Goal: Task Accomplishment & Management: Manage account settings

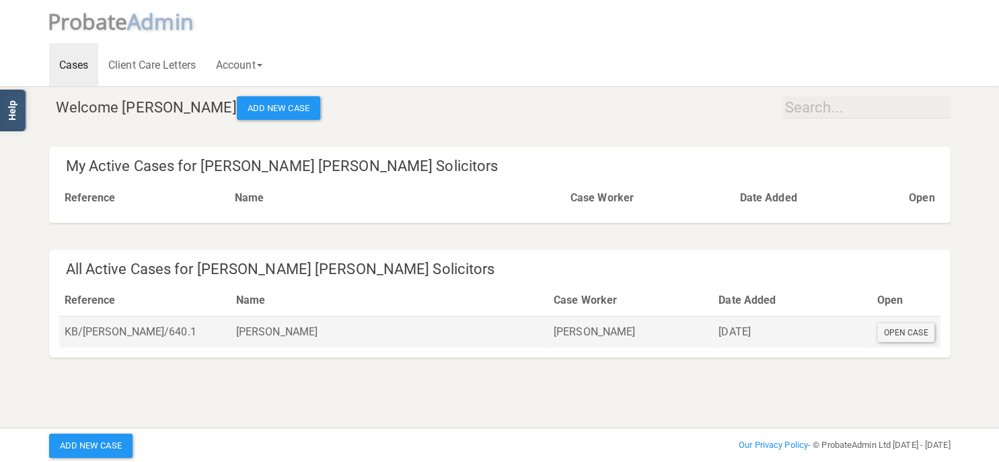
click at [917, 333] on div "Open Case" at bounding box center [906, 332] width 58 height 19
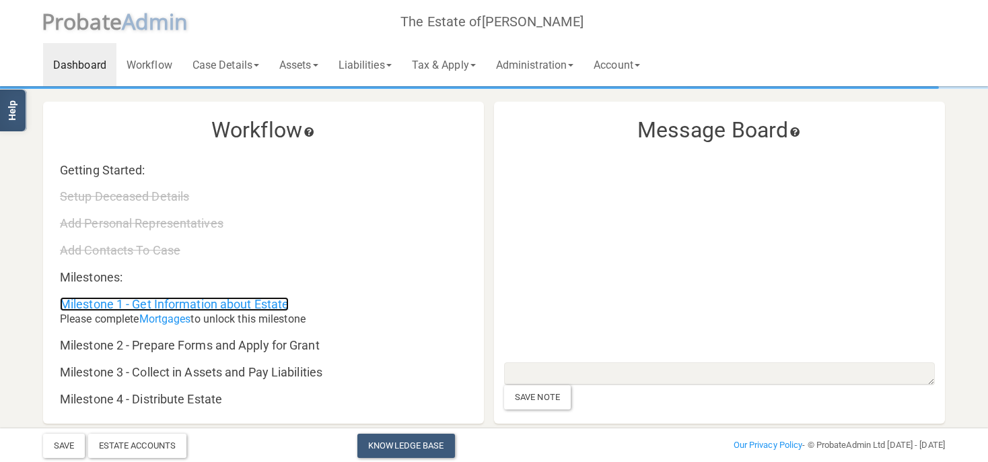
click at [217, 306] on link "Milestone 1 - Get Information about Estate" at bounding box center [174, 304] width 229 height 14
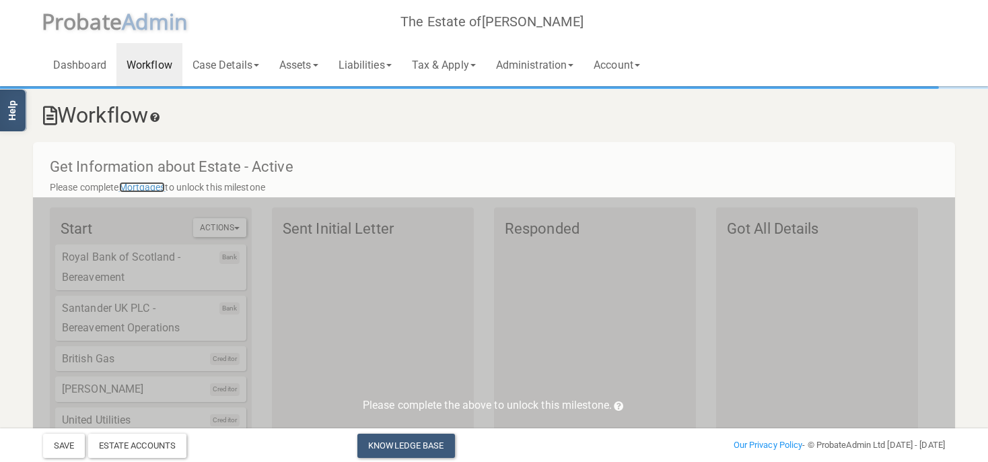
click at [145, 188] on link "Mortgages" at bounding box center [142, 187] width 46 height 11
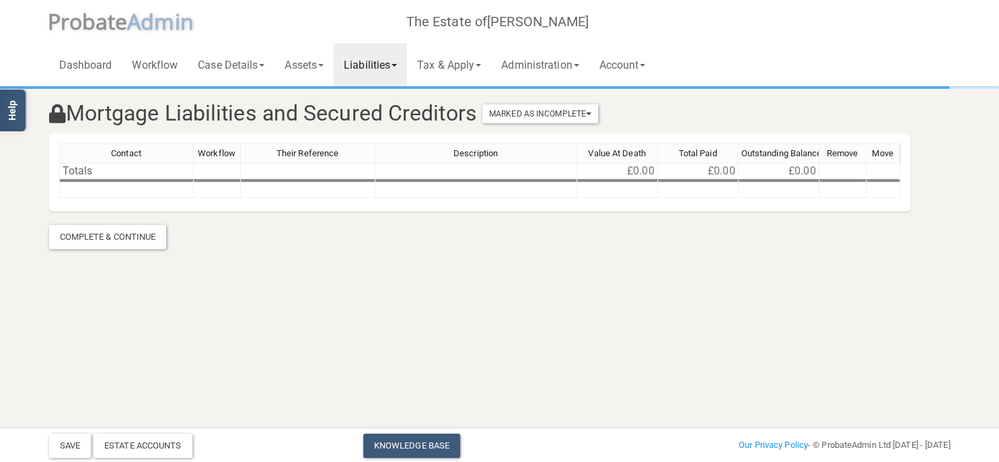
click at [363, 67] on link "Liabilities" at bounding box center [370, 64] width 73 height 43
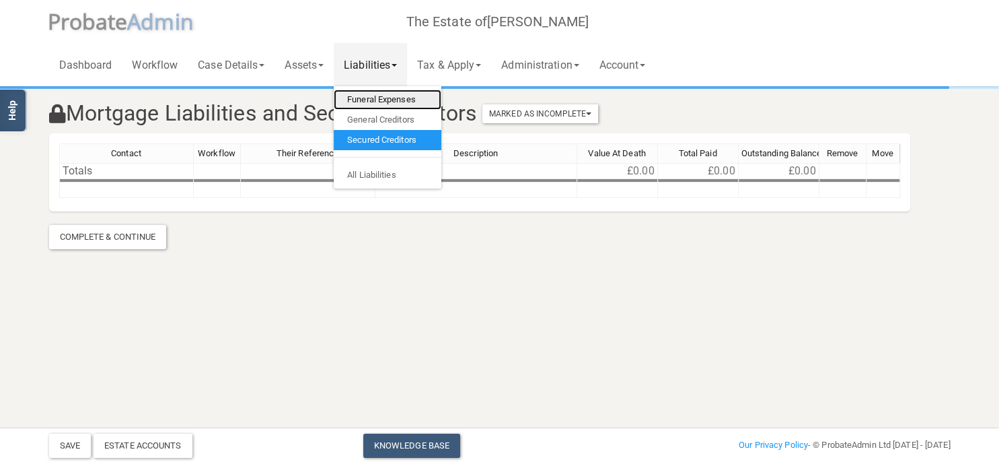
click at [378, 103] on link "Funeral Expenses" at bounding box center [388, 99] width 108 height 20
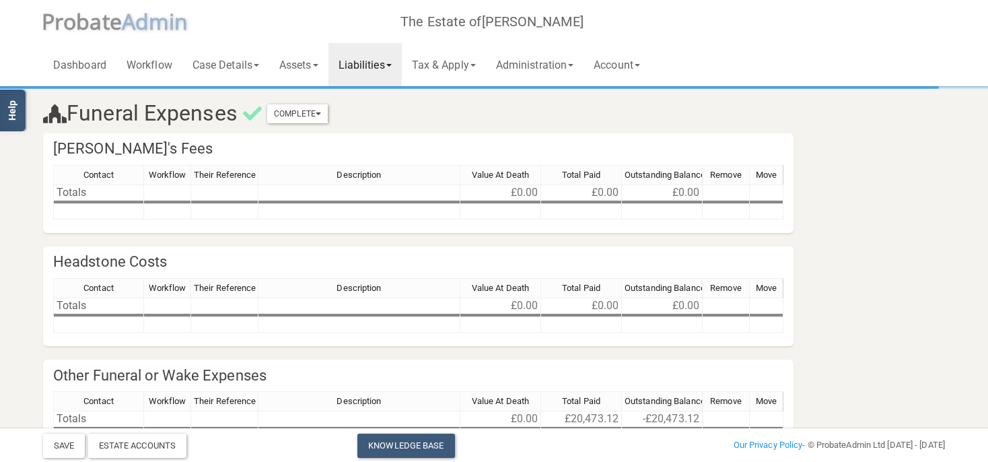
click at [369, 67] on link "Liabilities" at bounding box center [364, 64] width 73 height 43
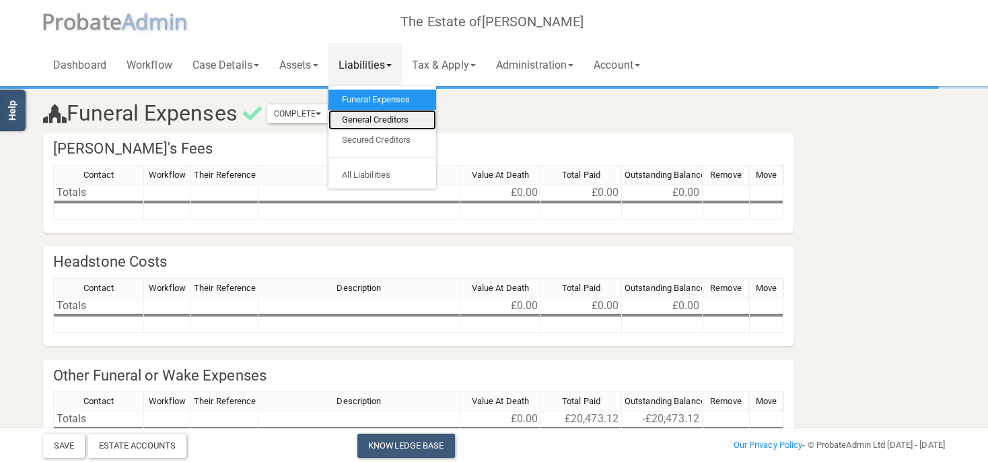
click at [371, 114] on link "General Creditors" at bounding box center [382, 120] width 108 height 20
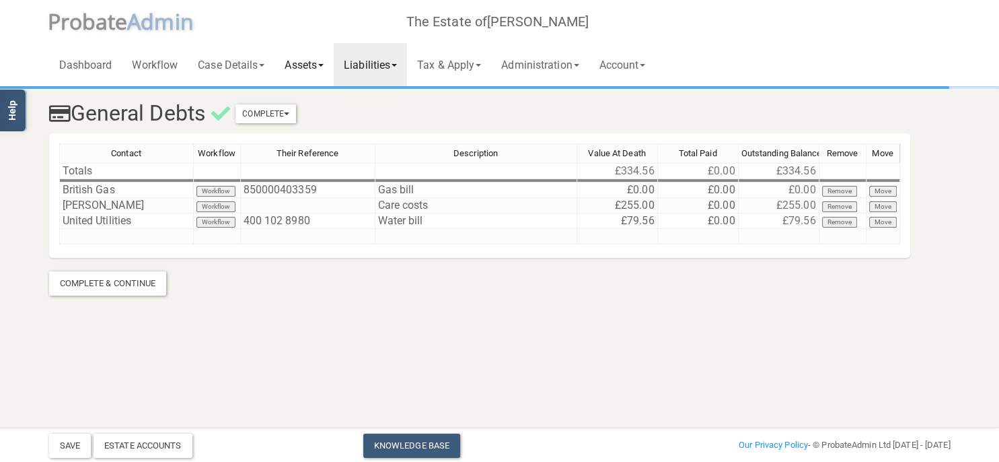
click at [311, 67] on link "Assets" at bounding box center [304, 64] width 59 height 43
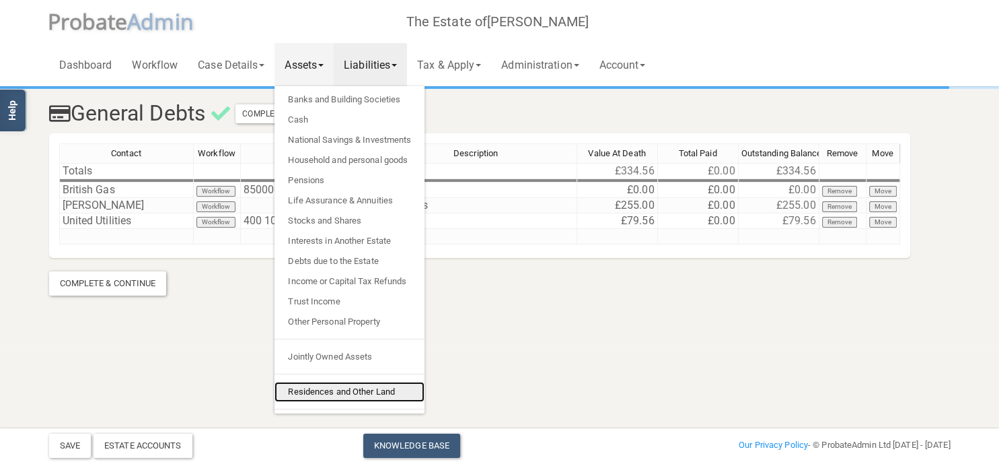
click at [323, 391] on link "Residences and Other Land" at bounding box center [350, 392] width 150 height 20
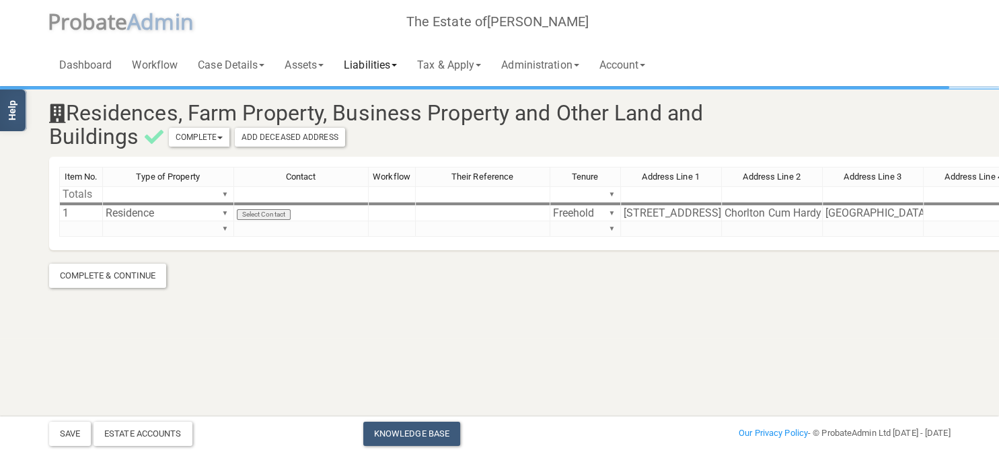
click at [389, 62] on link "Liabilities" at bounding box center [370, 64] width 73 height 43
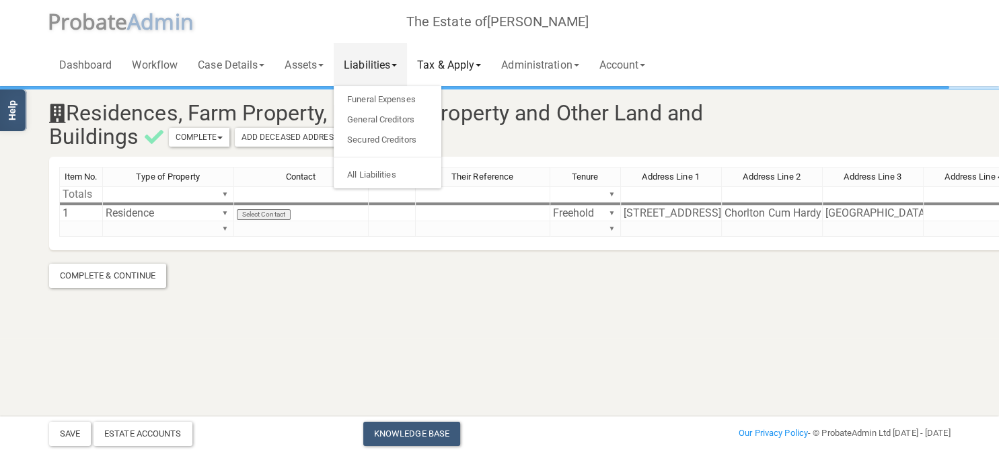
click at [469, 68] on link "Tax & Apply" at bounding box center [449, 64] width 84 height 43
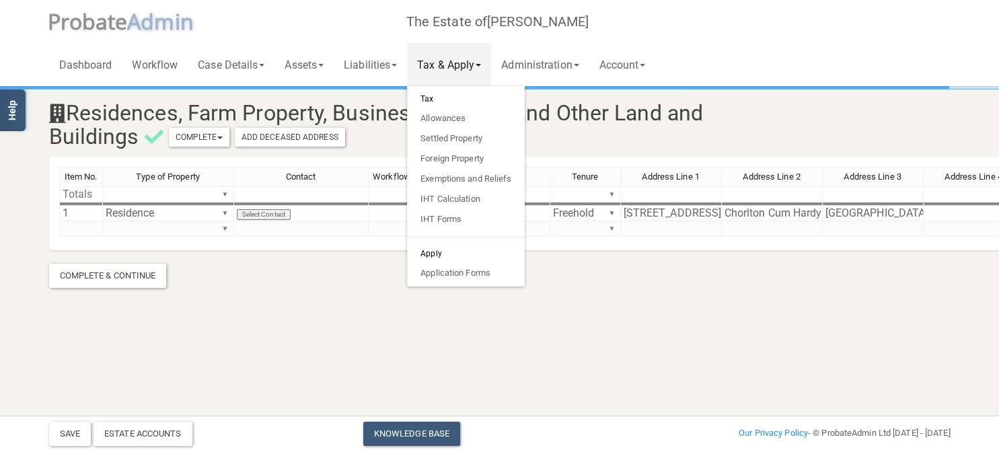
click at [414, 400] on html "</div></div> Help Toggle navigation P robate A dmin The Estate of [PERSON_NAME]…" at bounding box center [499, 225] width 999 height 450
click at [241, 324] on section "Residences, Farm Property, Business Property and Other Land and Buildings Compl…" at bounding box center [499, 169] width 999 height 338
click at [383, 65] on link "Liabilities" at bounding box center [370, 64] width 73 height 43
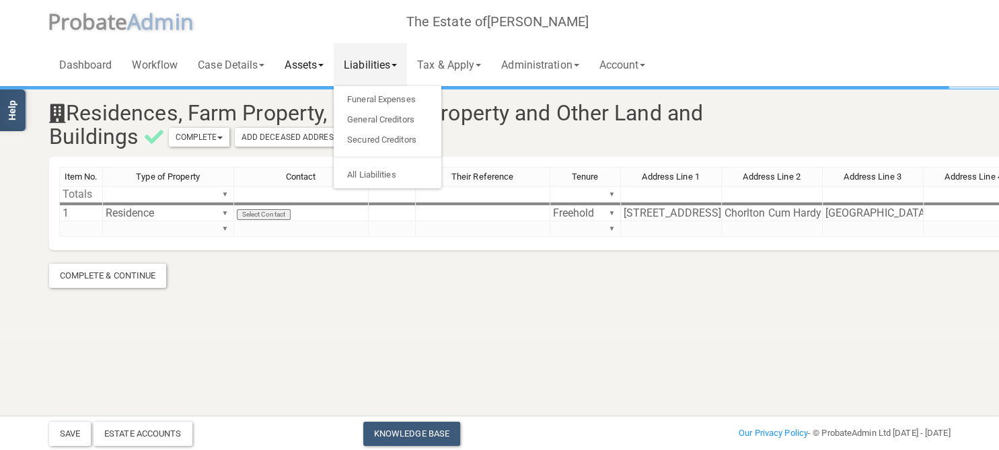
click at [322, 68] on link "Assets" at bounding box center [304, 64] width 59 height 43
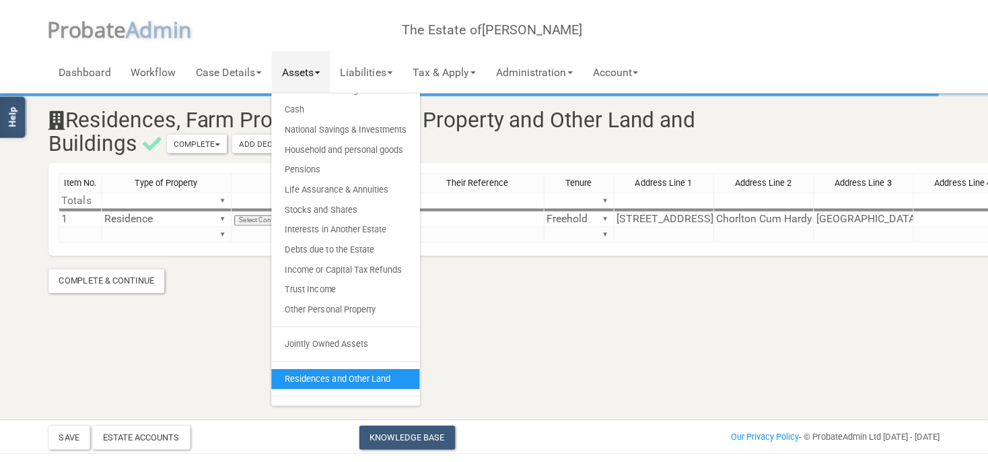
scroll to position [27, 0]
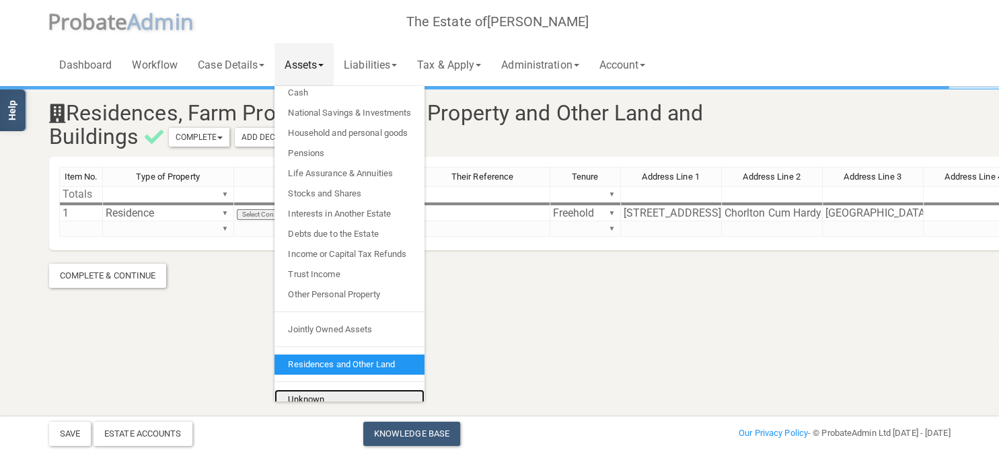
click at [318, 396] on link "Unknown" at bounding box center [350, 400] width 150 height 20
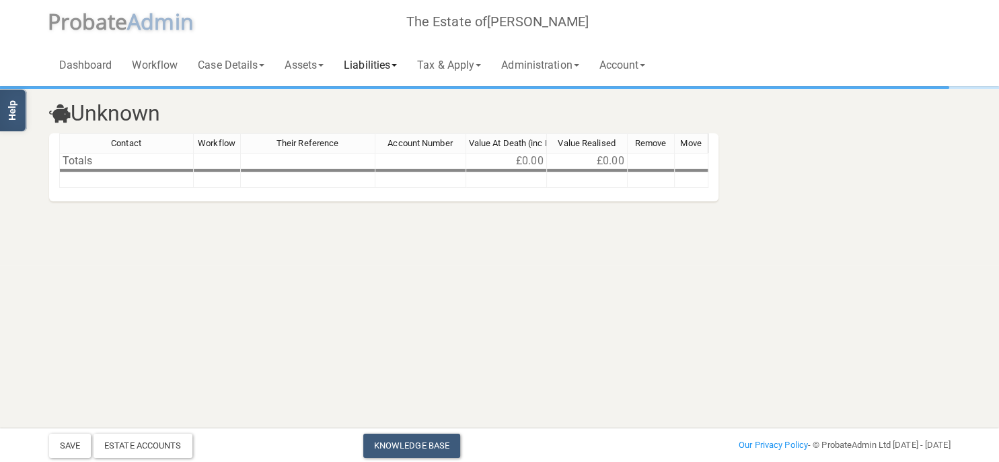
click at [375, 65] on link "Liabilities" at bounding box center [370, 64] width 73 height 43
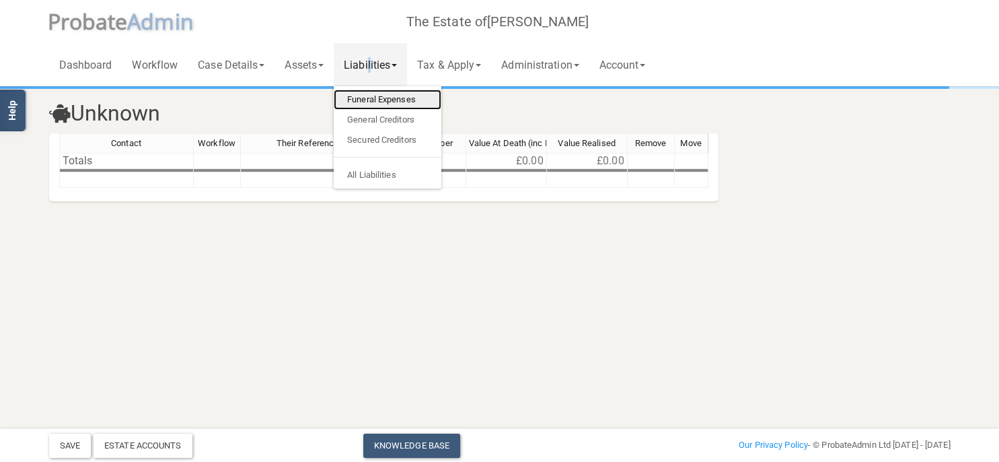
click at [397, 100] on link "Funeral Expenses" at bounding box center [388, 99] width 108 height 20
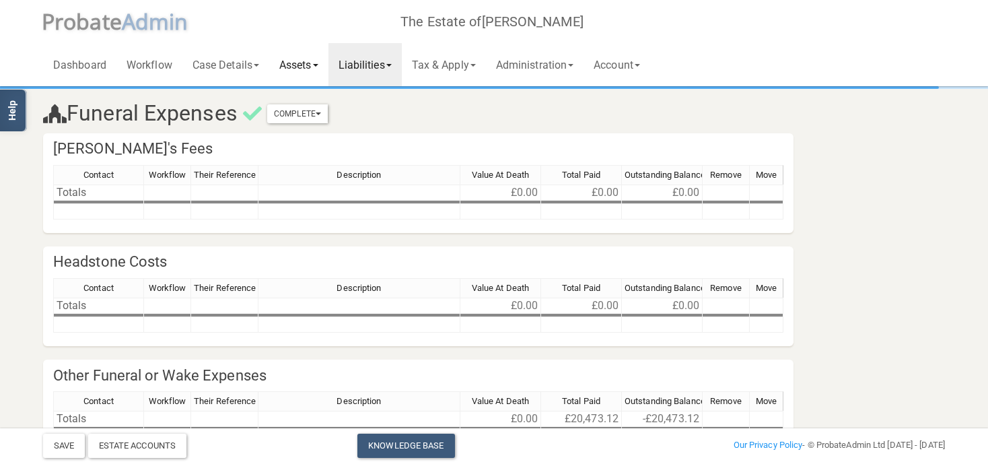
click at [318, 67] on span at bounding box center [315, 65] width 5 height 3
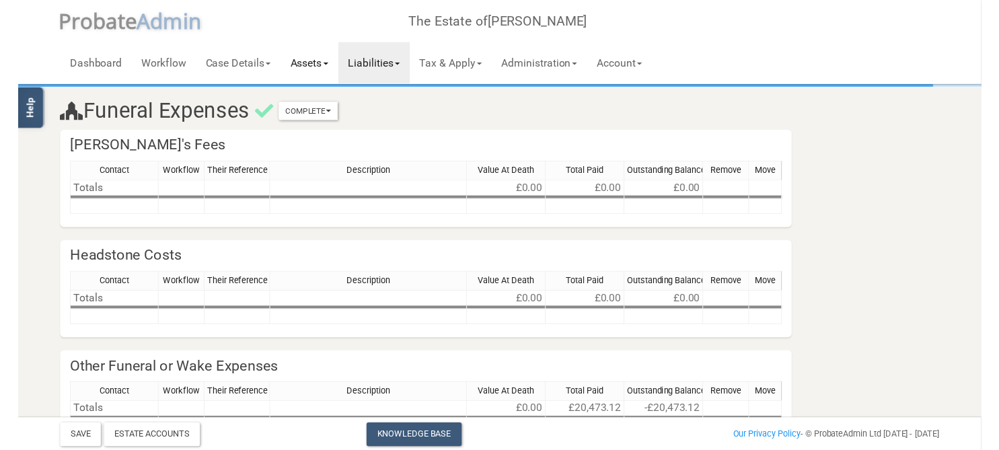
scroll to position [27, 0]
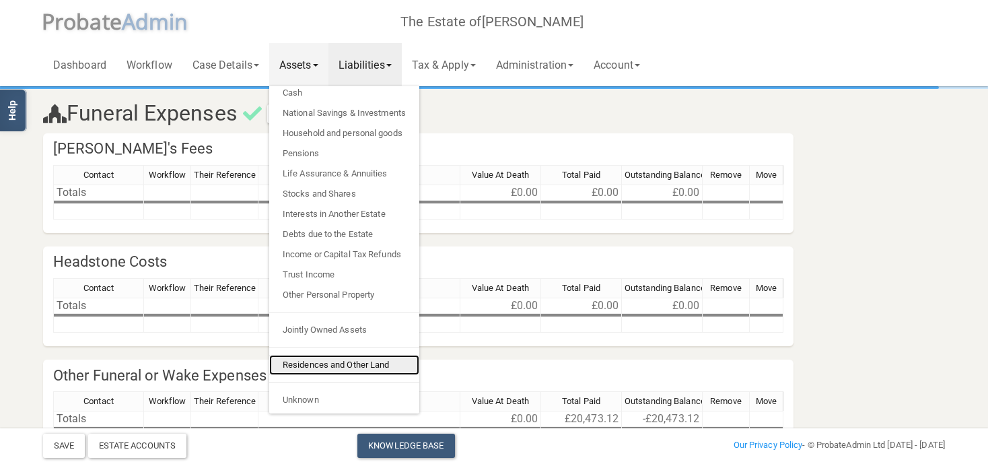
click at [363, 363] on link "Residences and Other Land" at bounding box center [344, 365] width 150 height 20
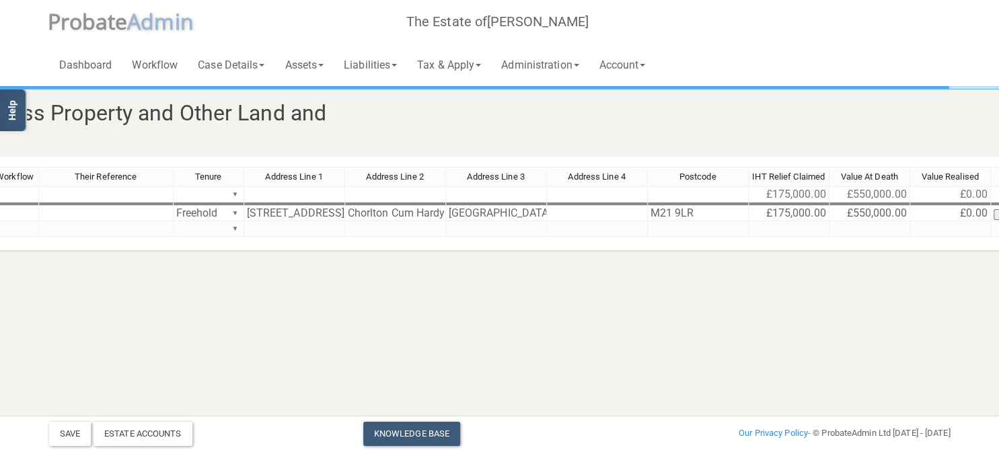
scroll to position [0, 377]
click at [403, 440] on link "Knowledge Base" at bounding box center [411, 434] width 97 height 24
click at [378, 65] on link "Liabilities" at bounding box center [370, 64] width 73 height 43
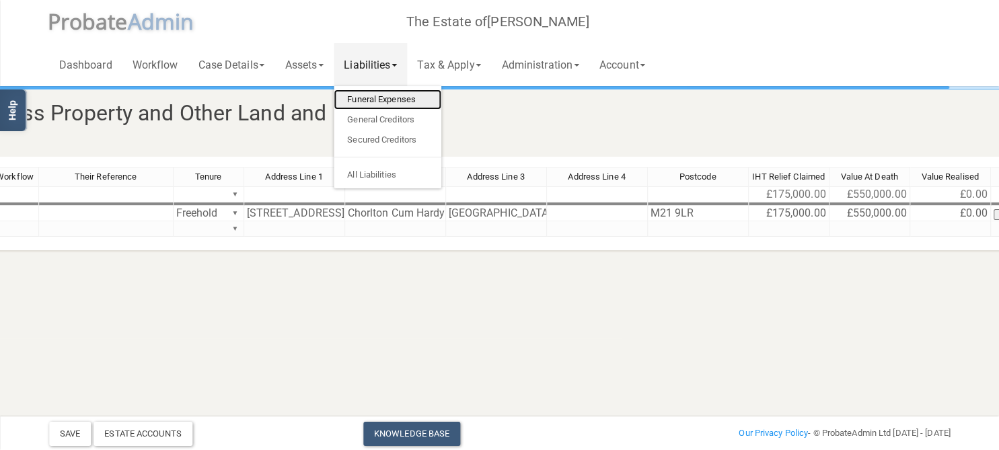
click at [396, 101] on link "Funeral Expenses" at bounding box center [388, 99] width 108 height 20
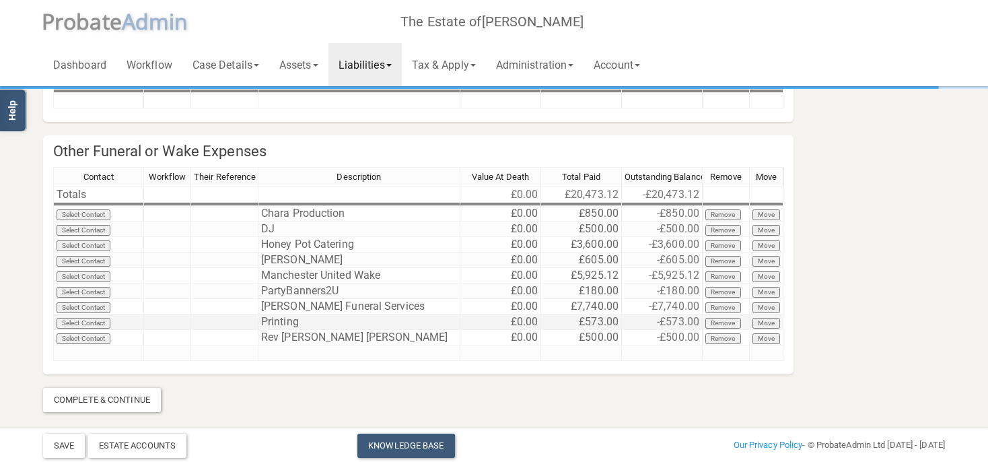
scroll to position [225, 0]
click at [104, 404] on div "Complete & Continue" at bounding box center [102, 399] width 118 height 24
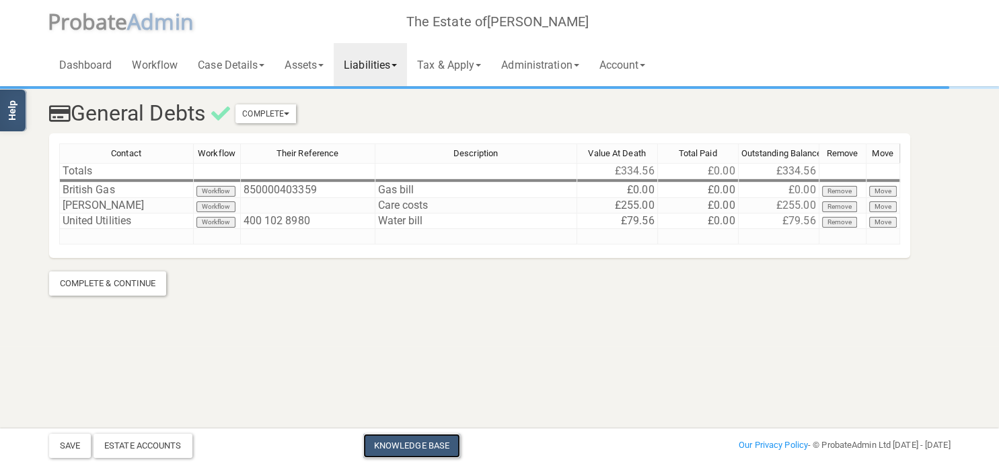
click at [391, 441] on link "Knowledge Base" at bounding box center [411, 445] width 97 height 24
click at [805, 190] on td "£0.00" at bounding box center [779, 189] width 81 height 15
click at [650, 188] on td "£0.00" at bounding box center [617, 189] width 81 height 15
type textarea "0"
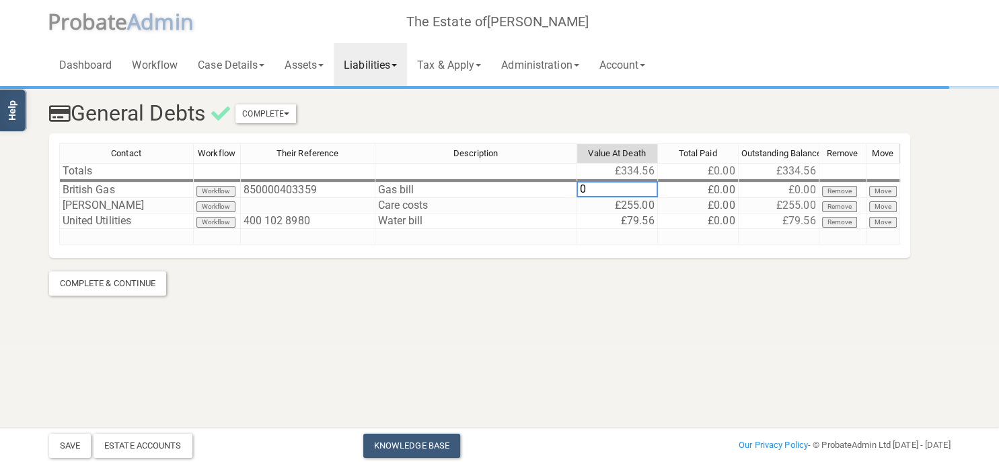
click at [633, 320] on section "General Debts Complete Mark As Incomplete Mark As Complete Contact Workflow The…" at bounding box center [499, 173] width 999 height 346
click at [389, 58] on link "Liabilities" at bounding box center [370, 64] width 73 height 43
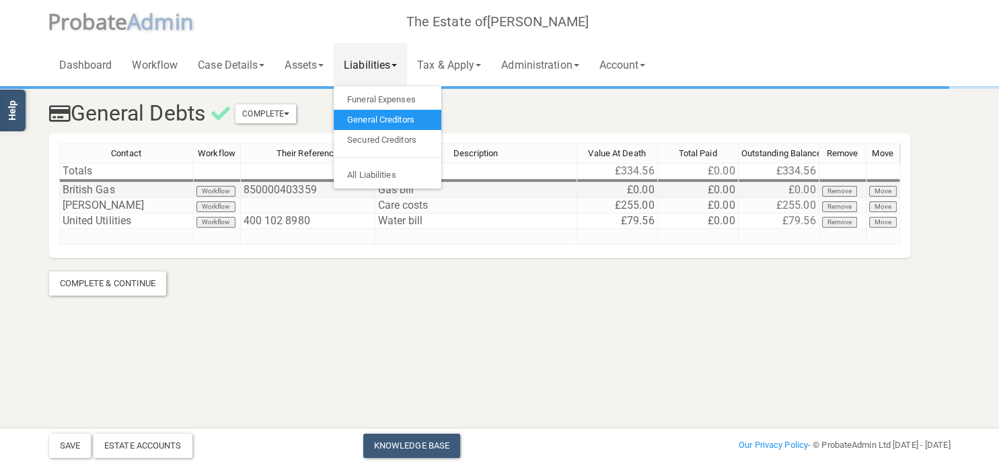
click at [635, 187] on td "£0.00" at bounding box center [617, 189] width 81 height 15
type textarea "202"
click at [719, 311] on section "General Debts Complete Mark As Incomplete Mark As Complete Contact Workflow The…" at bounding box center [499, 173] width 999 height 346
click at [567, 335] on section "General Debts Complete Mark As Incomplete Mark As Complete Contact Workflow The…" at bounding box center [499, 173] width 999 height 346
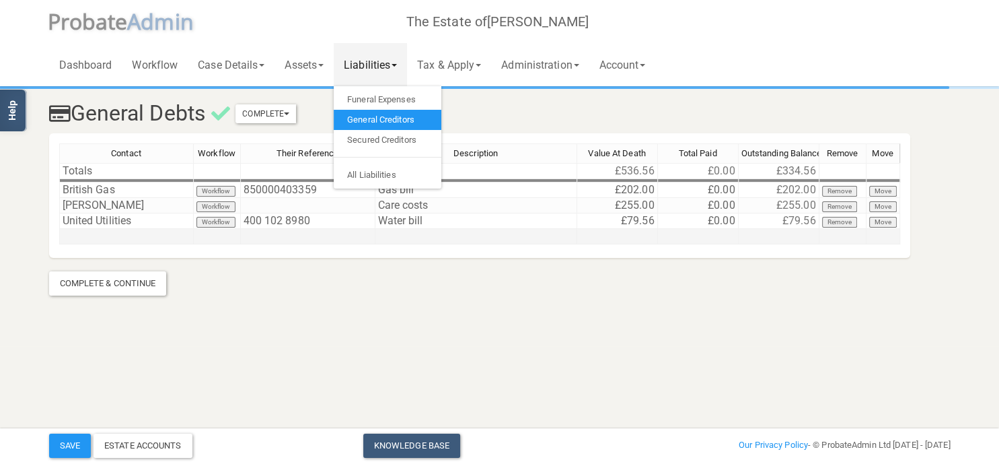
click at [85, 237] on td at bounding box center [126, 236] width 135 height 15
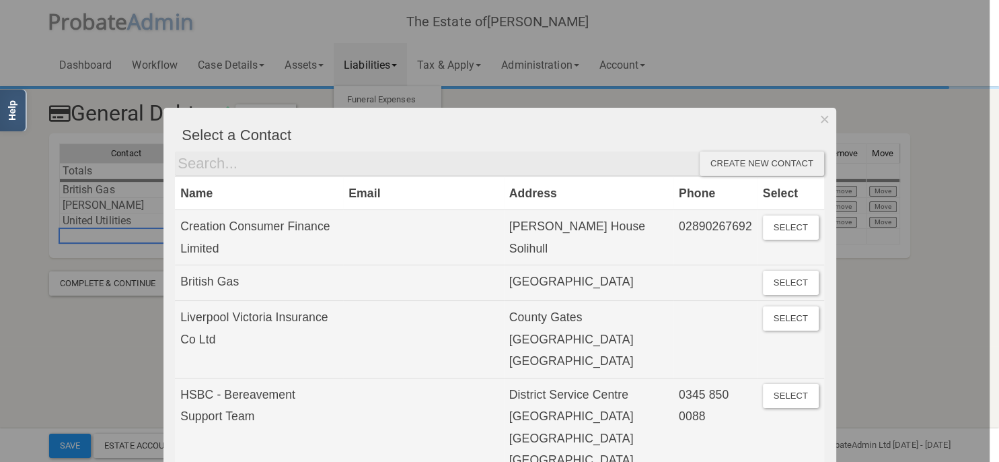
click at [67, 359] on div at bounding box center [495, 231] width 990 height 462
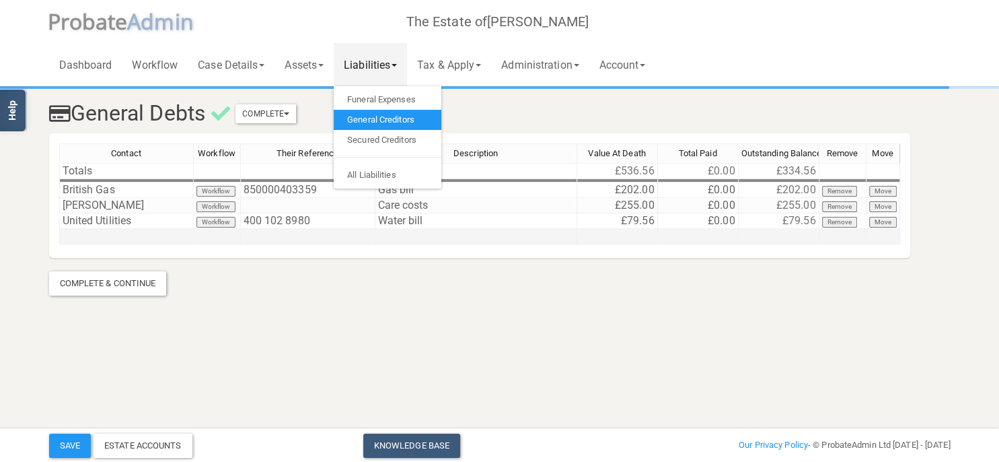
click at [59, 228] on div "Contact Workflow Their Reference Description Value At Death Total Paid Outstand…" at bounding box center [59, 193] width 0 height 101
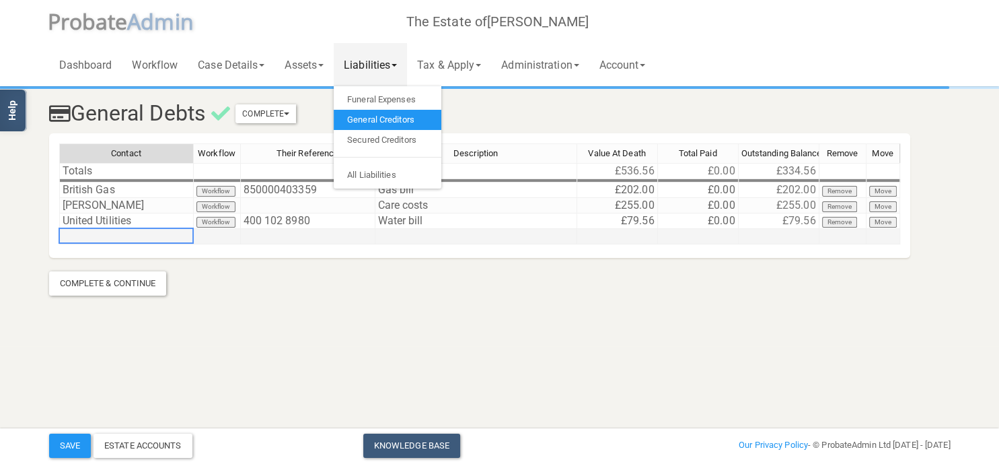
click at [104, 233] on td at bounding box center [126, 236] width 135 height 15
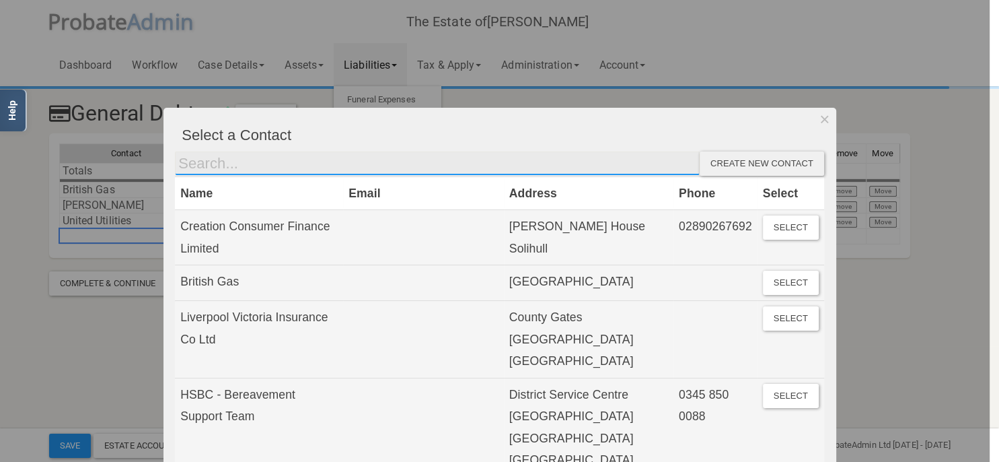
click at [253, 172] on input "text" at bounding box center [437, 163] width 525 height 24
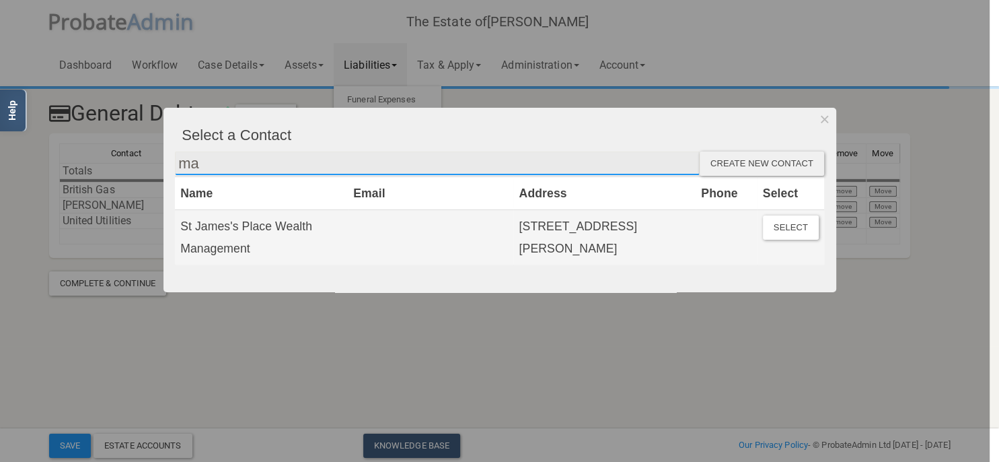
type input "m"
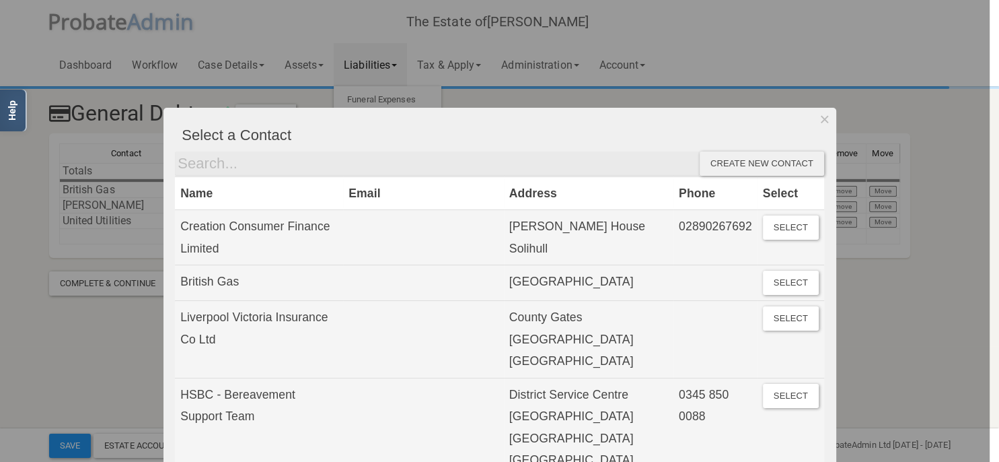
click at [754, 165] on div "Create new contact" at bounding box center [762, 163] width 124 height 24
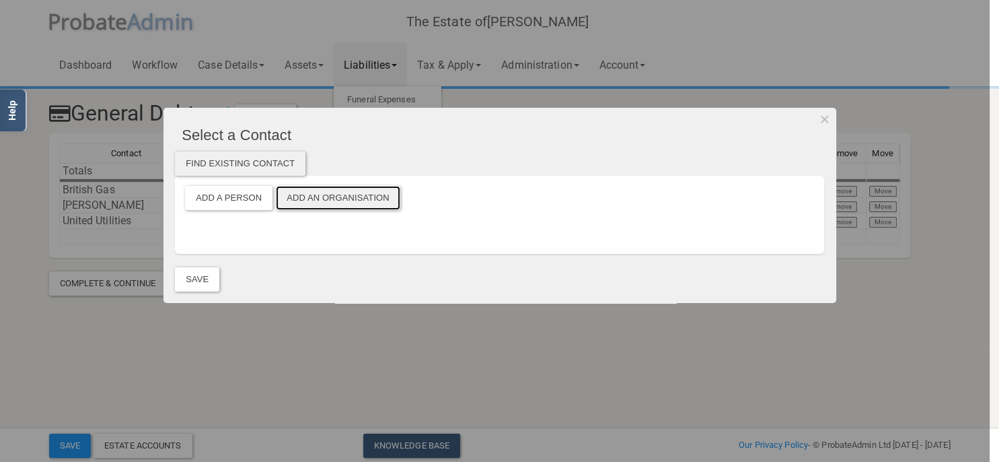
click at [347, 197] on button "Add an Organisation" at bounding box center [338, 198] width 124 height 24
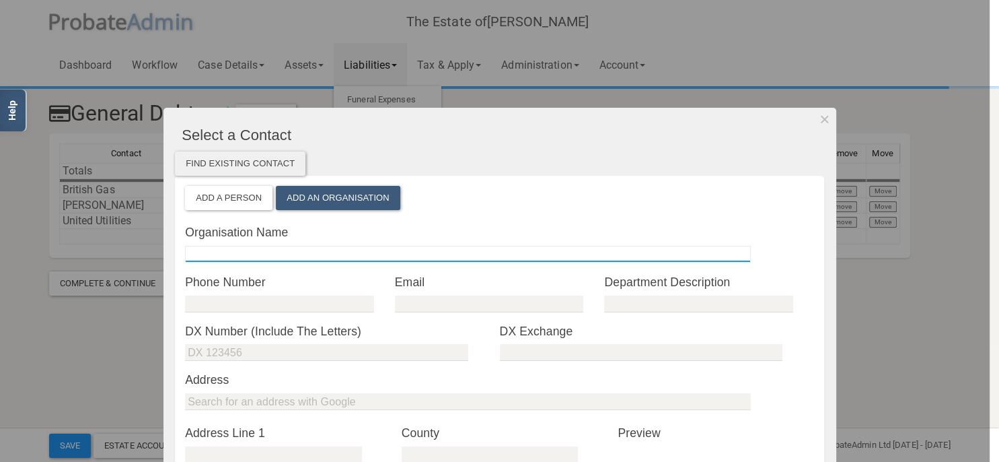
click at [238, 254] on input "text" at bounding box center [468, 254] width 566 height 17
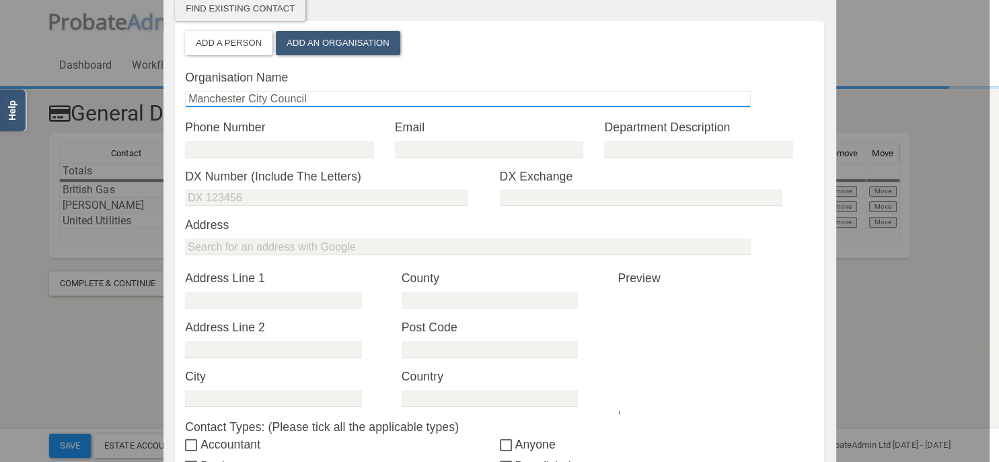
type input "Manchester City Council"
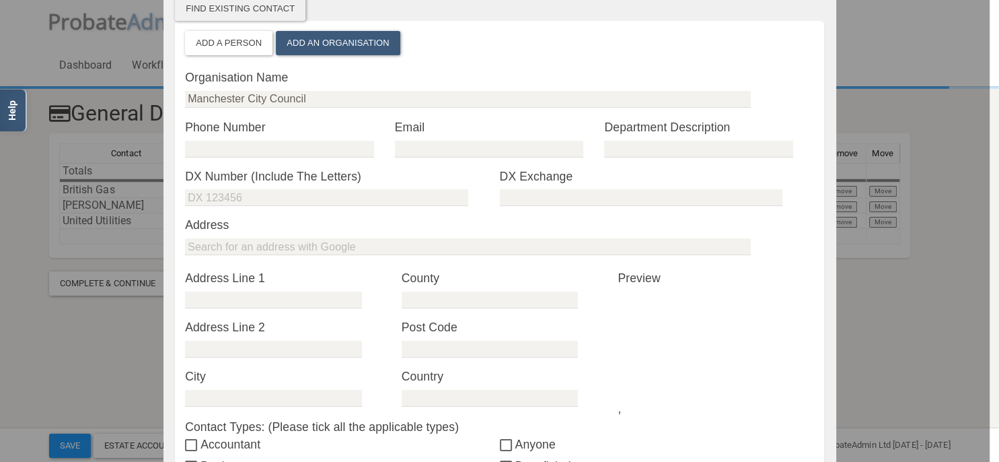
click at [244, 157] on div "* Phone Number" at bounding box center [290, 142] width 230 height 49
click at [244, 153] on input "tel" at bounding box center [279, 149] width 188 height 17
type input "01612345002"
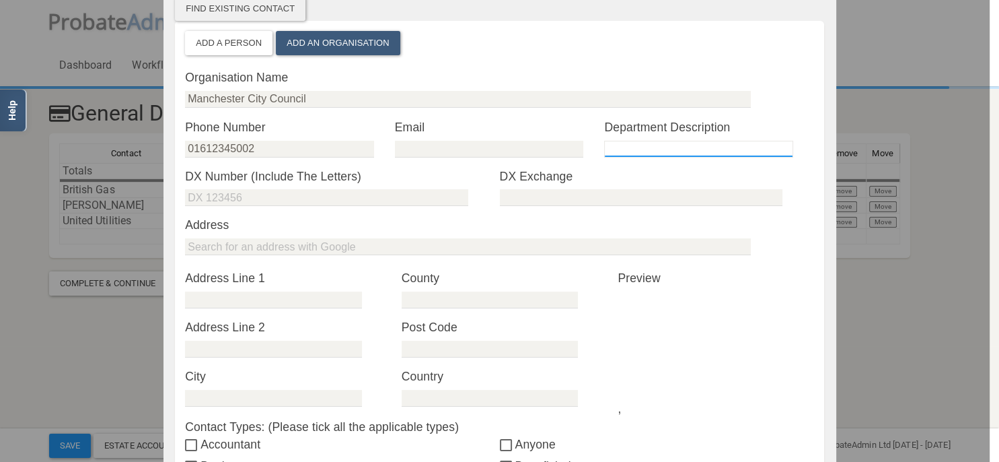
click at [658, 142] on input "text" at bounding box center [698, 149] width 188 height 17
type input "c"
type input "Council Tax"
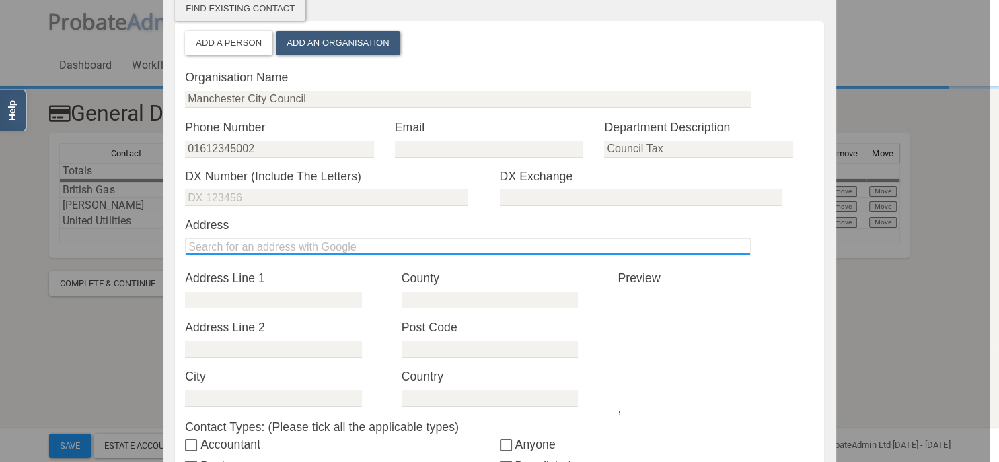
click at [219, 244] on input "text" at bounding box center [468, 246] width 566 height 17
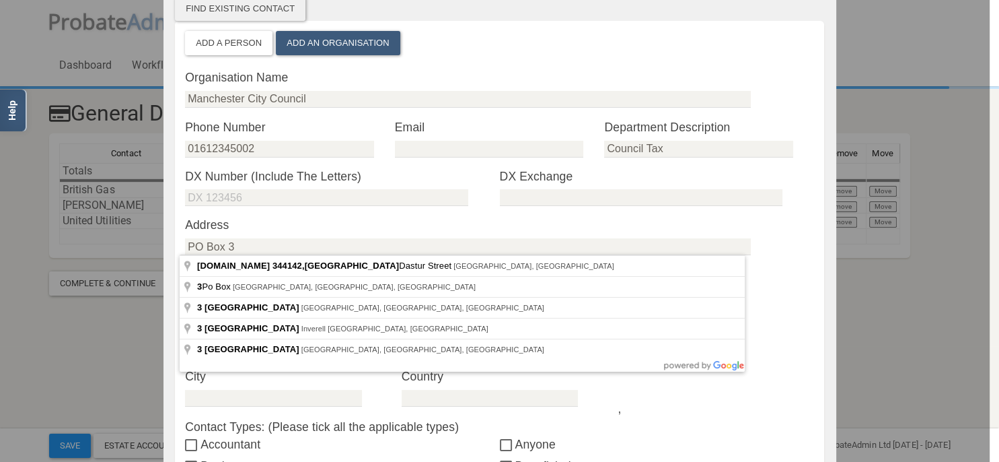
click at [622, 227] on label "Address" at bounding box center [499, 224] width 629 height 17
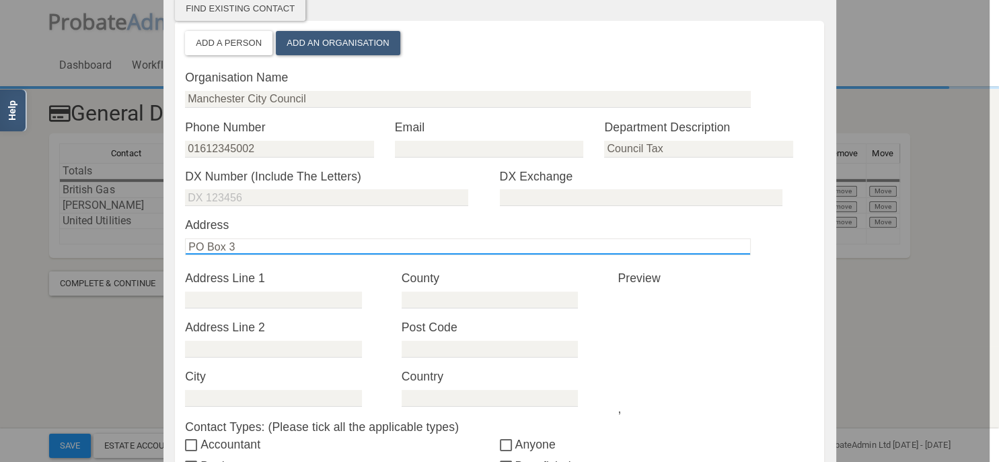
click at [265, 246] on input "PO Box 3" at bounding box center [468, 246] width 566 height 17
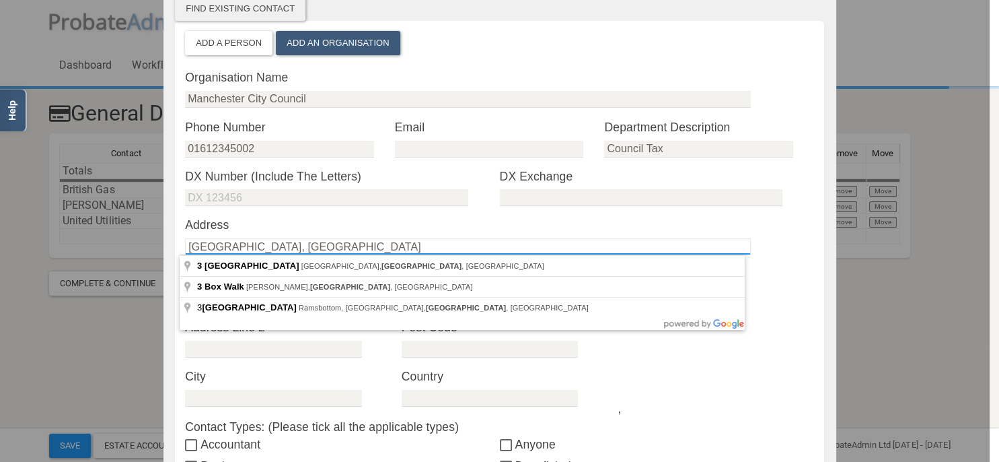
drag, startPoint x: 314, startPoint y: 242, endPoint x: 239, endPoint y: 242, distance: 74.7
click at [239, 242] on input "[GEOGRAPHIC_DATA], [GEOGRAPHIC_DATA]" at bounding box center [468, 246] width 566 height 17
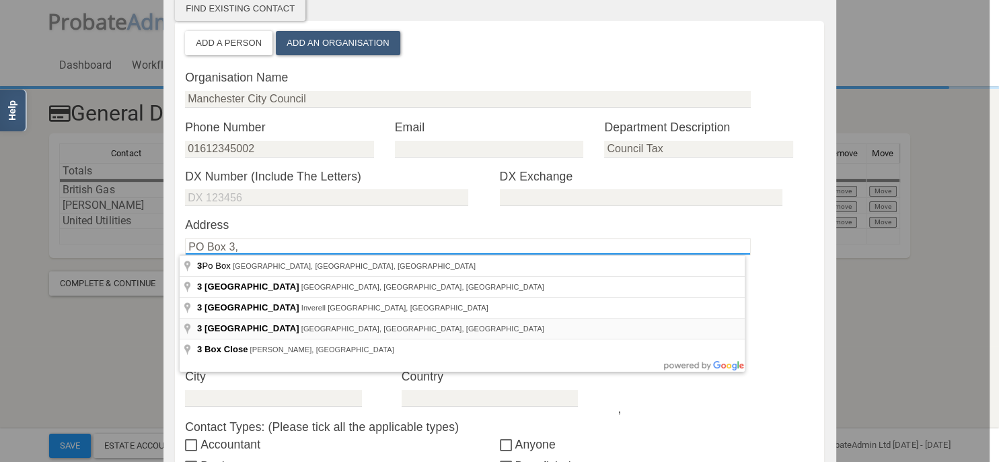
type input "PO Box 3"
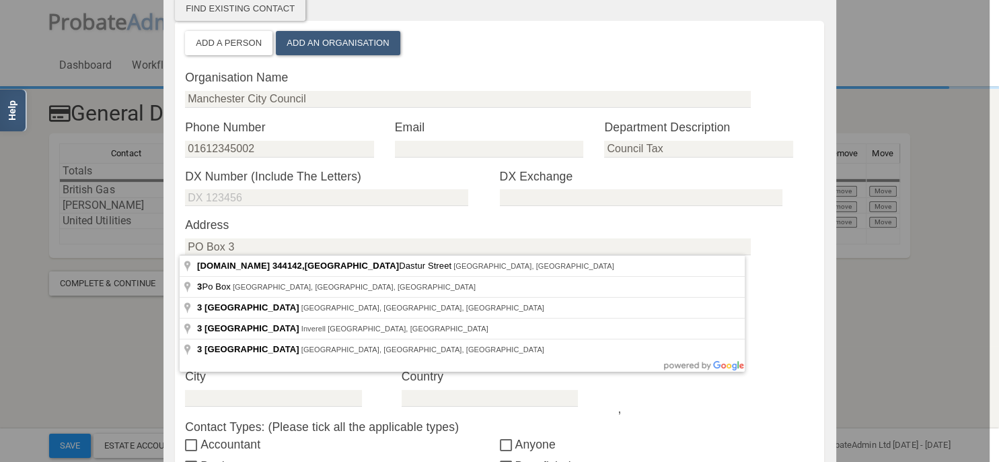
click at [282, 221] on label "Address" at bounding box center [499, 224] width 629 height 17
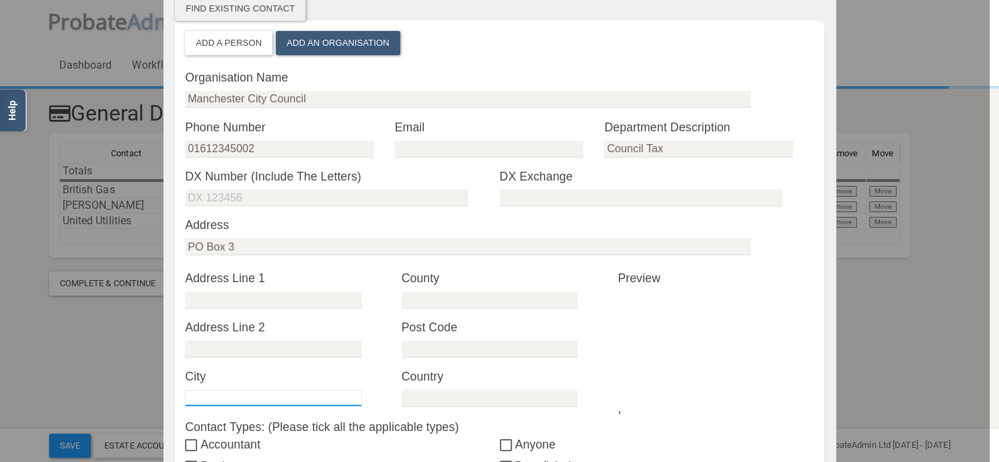
click at [227, 394] on input "text" at bounding box center [273, 398] width 176 height 17
click at [491, 262] on form "PO Box 3" at bounding box center [499, 252] width 629 height 29
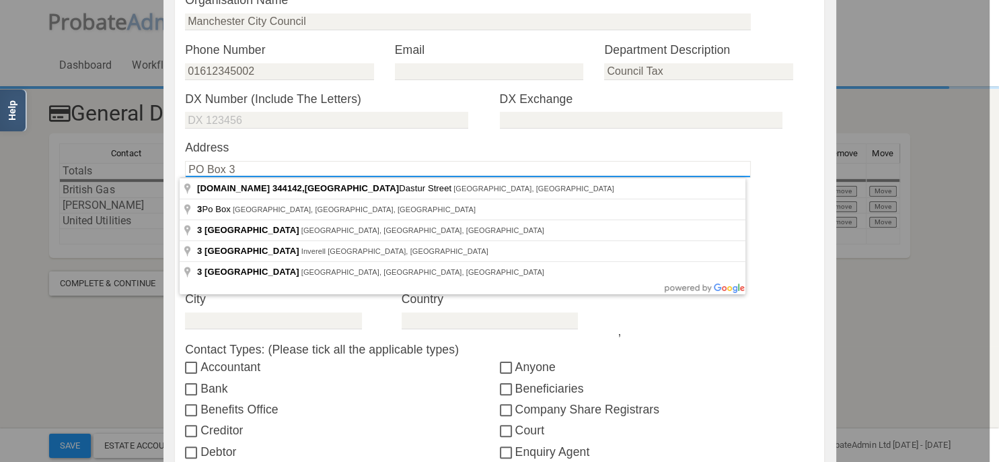
drag, startPoint x: 262, startPoint y: 168, endPoint x: 100, endPoint y: 154, distance: 163.5
click at [185, 161] on input "PO Box 3" at bounding box center [468, 169] width 566 height 17
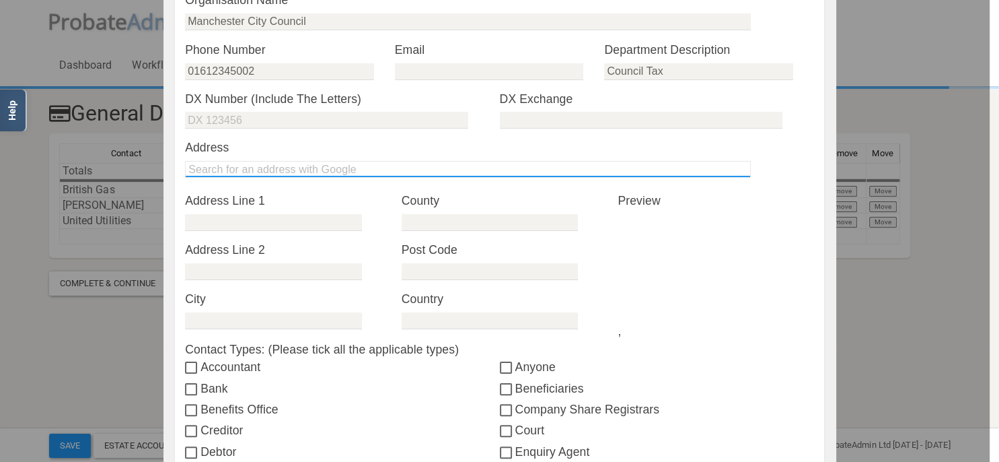
type input "PO Box 3"
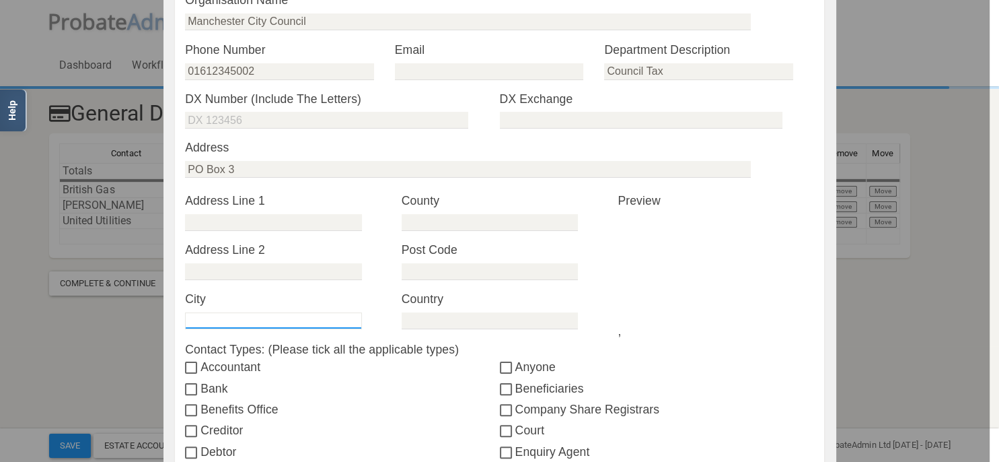
click at [292, 319] on input "text" at bounding box center [273, 320] width 176 height 17
click at [233, 219] on input "text" at bounding box center [273, 222] width 176 height 17
paste input "PO Box 3"
type input "PO Box 3"
drag, startPoint x: 252, startPoint y: 160, endPoint x: 89, endPoint y: 153, distance: 163.0
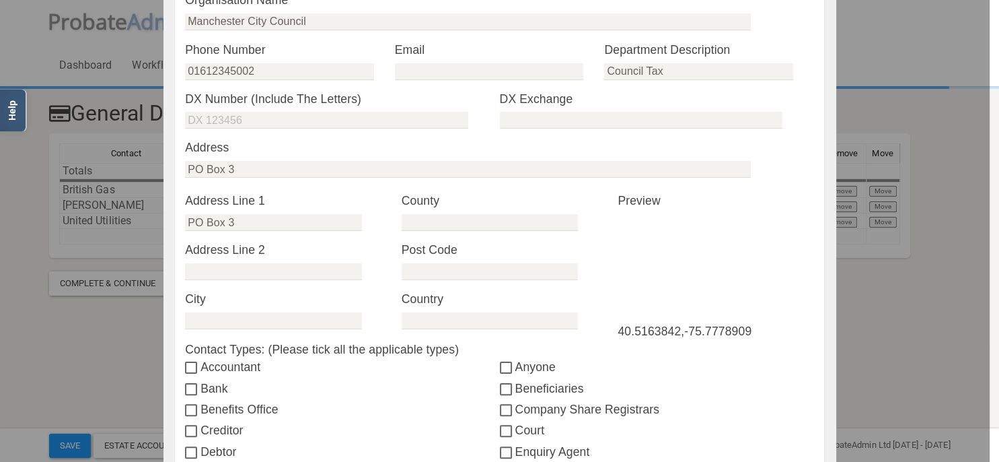
click at [89, 153] on div "Select a Contact Create new contact Name Email Address Phone Select Creation Co…" at bounding box center [499, 231] width 999 height 462
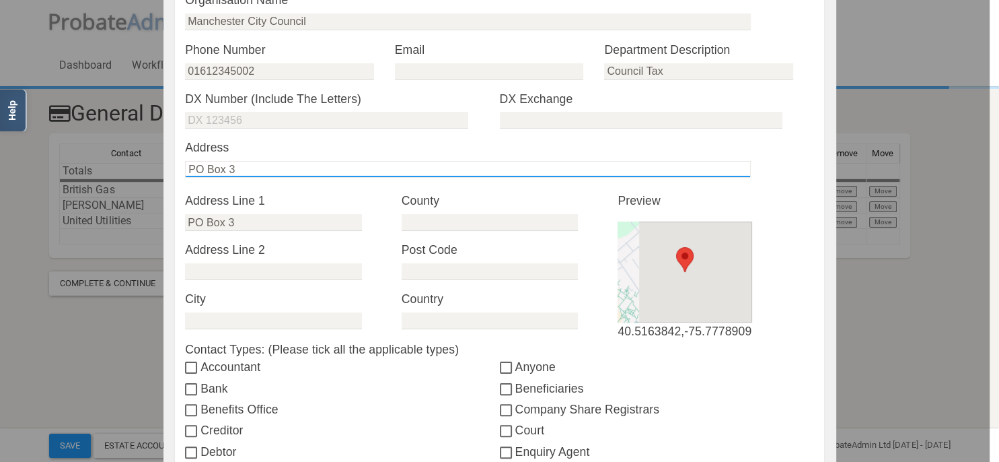
click at [214, 168] on input "PO Box 3" at bounding box center [468, 169] width 566 height 17
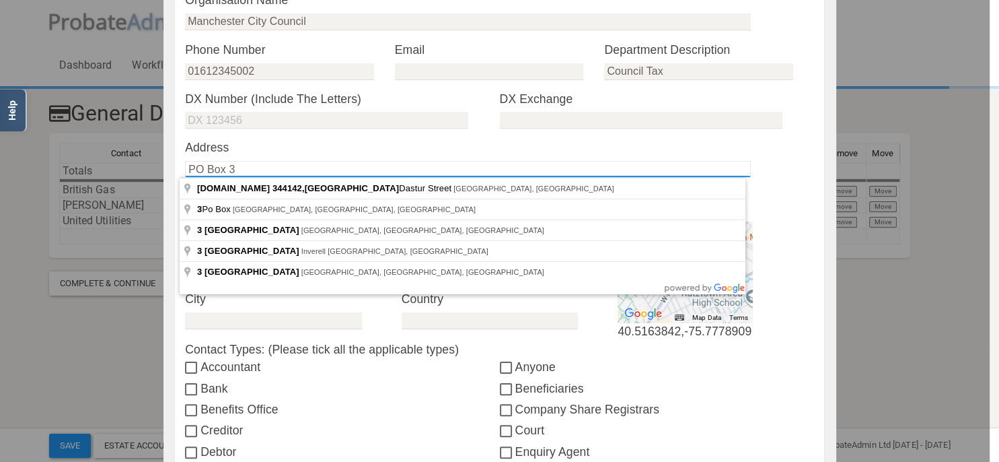
drag, startPoint x: 230, startPoint y: 171, endPoint x: 108, endPoint y: 169, distance: 122.5
click at [185, 169] on input "PO Box 3" at bounding box center [468, 169] width 566 height 17
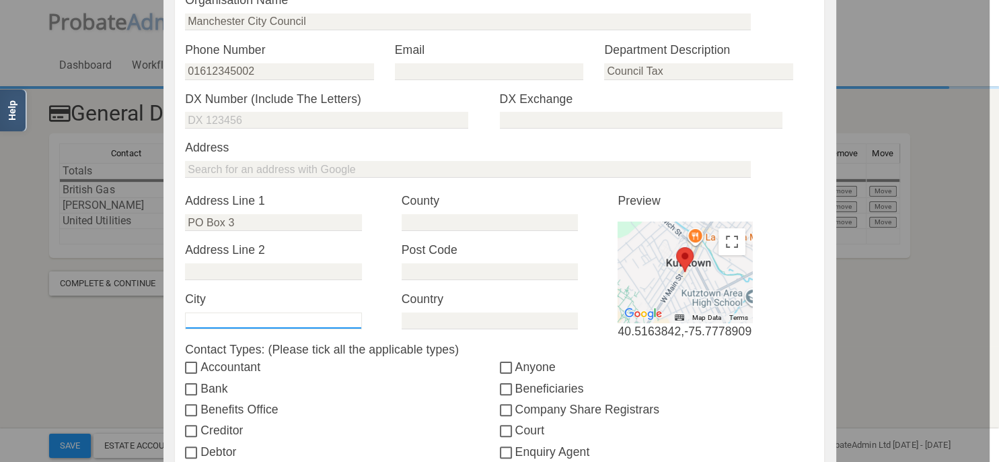
click at [242, 314] on input "text" at bounding box center [273, 320] width 176 height 17
type input "[GEOGRAPHIC_DATA]"
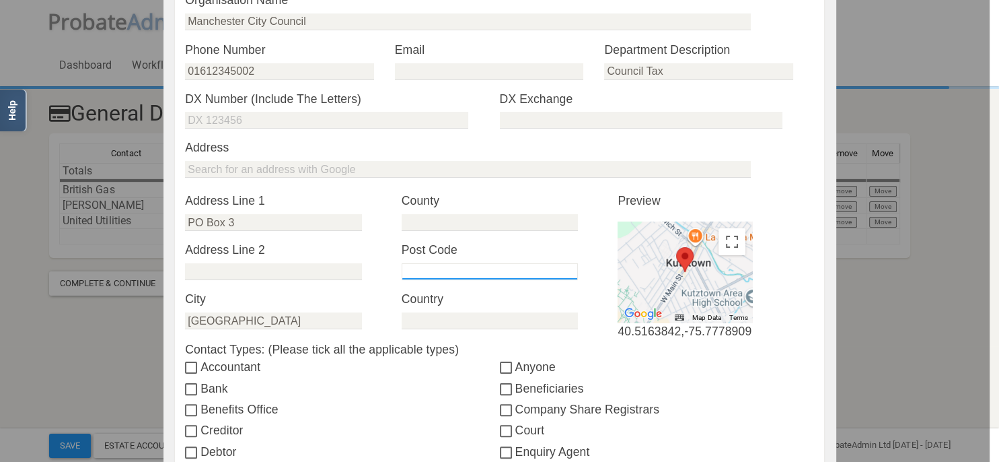
click at [435, 269] on input "text" at bounding box center [490, 271] width 176 height 17
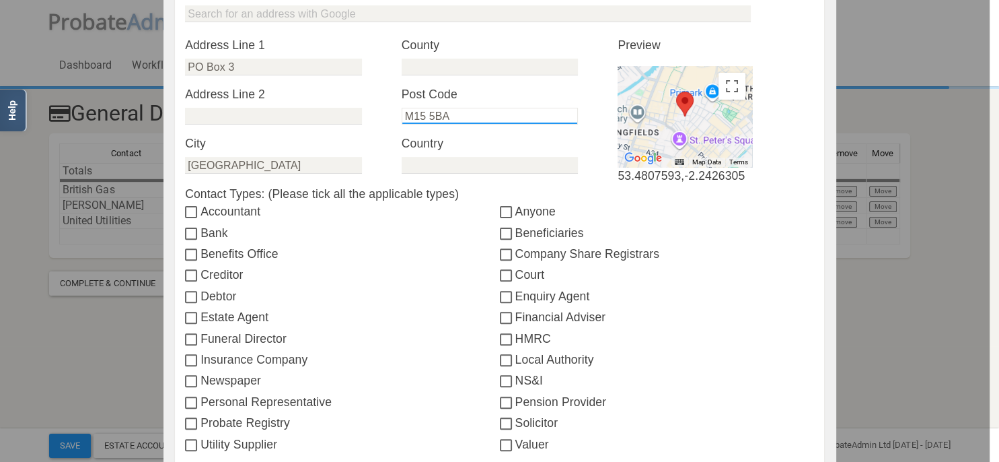
scroll to position [465, 0]
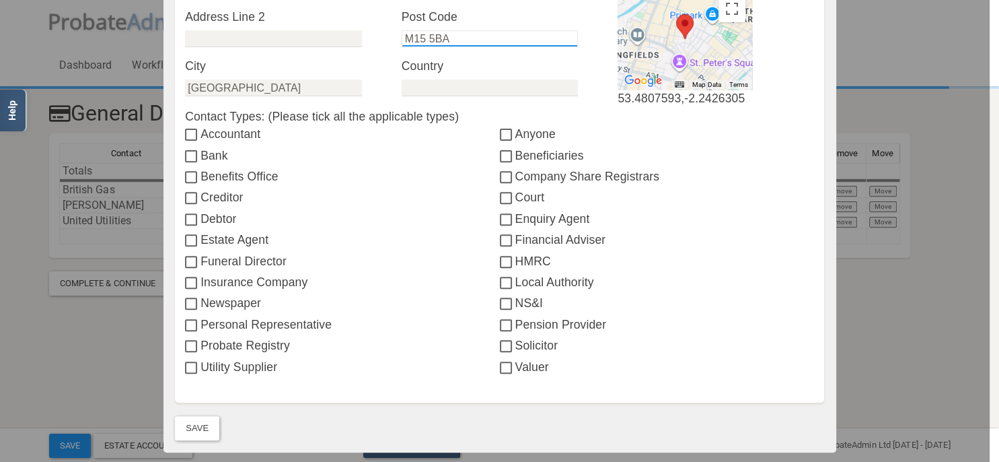
type input "M15 5BA"
click at [500, 287] on input "Local Authority" at bounding box center [507, 283] width 15 height 11
checkbox input "true"
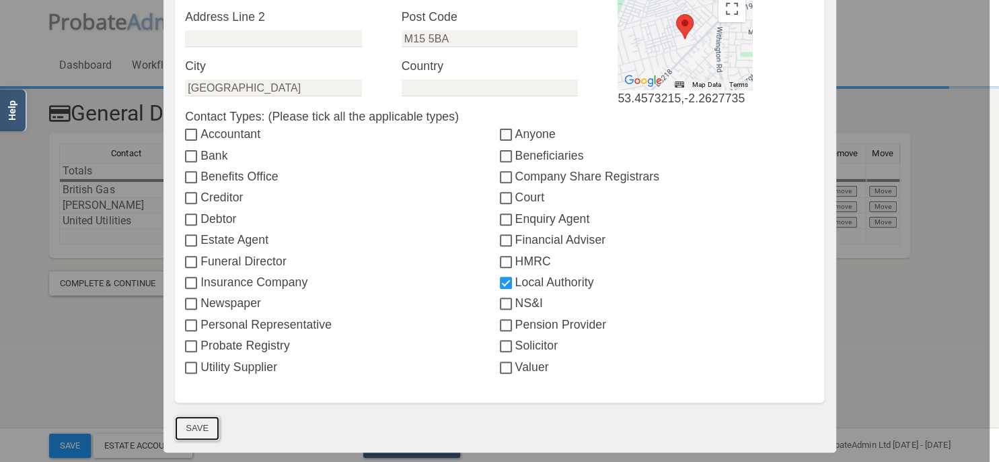
click at [203, 429] on button "Save" at bounding box center [197, 428] width 44 height 24
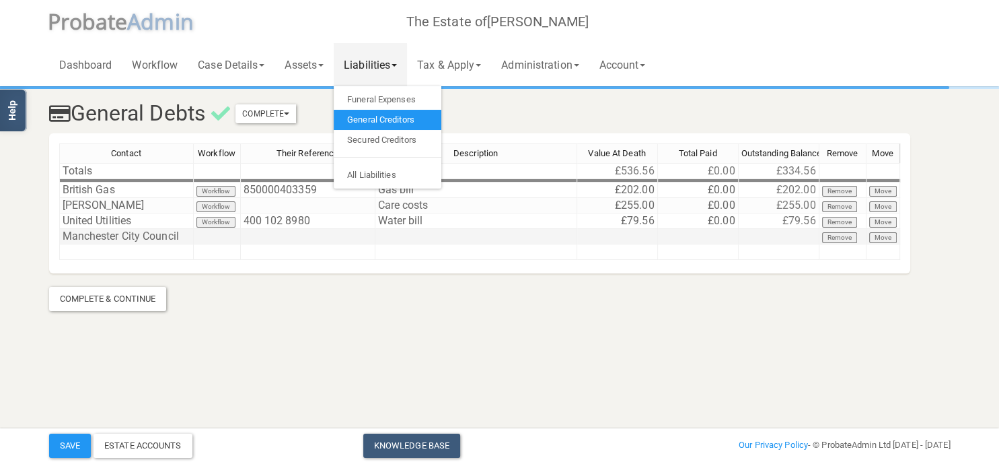
click at [264, 236] on td at bounding box center [308, 236] width 135 height 15
click at [456, 354] on section "General Debts Complete Mark As Incomplete Mark As Complete Contact Workflow The…" at bounding box center [499, 180] width 999 height 361
click at [392, 66] on link "Liabilities" at bounding box center [370, 64] width 73 height 43
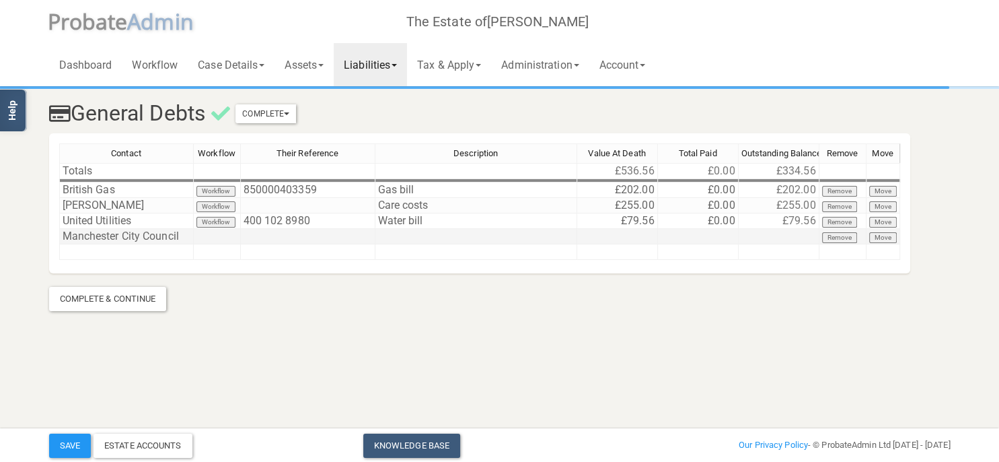
click at [273, 236] on td at bounding box center [308, 236] width 135 height 15
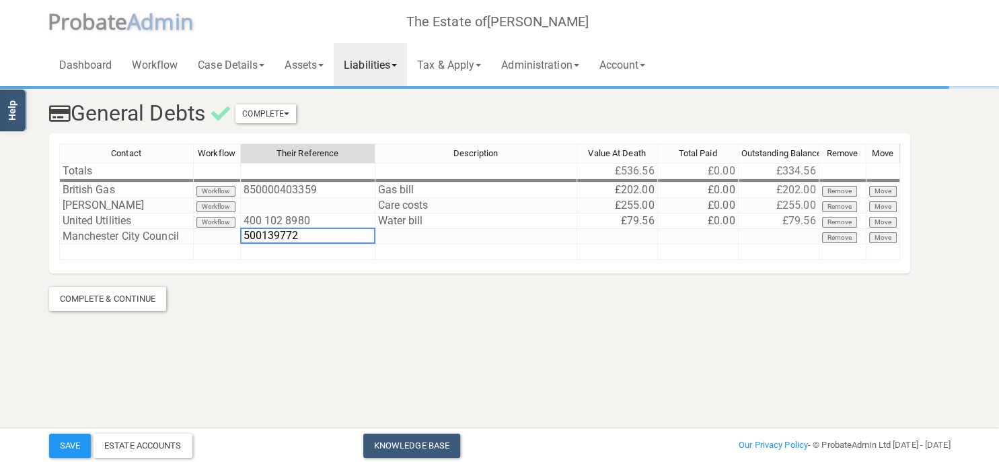
click at [422, 262] on div "Contact Workflow Their Reference Description Value At Death Total Paid Outstand…" at bounding box center [479, 207] width 841 height 129
click at [419, 233] on td at bounding box center [476, 236] width 202 height 15
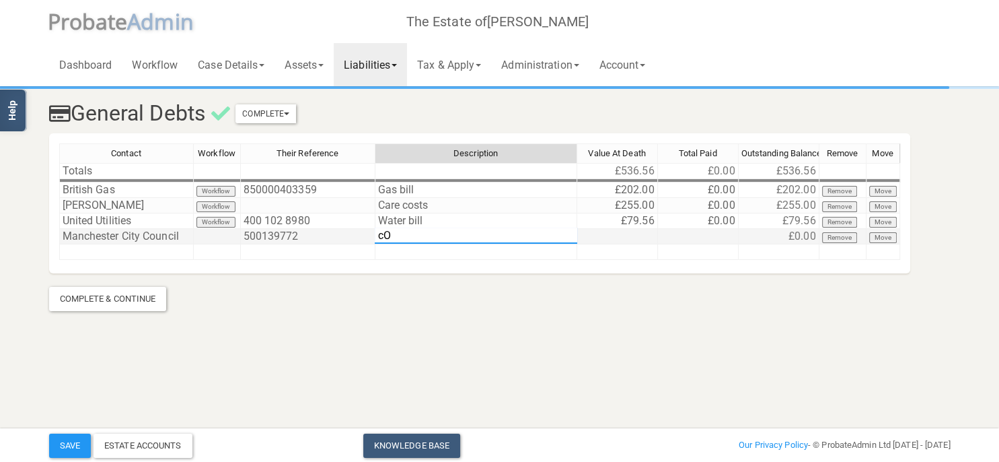
type textarea "c"
type textarea "Council Tax"
click at [655, 237] on td at bounding box center [617, 236] width 81 height 15
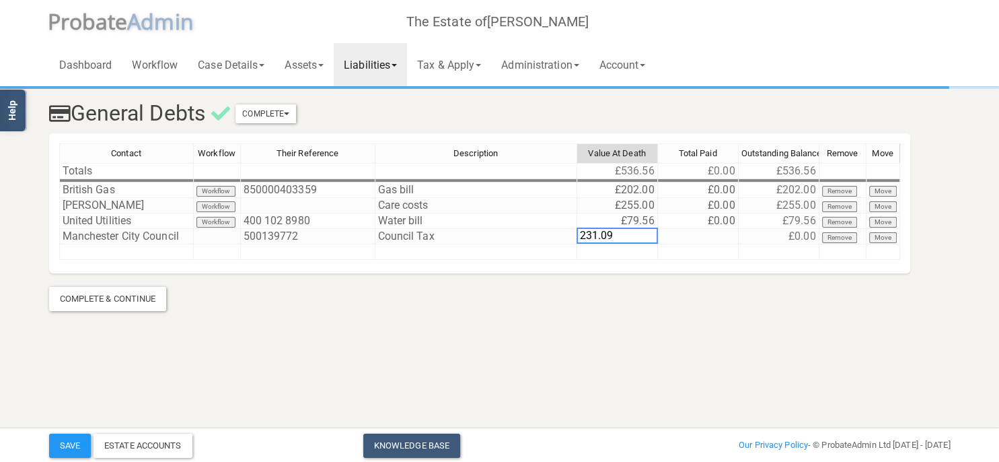
click at [719, 318] on section "General Debts Complete Mark As Incomplete Mark As Complete Contact Workflow The…" at bounding box center [499, 180] width 999 height 361
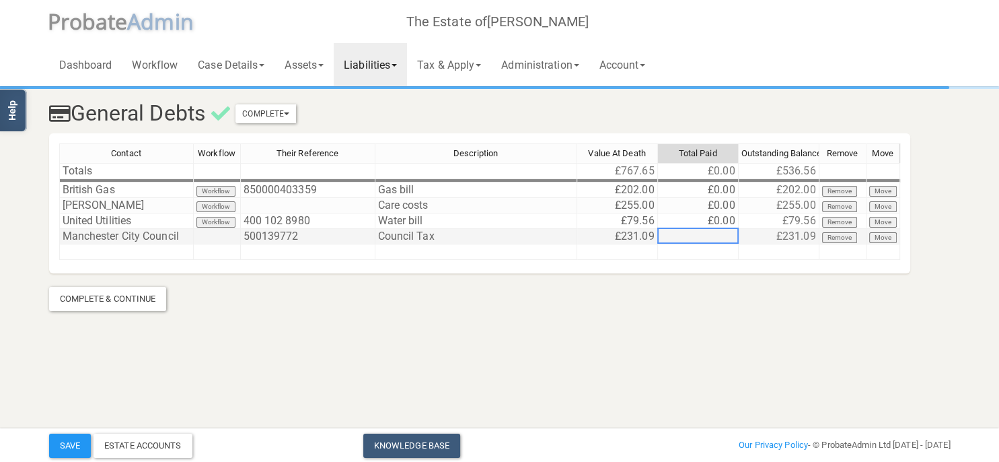
click at [715, 236] on td at bounding box center [698, 236] width 81 height 15
type textarea "0.00"
click at [733, 348] on section "General Debts Complete Mark As Incomplete Mark As Complete Contact Workflow The…" at bounding box center [499, 180] width 999 height 361
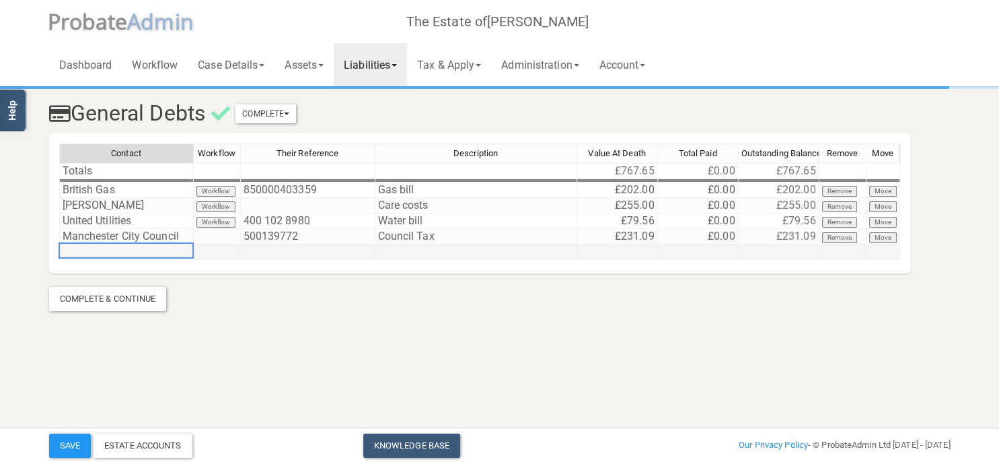
click at [131, 250] on td at bounding box center [126, 251] width 135 height 15
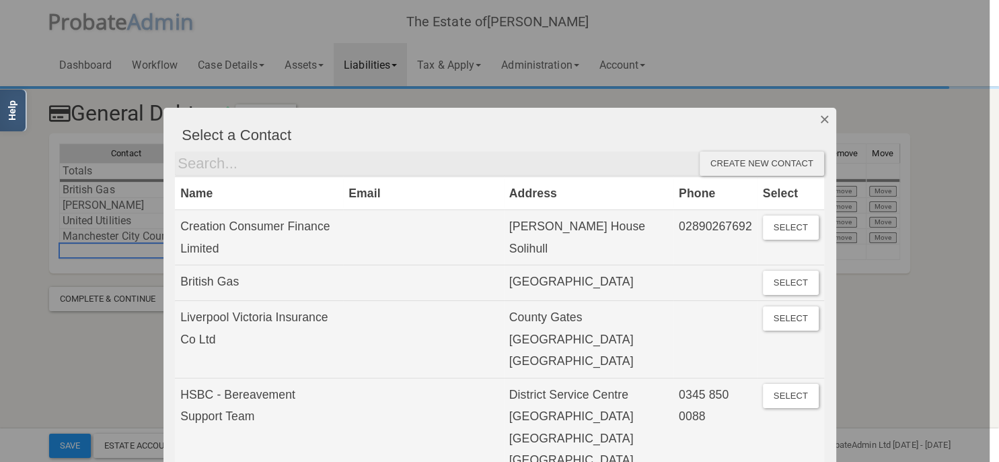
click at [822, 120] on button "Dismiss" at bounding box center [825, 119] width 22 height 23
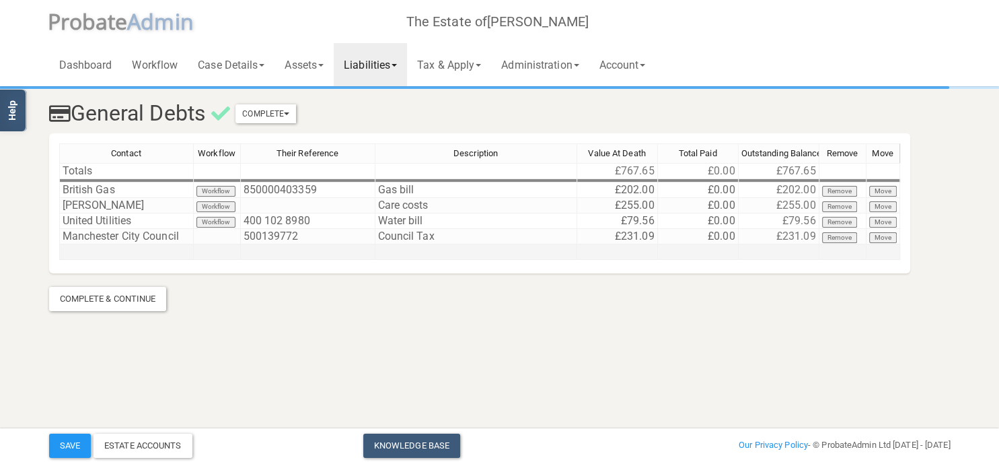
click at [143, 252] on td at bounding box center [126, 251] width 135 height 15
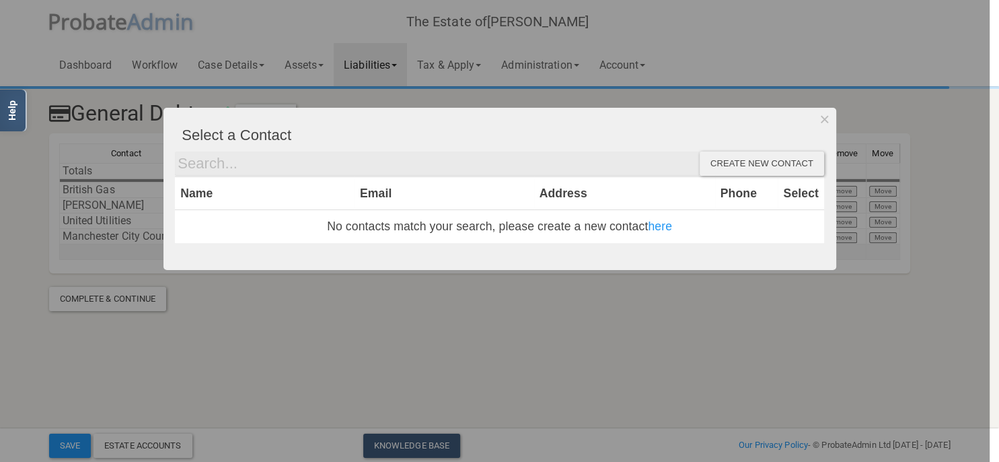
click at [143, 252] on div at bounding box center [495, 231] width 990 height 462
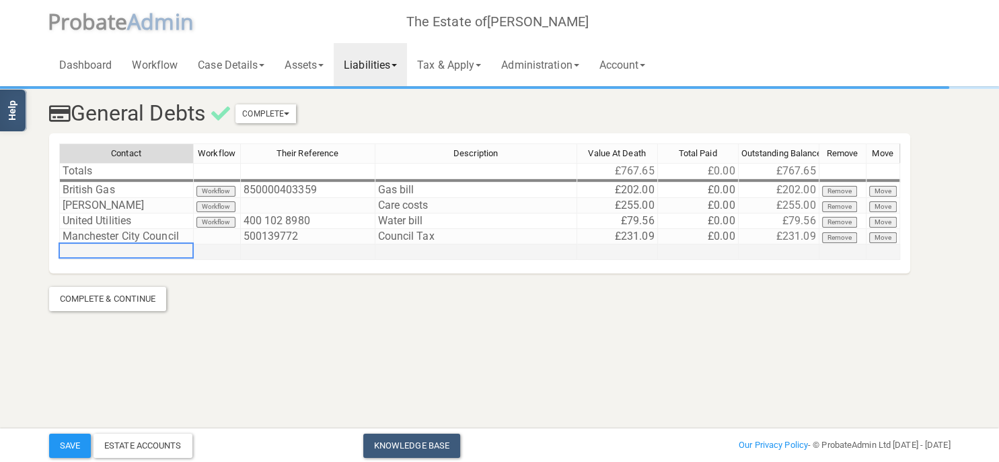
click at [143, 252] on td at bounding box center [126, 251] width 135 height 15
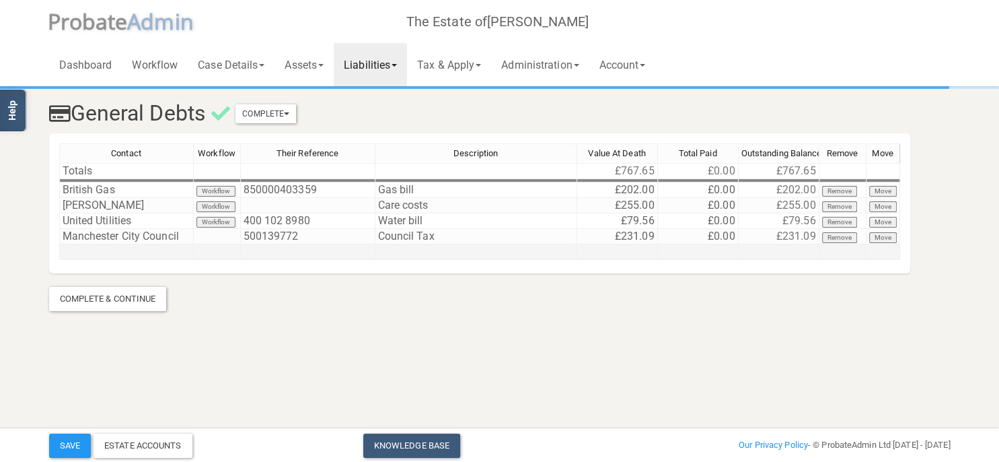
click at [103, 254] on td at bounding box center [126, 251] width 135 height 15
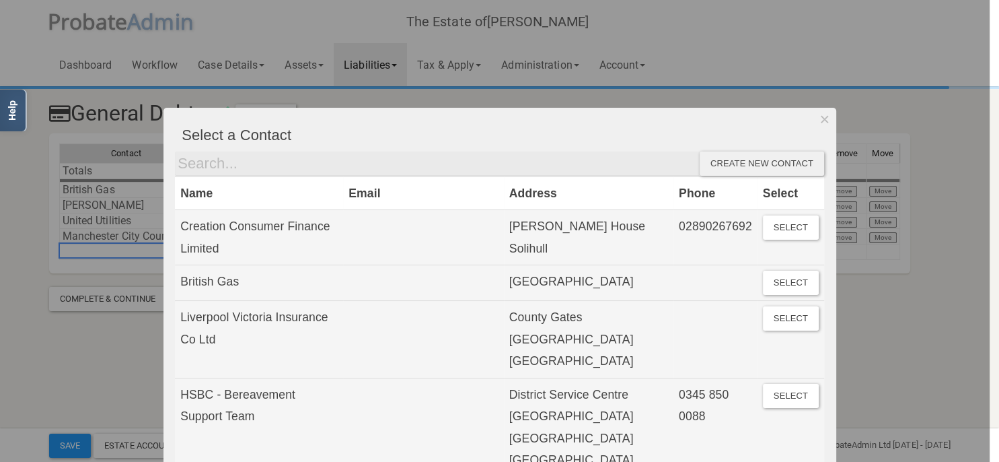
click at [59, 353] on div at bounding box center [495, 231] width 990 height 462
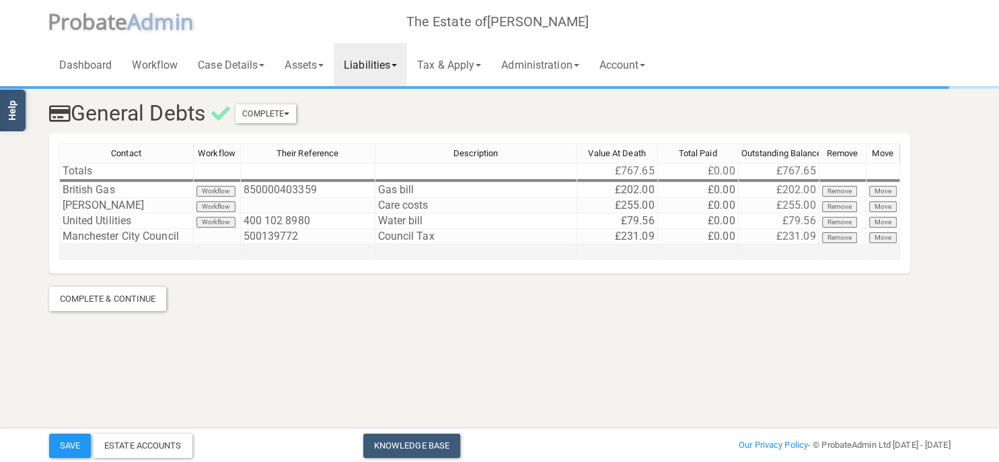
click at [93, 256] on td at bounding box center [126, 251] width 135 height 15
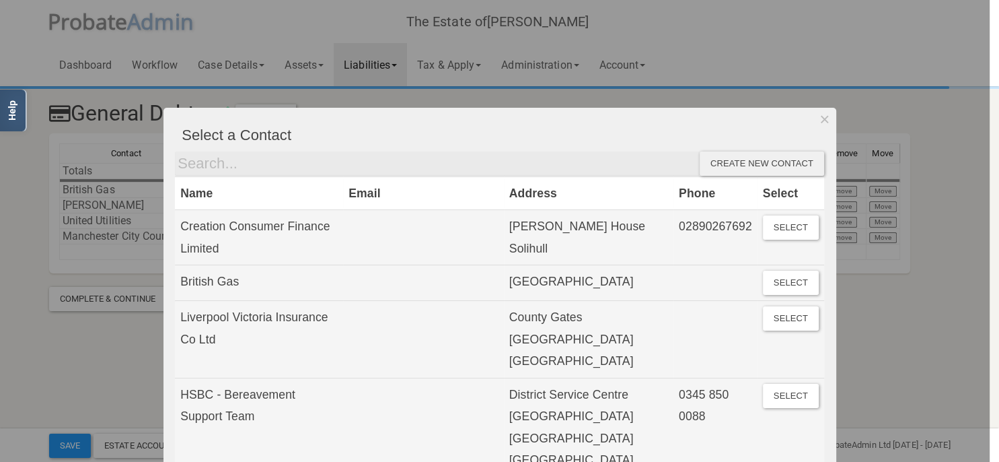
click at [731, 161] on div "Create new contact" at bounding box center [762, 163] width 124 height 24
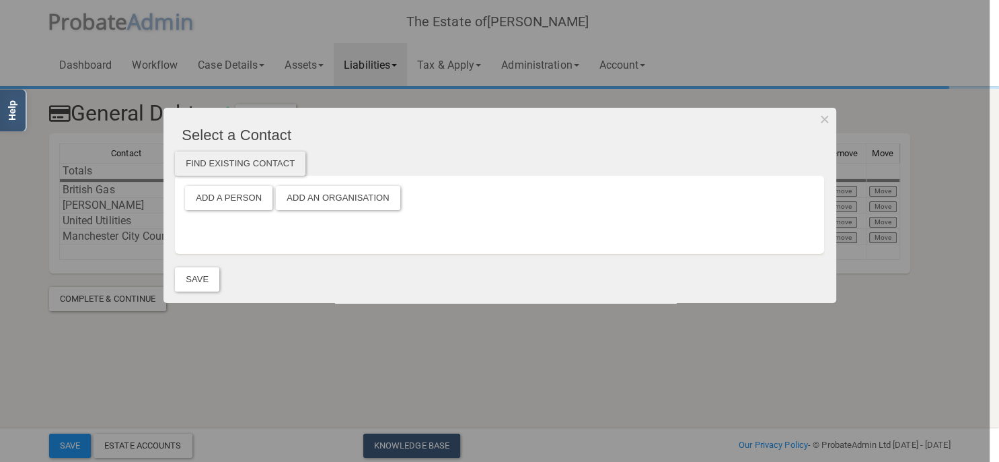
click at [281, 390] on div at bounding box center [495, 231] width 990 height 462
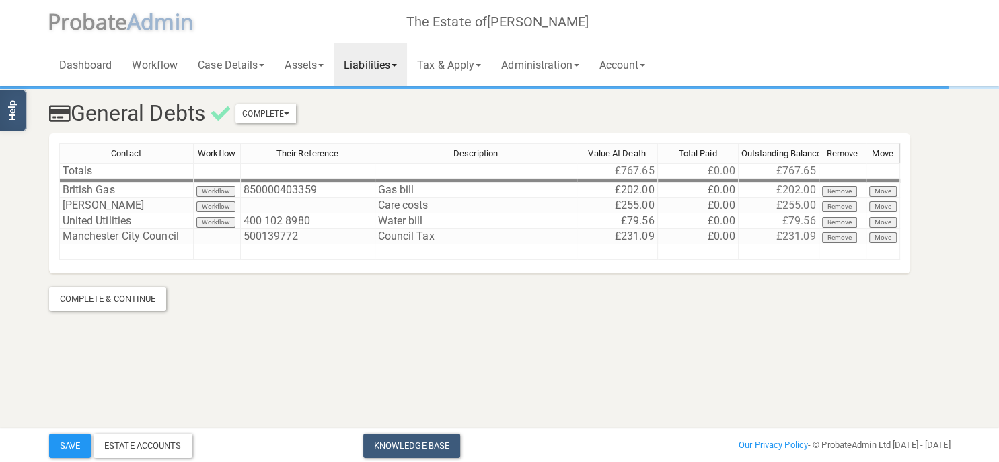
click at [394, 66] on link "Liabilities" at bounding box center [370, 64] width 73 height 43
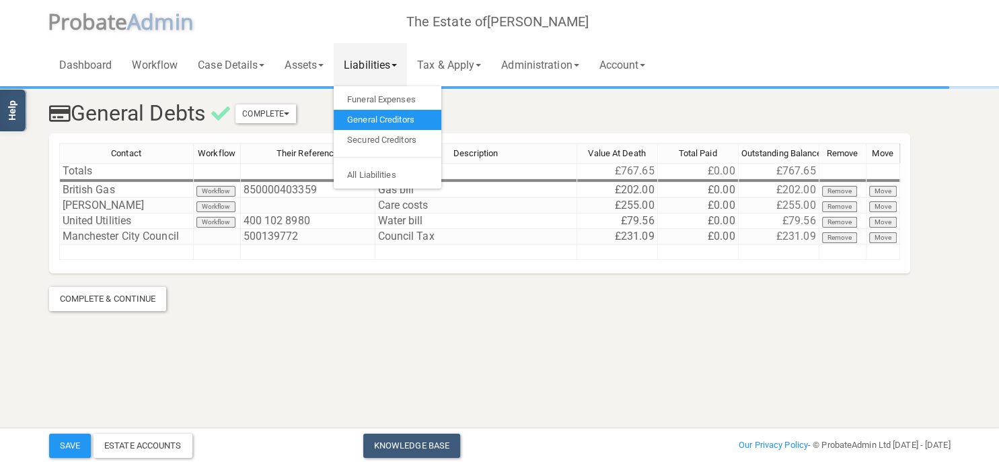
click at [505, 116] on h3 "General Debts Complete Mark As Incomplete Mark As Complete" at bounding box center [423, 114] width 768 height 24
click at [120, 248] on td at bounding box center [126, 251] width 135 height 15
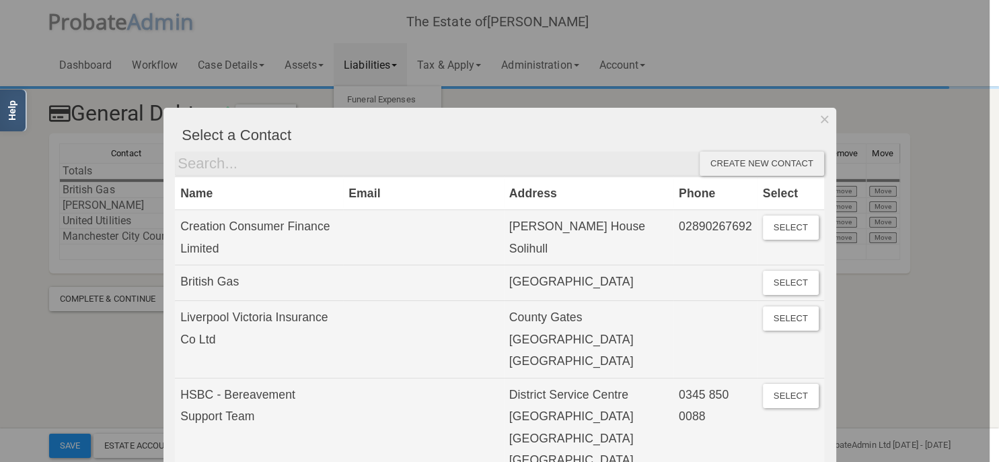
drag, startPoint x: 828, startPoint y: 122, endPoint x: 715, endPoint y: 98, distance: 116.3
click at [828, 121] on button "Dismiss" at bounding box center [825, 119] width 22 height 23
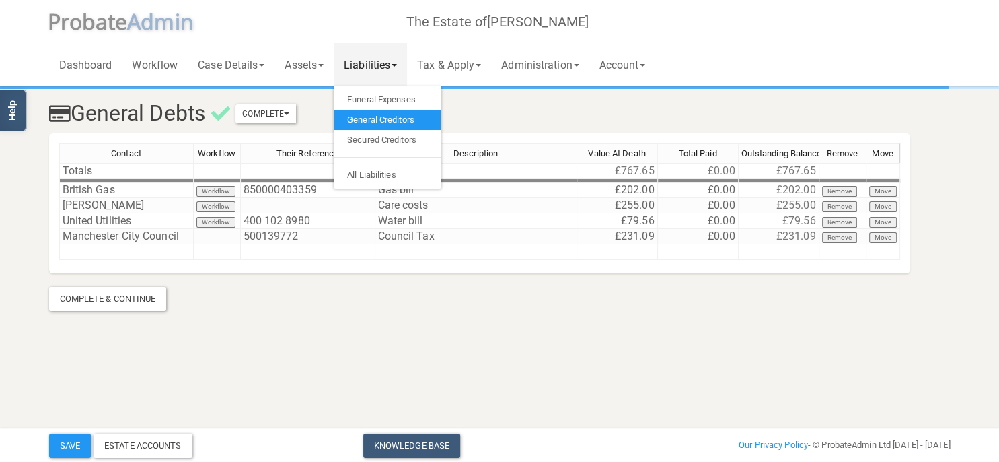
click at [385, 68] on link "Liabilities" at bounding box center [370, 64] width 73 height 43
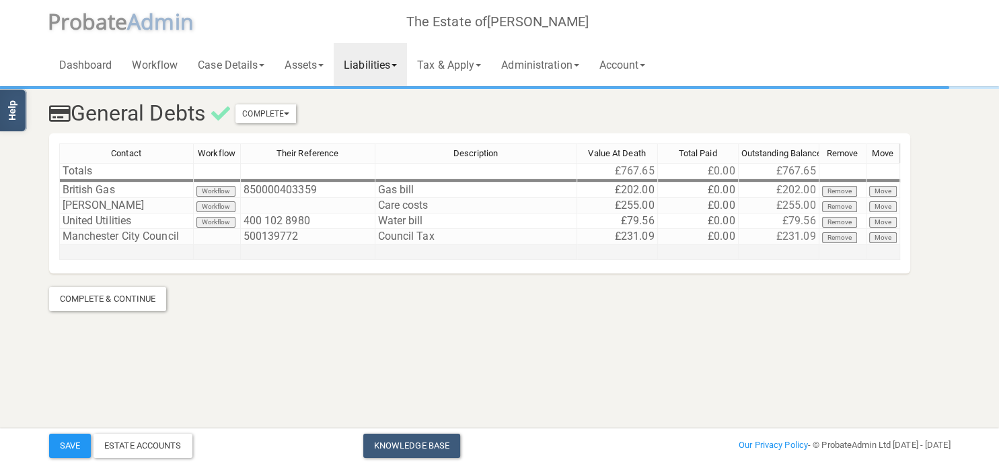
click at [100, 246] on td at bounding box center [126, 251] width 135 height 15
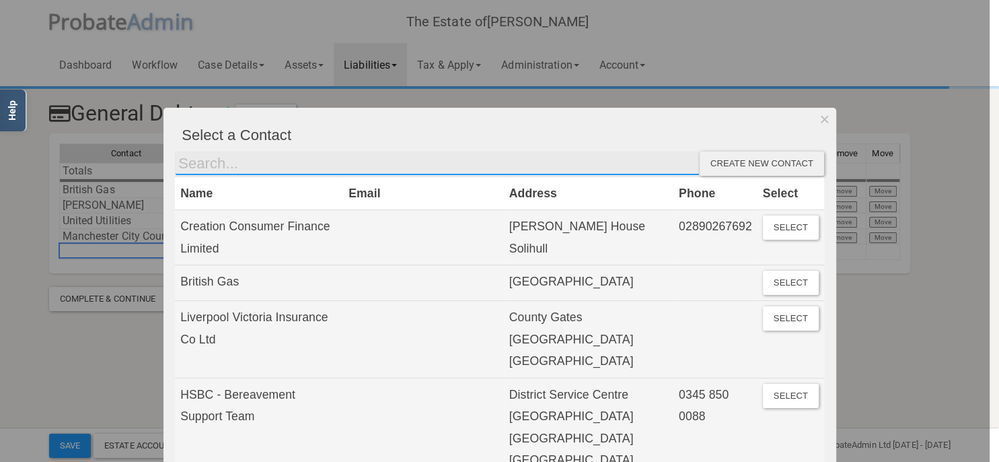
click at [229, 165] on input "text" at bounding box center [437, 163] width 525 height 24
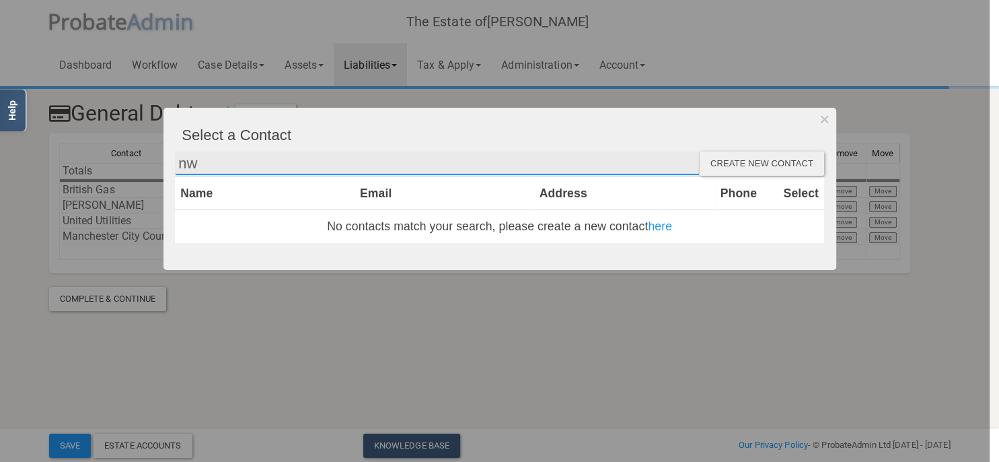
type input "n"
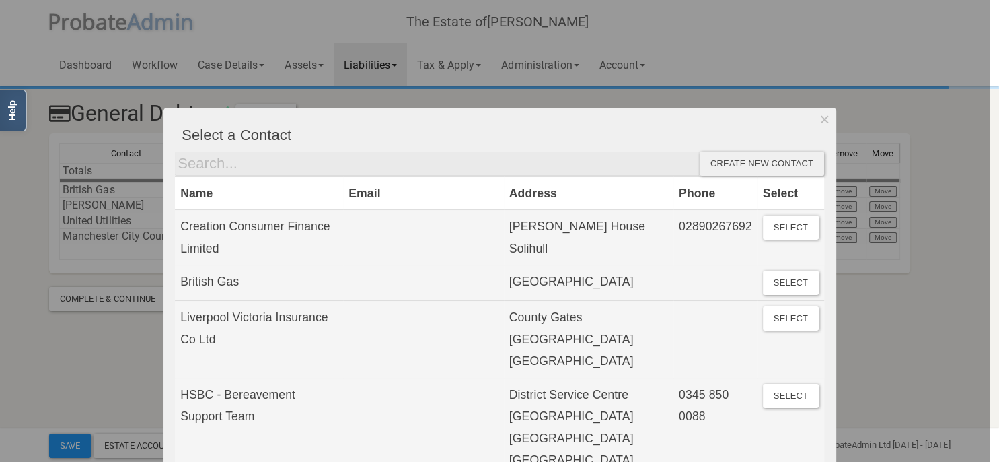
click at [748, 168] on div "Create new contact" at bounding box center [762, 163] width 124 height 24
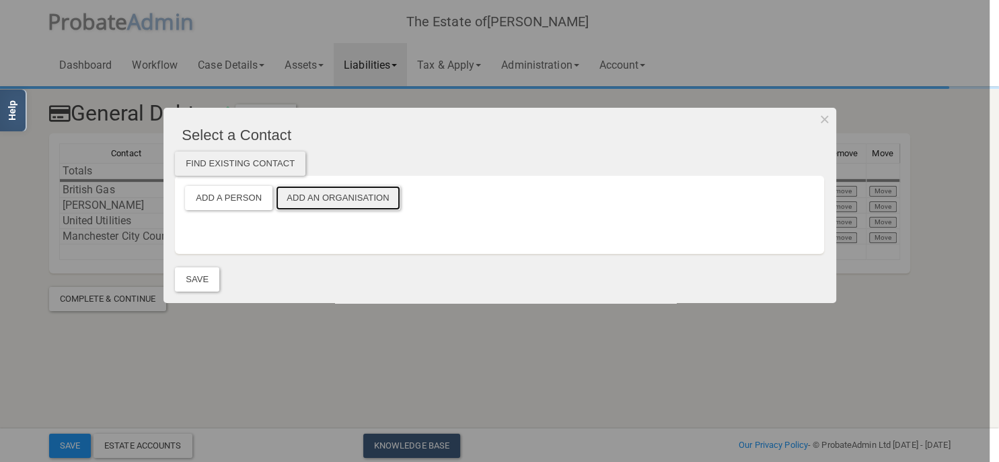
click at [338, 203] on button "Add an Organisation" at bounding box center [338, 198] width 124 height 24
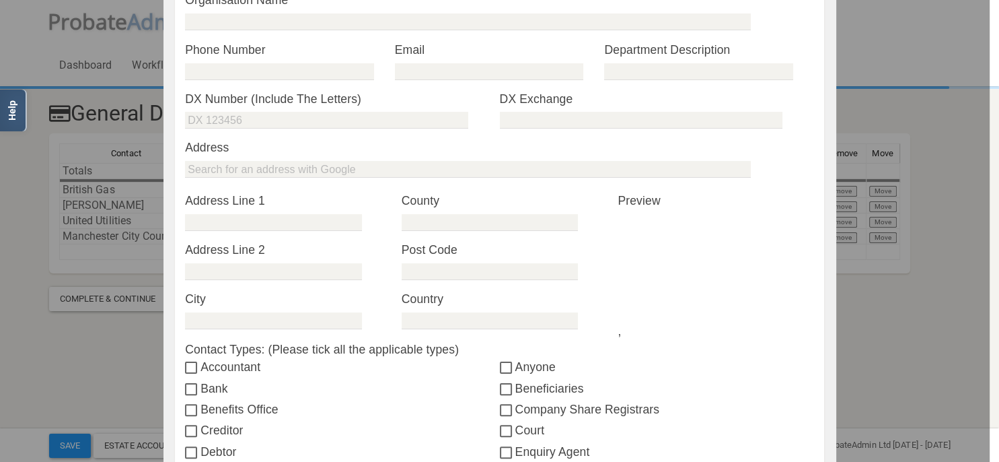
scroll to position [155, 0]
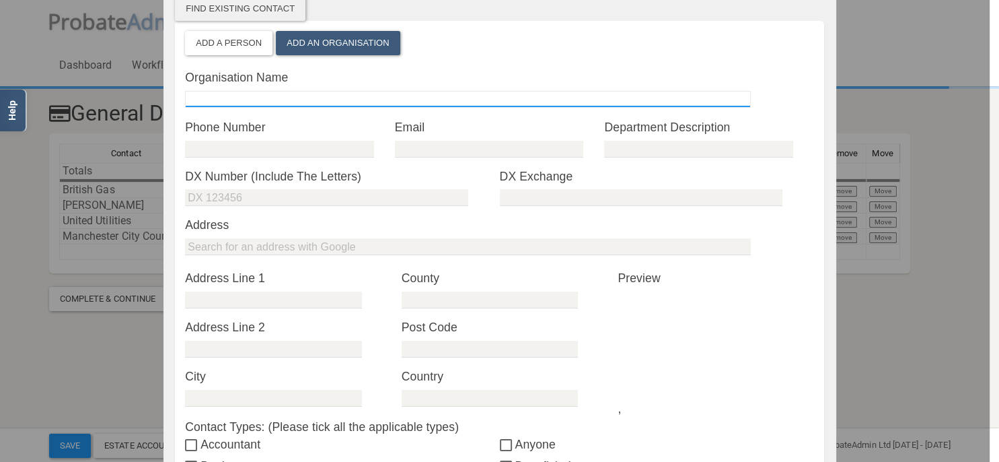
click at [267, 92] on input "text" at bounding box center [468, 99] width 566 height 17
type input "FM Roofing"
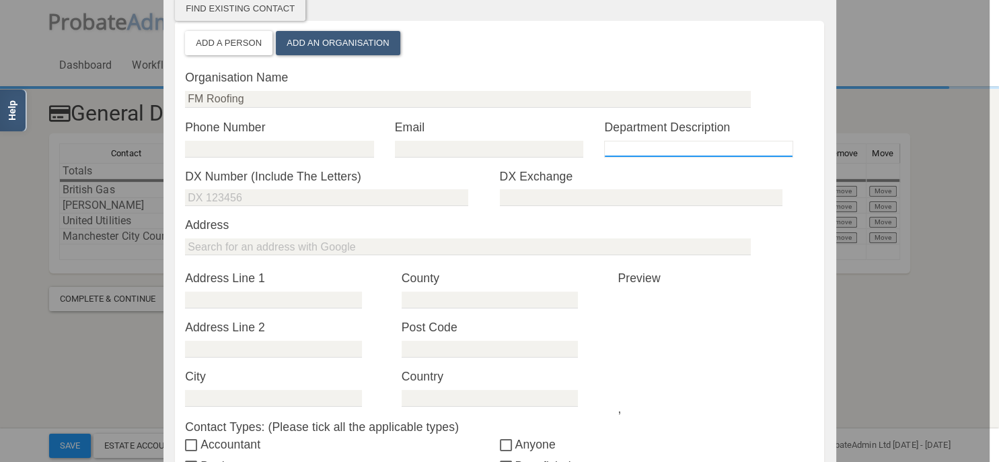
click at [637, 149] on input "text" at bounding box center [698, 149] width 188 height 17
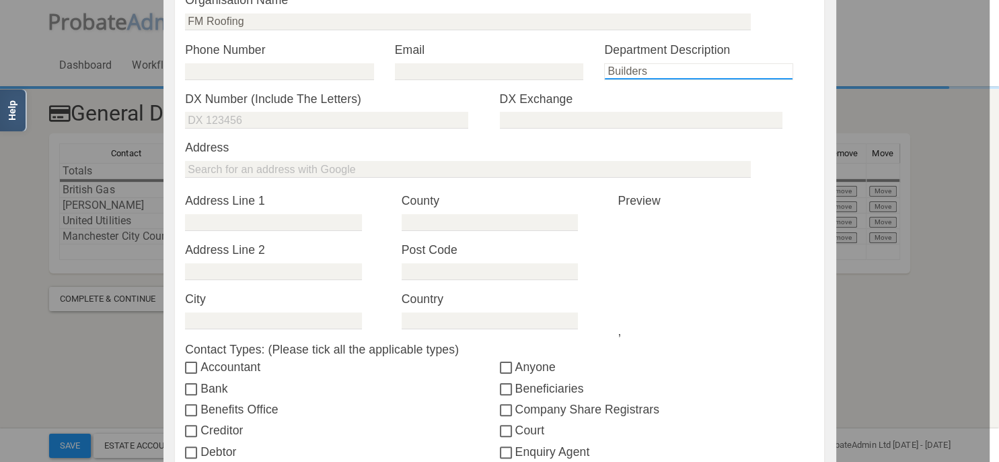
scroll to position [310, 0]
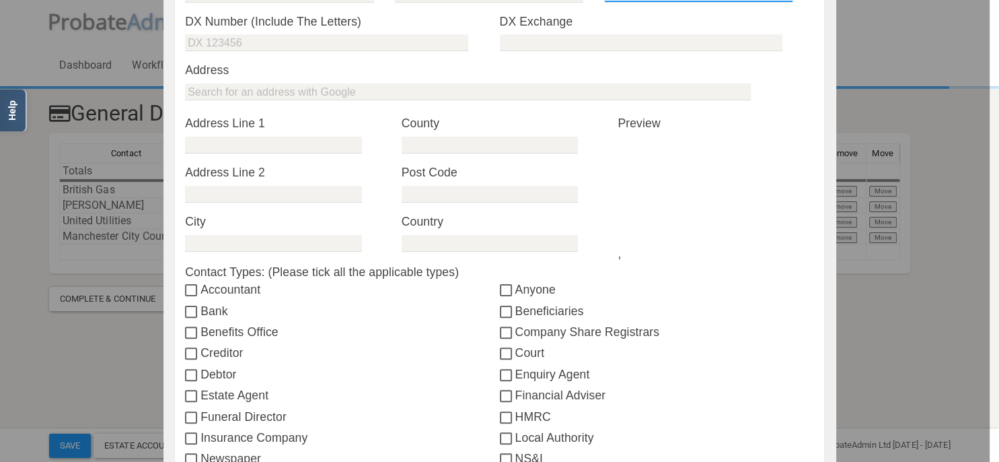
type input "Builders"
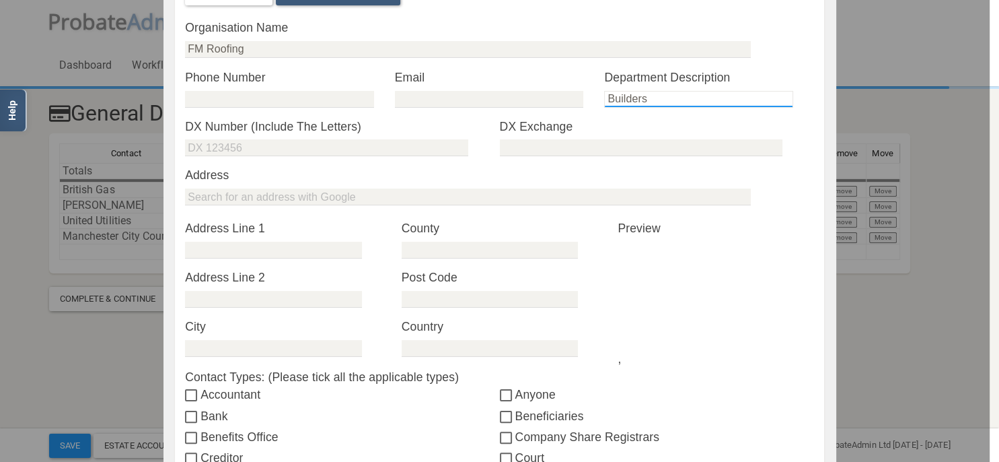
scroll to position [175, 0]
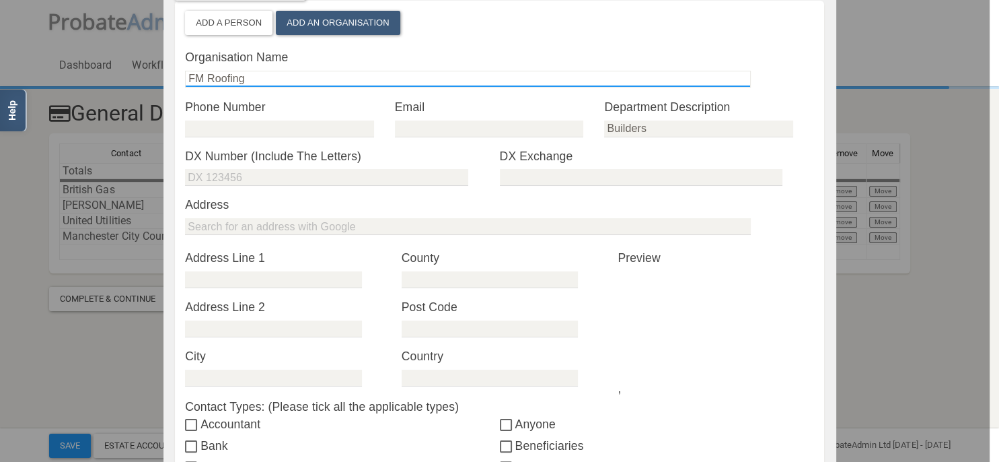
click at [190, 77] on input "FM Roofing" at bounding box center [468, 79] width 566 height 17
type input "F.M. Roofing"
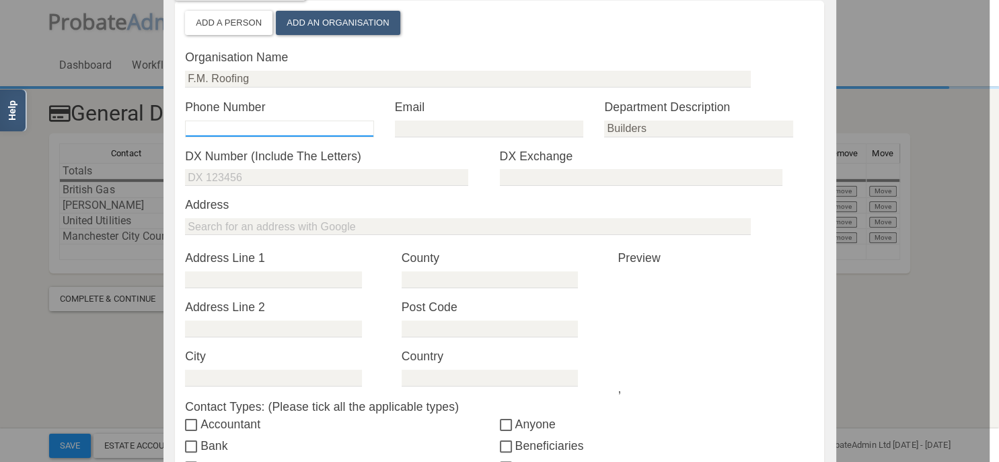
click at [281, 125] on input "tel" at bounding box center [279, 128] width 188 height 17
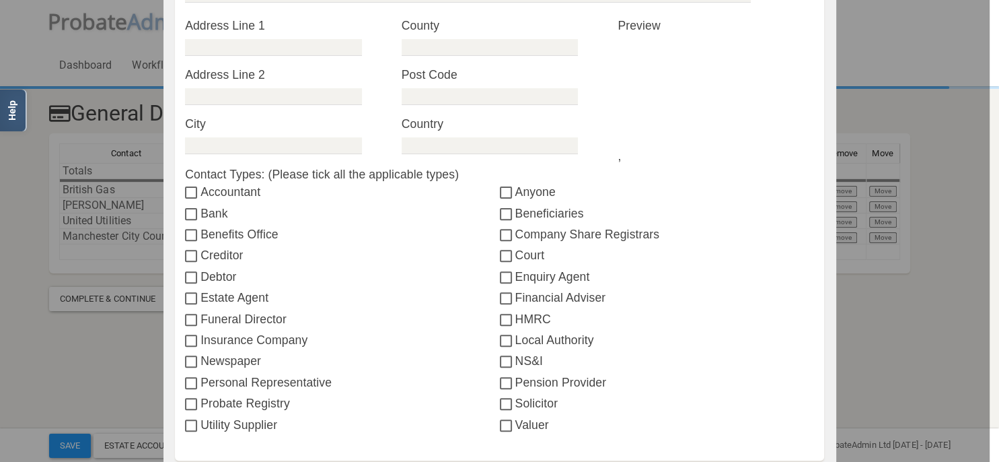
scroll to position [484, 0]
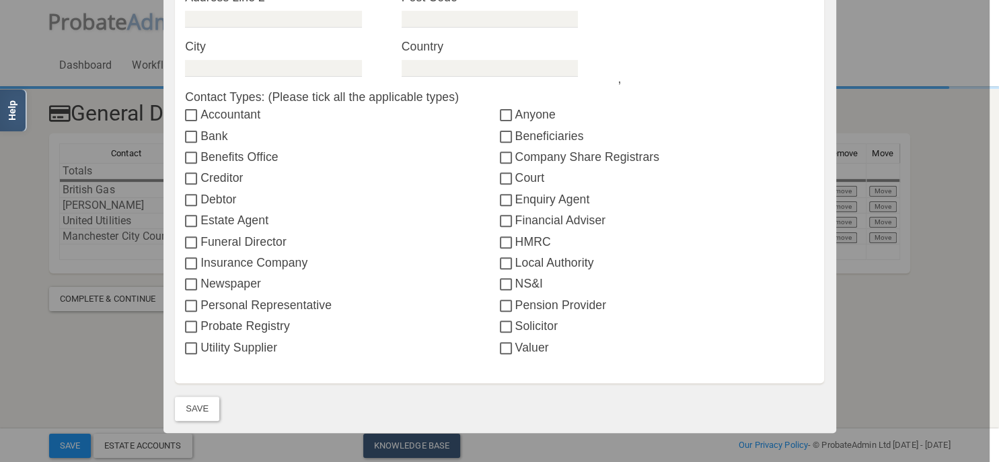
type input "07773924603"
click at [291, 69] on input "text" at bounding box center [273, 68] width 176 height 17
type input "[GEOGRAPHIC_DATA]"
click at [607, 88] on label "Contact Types: (Please tick all the applicable types)" at bounding box center [499, 96] width 629 height 17
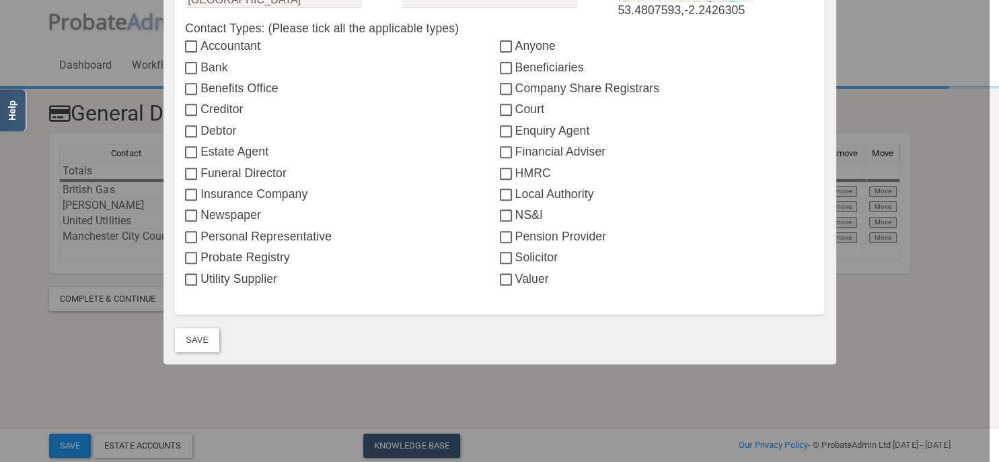
scroll to position [563, 0]
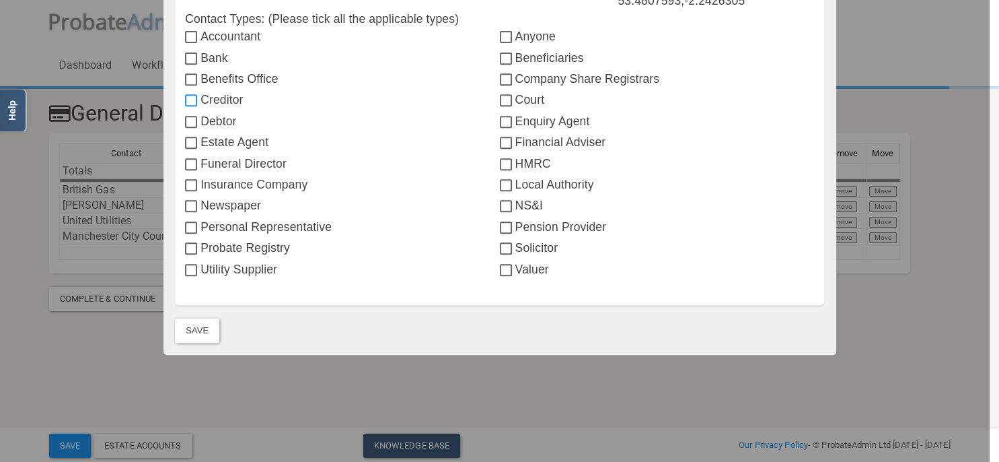
click at [194, 100] on input "Creditor" at bounding box center [192, 101] width 15 height 11
checkbox input "true"
click at [201, 332] on button "Save" at bounding box center [197, 330] width 44 height 24
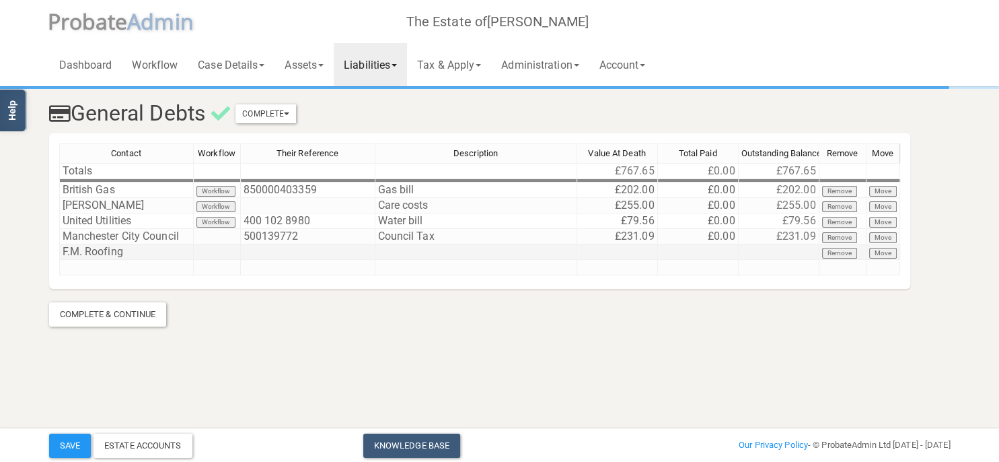
click at [462, 252] on td at bounding box center [476, 251] width 202 height 15
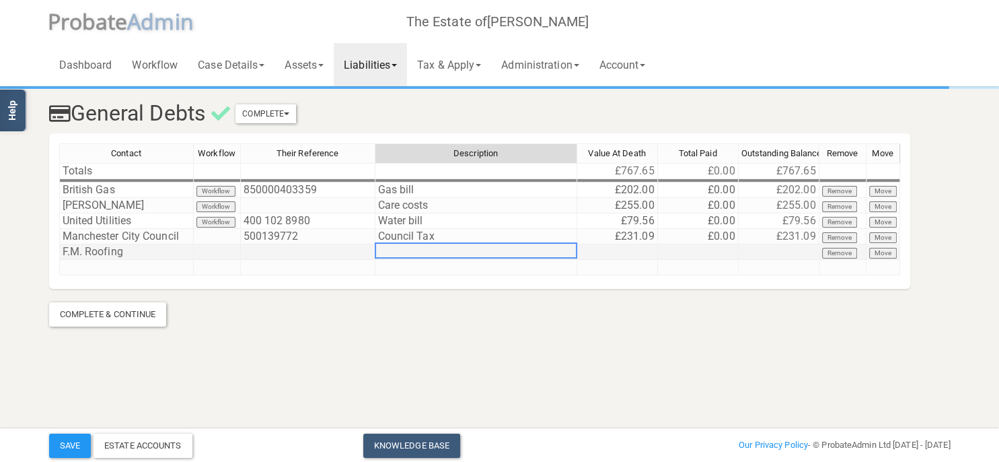
click at [462, 252] on td at bounding box center [476, 251] width 202 height 15
type textarea "Refurbishment (roofer)"
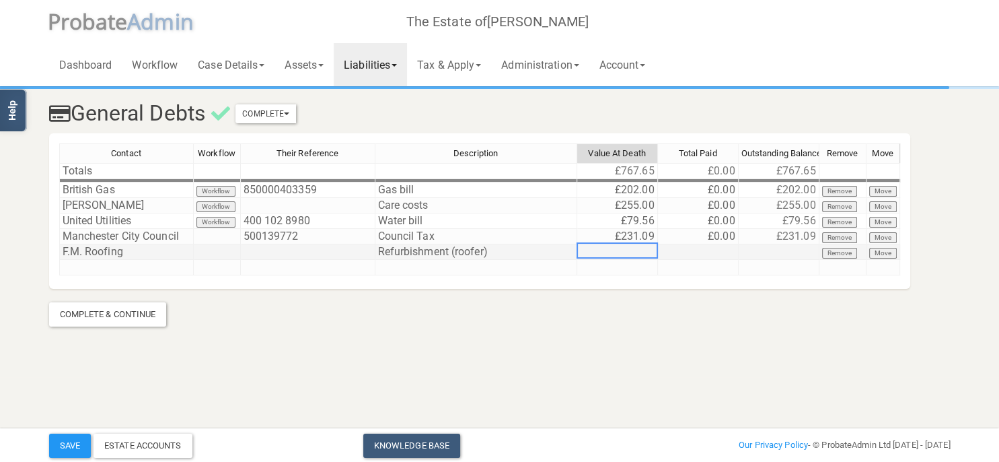
click at [637, 250] on td at bounding box center [617, 251] width 81 height 15
type textarea "4740"
click at [666, 334] on section "General Debts Complete Mark As Incomplete Mark As Complete Contact Workflow The…" at bounding box center [499, 188] width 999 height 377
click at [85, 262] on td at bounding box center [126, 267] width 135 height 15
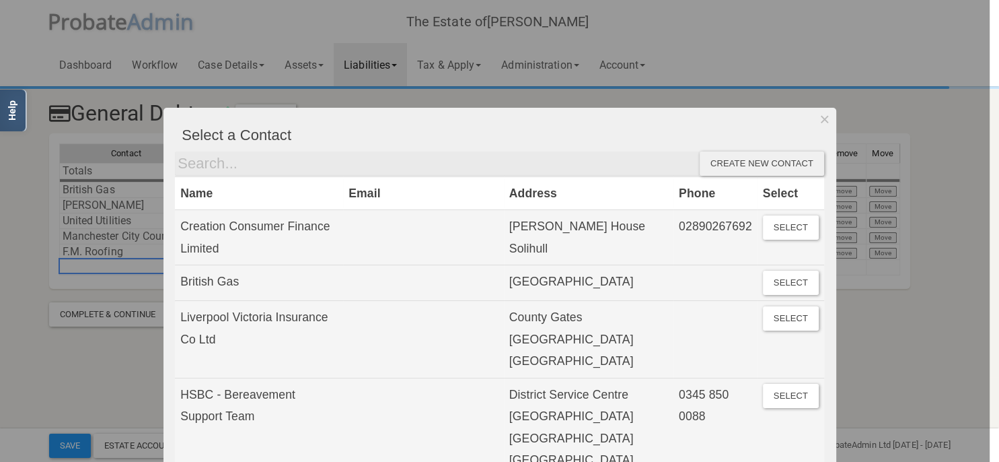
click at [791, 158] on div "Create new contact" at bounding box center [762, 163] width 124 height 24
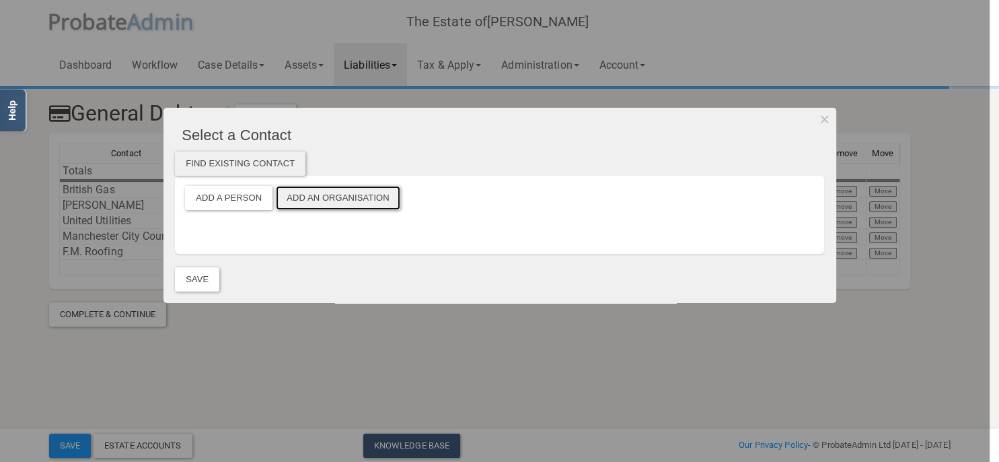
click at [314, 198] on button "Add an Organisation" at bounding box center [338, 198] width 124 height 24
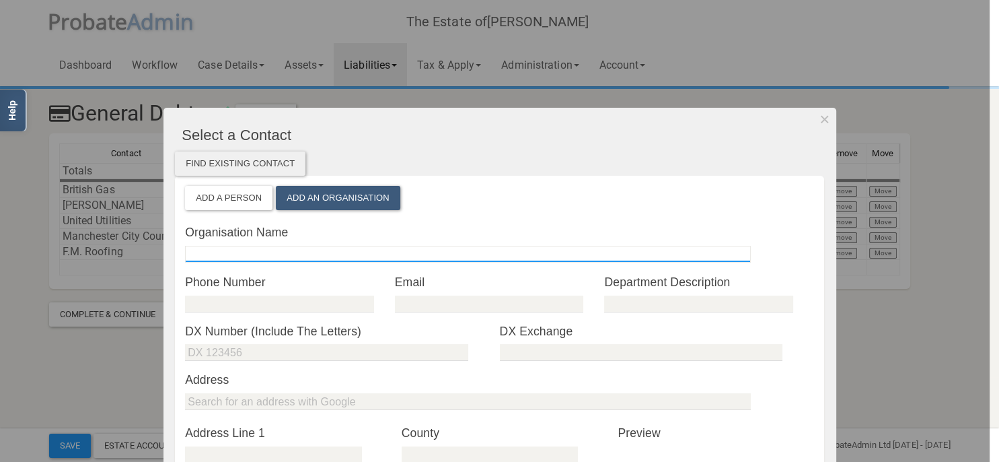
click at [227, 254] on input "text" at bounding box center [468, 254] width 566 height 17
click at [279, 254] on input "NW Builders and Ekectricians Ltd" at bounding box center [468, 254] width 566 height 17
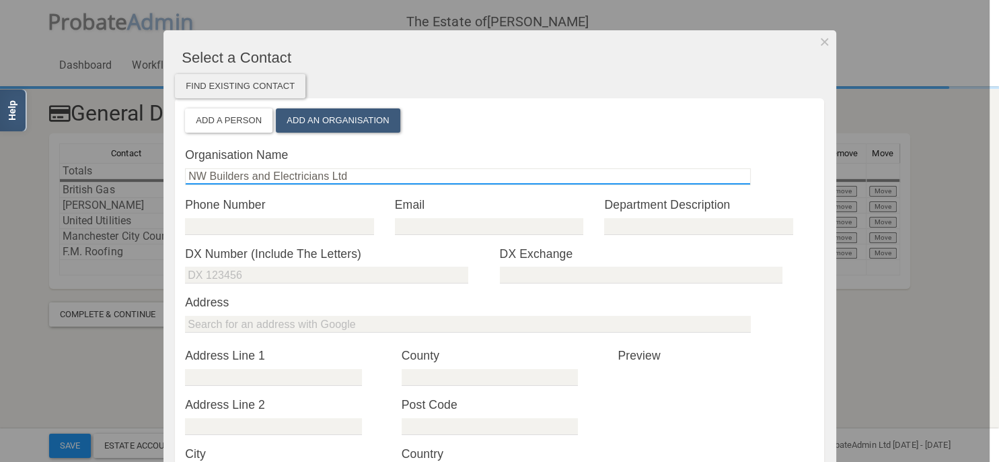
scroll to position [155, 0]
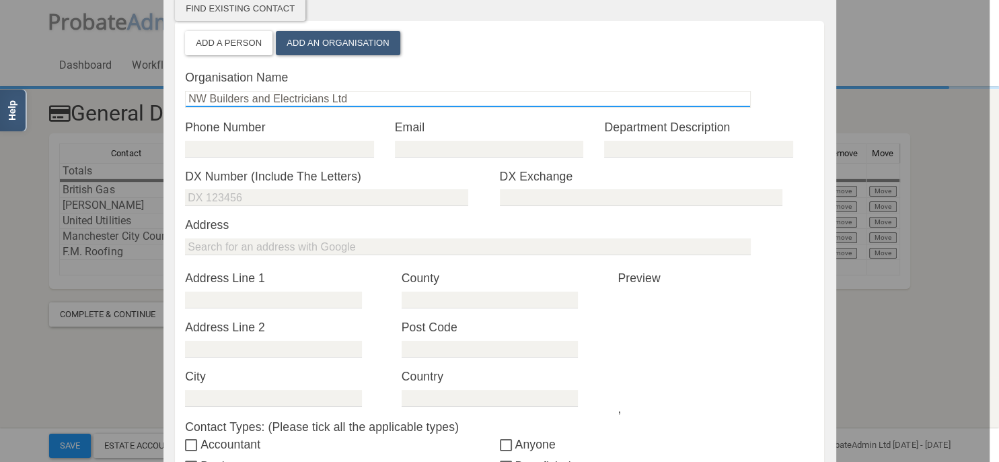
type input "NW Builders and Electricians Ltd"
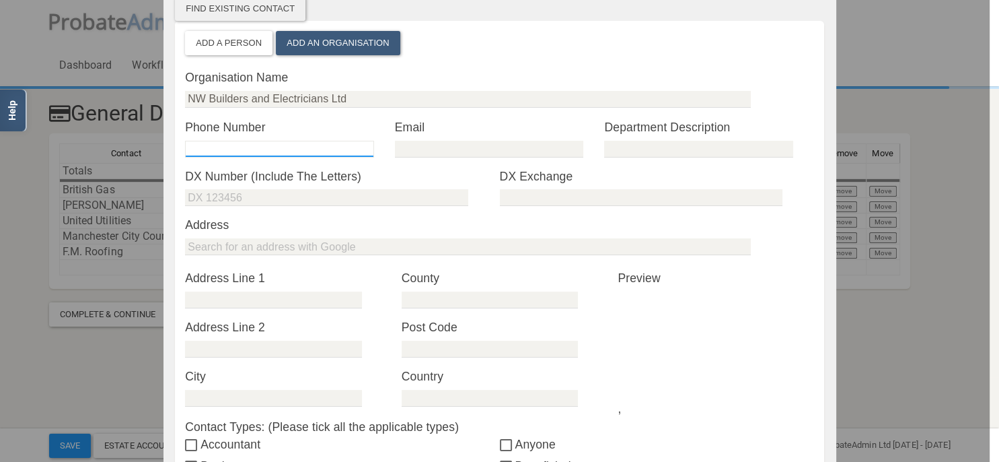
click at [265, 144] on input "tel" at bounding box center [279, 149] width 188 height 17
type input "07715579132"
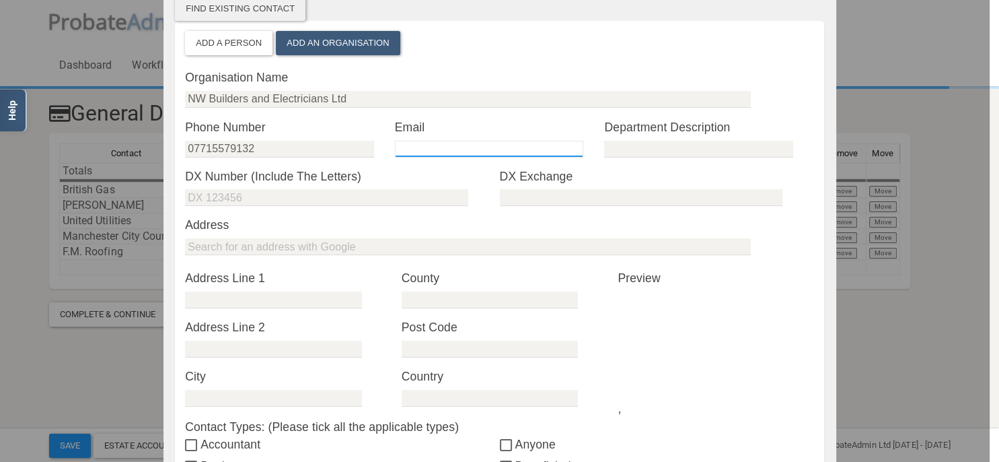
click at [475, 154] on input "email" at bounding box center [489, 149] width 188 height 17
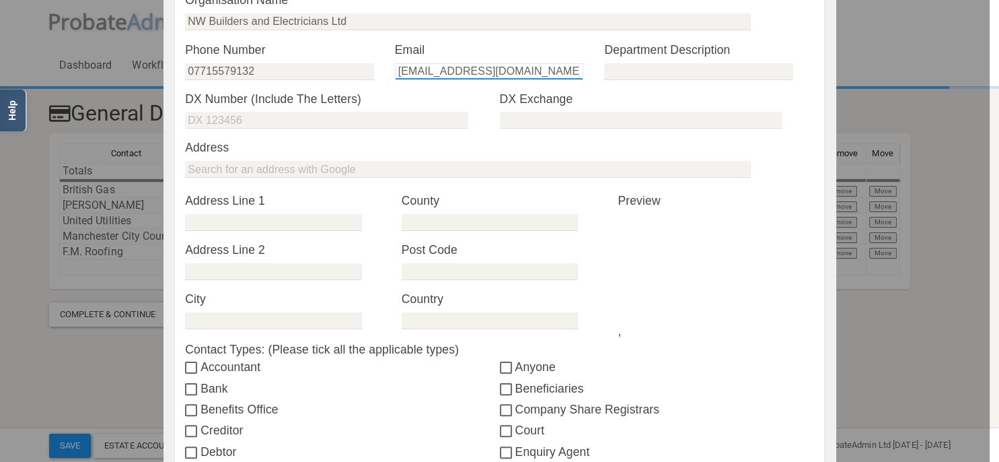
scroll to position [310, 0]
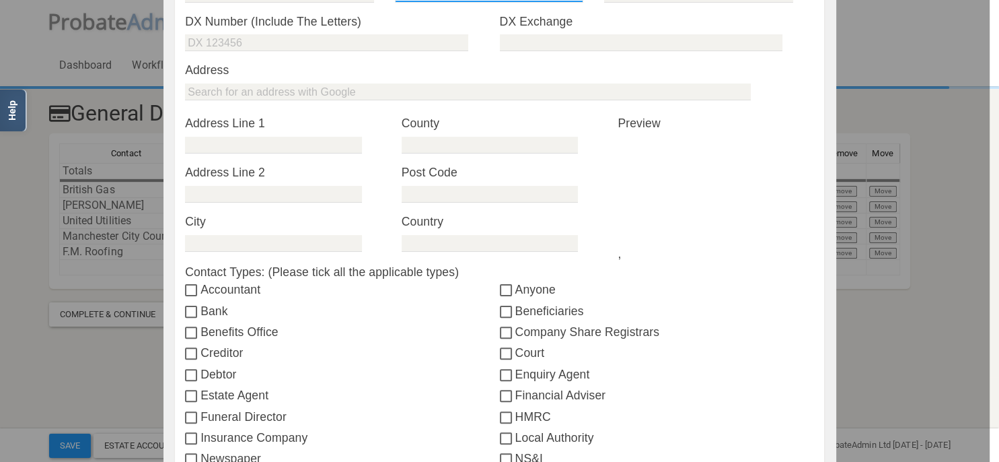
type input "[EMAIL_ADDRESS][DOMAIN_NAME]"
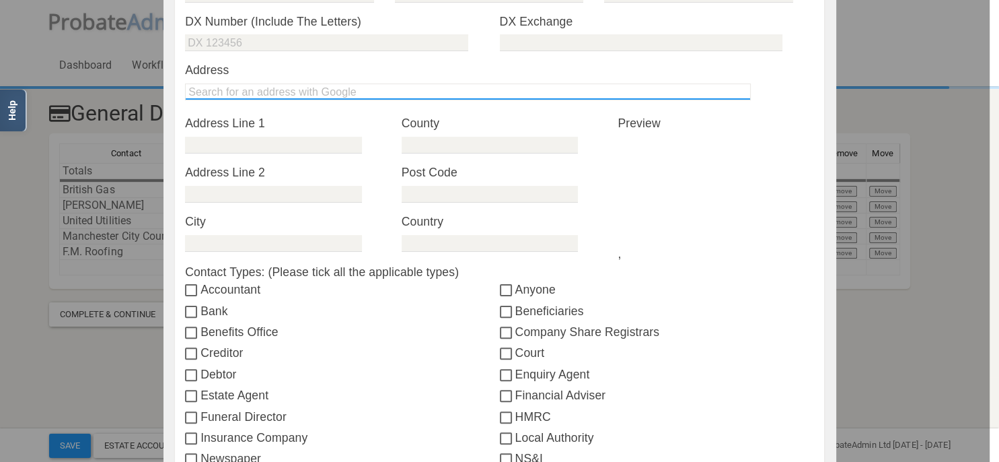
click at [257, 92] on input "text" at bounding box center [468, 91] width 566 height 17
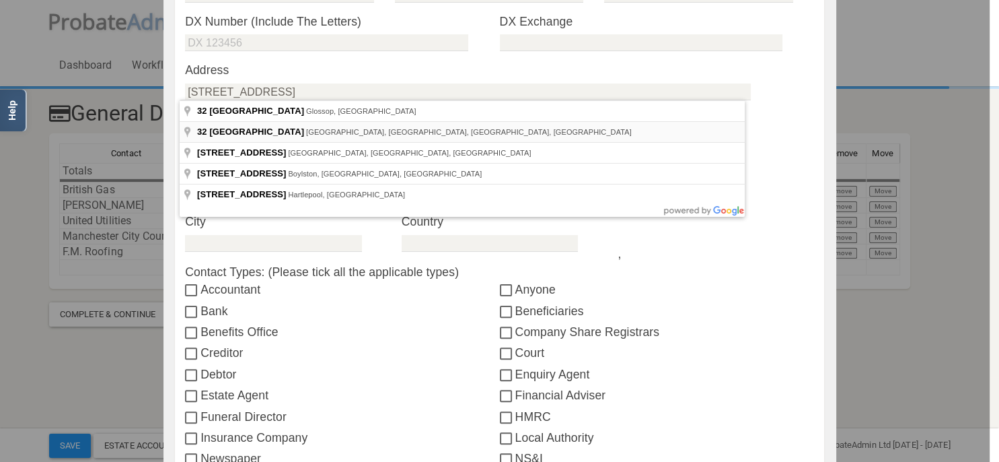
type input "[STREET_ADDRESS]"
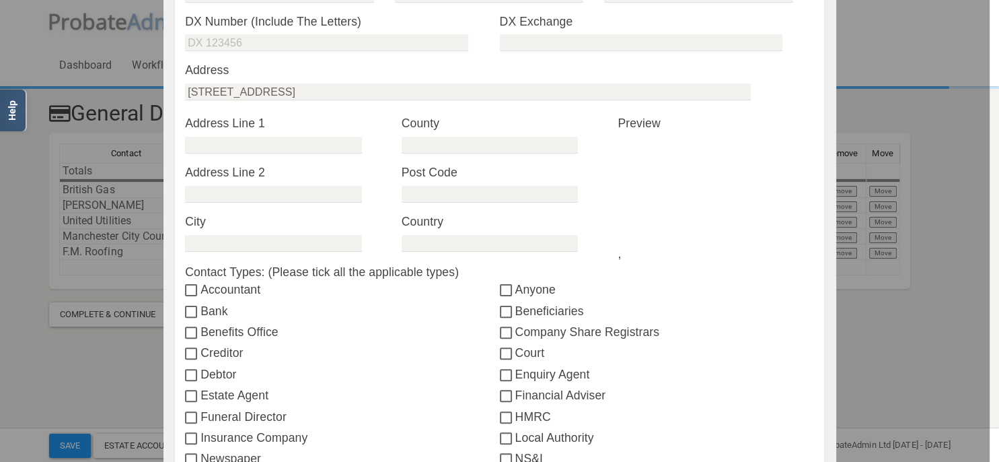
type input "[STREET_ADDRESS]"
type input "[GEOGRAPHIC_DATA]"
type input "M16 9AS"
type input "[GEOGRAPHIC_DATA]"
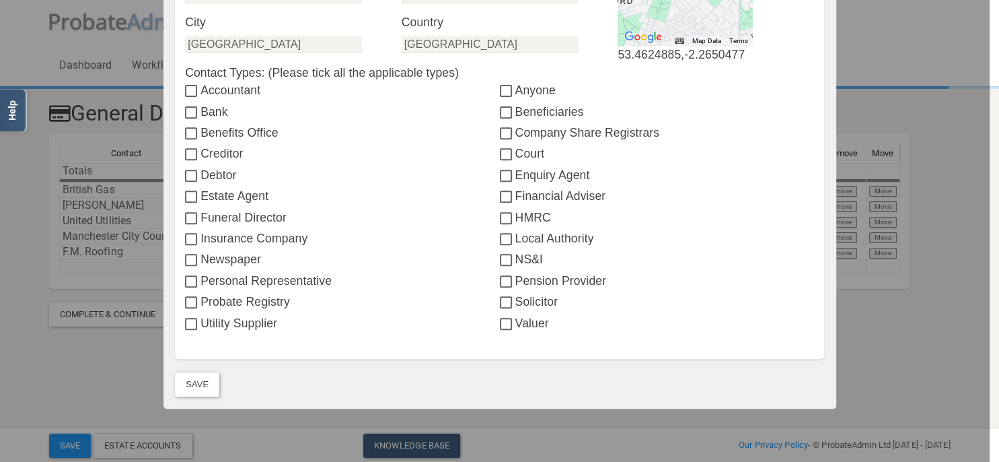
scroll to position [542, 0]
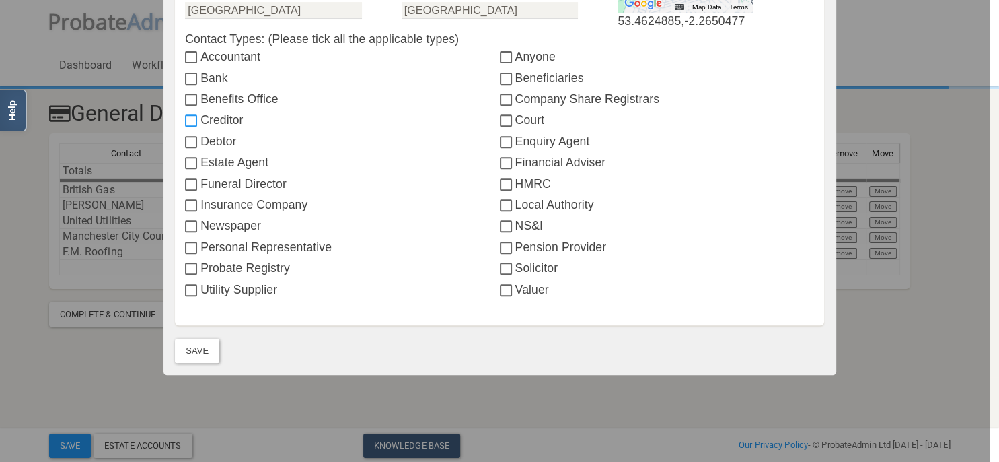
click at [185, 120] on input "Creditor" at bounding box center [192, 121] width 15 height 11
checkbox input "true"
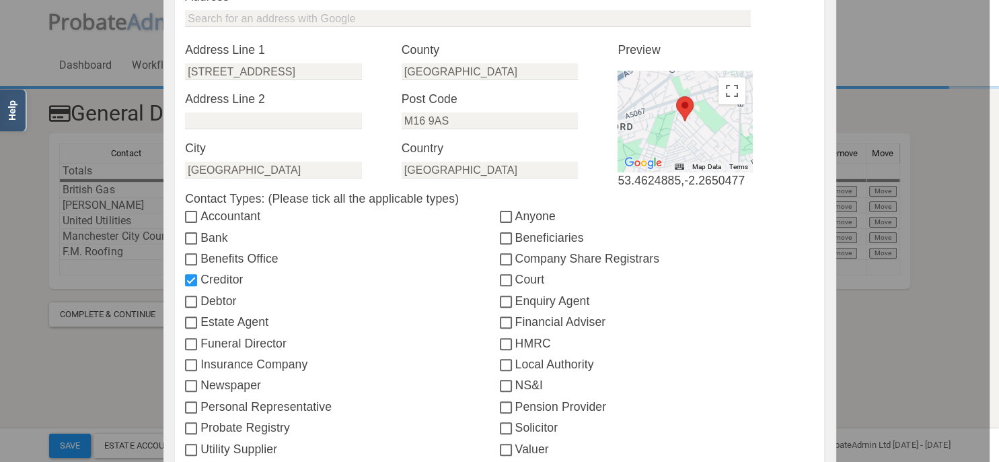
scroll to position [310, 0]
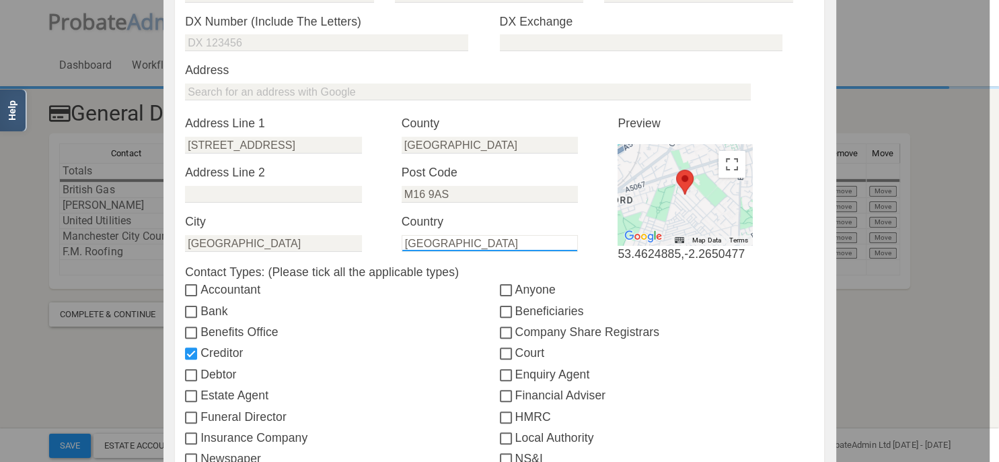
drag, startPoint x: 480, startPoint y: 236, endPoint x: 335, endPoint y: 226, distance: 145.0
click at [402, 235] on input "[GEOGRAPHIC_DATA]" at bounding box center [490, 243] width 176 height 17
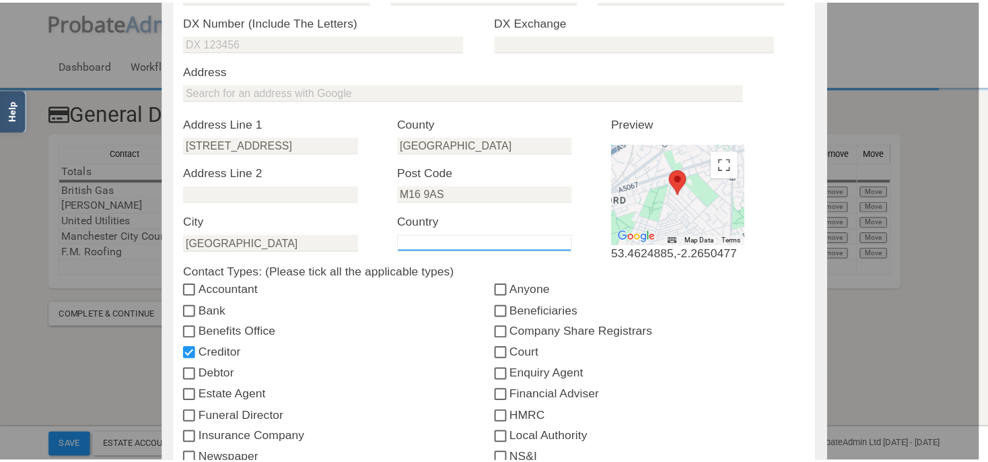
scroll to position [563, 0]
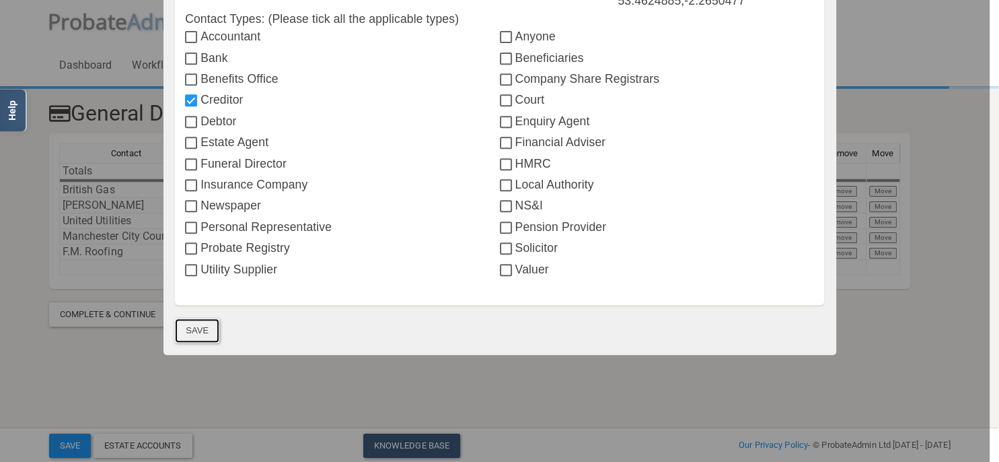
click at [195, 327] on button "Save" at bounding box center [197, 330] width 44 height 24
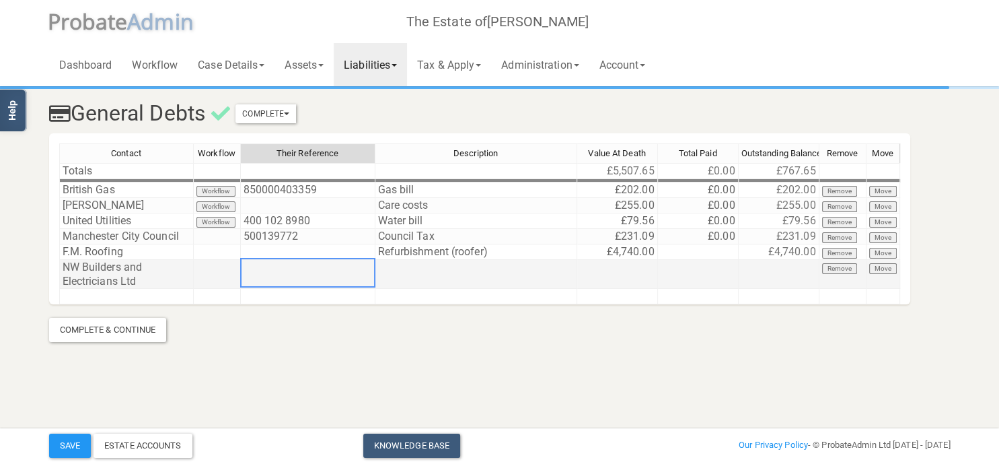
click at [301, 275] on td at bounding box center [308, 274] width 135 height 29
type textarea "m"
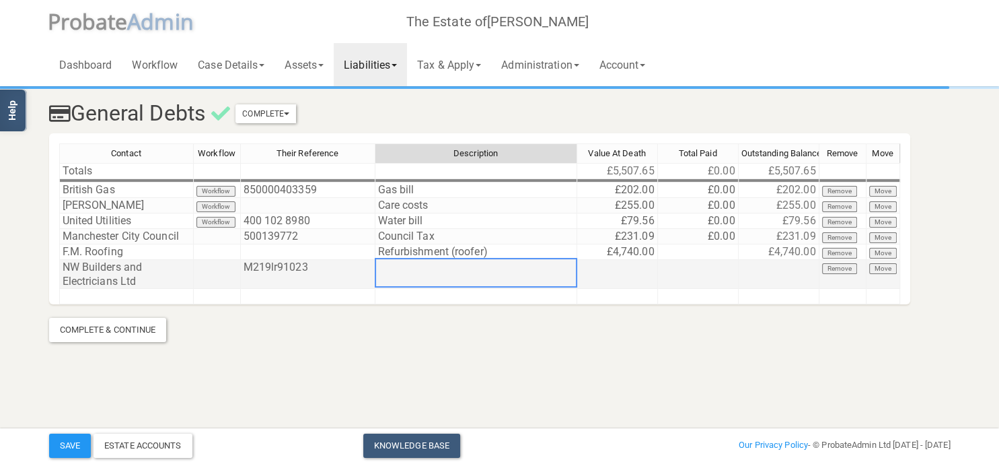
click at [440, 271] on td at bounding box center [476, 274] width 202 height 29
drag, startPoint x: 493, startPoint y: 265, endPoint x: 478, endPoint y: 267, distance: 14.9
click at [478, 267] on textarea "Refurbishment (building works)" at bounding box center [476, 273] width 203 height 30
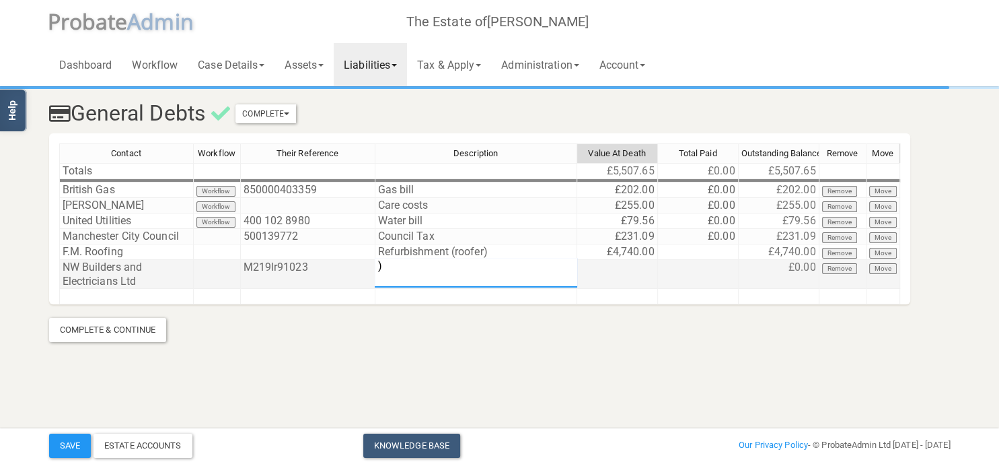
type textarea ")"
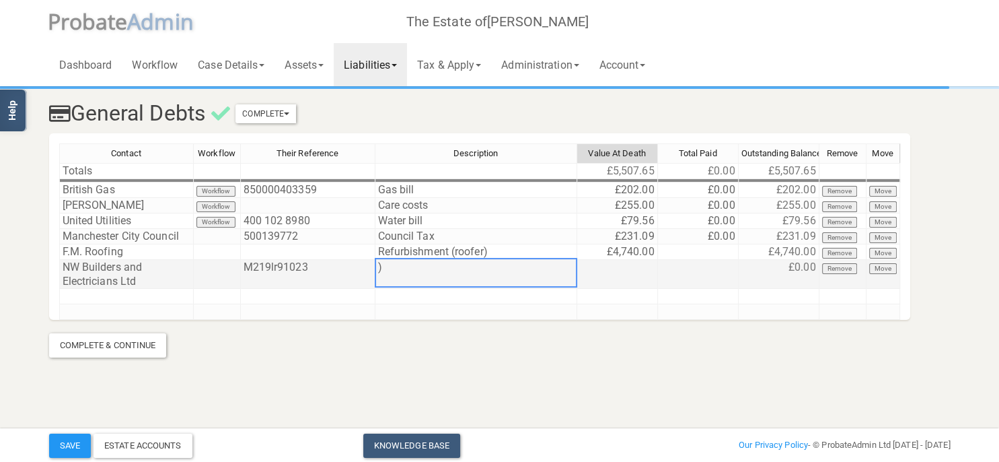
click at [479, 271] on td ")" at bounding box center [476, 274] width 202 height 29
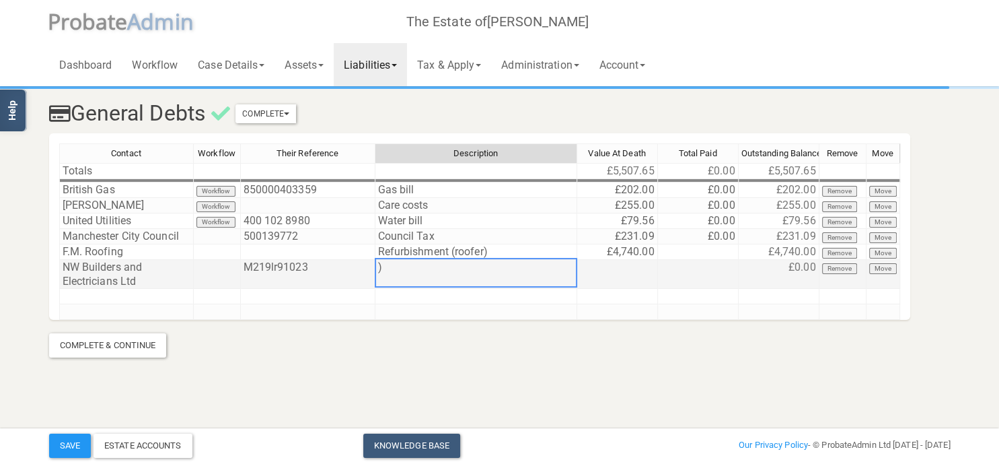
click at [479, 271] on td ")" at bounding box center [476, 274] width 202 height 29
click at [479, 271] on textarea ")" at bounding box center [476, 273] width 203 height 30
type textarea "Refurbishment (builder)"
click at [639, 278] on td at bounding box center [617, 274] width 81 height 29
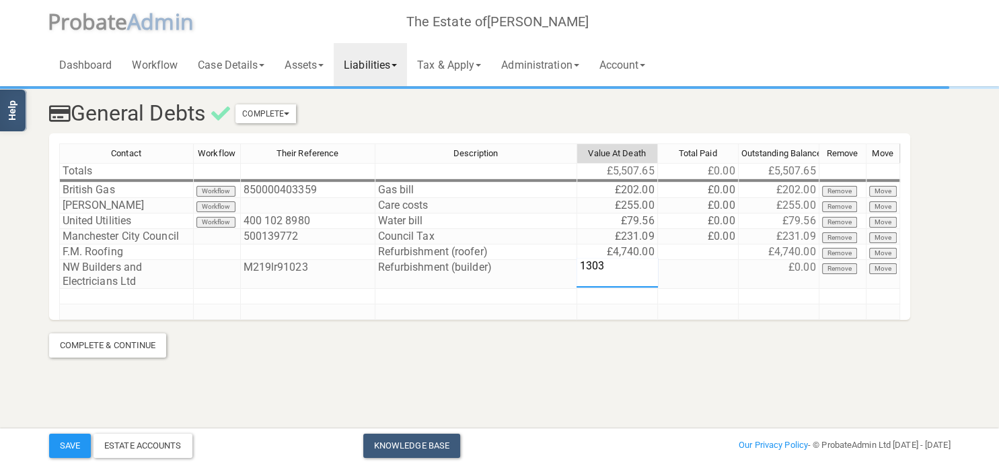
type textarea "13030"
click at [653, 381] on section "General Debts Complete Mark As Incomplete Mark As Complete Contact Workflow The…" at bounding box center [499, 204] width 999 height 408
click at [50, 448] on button "Save" at bounding box center [70, 445] width 42 height 24
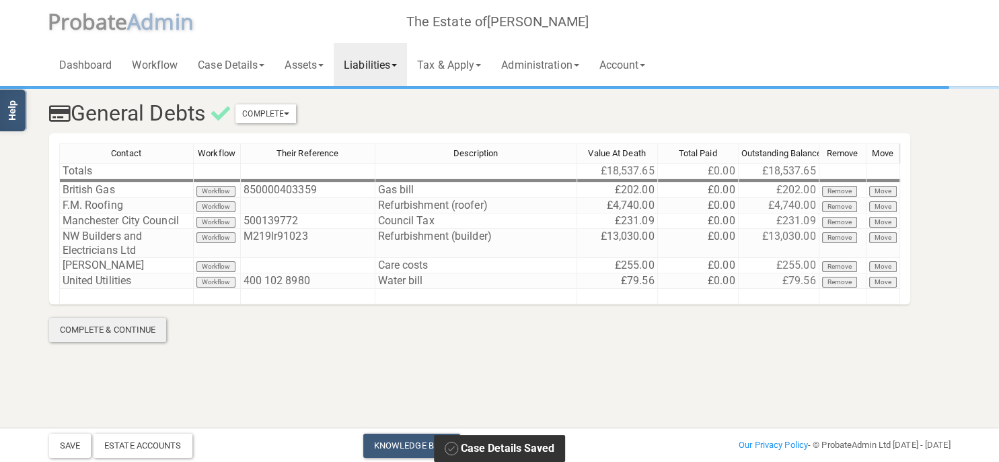
click at [112, 332] on div "Complete & Continue" at bounding box center [108, 330] width 118 height 24
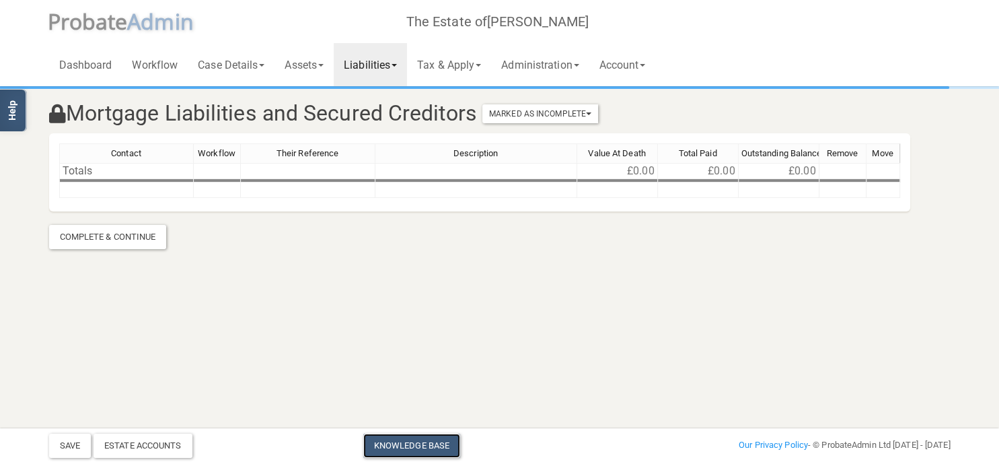
click at [396, 437] on link "Knowledge Base" at bounding box center [411, 445] width 97 height 24
click at [71, 445] on button "Save" at bounding box center [70, 445] width 42 height 24
click at [142, 231] on div "Complete & Continue" at bounding box center [108, 237] width 118 height 24
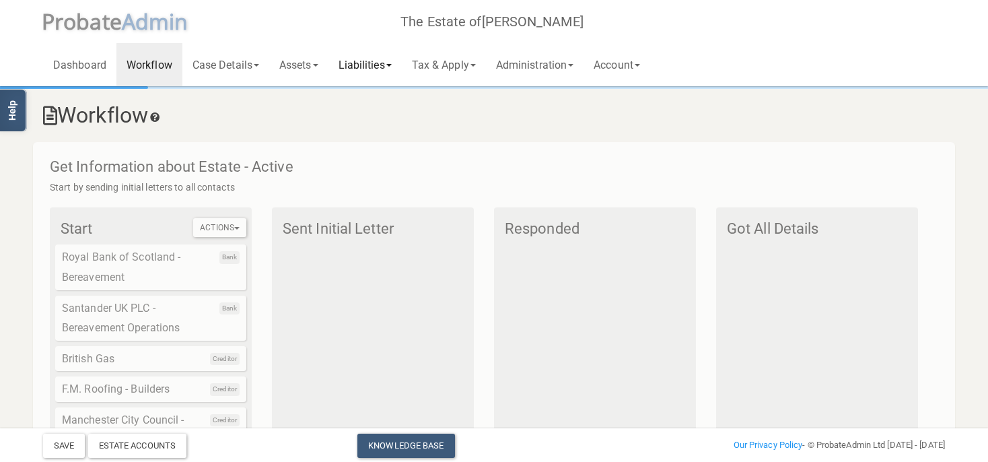
click at [359, 69] on link "Liabilities" at bounding box center [364, 64] width 73 height 43
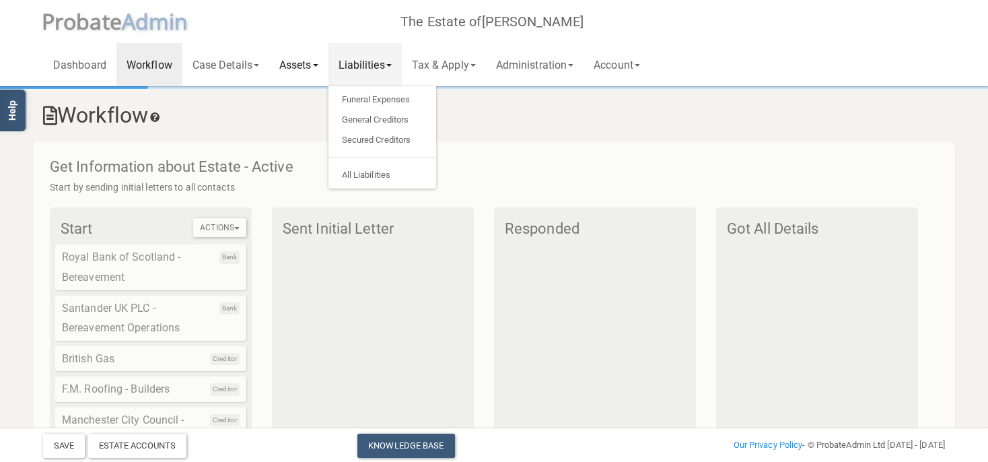
click at [291, 69] on link "Assets" at bounding box center [298, 64] width 59 height 43
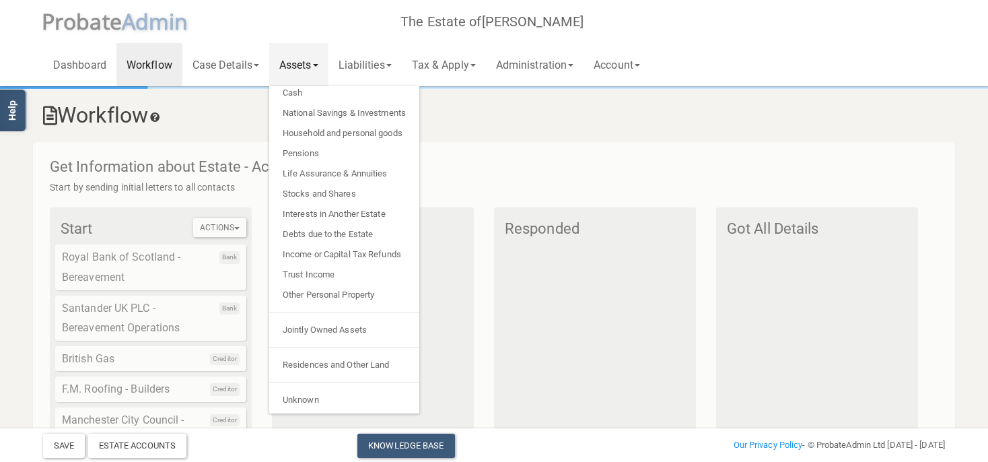
scroll to position [27, 0]
click at [312, 110] on link "National Savings & Investments" at bounding box center [344, 113] width 150 height 20
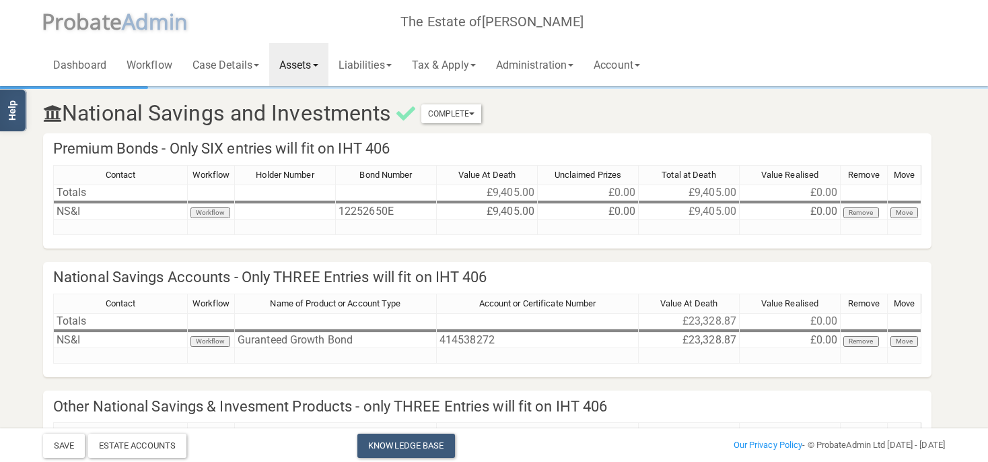
click at [311, 66] on link "Assets" at bounding box center [298, 64] width 59 height 43
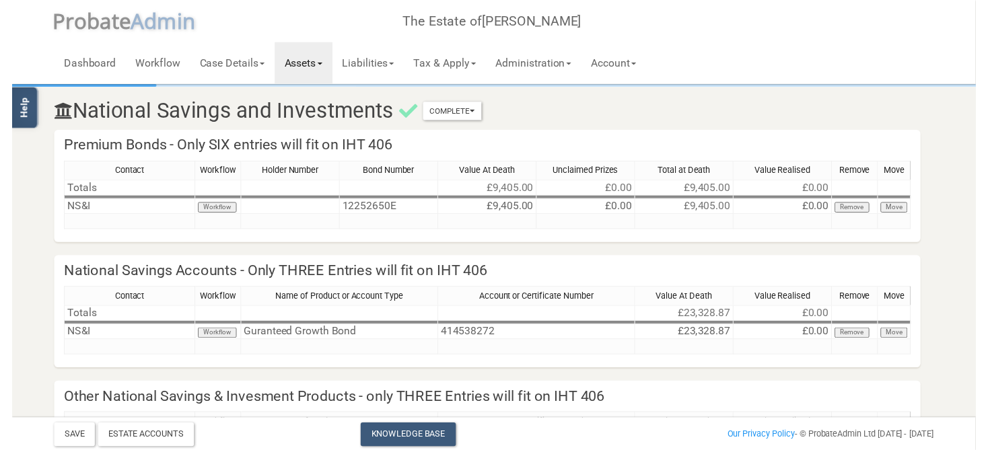
scroll to position [27, 0]
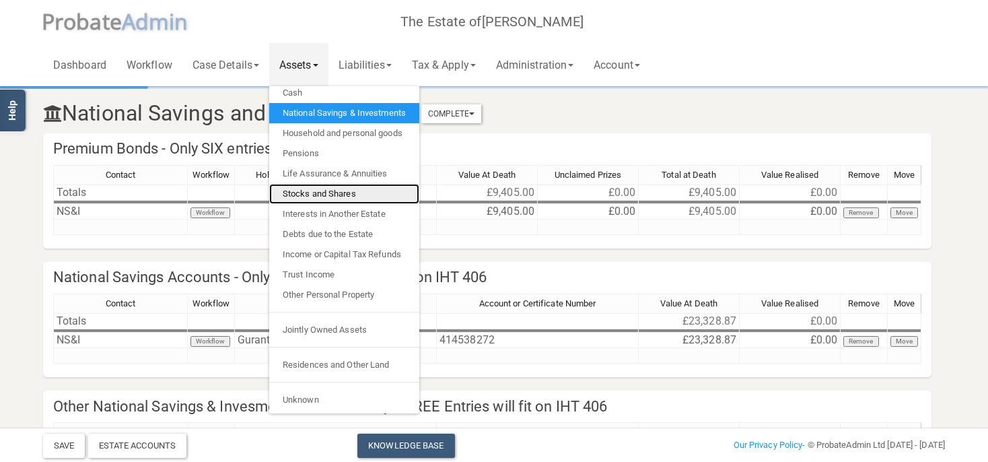
click at [336, 187] on link "Stocks and Shares" at bounding box center [344, 194] width 150 height 20
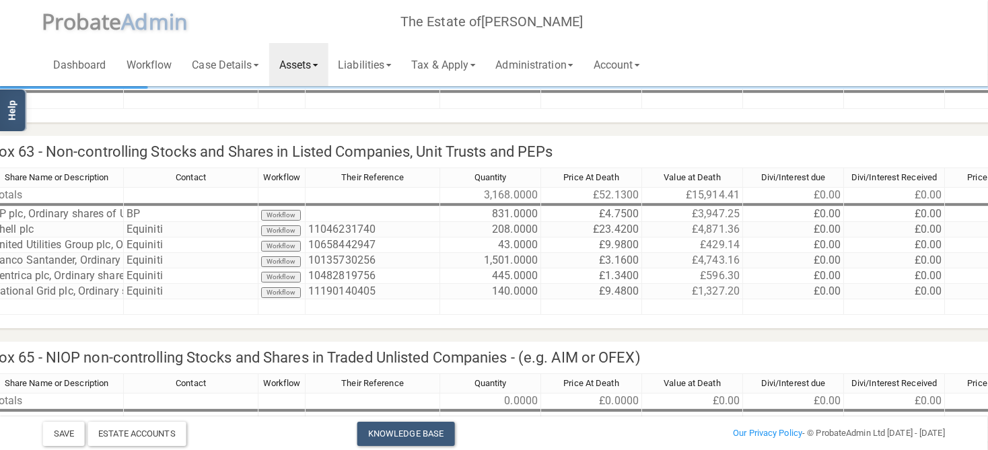
scroll to position [142, 0]
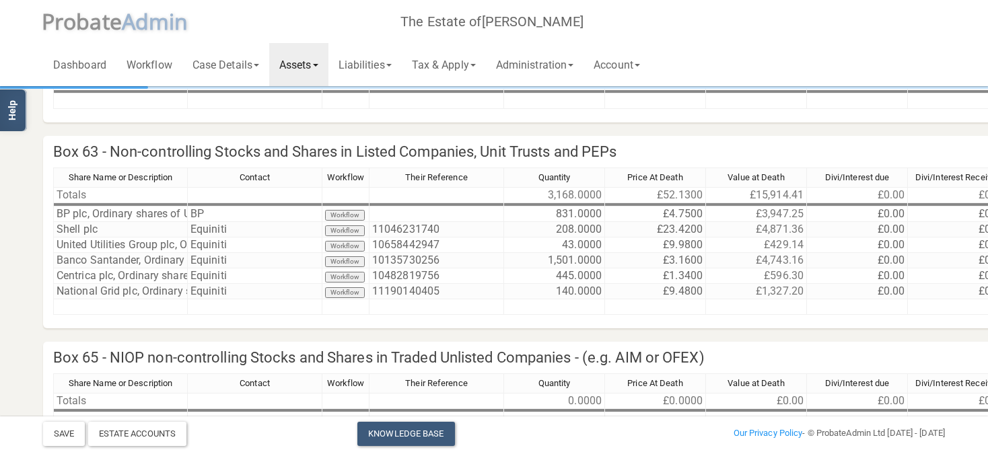
click at [316, 63] on link "Assets" at bounding box center [298, 64] width 59 height 43
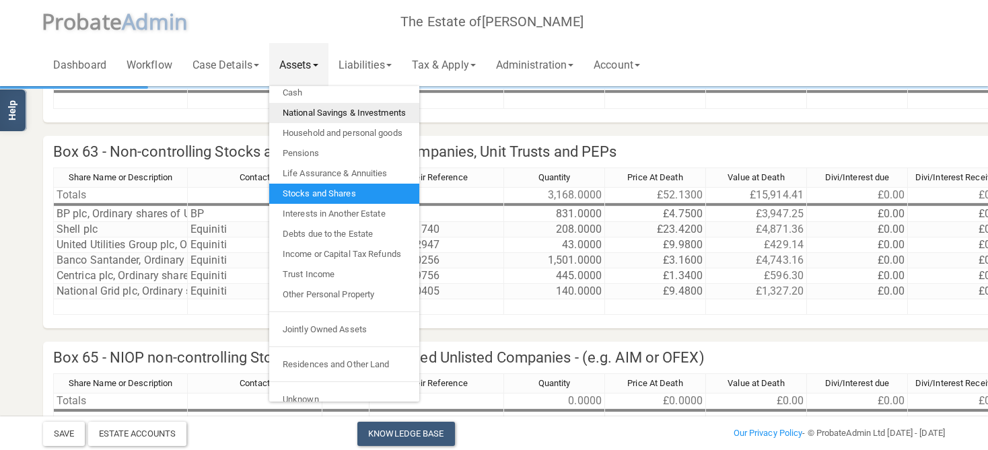
scroll to position [27, 0]
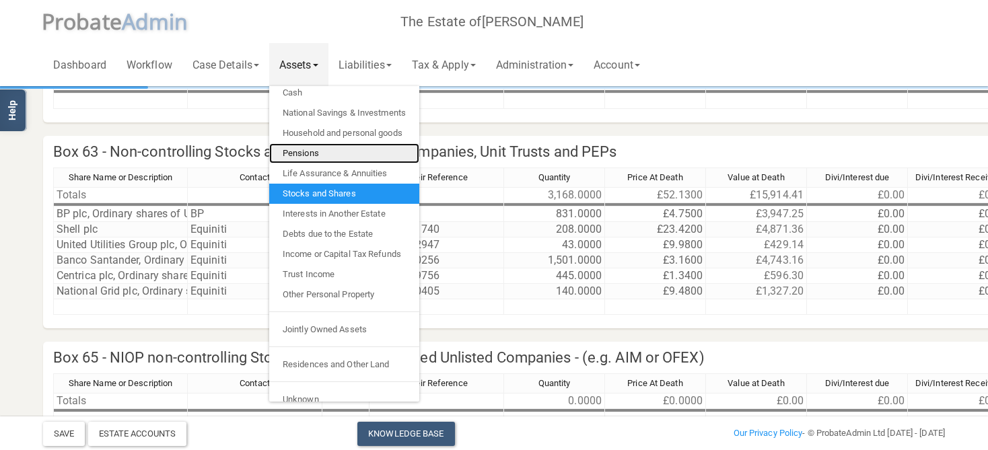
click at [314, 154] on link "Pensions" at bounding box center [344, 153] width 150 height 20
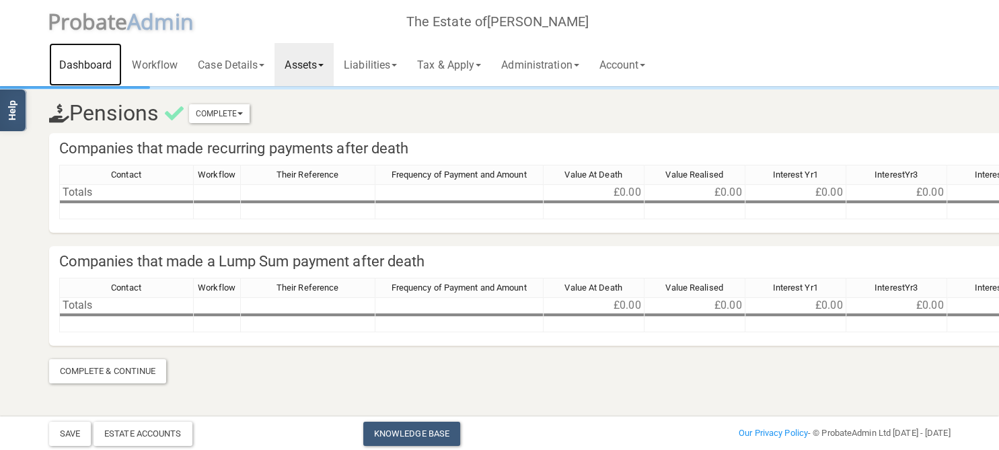
click at [89, 71] on link "Dashboard" at bounding box center [85, 64] width 73 height 43
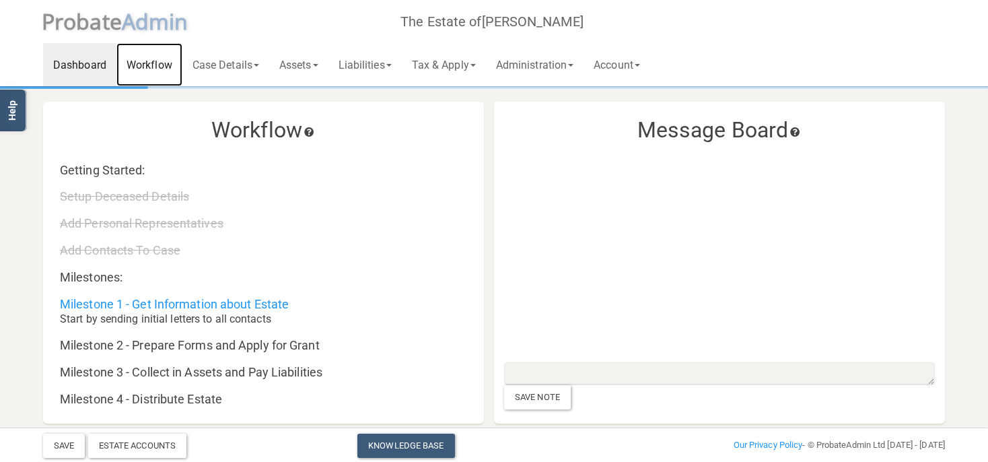
click at [159, 71] on link "Workflow" at bounding box center [149, 64] width 66 height 43
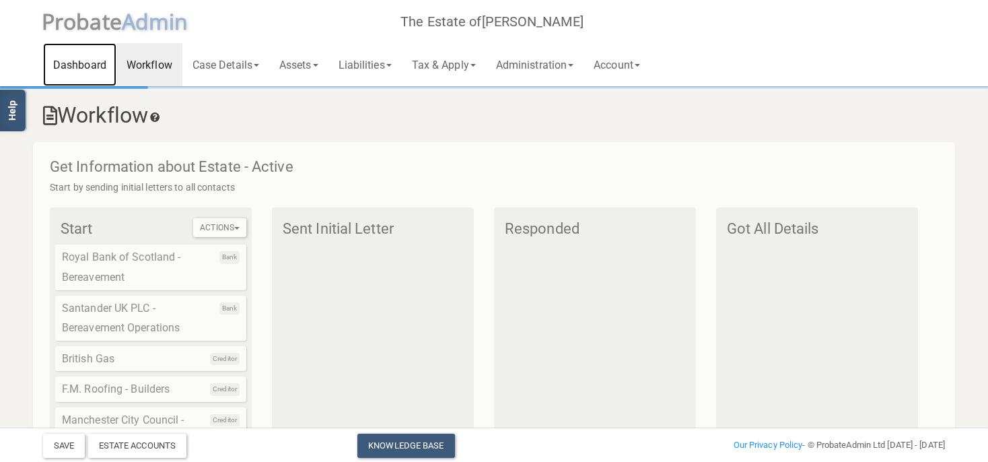
click at [72, 71] on link "Dashboard" at bounding box center [79, 64] width 73 height 43
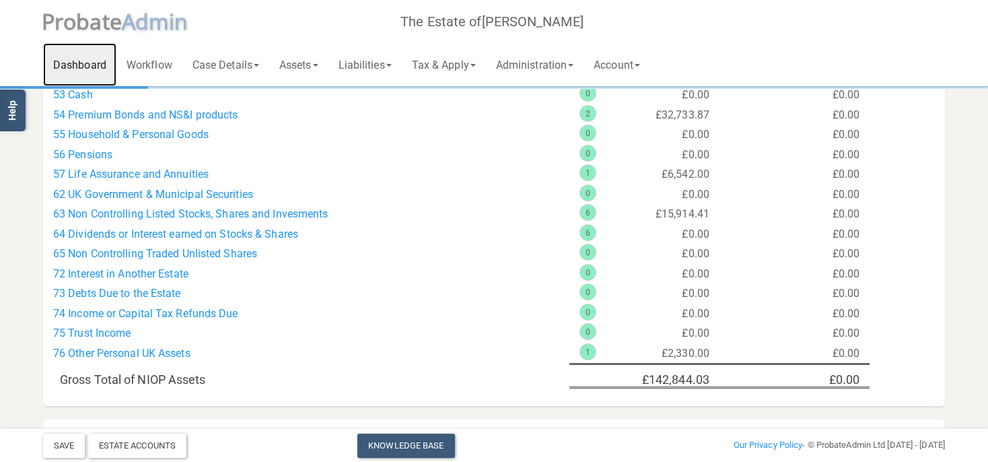
scroll to position [568, 0]
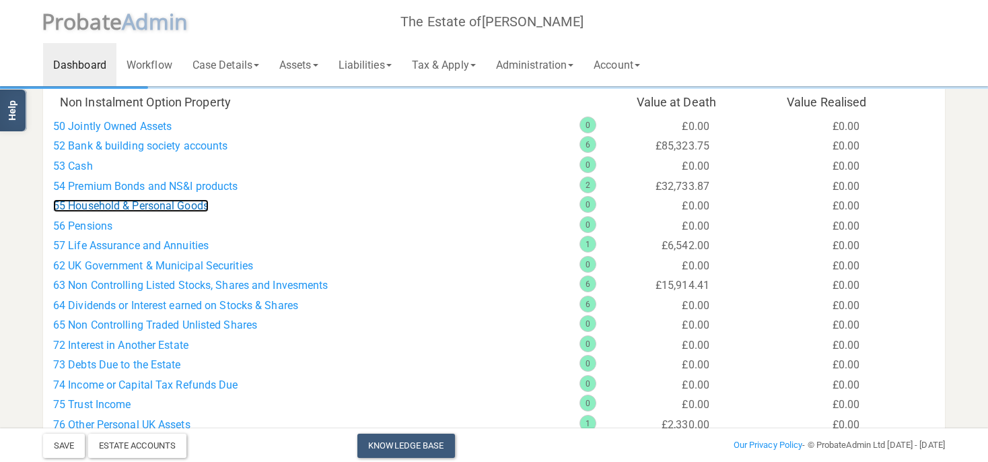
click at [109, 206] on link "55 Household & Personal Goods" at bounding box center [130, 205] width 155 height 13
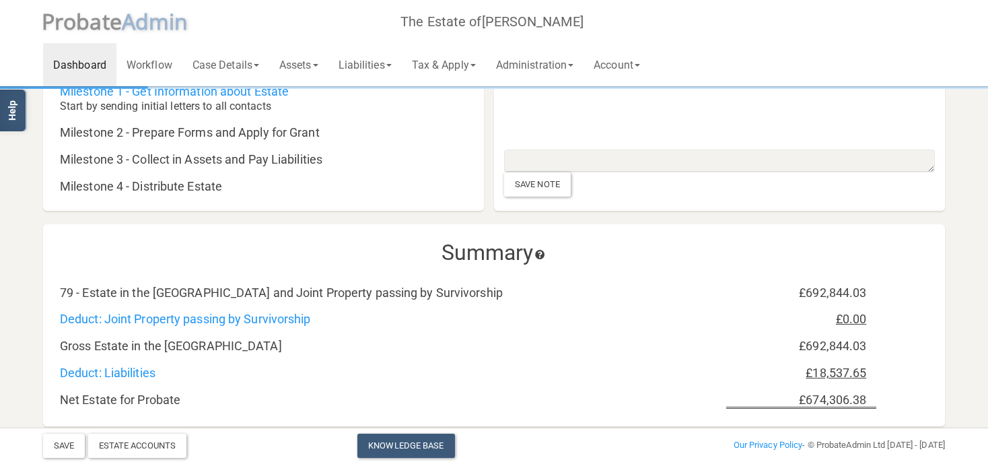
scroll to position [568, 0]
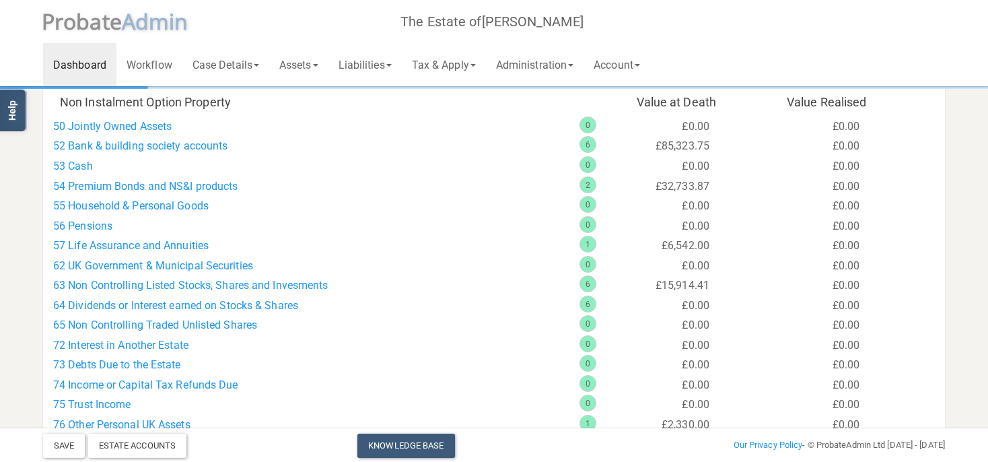
click at [591, 241] on div "1" at bounding box center [587, 244] width 17 height 17
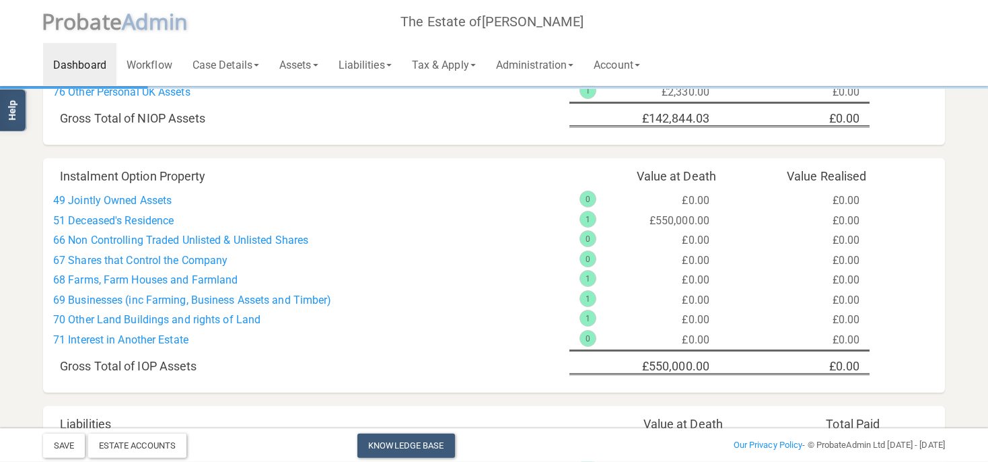
scroll to position [893, 0]
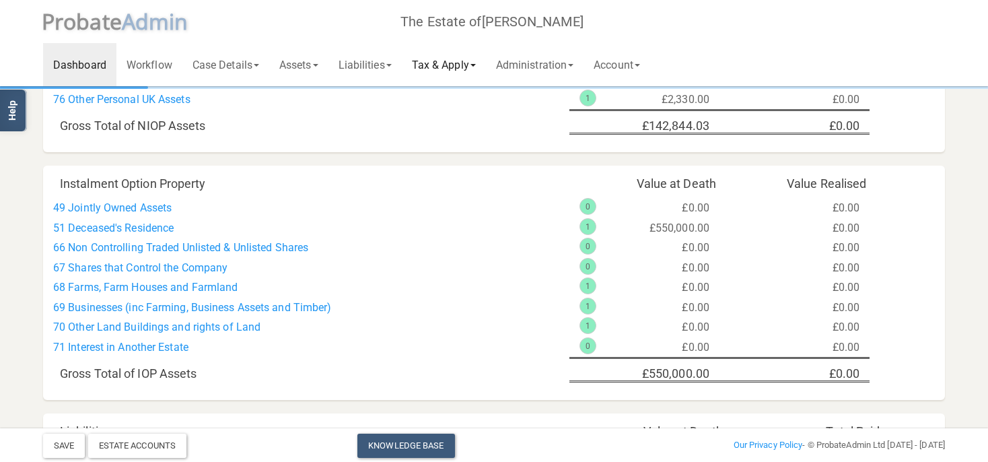
click at [460, 61] on link "Tax & Apply" at bounding box center [444, 64] width 84 height 43
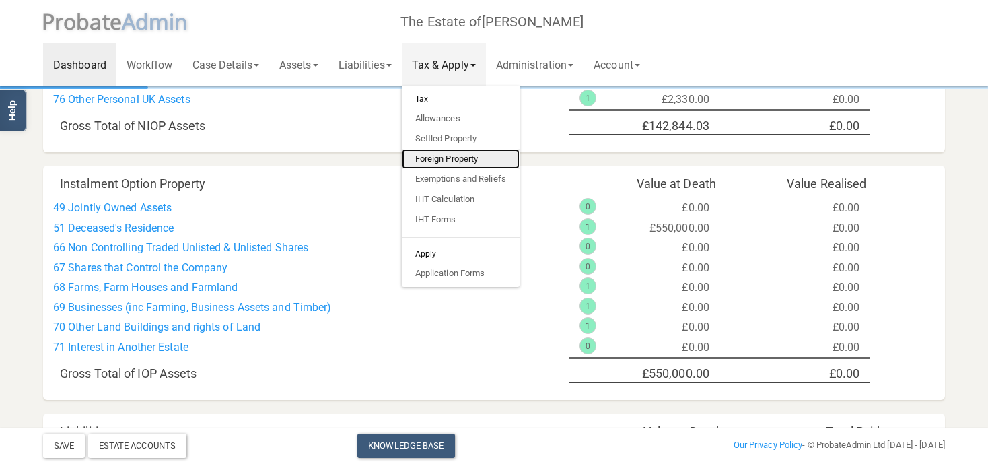
click at [445, 159] on link "Foreign Property" at bounding box center [461, 159] width 118 height 20
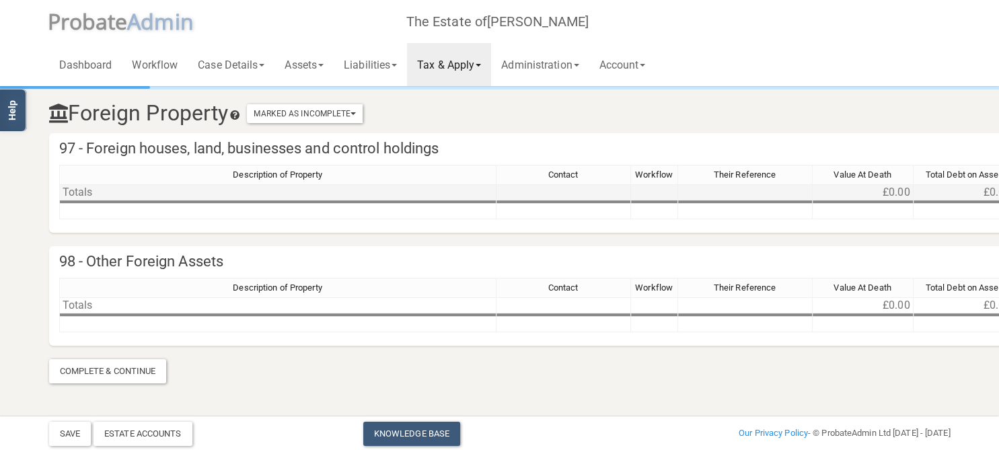
click at [87, 190] on td "Totals" at bounding box center [277, 192] width 437 height 16
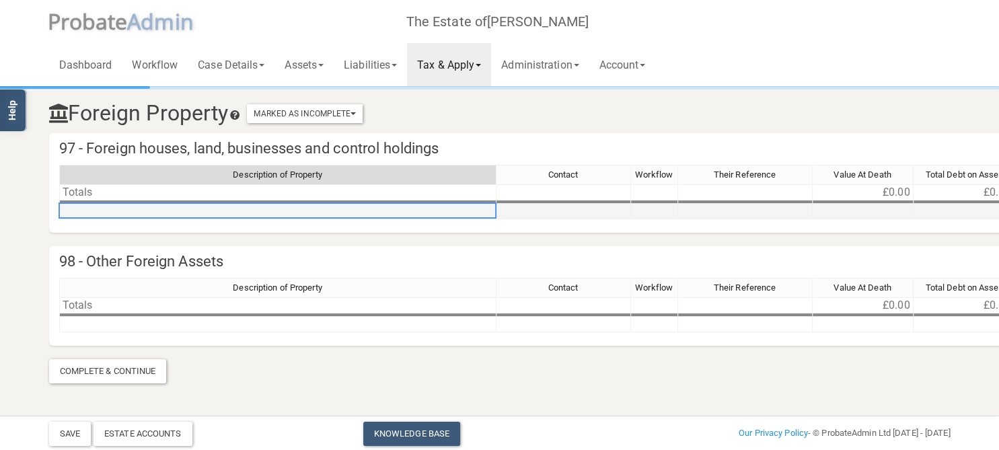
click at [129, 215] on td at bounding box center [277, 211] width 437 height 15
click at [307, 71] on link "Assets" at bounding box center [304, 64] width 59 height 43
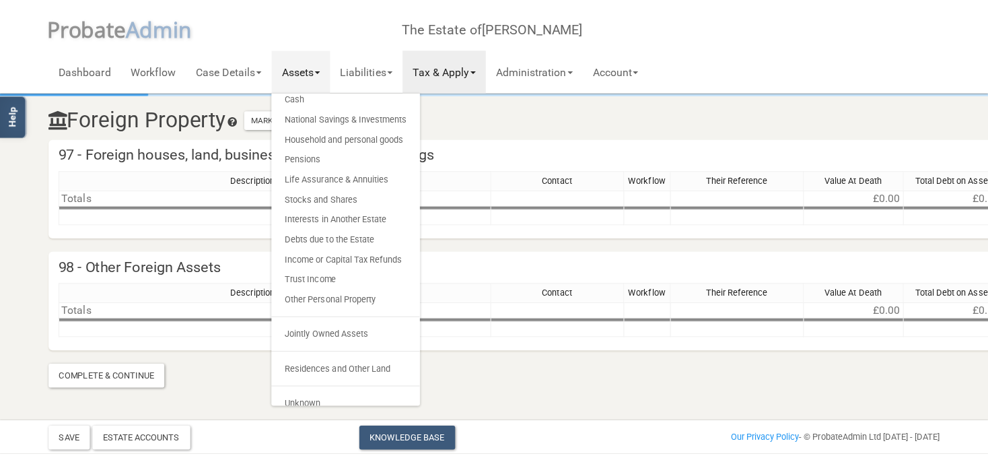
scroll to position [27, 0]
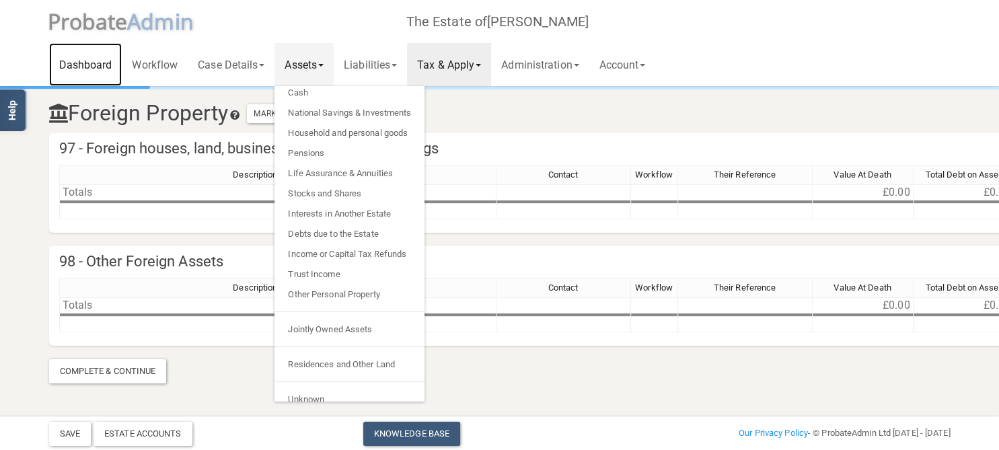
click at [82, 61] on link "Dashboard" at bounding box center [85, 64] width 73 height 43
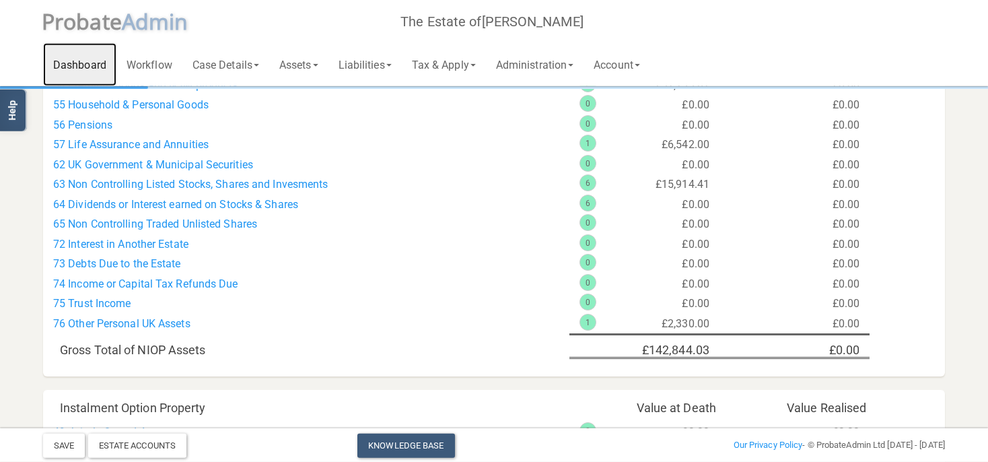
scroll to position [639, 0]
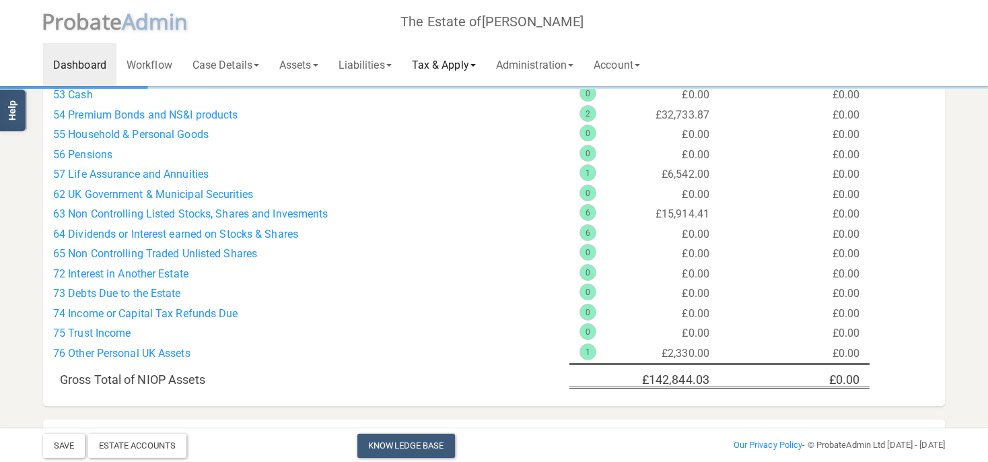
click at [458, 61] on link "Tax & Apply" at bounding box center [444, 64] width 84 height 43
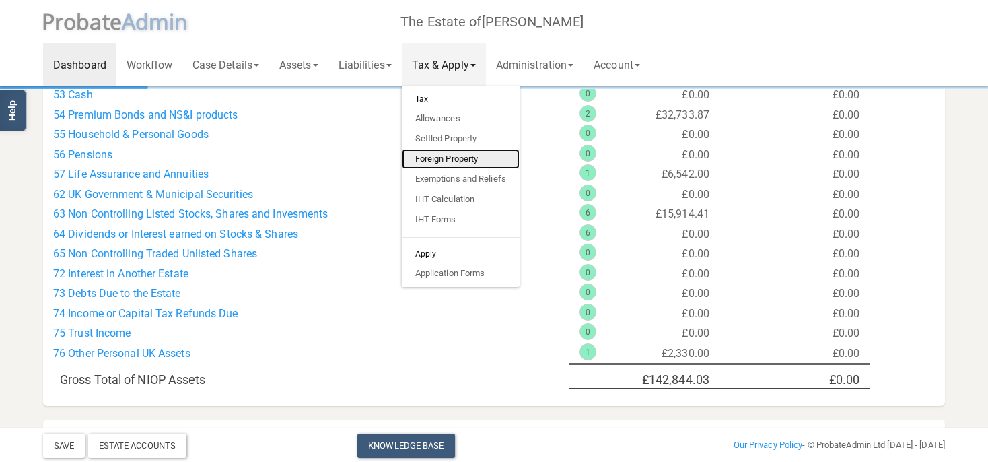
click at [484, 157] on link "Foreign Property" at bounding box center [461, 159] width 118 height 20
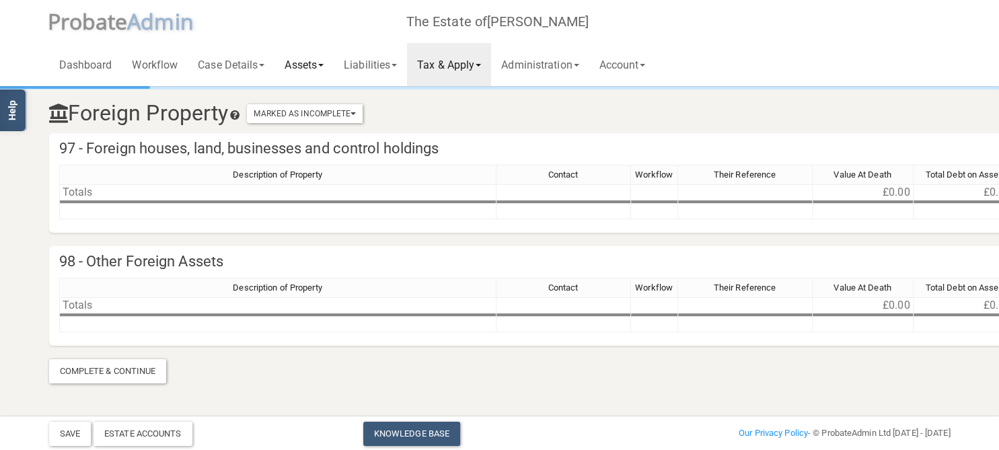
click at [321, 69] on link "Assets" at bounding box center [304, 64] width 59 height 43
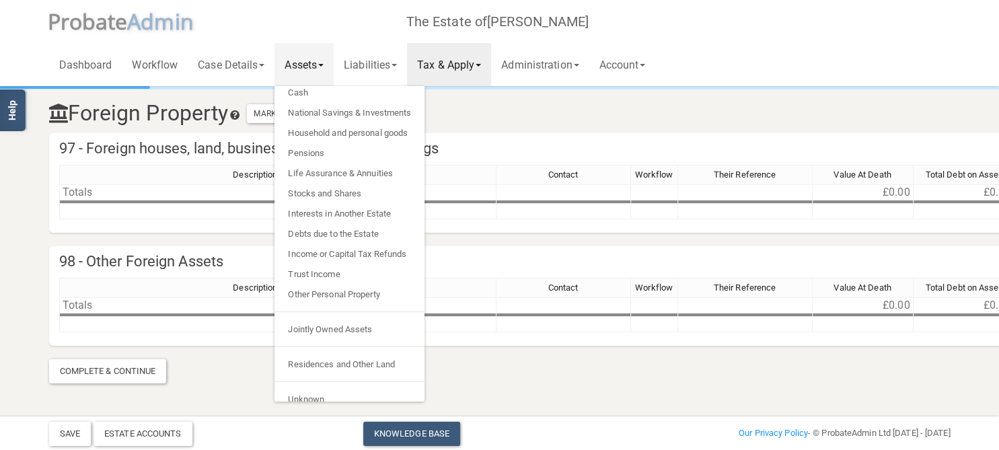
scroll to position [27, 0]
click at [354, 370] on link "Residences and Other Land" at bounding box center [350, 365] width 150 height 20
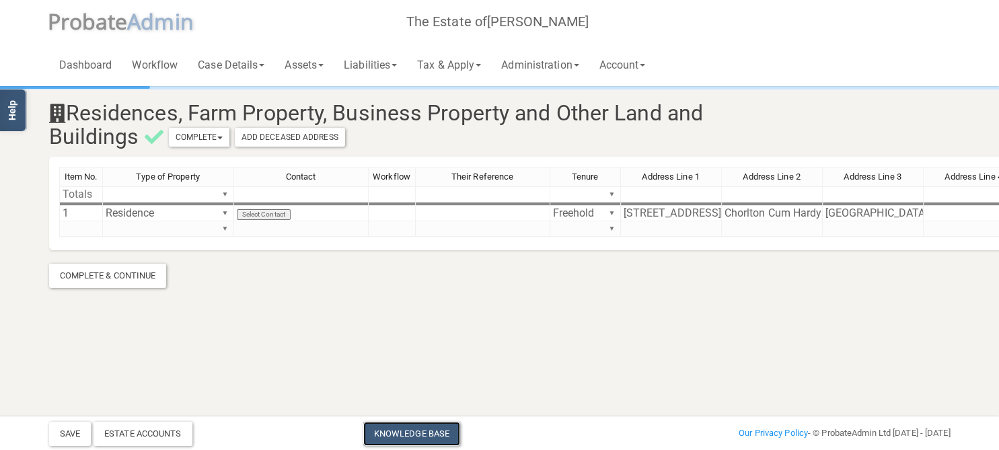
click at [397, 435] on link "Knowledge Base" at bounding box center [411, 434] width 97 height 24
click at [297, 60] on link "Assets" at bounding box center [304, 64] width 59 height 43
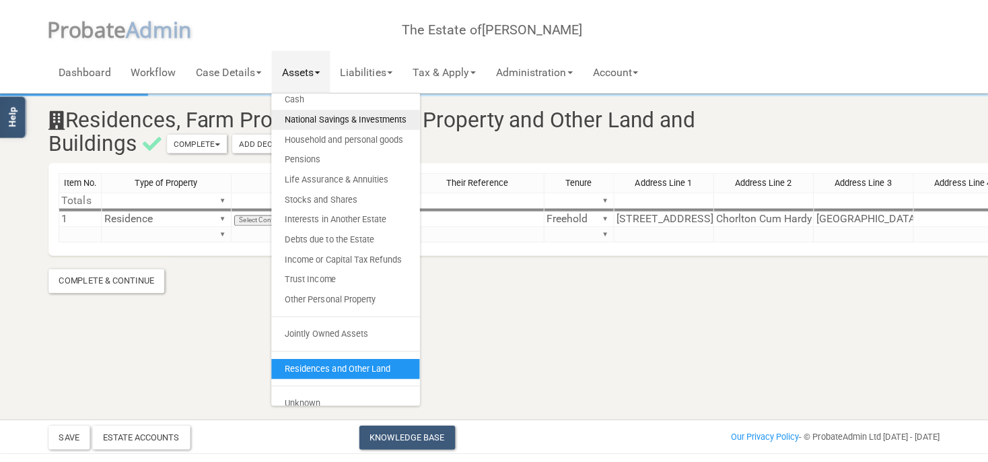
scroll to position [27, 0]
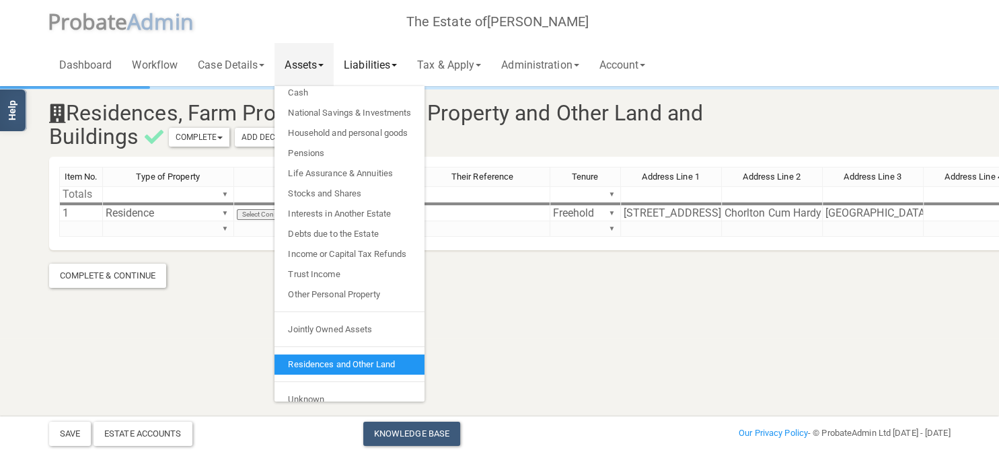
click at [384, 67] on link "Liabilities" at bounding box center [370, 64] width 73 height 43
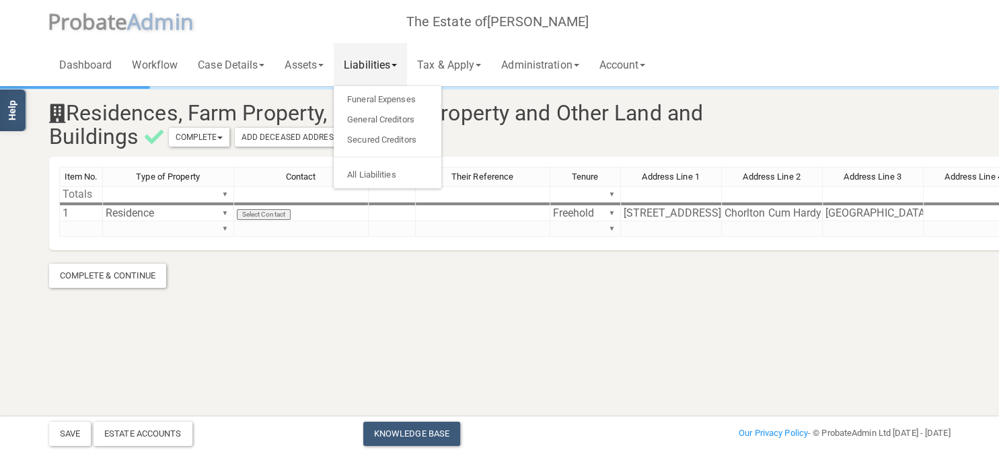
click at [337, 295] on section "Residences, Farm Property, Business Property and Other Land and Buildings Compl…" at bounding box center [499, 169] width 999 height 338
click at [393, 69] on link "Liabilities" at bounding box center [370, 64] width 73 height 43
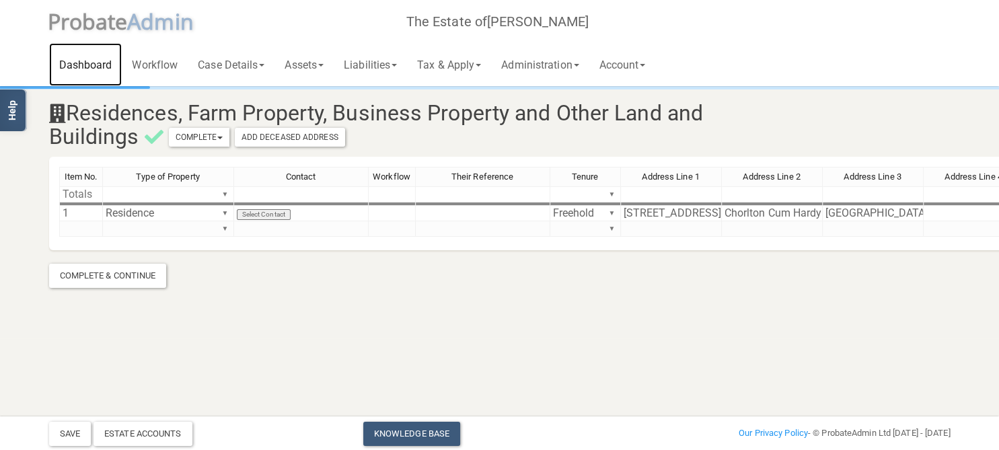
click at [81, 62] on link "Dashboard" at bounding box center [85, 64] width 73 height 43
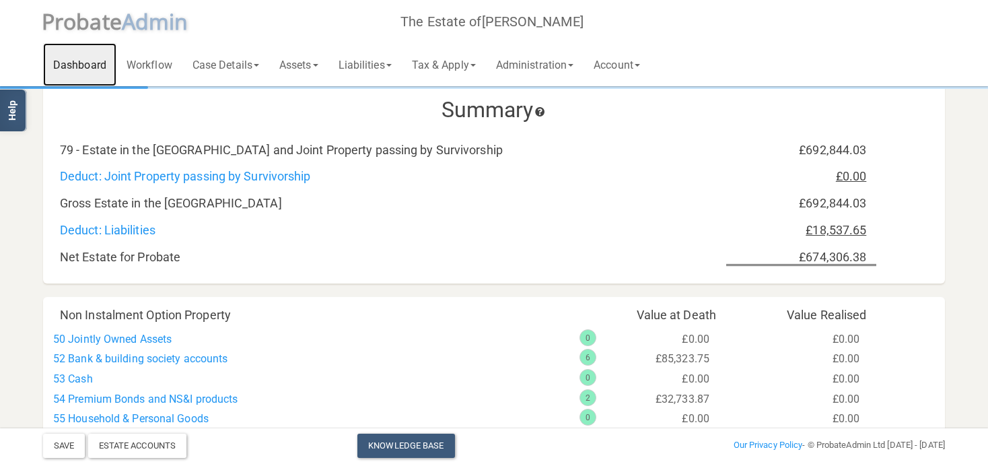
scroll to position [568, 0]
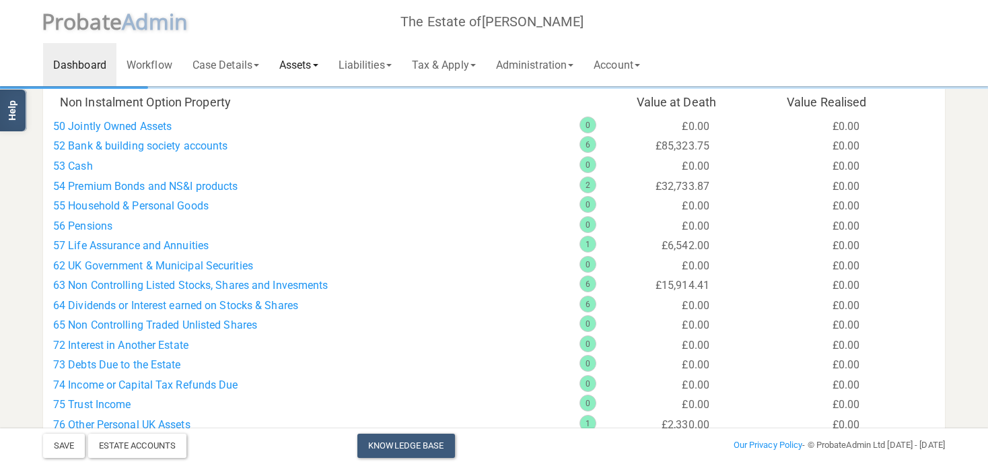
click at [299, 57] on link "Assets" at bounding box center [298, 64] width 59 height 43
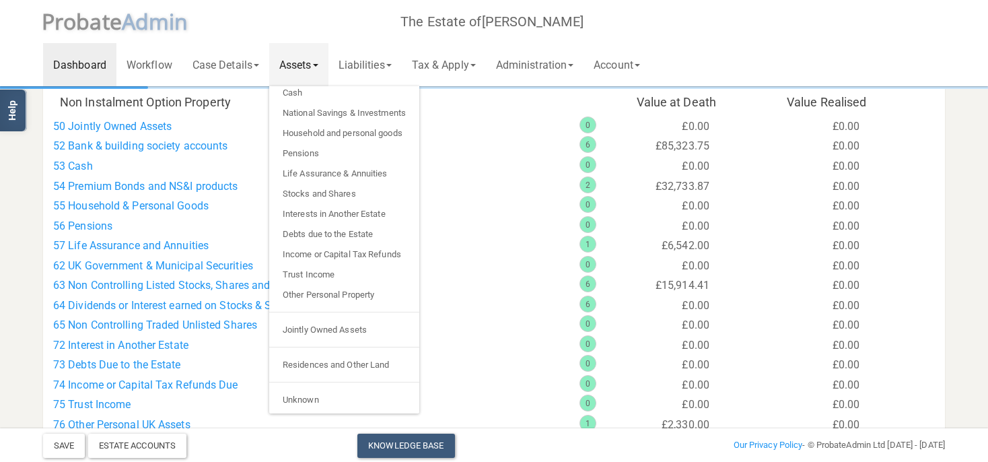
scroll to position [27, 0]
click at [332, 151] on link "Pensions" at bounding box center [344, 153] width 150 height 20
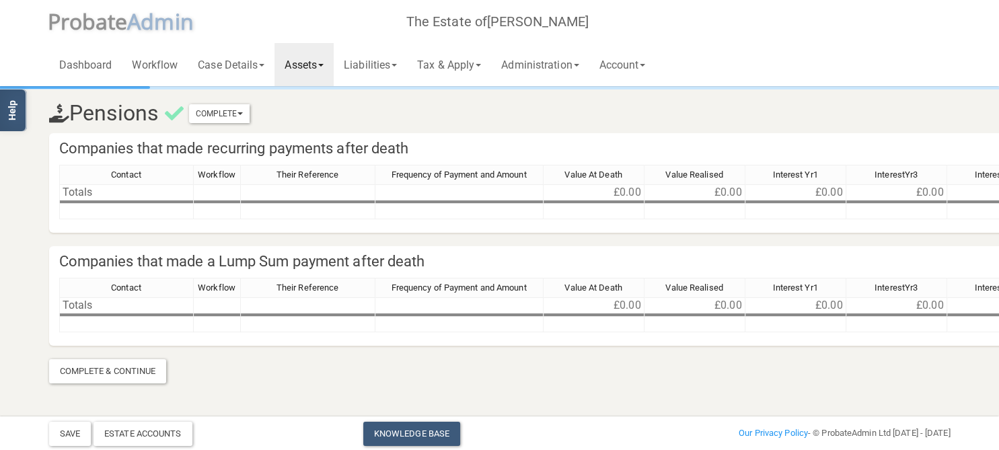
drag, startPoint x: 296, startPoint y: 64, endPoint x: 308, endPoint y: 101, distance: 38.9
click at [297, 64] on link "Assets" at bounding box center [304, 64] width 59 height 43
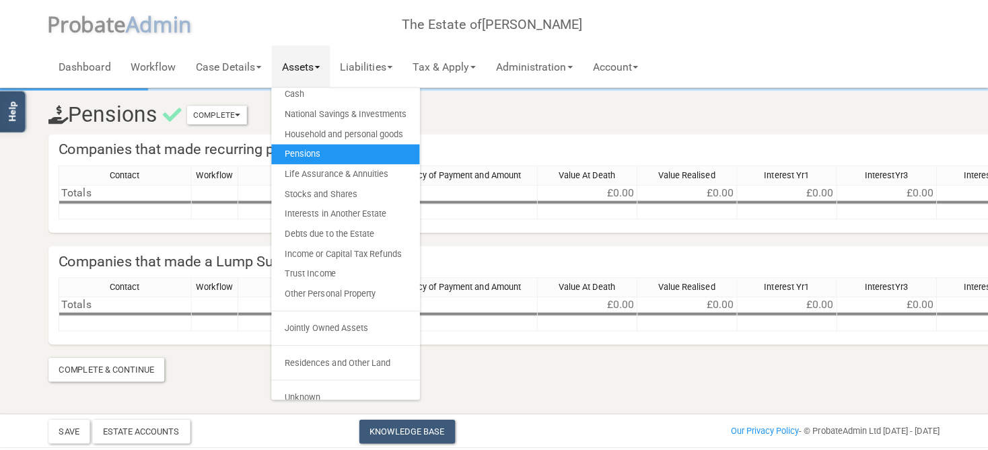
scroll to position [27, 0]
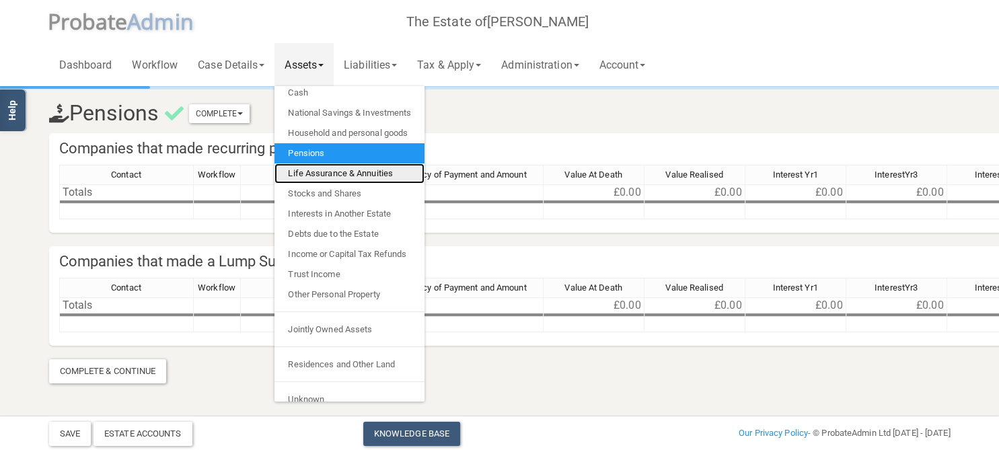
click at [324, 177] on link "Life Assurance & Annuities" at bounding box center [350, 174] width 150 height 20
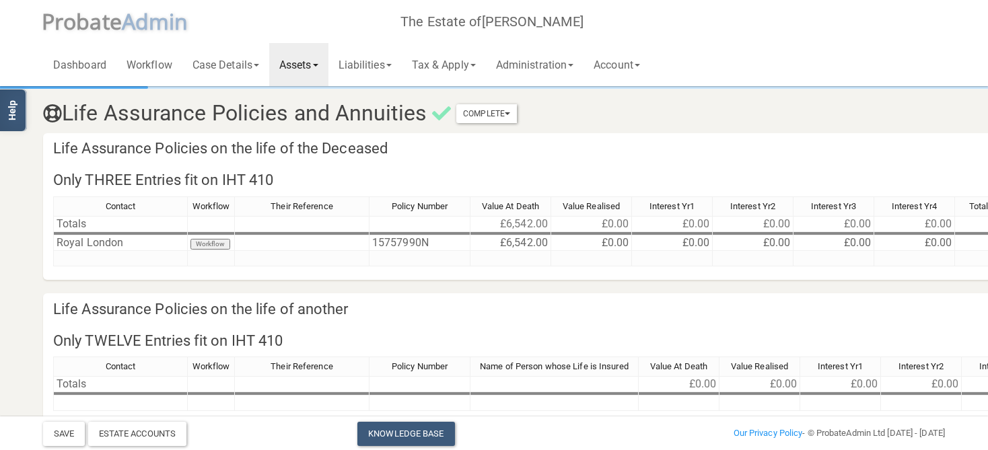
click at [296, 74] on link "Assets" at bounding box center [298, 64] width 59 height 43
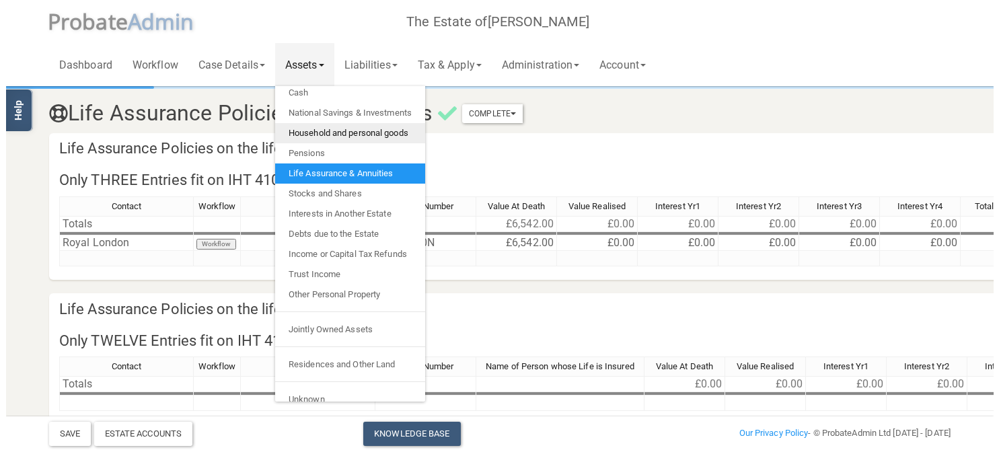
scroll to position [27, 0]
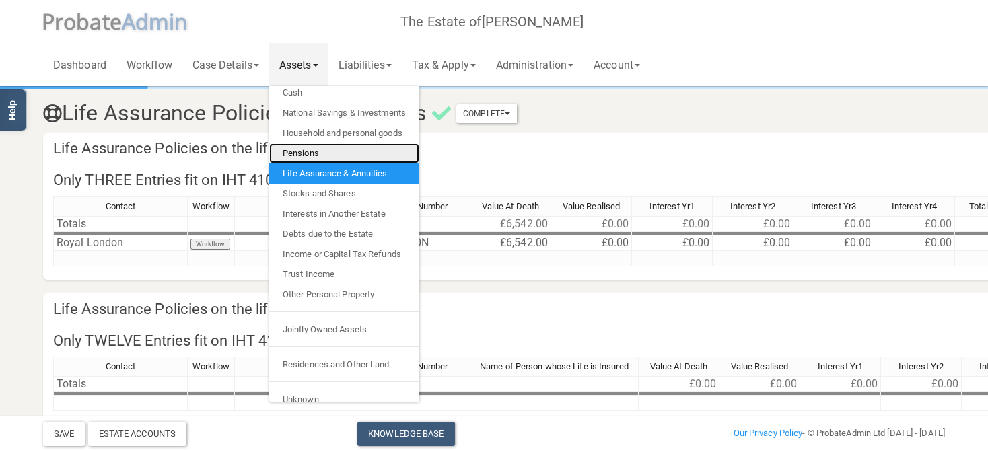
click at [303, 152] on link "Pensions" at bounding box center [344, 153] width 150 height 20
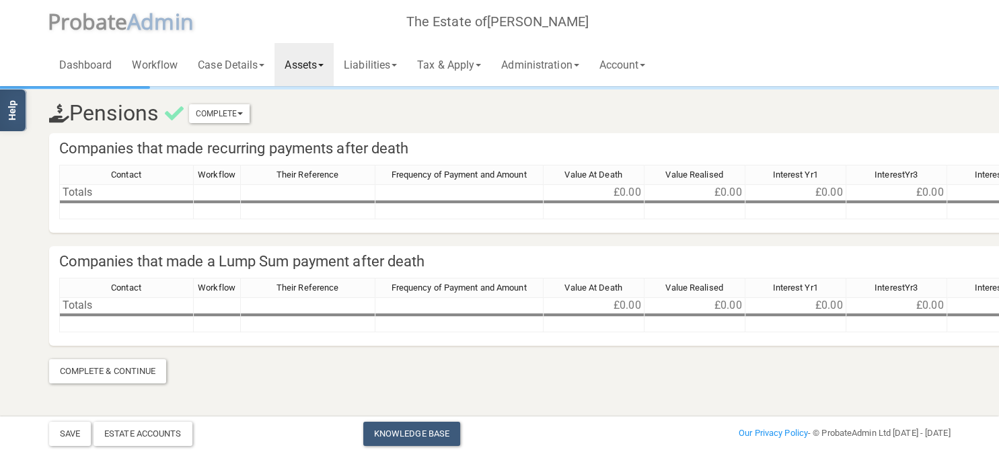
click at [295, 65] on link "Assets" at bounding box center [304, 64] width 59 height 43
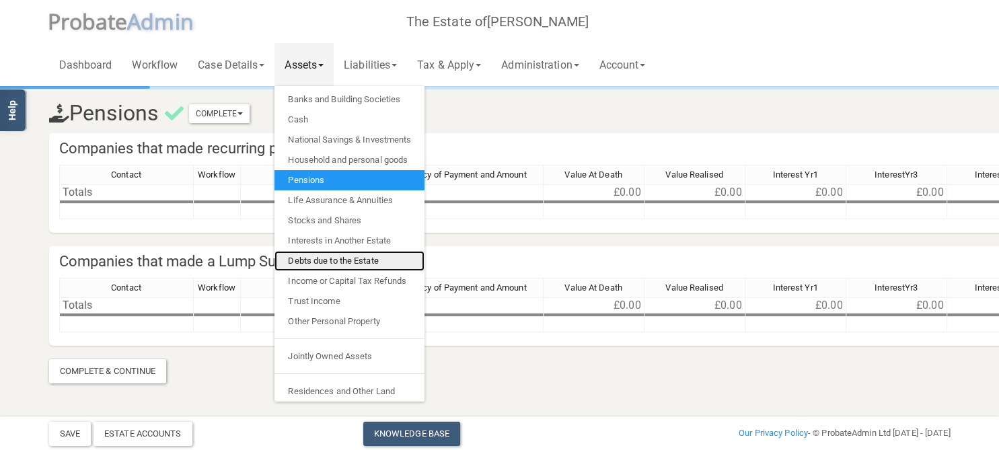
click at [342, 258] on link "Debts due to the Estate" at bounding box center [350, 261] width 150 height 20
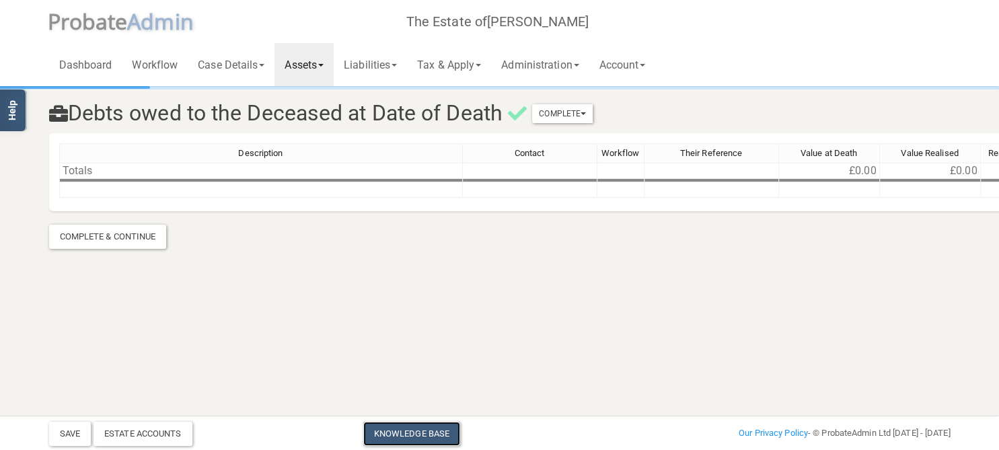
click at [395, 441] on link "Knowledge Base" at bounding box center [411, 434] width 97 height 24
click at [313, 69] on link "Assets" at bounding box center [304, 64] width 59 height 43
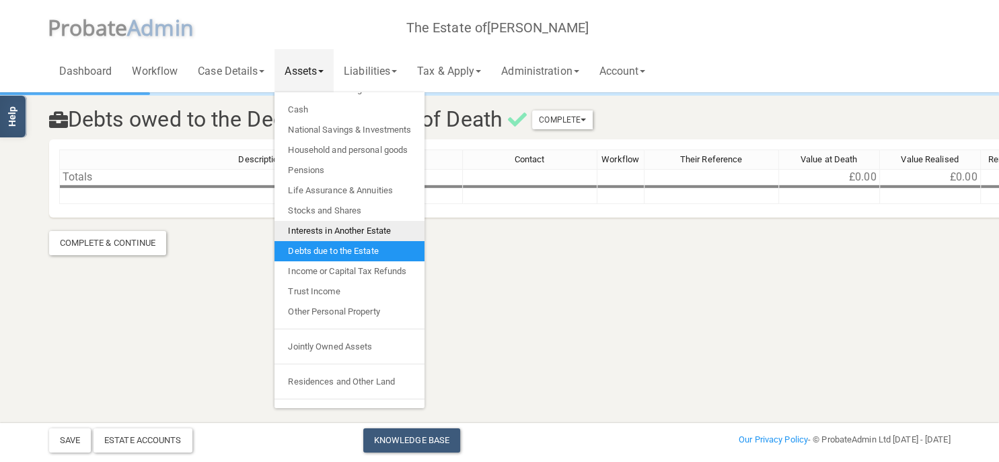
scroll to position [27, 0]
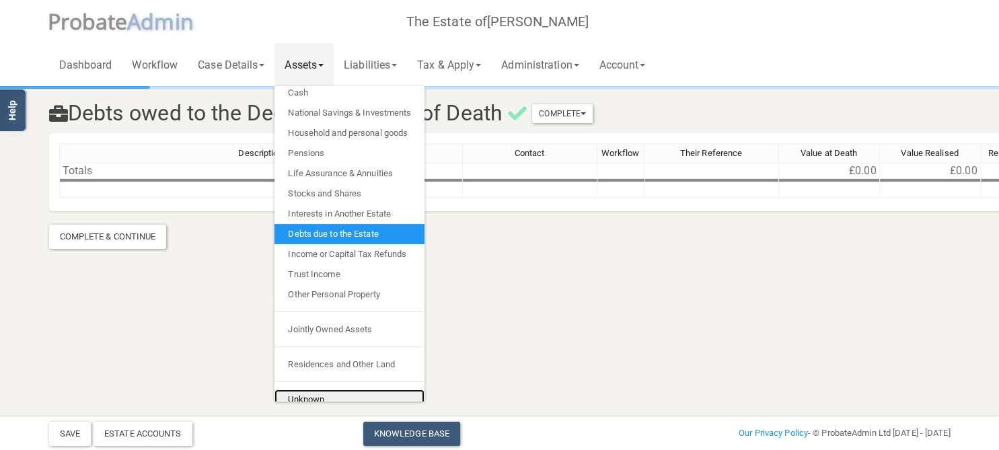
click at [317, 394] on link "Unknown" at bounding box center [350, 400] width 150 height 20
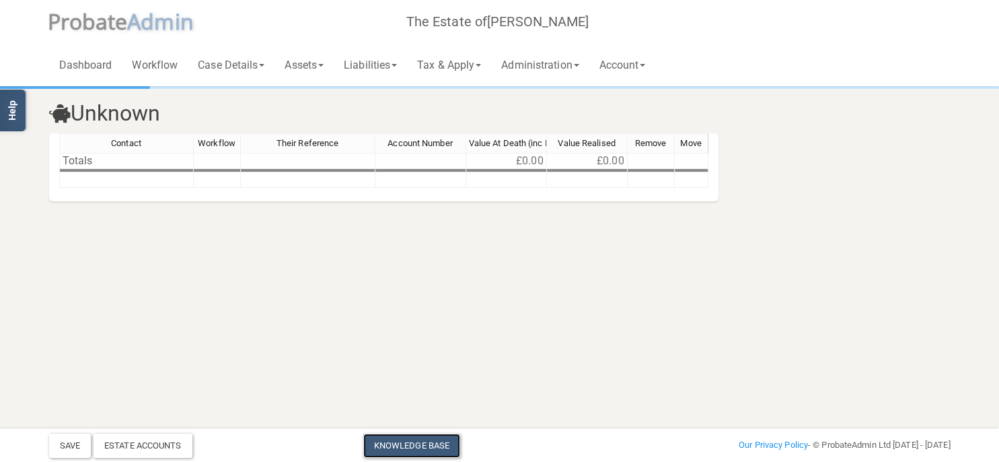
click at [392, 439] on link "Knowledge Base" at bounding box center [411, 445] width 97 height 24
click at [322, 64] on link "Assets" at bounding box center [304, 64] width 59 height 43
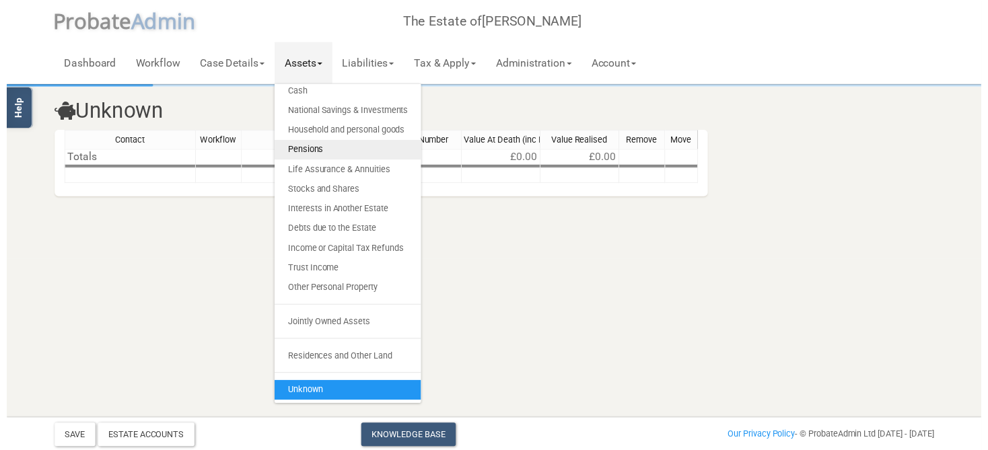
scroll to position [27, 0]
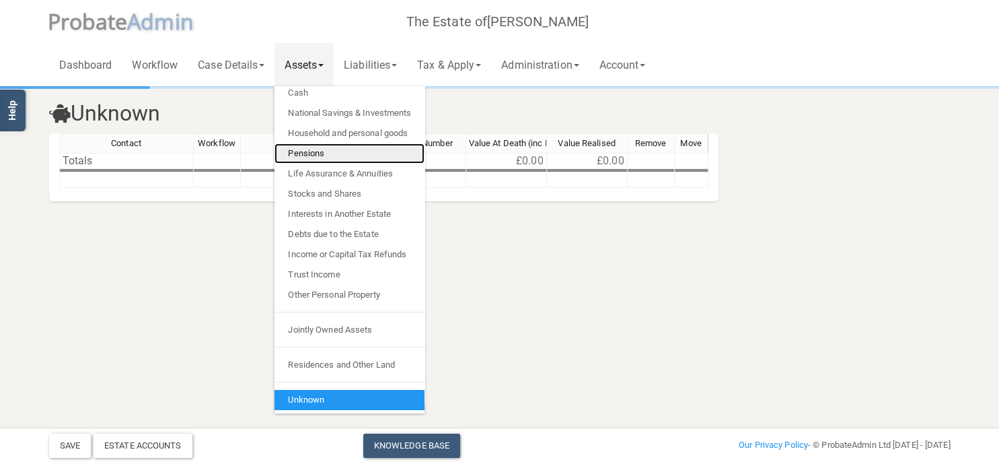
click at [331, 150] on link "Pensions" at bounding box center [350, 153] width 150 height 20
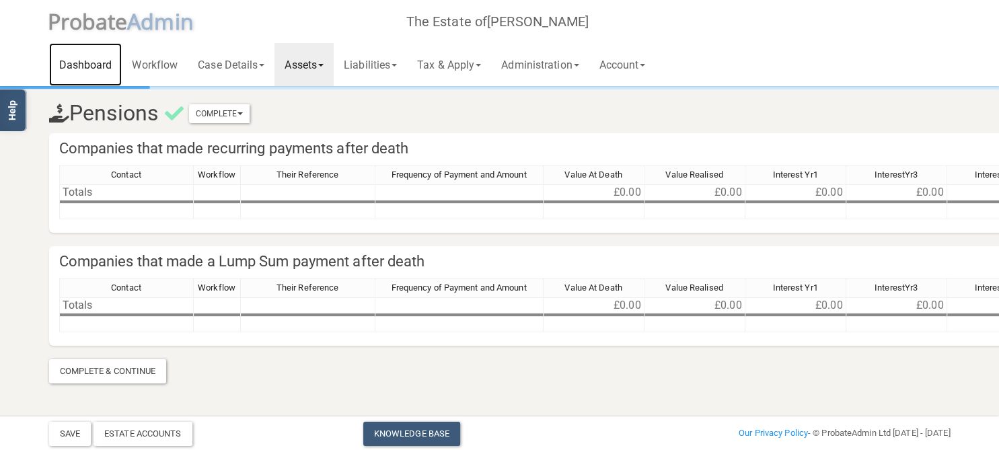
click at [107, 62] on link "Dashboard" at bounding box center [85, 64] width 73 height 43
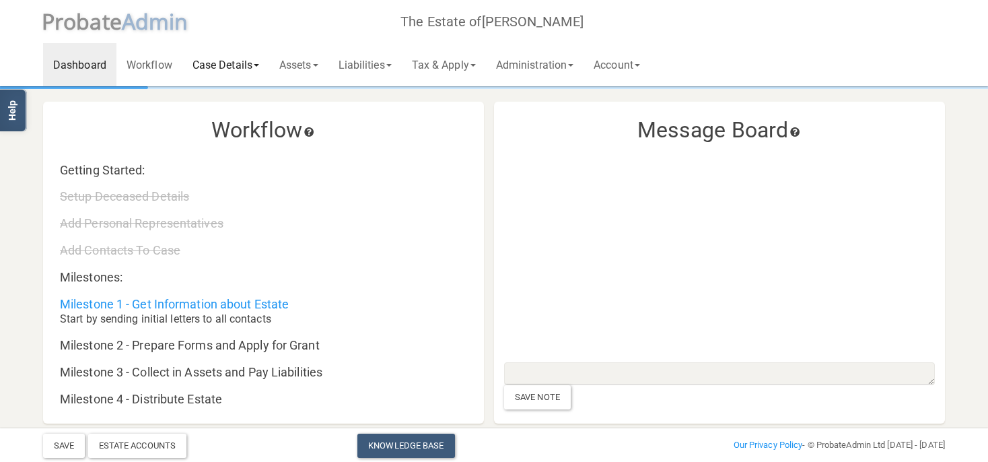
click at [238, 71] on link "Case Details" at bounding box center [225, 64] width 87 height 43
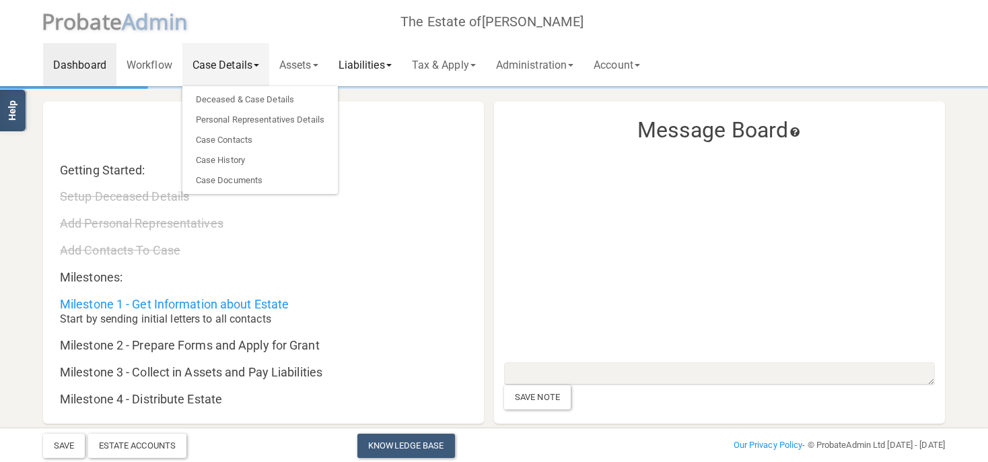
click at [357, 71] on link "Liabilities" at bounding box center [364, 64] width 73 height 43
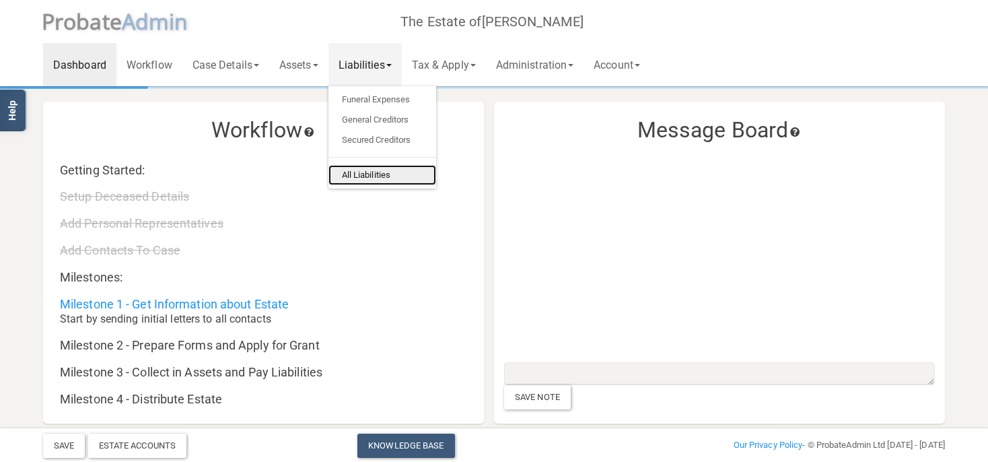
click at [365, 175] on link "All Liabilities" at bounding box center [382, 175] width 108 height 20
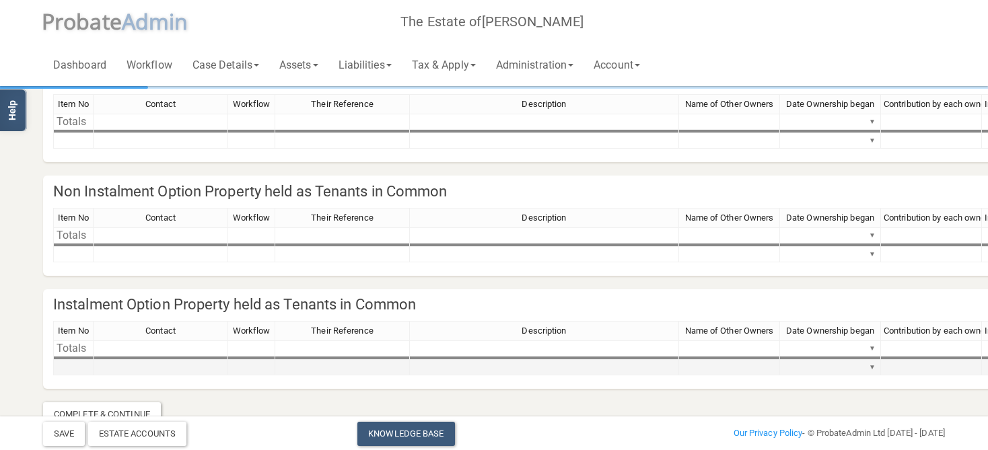
scroll to position [1091, 0]
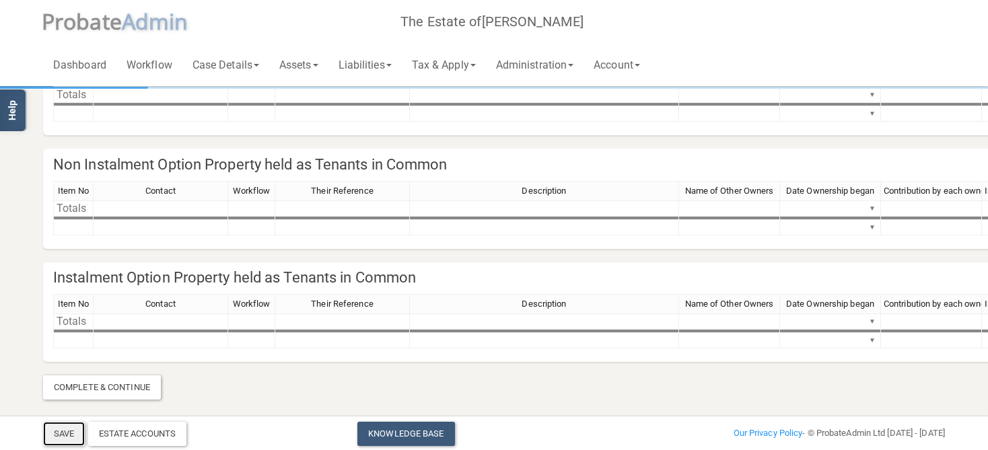
click at [64, 437] on button "Save" at bounding box center [64, 434] width 42 height 24
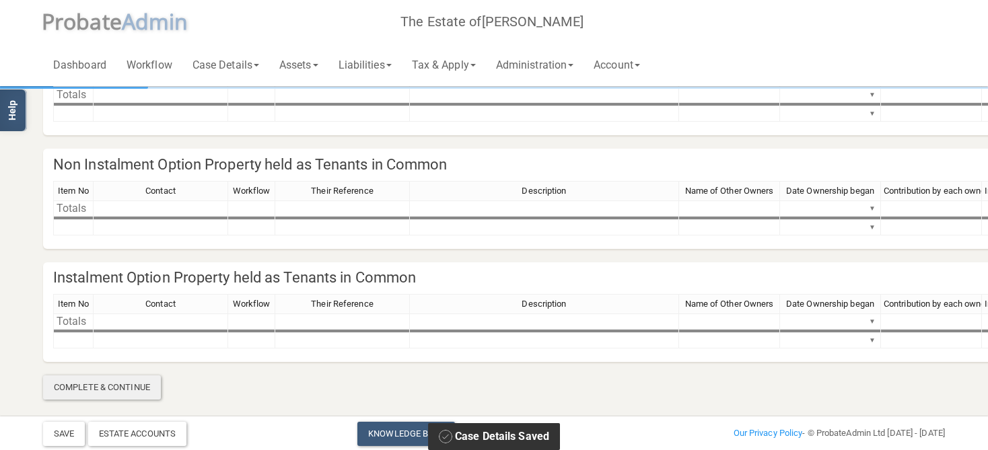
click at [99, 388] on div "Complete & Continue" at bounding box center [102, 387] width 118 height 24
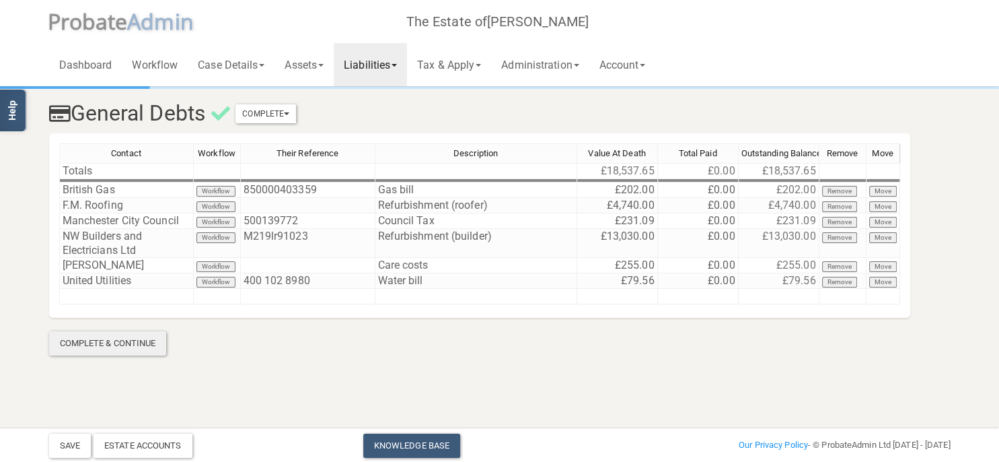
click at [110, 343] on div "Complete & Continue" at bounding box center [108, 343] width 118 height 24
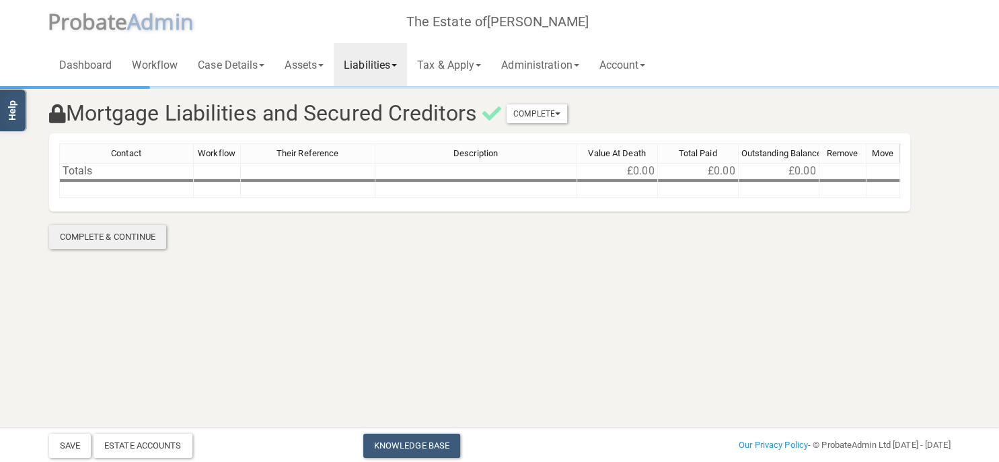
click at [140, 239] on div "Complete & Continue" at bounding box center [108, 237] width 118 height 24
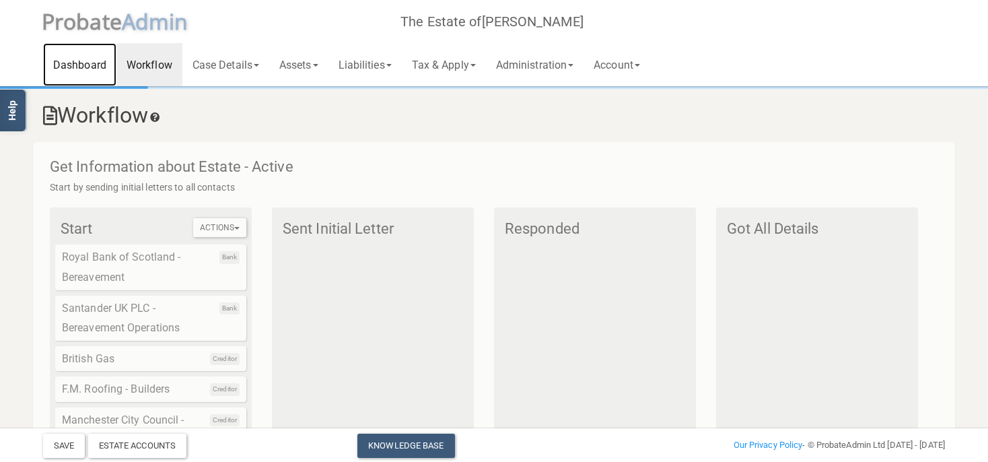
click at [92, 65] on link "Dashboard" at bounding box center [79, 64] width 73 height 43
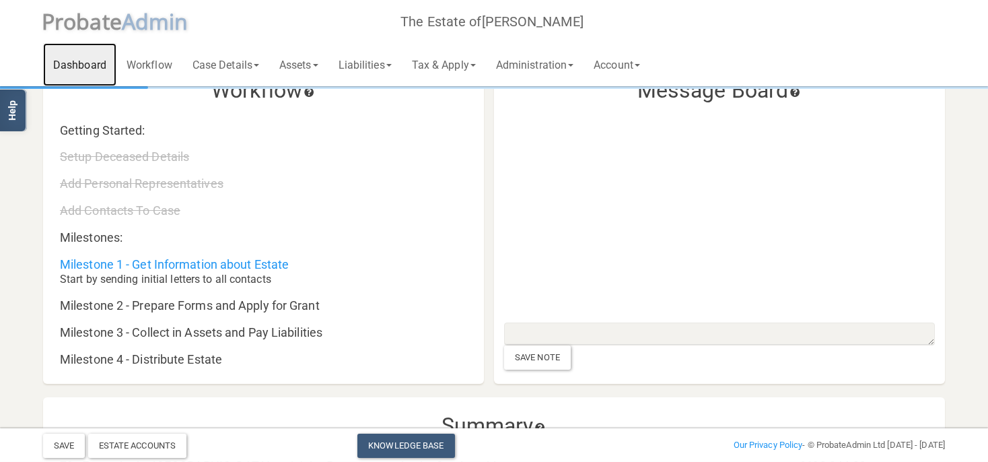
scroll to position [71, 0]
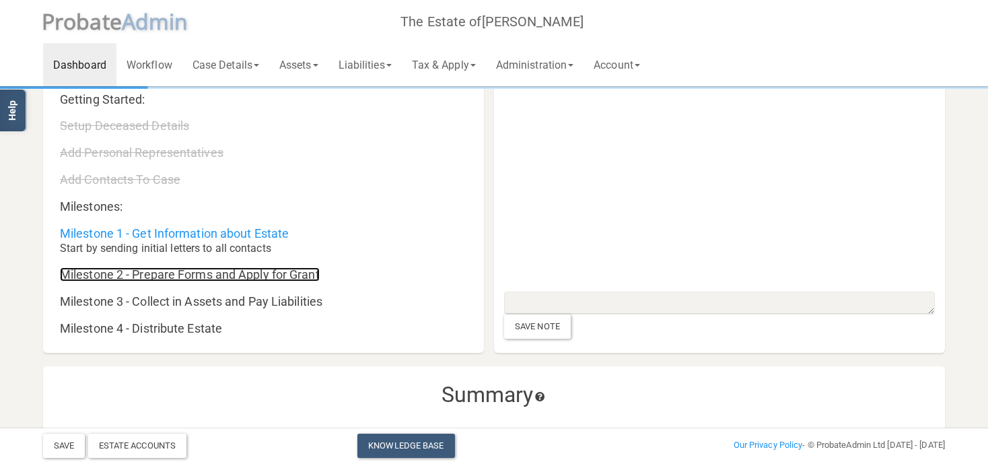
click at [191, 268] on link "Milestone 2 - Prepare Forms and Apply for Grant" at bounding box center [190, 274] width 260 height 14
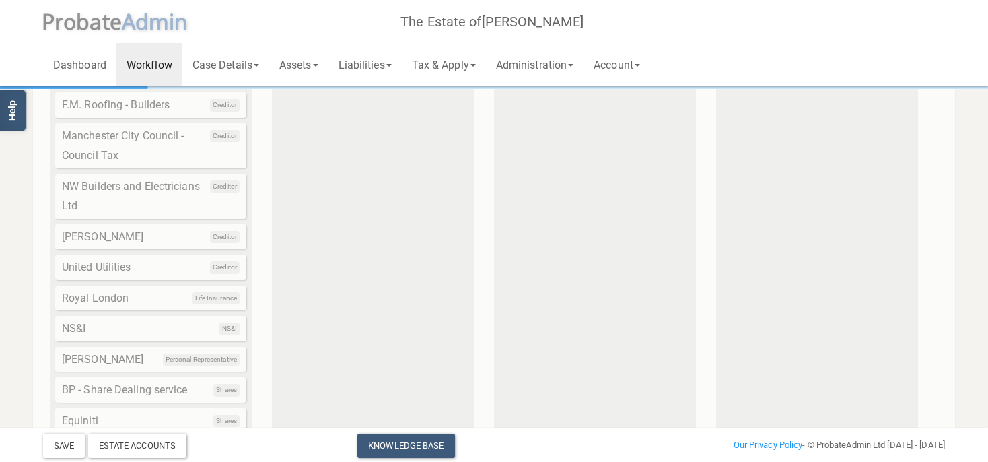
scroll to position [560, 0]
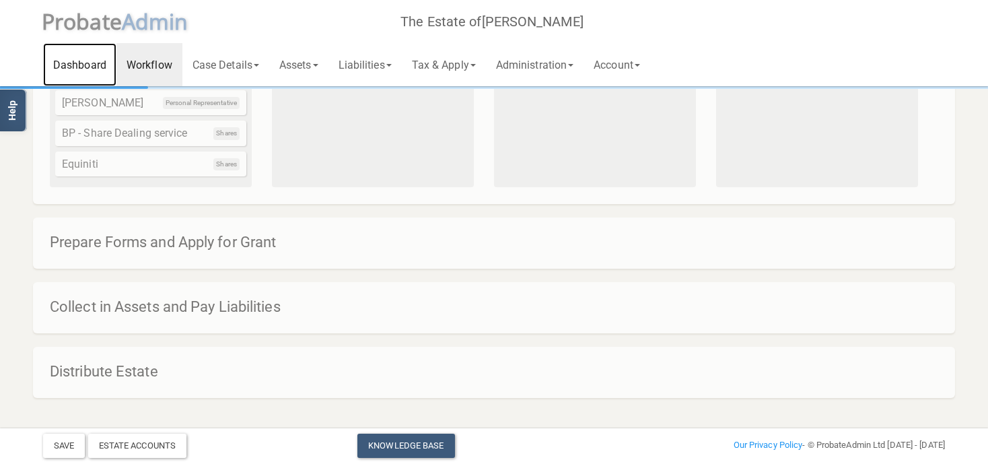
click at [92, 71] on link "Dashboard" at bounding box center [79, 64] width 73 height 43
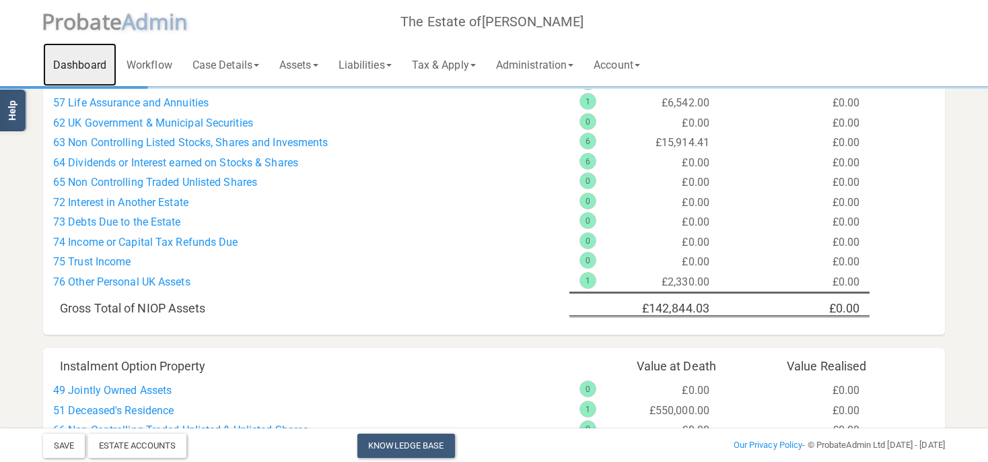
scroll to position [1035, 0]
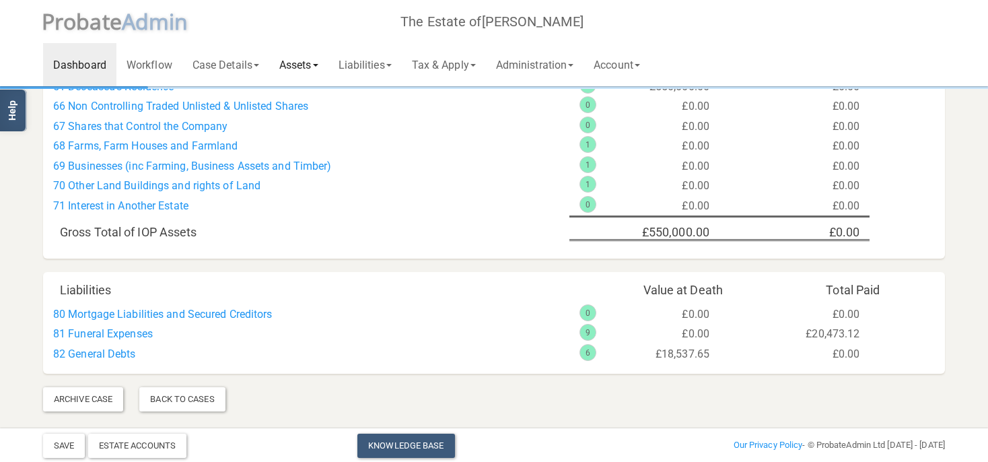
click at [315, 65] on link "Assets" at bounding box center [298, 64] width 59 height 43
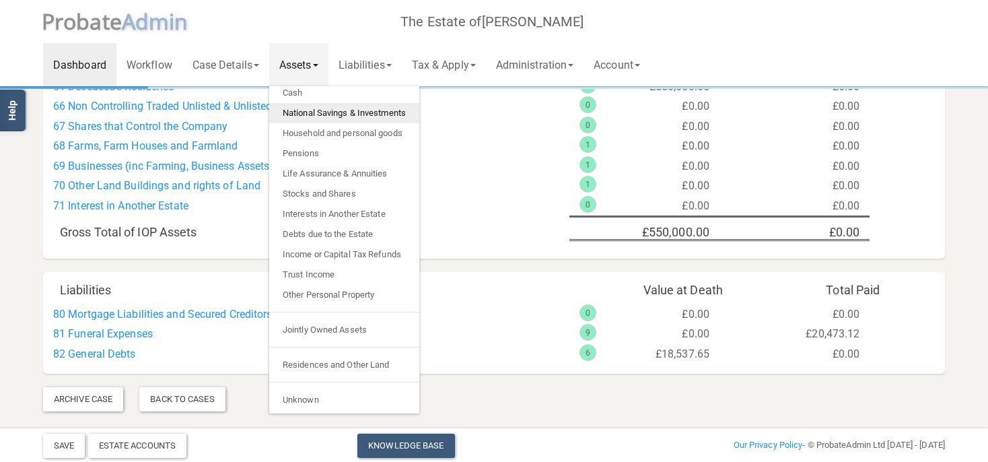
scroll to position [0, 0]
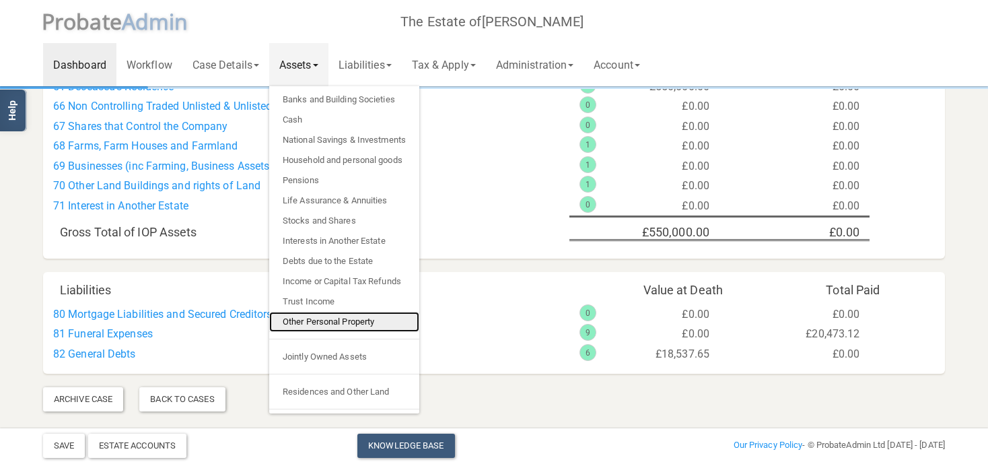
click at [332, 322] on link "Other Personal Property" at bounding box center [344, 322] width 150 height 20
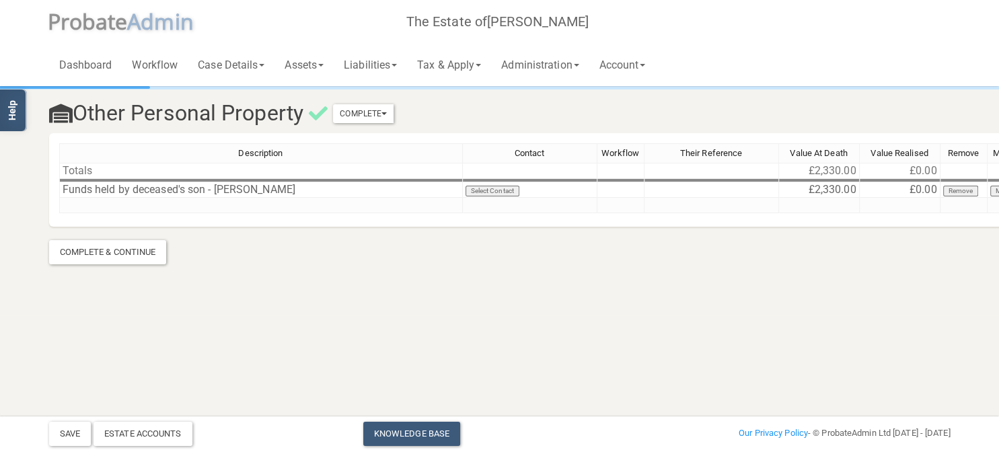
scroll to position [0, 32]
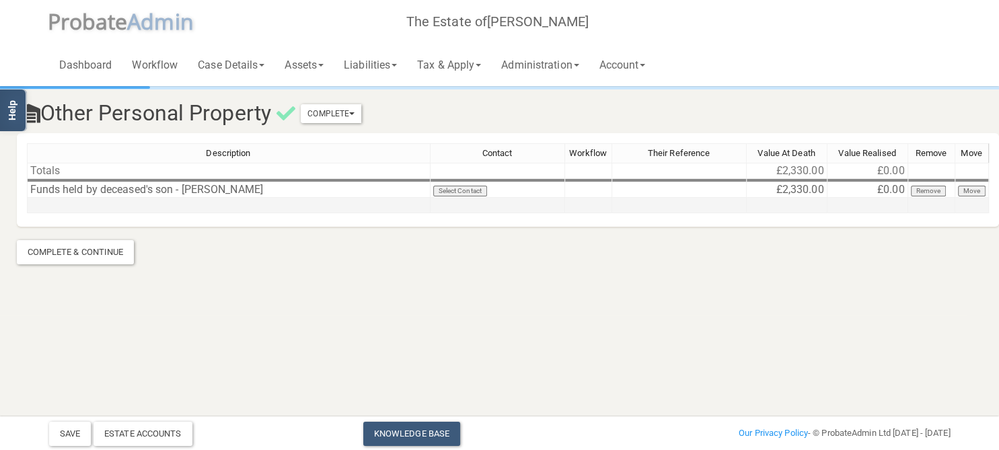
click at [55, 207] on td at bounding box center [229, 205] width 404 height 15
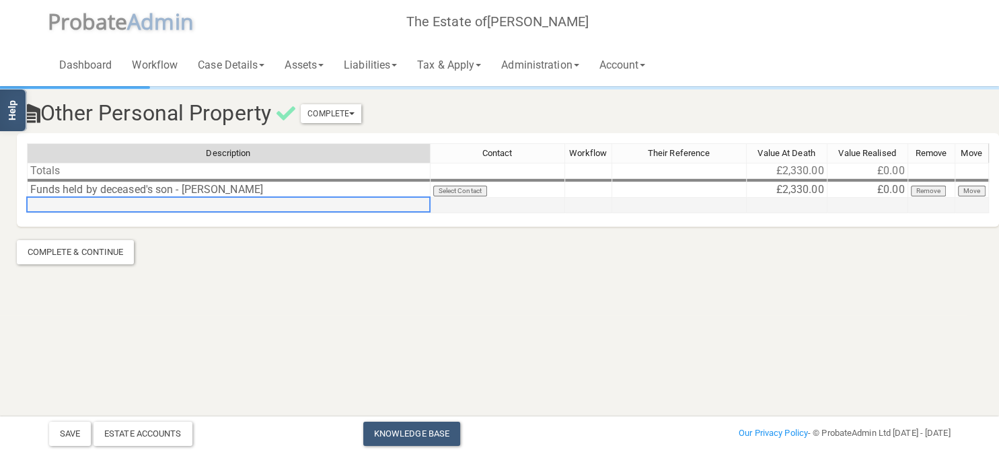
click at [110, 211] on td at bounding box center [229, 205] width 404 height 15
click at [316, 346] on html "</div></div> Help Toggle navigation P robate A dmin The Estate of [PERSON_NAME]…" at bounding box center [467, 225] width 999 height 450
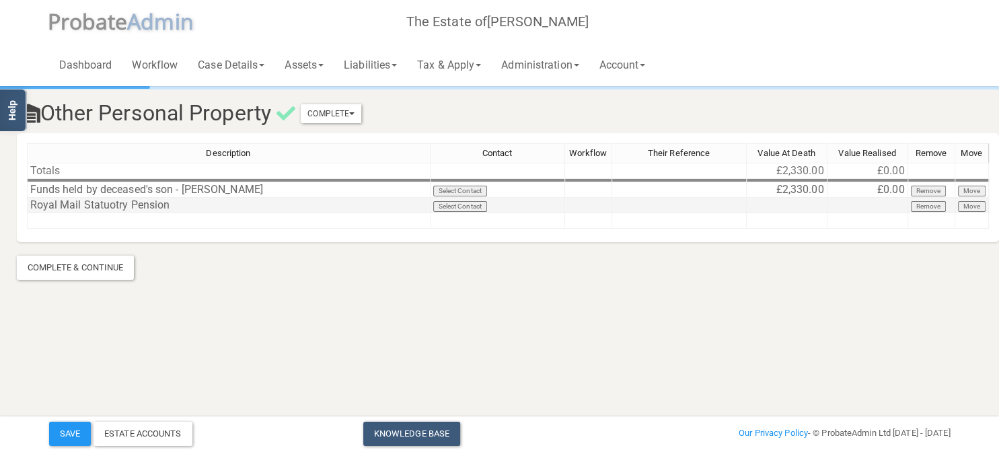
click at [106, 203] on td "Royal Mail Statuotry Pension" at bounding box center [229, 205] width 404 height 15
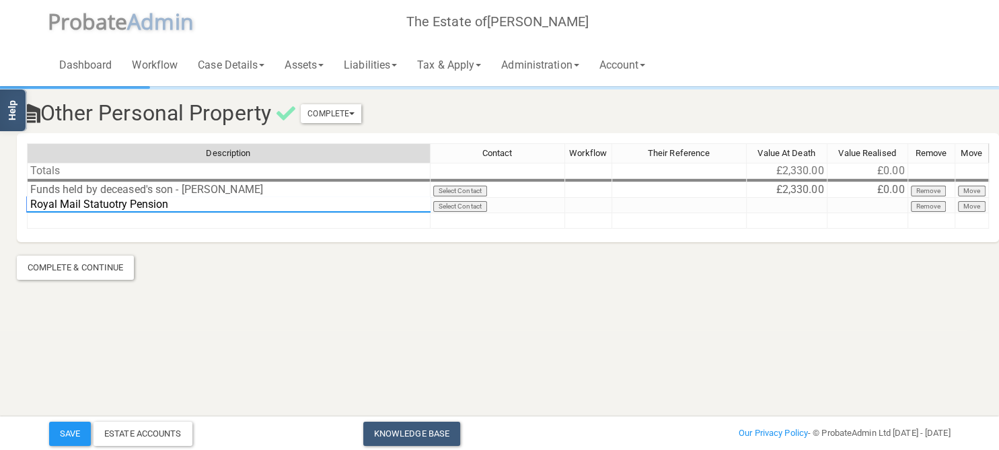
click at [116, 204] on textarea "Royal Mail Statuotry Pension" at bounding box center [229, 204] width 404 height 16
type textarea "Royal Mail Statutory Pension"
click at [289, 281] on section "Other Personal Property Complete Mark As Incomplete Mark As Complete Descriptio…" at bounding box center [467, 165] width 999 height 330
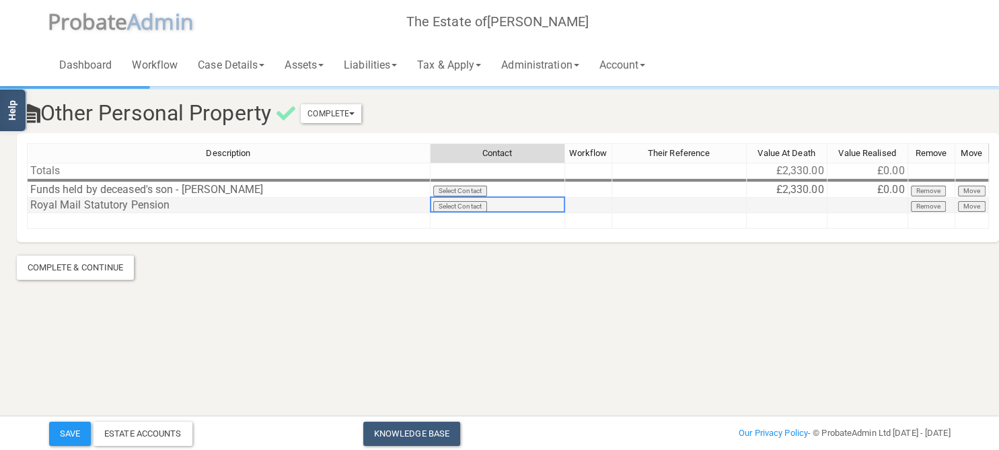
click at [457, 206] on td "Select Contact" at bounding box center [498, 205] width 135 height 15
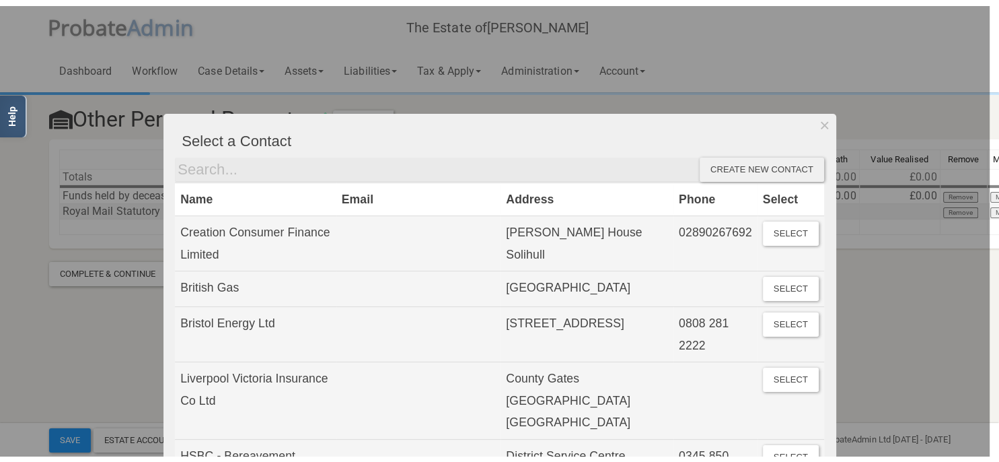
scroll to position [0, 0]
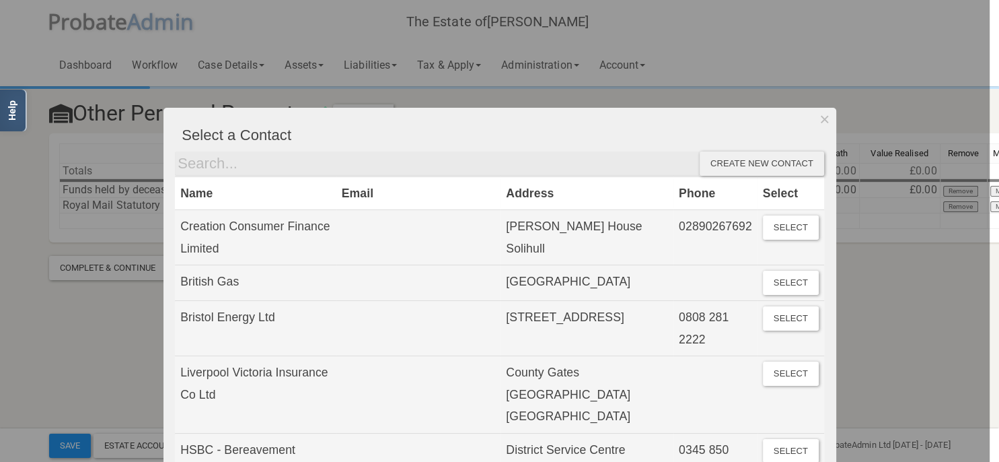
click at [778, 157] on div "Create new contact" at bounding box center [762, 163] width 124 height 24
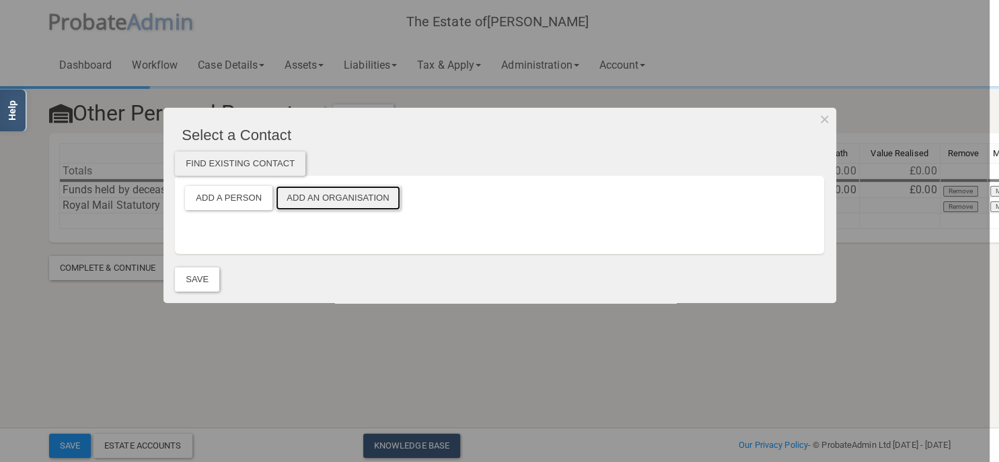
click at [359, 201] on button "Add an Organisation" at bounding box center [338, 198] width 124 height 24
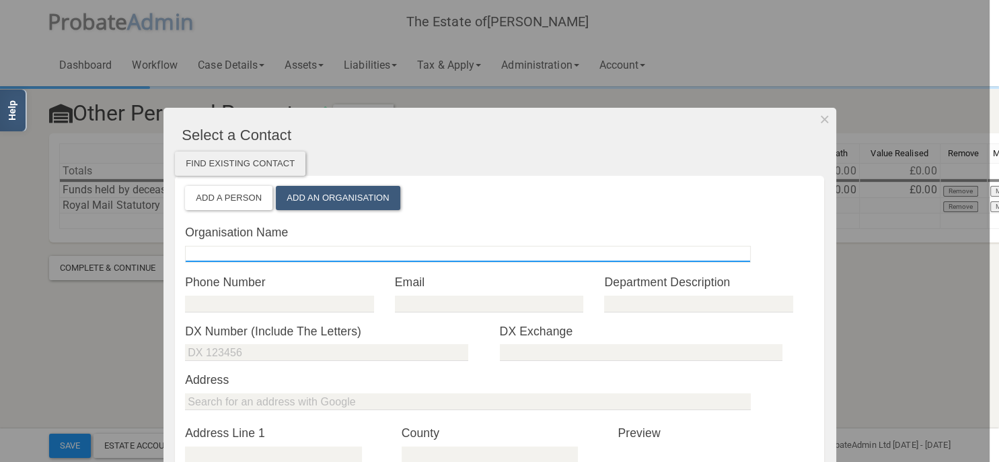
click at [262, 248] on input "text" at bounding box center [468, 254] width 566 height 17
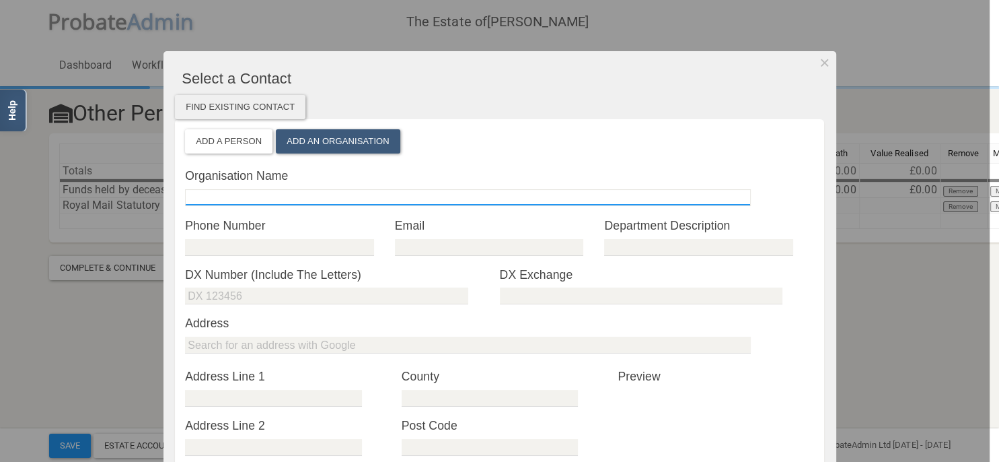
scroll to position [77, 0]
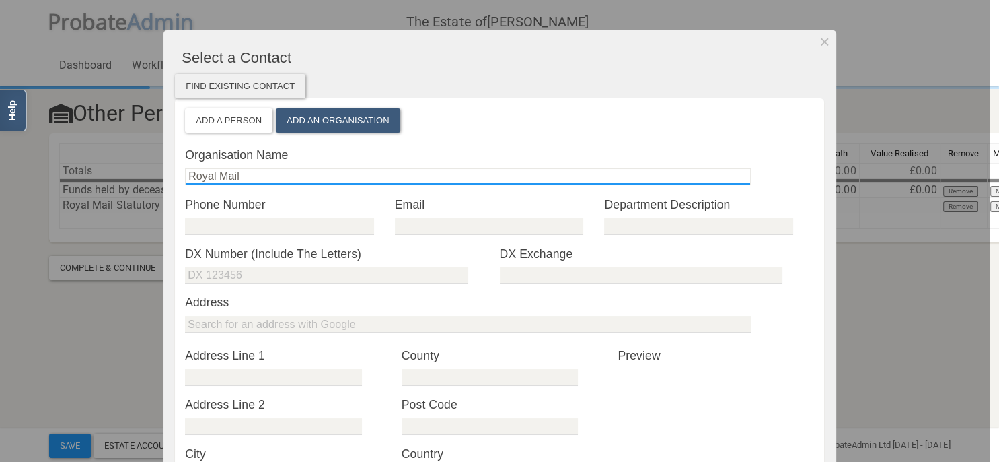
type input "Royal Mail"
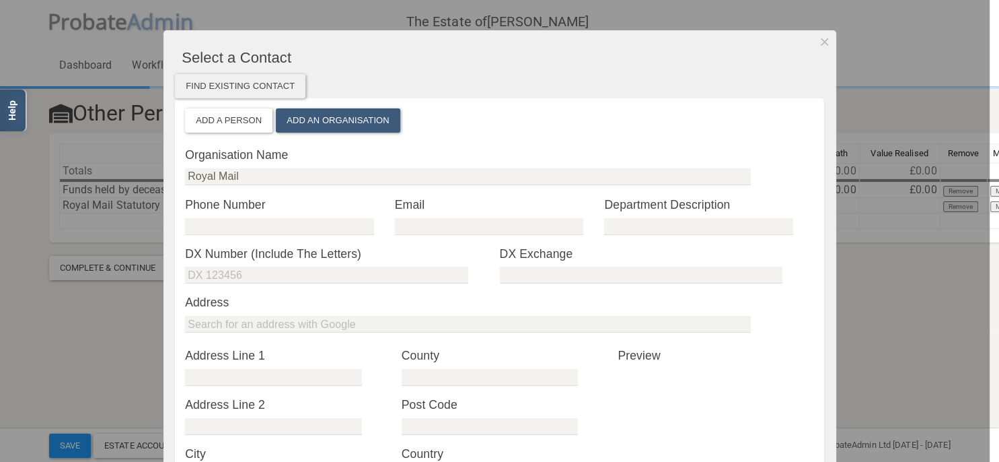
click at [641, 239] on div "* Department Description" at bounding box center [709, 220] width 210 height 49
click at [639, 231] on div "* Department Description" at bounding box center [709, 220] width 210 height 49
click at [639, 229] on input "text" at bounding box center [698, 226] width 188 height 17
type input "Pension"
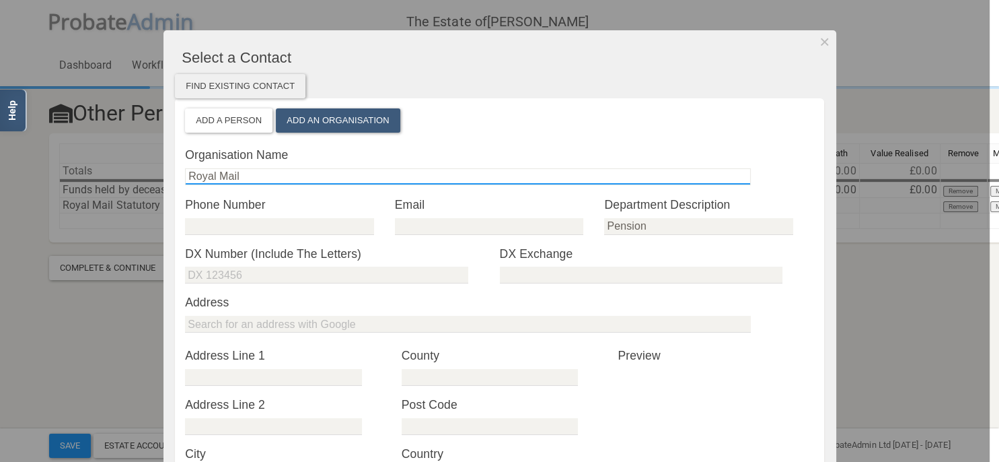
click at [262, 176] on input "Royal Mail" at bounding box center [468, 176] width 566 height 17
type input "Royal Mail Statutory Pension Scheme"
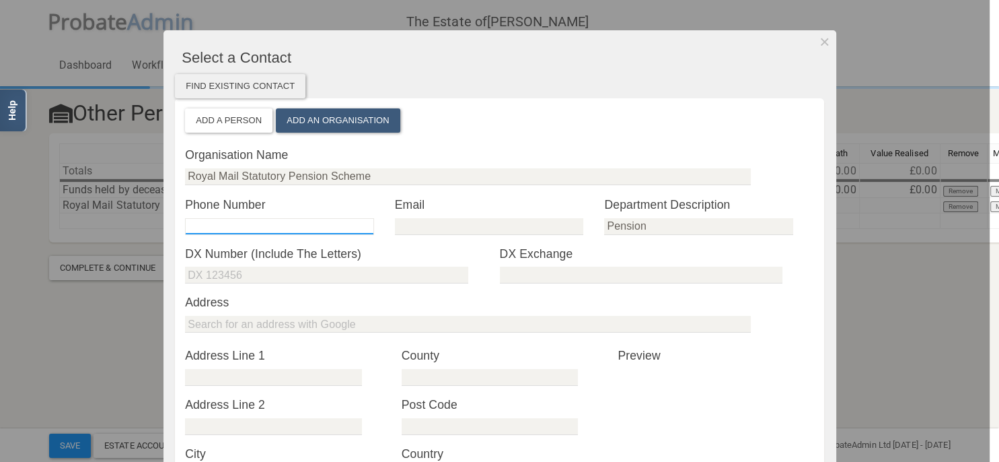
click at [246, 227] on input "tel" at bounding box center [279, 226] width 188 height 17
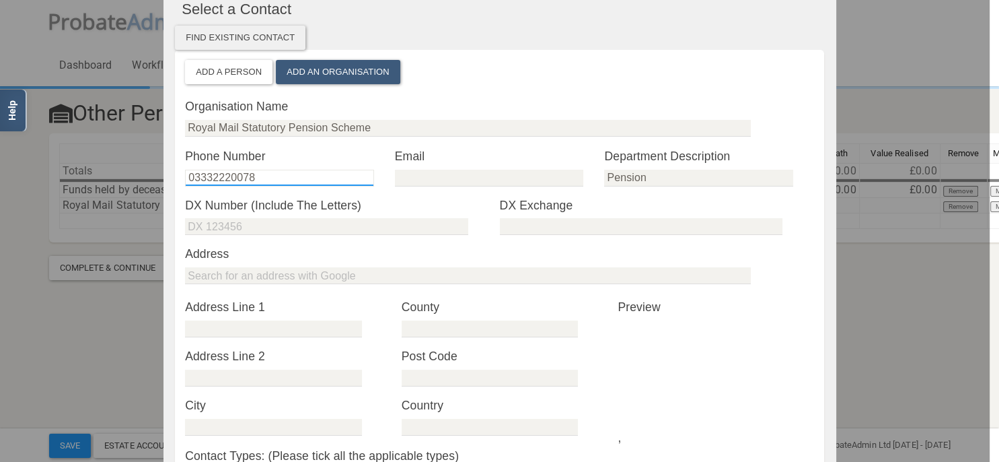
scroll to position [155, 0]
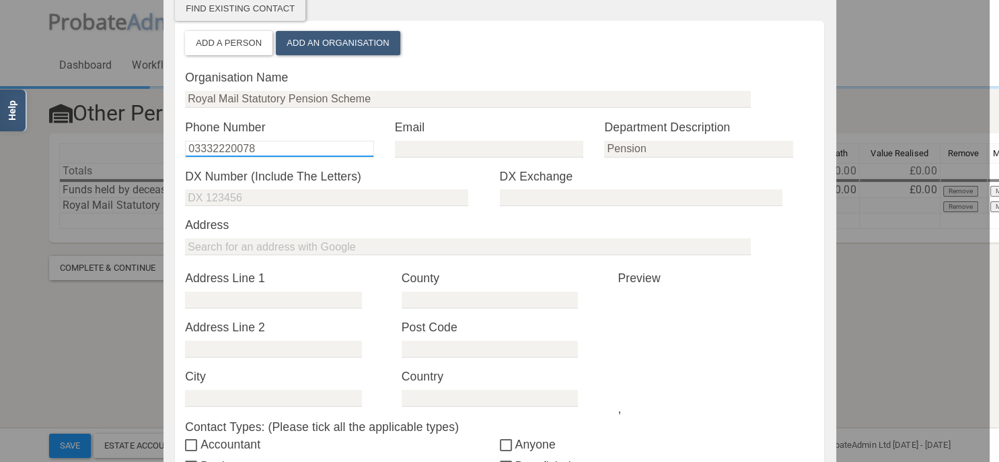
type input "03332220078"
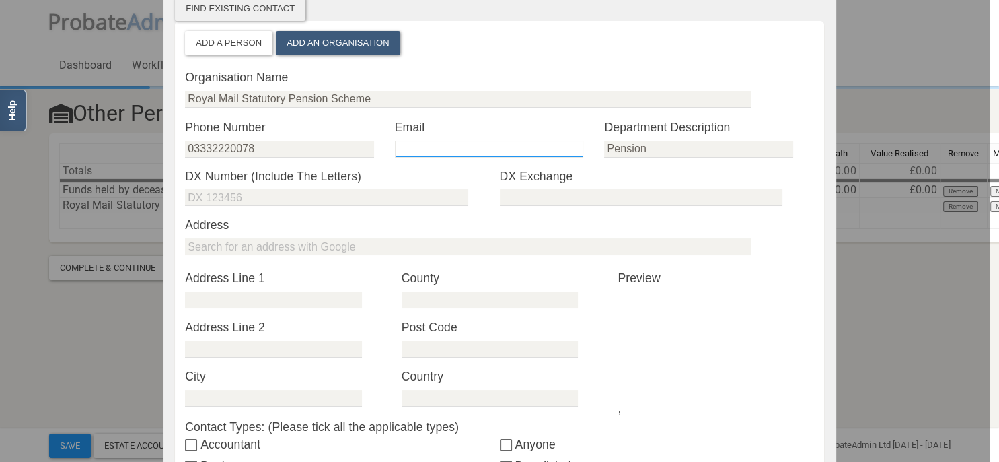
click at [457, 148] on input "email" at bounding box center [489, 149] width 188 height 17
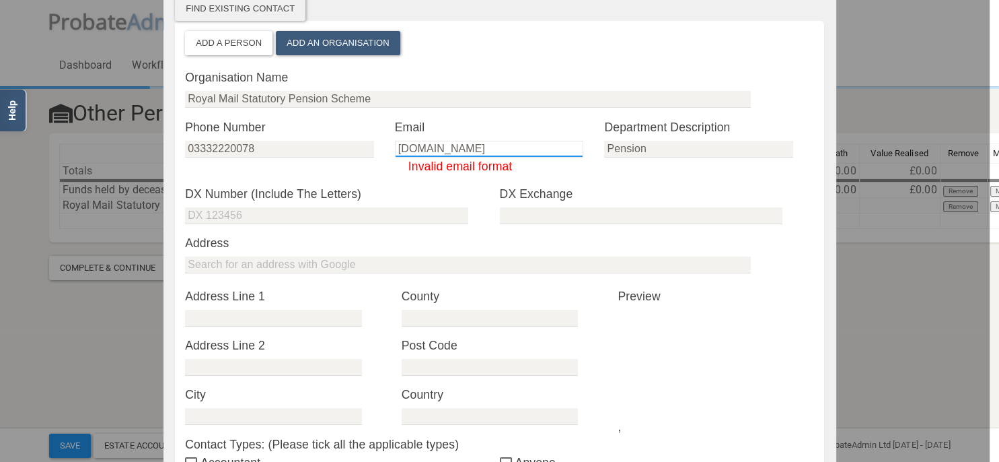
click at [440, 149] on input "[DOMAIN_NAME]" at bounding box center [489, 149] width 188 height 17
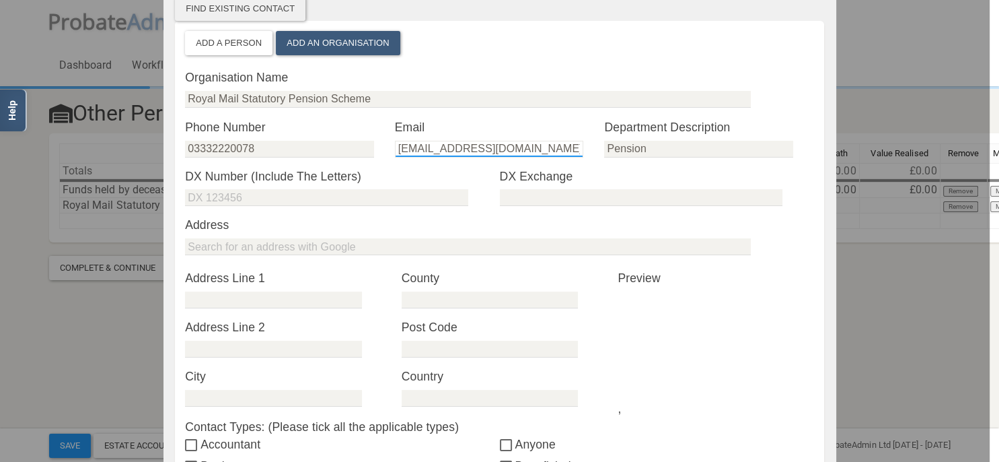
type input "[EMAIL_ADDRESS][DOMAIN_NAME]"
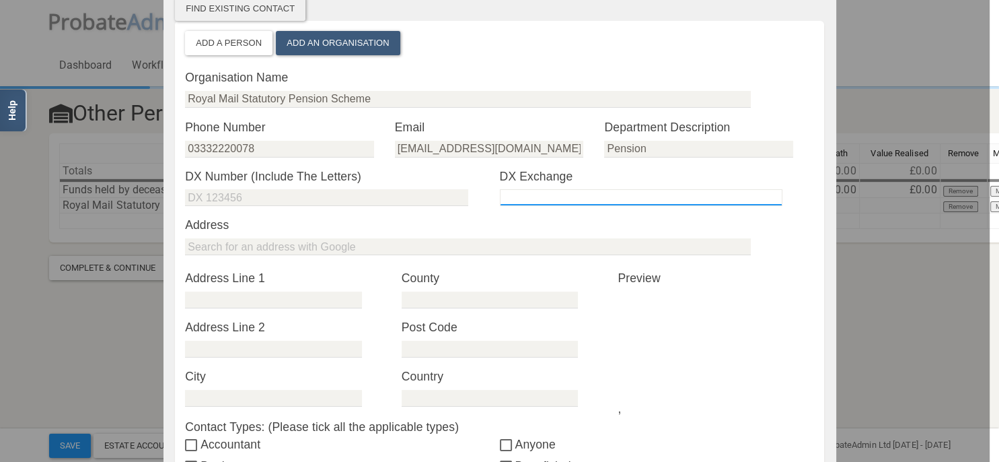
click at [678, 205] on input "text" at bounding box center [641, 197] width 283 height 17
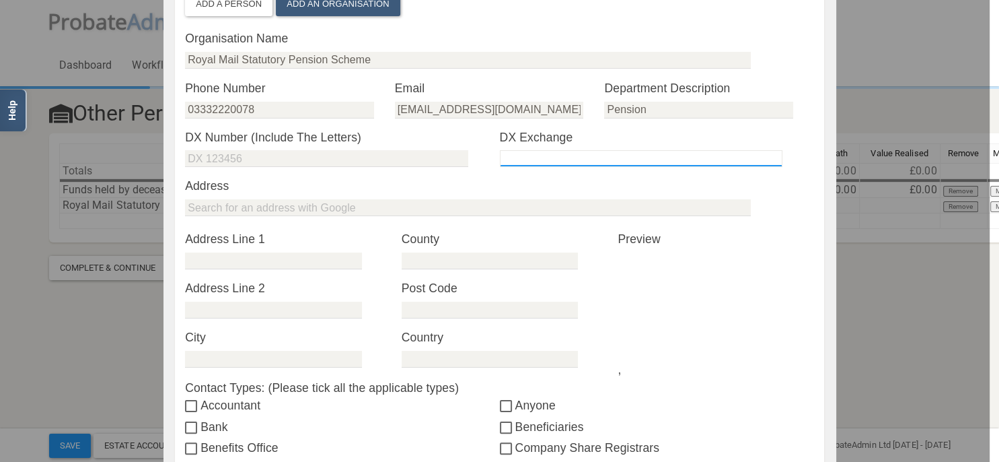
scroll to position [232, 0]
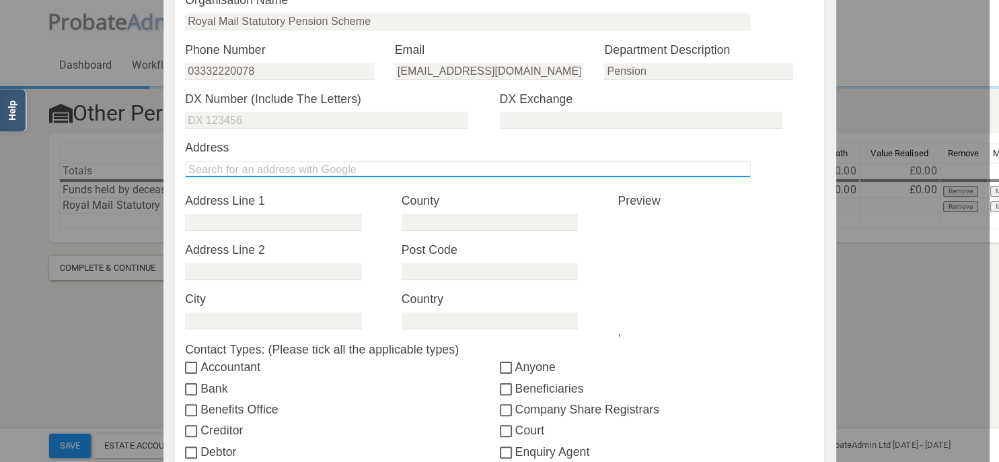
click at [351, 168] on input "text" at bounding box center [468, 169] width 566 height 17
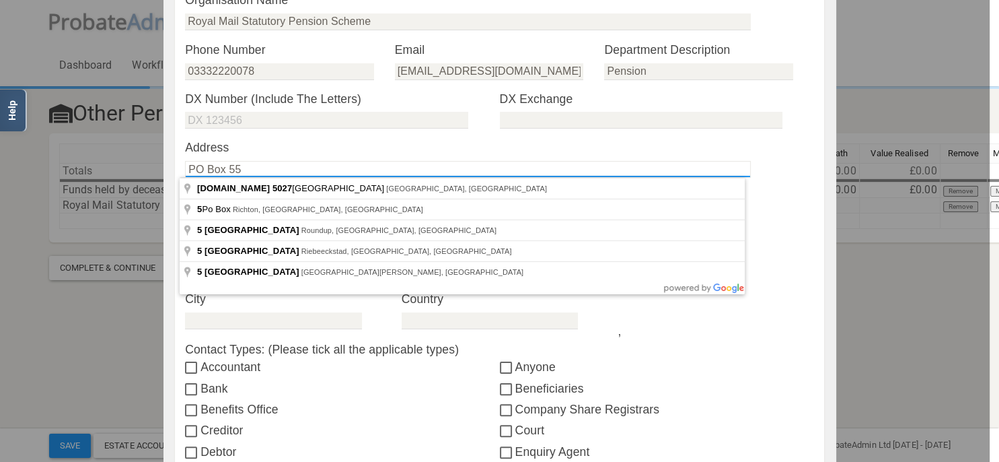
type input "PO Box 551"
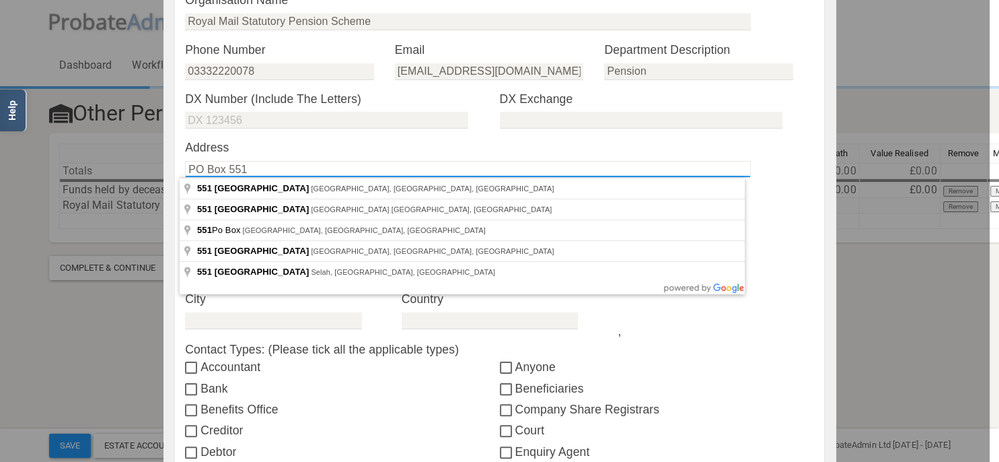
drag, startPoint x: 254, startPoint y: 166, endPoint x: 136, endPoint y: 166, distance: 117.8
click at [185, 166] on input "PO Box 551" at bounding box center [468, 169] width 566 height 17
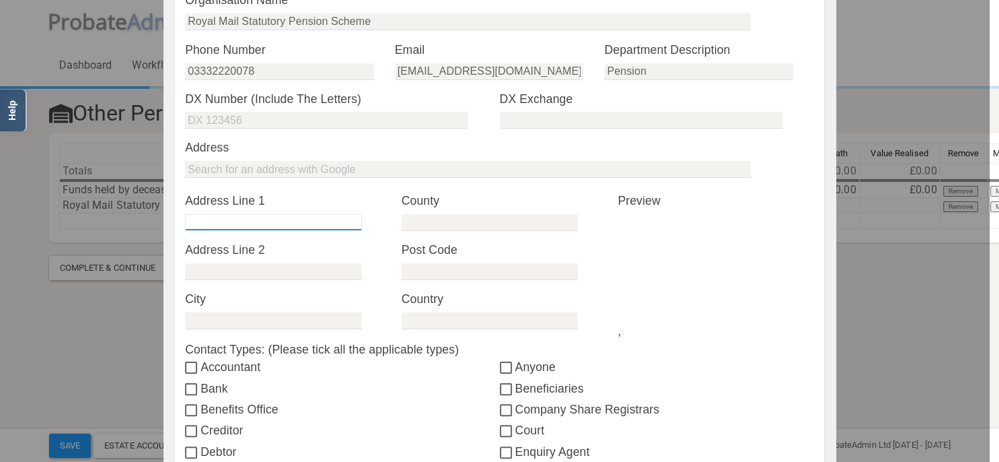
click at [226, 223] on input "text" at bounding box center [273, 222] width 176 height 17
paste input "PO Box 551"
type input "PO Box 551"
click at [230, 274] on input "text" at bounding box center [273, 271] width 176 height 17
type input "D"
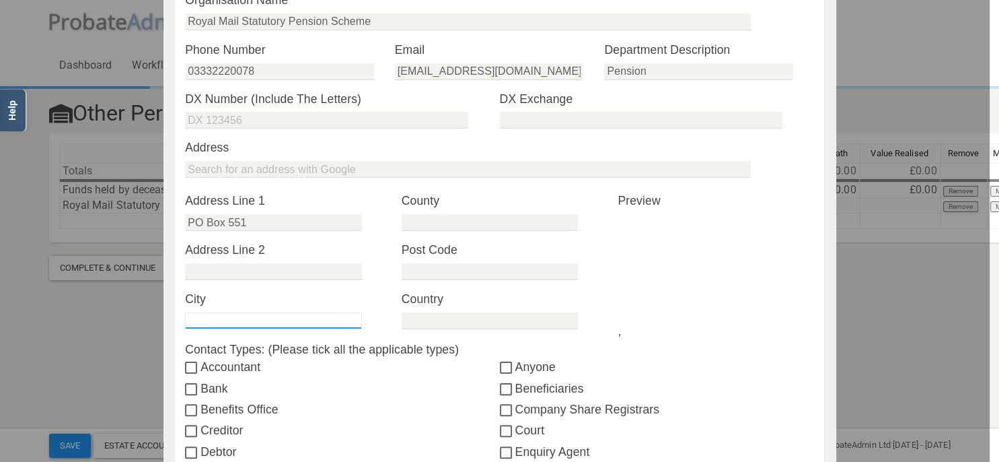
click at [208, 317] on input "text" at bounding box center [273, 320] width 176 height 17
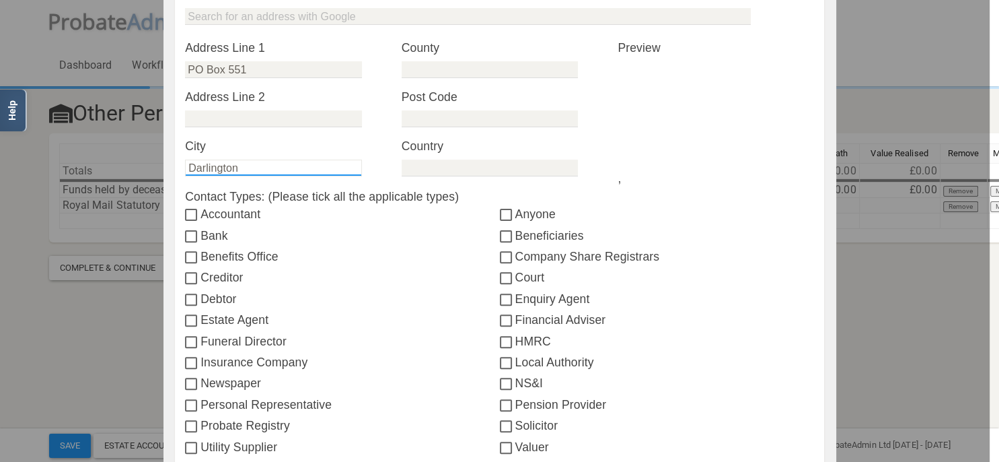
scroll to position [388, 0]
type input "Darlington"
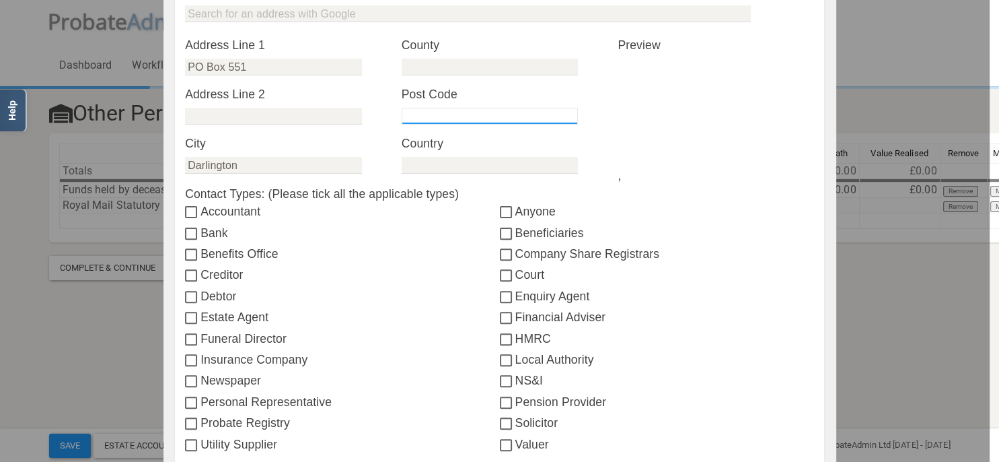
click at [451, 123] on input "text" at bounding box center [490, 116] width 176 height 17
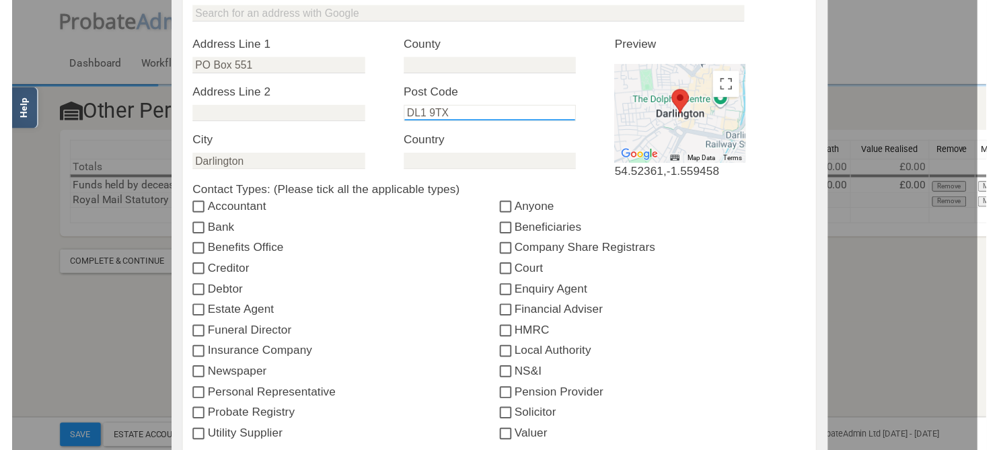
scroll to position [465, 0]
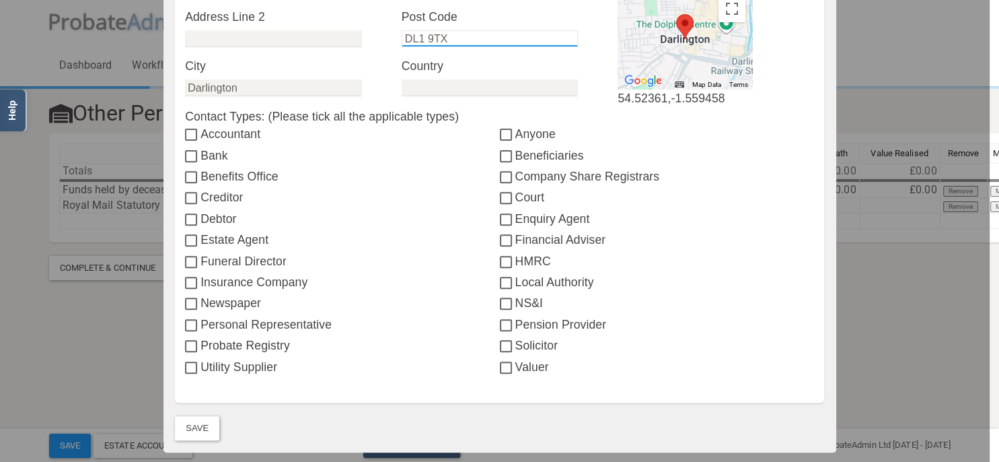
type input "DL1 9TX"
click at [538, 326] on label "Pension Provider" at bounding box center [657, 324] width 314 height 17
click at [515, 326] on input "Pension Provider" at bounding box center [507, 325] width 15 height 11
checkbox input "true"
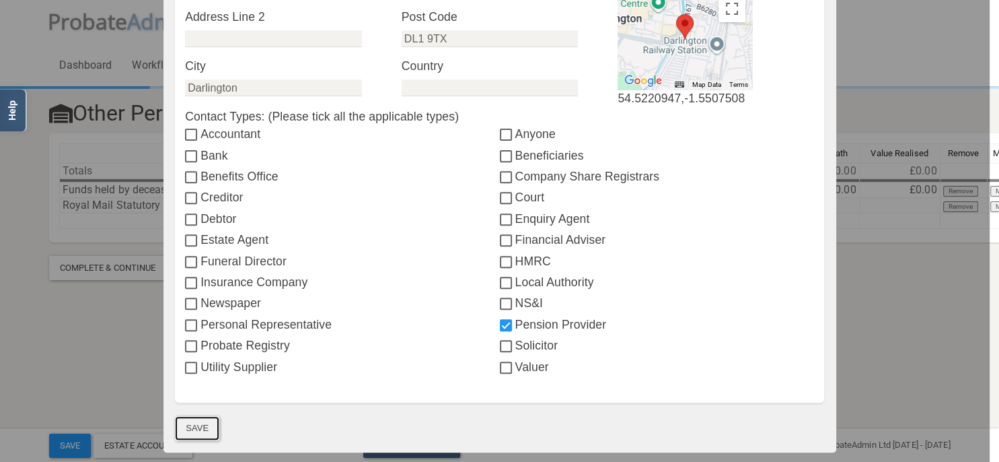
click at [184, 424] on button "Save" at bounding box center [197, 428] width 44 height 24
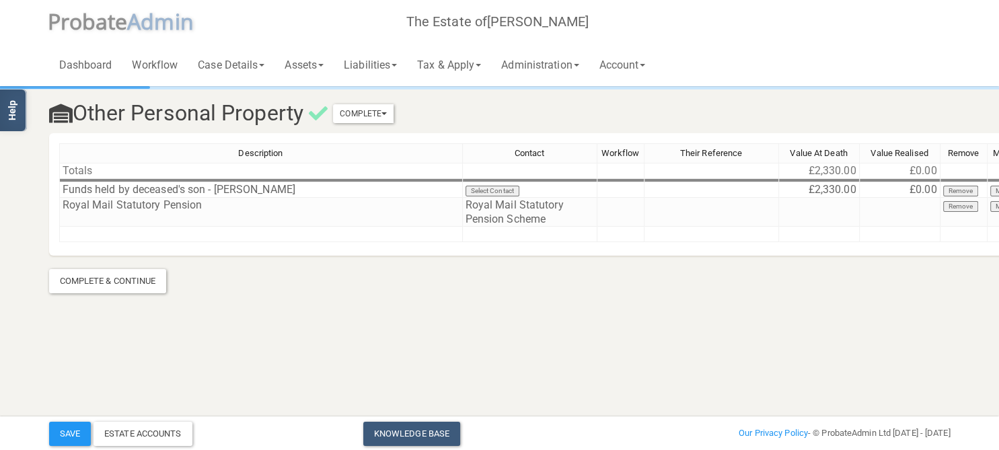
scroll to position [0, 32]
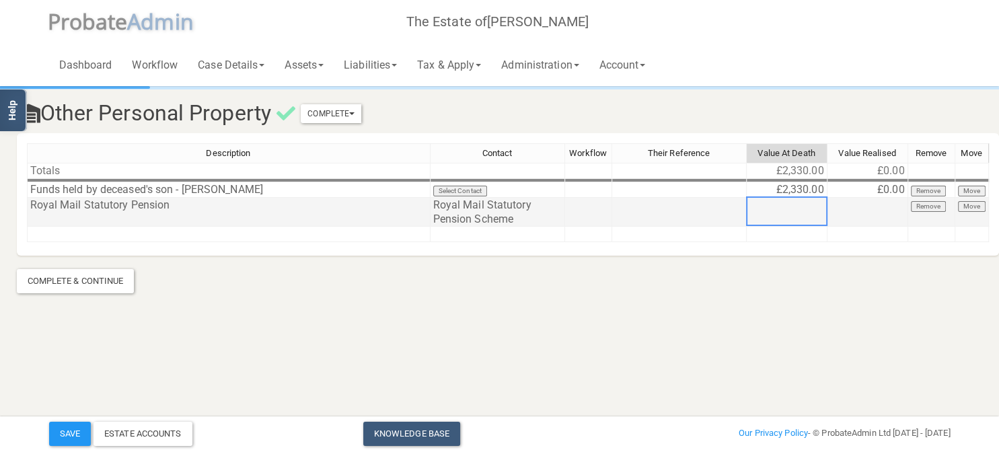
click at [777, 207] on td at bounding box center [787, 212] width 81 height 29
click at [777, 208] on td at bounding box center [787, 212] width 81 height 29
type textarea "528.49"
click at [620, 386] on html "</div></div> Help Toggle navigation P robate A dmin The Estate of [PERSON_NAME]…" at bounding box center [467, 225] width 999 height 450
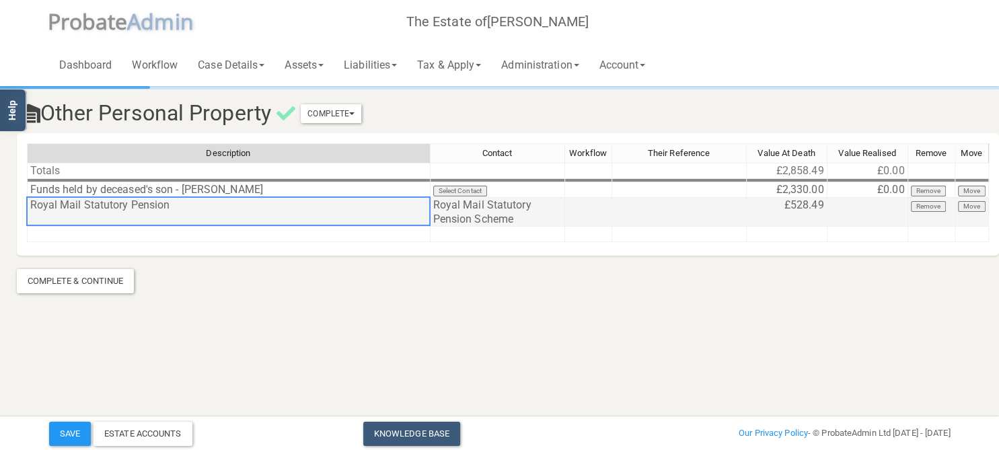
click at [271, 211] on td "Royal Mail Statutory Pension" at bounding box center [229, 212] width 404 height 29
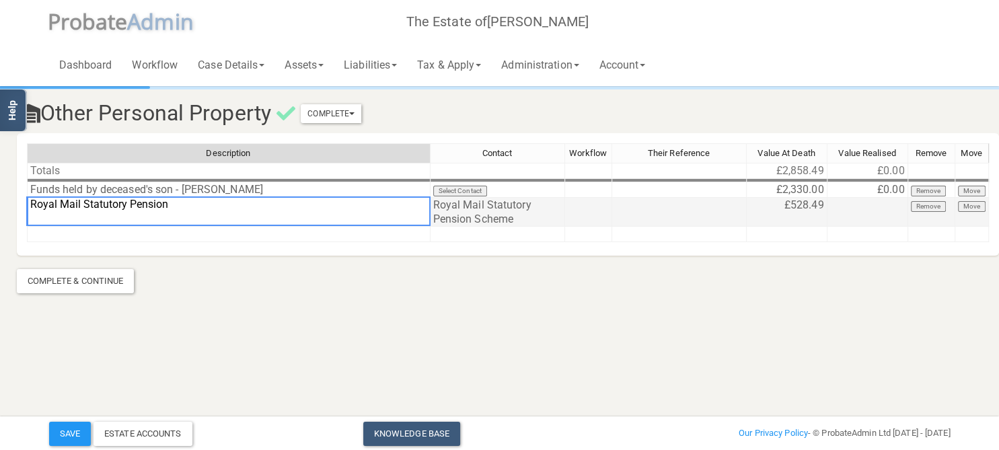
click at [660, 211] on td at bounding box center [679, 212] width 135 height 29
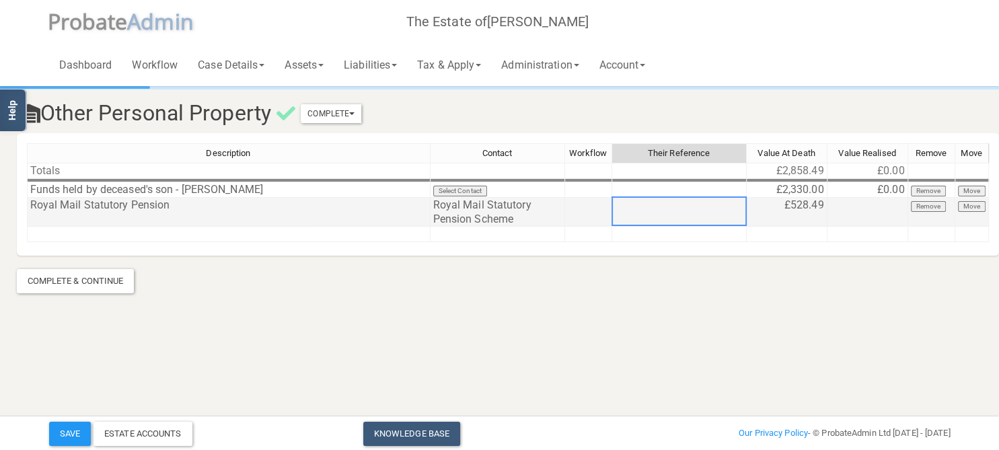
click at [660, 211] on td at bounding box center [679, 212] width 135 height 29
click at [706, 202] on textarea "0060421234/db/rb17" at bounding box center [679, 211] width 135 height 30
click at [692, 202] on textarea "0060421234/db/RB17" at bounding box center [679, 211] width 135 height 30
type textarea "0060421234/DB/RB17"
click at [693, 258] on section "Other Personal Property Complete Mark As Incomplete Mark As Complete Descriptio…" at bounding box center [468, 190] width 922 height 205
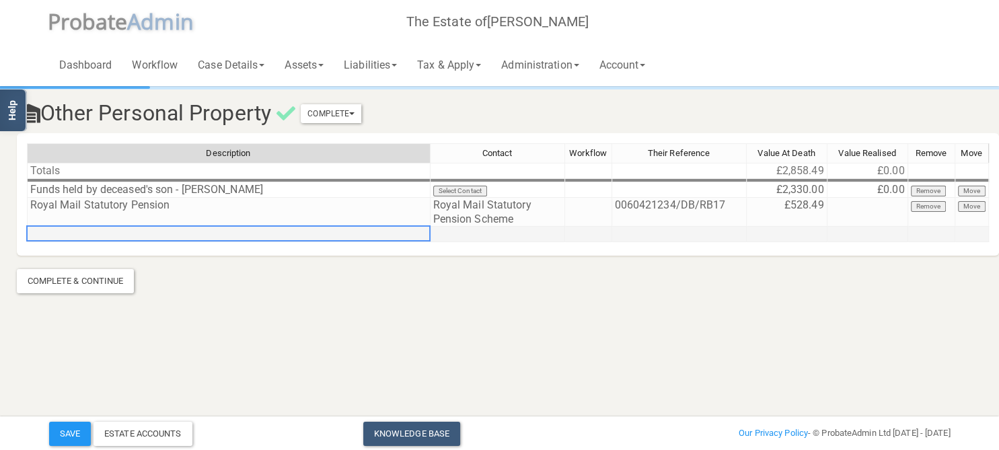
click at [89, 234] on td at bounding box center [229, 234] width 404 height 15
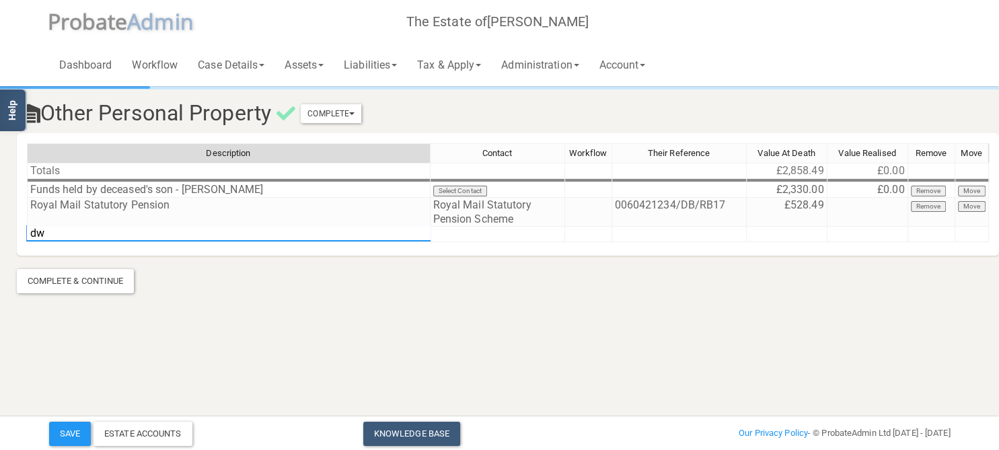
type textarea "d"
type textarea "DWP State Pension"
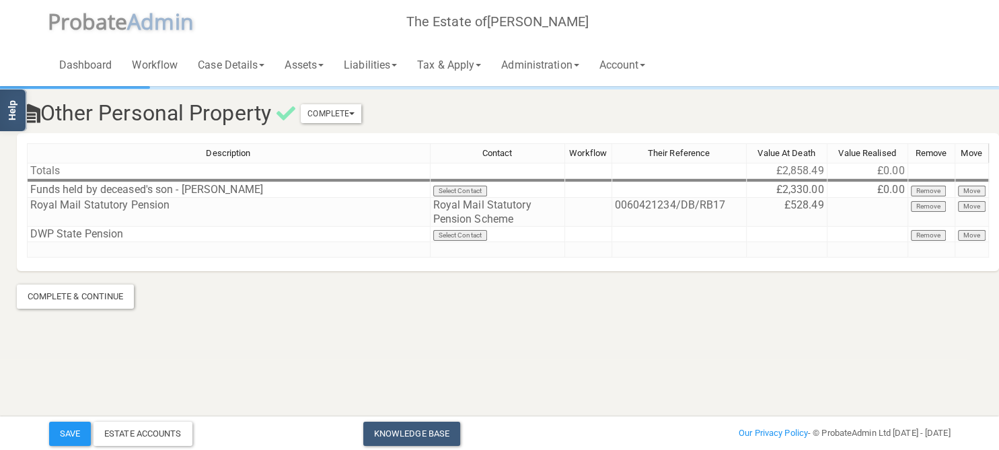
click at [440, 306] on section "Other Personal Property Complete Mark As Incomplete Mark As Complete Descriptio…" at bounding box center [467, 179] width 999 height 359
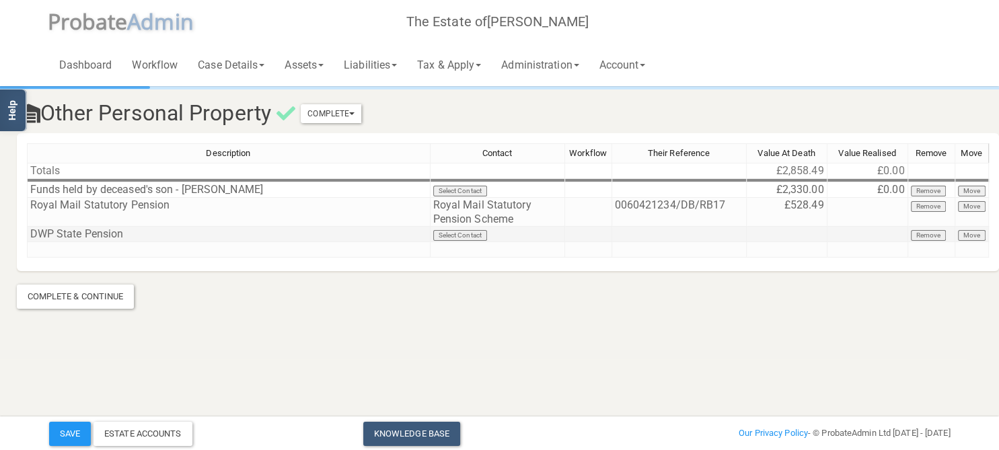
click at [472, 234] on td "Select Contact" at bounding box center [498, 234] width 135 height 15
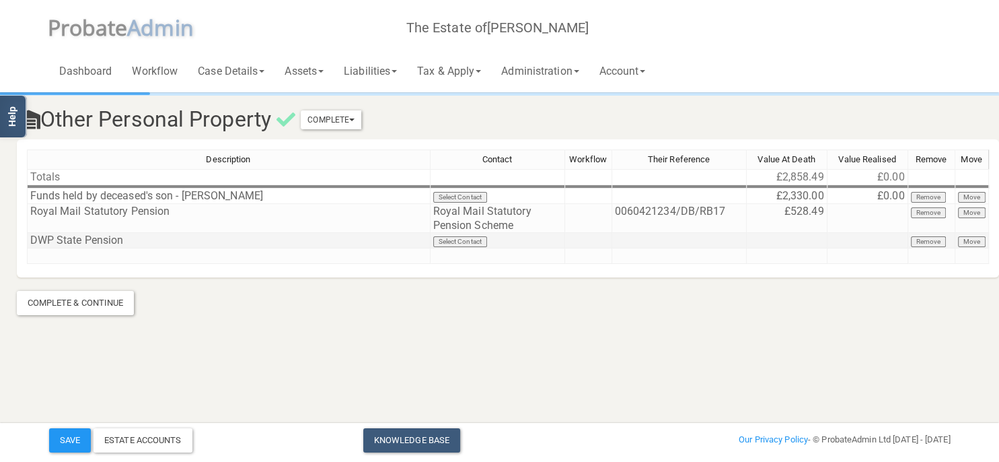
scroll to position [0, 0]
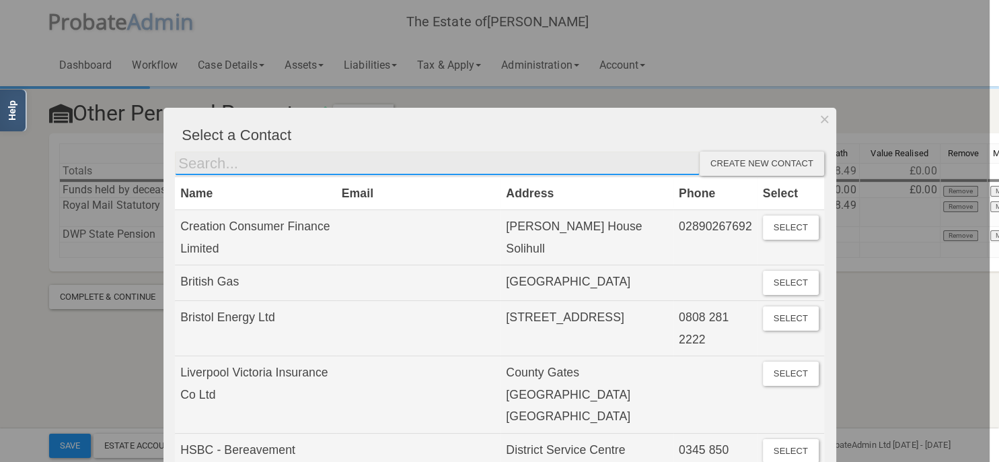
click at [254, 162] on input "text" at bounding box center [437, 163] width 525 height 24
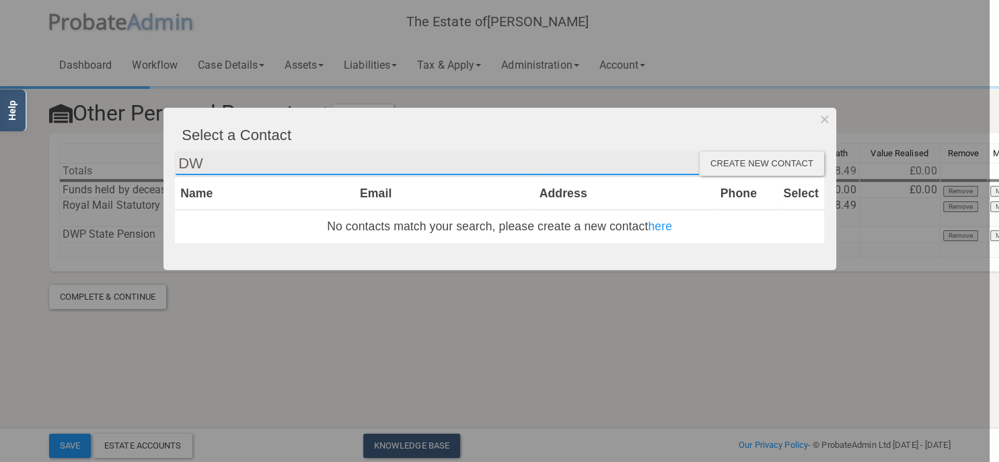
type input "D"
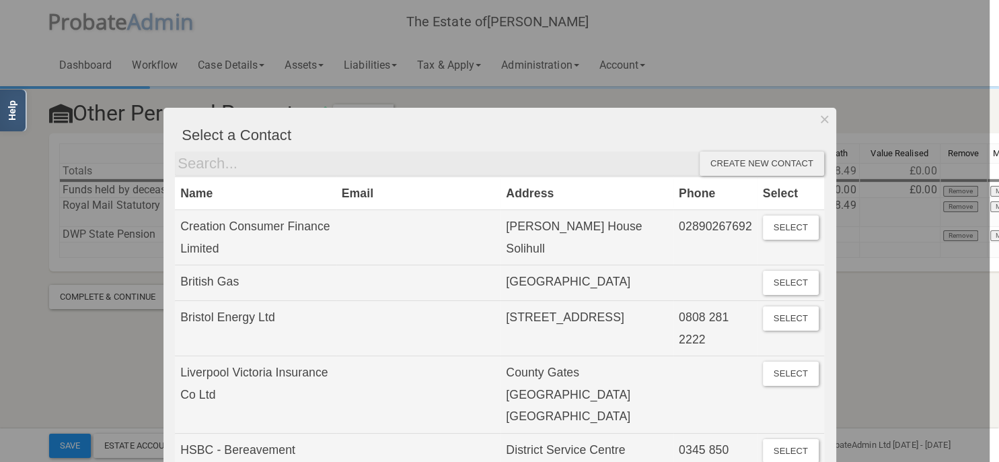
click at [717, 168] on div "Create new contact" at bounding box center [762, 163] width 124 height 24
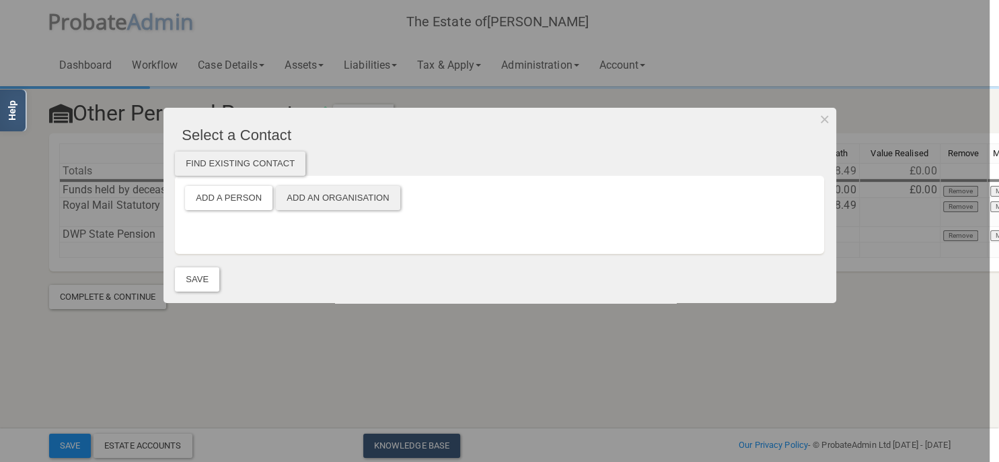
click at [360, 184] on div "Add a Person Add an Organisation" at bounding box center [499, 215] width 649 height 78
click at [357, 192] on button "Add an Organisation" at bounding box center [338, 198] width 124 height 24
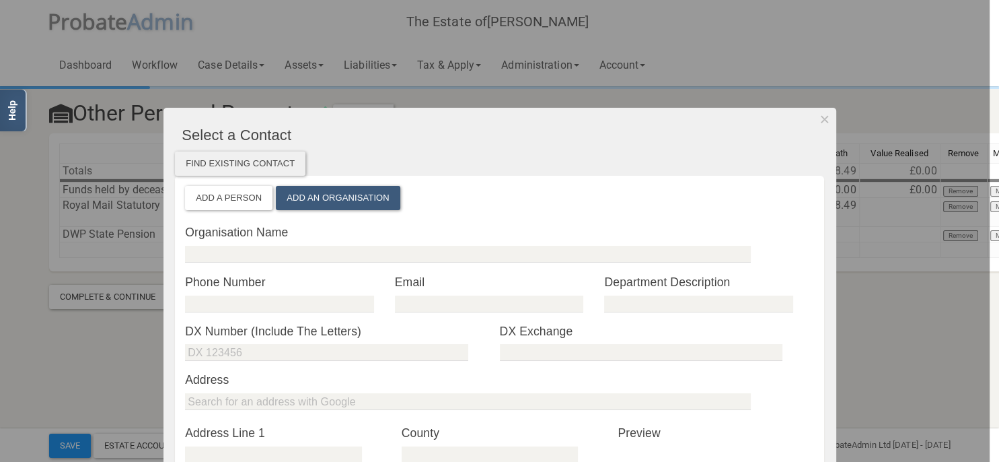
click at [240, 244] on div "Organisation Name" at bounding box center [499, 248] width 629 height 50
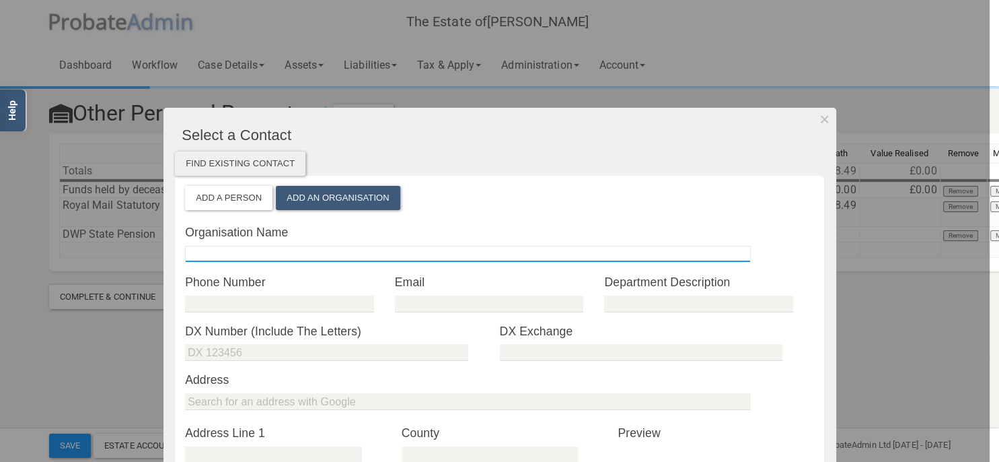
click at [243, 255] on input "text" at bounding box center [468, 254] width 566 height 17
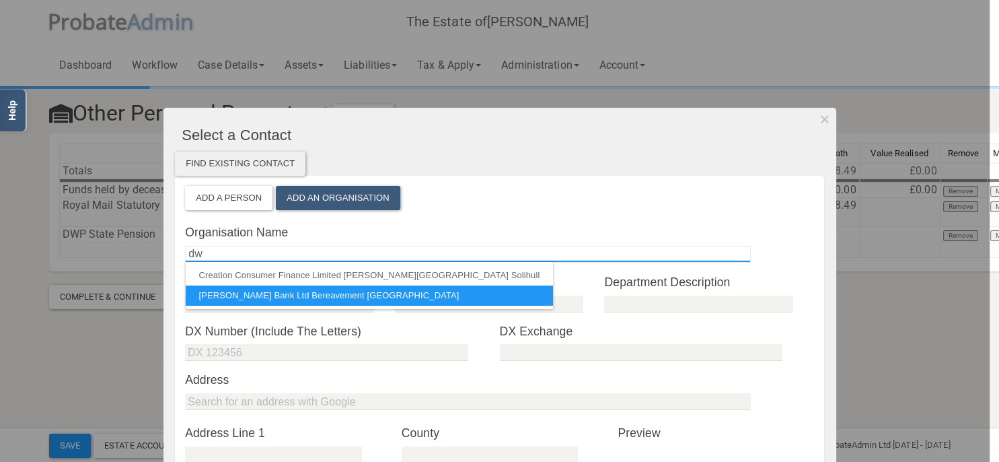
type input "d"
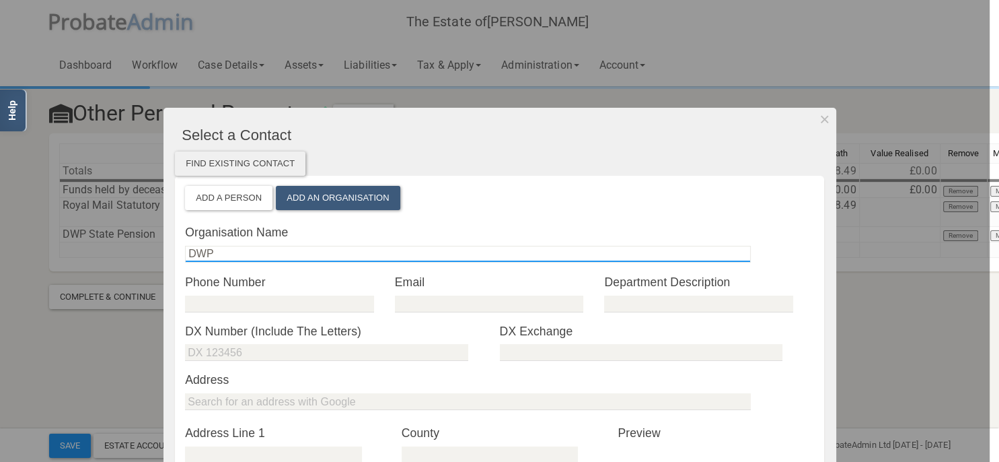
type input "DWP"
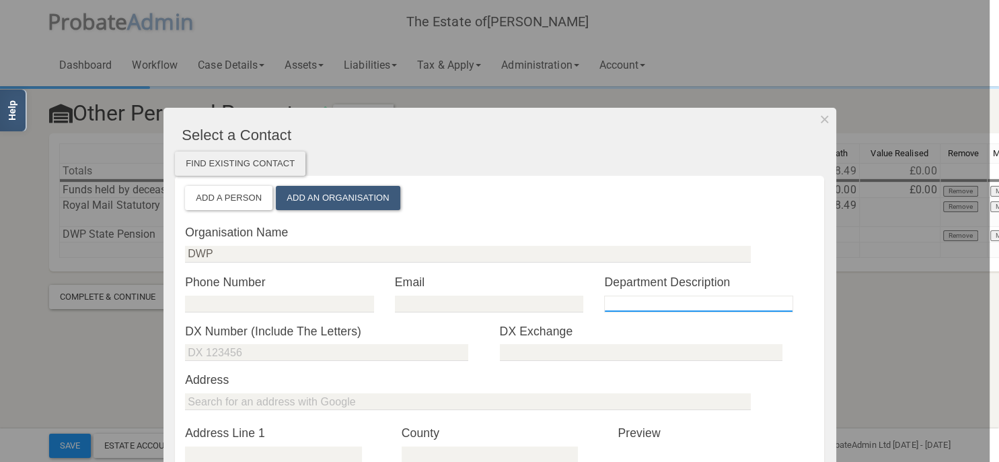
click at [619, 297] on input "text" at bounding box center [698, 303] width 188 height 17
type input "S"
type input "p"
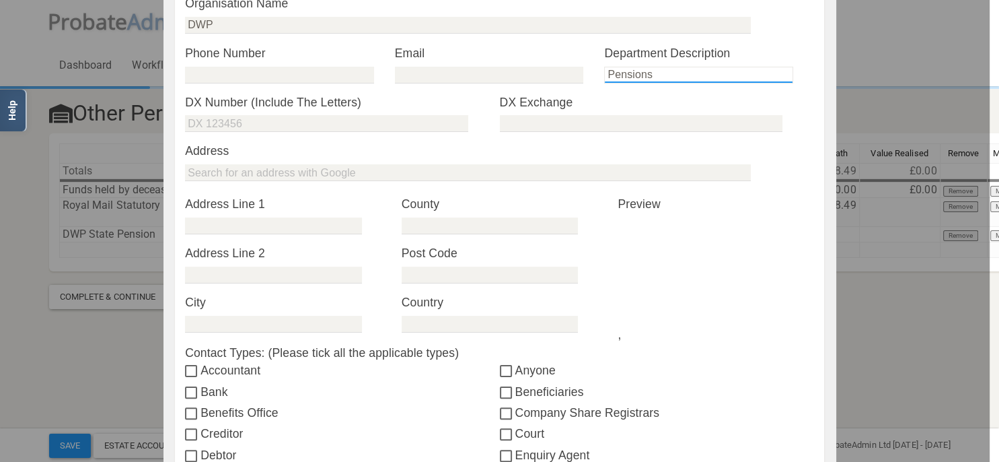
scroll to position [232, 0]
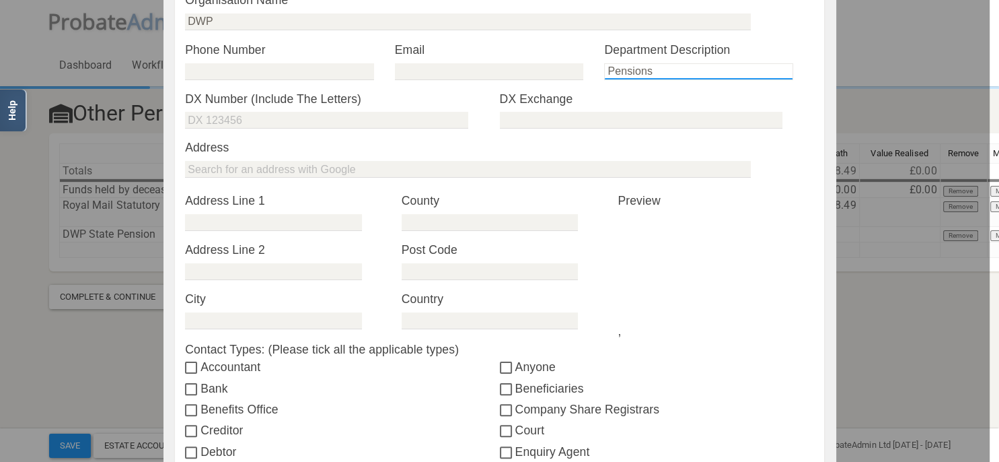
type input "Pensions"
click at [649, 285] on div at bounding box center [685, 271] width 135 height 101
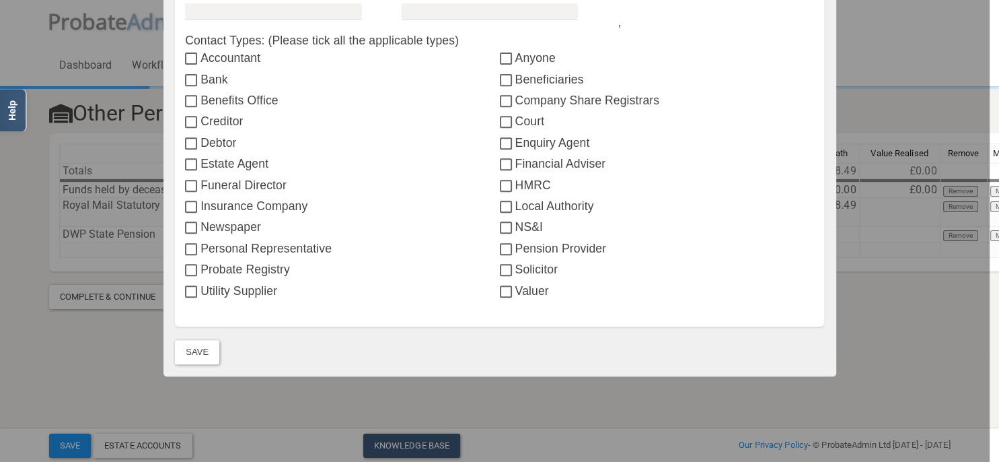
scroll to position [542, 0]
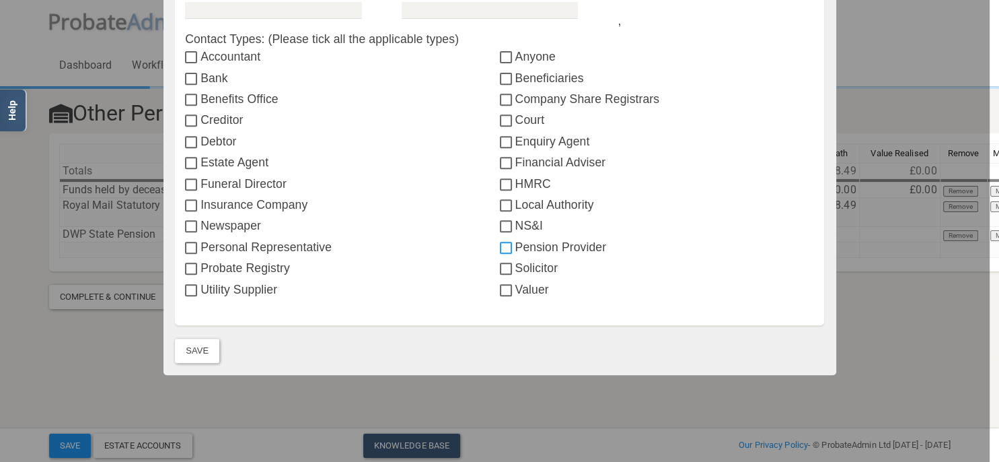
click at [505, 251] on input "Pension Provider" at bounding box center [507, 248] width 15 height 11
click at [500, 248] on input "Pension Provider" at bounding box center [507, 248] width 15 height 11
checkbox input "false"
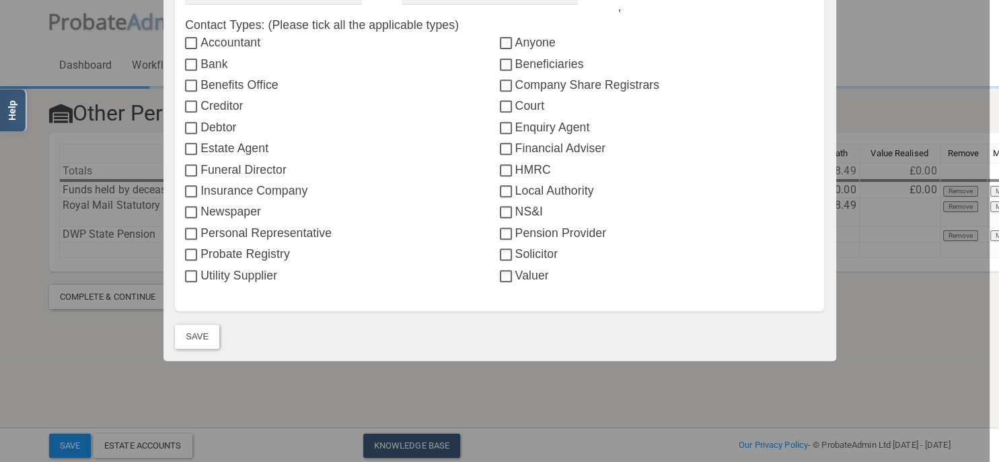
scroll to position [563, 0]
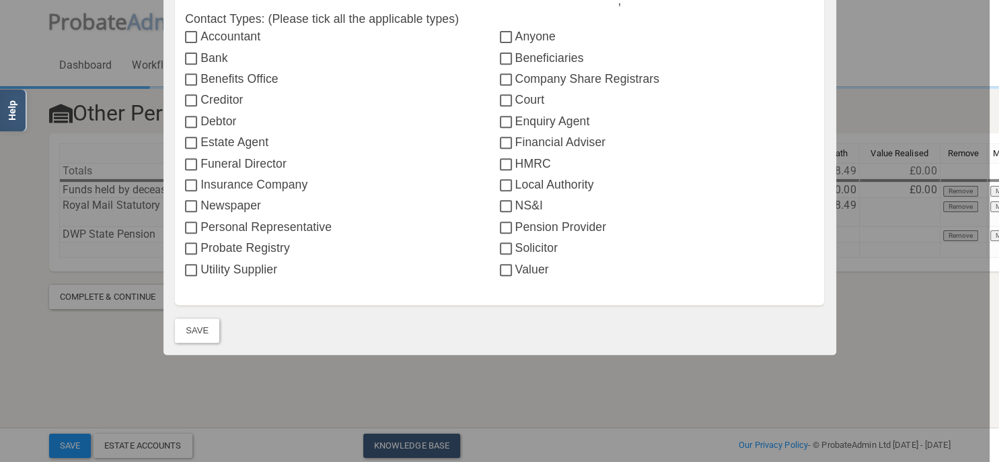
click at [254, 75] on label "Benefits Office" at bounding box center [342, 78] width 314 height 17
click at [201, 75] on input "Benefits Office" at bounding box center [192, 80] width 15 height 11
checkbox input "true"
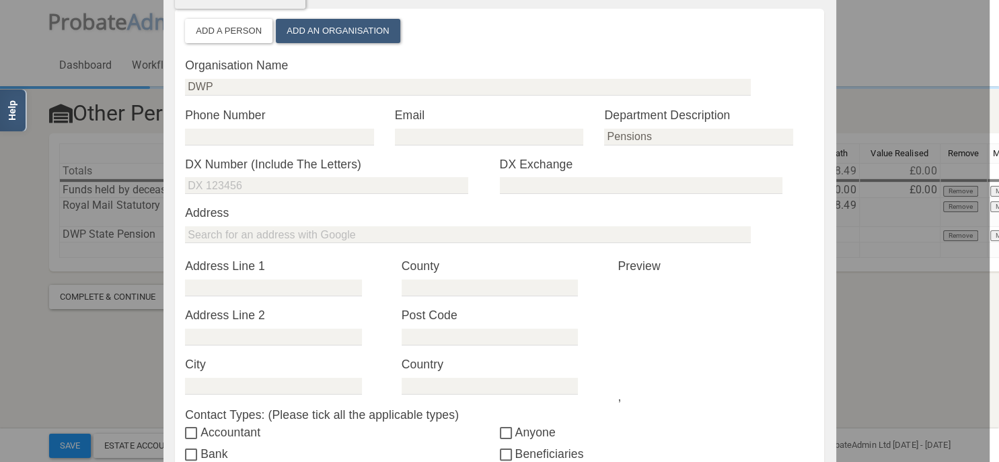
scroll to position [175, 0]
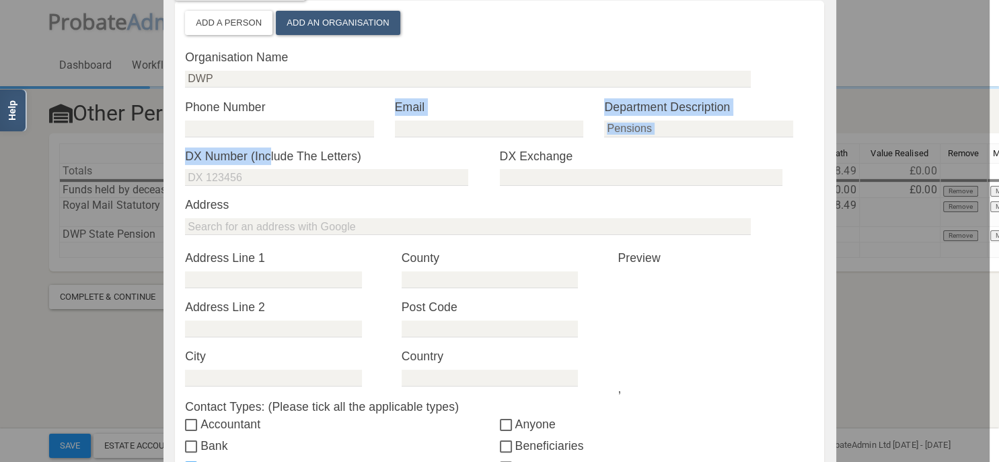
drag, startPoint x: 267, startPoint y: 147, endPoint x: 276, endPoint y: 129, distance: 20.2
click at [270, 141] on section "* Phone Number * Email * Department Description Pensions false * DX Number (Inc…" at bounding box center [499, 147] width 629 height 98
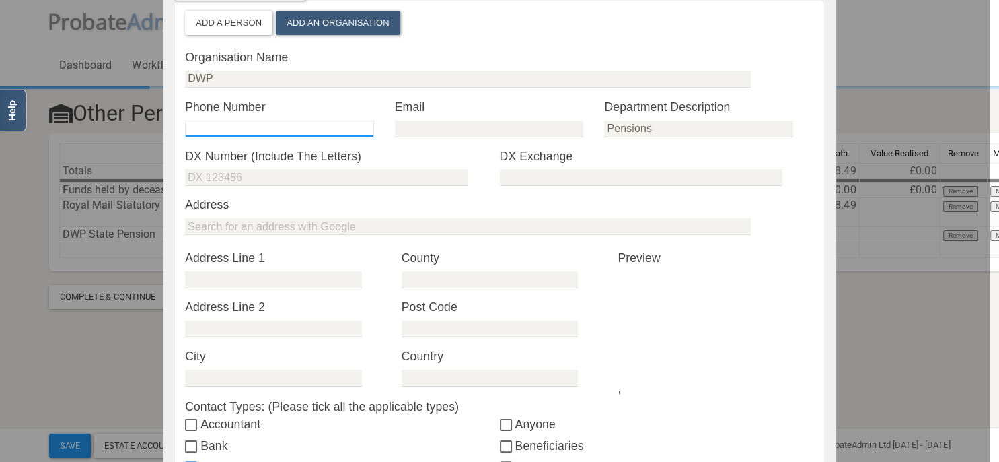
click at [277, 125] on input "tel" at bounding box center [279, 128] width 188 height 17
type input "08001512012"
click at [444, 124] on input "email" at bounding box center [489, 128] width 188 height 17
type input "[PERSON_NAME][EMAIL_ADDRESS][DOMAIN_NAME]"
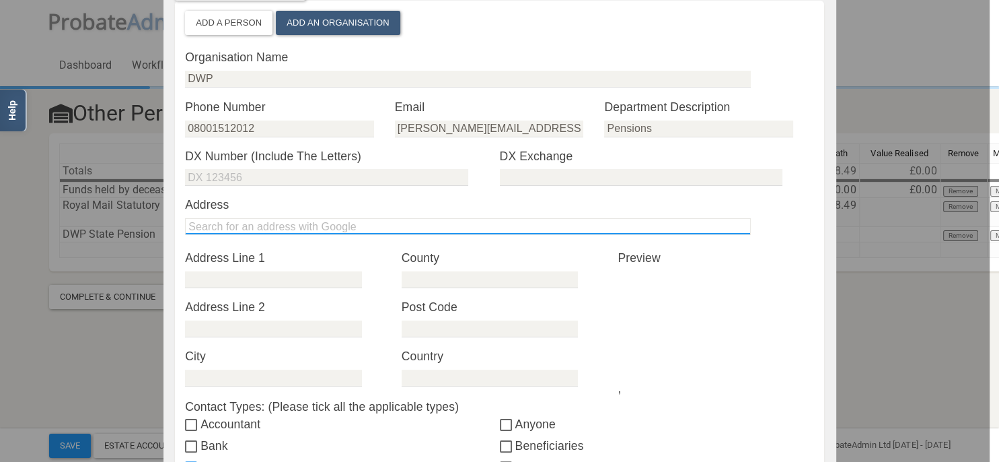
click at [210, 231] on input "text" at bounding box center [468, 226] width 566 height 17
type input "D"
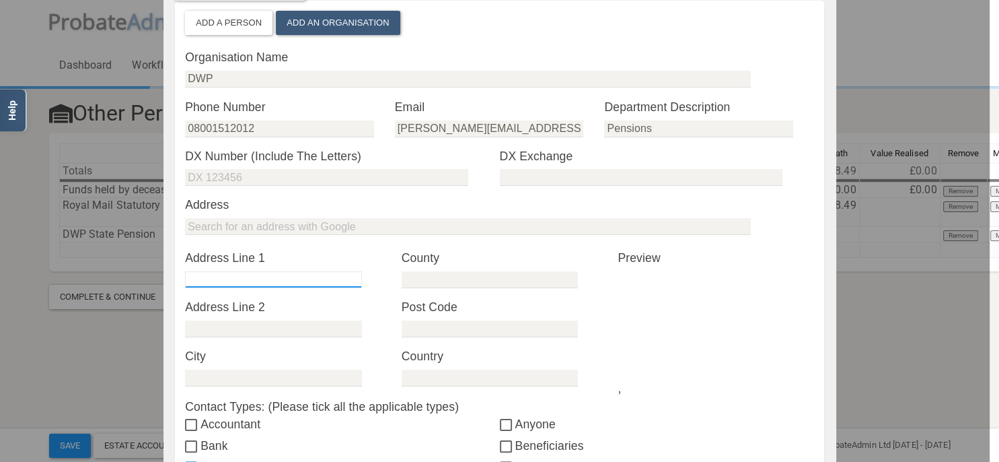
click at [224, 280] on input "text" at bounding box center [273, 279] width 176 height 17
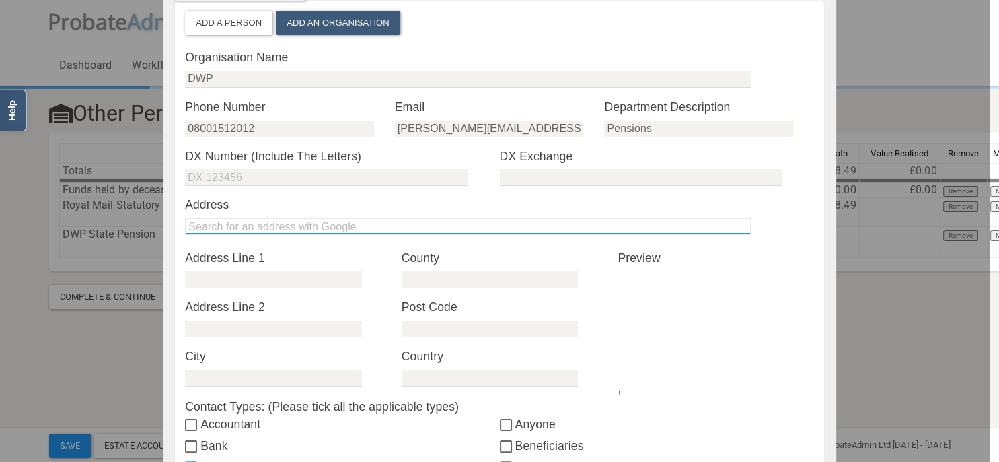
click at [230, 229] on input "text" at bounding box center [468, 226] width 566 height 17
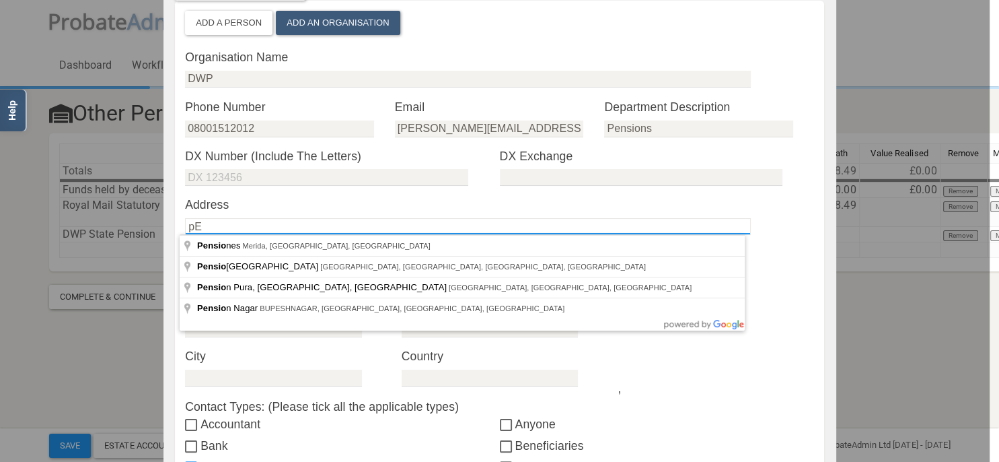
type input "p"
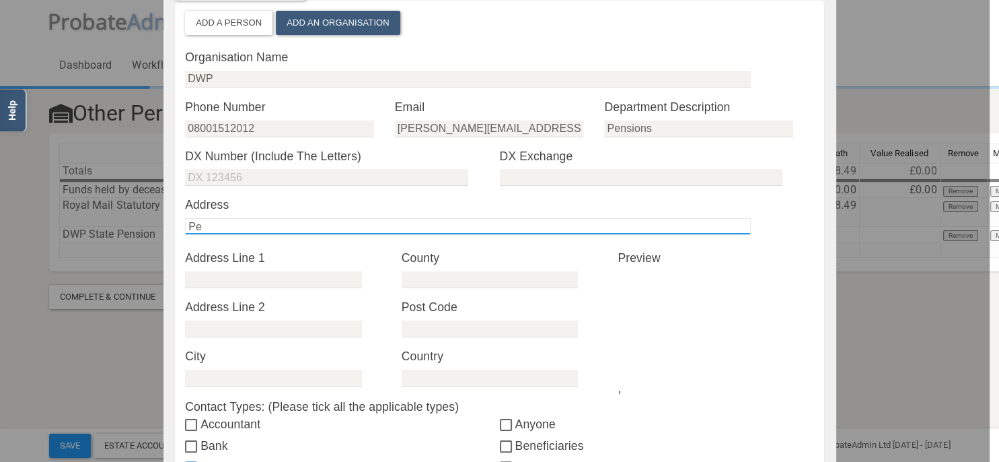
type input "P"
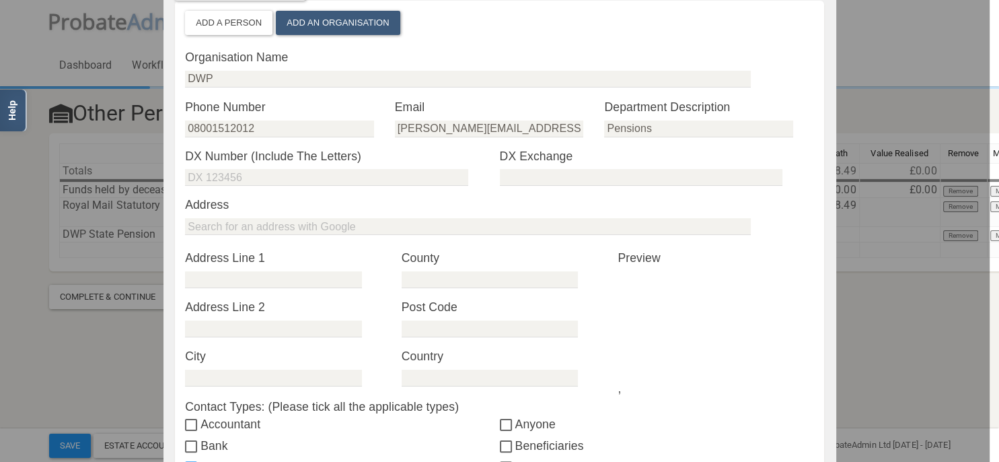
click at [205, 268] on div "* Address Line 1" at bounding box center [283, 268] width 196 height 39
click at [205, 276] on input "text" at bounding box center [273, 279] width 176 height 17
type input "Pension Service 12"
type input "Mail Handling Site B"
click at [258, 373] on input "text" at bounding box center [273, 377] width 176 height 17
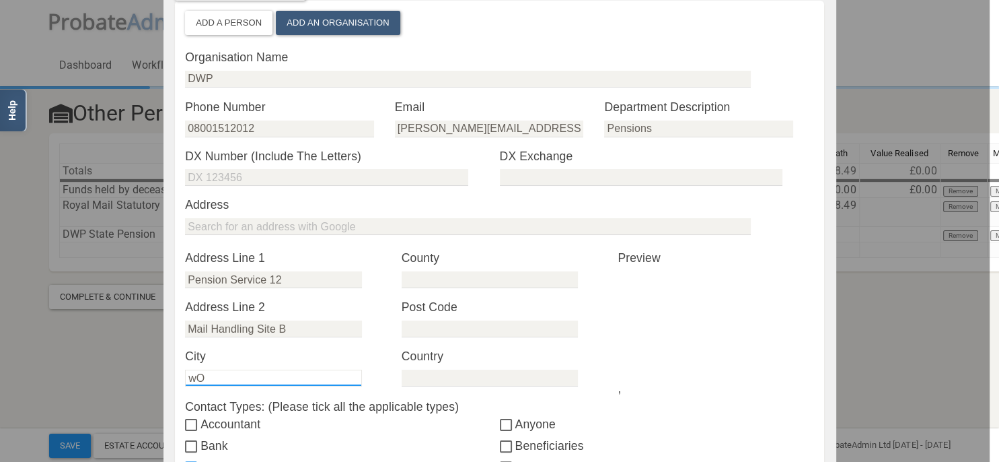
type input "w"
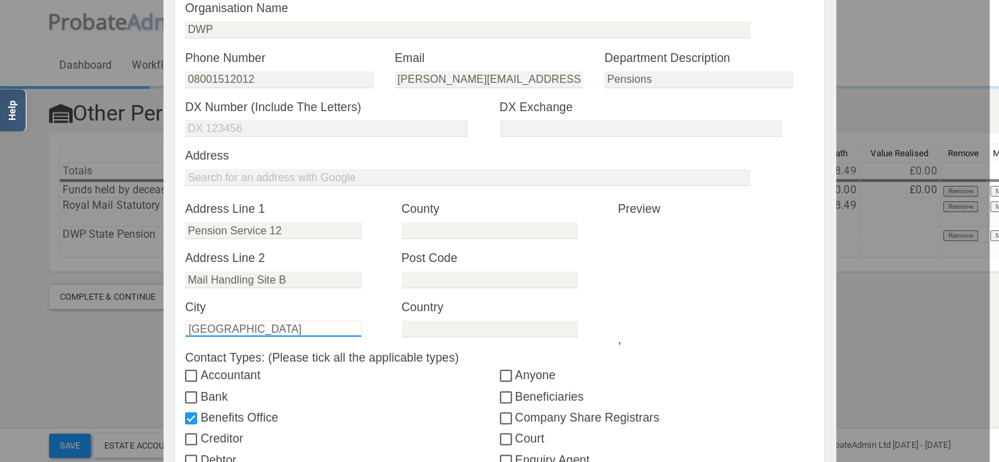
scroll to position [252, 0]
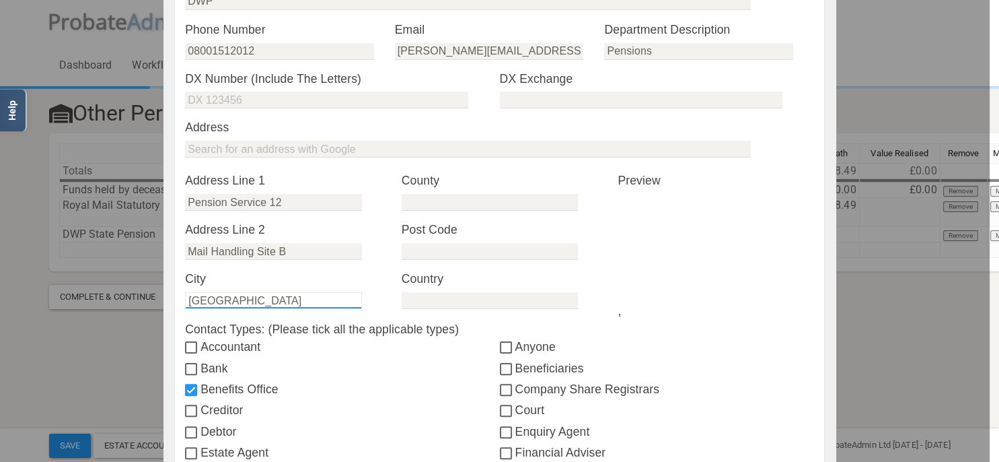
type input "[GEOGRAPHIC_DATA]"
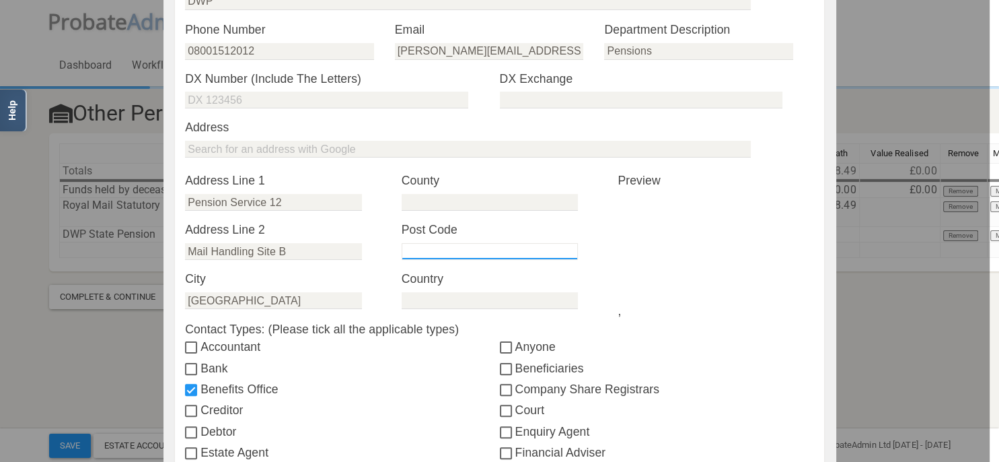
click at [416, 250] on input "text" at bounding box center [490, 251] width 176 height 17
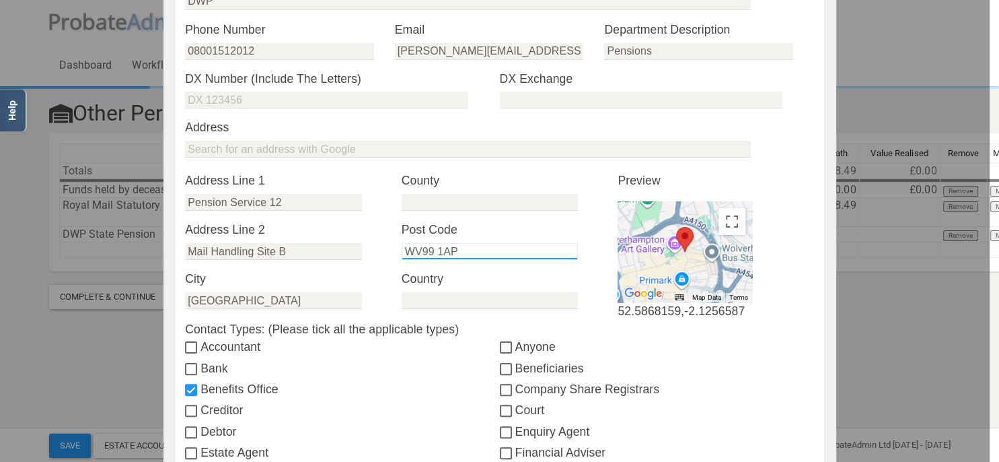
type input "WV99 1AP"
click at [489, 268] on div "* County * Post Code WV99 1AP * Country" at bounding box center [500, 240] width 196 height 137
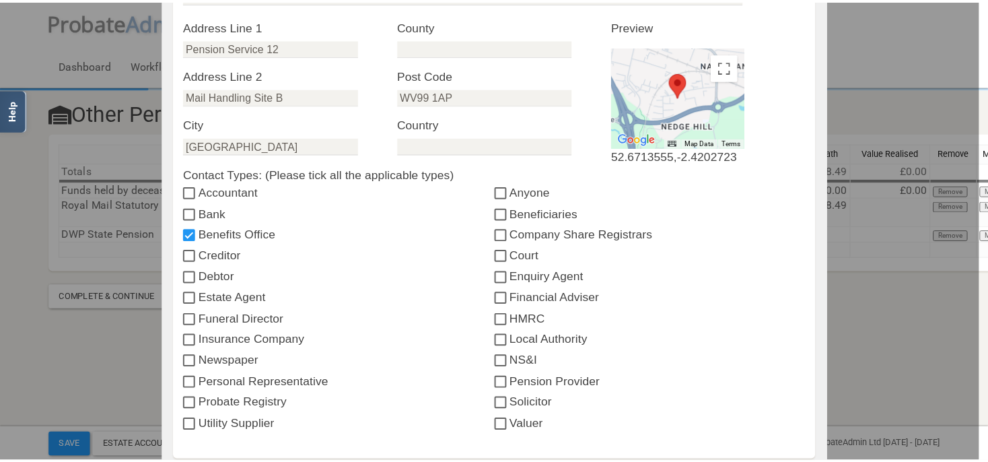
scroll to position [563, 0]
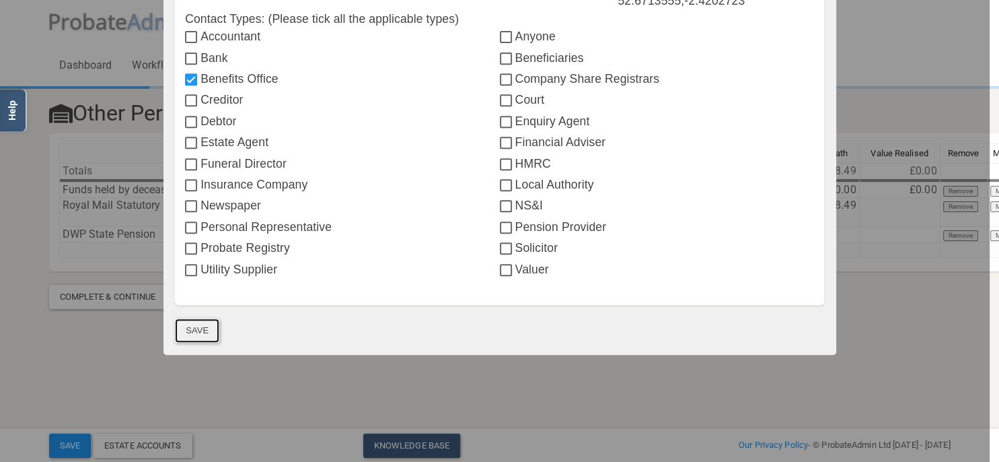
click at [194, 326] on button "Save" at bounding box center [197, 330] width 44 height 24
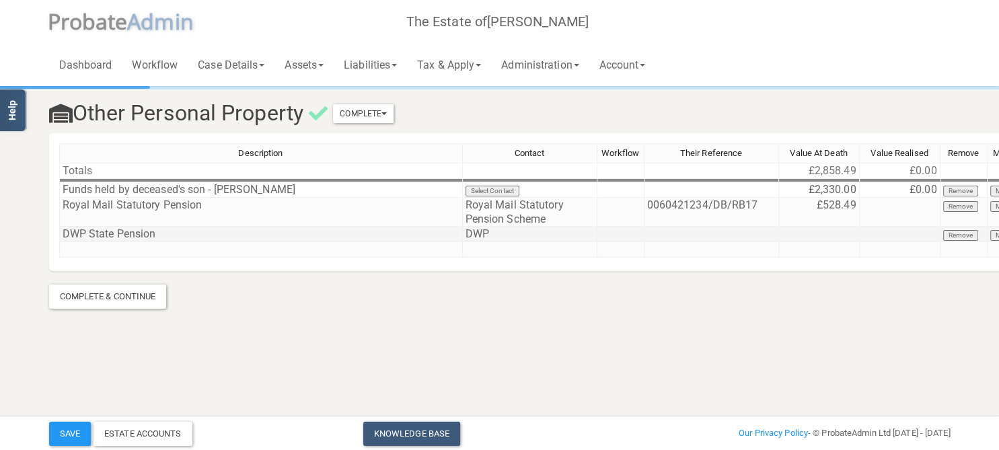
click at [59, 226] on div "Description Contact Workflow Their Reference Value At Death Value Realised Remo…" at bounding box center [59, 200] width 0 height 114
click at [812, 226] on div at bounding box center [819, 225] width 81 height 1
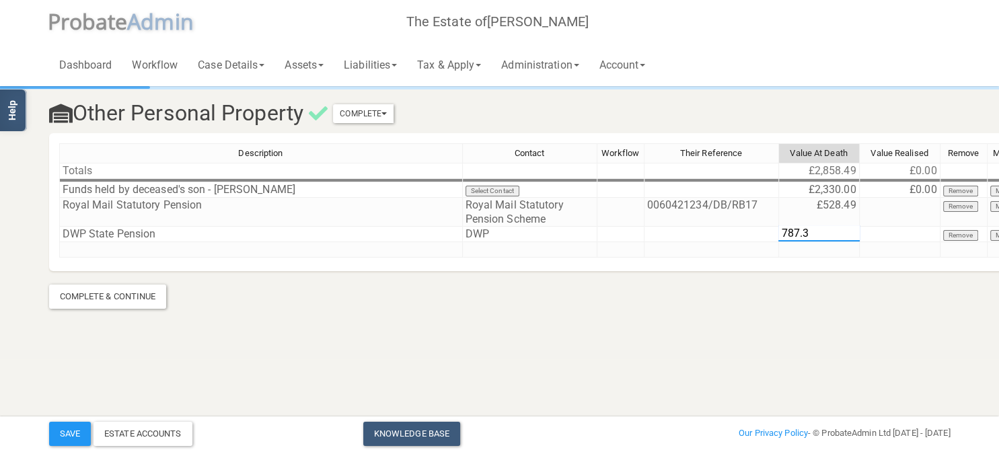
type textarea "787.30"
click at [857, 320] on section "Other Personal Property Complete Mark As Incomplete Mark As Complete Descriptio…" at bounding box center [499, 179] width 999 height 359
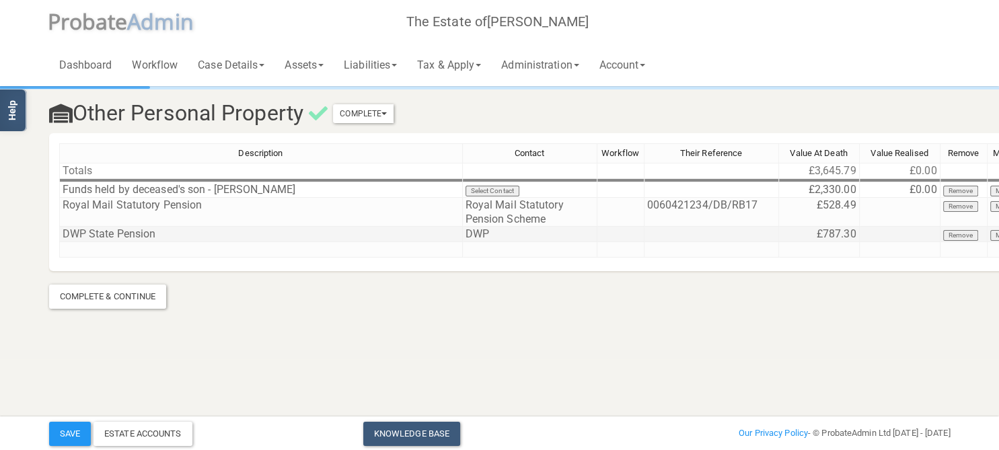
click at [671, 233] on td at bounding box center [712, 234] width 135 height 15
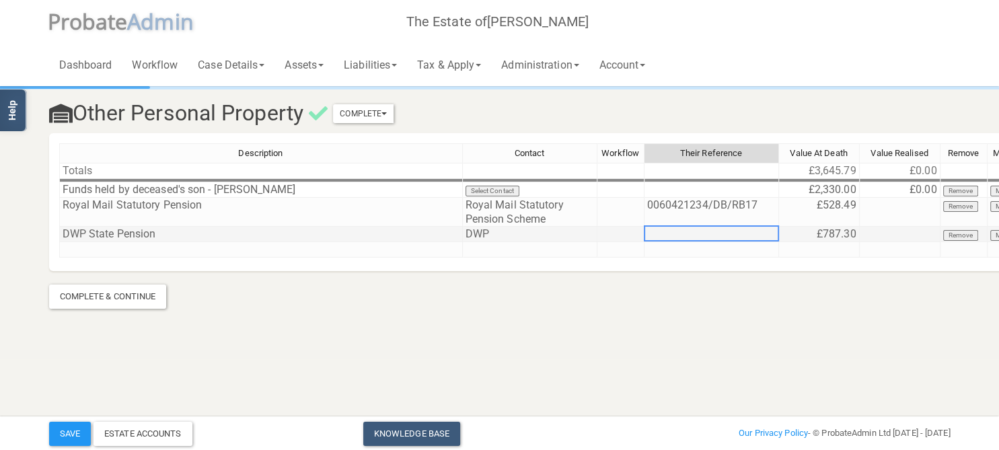
click at [671, 233] on td at bounding box center [712, 234] width 135 height 15
type textarea "ZE642053B"
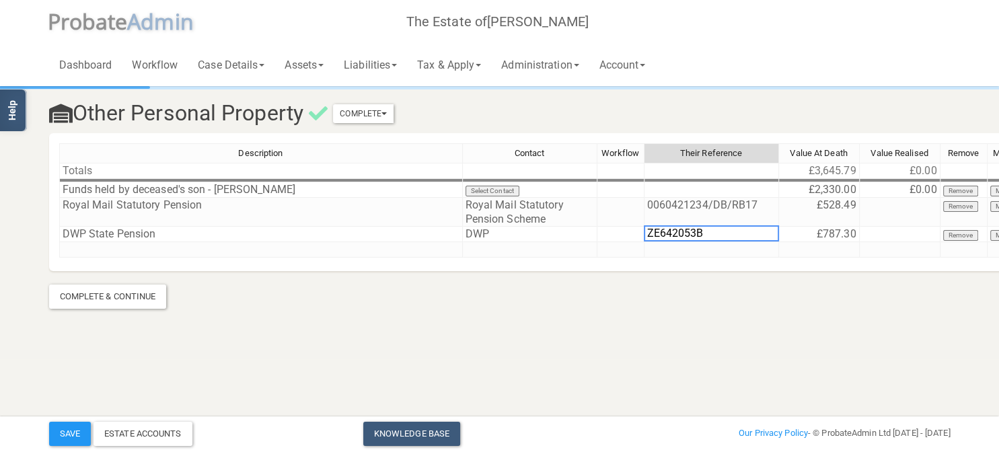
click at [712, 347] on section "Other Personal Property Complete Mark As Incomplete Mark As Complete Descriptio…" at bounding box center [499, 179] width 999 height 359
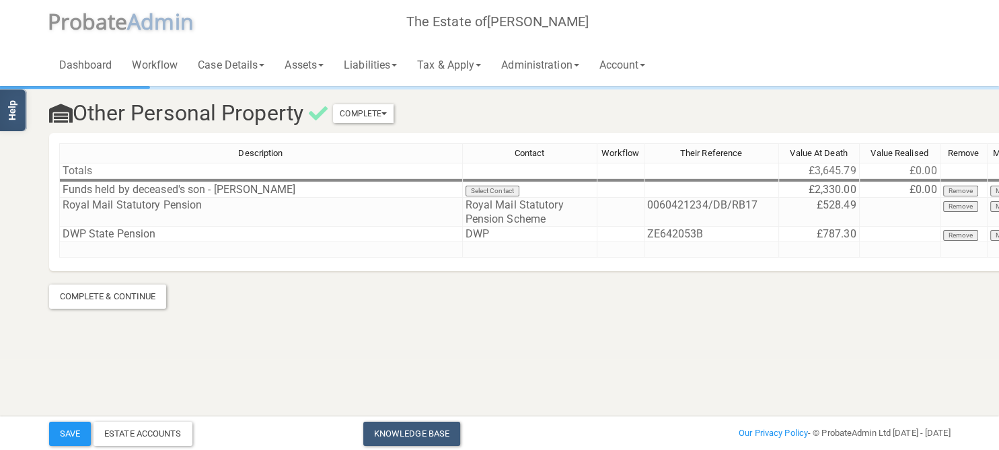
drag, startPoint x: 544, startPoint y: 361, endPoint x: 563, endPoint y: 373, distance: 22.8
click at [544, 361] on html "</div></div> Help Toggle navigation P robate A dmin The Estate of [PERSON_NAME]…" at bounding box center [499, 225] width 999 height 450
click at [78, 426] on button "Save" at bounding box center [70, 434] width 42 height 24
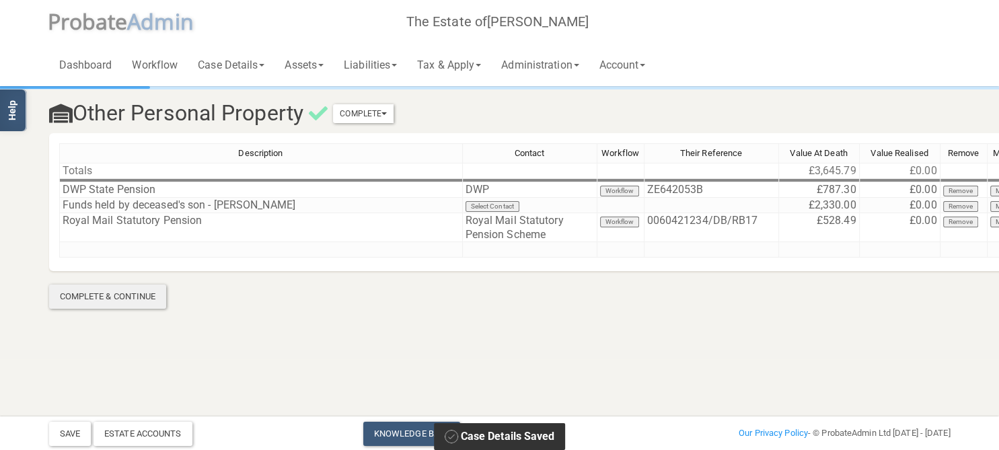
click at [131, 303] on div "Complete & Continue" at bounding box center [108, 297] width 118 height 24
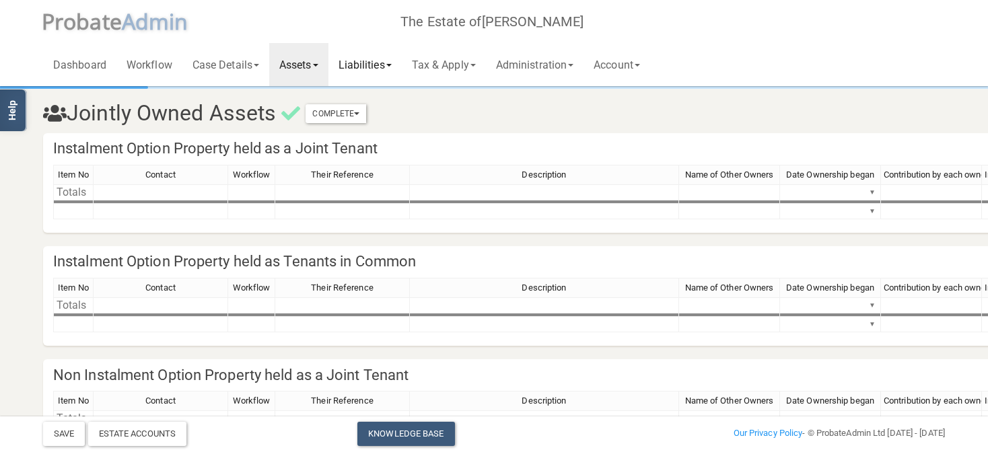
click at [367, 63] on link "Liabilities" at bounding box center [364, 64] width 73 height 43
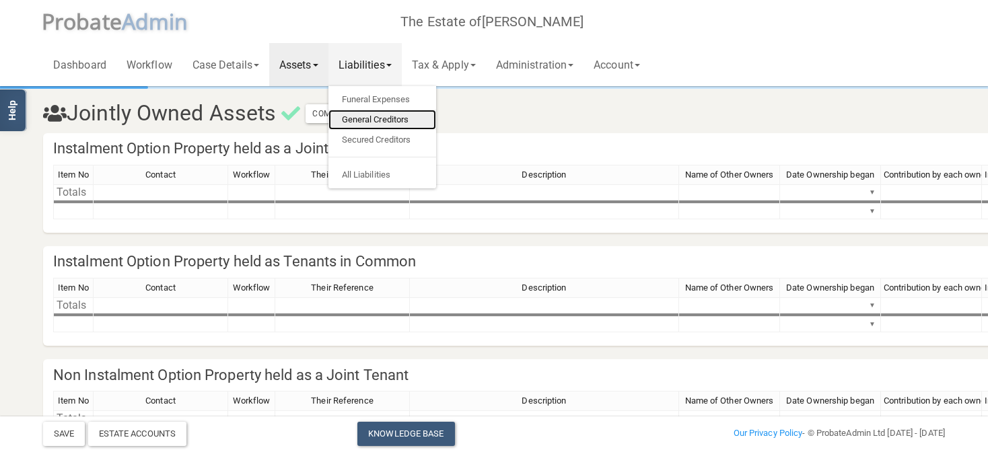
click at [375, 127] on link "General Creditors" at bounding box center [382, 120] width 108 height 20
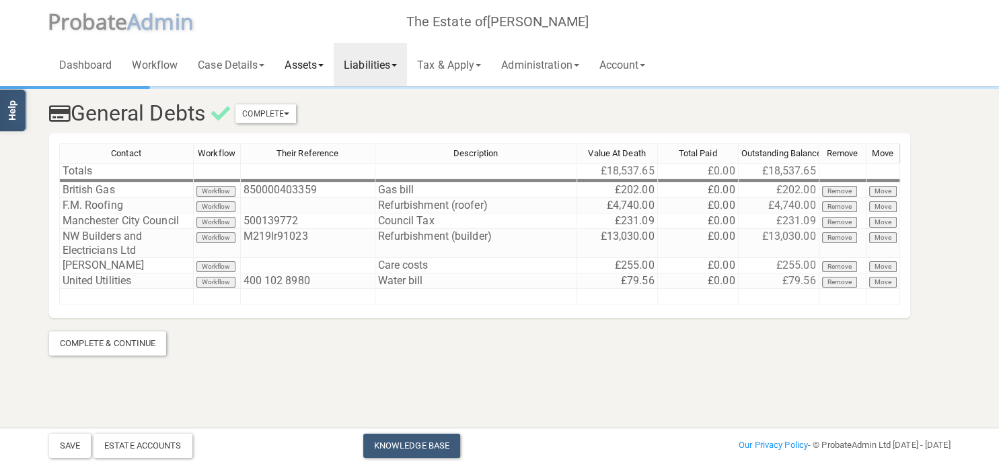
click at [312, 67] on link "Assets" at bounding box center [304, 64] width 59 height 43
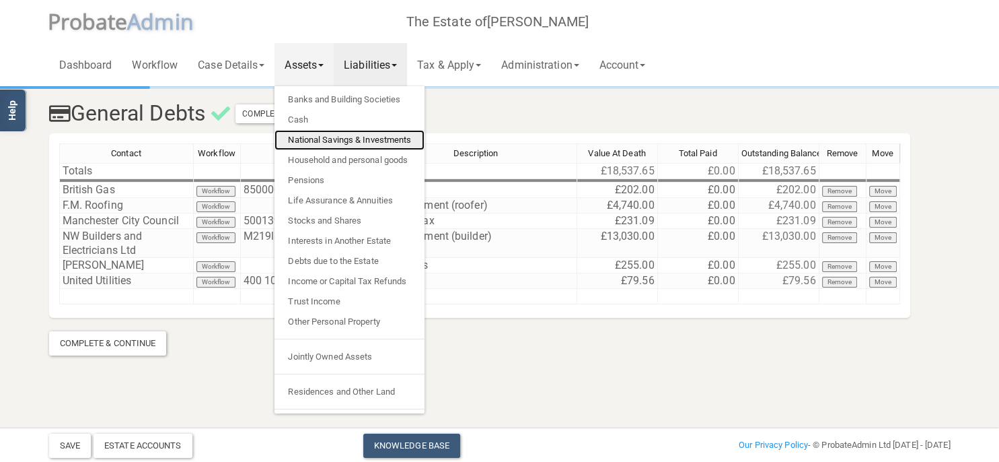
click at [344, 144] on link "National Savings & Investments" at bounding box center [350, 140] width 150 height 20
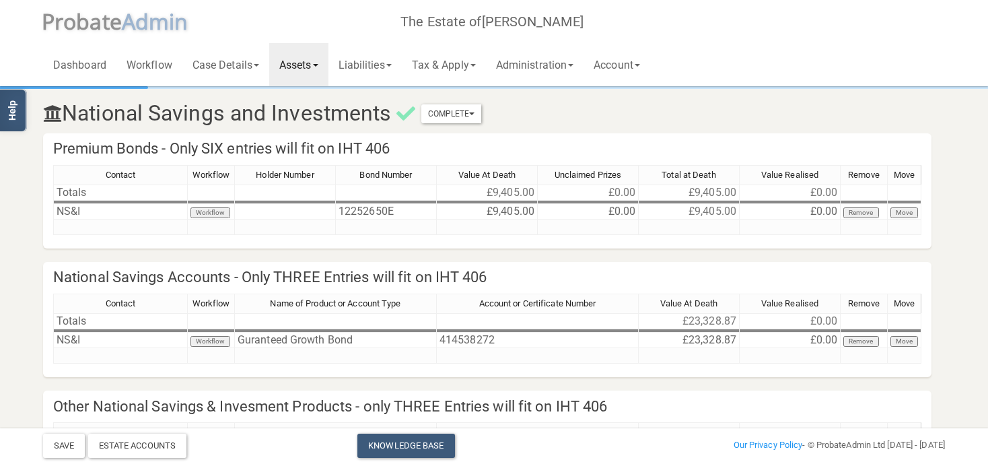
click at [303, 69] on link "Assets" at bounding box center [298, 64] width 59 height 43
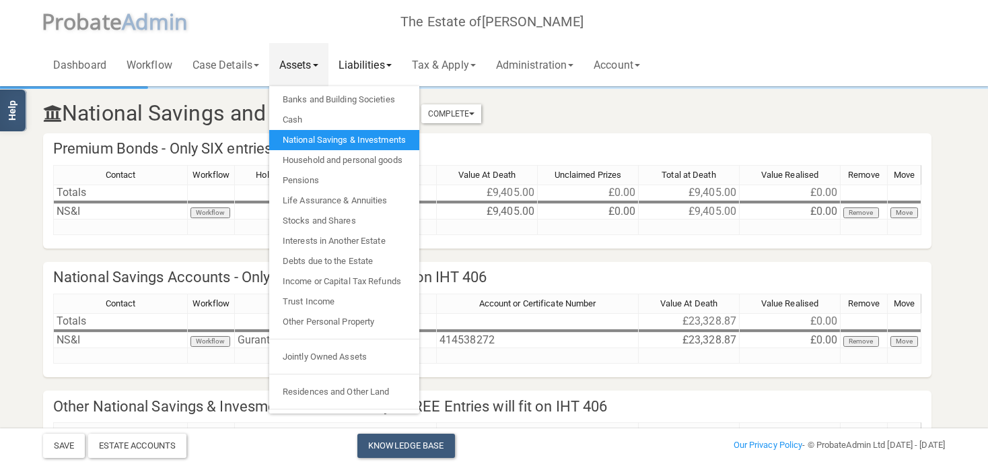
click at [378, 64] on link "Liabilities" at bounding box center [364, 64] width 73 height 43
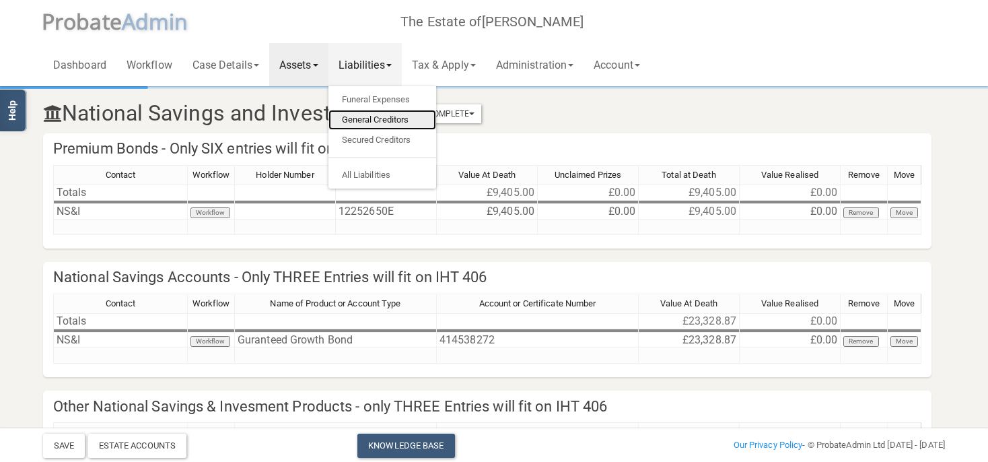
click at [373, 121] on link "General Creditors" at bounding box center [382, 120] width 108 height 20
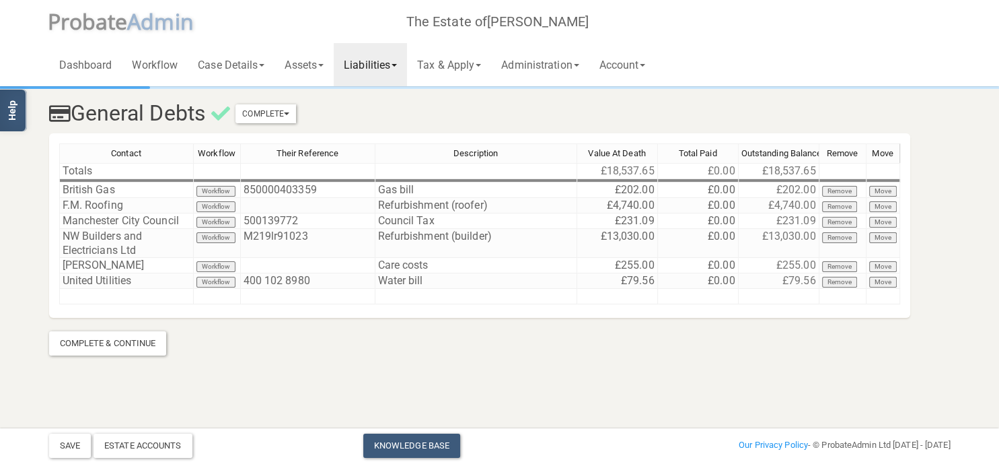
click at [382, 54] on link "Liabilities" at bounding box center [370, 64] width 73 height 43
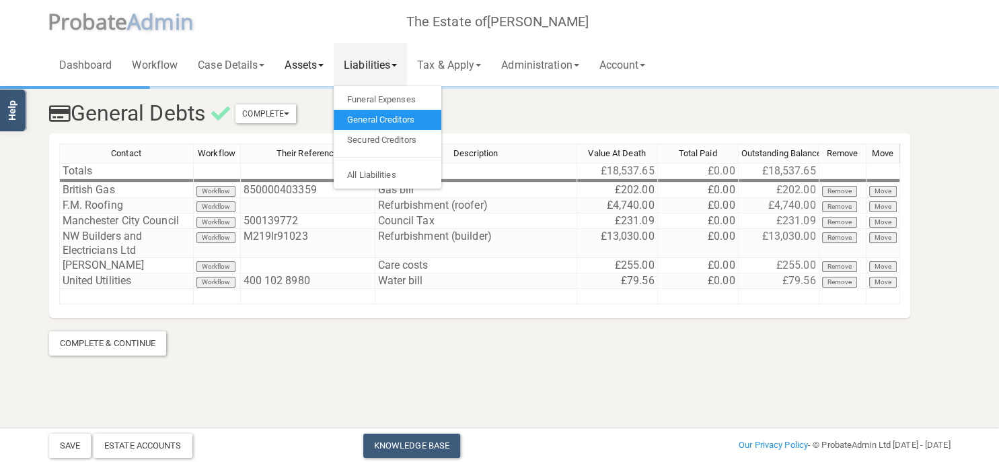
click at [312, 64] on link "Assets" at bounding box center [304, 64] width 59 height 43
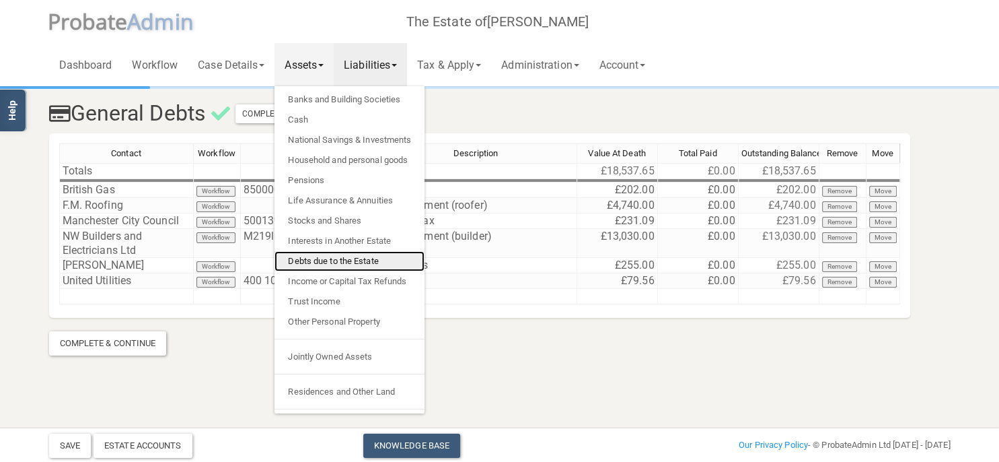
click at [340, 260] on link "Debts due to the Estate" at bounding box center [350, 261] width 150 height 20
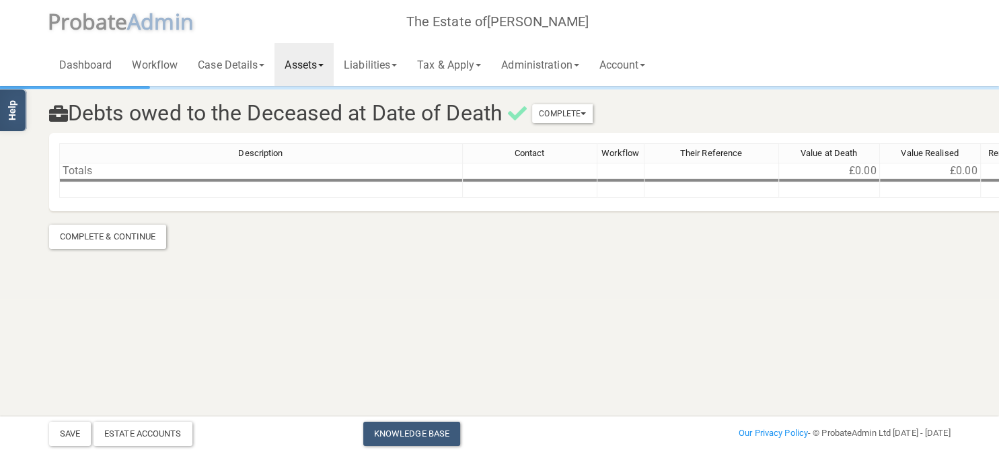
click at [311, 63] on link "Assets" at bounding box center [304, 64] width 59 height 43
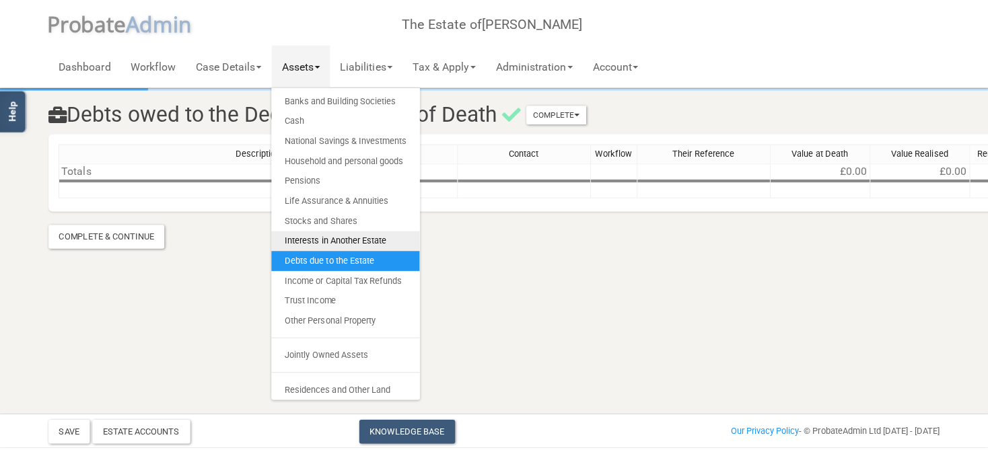
scroll to position [27, 0]
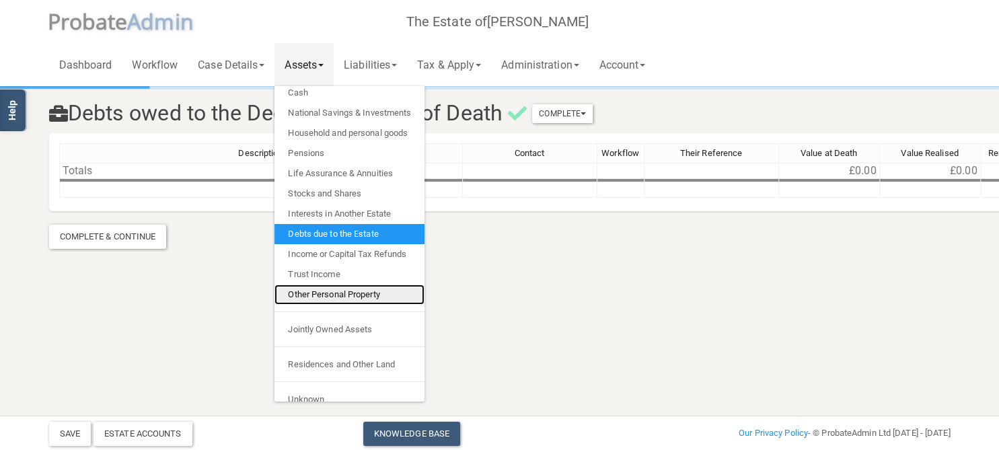
click at [336, 297] on link "Other Personal Property" at bounding box center [350, 295] width 150 height 20
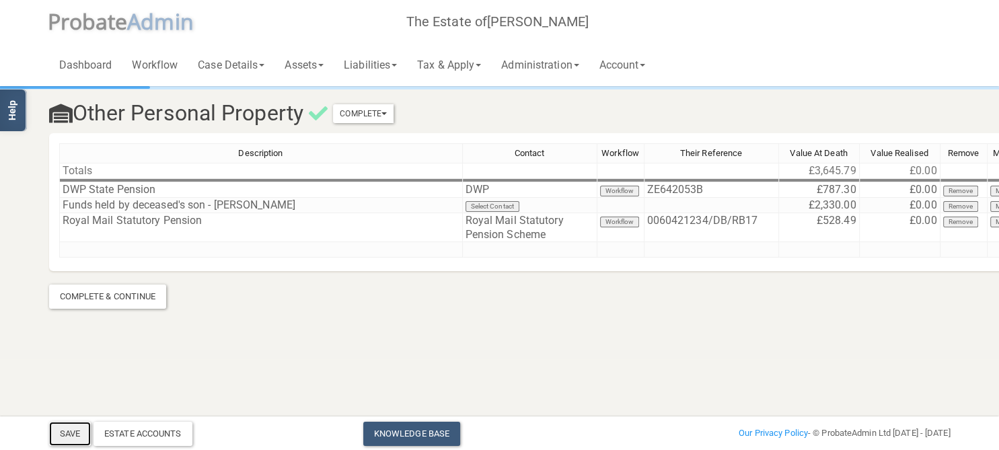
click at [63, 435] on button "Save" at bounding box center [70, 434] width 42 height 24
click at [122, 310] on section "Other Personal Property Complete Mark As Incomplete Mark As Complete Descriptio…" at bounding box center [499, 179] width 999 height 359
click at [128, 299] on div "Complete & Continue" at bounding box center [108, 297] width 118 height 24
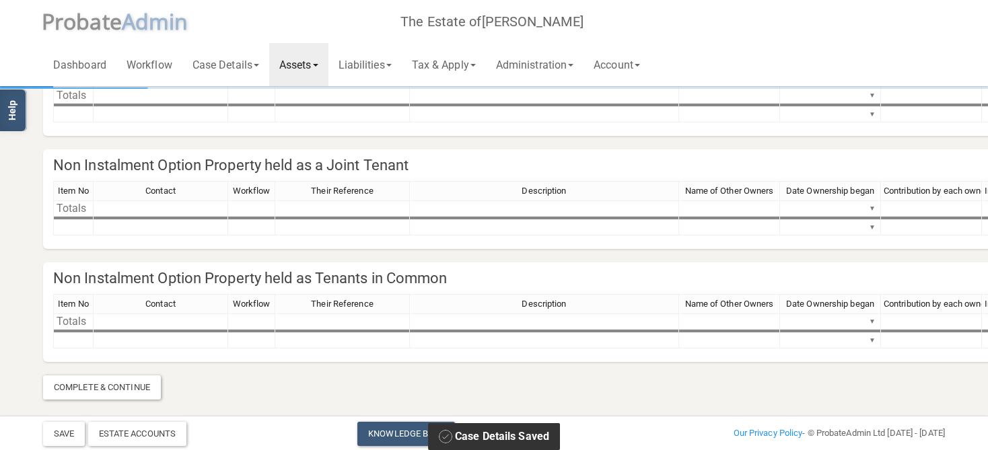
scroll to position [210, 0]
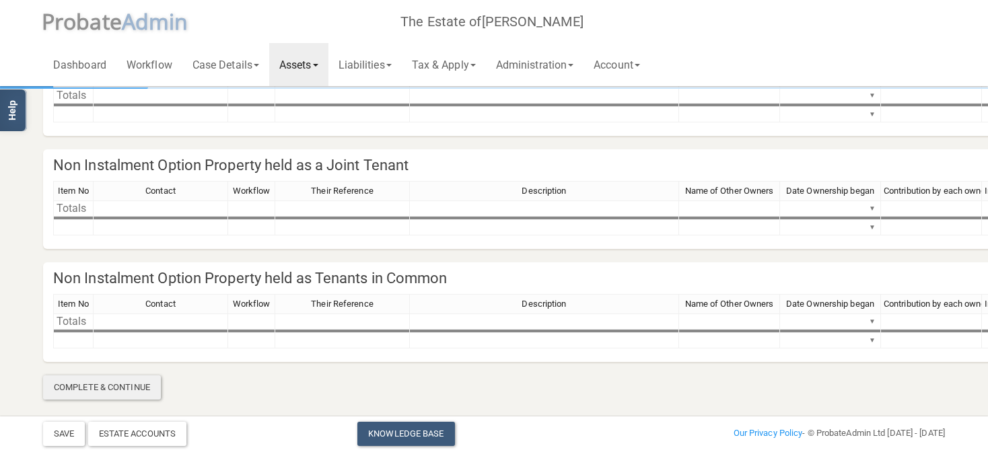
click at [149, 384] on div "Complete & Continue" at bounding box center [102, 387] width 118 height 24
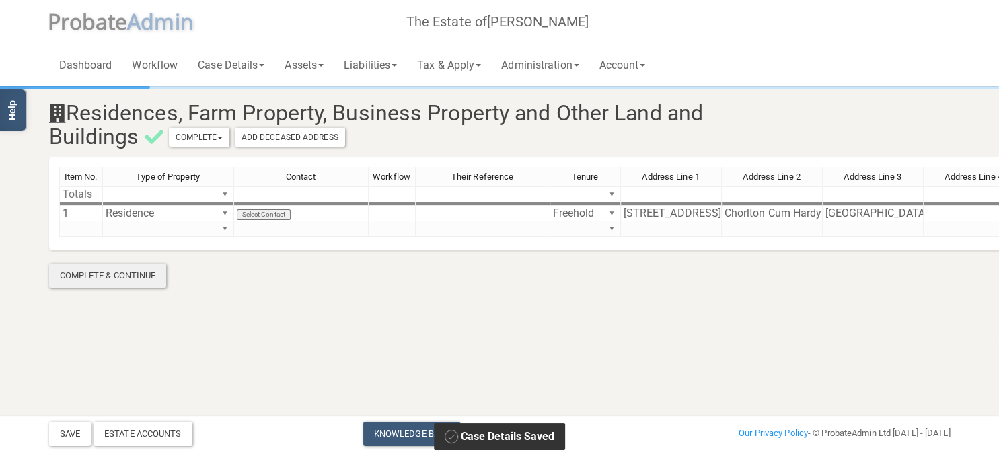
click at [143, 277] on div "Complete & Continue" at bounding box center [108, 276] width 118 height 24
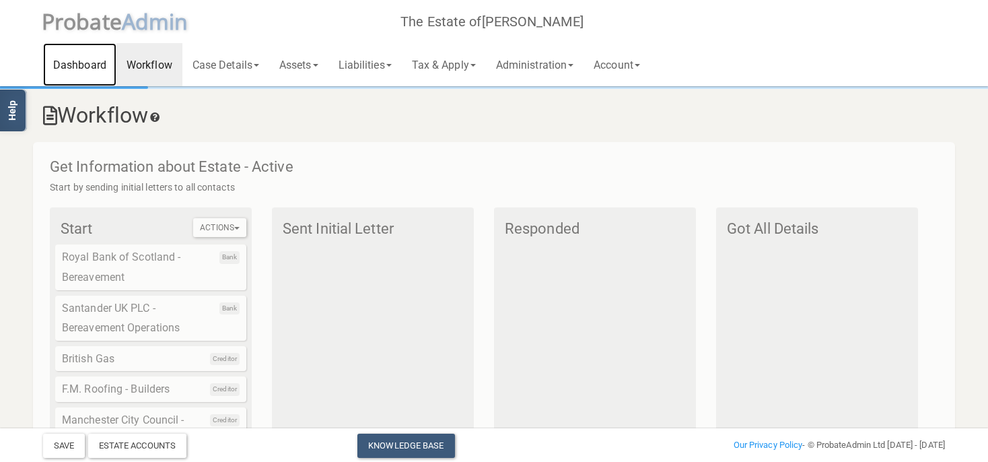
click at [79, 55] on link "Dashboard" at bounding box center [79, 64] width 73 height 43
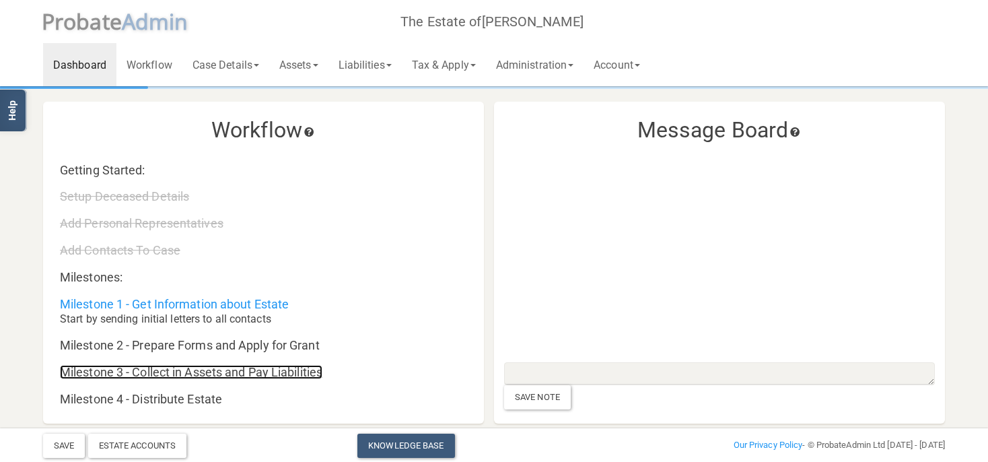
click at [139, 369] on link "Milestone 3 - Collect in Assets and Pay Liabilities" at bounding box center [191, 372] width 262 height 14
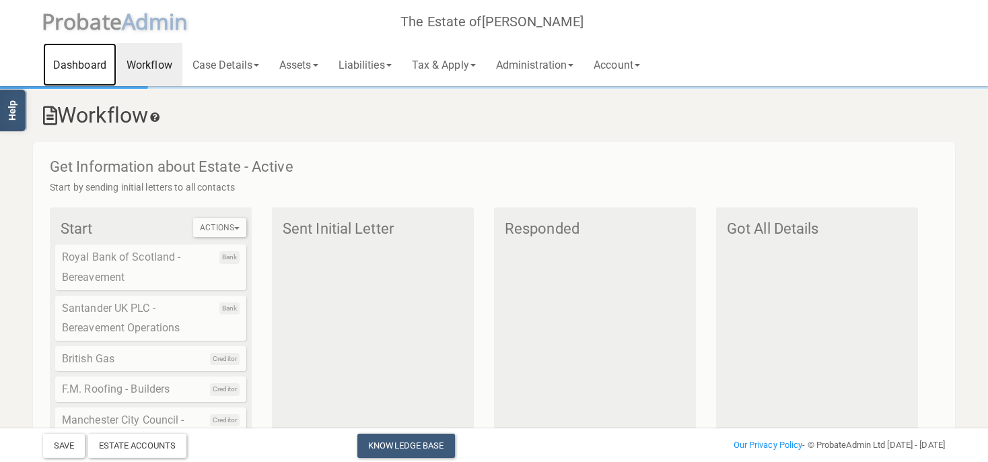
click at [84, 66] on link "Dashboard" at bounding box center [79, 64] width 73 height 43
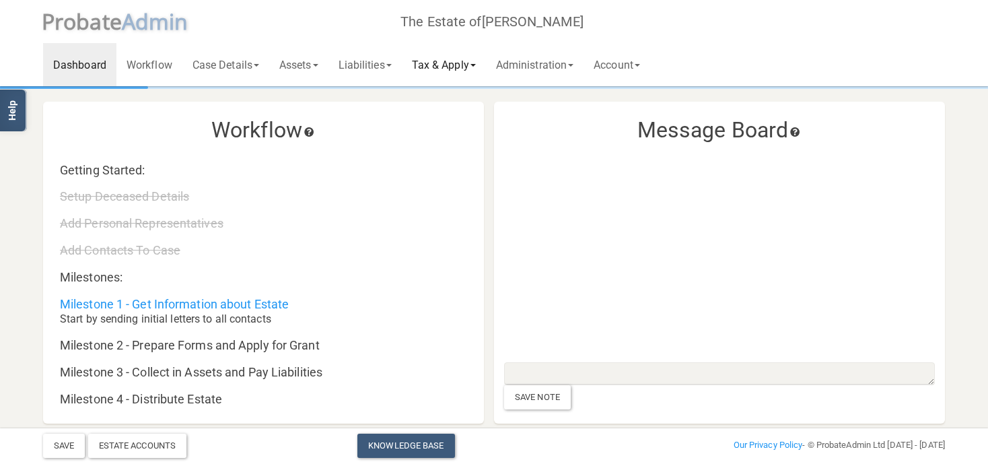
click at [451, 68] on link "Tax & Apply" at bounding box center [444, 64] width 84 height 43
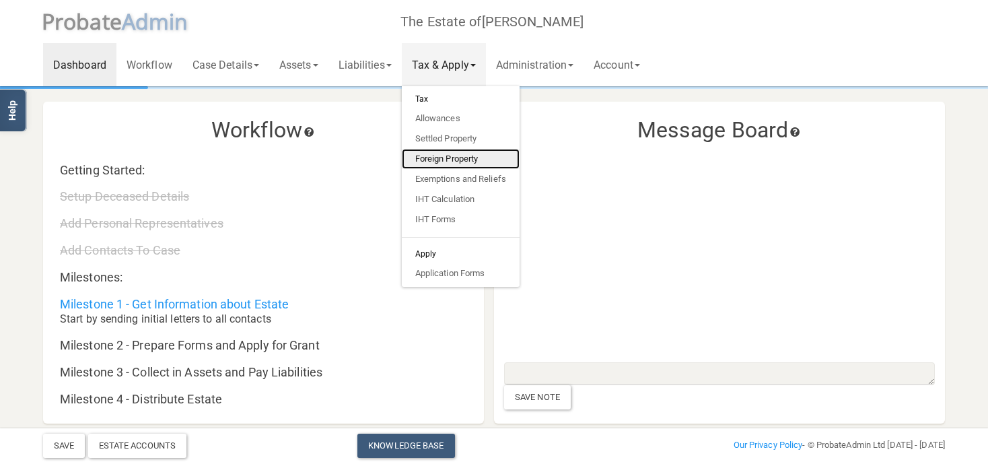
click at [462, 166] on link "Foreign Property" at bounding box center [461, 159] width 118 height 20
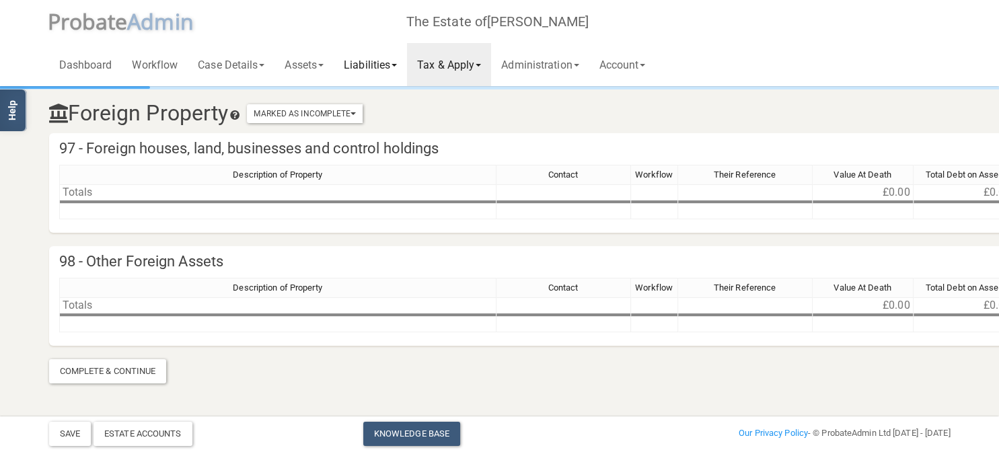
drag, startPoint x: 380, startPoint y: 58, endPoint x: 375, endPoint y: 75, distance: 17.5
click at [379, 58] on link "Liabilities" at bounding box center [370, 64] width 73 height 43
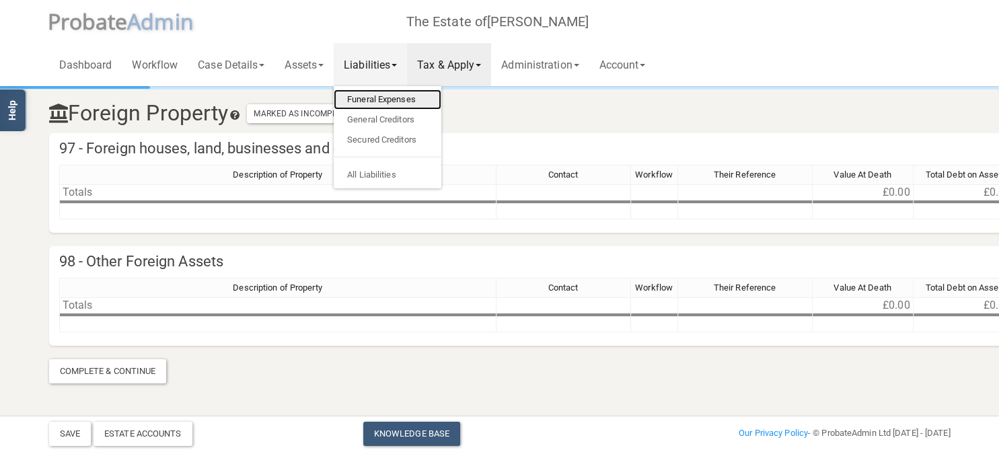
click at [390, 96] on link "Funeral Expenses" at bounding box center [388, 99] width 108 height 20
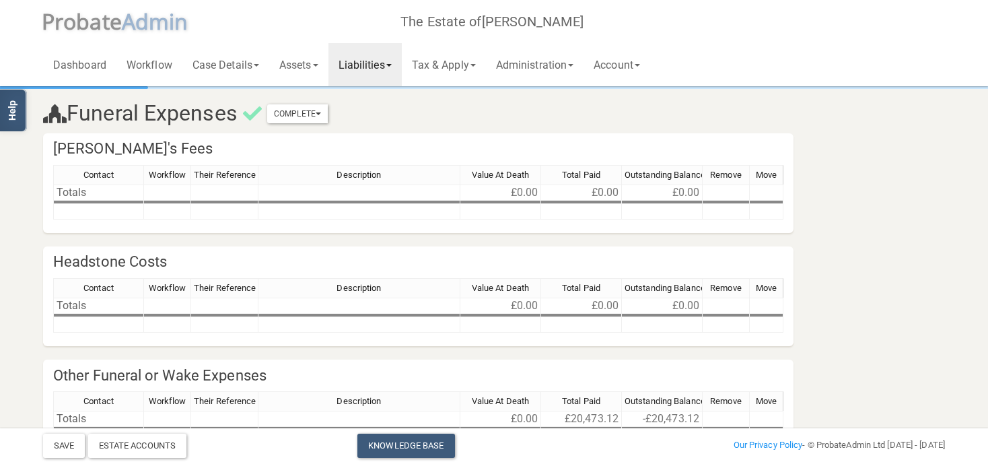
click at [392, 75] on link "Liabilities" at bounding box center [364, 64] width 73 height 43
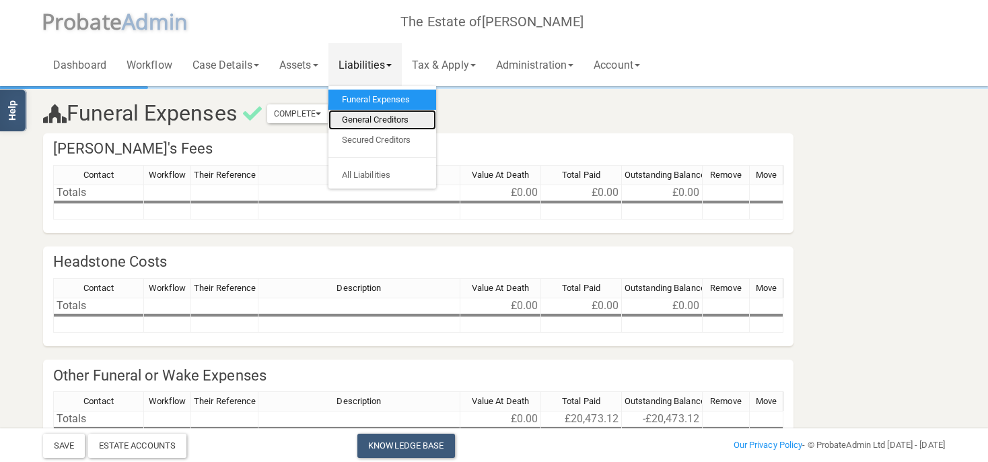
click at [388, 121] on link "General Creditors" at bounding box center [382, 120] width 108 height 20
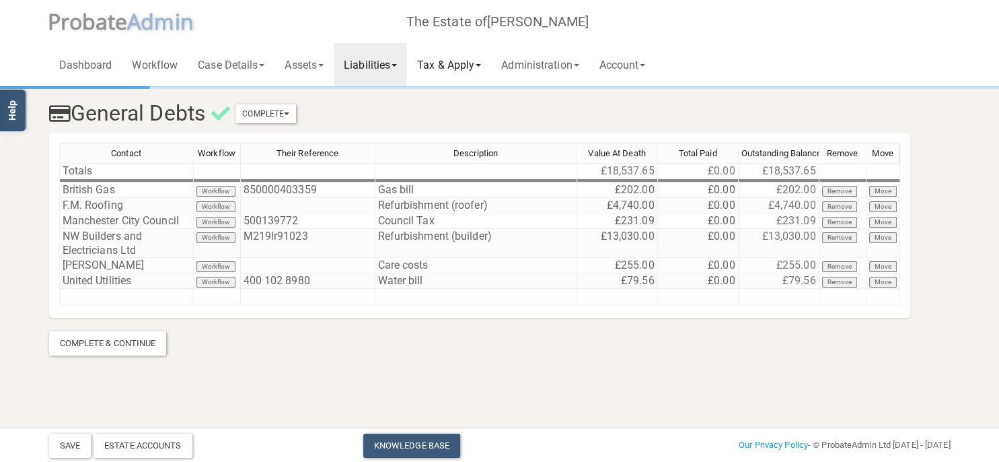
click at [456, 63] on link "Tax & Apply" at bounding box center [449, 64] width 84 height 43
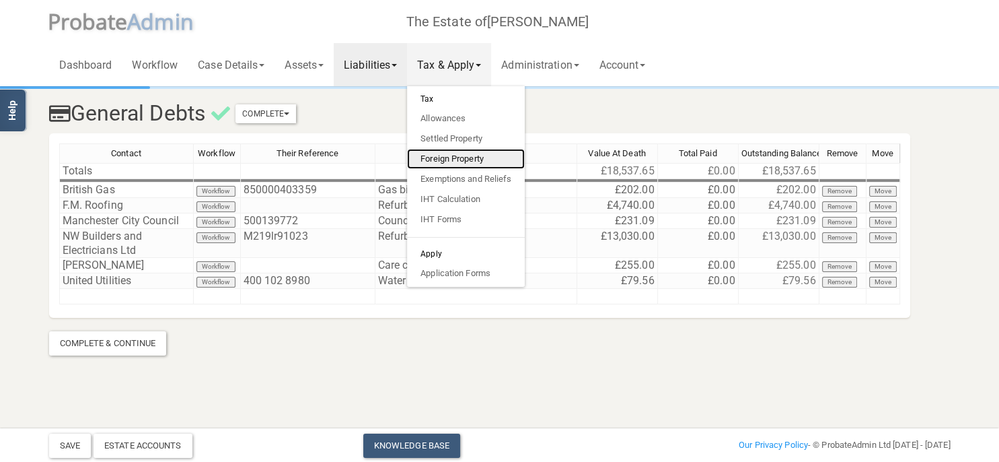
click at [474, 166] on link "Foreign Property" at bounding box center [466, 159] width 118 height 20
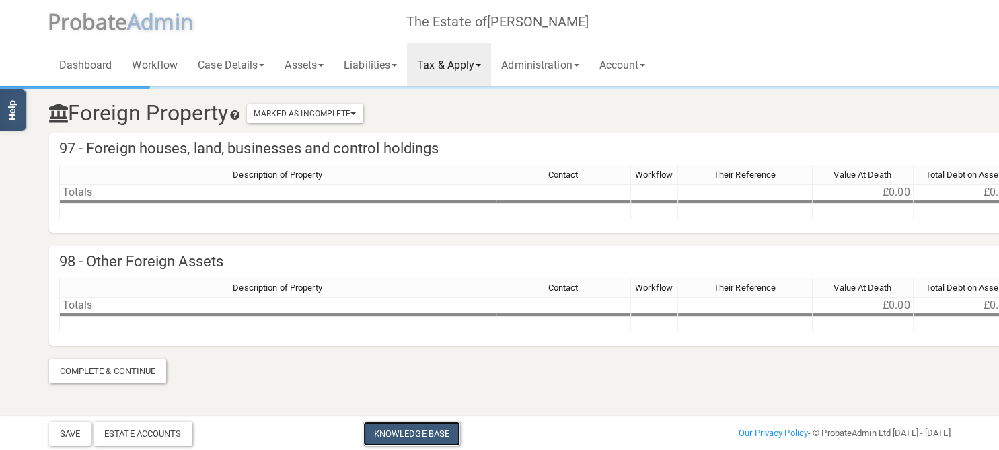
click at [405, 435] on link "Knowledge Base" at bounding box center [411, 434] width 97 height 24
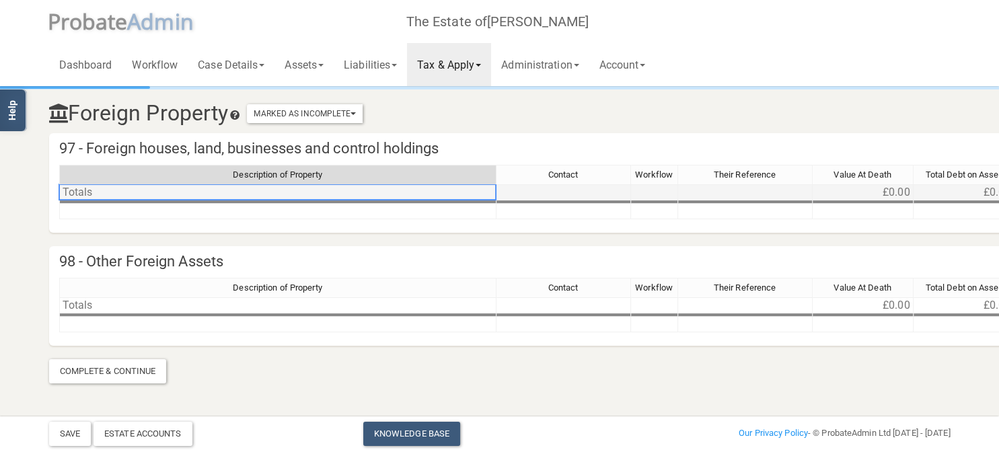
click at [85, 195] on td "Totals" at bounding box center [277, 192] width 437 height 16
click at [94, 191] on td "Totals" at bounding box center [277, 192] width 437 height 16
click at [85, 197] on td "Totals" at bounding box center [277, 192] width 437 height 16
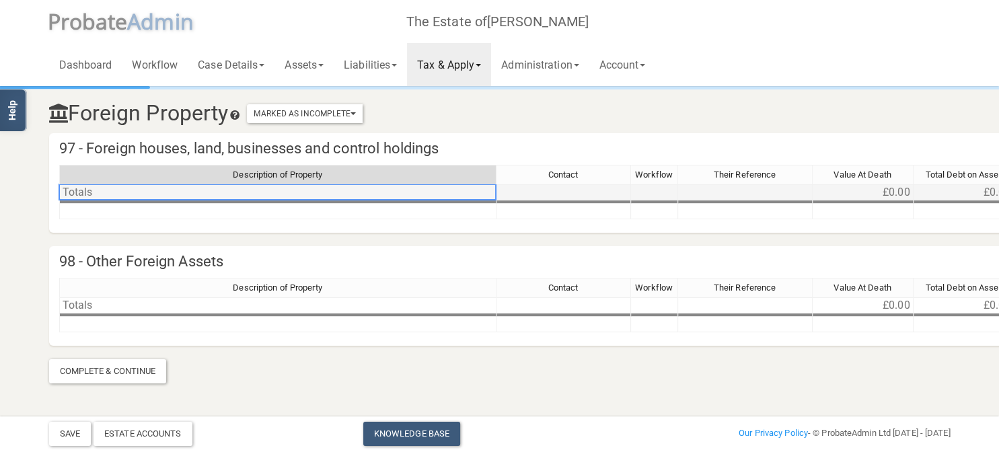
click at [85, 195] on td "Totals" at bounding box center [277, 192] width 437 height 16
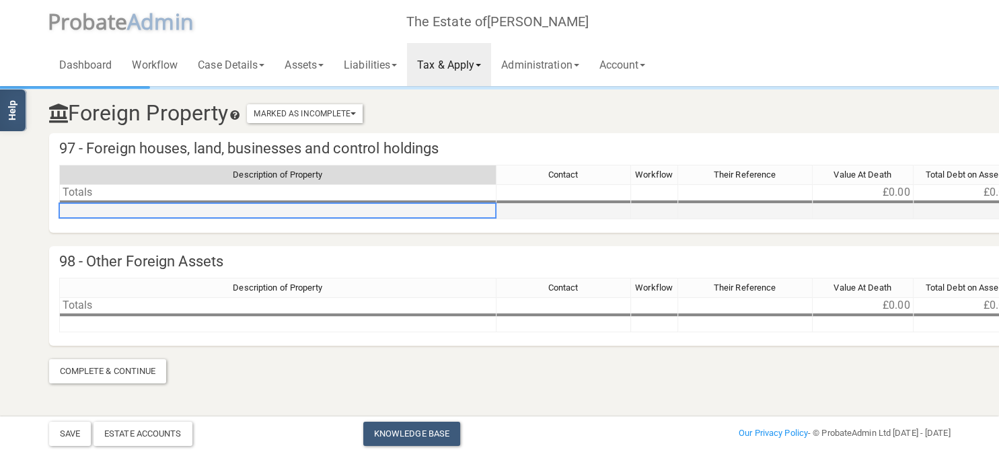
click at [85, 212] on td at bounding box center [277, 211] width 437 height 15
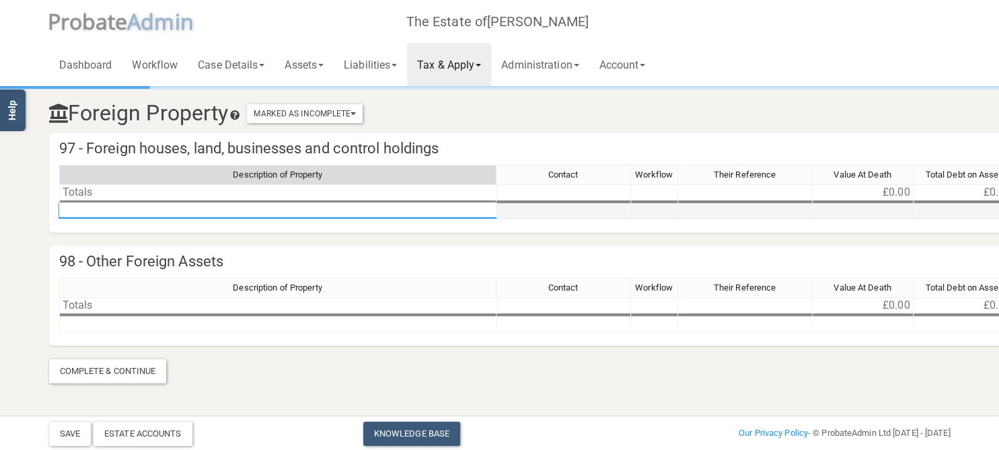
click at [85, 212] on textarea at bounding box center [277, 211] width 437 height 16
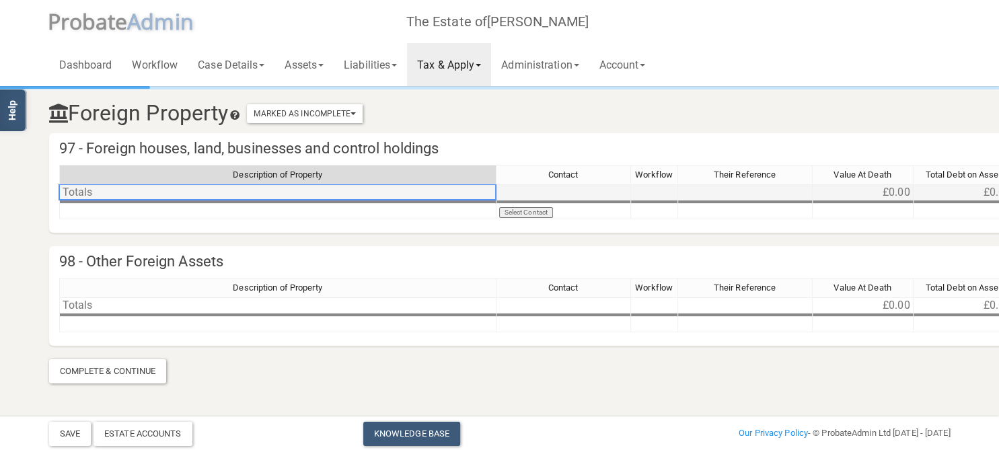
click at [89, 194] on td "Totals" at bounding box center [277, 192] width 437 height 16
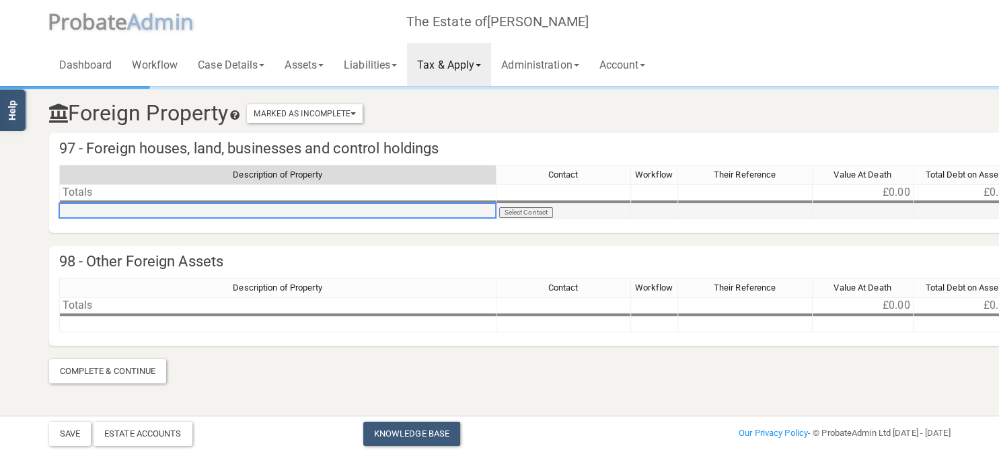
click at [94, 208] on td at bounding box center [277, 211] width 437 height 15
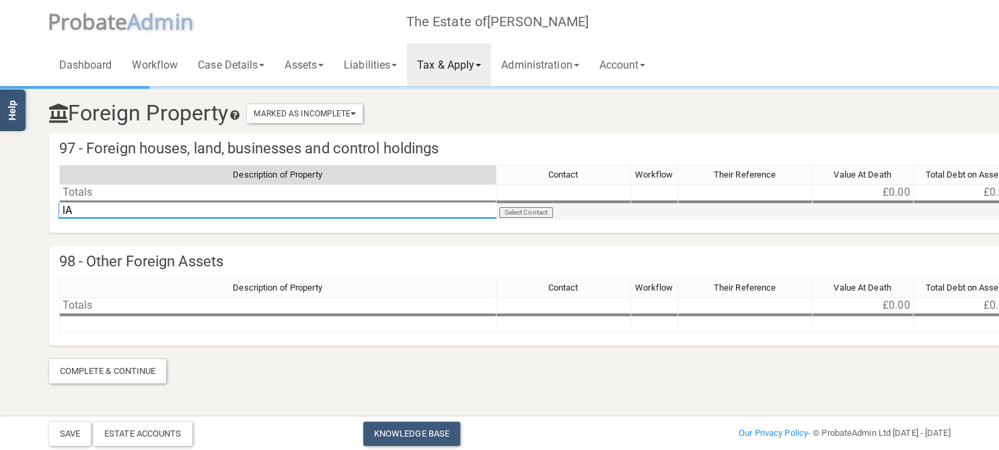
type textarea "l"
type textarea "Land at [GEOGRAPHIC_DATA] - [GEOGRAPHIC_DATA]"
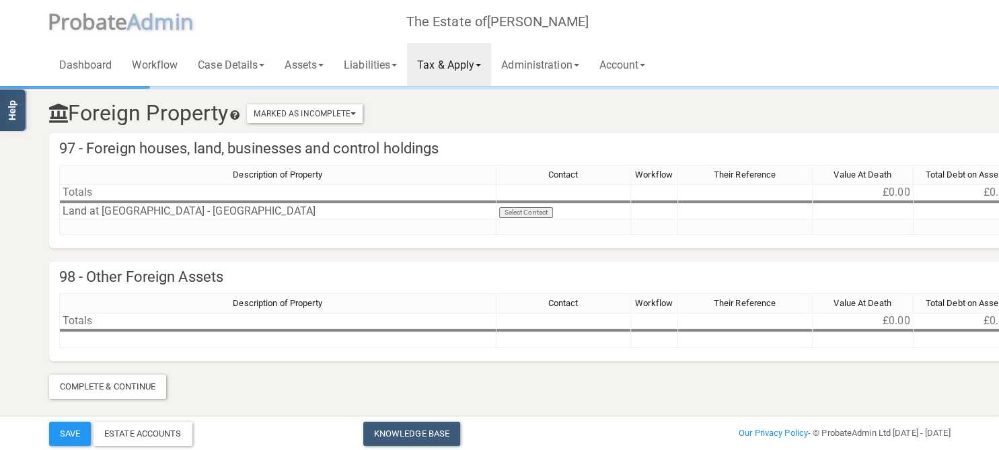
scroll to position [0, 207]
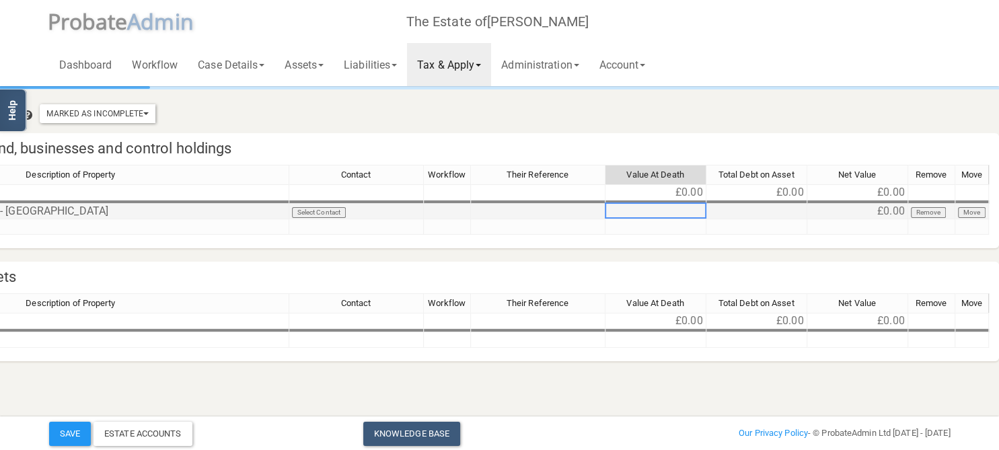
click at [657, 211] on td at bounding box center [656, 211] width 101 height 15
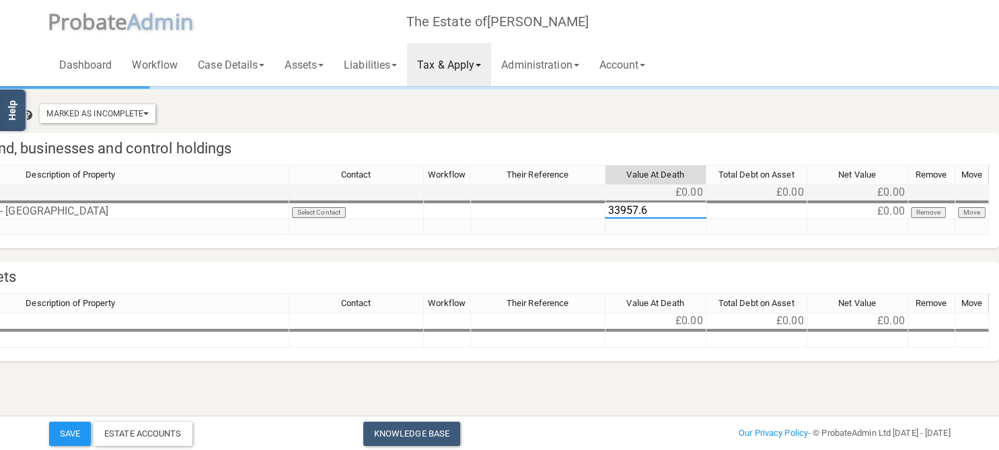
type textarea "33957.64"
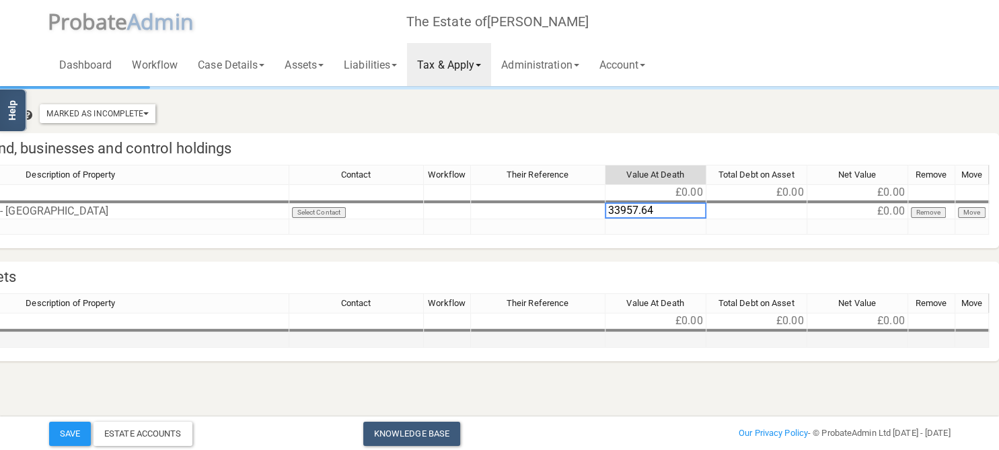
click at [828, 340] on td at bounding box center [857, 339] width 101 height 15
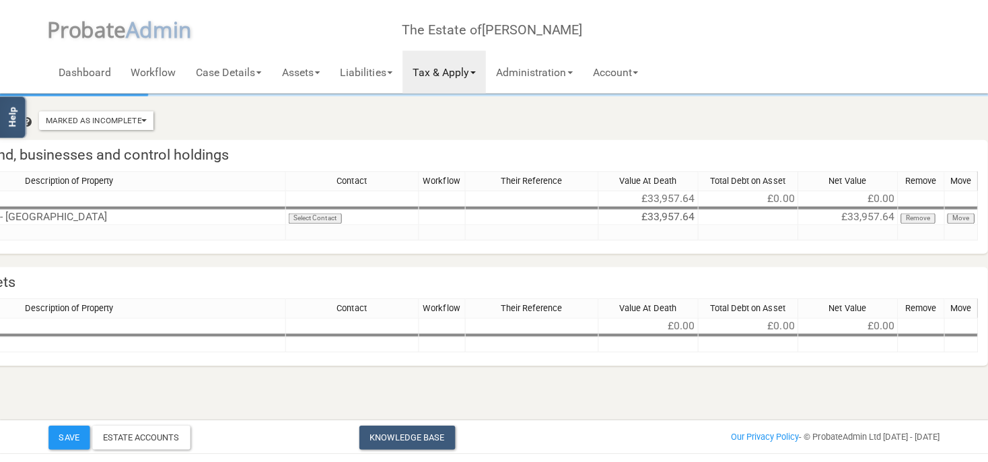
scroll to position [0, 0]
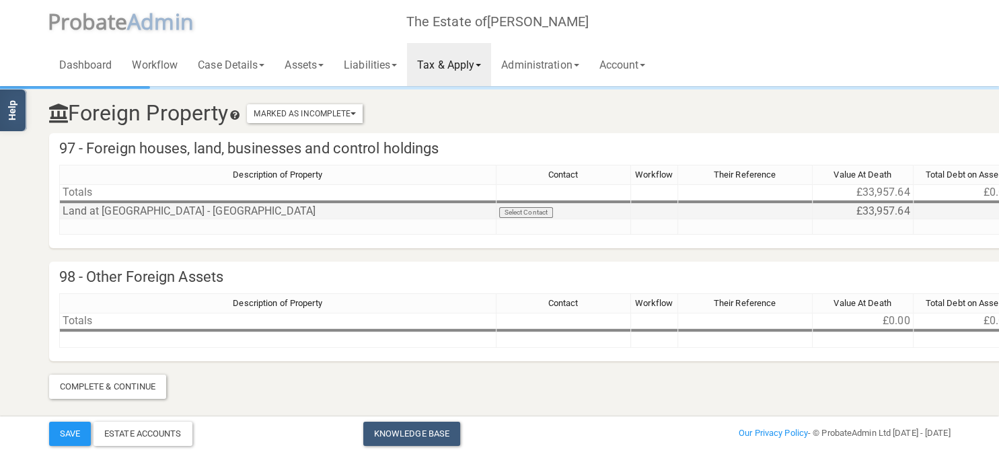
click at [275, 207] on td "Land at [GEOGRAPHIC_DATA] - [GEOGRAPHIC_DATA]" at bounding box center [277, 211] width 437 height 15
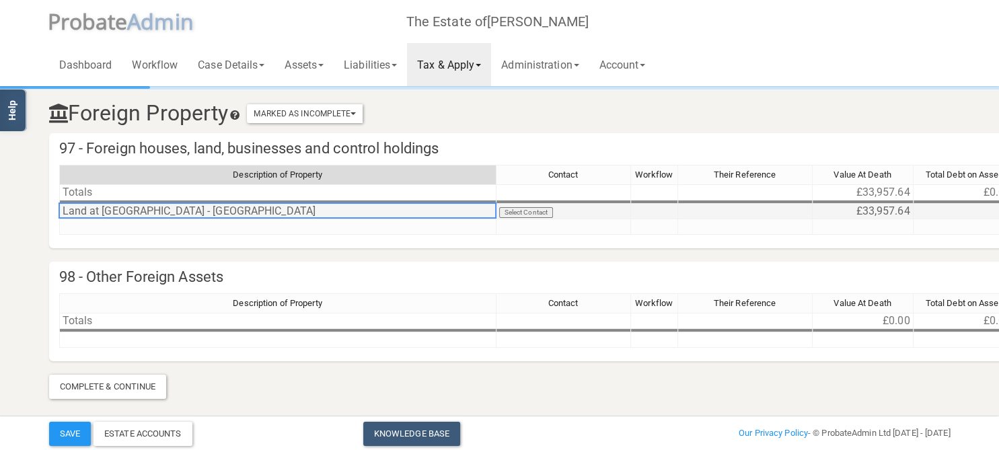
click at [275, 207] on td "Land at [GEOGRAPHIC_DATA] - [GEOGRAPHIC_DATA]" at bounding box center [277, 211] width 437 height 15
click at [20, 241] on section "Foreign Property Marked As Incomplete Mark As Incomplete Mark As Complete 97 - …" at bounding box center [499, 225] width 999 height 450
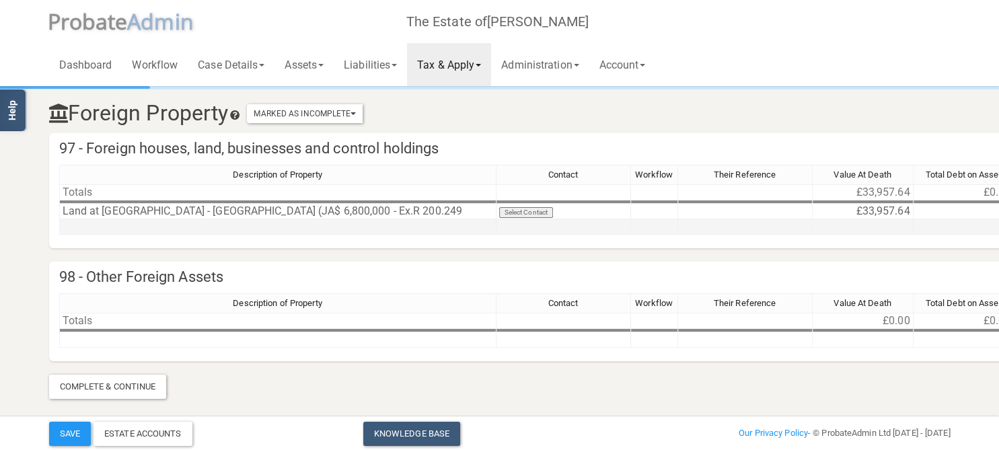
click at [347, 222] on td at bounding box center [277, 226] width 437 height 15
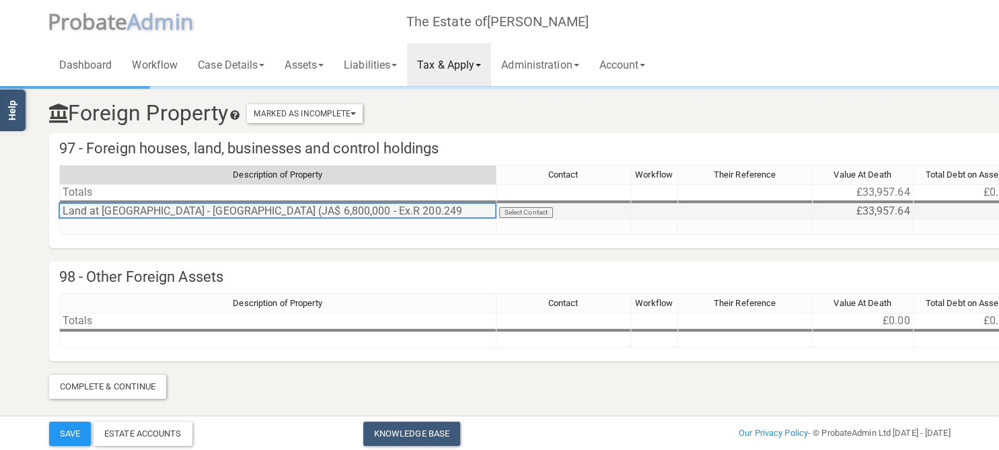
click at [361, 209] on td "Land at [GEOGRAPHIC_DATA] - [GEOGRAPHIC_DATA] (JA$ 6,800,000 - Ex.R 200.249" at bounding box center [277, 211] width 437 height 15
type textarea "Land at [GEOGRAPHIC_DATA] - [GEOGRAPHIC_DATA] (JA$ 6,800,000 - Ex.R 200.2495)"
click at [365, 361] on div "Description of Property Contact Workflow Their Reference Value At Death Total D…" at bounding box center [627, 327] width 1157 height 68
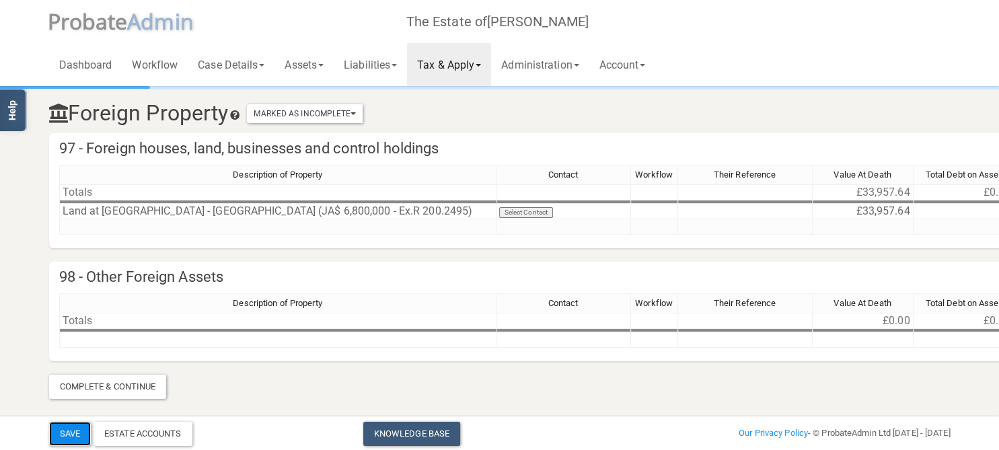
click at [77, 432] on button "Save" at bounding box center [70, 434] width 42 height 24
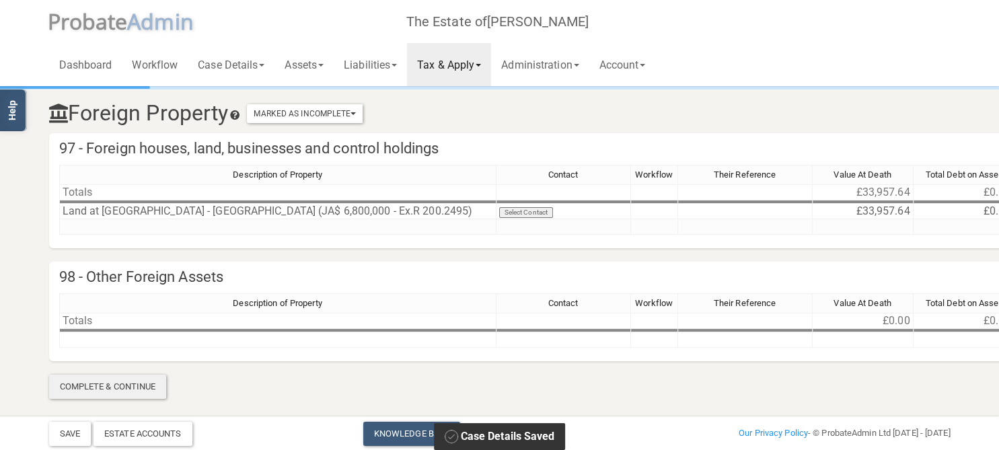
click at [104, 390] on div "Complete & Continue" at bounding box center [108, 387] width 118 height 24
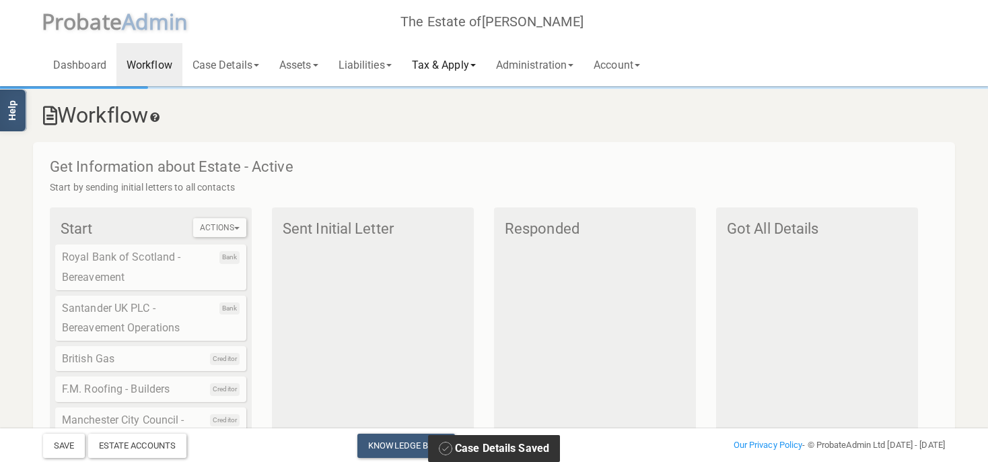
click at [447, 67] on link "Tax & Apply" at bounding box center [444, 64] width 84 height 43
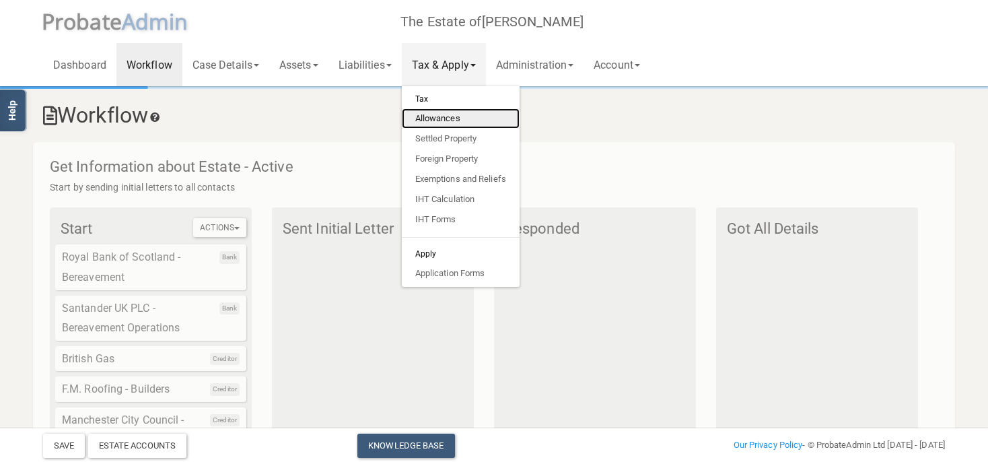
click at [454, 120] on link "Allowances" at bounding box center [461, 118] width 118 height 20
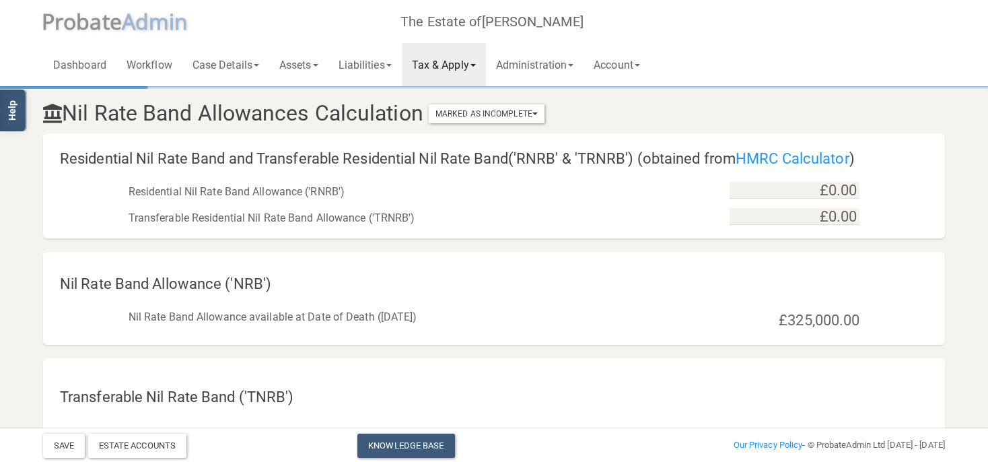
click at [486, 67] on link "Tax & Apply" at bounding box center [444, 64] width 84 height 43
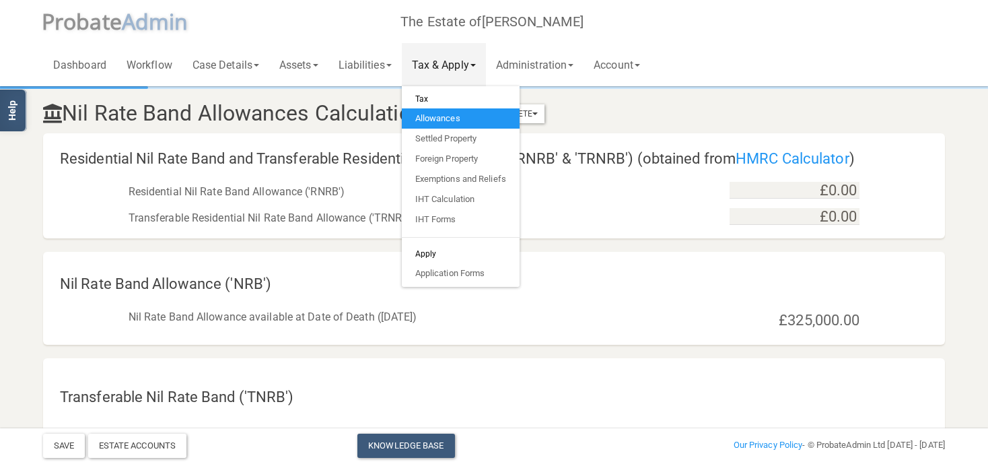
click at [642, 113] on h3 "Nil Rate Band Allowances Calculation Marked As Incomplete Mark As Incomplete Ma…" at bounding box center [340, 114] width 614 height 24
click at [480, 120] on link "Allowances" at bounding box center [461, 118] width 118 height 20
click at [462, 118] on link "Allowances" at bounding box center [461, 118] width 118 height 20
click at [443, 106] on h6 "Tax" at bounding box center [461, 98] width 118 height 19
click at [441, 120] on link "Allowances" at bounding box center [461, 118] width 118 height 20
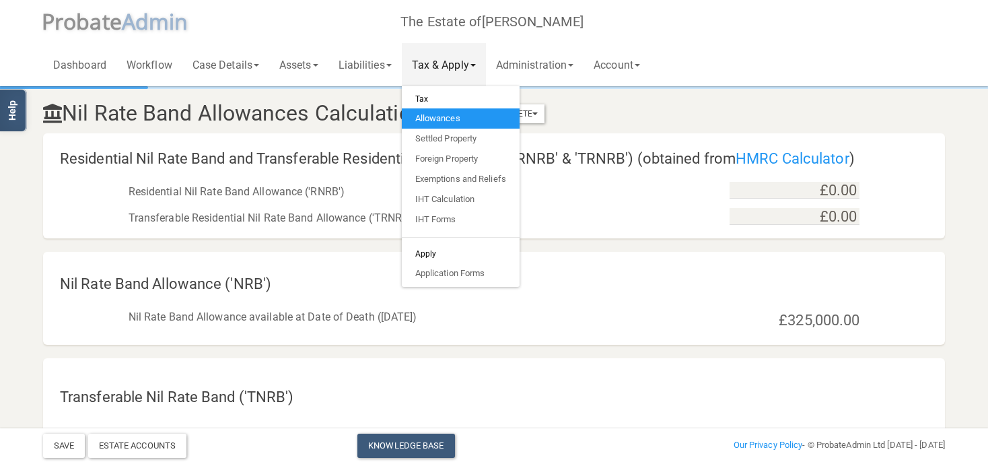
click at [631, 120] on h3 "Nil Rate Band Allowances Calculation Marked As Incomplete Mark As Incomplete Ma…" at bounding box center [340, 114] width 614 height 24
click at [475, 107] on h6 "Tax" at bounding box center [461, 98] width 118 height 19
click at [458, 98] on h6 "Tax" at bounding box center [461, 98] width 118 height 19
click at [471, 61] on link "Tax & Apply" at bounding box center [444, 64] width 84 height 43
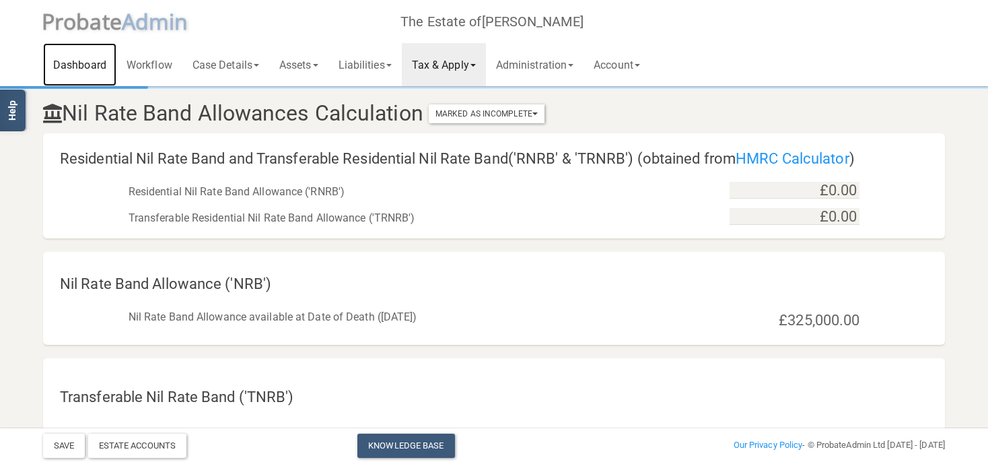
click at [96, 57] on link "Dashboard" at bounding box center [79, 64] width 73 height 43
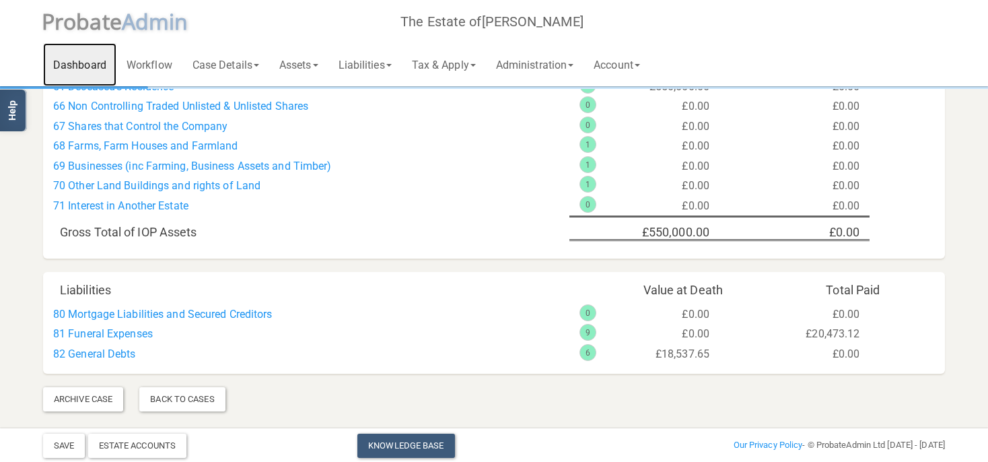
scroll to position [822, 0]
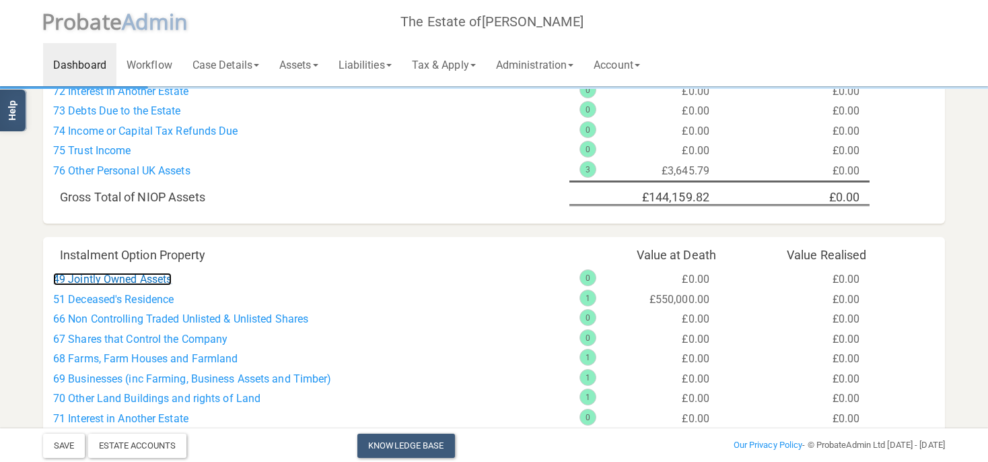
click at [147, 284] on link "49 Jointly Owned Assets" at bounding box center [112, 279] width 118 height 13
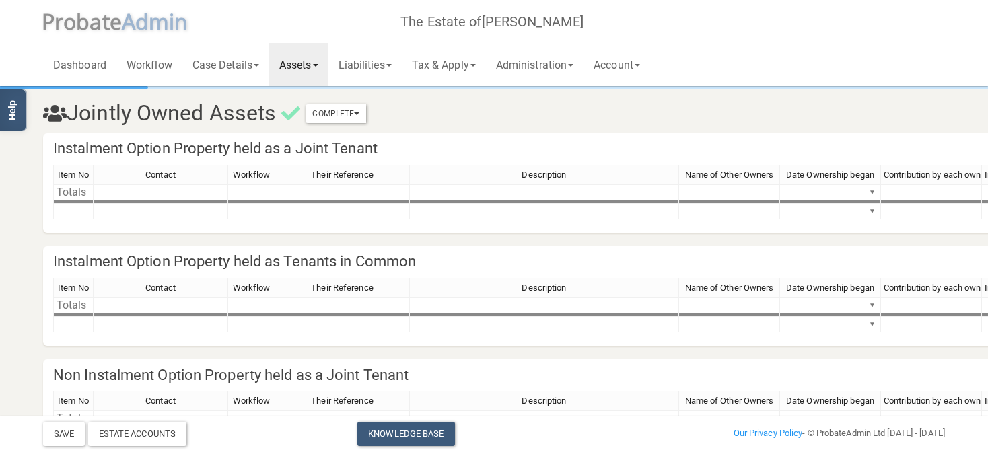
click at [308, 58] on link "Assets" at bounding box center [298, 64] width 59 height 43
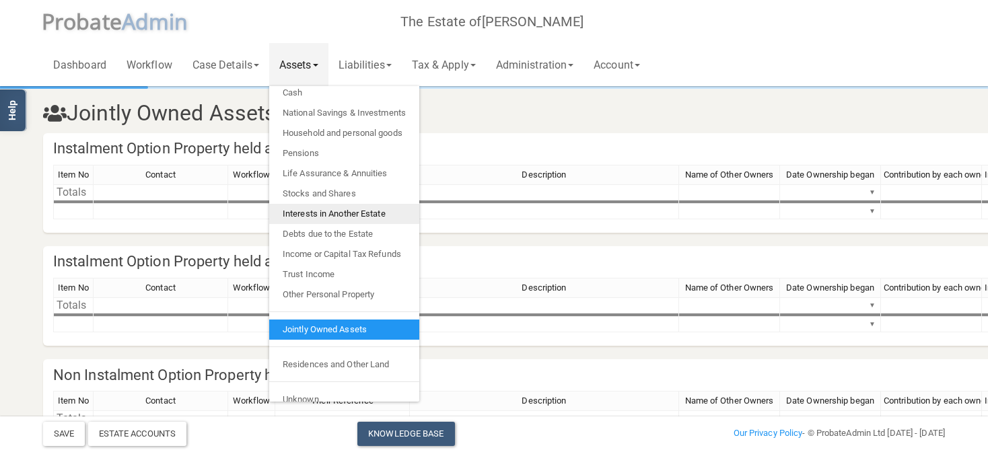
scroll to position [27, 0]
click at [312, 330] on link "Jointly Owned Assets" at bounding box center [344, 330] width 150 height 20
click at [317, 329] on link "Jointly Owned Assets" at bounding box center [344, 330] width 150 height 20
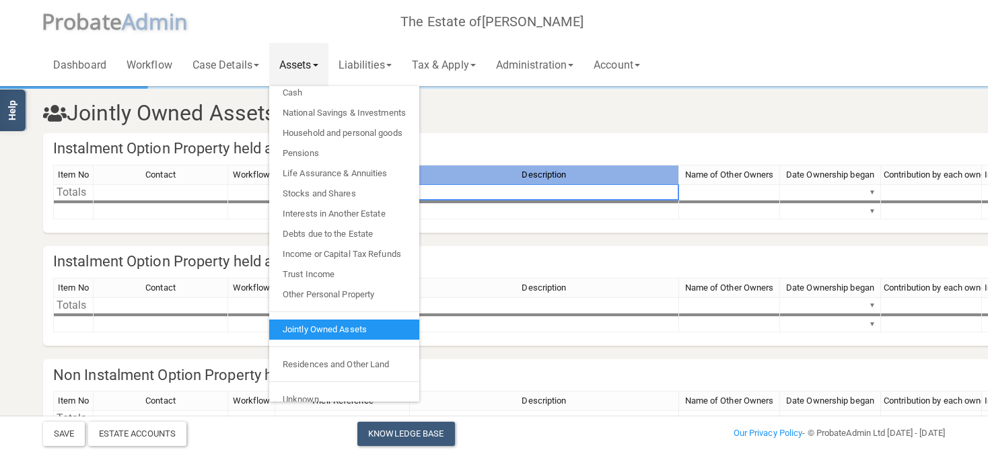
click at [472, 166] on div "Description" at bounding box center [544, 175] width 268 height 19
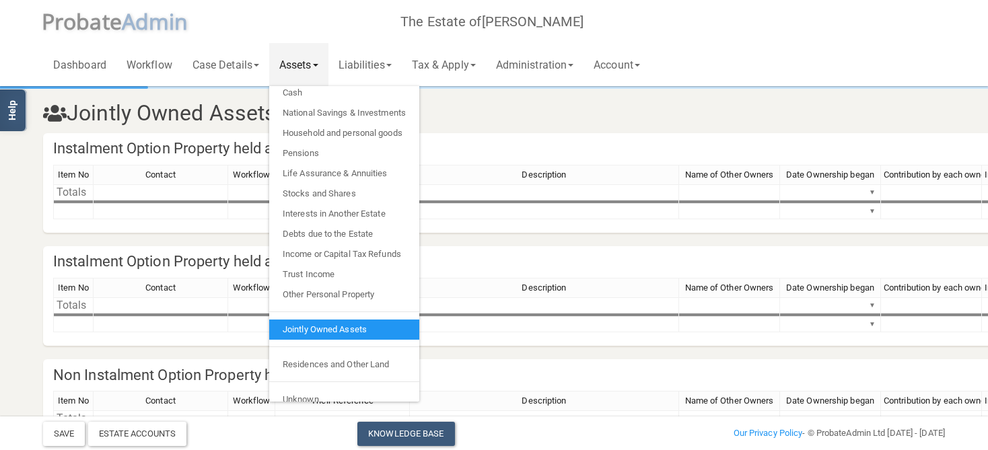
click at [318, 65] on span at bounding box center [315, 65] width 5 height 3
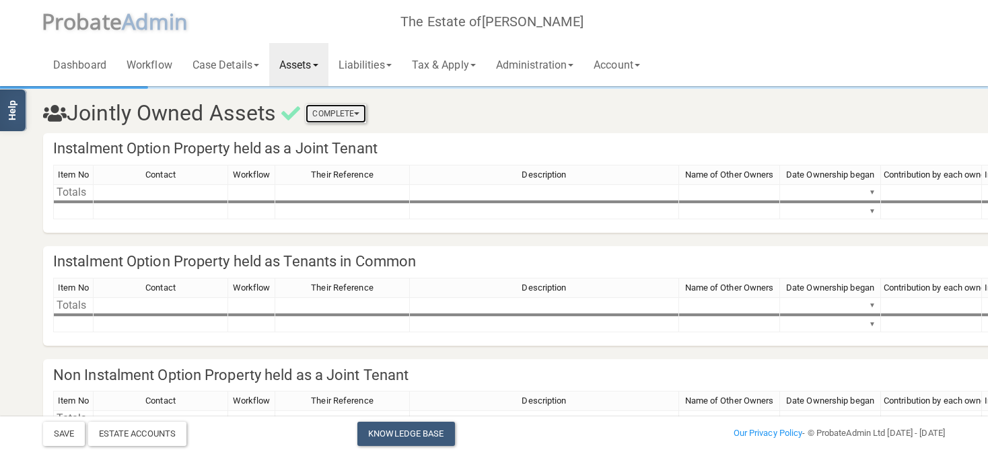
click at [340, 113] on button "Complete" at bounding box center [336, 113] width 61 height 19
click at [347, 139] on link "Mark As Incomplete" at bounding box center [312, 137] width 108 height 20
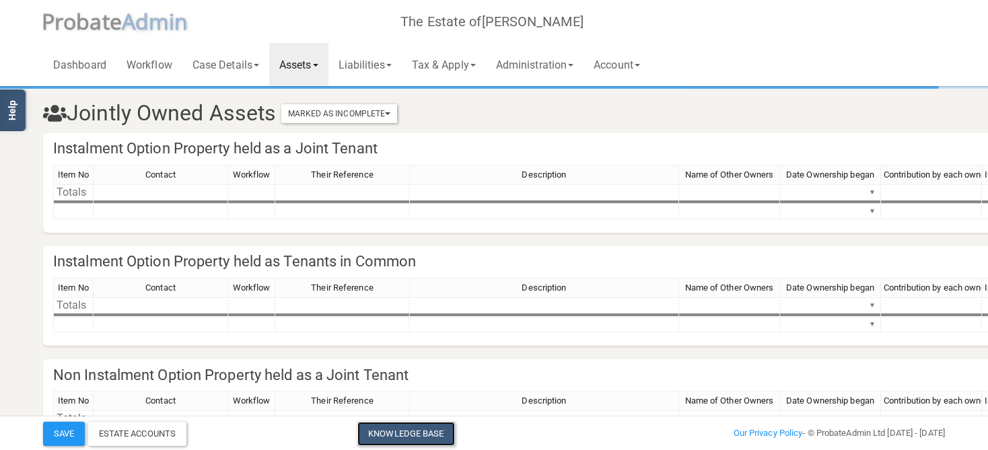
click at [394, 437] on link "Knowledge Base" at bounding box center [405, 434] width 97 height 24
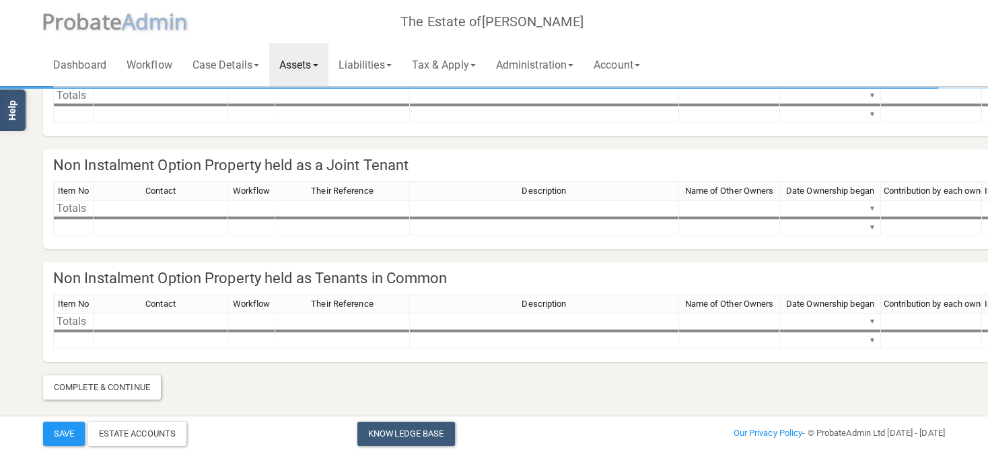
click at [306, 69] on link "Assets" at bounding box center [298, 64] width 59 height 43
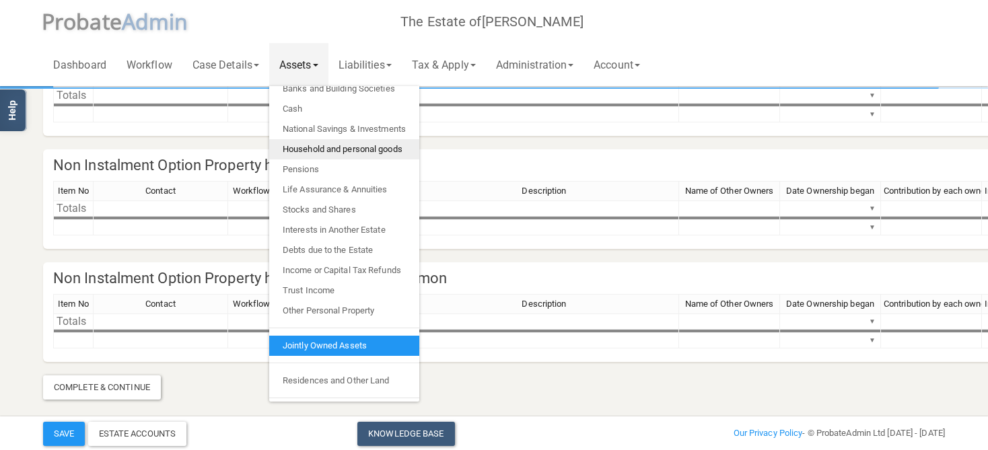
scroll to position [0, 0]
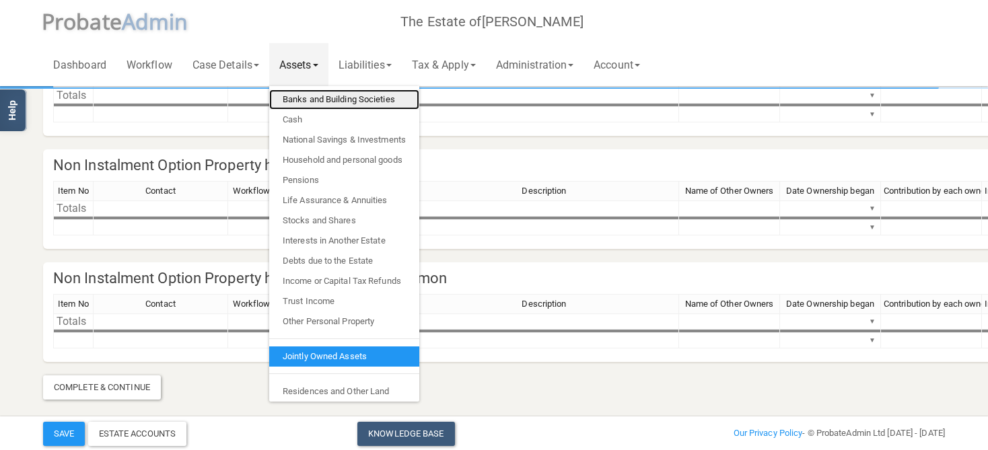
click at [321, 103] on link "Banks and Building Societies" at bounding box center [344, 99] width 150 height 20
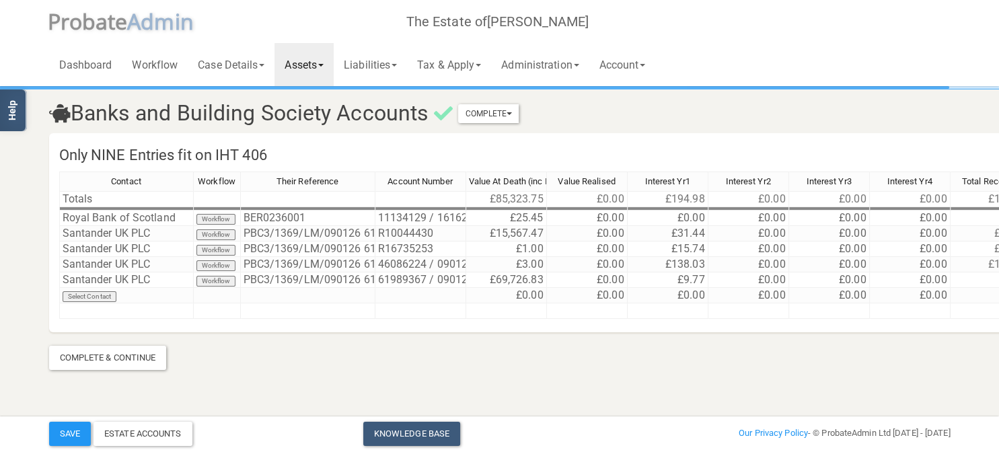
click at [316, 64] on link "Assets" at bounding box center [304, 64] width 59 height 43
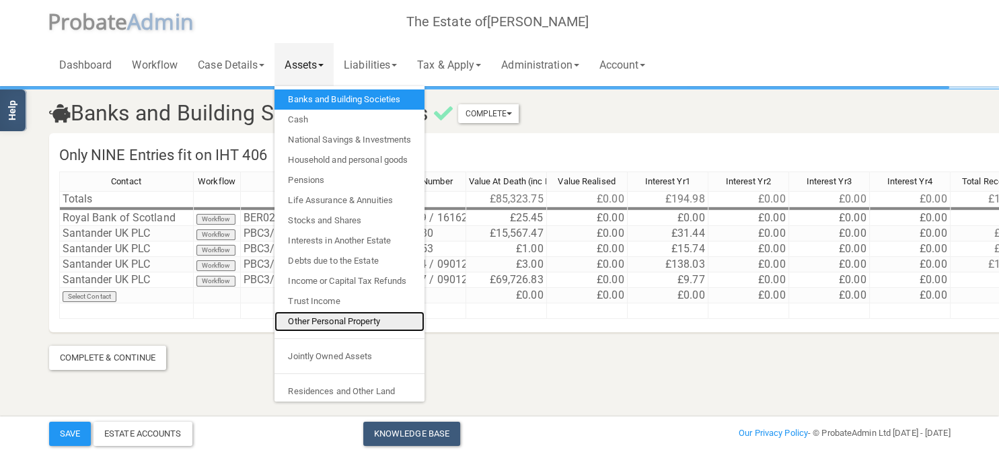
click at [346, 324] on link "Other Personal Property" at bounding box center [350, 322] width 150 height 20
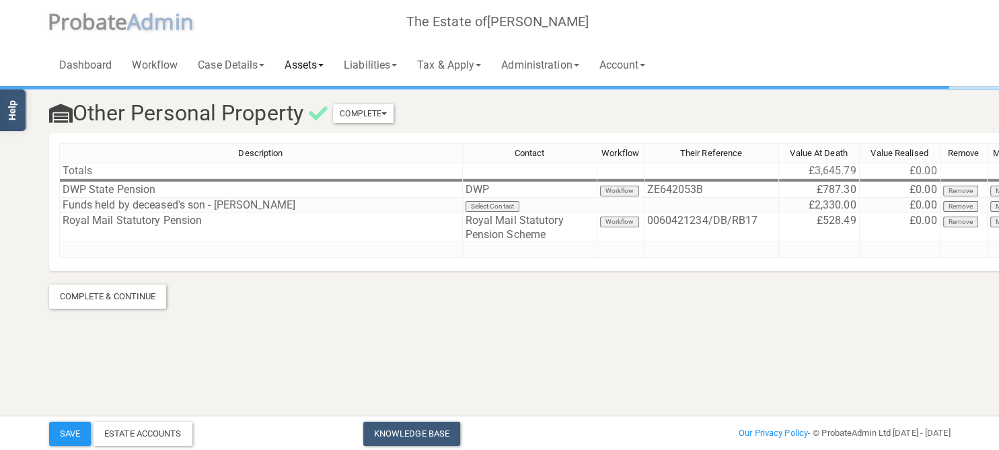
click at [315, 66] on link "Assets" at bounding box center [304, 64] width 59 height 43
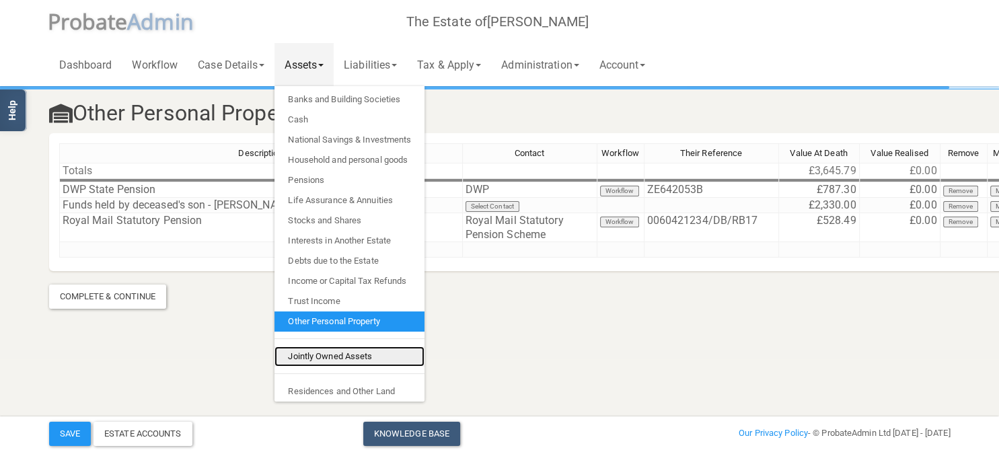
click at [324, 348] on link "Jointly Owned Assets" at bounding box center [350, 357] width 150 height 20
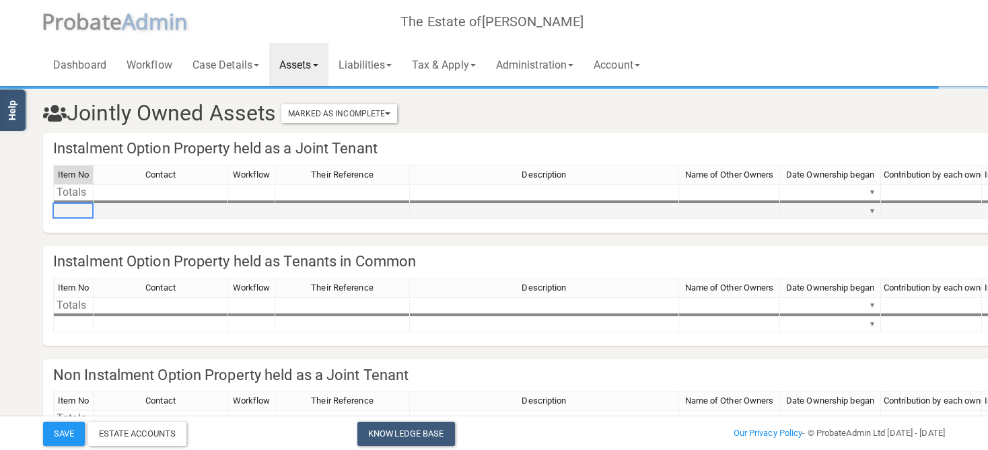
click at [92, 209] on td at bounding box center [73, 211] width 40 height 15
type textarea "1"
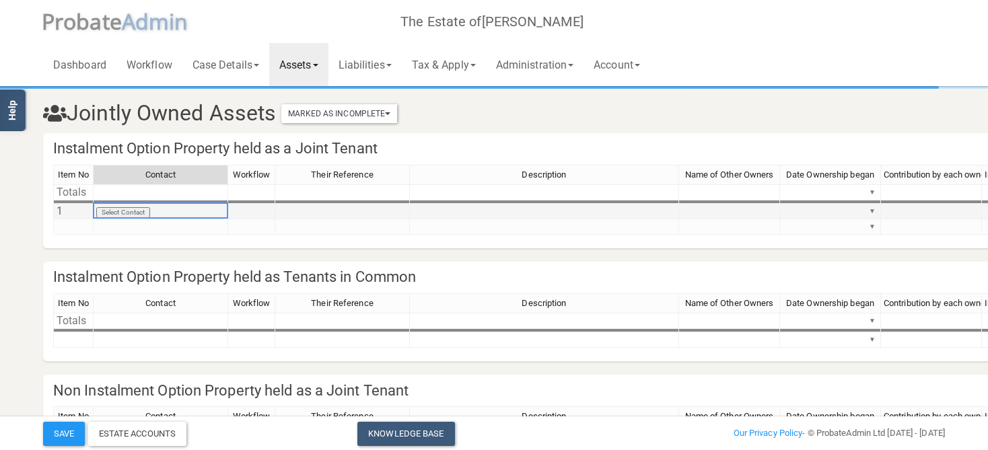
click at [141, 213] on td "Select Contact" at bounding box center [161, 211] width 135 height 15
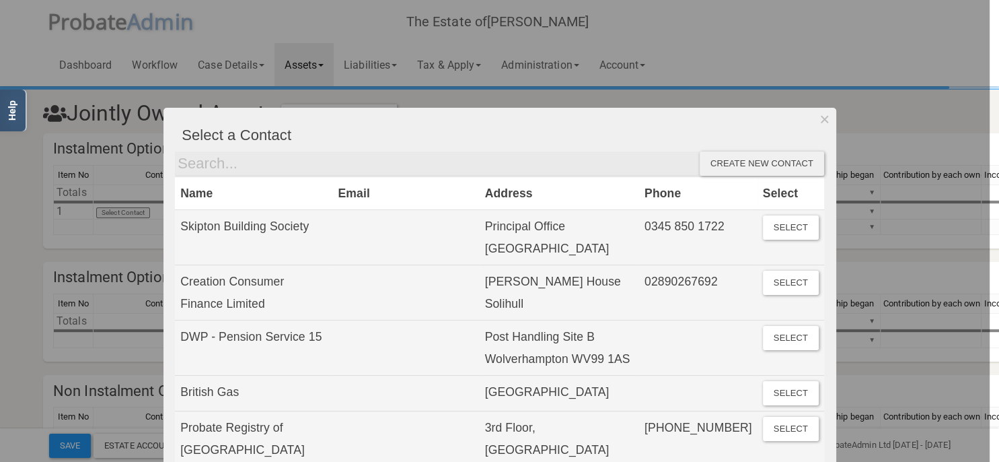
drag, startPoint x: 819, startPoint y: 120, endPoint x: 602, endPoint y: 197, distance: 229.9
click at [819, 122] on button "Dismiss" at bounding box center [825, 119] width 22 height 23
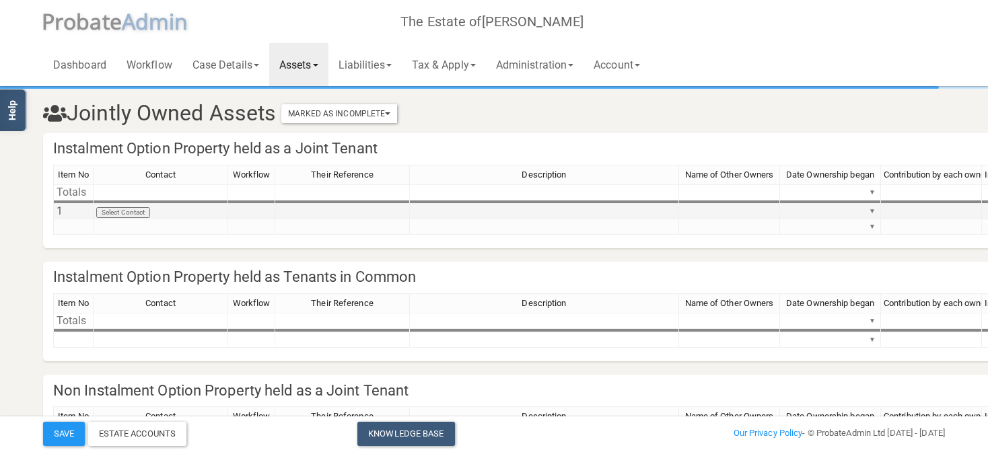
click at [139, 213] on td "Select Contact" at bounding box center [161, 211] width 135 height 15
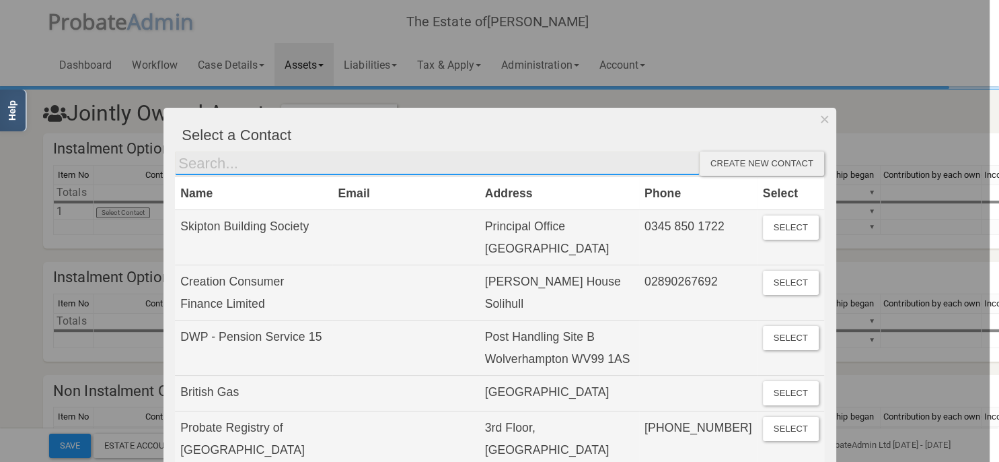
click at [242, 159] on input "text" at bounding box center [437, 163] width 525 height 24
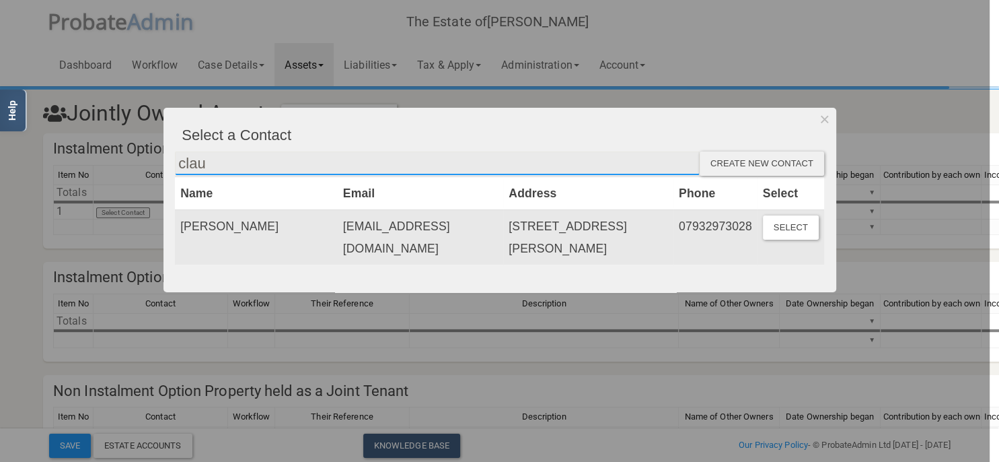
type input "clau"
click at [370, 237] on td "[EMAIL_ADDRESS][DOMAIN_NAME]" at bounding box center [421, 237] width 166 height 55
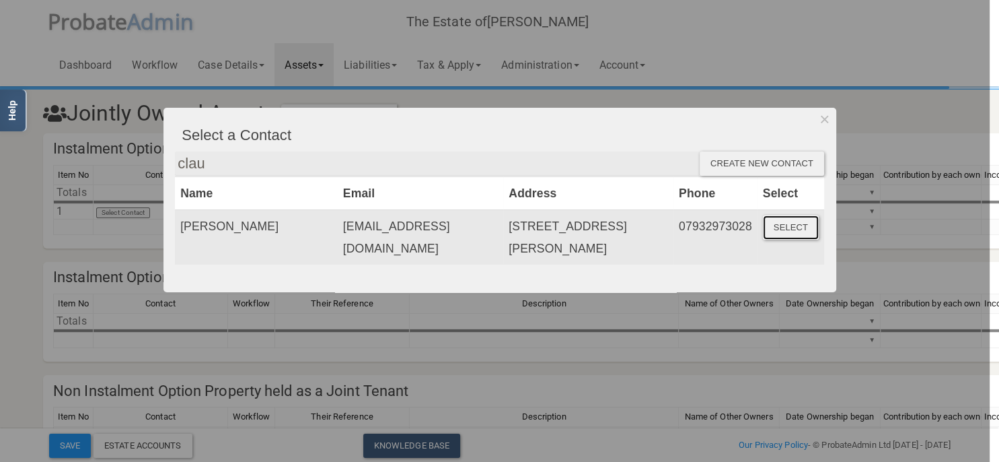
click at [781, 225] on button "Select" at bounding box center [791, 227] width 56 height 24
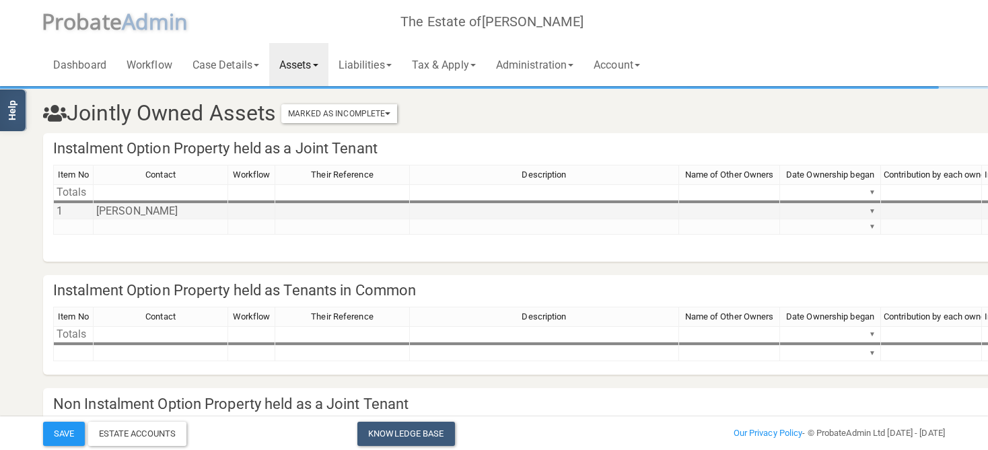
click at [575, 209] on td at bounding box center [544, 211] width 269 height 15
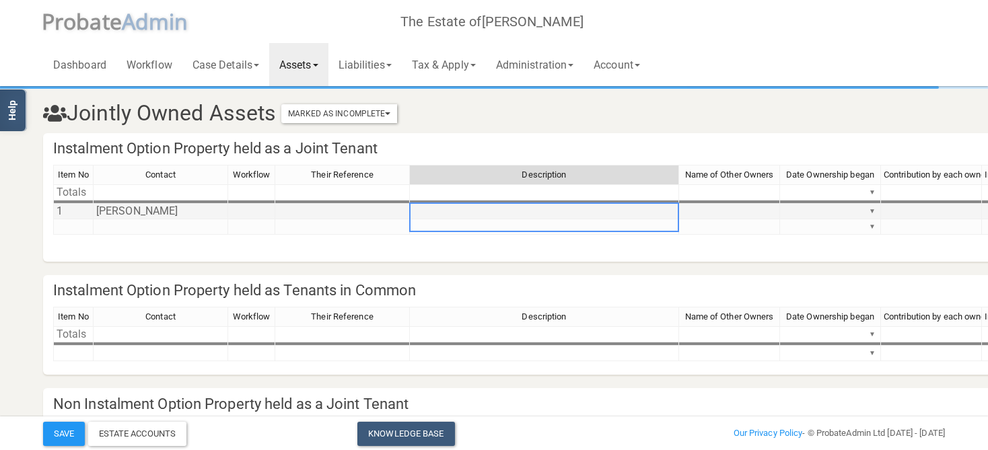
click at [575, 209] on td at bounding box center [544, 211] width 269 height 15
type textarea "Santander R18521441"
click at [726, 212] on td at bounding box center [729, 211] width 101 height 15
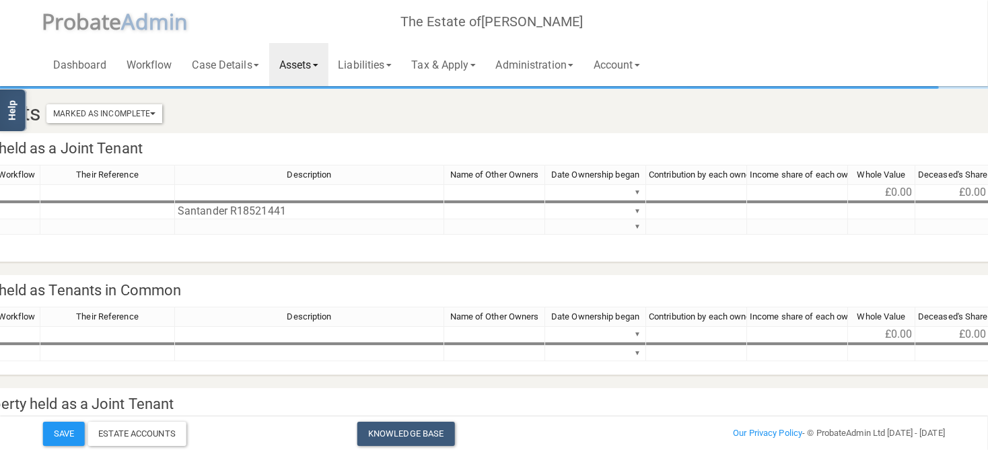
scroll to position [0, 316]
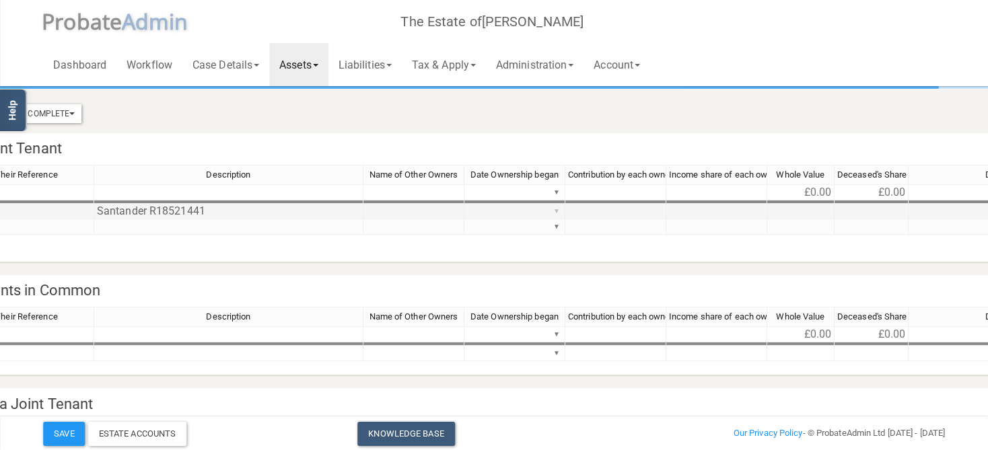
click at [554, 212] on div "Item No Contact Workflow Their Reference Description Name of Other Owners Date …" at bounding box center [850, 213] width 2224 height 96
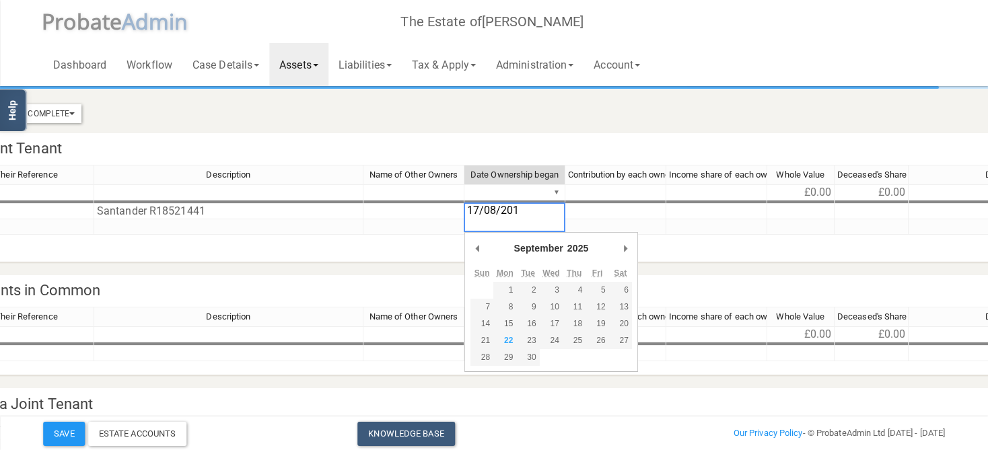
type textarea "[DATE]"
click at [663, 197] on tr "Totals ▼ £0.00 £0.00 £0.00" at bounding box center [525, 192] width 1575 height 16
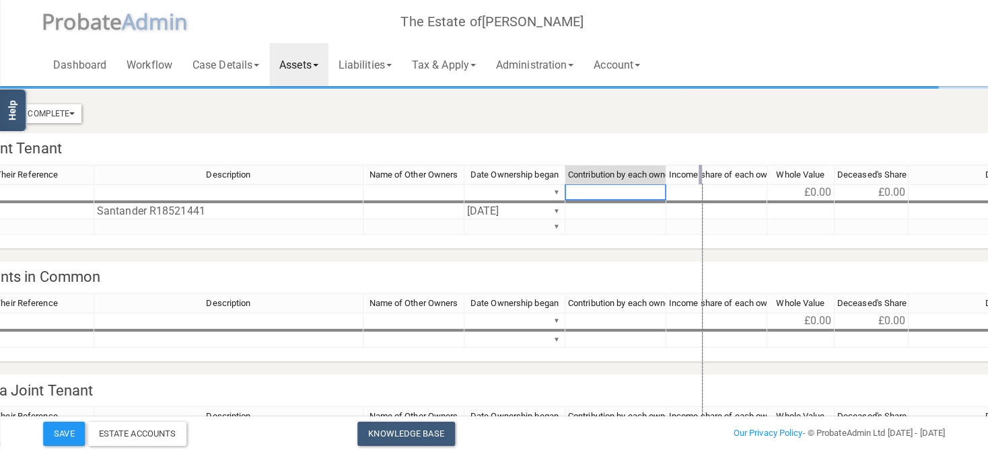
drag, startPoint x: 664, startPoint y: 174, endPoint x: 703, endPoint y: 173, distance: 38.4
click at [702, 173] on div at bounding box center [699, 175] width 3 height 20
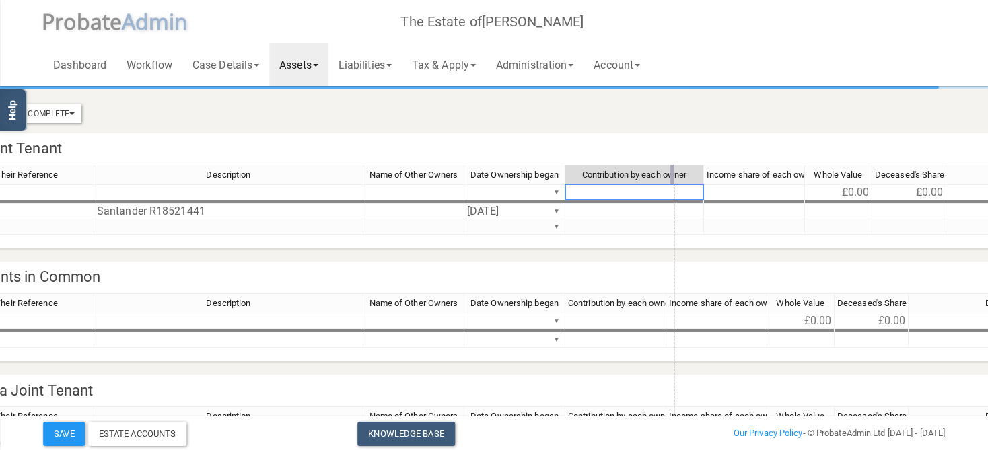
drag, startPoint x: 702, startPoint y: 172, endPoint x: 674, endPoint y: 174, distance: 28.3
click at [674, 174] on div at bounding box center [671, 175] width 3 height 20
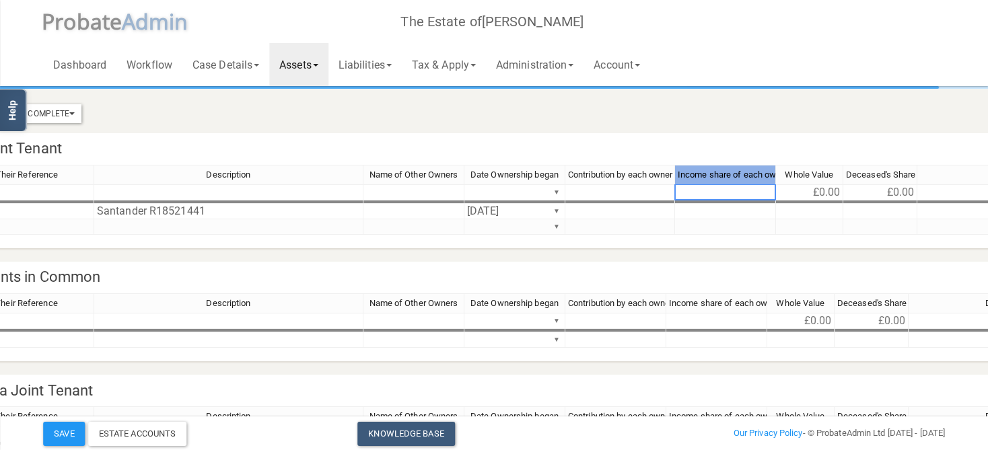
click at [775, 172] on span "Income share of each owner" at bounding box center [733, 175] width 111 height 10
drag, startPoint x: 773, startPoint y: 171, endPoint x: 795, endPoint y: 171, distance: 22.2
click at [795, 171] on div at bounding box center [794, 175] width 3 height 20
click at [757, 190] on td at bounding box center [736, 192] width 123 height 16
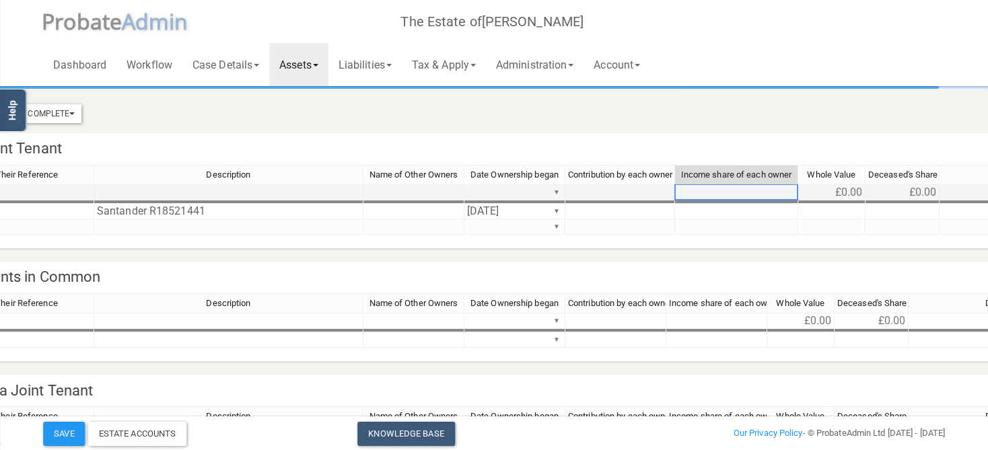
click at [752, 199] on td at bounding box center [736, 192] width 123 height 16
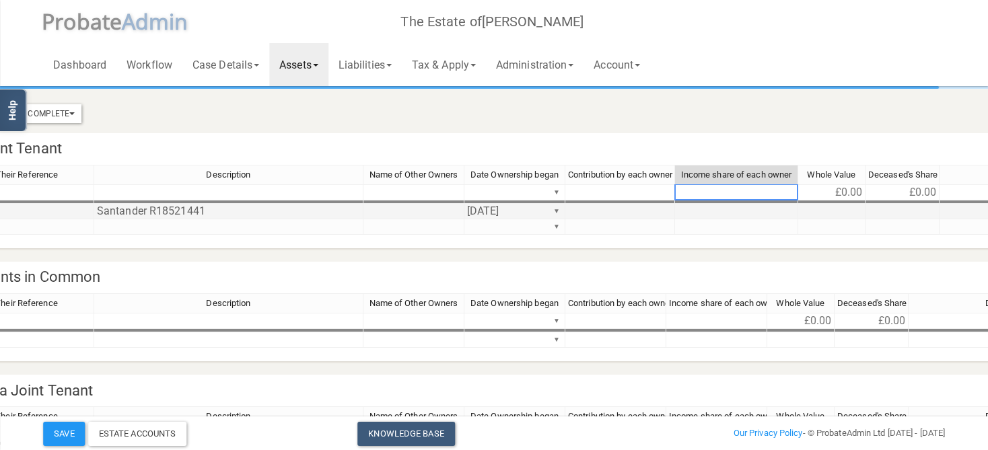
click at [719, 207] on td at bounding box center [736, 211] width 123 height 15
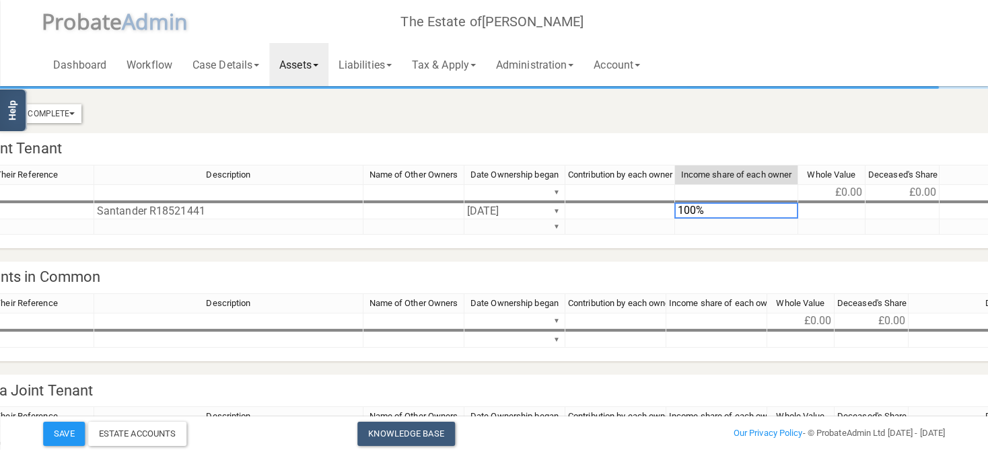
click at [805, 238] on div "Their Reference Description Name of Other Owners Date Ownership began Contribut…" at bounding box center [865, 206] width 2255 height 82
click at [672, 252] on html "</div></div> Help Toggle navigation P robate A dmin The Estate of [PERSON_NAME]…" at bounding box center [178, 338] width 988 height 676
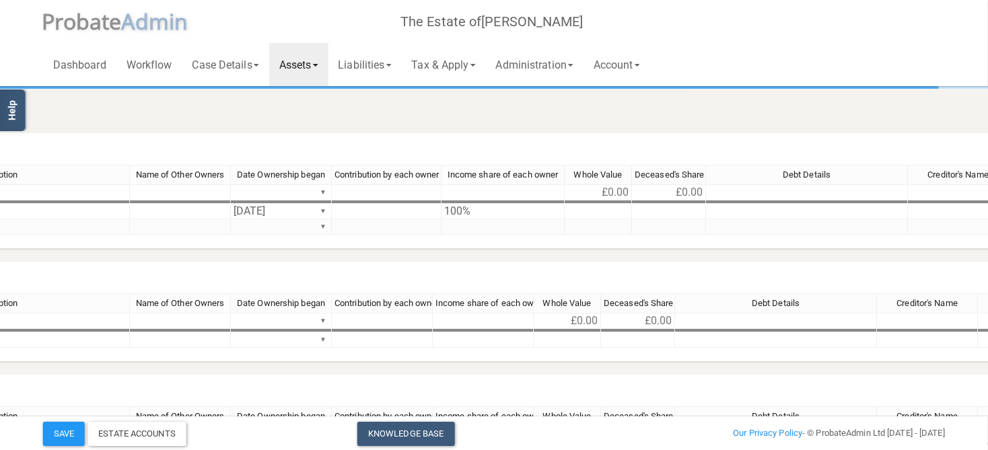
scroll to position [0, 548]
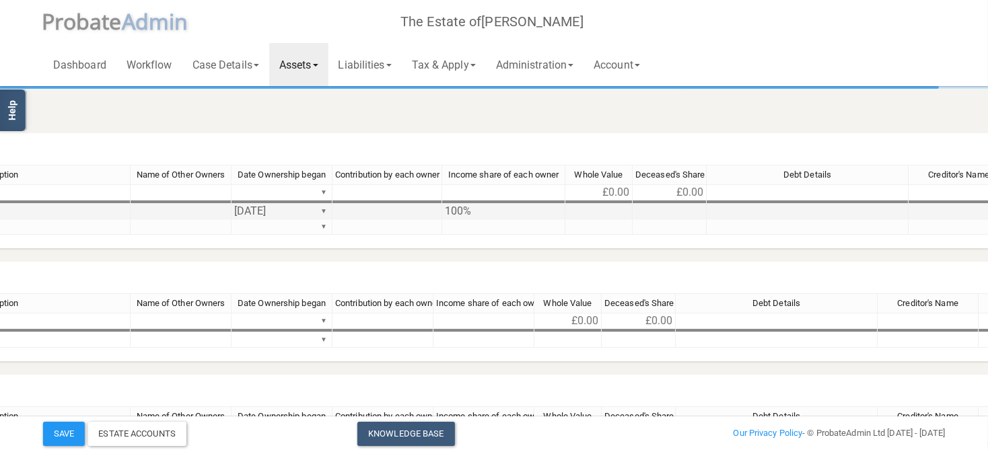
click at [462, 208] on td "100%" at bounding box center [503, 211] width 123 height 15
click at [402, 209] on td at bounding box center [387, 211] width 110 height 15
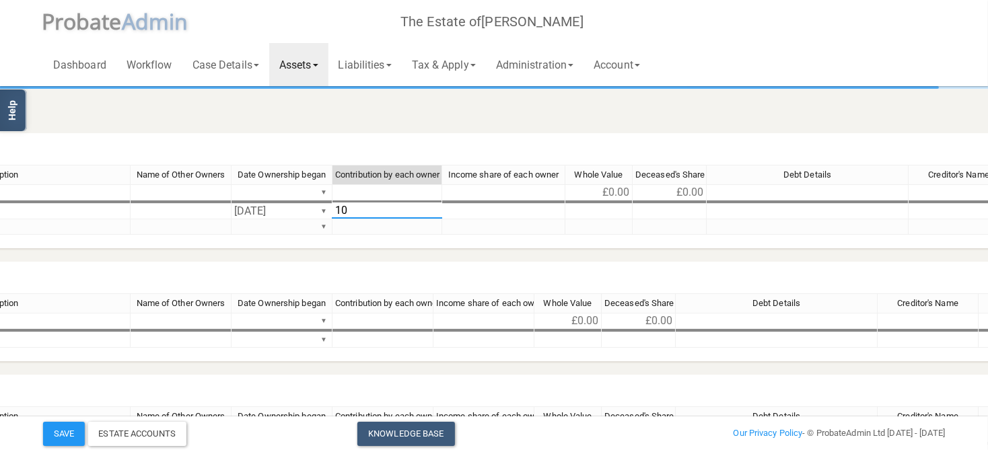
type textarea "100"
click at [472, 263] on h4 "Instalment Option Property held as Tenants in Common" at bounding box center [617, 278] width 2244 height 32
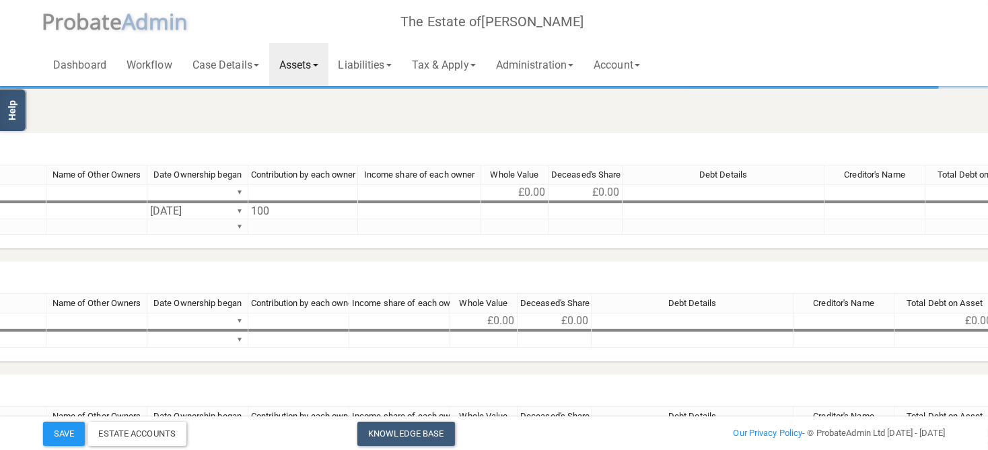
scroll to position [0, 636]
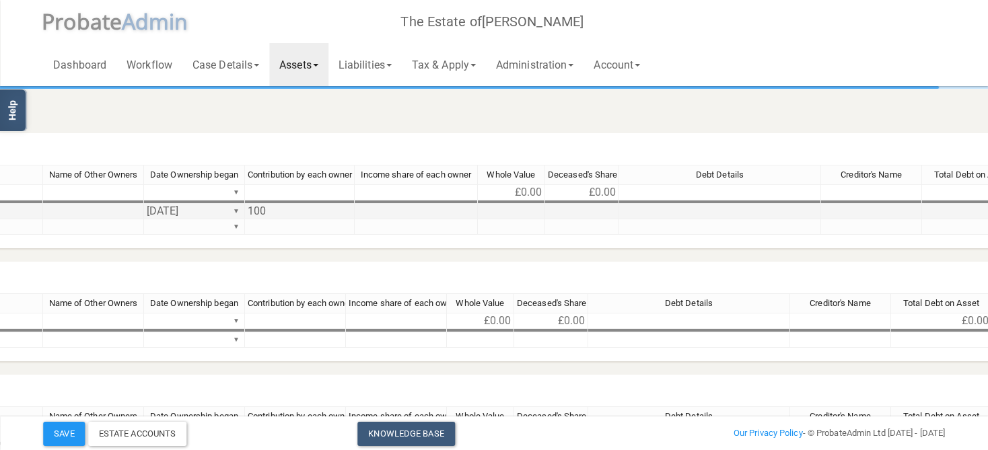
click at [582, 211] on td at bounding box center [582, 211] width 74 height 15
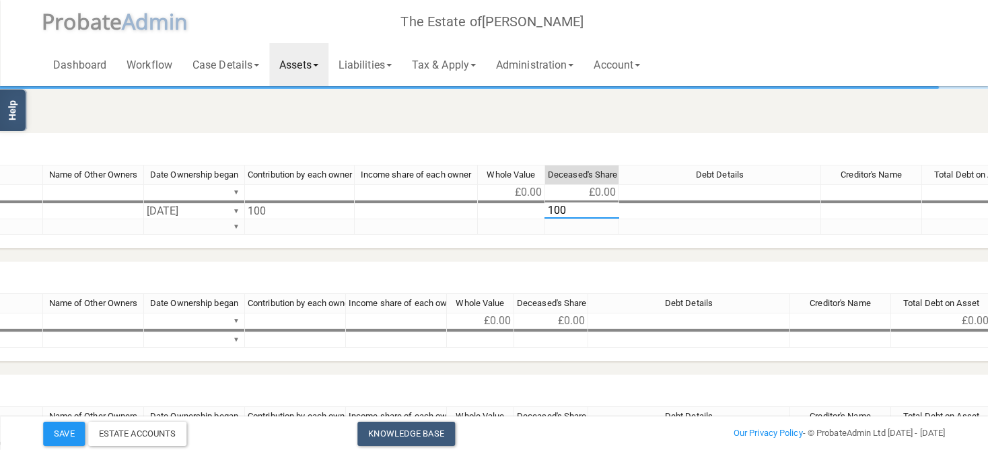
type textarea "100"
click at [559, 246] on div "Their Reference Description Name of Other Owners Date Ownership began Contribut…" at bounding box center [544, 206] width 2255 height 82
click at [534, 244] on div "Their Reference Description Name of Other Owners Date Ownership began Contribut…" at bounding box center [544, 206] width 2255 height 82
click at [579, 211] on textarea "100" at bounding box center [581, 211] width 75 height 16
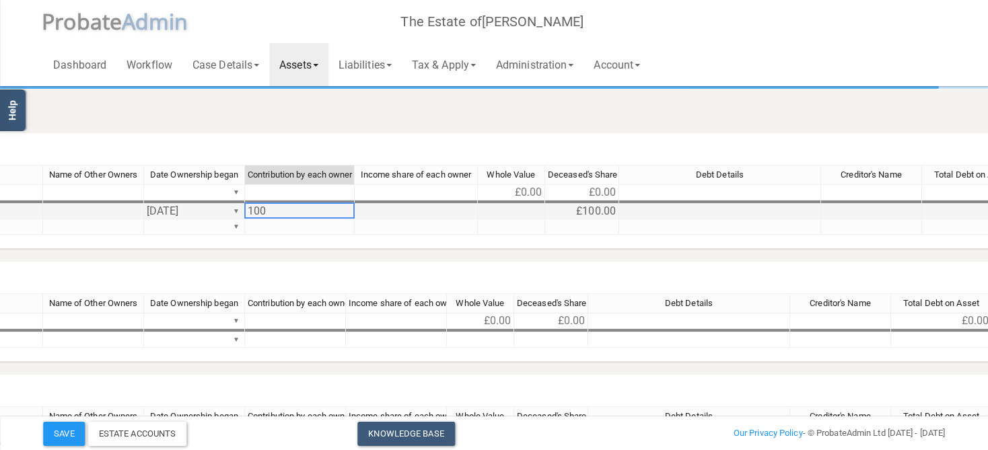
click at [345, 209] on tr "Santander R18521441 [DATE] ▼ 100 £100.00 £0.00 Remove Move" at bounding box center [723, 211] width 1898 height 15
type textarea "0"
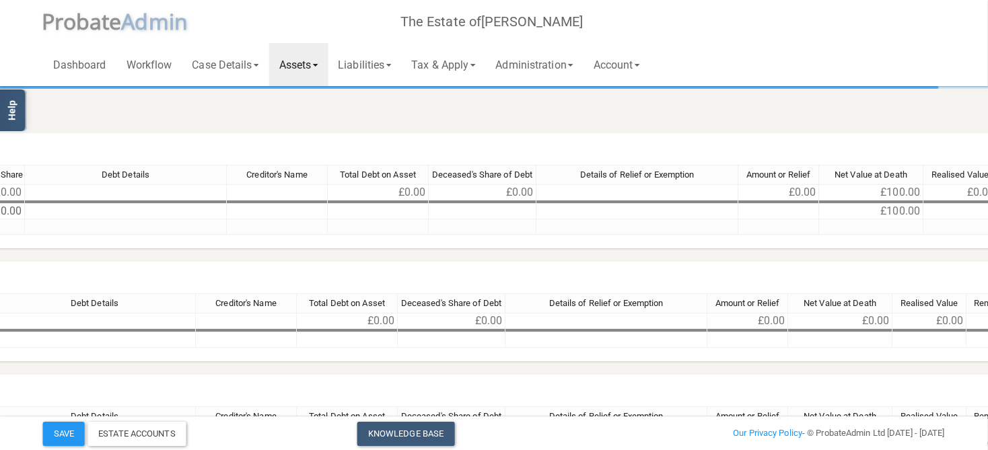
scroll to position [0, 1165]
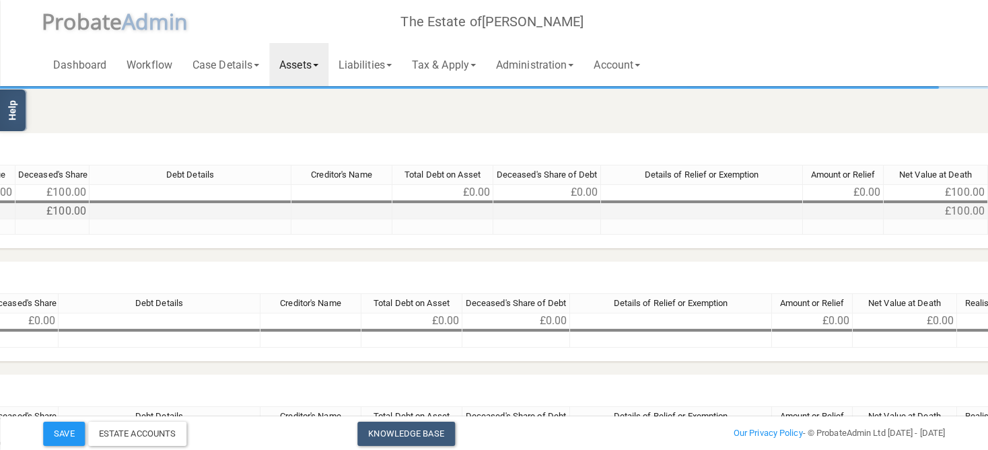
click at [83, 204] on td "£100.00" at bounding box center [52, 211] width 74 height 15
click at [55, 207] on td "£100.00" at bounding box center [52, 211] width 74 height 15
click at [556, 209] on td at bounding box center [547, 211] width 108 height 15
click at [57, 209] on td at bounding box center [52, 211] width 74 height 15
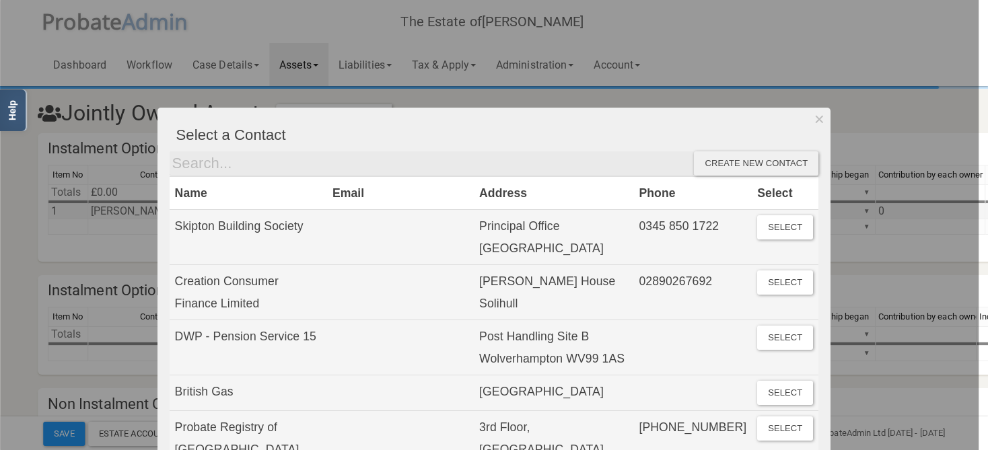
scroll to position [0, 0]
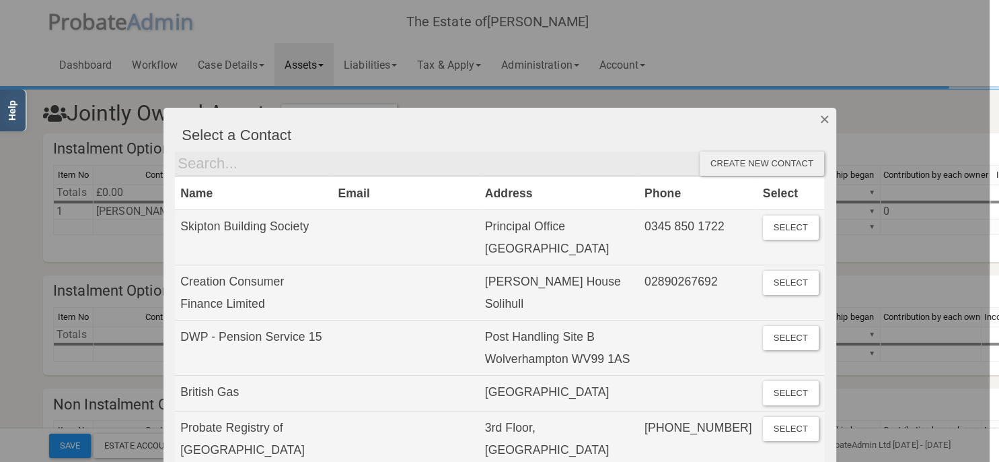
click at [818, 113] on button "Dismiss" at bounding box center [825, 119] width 22 height 23
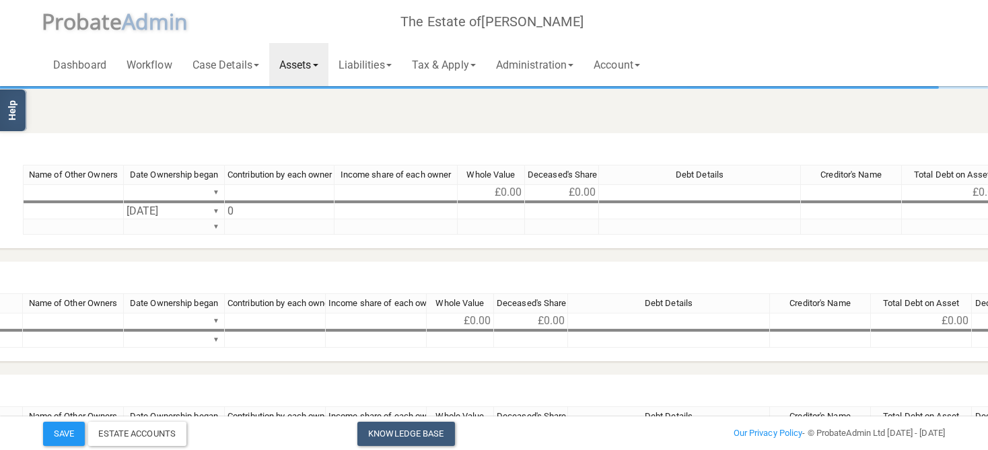
scroll to position [0, 898]
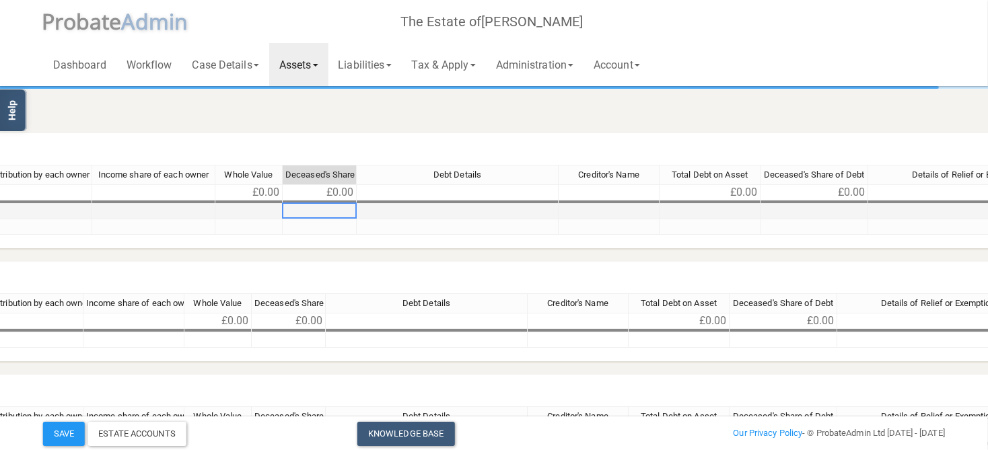
click at [332, 208] on td at bounding box center [320, 211] width 74 height 15
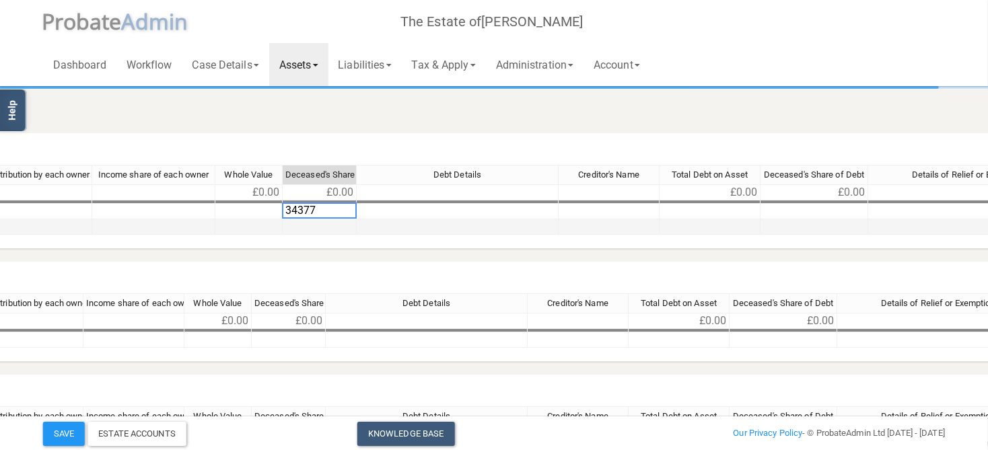
click at [541, 229] on tr "▼" at bounding box center [595, 226] width 1629 height 15
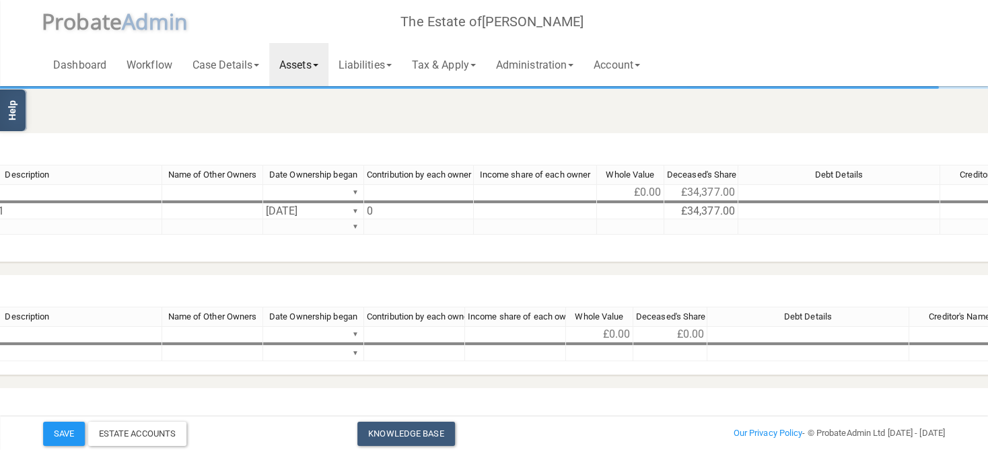
scroll to position [0, 517]
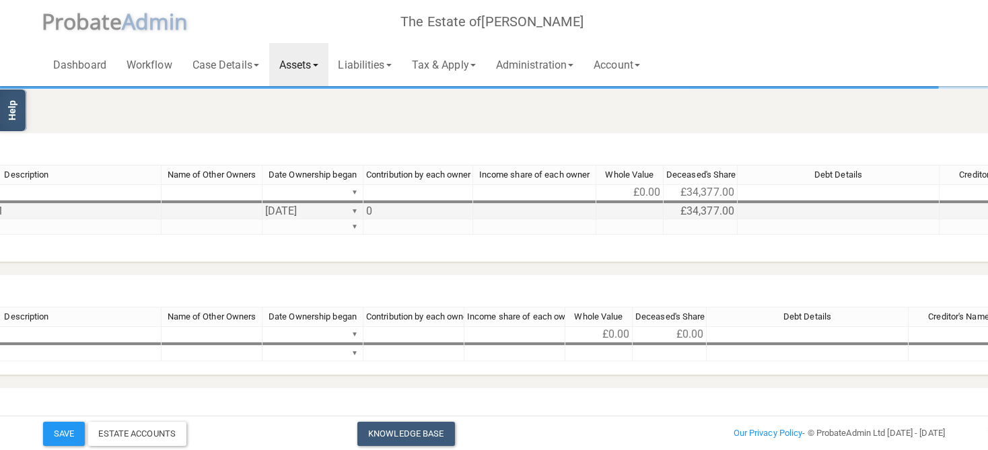
click at [641, 214] on td at bounding box center [629, 211] width 67 height 15
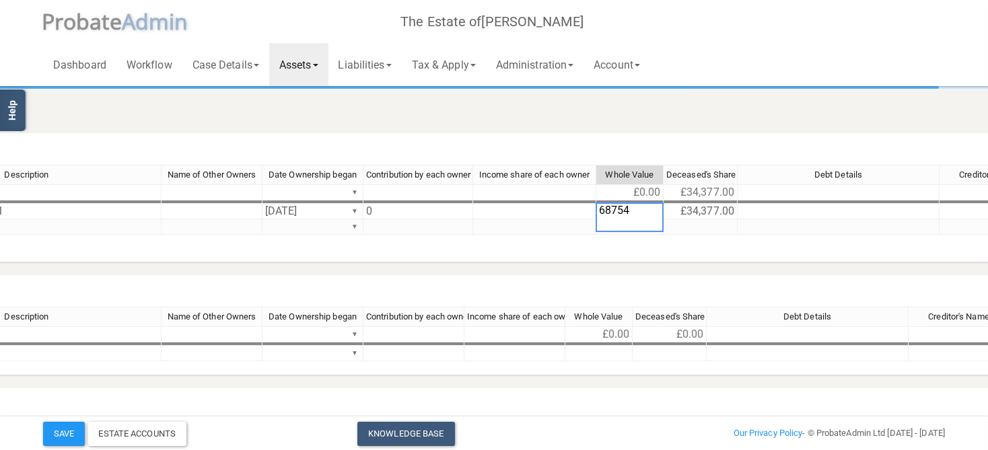
click at [659, 249] on div "Contact Workflow Their Reference Description Name of Other Owners Date Ownershi…" at bounding box center [663, 213] width 2255 height 96
click at [610, 210] on textarea "68754" at bounding box center [630, 218] width 68 height 30
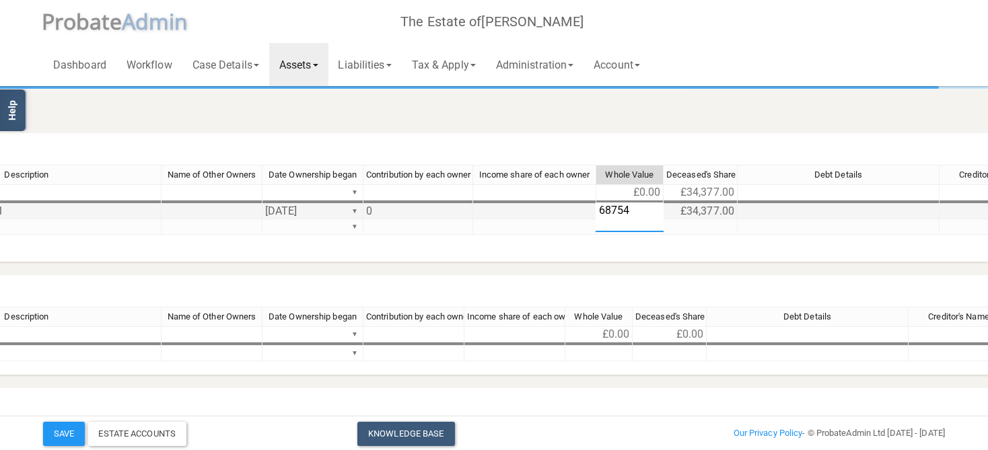
type textarea "68,754"
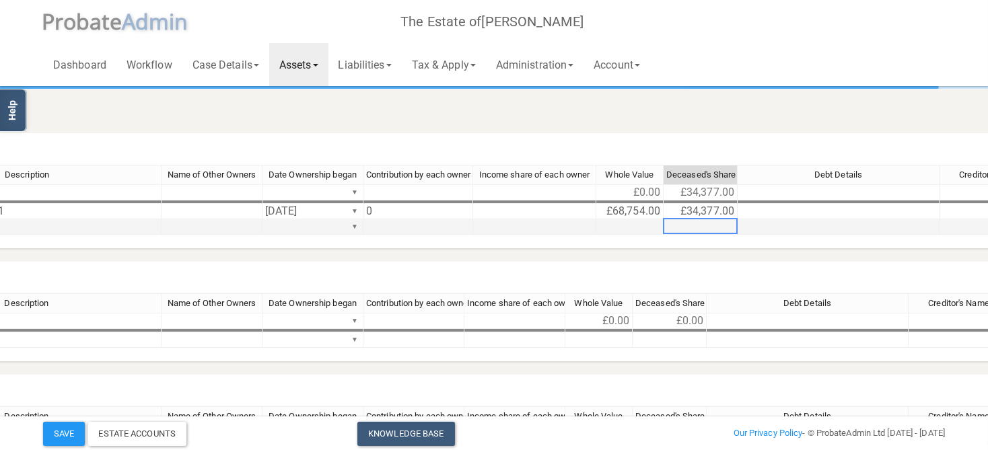
drag, startPoint x: 550, startPoint y: 449, endPoint x: 696, endPoint y: 457, distance: 145.6
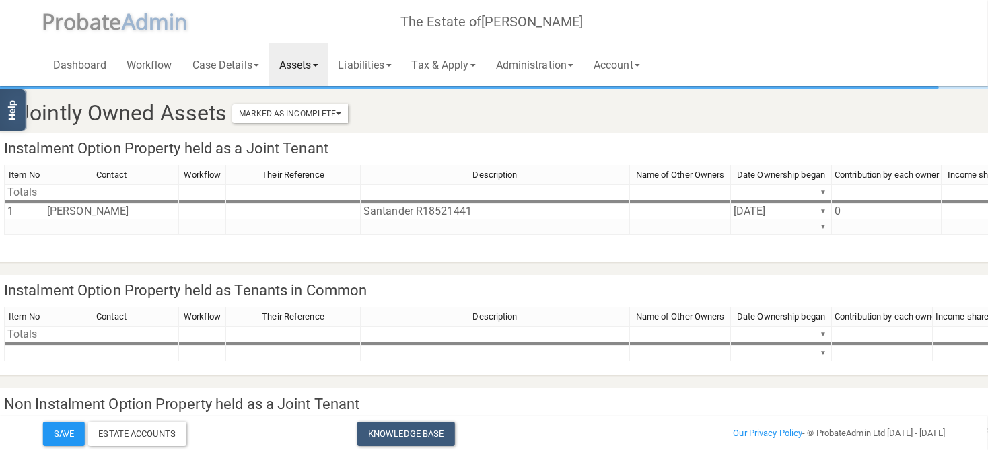
scroll to position [0, 0]
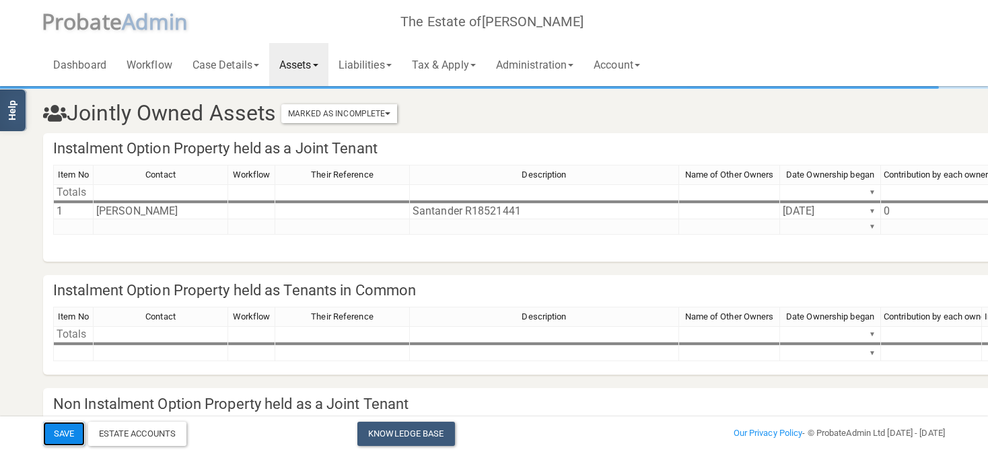
click at [69, 430] on button "Save" at bounding box center [64, 434] width 42 height 24
click at [374, 106] on button "Marked As Incomplete" at bounding box center [339, 113] width 116 height 19
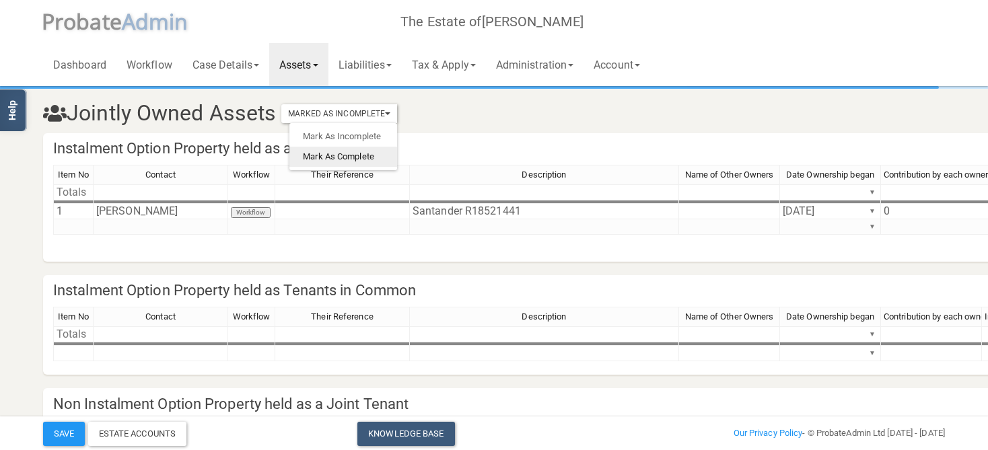
click at [353, 157] on link "Mark As Complete" at bounding box center [343, 157] width 108 height 20
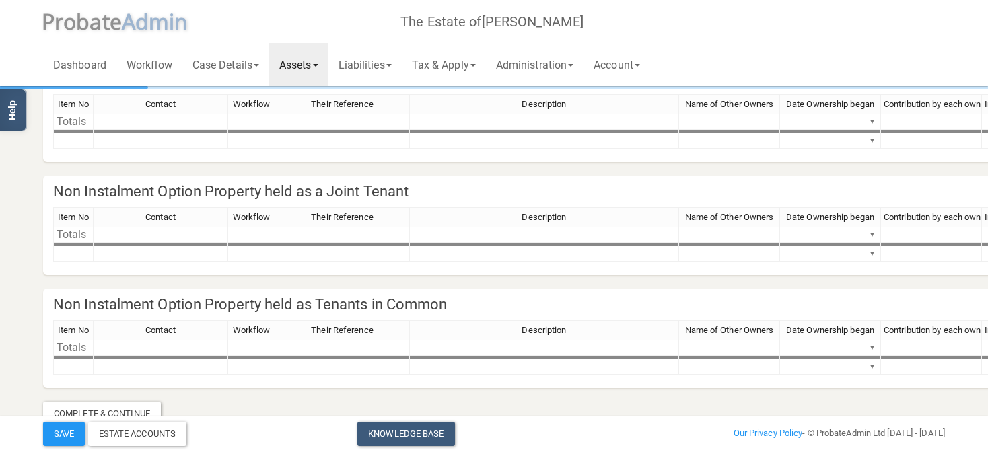
scroll to position [240, 0]
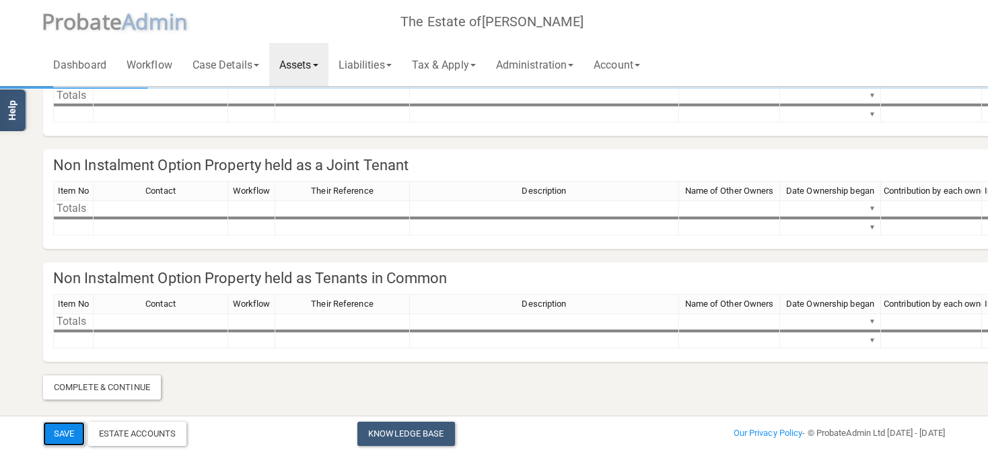
click at [63, 434] on button "Save" at bounding box center [64, 434] width 42 height 24
click at [446, 68] on link "Tax & Apply" at bounding box center [444, 64] width 84 height 43
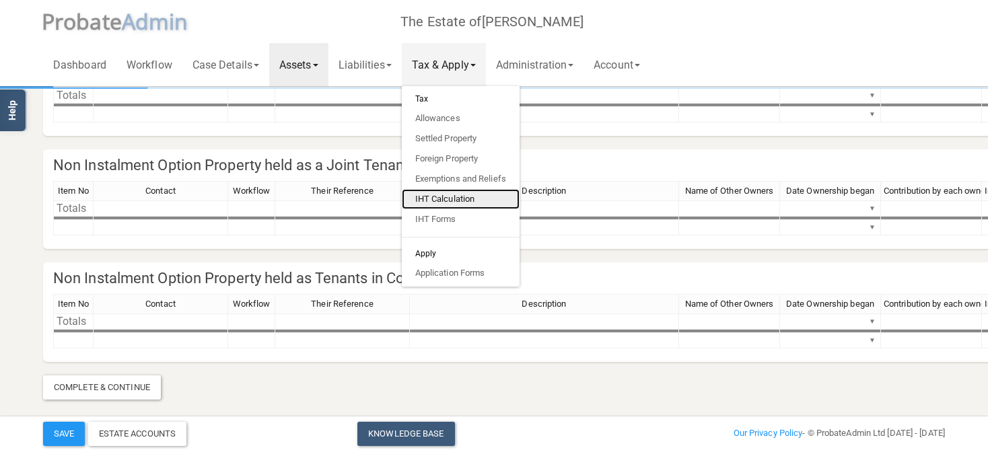
click at [470, 199] on link "IHT Calculation" at bounding box center [461, 199] width 118 height 20
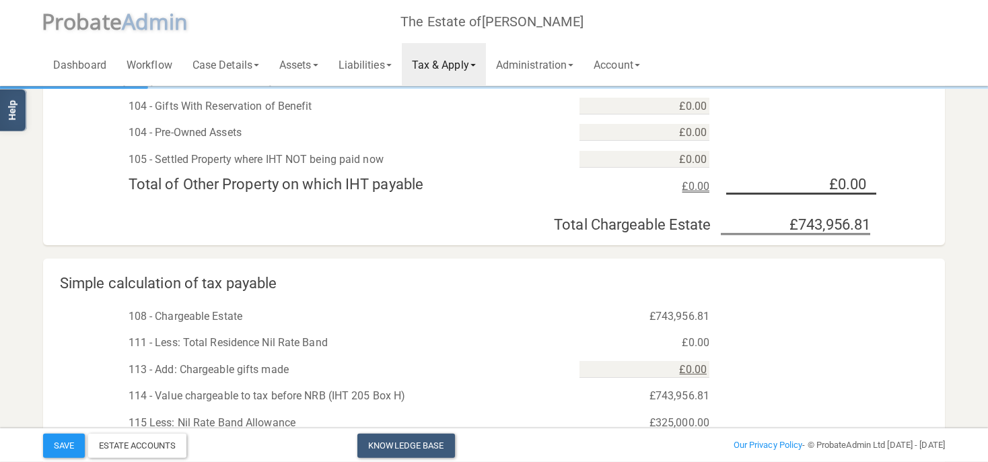
scroll to position [711, 0]
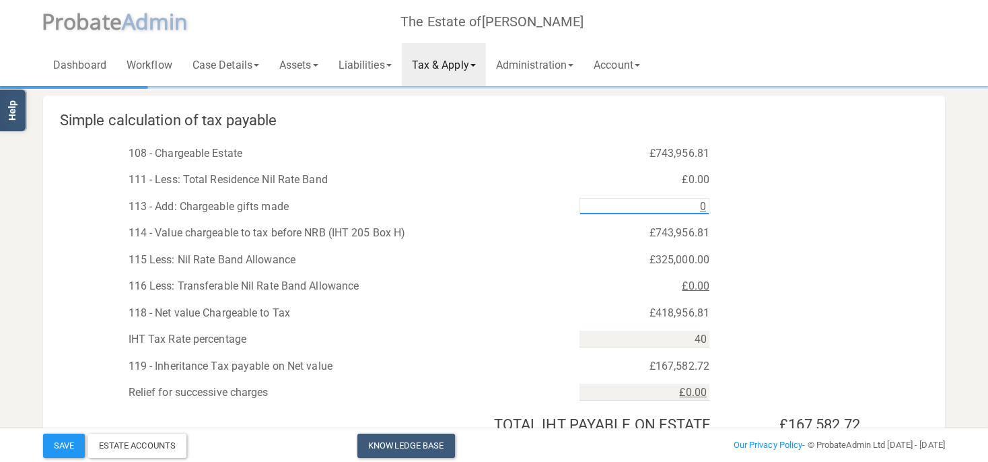
click at [685, 209] on input "0" at bounding box center [644, 206] width 130 height 17
type input "£0.00"
click at [735, 194] on div "113 - Add: Chargeable gifts made £0.00" at bounding box center [494, 203] width 902 height 27
click at [445, 71] on link "Tax & Apply" at bounding box center [444, 64] width 84 height 43
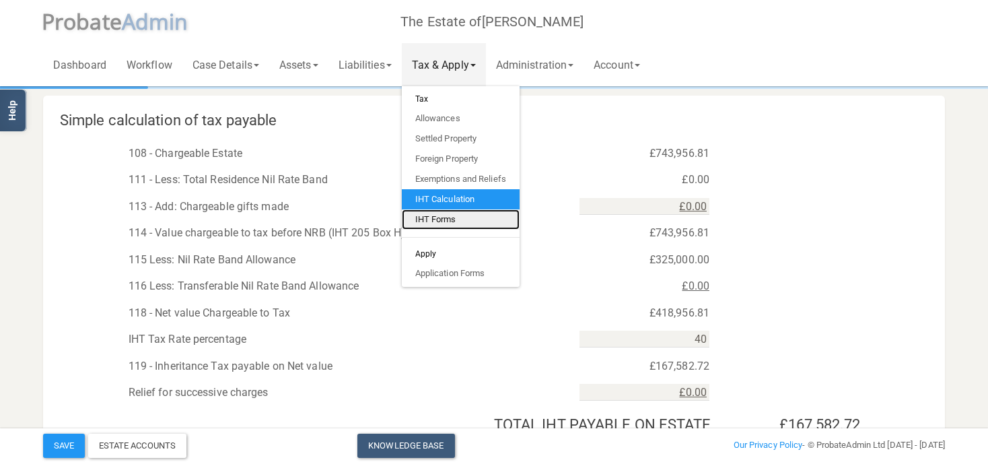
click at [451, 219] on link "IHT Forms" at bounding box center [461, 219] width 118 height 20
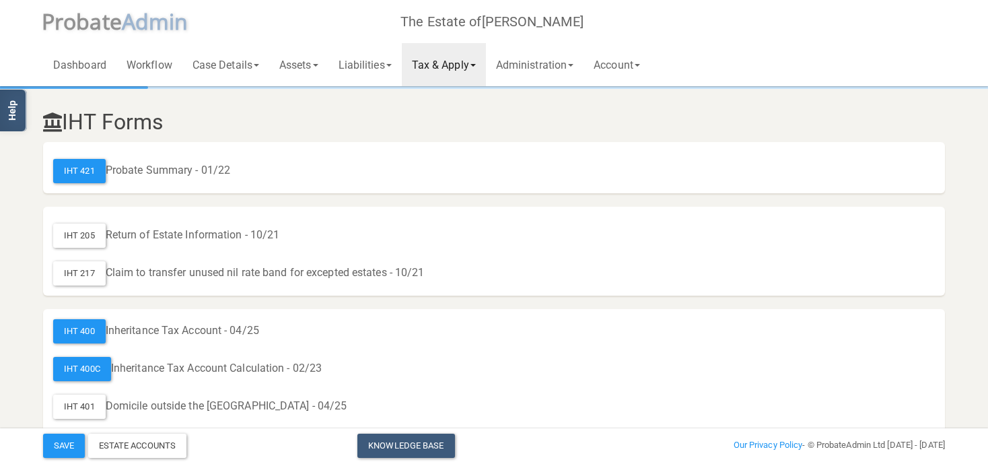
click at [468, 77] on link "Tax & Apply" at bounding box center [444, 64] width 84 height 43
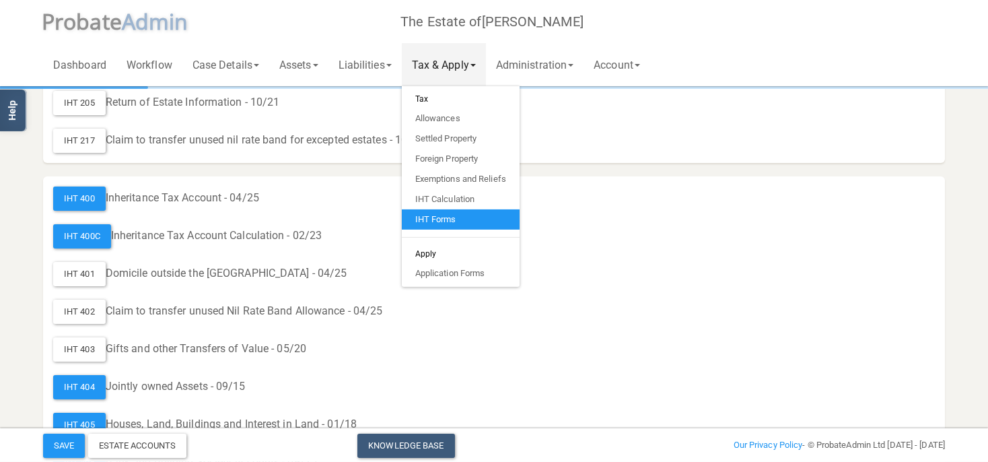
scroll to position [142, 0]
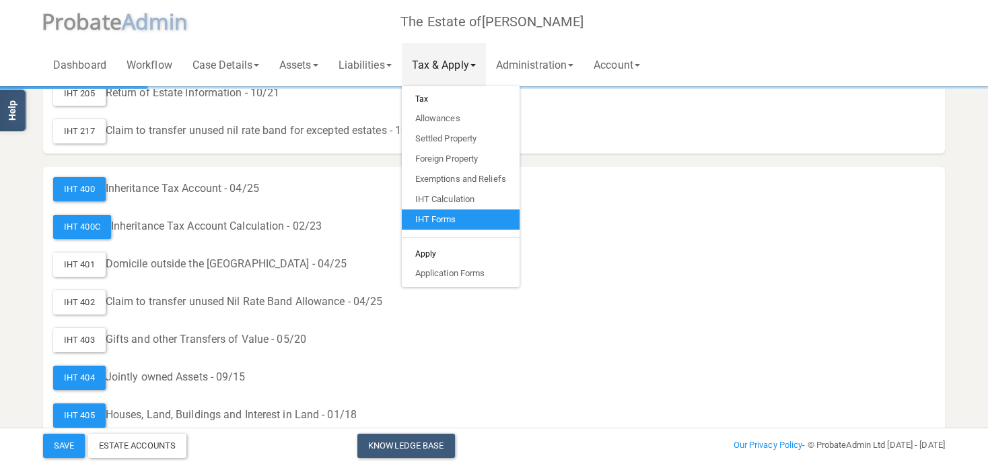
click at [542, 338] on div "IHT 403 Gifts and other Transfers of Value - 05/20" at bounding box center [494, 340] width 882 height 24
click at [464, 223] on link "IHT Forms" at bounding box center [461, 219] width 118 height 20
click at [85, 338] on div "IHT 403" at bounding box center [79, 340] width 52 height 24
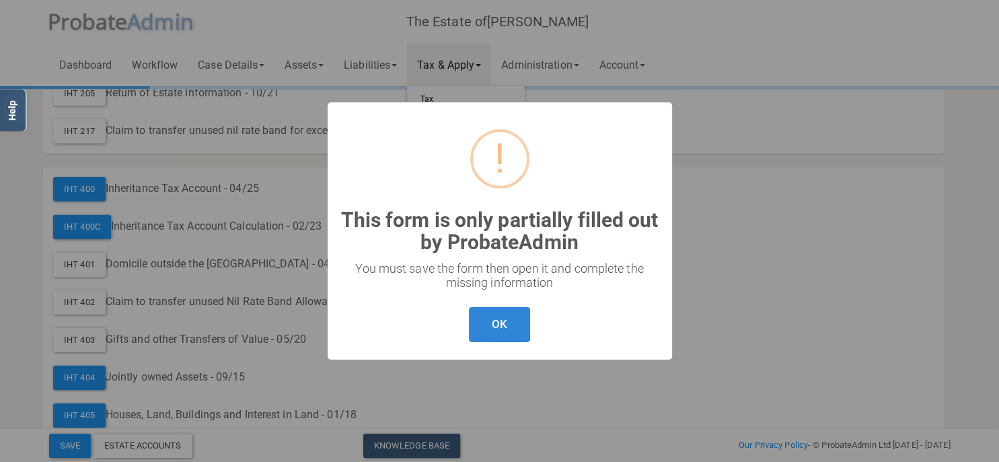
click at [742, 227] on div "? ! i This form is only partially filled out by ProbateAdmin × You must save th…" at bounding box center [499, 231] width 999 height 462
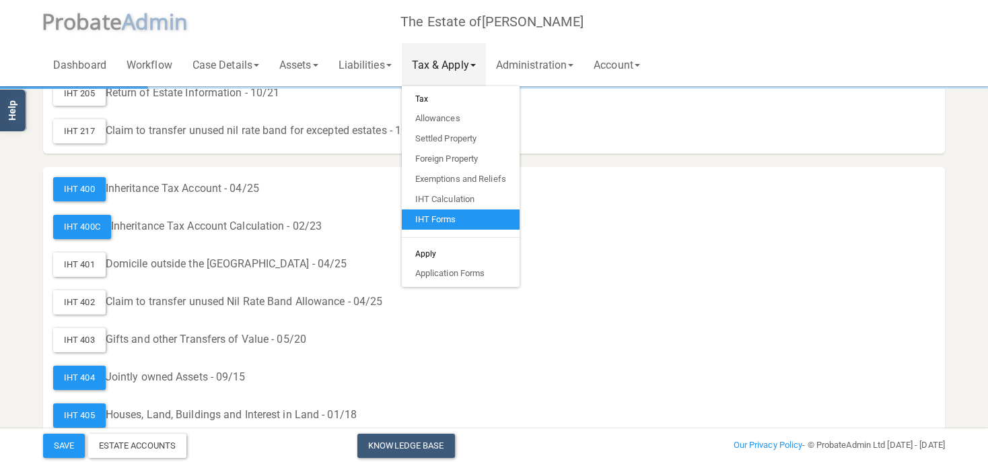
click at [470, 63] on link "Tax & Apply" at bounding box center [444, 64] width 84 height 43
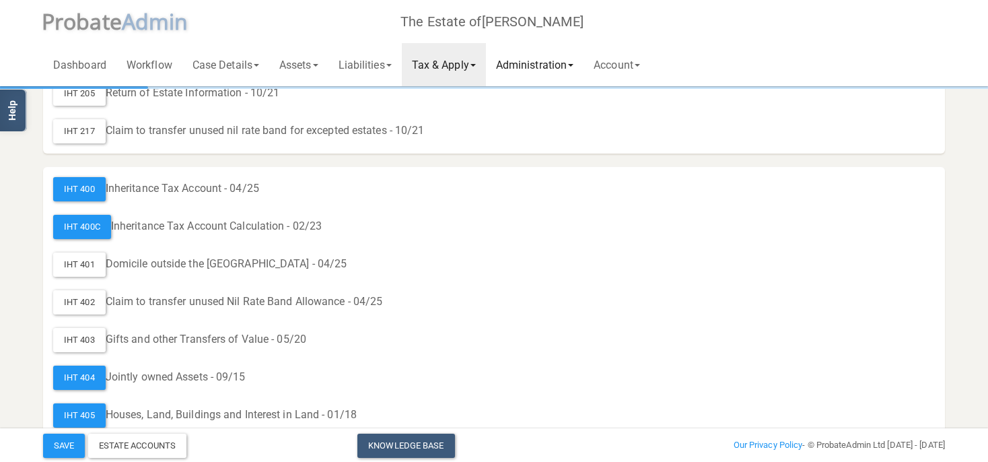
click at [583, 67] on link "Administration" at bounding box center [535, 64] width 98 height 43
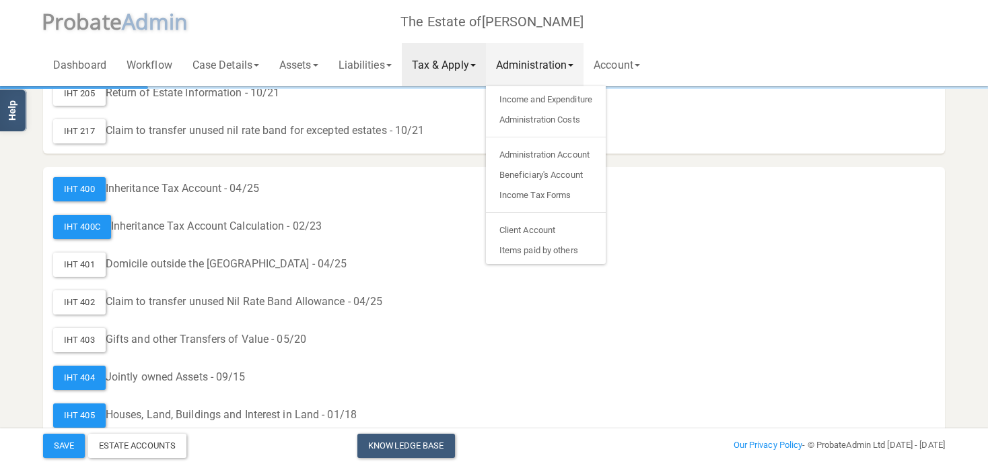
click at [561, 66] on link "Administration" at bounding box center [535, 64] width 98 height 43
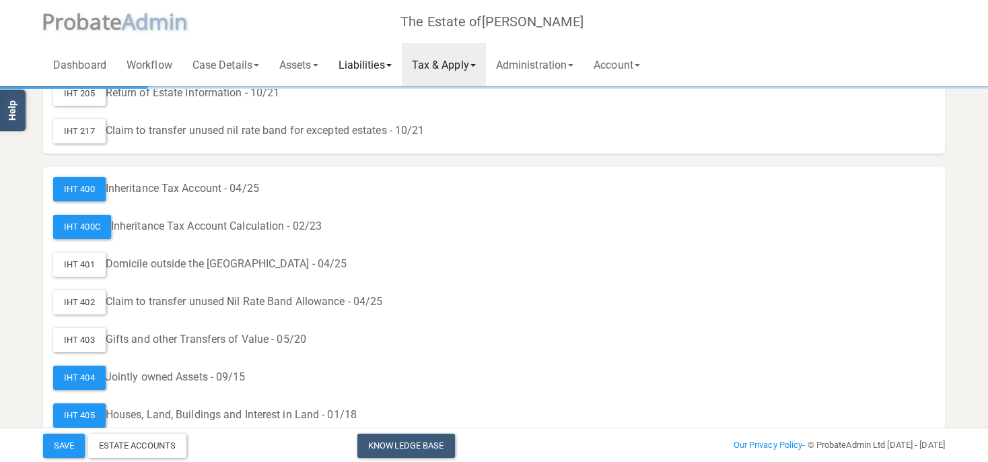
click at [361, 69] on link "Liabilities" at bounding box center [364, 64] width 73 height 43
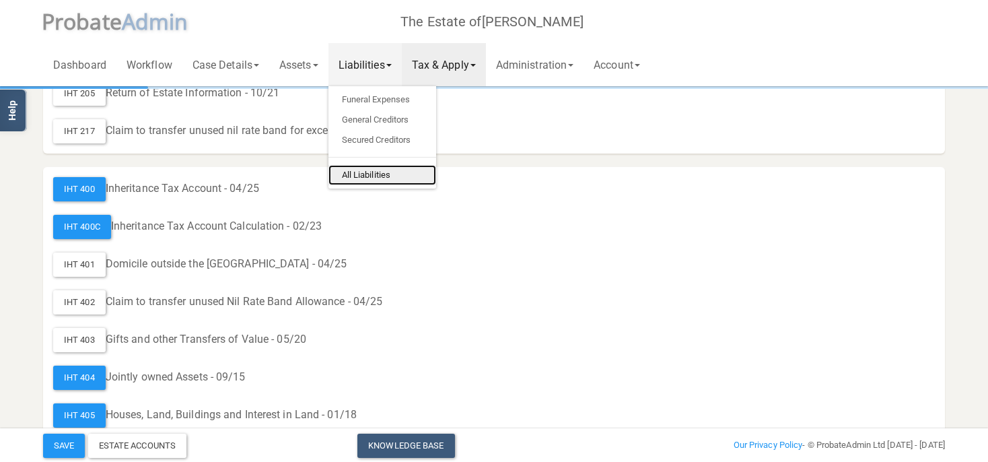
click at [394, 174] on link "All Liabilities" at bounding box center [382, 175] width 108 height 20
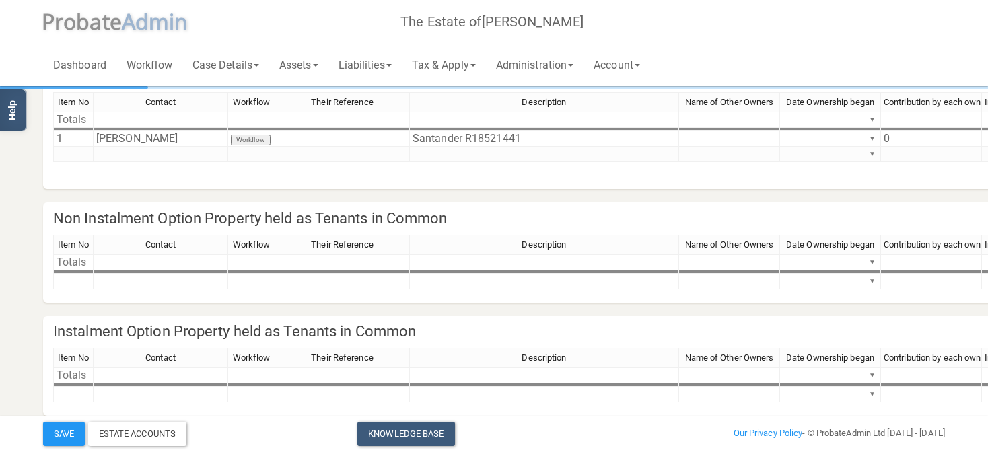
scroll to position [1120, 0]
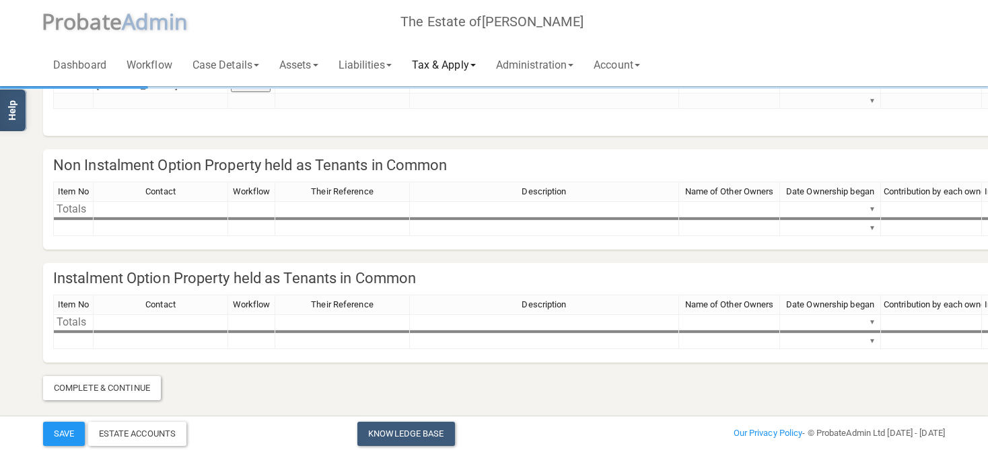
click at [462, 66] on link "Tax & Apply" at bounding box center [444, 64] width 84 height 43
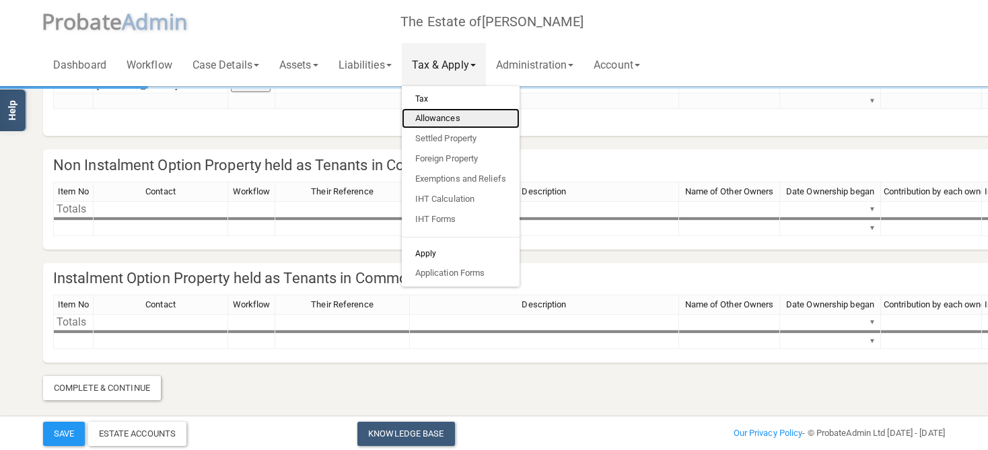
click at [452, 122] on link "Allowances" at bounding box center [461, 118] width 118 height 20
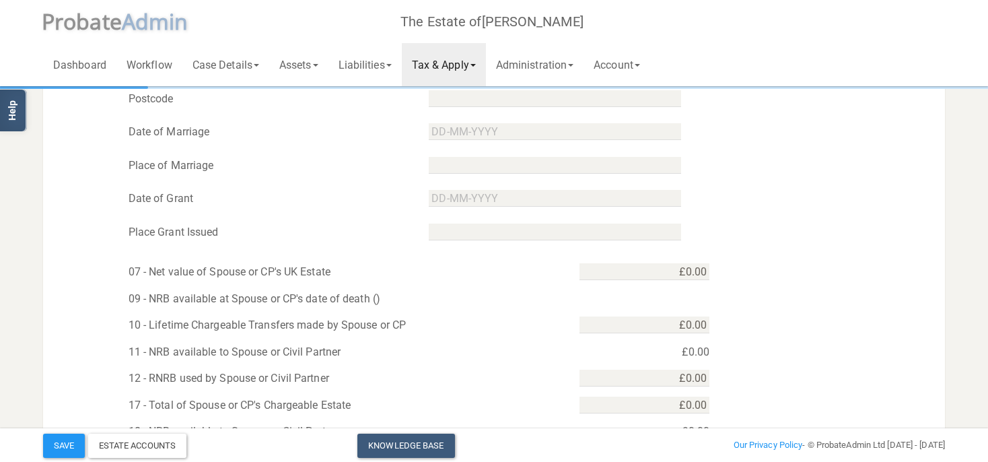
scroll to position [698, 0]
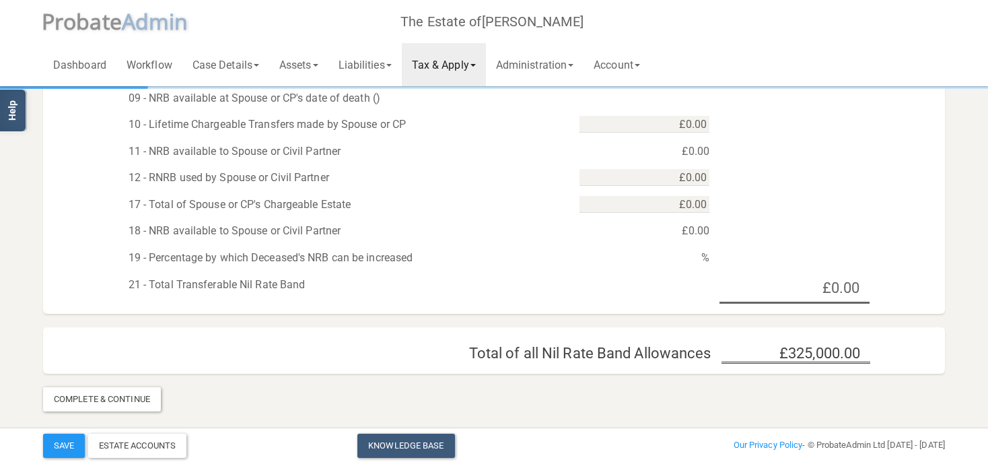
click at [486, 66] on link "Tax & Apply" at bounding box center [444, 64] width 84 height 43
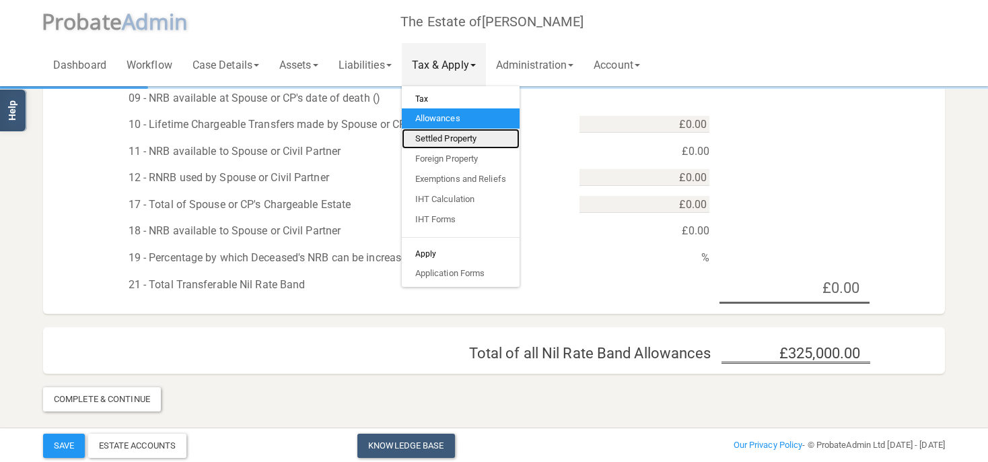
click at [464, 136] on link "Settled Property" at bounding box center [461, 139] width 118 height 20
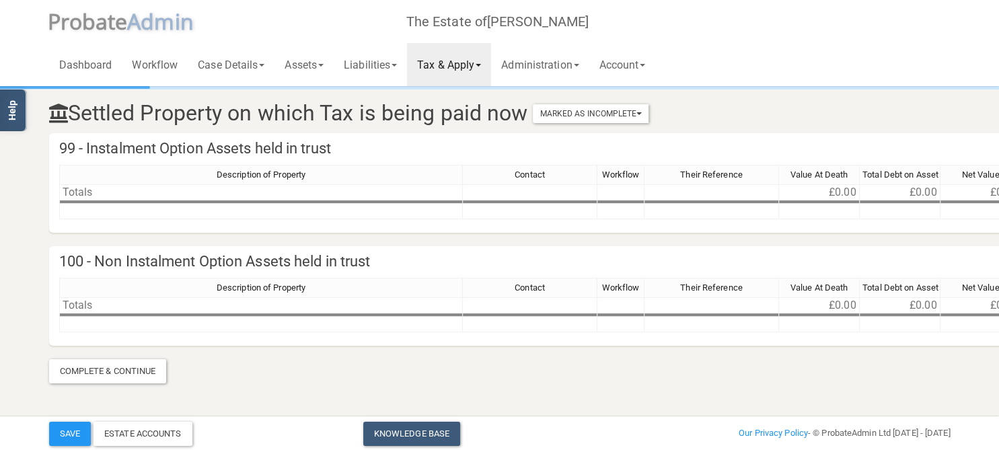
click at [470, 57] on link "Tax & Apply" at bounding box center [449, 64] width 84 height 43
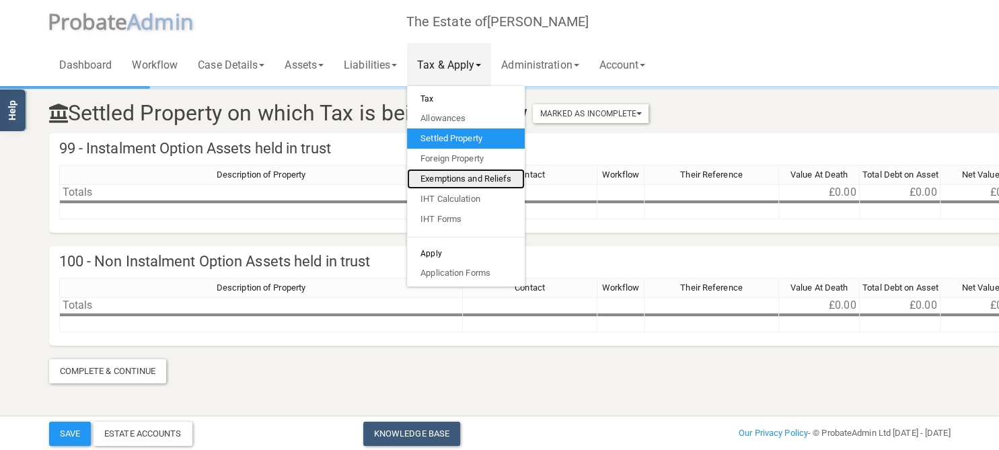
click at [469, 180] on link "Exemptions and Reliefs" at bounding box center [466, 179] width 118 height 20
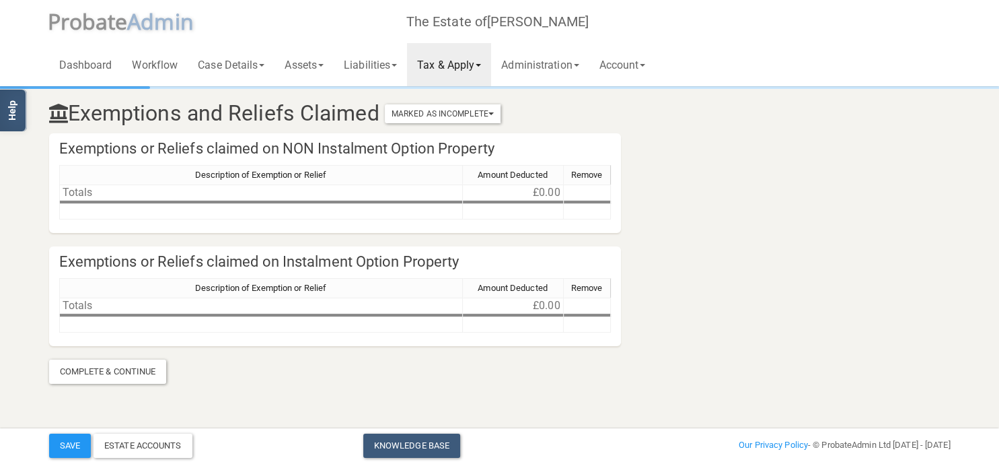
click at [481, 74] on link "Tax & Apply" at bounding box center [449, 64] width 84 height 43
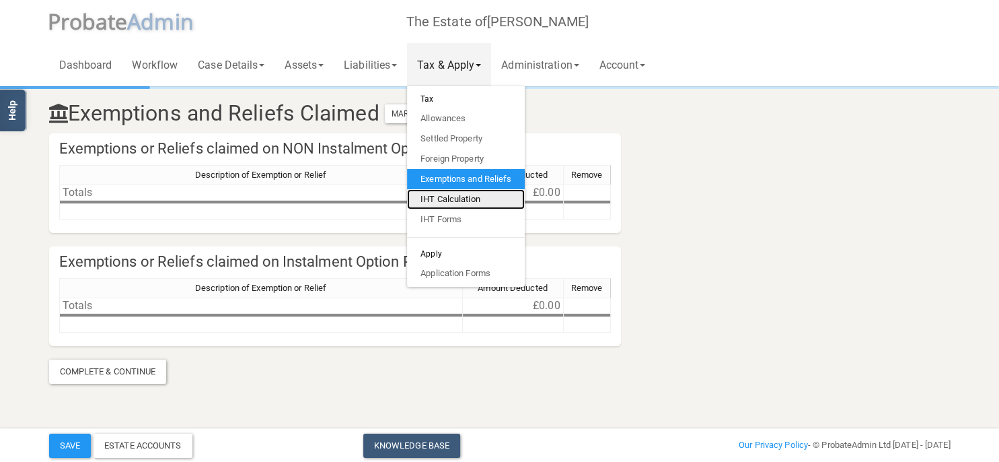
click at [459, 200] on link "IHT Calculation" at bounding box center [466, 199] width 118 height 20
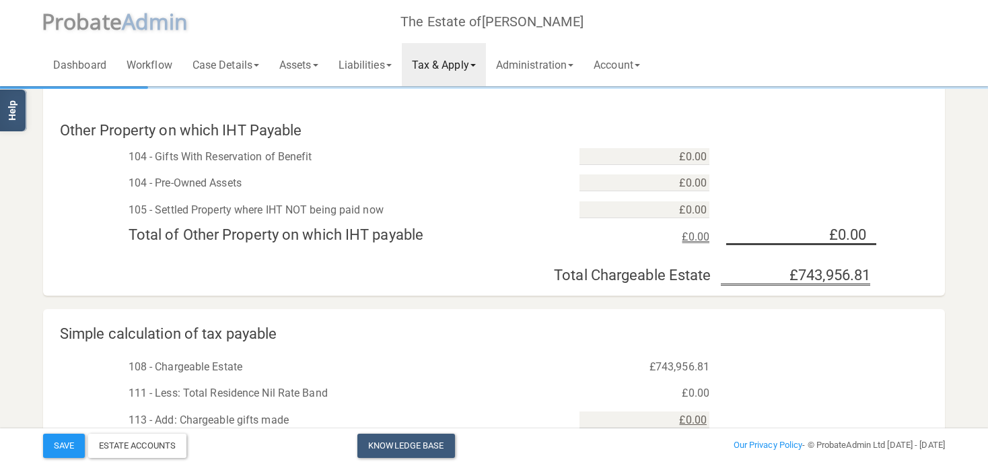
scroll to position [639, 0]
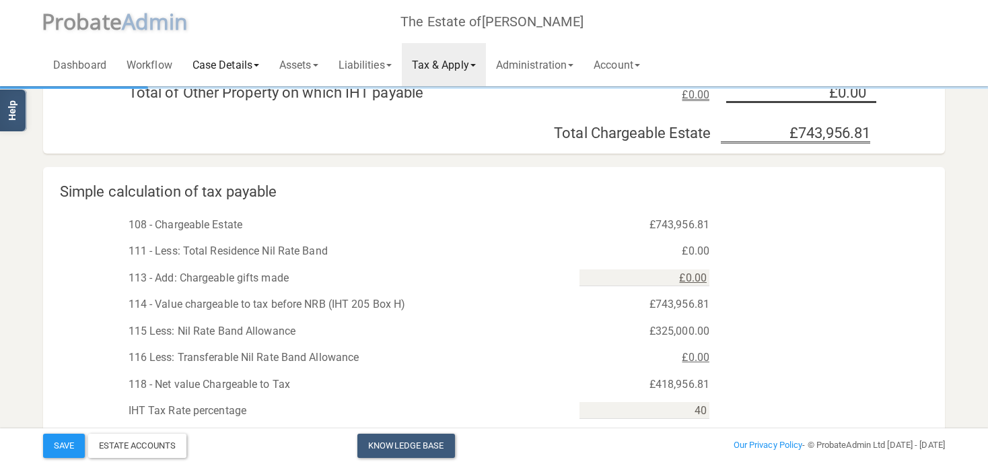
click at [229, 64] on link "Case Details" at bounding box center [225, 64] width 87 height 43
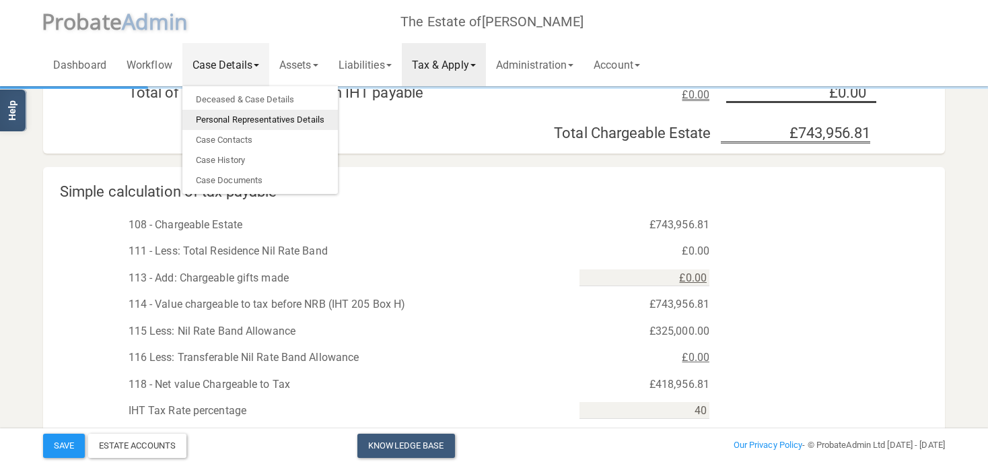
scroll to position [853, 0]
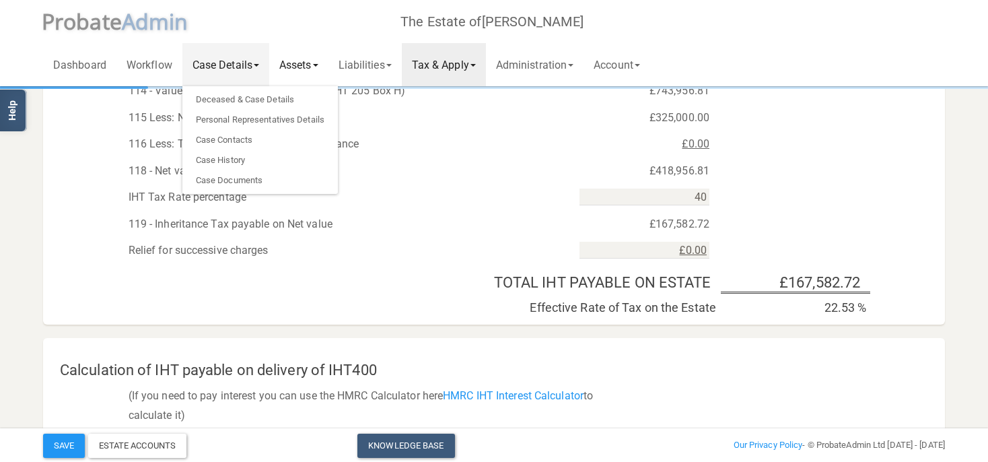
click at [303, 71] on link "Assets" at bounding box center [298, 64] width 59 height 43
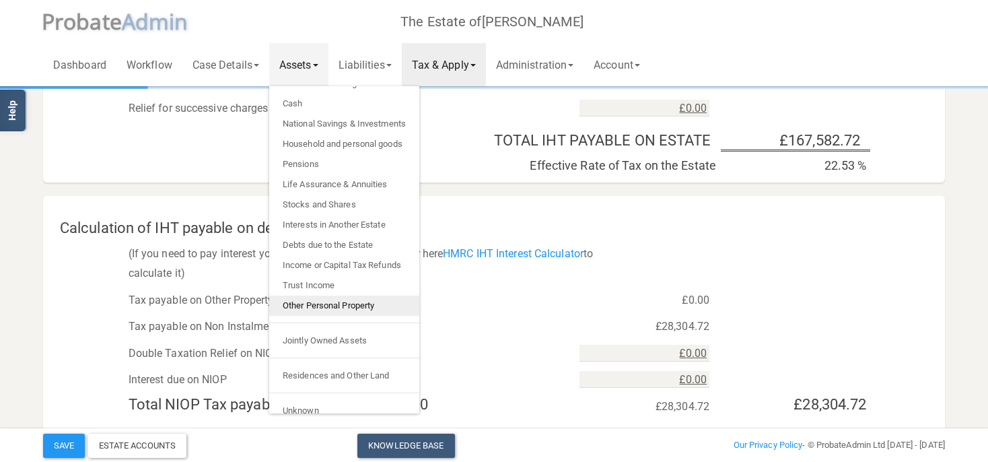
scroll to position [27, 0]
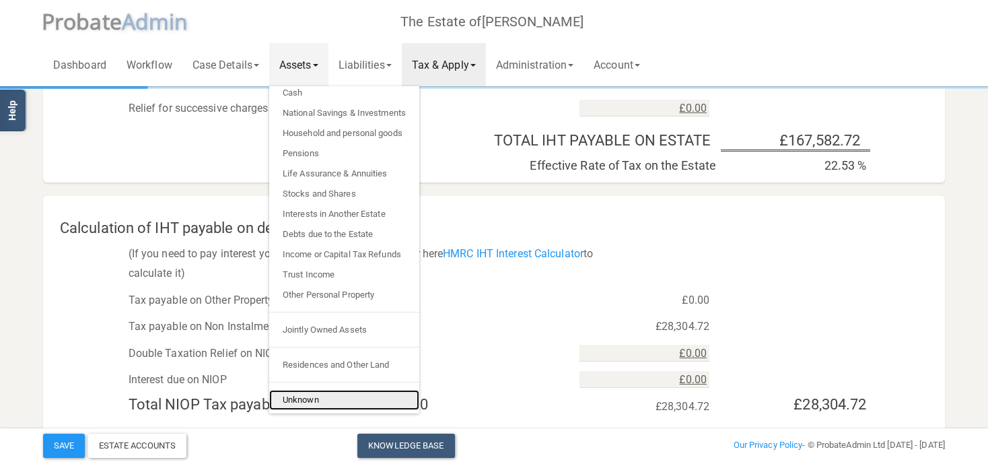
click at [311, 394] on link "Unknown" at bounding box center [344, 400] width 150 height 20
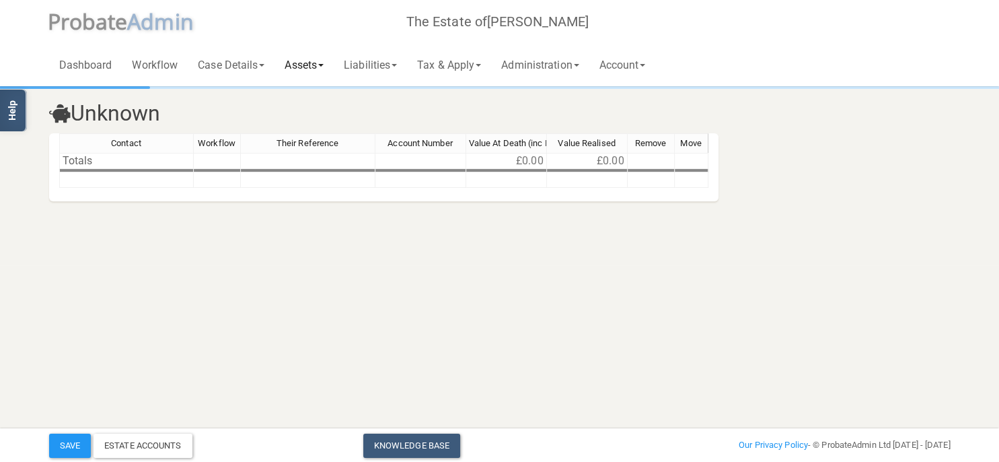
click at [292, 58] on link "Assets" at bounding box center [304, 64] width 59 height 43
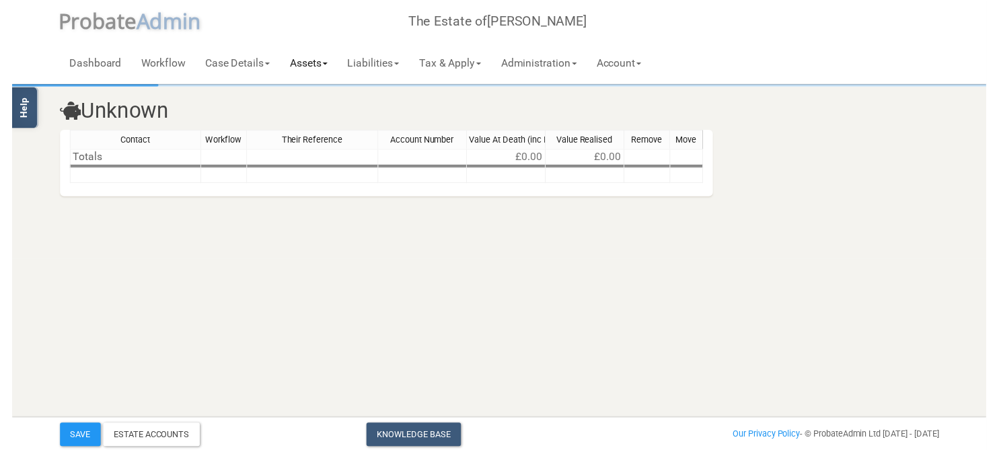
scroll to position [27, 0]
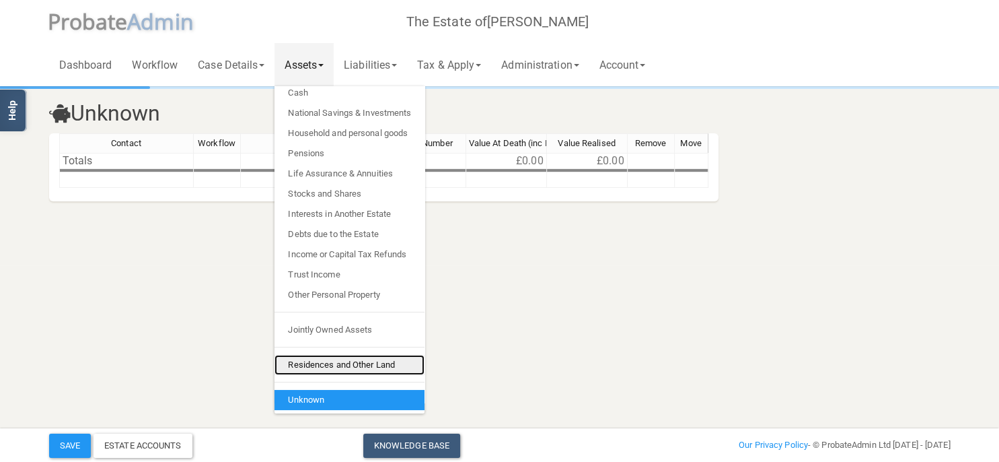
click at [325, 359] on link "Residences and Other Land" at bounding box center [350, 365] width 150 height 20
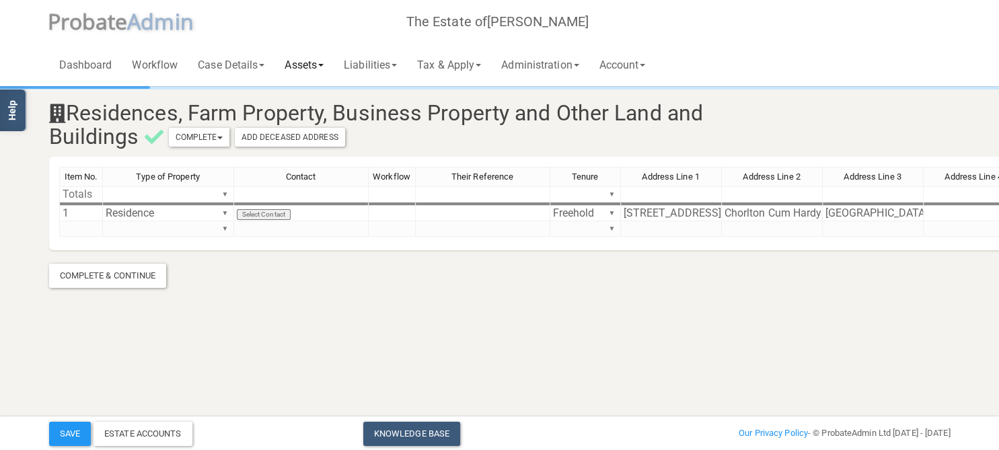
click at [320, 68] on link "Assets" at bounding box center [304, 64] width 59 height 43
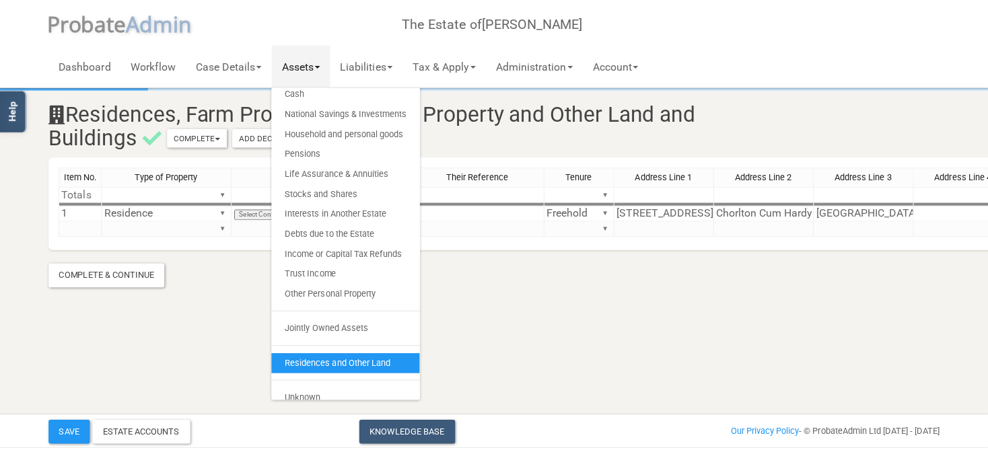
scroll to position [27, 0]
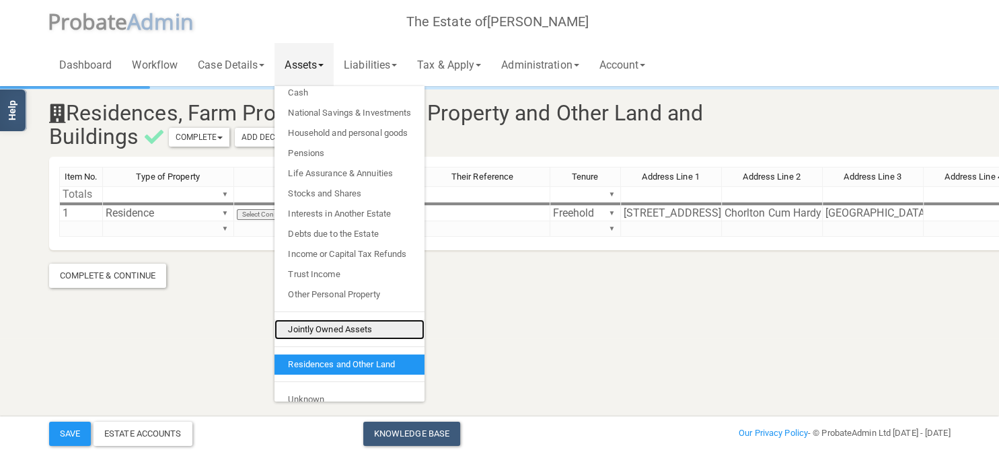
click at [324, 331] on link "Jointly Owned Assets" at bounding box center [350, 330] width 150 height 20
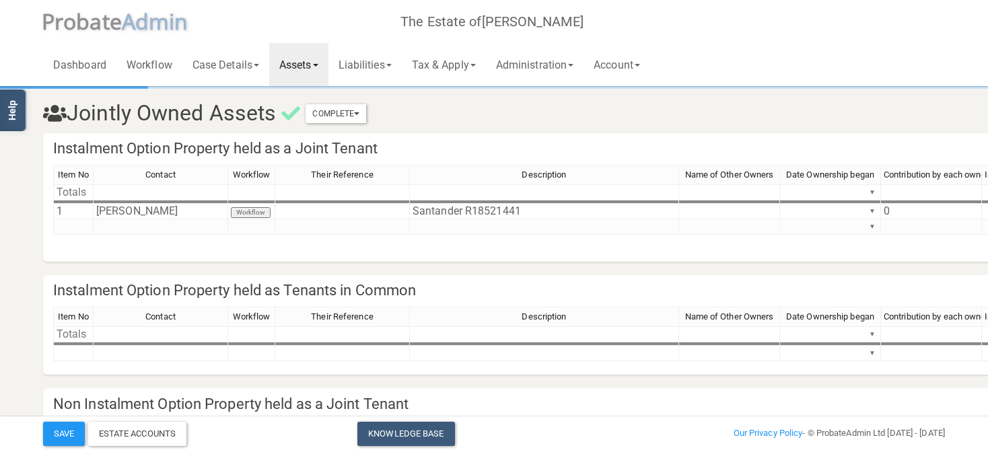
click at [320, 67] on link "Assets" at bounding box center [298, 64] width 59 height 43
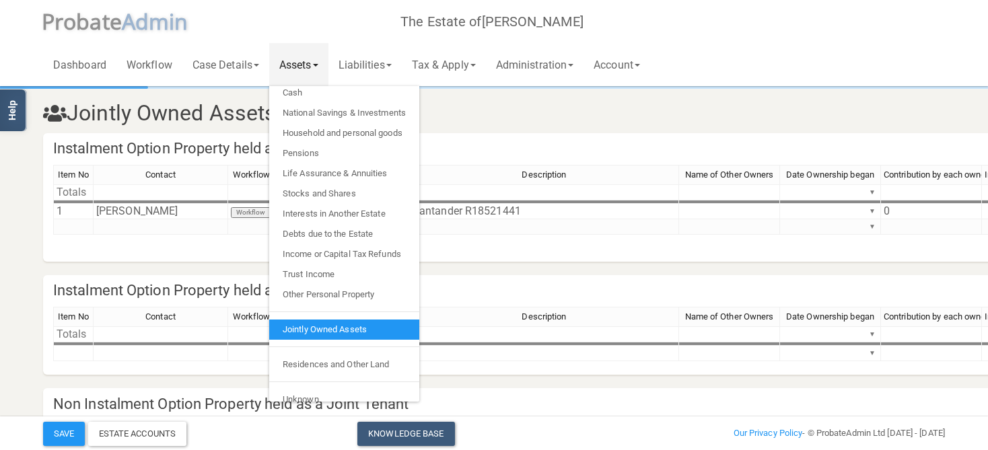
scroll to position [27, 0]
click at [390, 68] on link "Liabilities" at bounding box center [364, 64] width 73 height 43
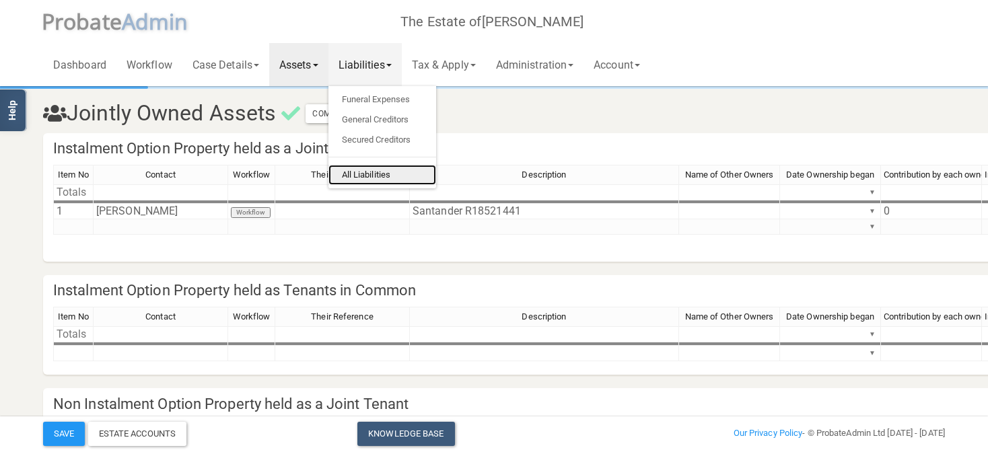
click at [381, 176] on link "All Liabilities" at bounding box center [382, 175] width 108 height 20
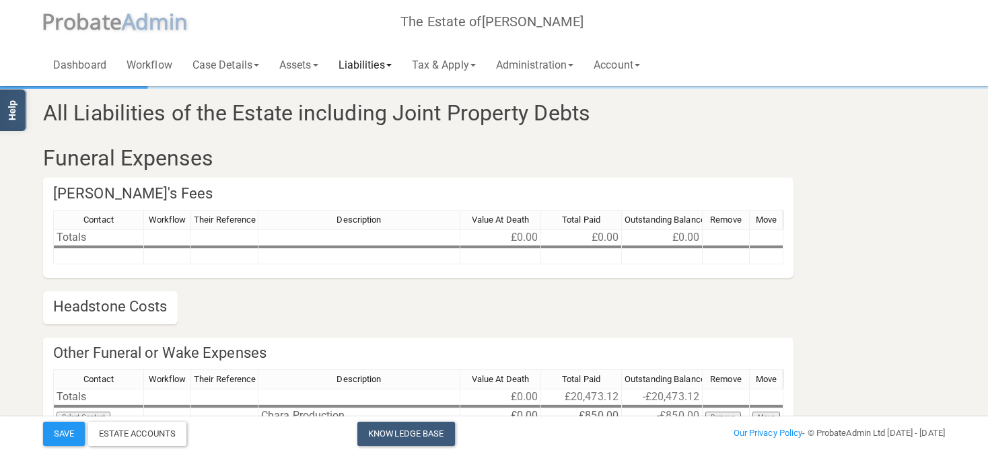
click at [400, 58] on link "Liabilities" at bounding box center [364, 64] width 73 height 43
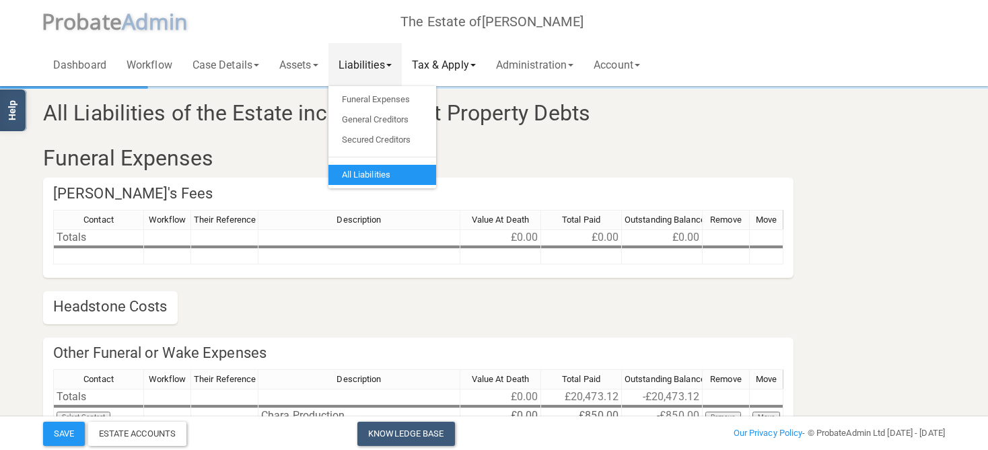
click at [475, 59] on link "Tax & Apply" at bounding box center [444, 64] width 84 height 43
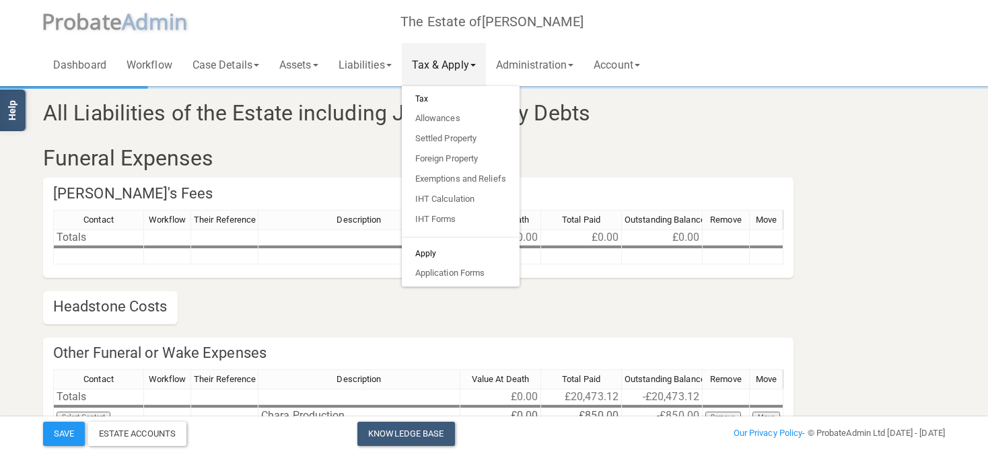
click at [454, 100] on h6 "Tax" at bounding box center [461, 98] width 118 height 19
click at [432, 98] on h6 "Tax" at bounding box center [461, 98] width 118 height 19
click at [440, 119] on link "Allowances" at bounding box center [461, 118] width 118 height 20
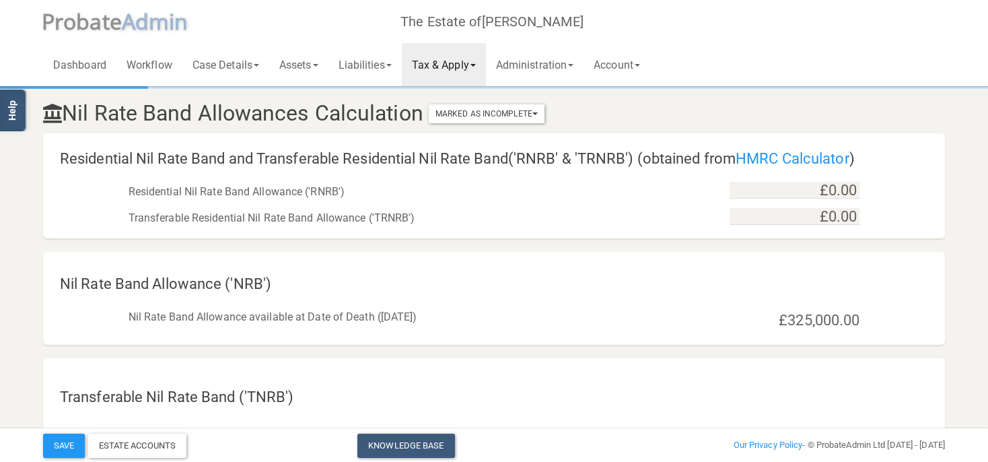
click at [451, 51] on link "Tax & Apply" at bounding box center [444, 64] width 84 height 43
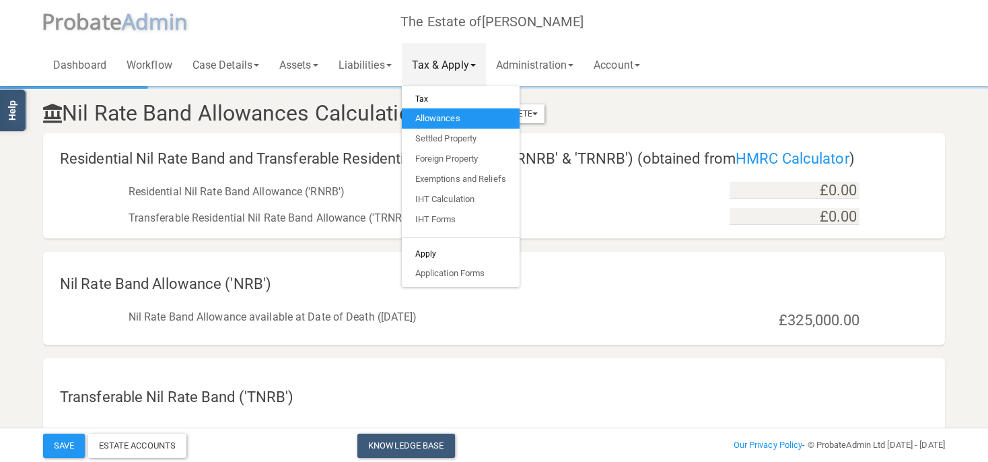
click at [437, 100] on h6 "Tax" at bounding box center [461, 98] width 118 height 19
click at [736, 106] on div "Nil Rate Band Allowances Calculation Marked As Incomplete Mark As Incomplete Ma…" at bounding box center [494, 110] width 922 height 45
click at [474, 140] on link "Settled Property" at bounding box center [461, 139] width 118 height 20
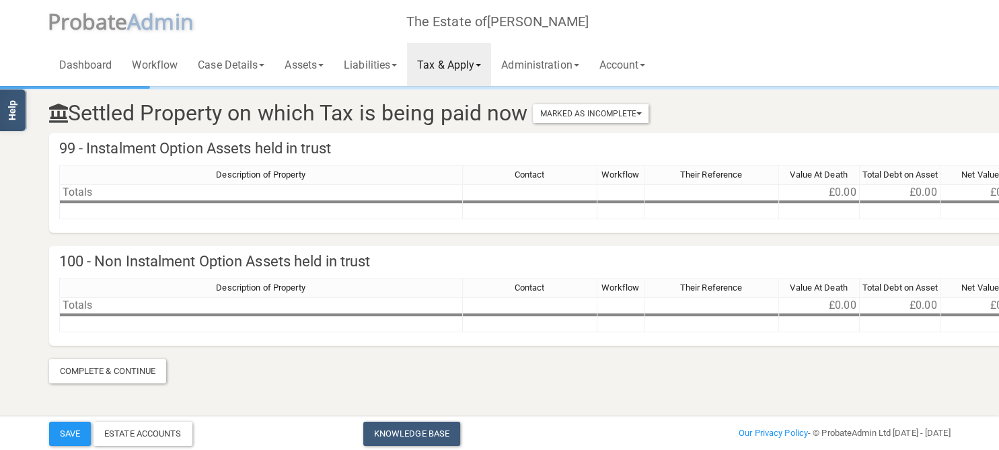
click at [480, 63] on link "Tax & Apply" at bounding box center [449, 64] width 84 height 43
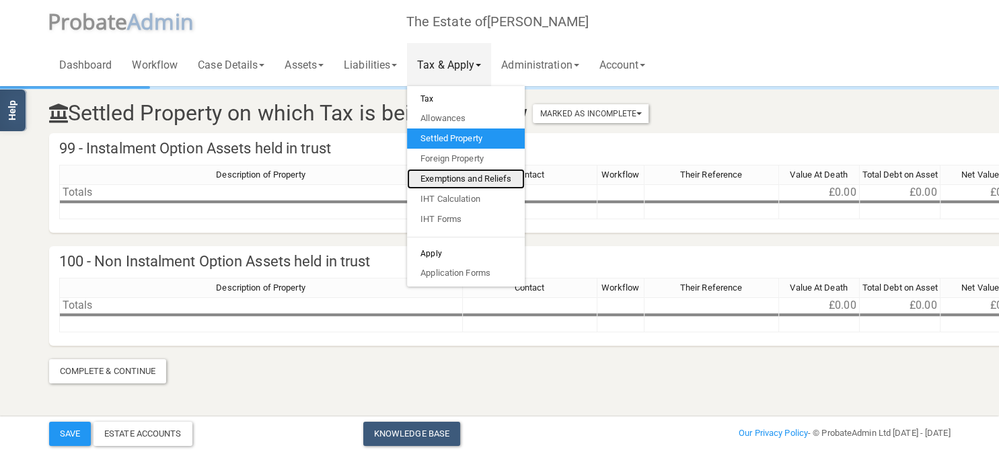
click at [468, 182] on link "Exemptions and Reliefs" at bounding box center [466, 179] width 118 height 20
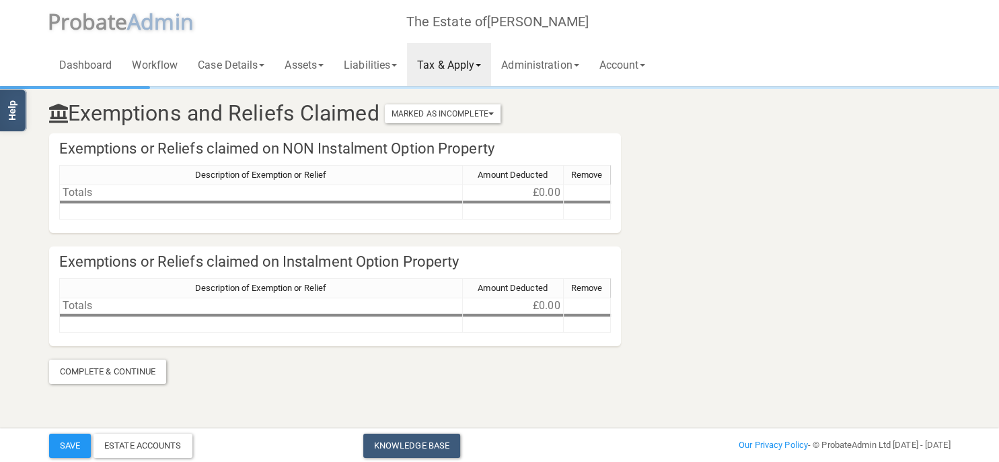
click at [463, 65] on link "Tax & Apply" at bounding box center [449, 64] width 84 height 43
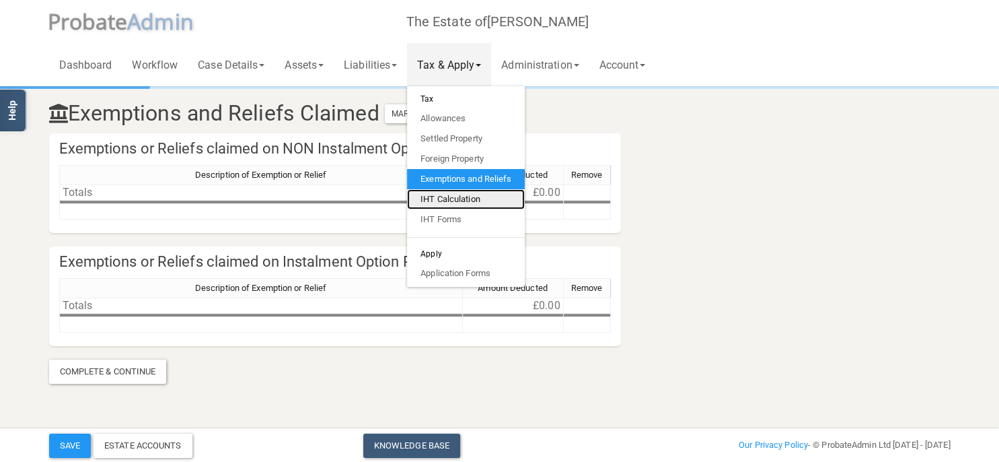
click at [474, 201] on link "IHT Calculation" at bounding box center [466, 199] width 118 height 20
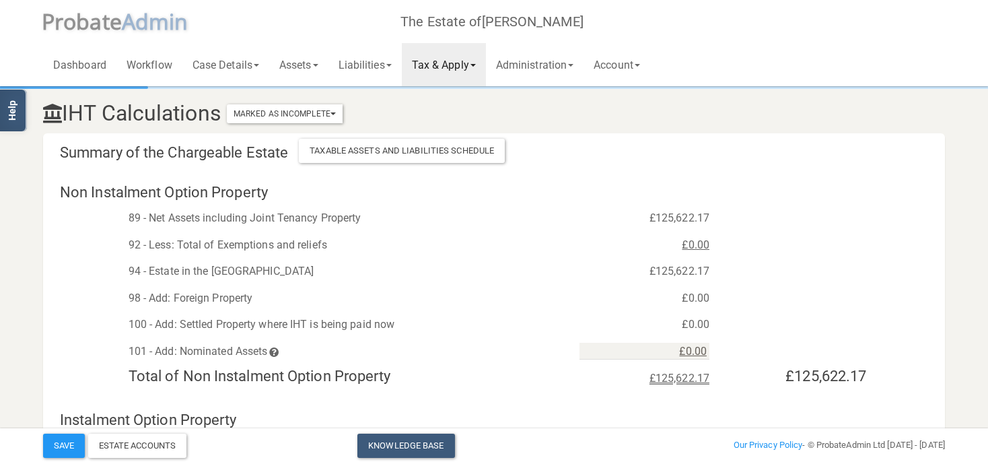
click at [468, 69] on link "Tax & Apply" at bounding box center [444, 64] width 84 height 43
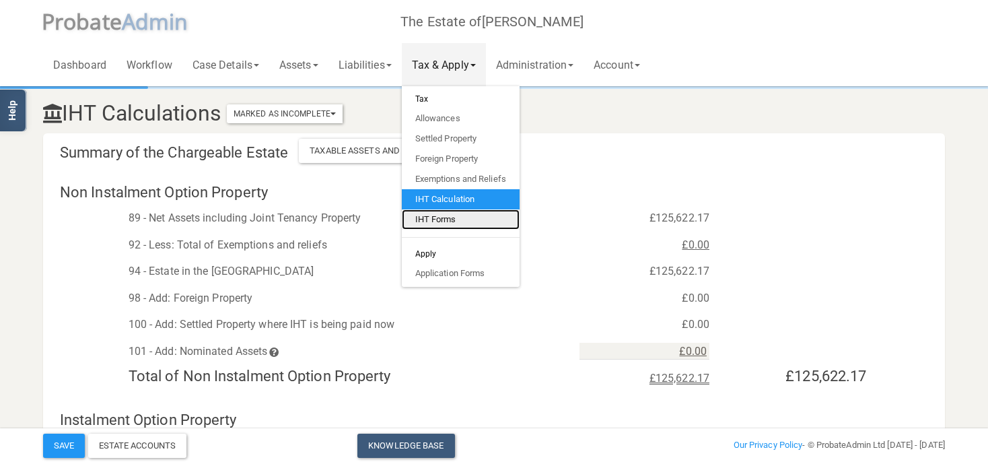
click at [470, 225] on link "IHT Forms" at bounding box center [461, 219] width 118 height 20
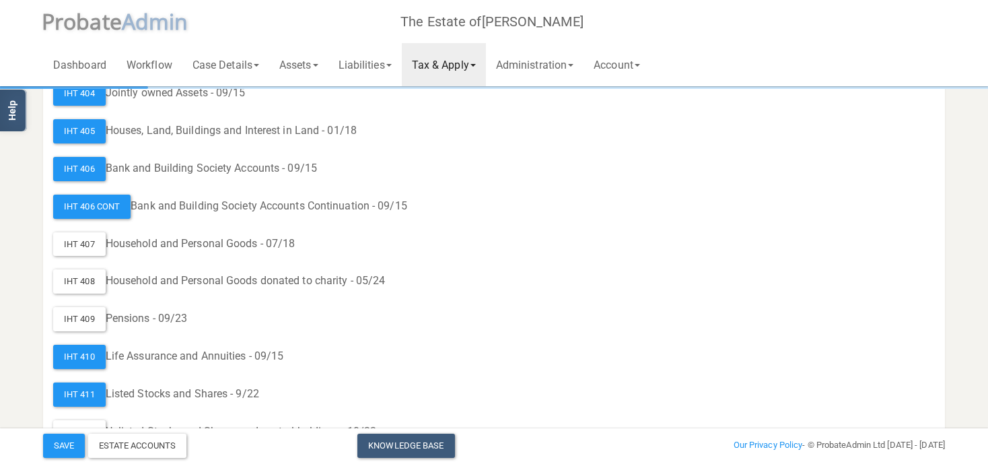
scroll to position [213, 0]
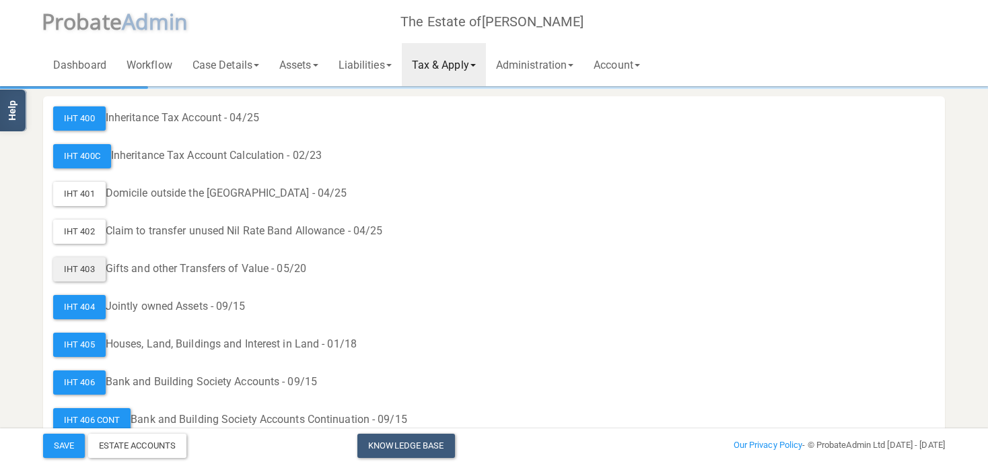
click at [71, 268] on div "IHT 403" at bounding box center [79, 269] width 52 height 24
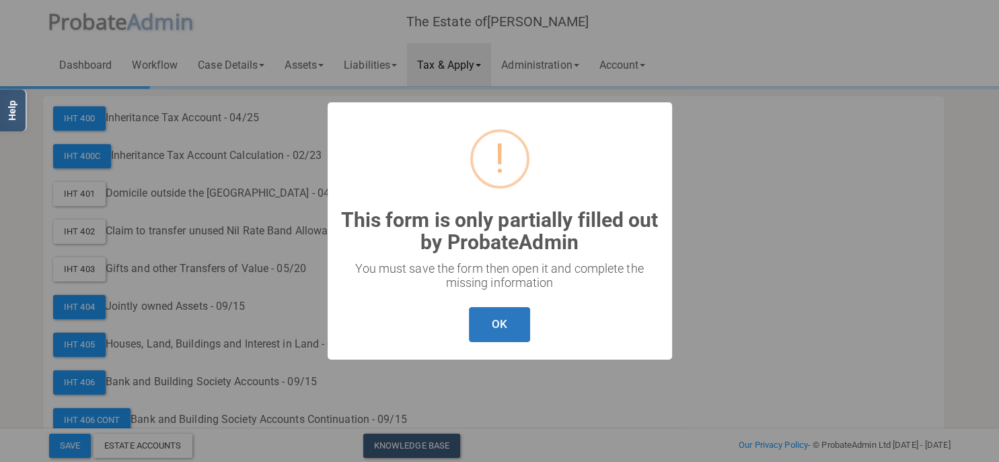
click at [497, 324] on button "OK" at bounding box center [499, 325] width 61 height 36
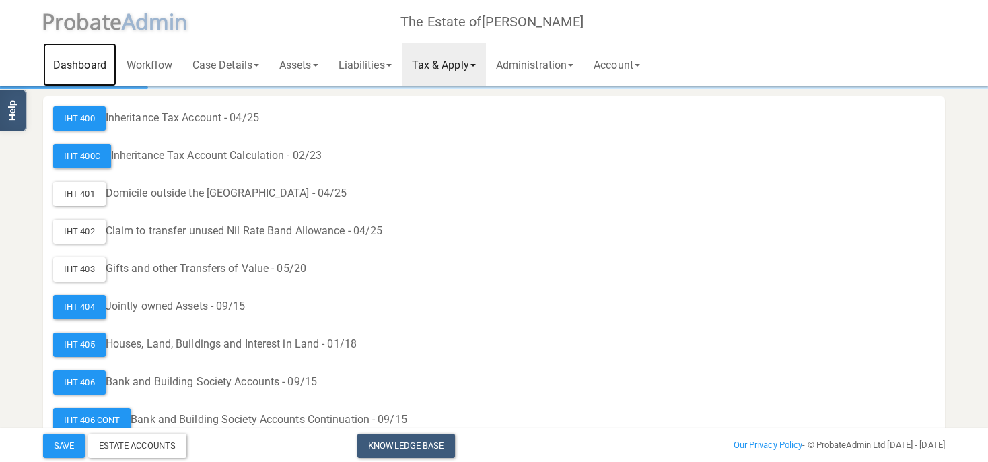
click at [75, 71] on link "Dashboard" at bounding box center [79, 64] width 73 height 43
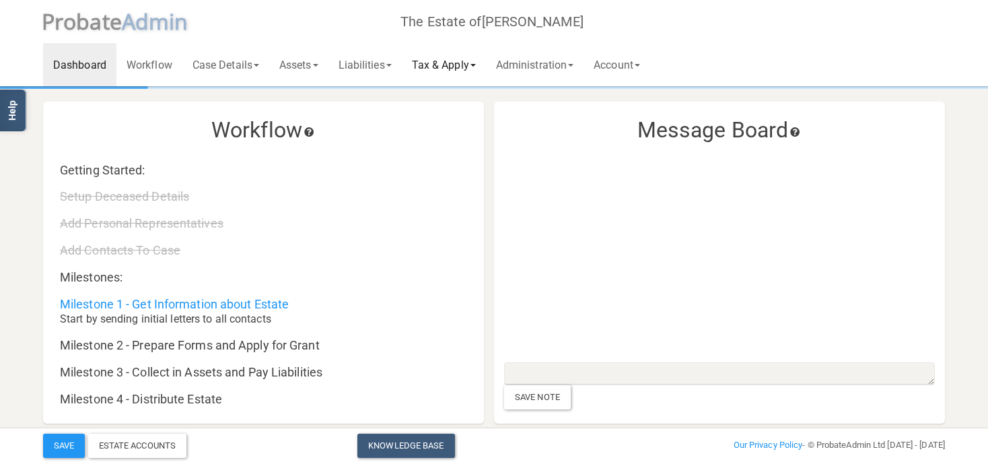
click at [456, 65] on link "Tax & Apply" at bounding box center [444, 64] width 84 height 43
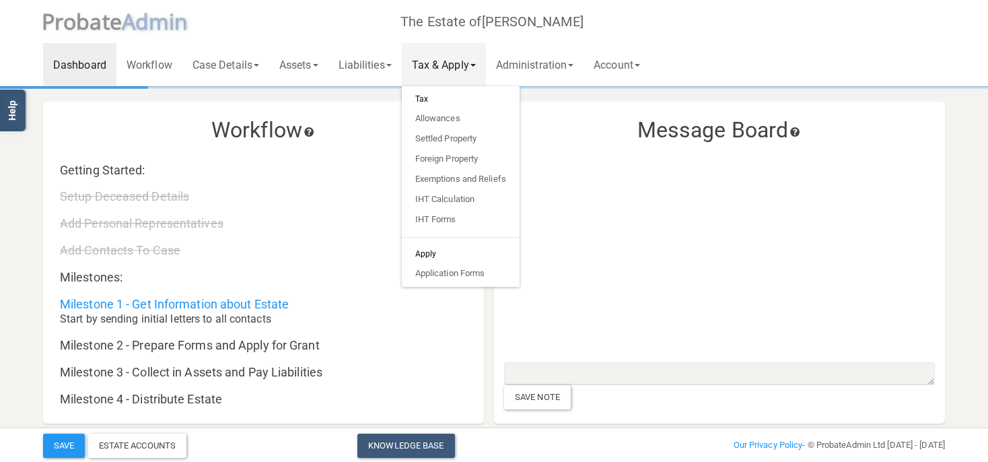
click at [287, 20] on div "Dashboard Workflow Case Details Deceased & Case Details Personal Representative…" at bounding box center [494, 43] width 902 height 86
click at [454, 199] on link "IHT Calculation" at bounding box center [461, 199] width 118 height 20
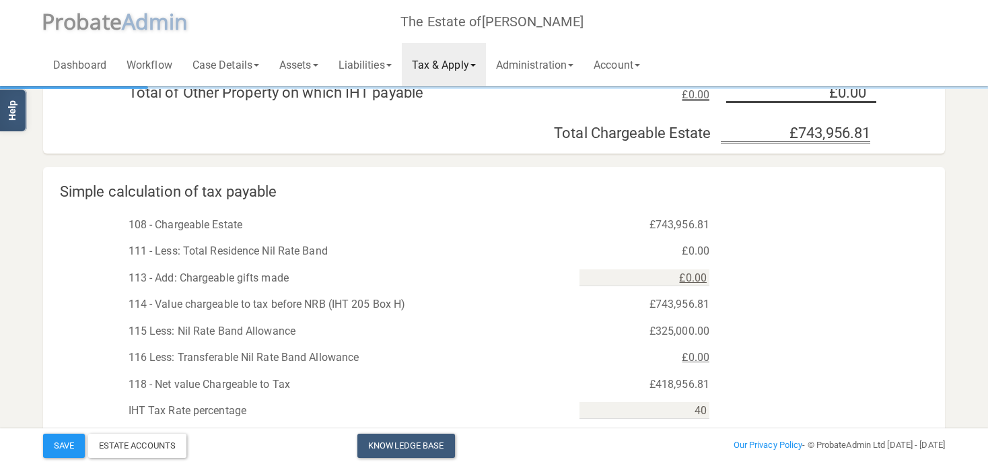
scroll to position [711, 0]
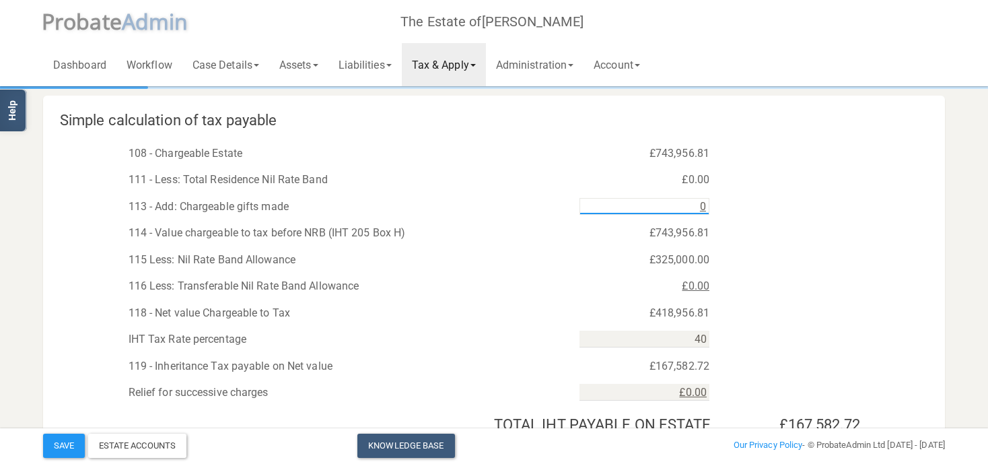
click at [684, 208] on input "0" at bounding box center [644, 206] width 130 height 17
type input "0"
click at [871, 271] on div "116 Less: Transferable Nil Rate Band Allowance £0.00" at bounding box center [494, 282] width 902 height 27
click at [701, 208] on input "31" at bounding box center [644, 206] width 130 height 17
type input "3"
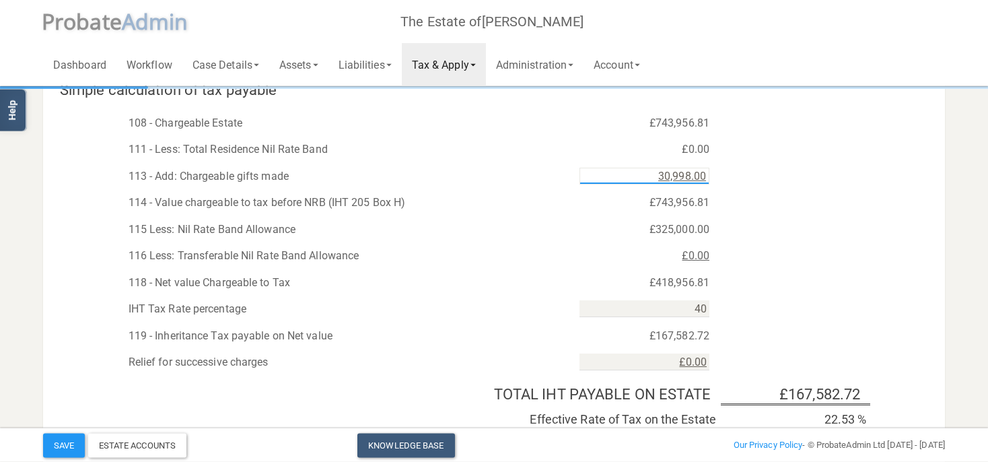
scroll to position [670, 0]
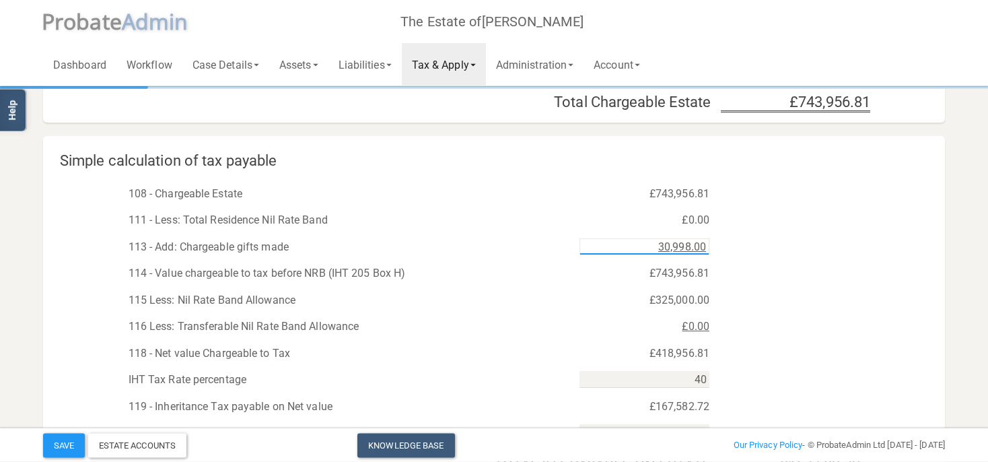
type input "30,998.00"
click at [798, 216] on div "111 - Less: Total Residence Nil Rate Band £0.00" at bounding box center [494, 216] width 902 height 27
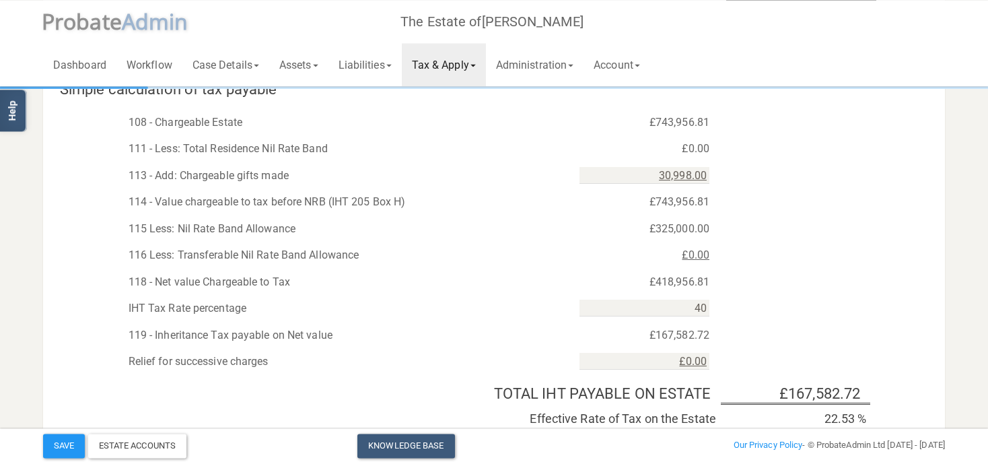
click at [475, 62] on link "Tax & Apply" at bounding box center [444, 64] width 84 height 43
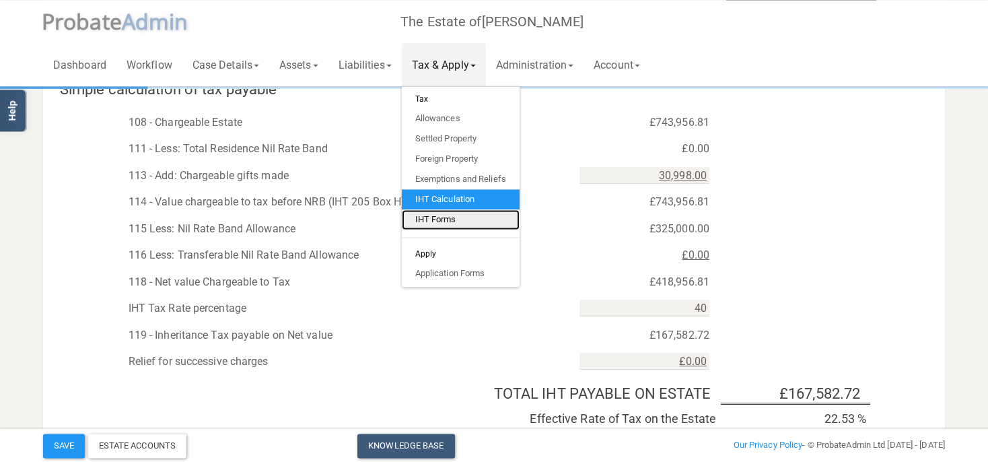
click at [455, 219] on link "IHT Forms" at bounding box center [461, 219] width 118 height 20
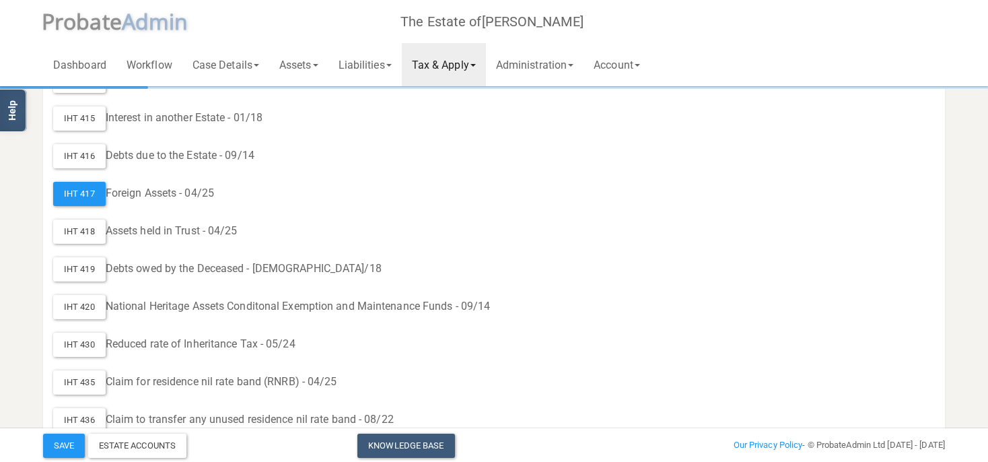
scroll to position [898, 0]
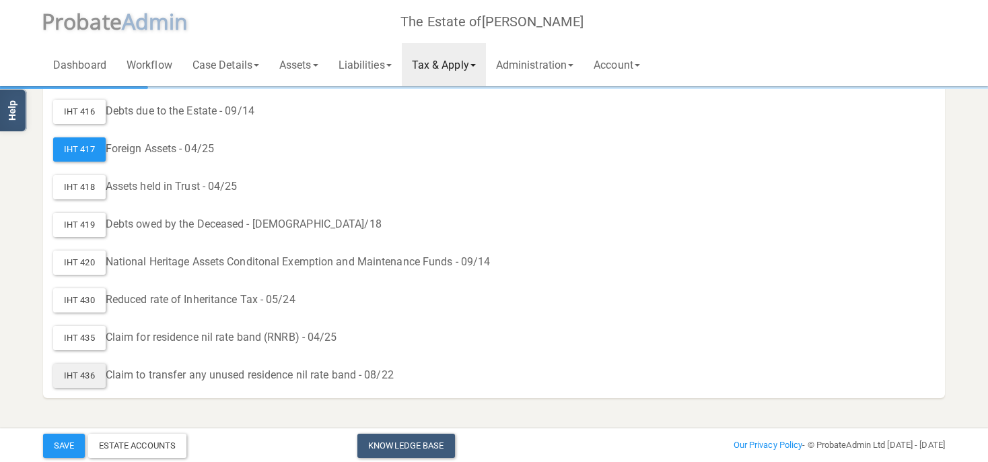
click at [95, 375] on div "IHT 436" at bounding box center [79, 375] width 52 height 24
click at [458, 66] on link "Tax & Apply" at bounding box center [444, 64] width 84 height 43
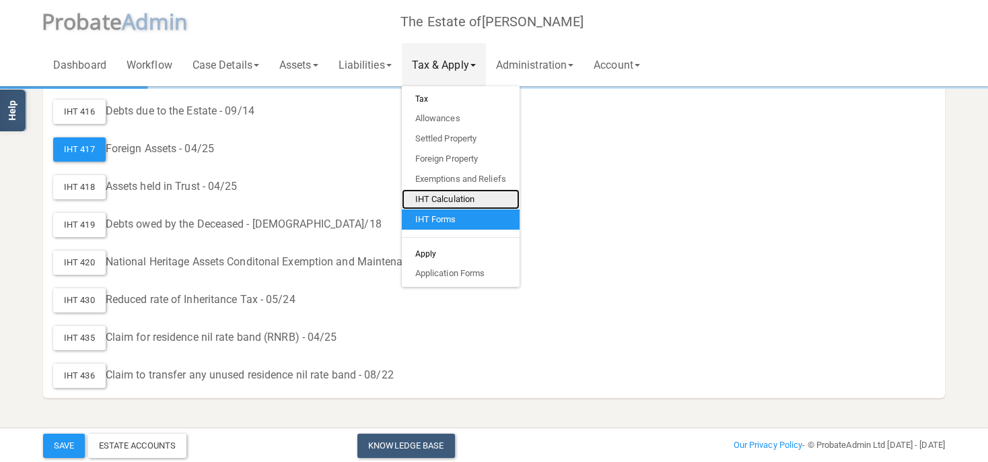
click at [460, 201] on link "IHT Calculation" at bounding box center [461, 199] width 118 height 20
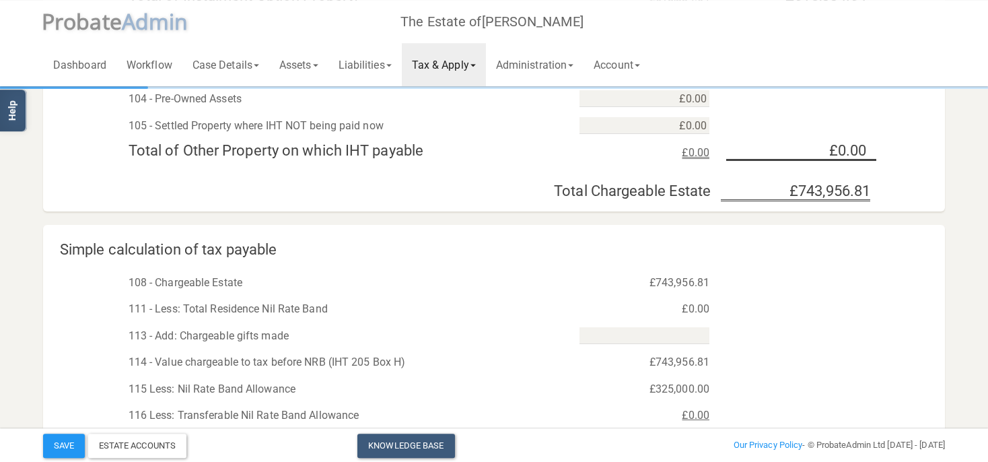
scroll to position [639, 0]
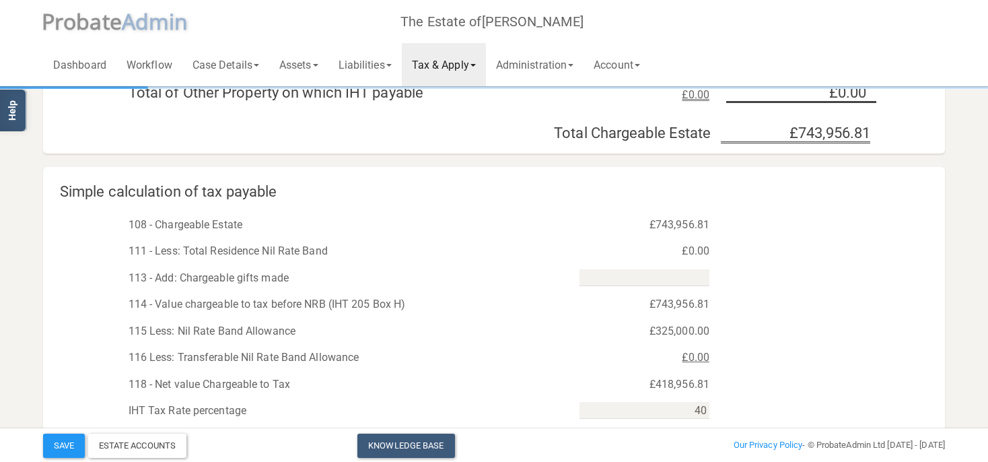
click at [798, 285] on div "113 - Add: Chargeable gifts made" at bounding box center [494, 274] width 902 height 27
click at [682, 281] on input "text" at bounding box center [644, 277] width 130 height 17
click at [792, 269] on div "113 - Add: Chargeable gifts made" at bounding box center [494, 274] width 902 height 27
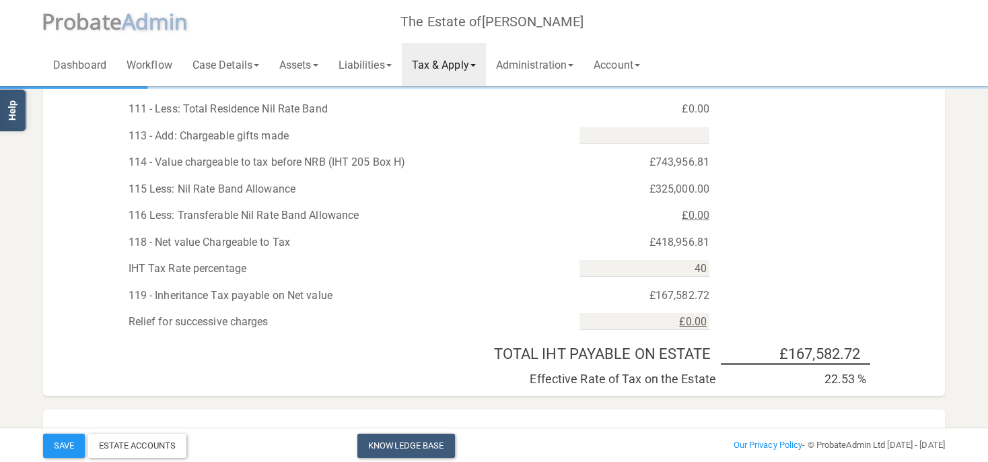
scroll to position [568, 0]
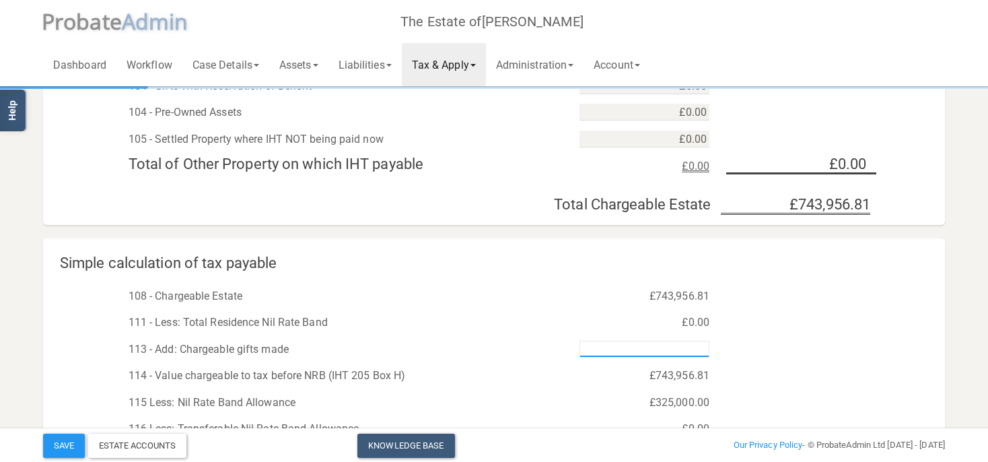
click at [678, 353] on input "text" at bounding box center [644, 348] width 130 height 17
click at [770, 361] on div "114 - Value chargeable to tax before NRB (IHT 205 Box H) £743,956.81" at bounding box center [494, 372] width 902 height 27
click at [758, 378] on div "114 - Value chargeable to tax before NRB (IHT 205 Box H) £743,956.81" at bounding box center [494, 372] width 902 height 27
click at [48, 444] on button "Save" at bounding box center [64, 445] width 42 height 24
type input "0"
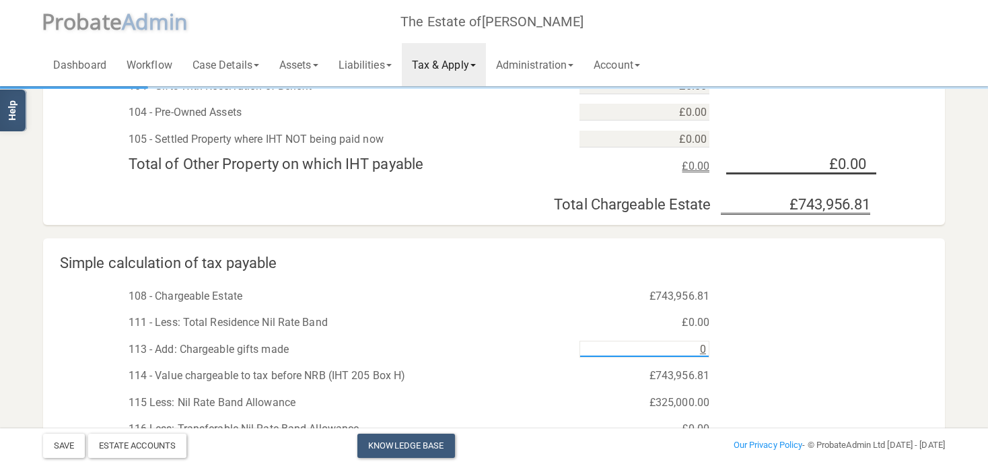
click at [691, 345] on input "0" at bounding box center [644, 348] width 130 height 17
type input "£30,998.00"
click at [777, 338] on div "113 - Add: Chargeable gifts made £30,998.00" at bounding box center [494, 345] width 902 height 27
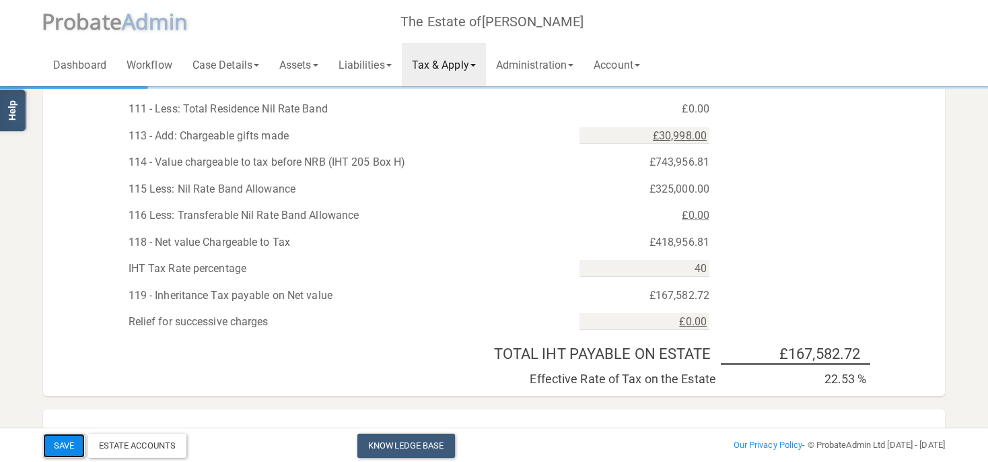
click at [69, 444] on button "Save" at bounding box center [64, 445] width 42 height 24
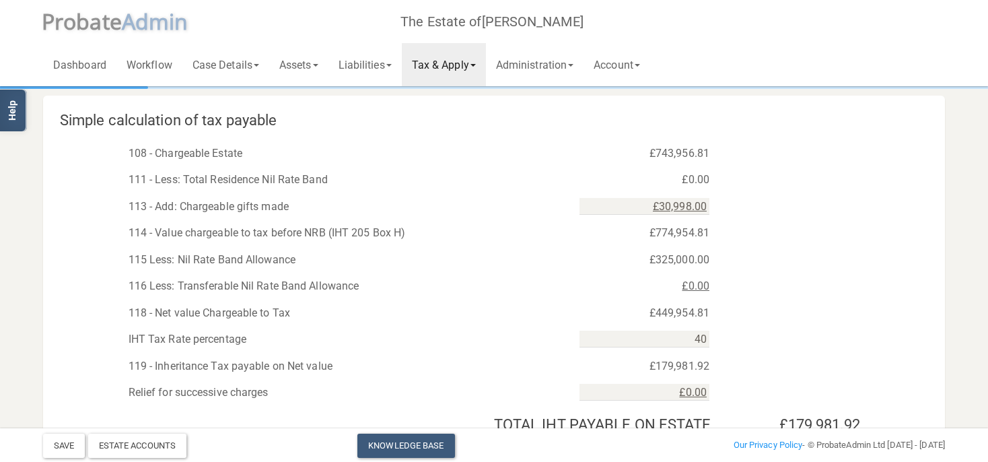
click at [672, 181] on div "£0.00" at bounding box center [644, 180] width 150 height 20
click at [669, 177] on div "£0.00" at bounding box center [644, 180] width 150 height 20
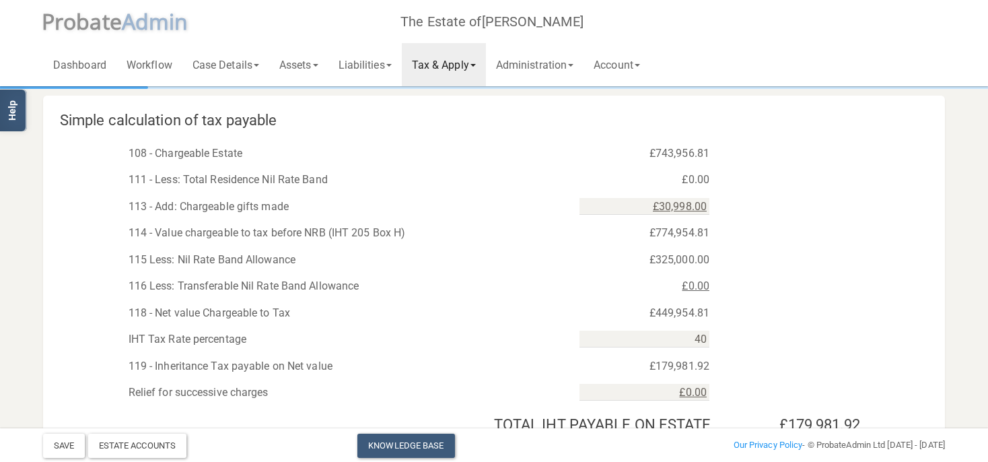
click at [709, 178] on div "£0.00" at bounding box center [644, 180] width 150 height 20
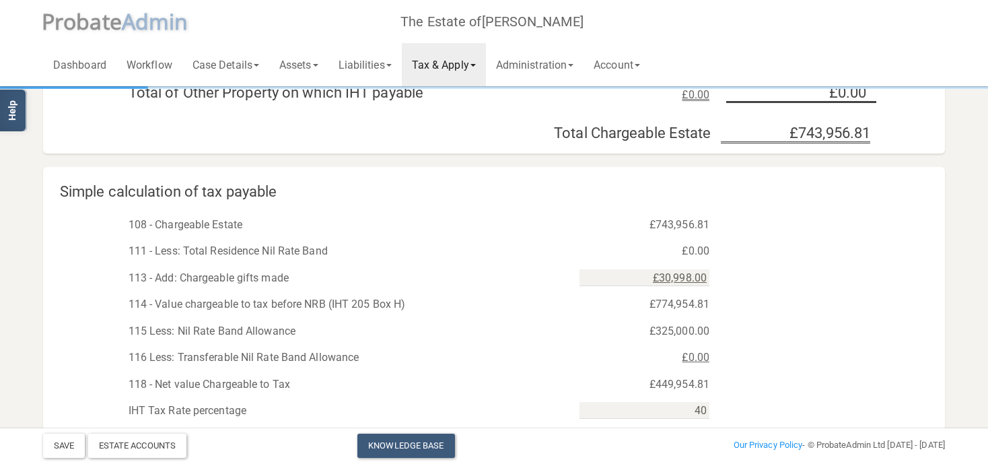
click at [476, 73] on link "Tax & Apply" at bounding box center [444, 64] width 84 height 43
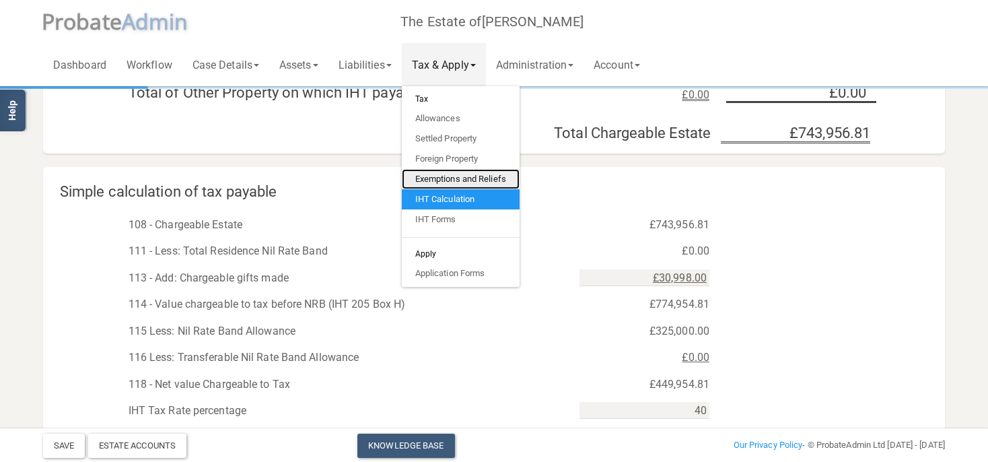
click at [456, 182] on link "Exemptions and Reliefs" at bounding box center [461, 179] width 118 height 20
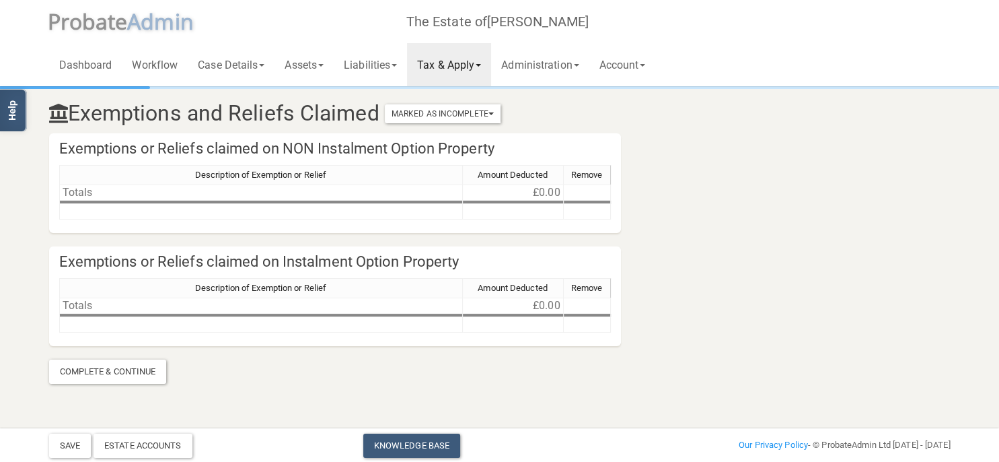
click at [461, 61] on link "Tax & Apply" at bounding box center [449, 64] width 84 height 43
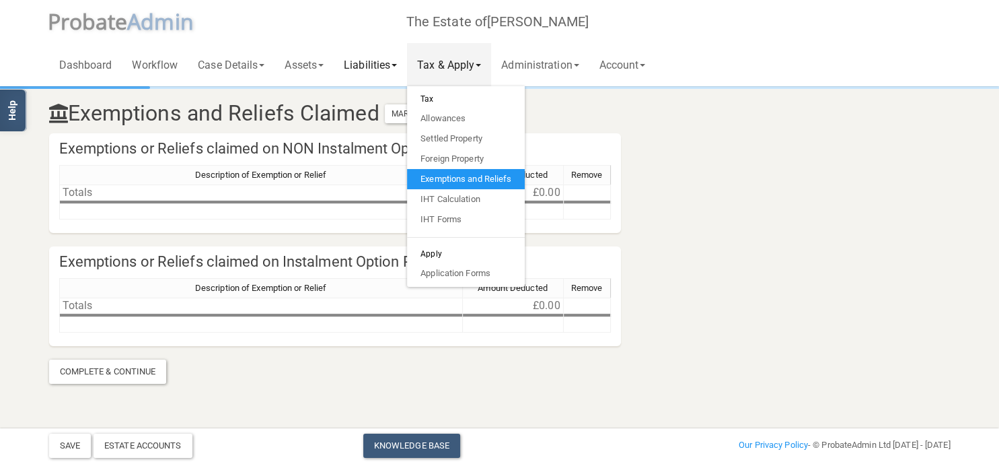
click at [400, 61] on link "Liabilities" at bounding box center [370, 64] width 73 height 43
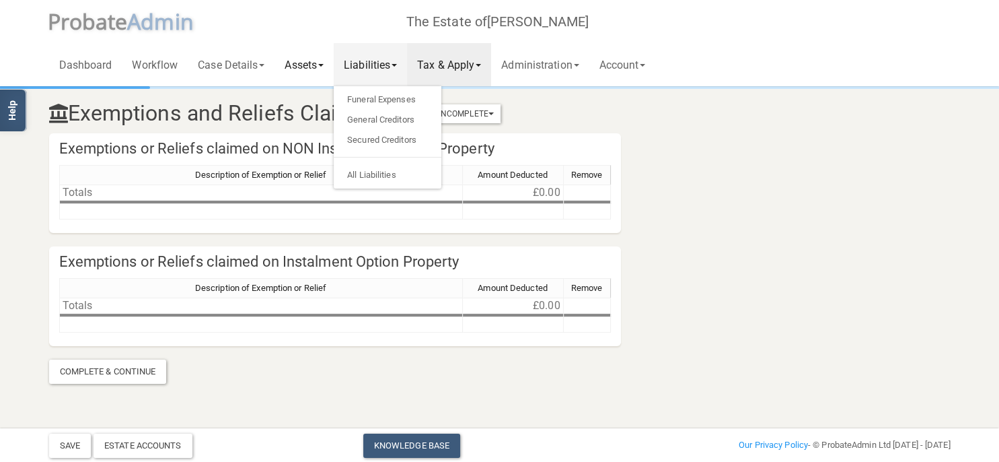
click at [315, 61] on link "Assets" at bounding box center [304, 64] width 59 height 43
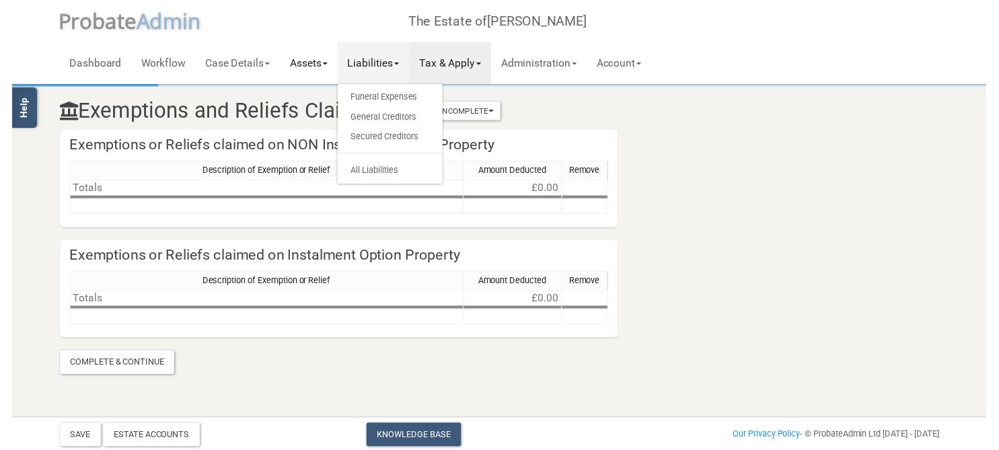
scroll to position [27, 0]
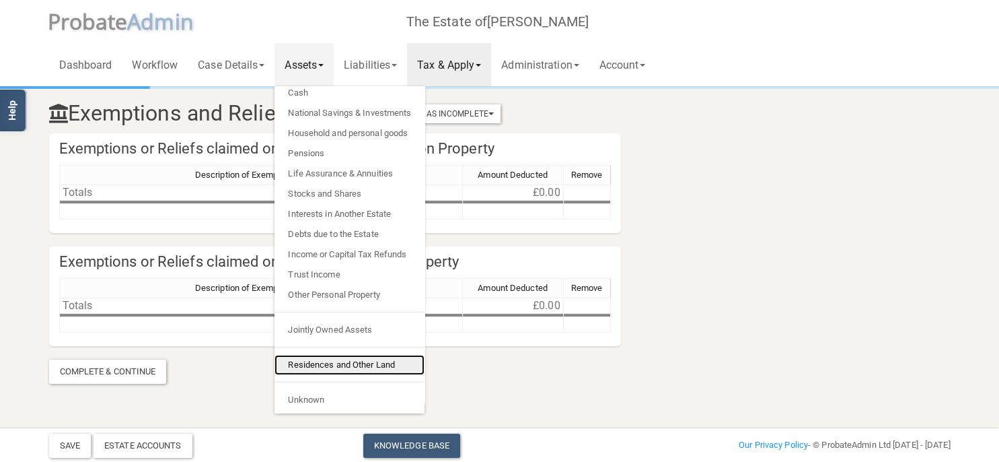
click at [349, 359] on link "Residences and Other Land" at bounding box center [350, 365] width 150 height 20
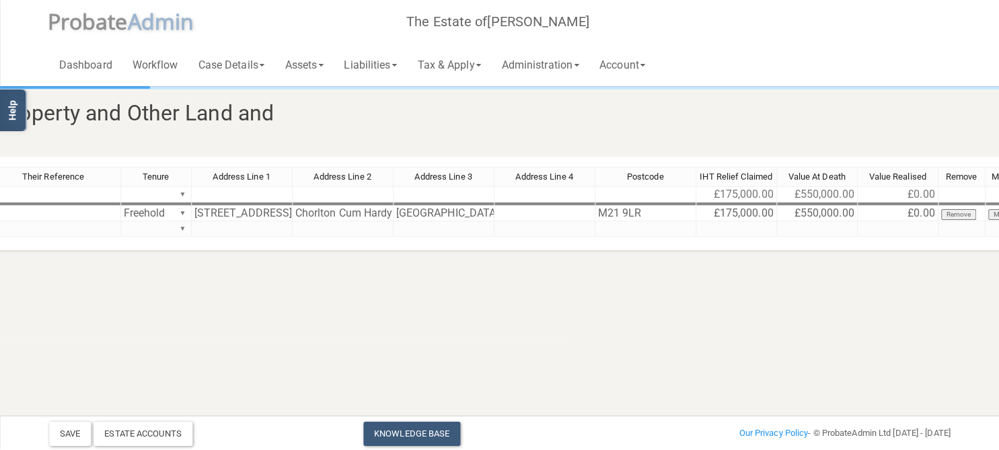
scroll to position [0, 459]
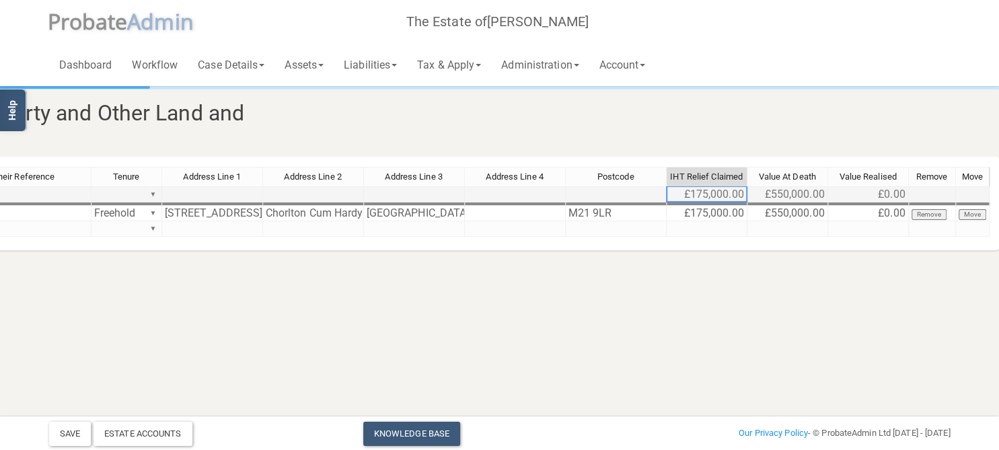
click at [704, 196] on td "£175,000.00" at bounding box center [707, 194] width 81 height 16
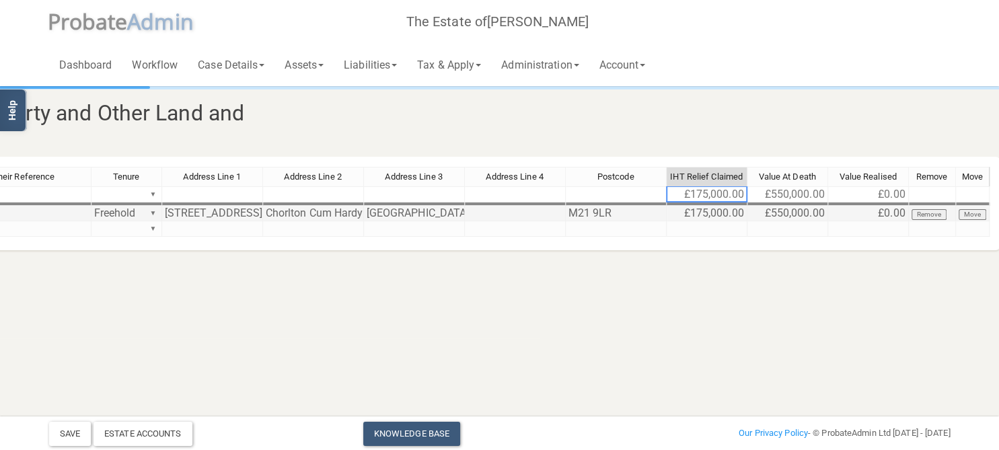
click at [707, 218] on td "£175,000.00" at bounding box center [707, 213] width 81 height 15
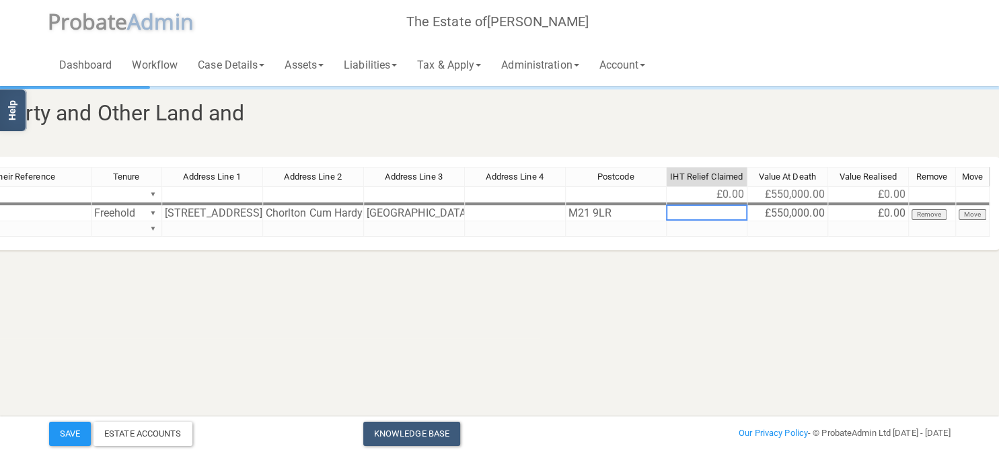
click at [540, 279] on html "</div></div> Help Toggle navigation P robate A dmin The Estate of [PERSON_NAME]…" at bounding box center [40, 225] width 999 height 450
click at [76, 433] on button "Save" at bounding box center [70, 434] width 42 height 24
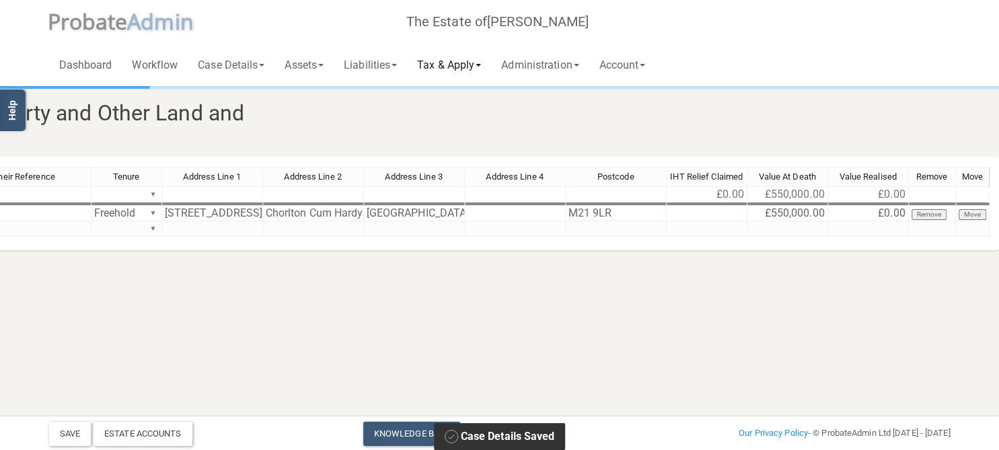
click at [475, 69] on link "Tax & Apply" at bounding box center [449, 64] width 84 height 43
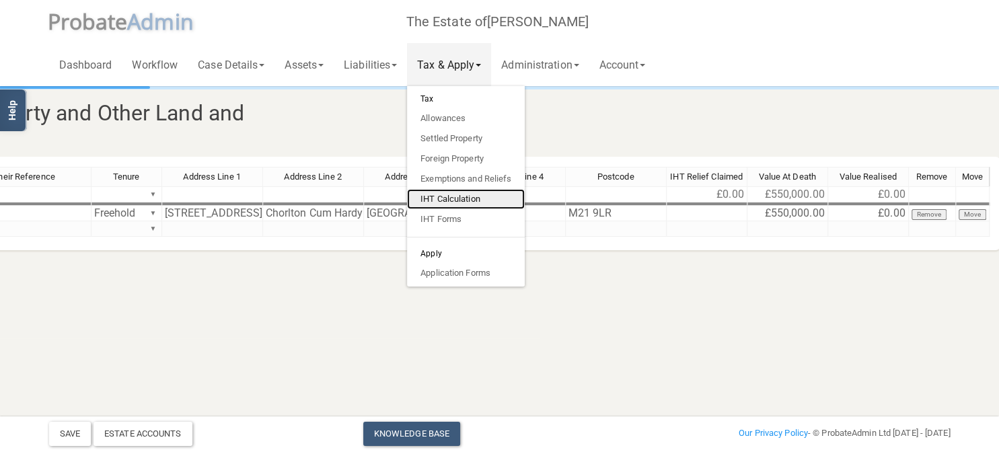
click at [462, 201] on link "IHT Calculation" at bounding box center [466, 199] width 118 height 20
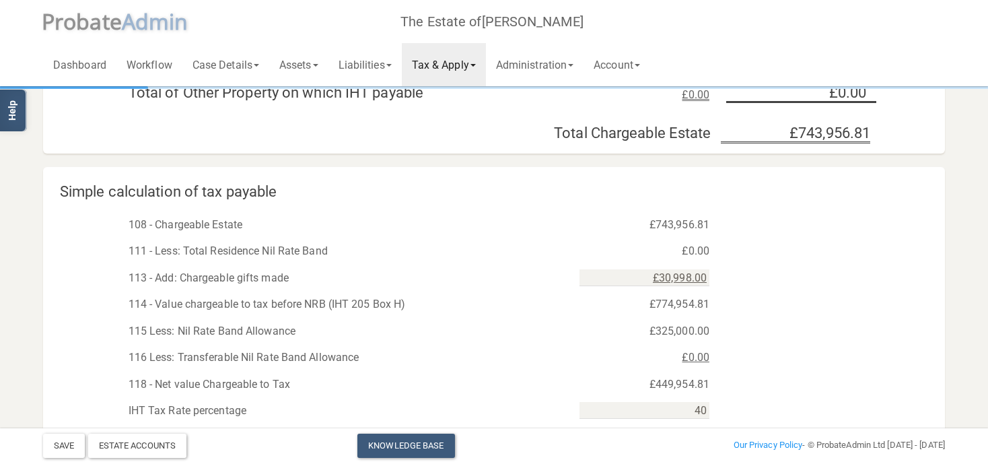
scroll to position [711, 0]
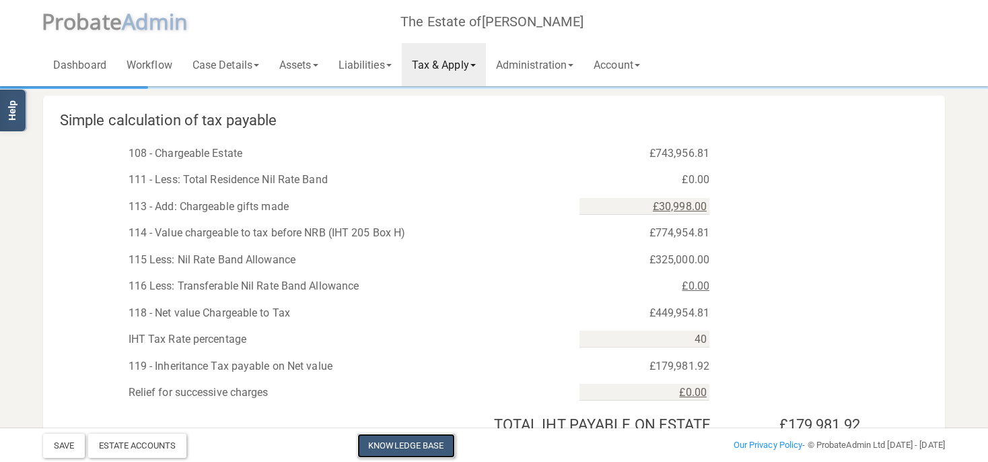
click at [410, 445] on link "Knowledge Base" at bounding box center [405, 445] width 97 height 24
click at [298, 63] on link "Assets" at bounding box center [298, 64] width 59 height 43
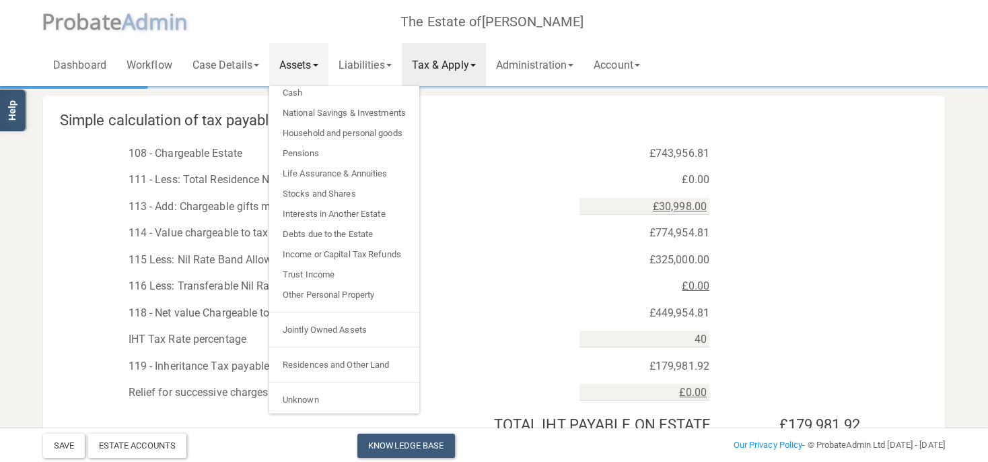
click at [448, 69] on link "Tax & Apply" at bounding box center [444, 64] width 84 height 43
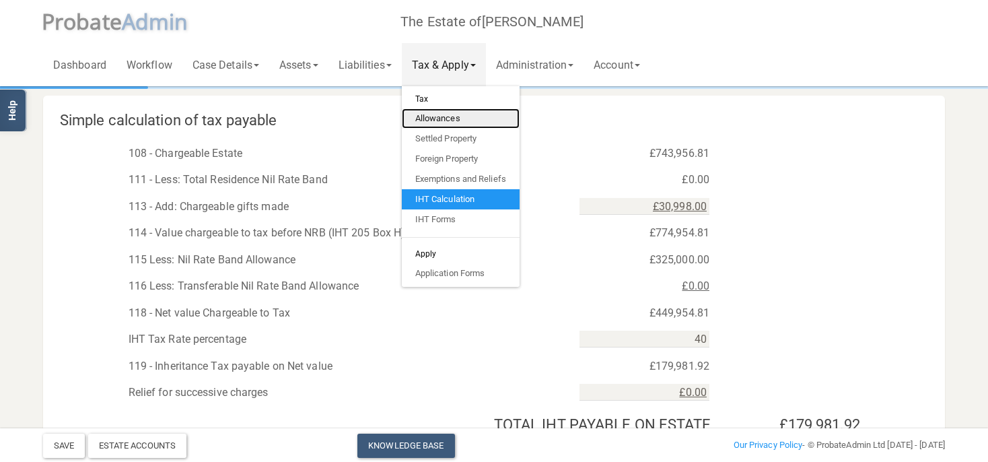
click at [447, 119] on link "Allowances" at bounding box center [461, 118] width 118 height 20
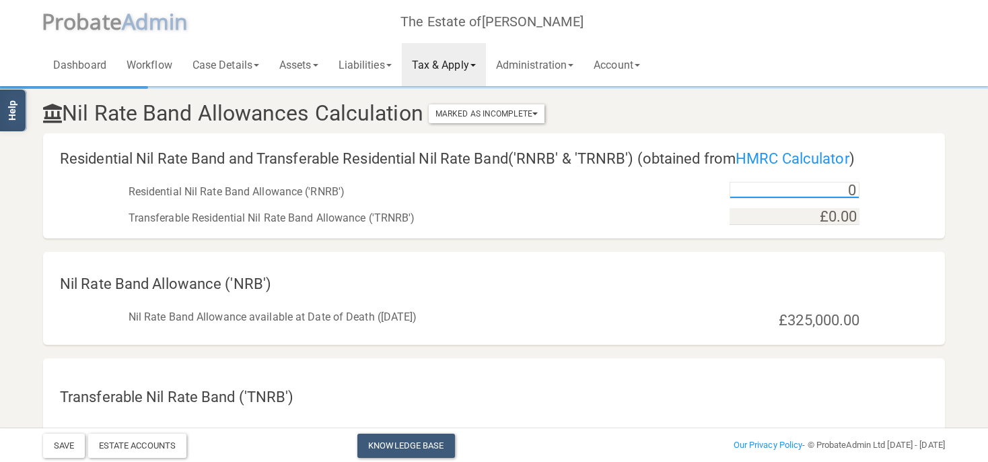
click at [838, 188] on input "0" at bounding box center [794, 190] width 130 height 17
type input "0"
click at [847, 185] on input "175" at bounding box center [794, 188] width 130 height 17
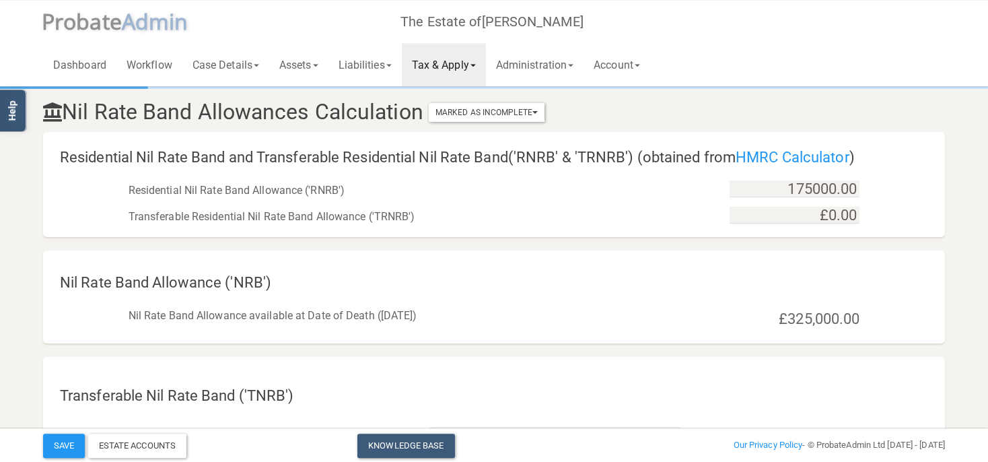
type input "£175,000.00"
click at [943, 218] on div "Transferable Residential Nil Rate Band Allowance ('TRNRB') £0.00" at bounding box center [494, 213] width 902 height 27
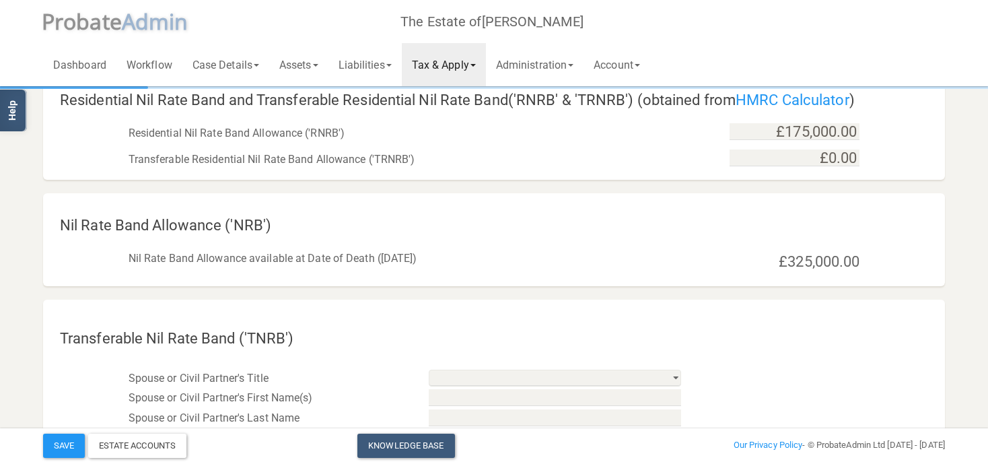
scroll to position [0, 0]
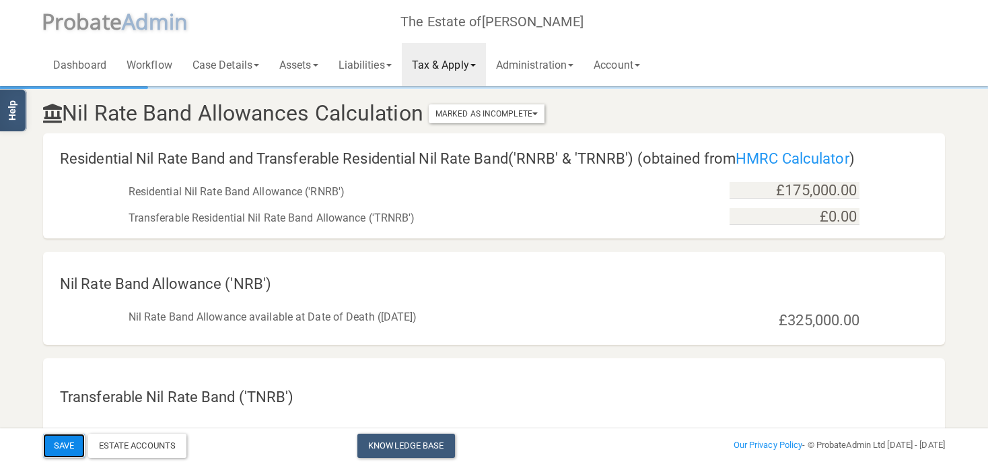
click at [58, 445] on button "Save" at bounding box center [64, 445] width 42 height 24
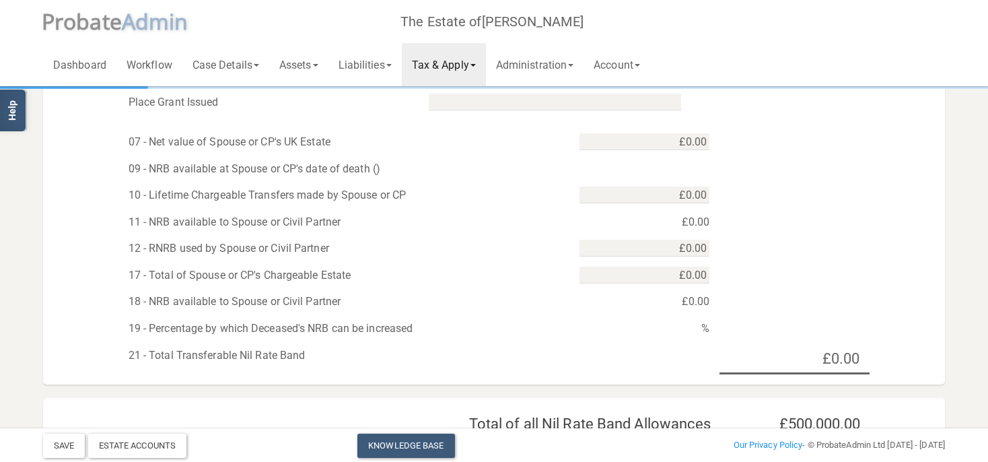
scroll to position [698, 0]
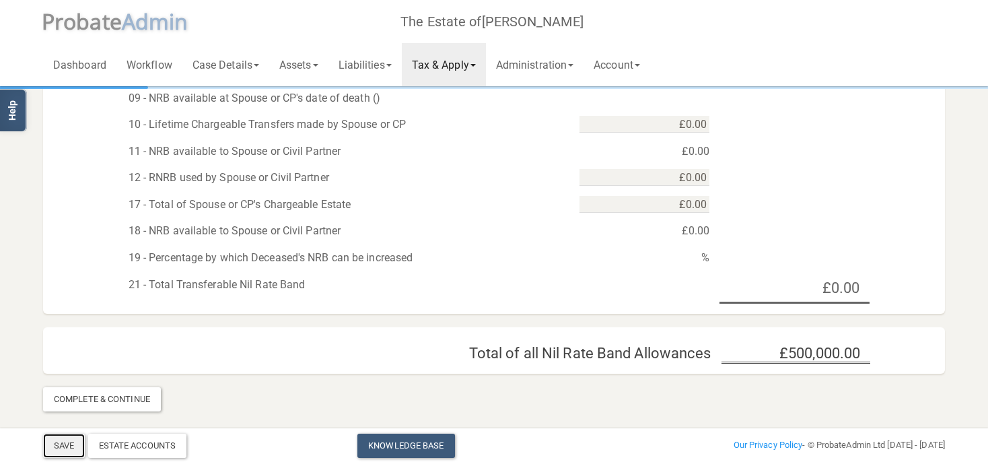
click at [63, 441] on button "Save" at bounding box center [64, 445] width 42 height 24
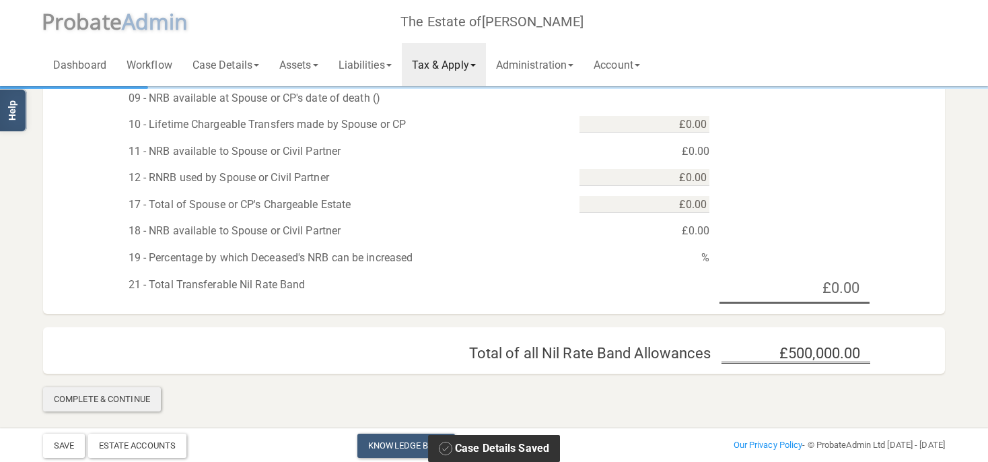
click at [101, 403] on div "Complete & Continue" at bounding box center [102, 399] width 118 height 24
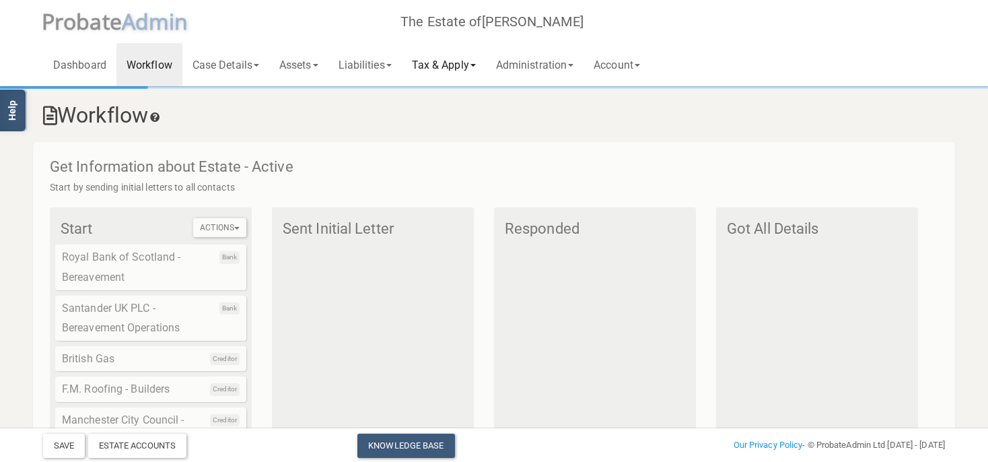
click at [445, 44] on link "Tax & Apply" at bounding box center [444, 64] width 84 height 43
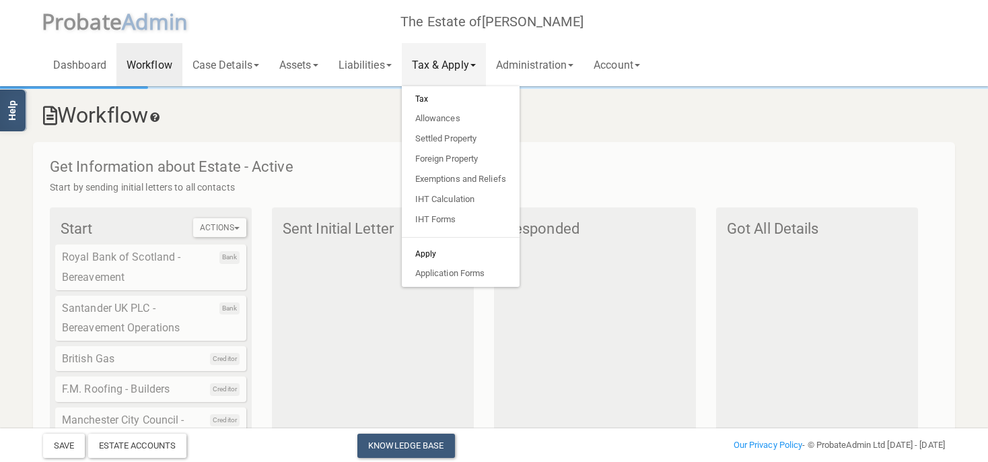
click at [440, 67] on link "Tax & Apply" at bounding box center [444, 64] width 84 height 43
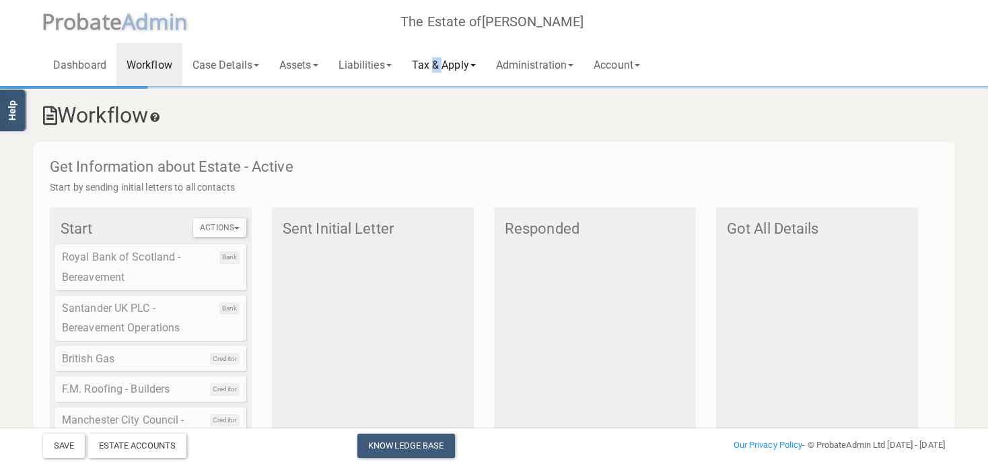
click at [440, 67] on link "Tax & Apply" at bounding box center [444, 64] width 84 height 43
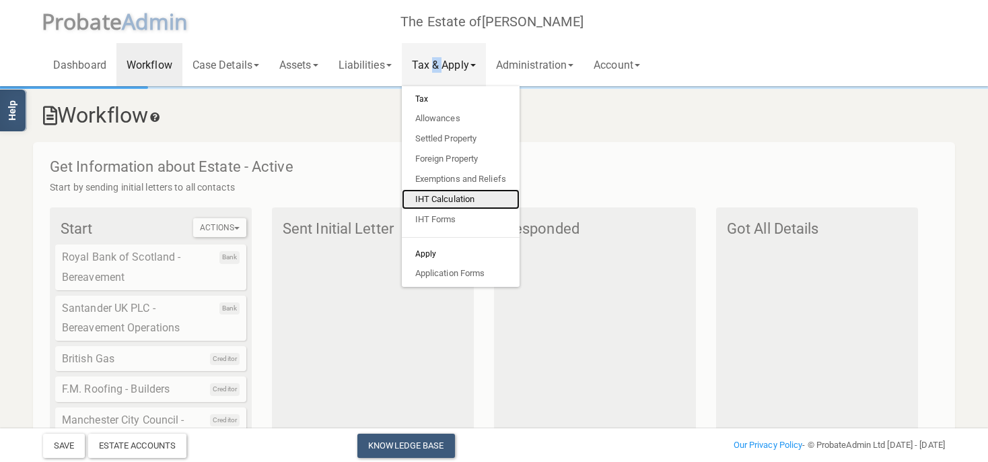
click at [467, 198] on link "IHT Calculation" at bounding box center [461, 199] width 118 height 20
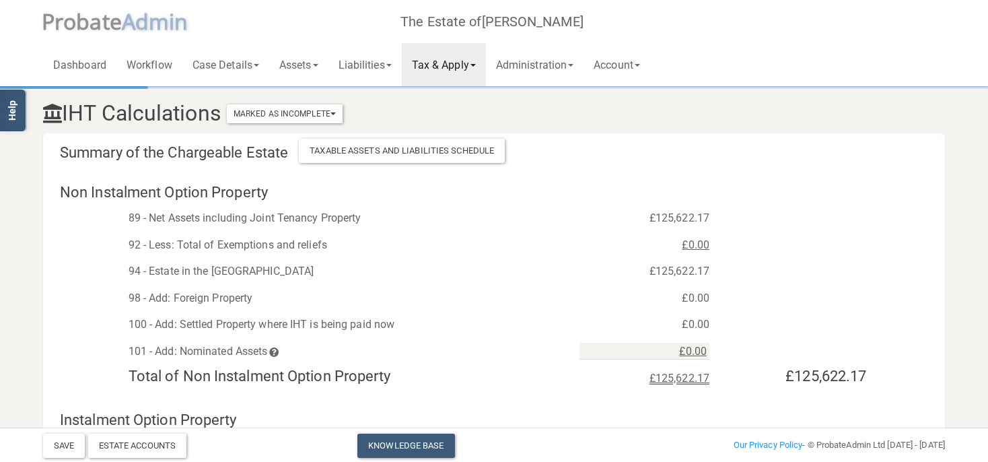
click at [637, 246] on div "£0.00" at bounding box center [644, 245] width 150 height 20
click at [281, 352] on icon at bounding box center [273, 351] width 13 height 9
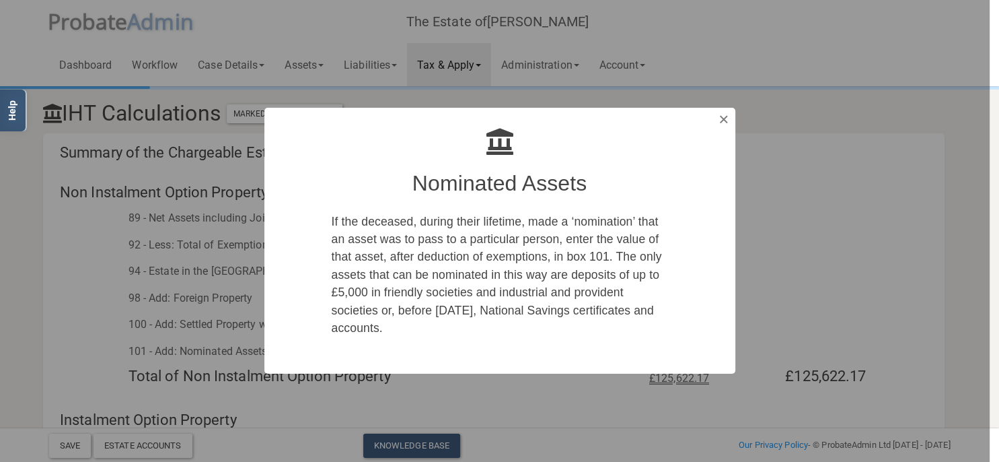
click at [715, 118] on button "Dismiss" at bounding box center [724, 119] width 22 height 23
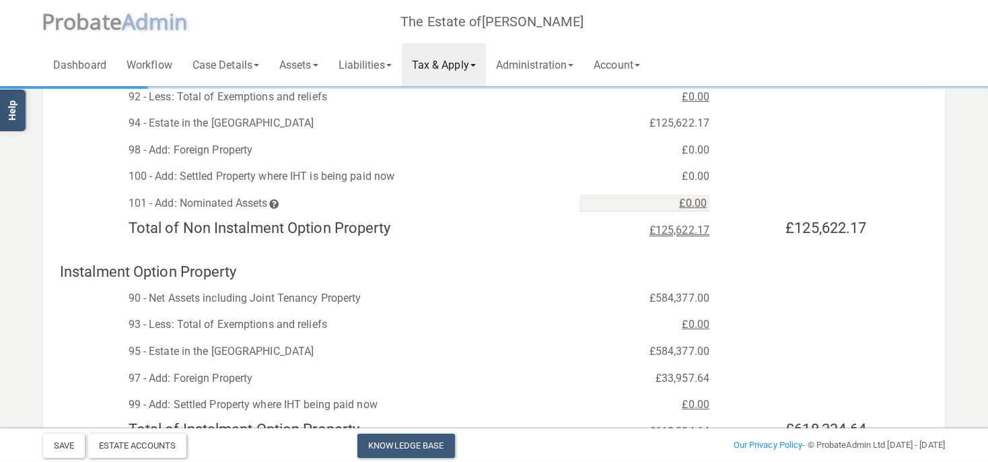
scroll to position [284, 0]
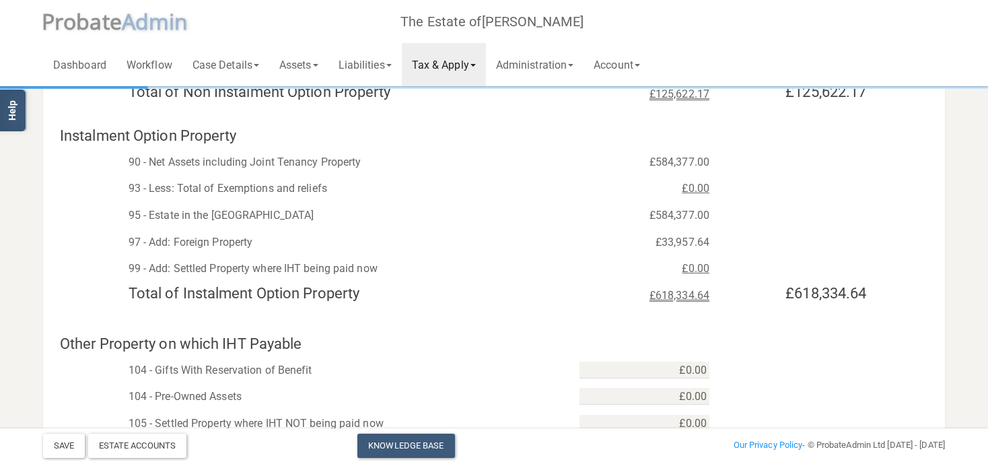
click at [684, 268] on div "£0.00" at bounding box center [644, 268] width 150 height 20
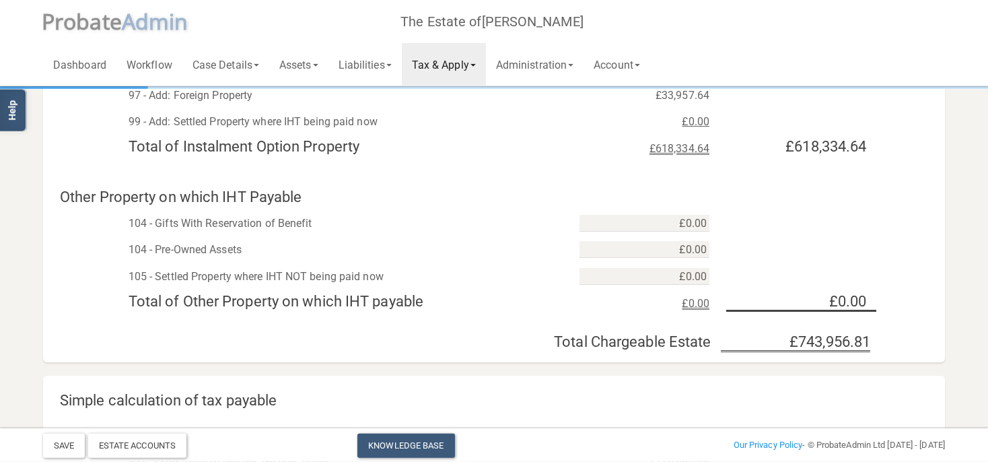
scroll to position [426, 0]
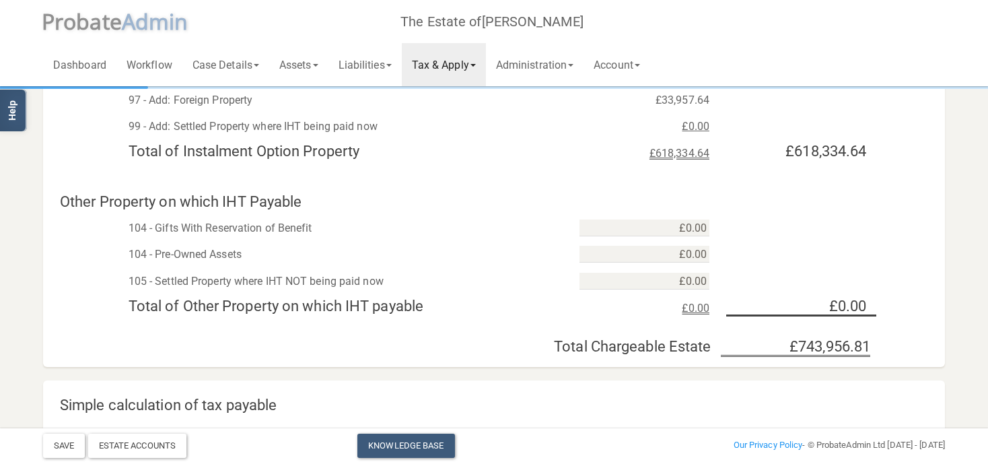
click at [469, 70] on link "Tax & Apply" at bounding box center [444, 64] width 84 height 43
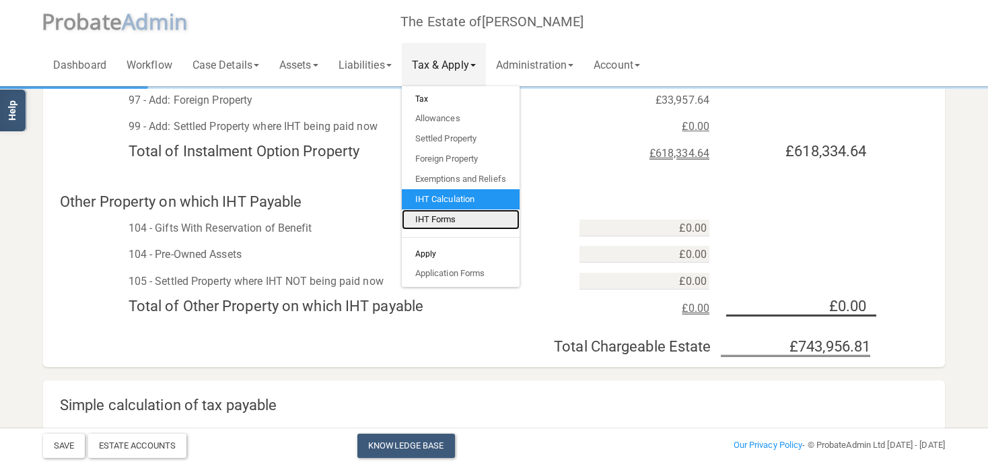
click at [455, 219] on link "IHT Forms" at bounding box center [461, 219] width 118 height 20
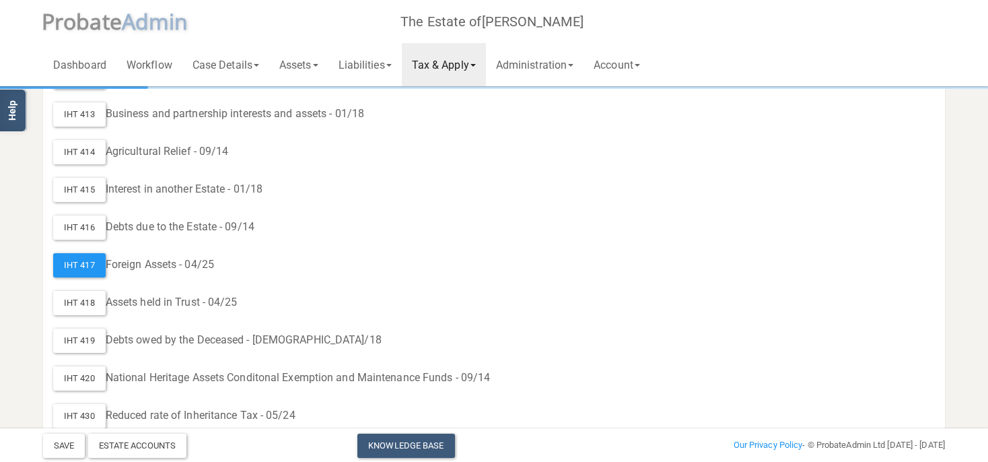
scroll to position [898, 0]
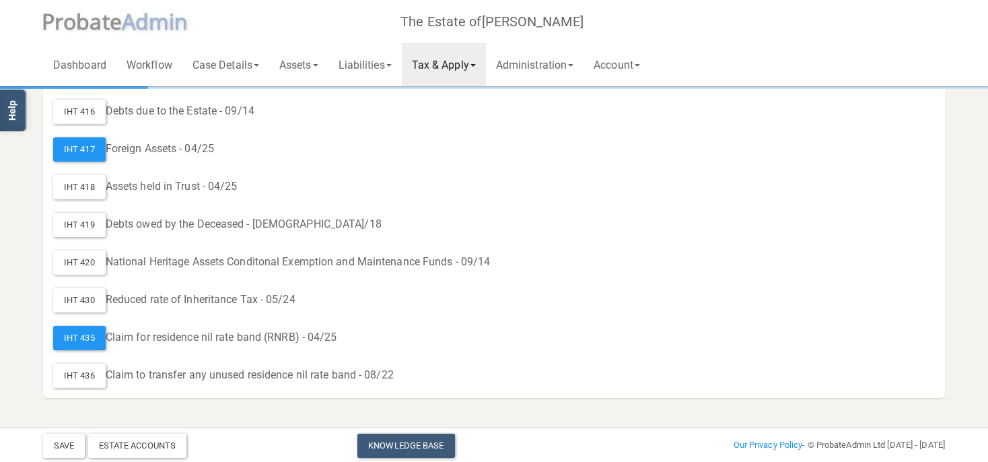
click at [455, 71] on link "Tax & Apply" at bounding box center [444, 64] width 84 height 43
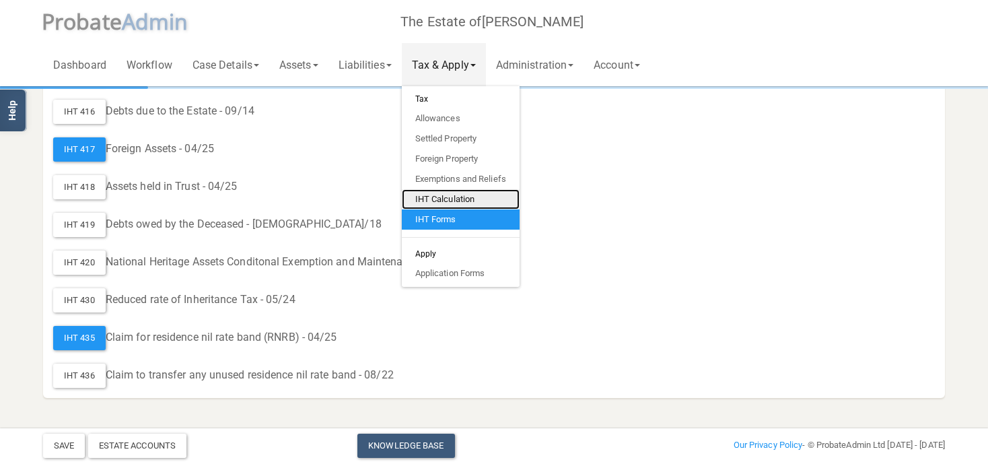
click at [468, 201] on link "IHT Calculation" at bounding box center [461, 199] width 118 height 20
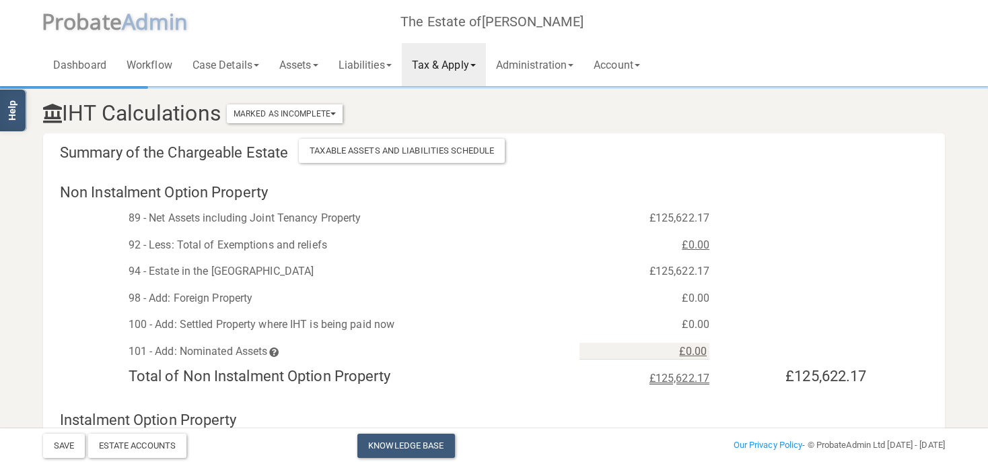
click at [447, 74] on link "Tax & Apply" at bounding box center [444, 64] width 84 height 43
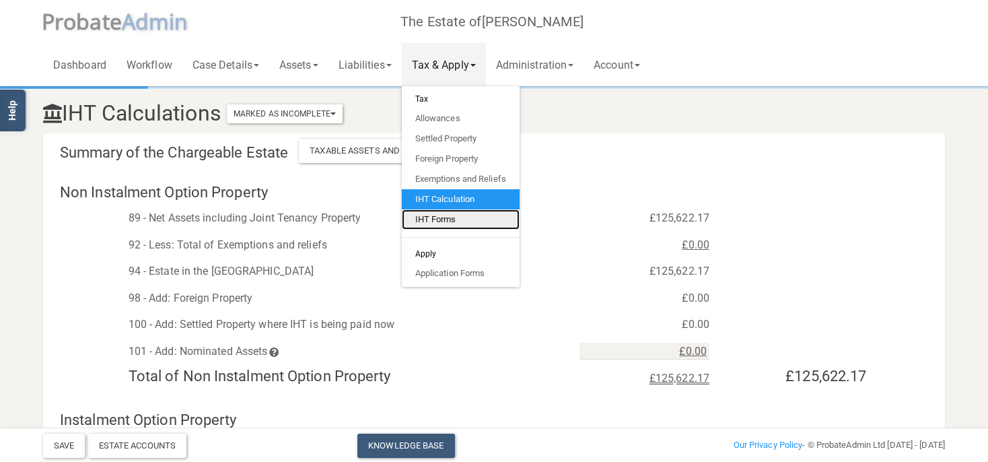
click at [439, 222] on link "IHT Forms" at bounding box center [461, 219] width 118 height 20
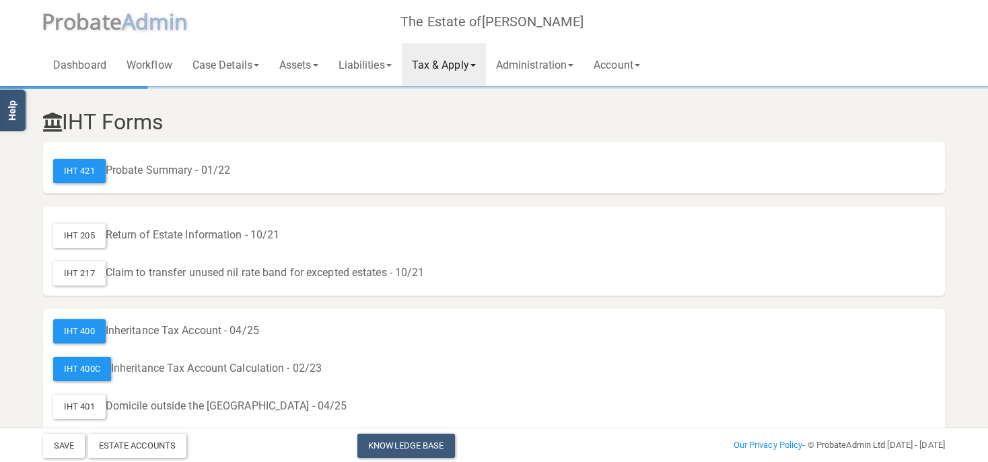
scroll to position [71, 0]
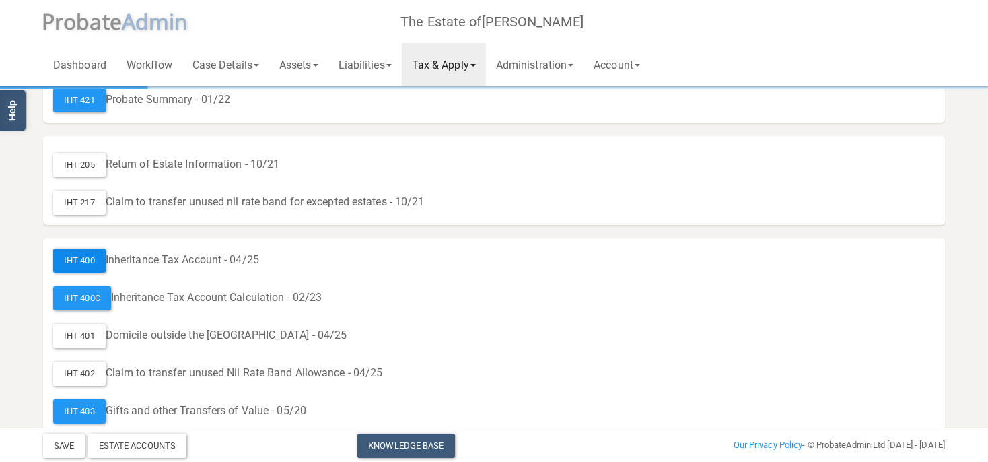
click at [87, 262] on div "IHT 400" at bounding box center [79, 260] width 52 height 24
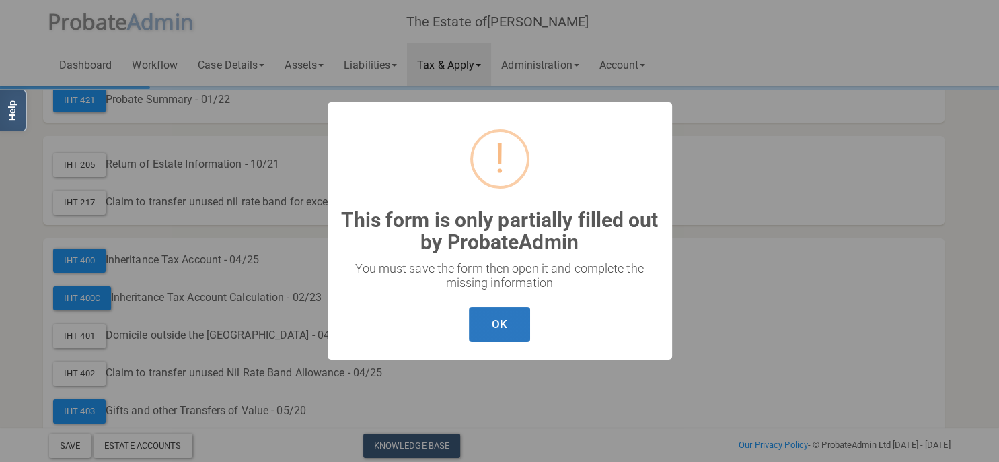
click at [483, 342] on button "OK" at bounding box center [499, 325] width 61 height 36
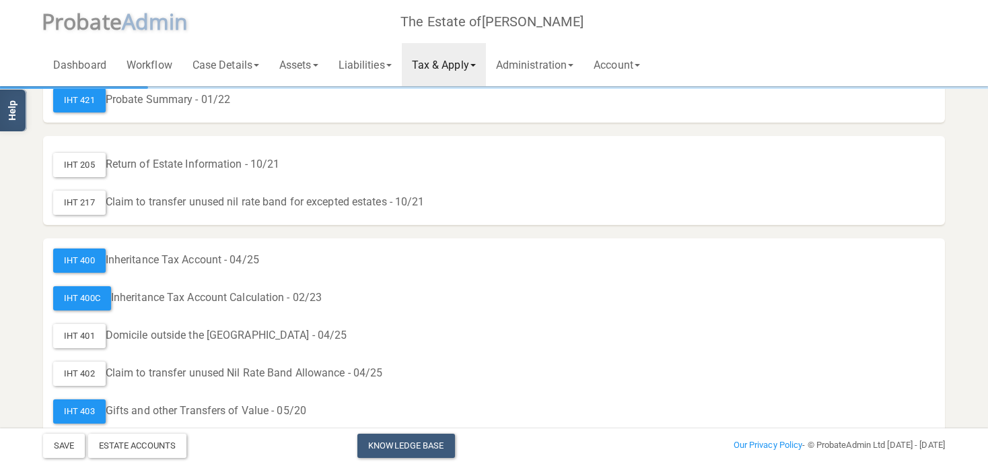
scroll to position [0, 0]
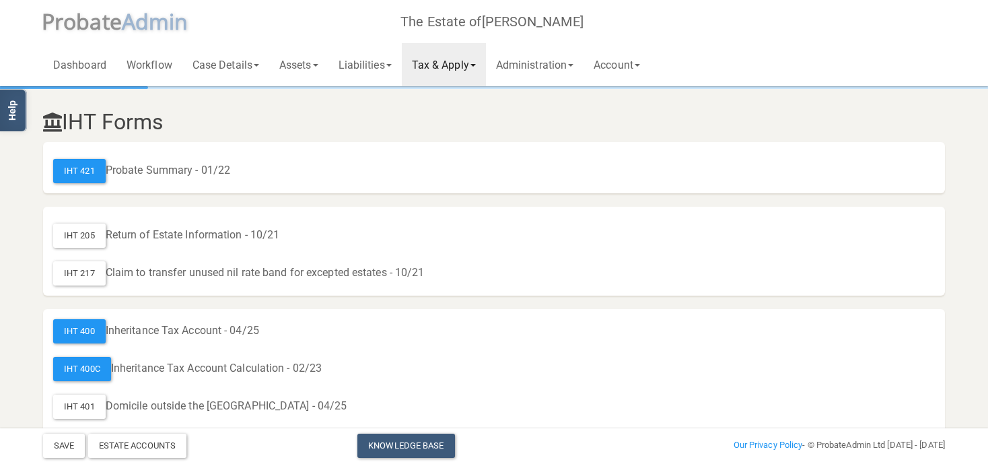
click at [438, 63] on link "Tax & Apply" at bounding box center [444, 64] width 84 height 43
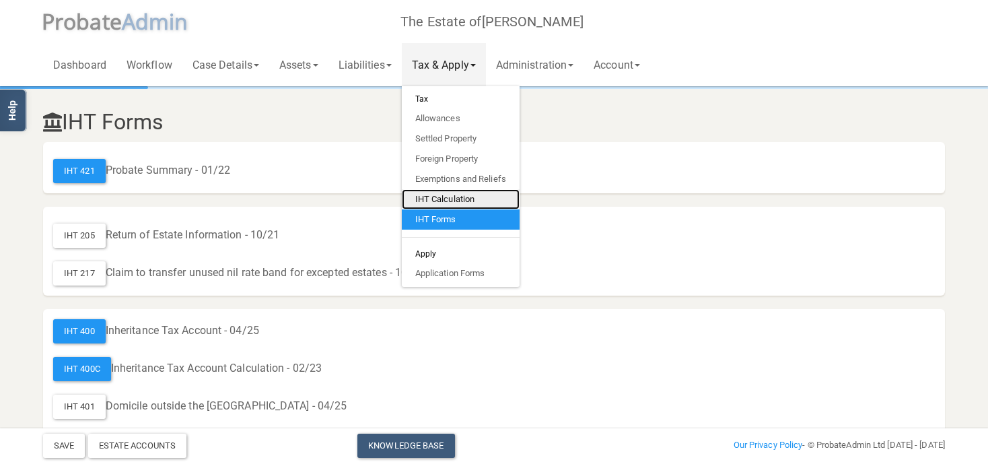
click at [462, 195] on link "IHT Calculation" at bounding box center [461, 199] width 118 height 20
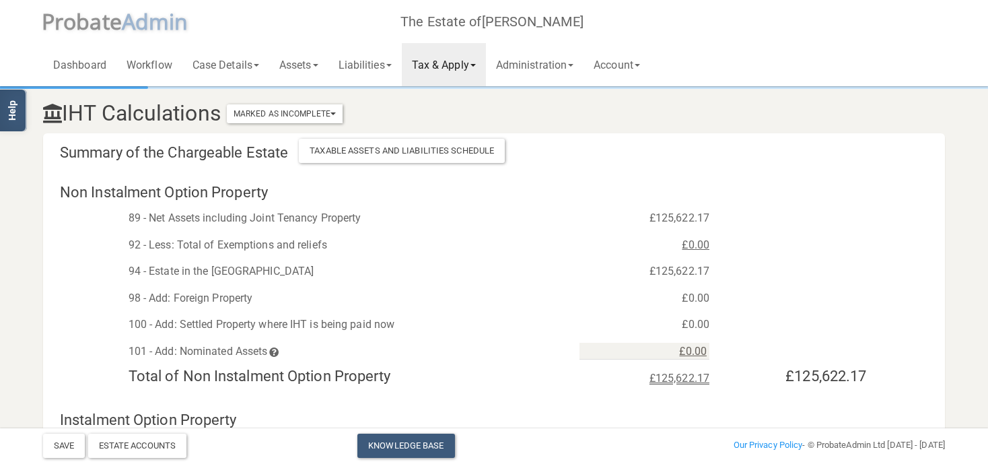
click at [447, 64] on link "Tax & Apply" at bounding box center [444, 64] width 84 height 43
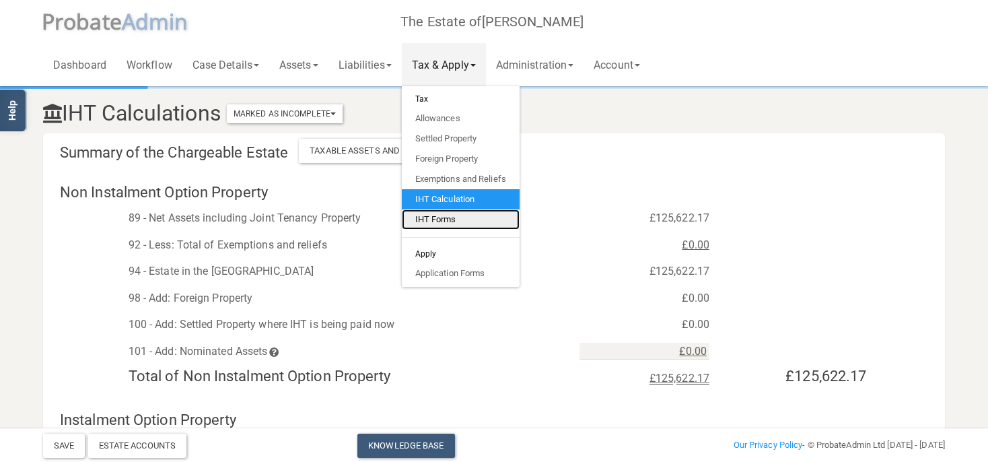
click at [445, 223] on link "IHT Forms" at bounding box center [461, 219] width 118 height 20
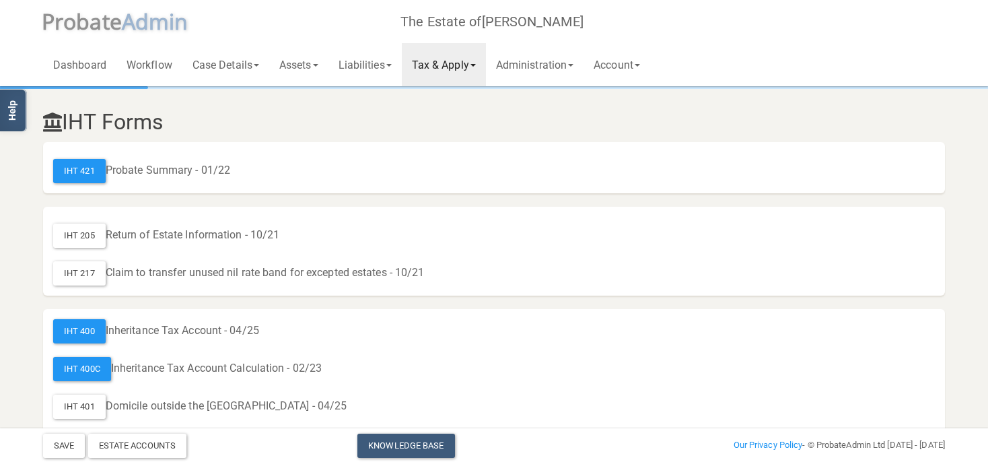
scroll to position [213, 0]
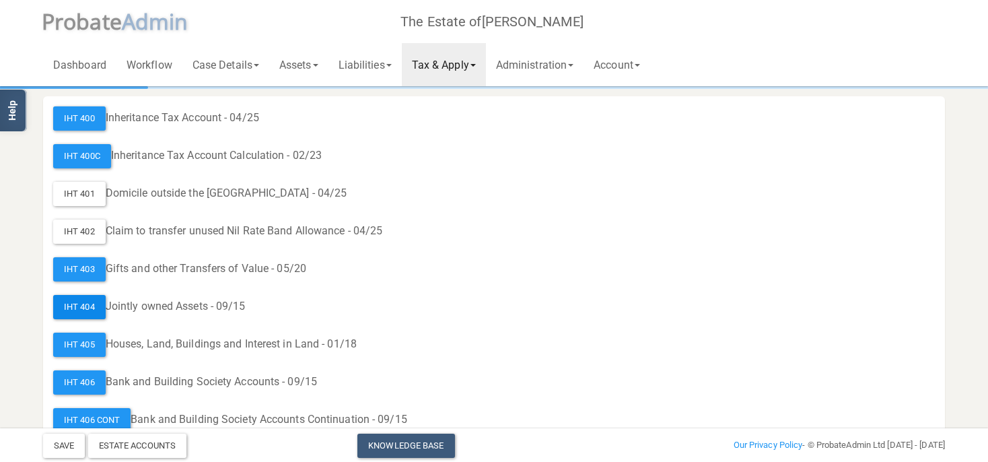
click at [79, 302] on div "IHT 404" at bounding box center [79, 307] width 52 height 24
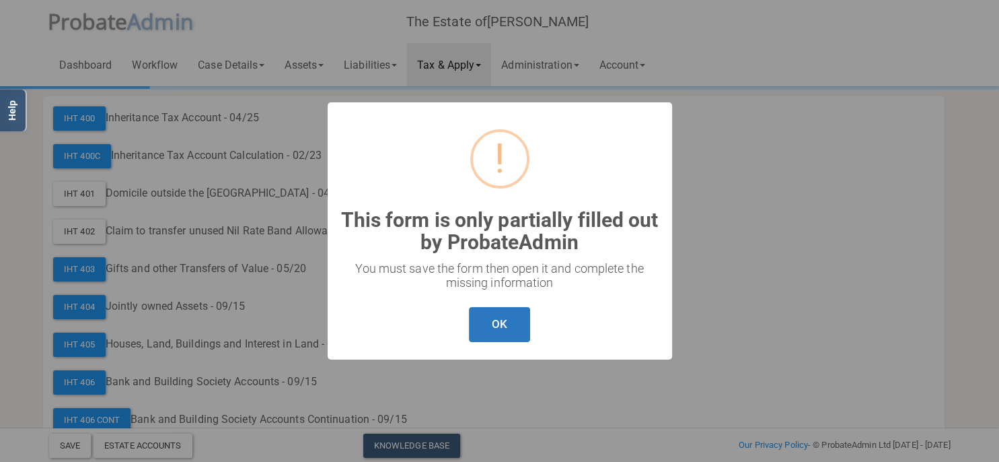
click at [493, 312] on button "OK" at bounding box center [499, 325] width 61 height 36
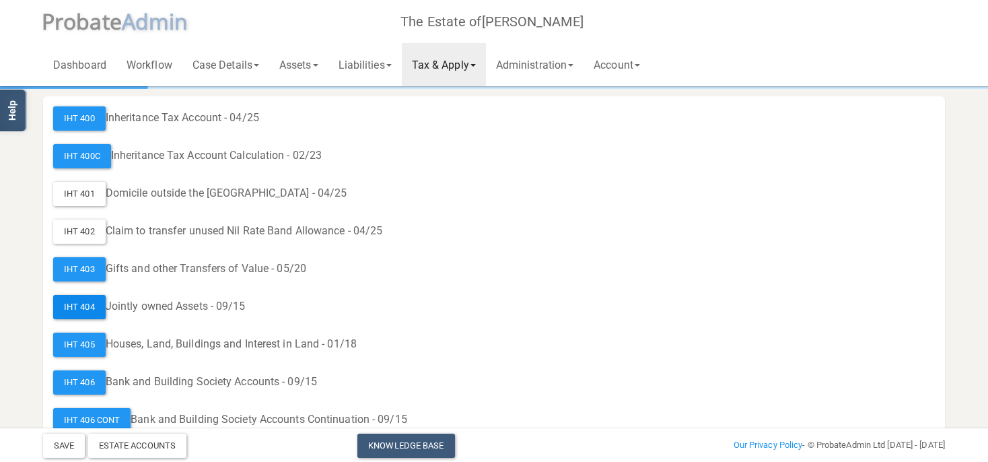
click at [92, 308] on div "IHT 404" at bounding box center [79, 307] width 52 height 24
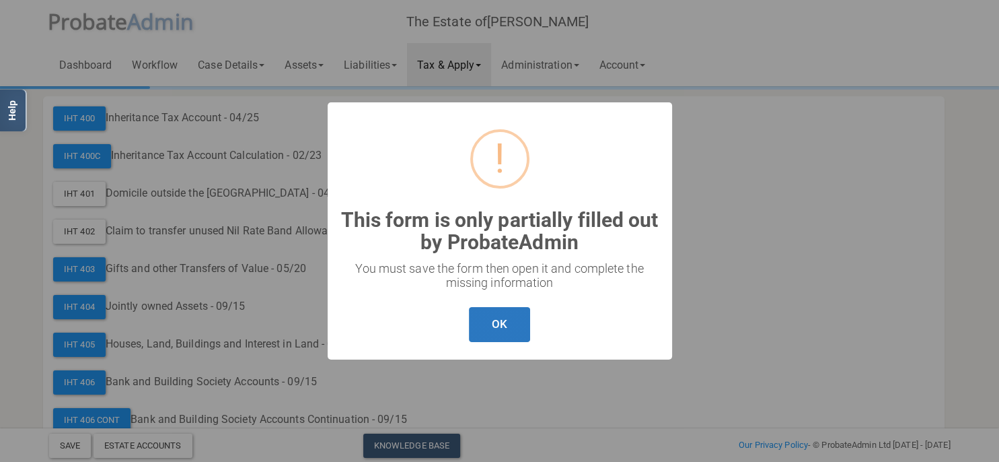
click at [524, 330] on button "OK" at bounding box center [499, 325] width 61 height 36
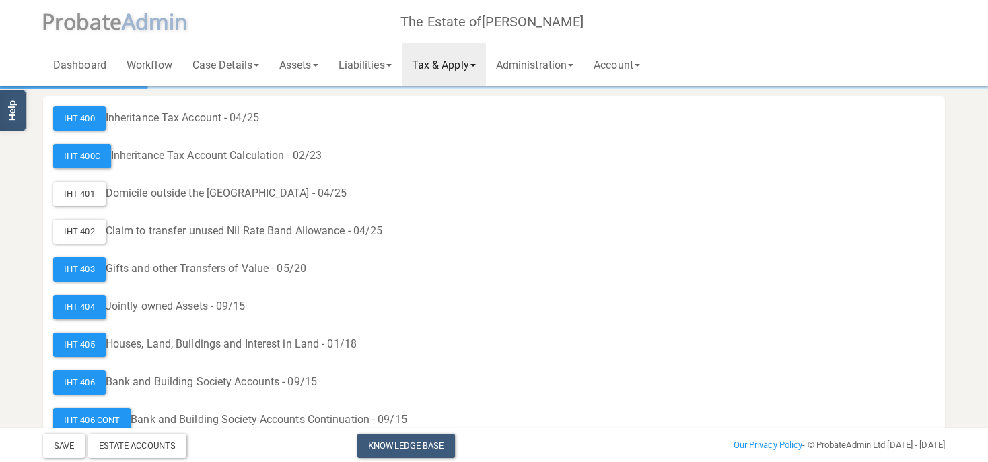
click at [438, 70] on link "Tax & Apply" at bounding box center [444, 64] width 84 height 43
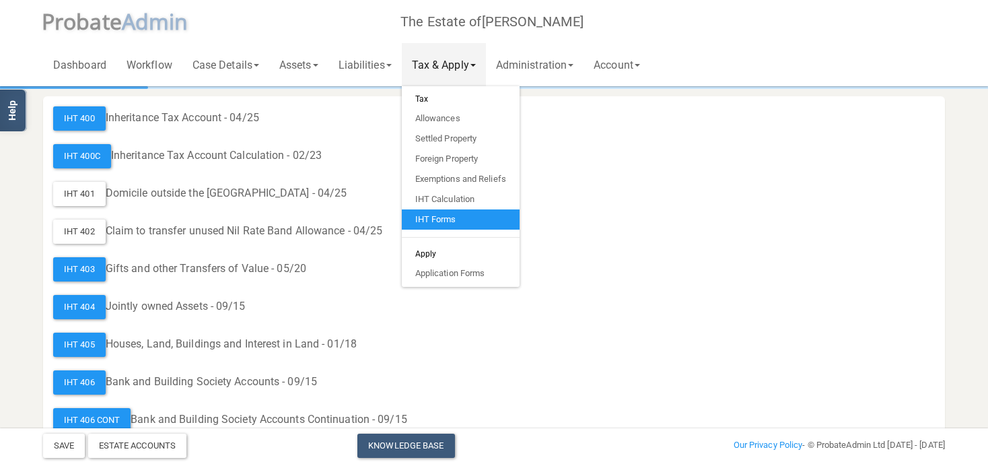
click at [805, 271] on div "IHT 403 Gifts and other Transfers of Value - 05/20" at bounding box center [494, 269] width 882 height 24
click at [488, 201] on link "IHT Calculation" at bounding box center [461, 199] width 118 height 20
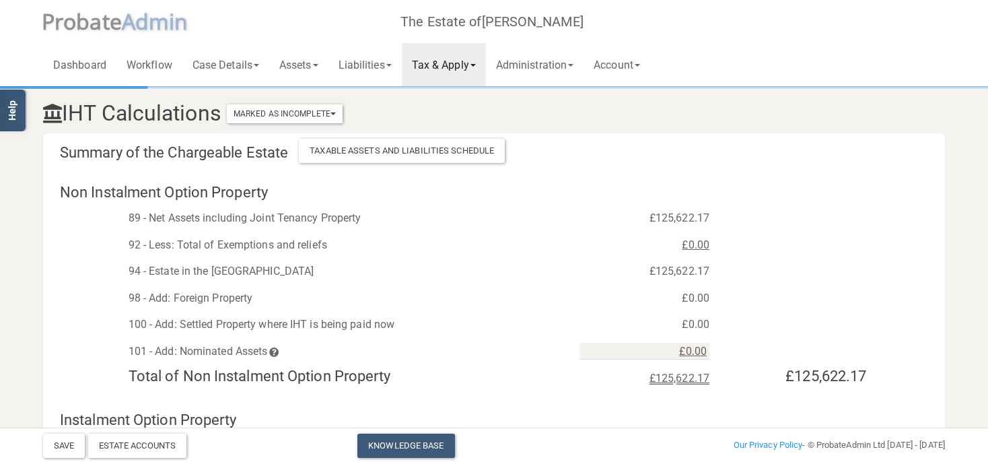
click at [478, 65] on link "Tax & Apply" at bounding box center [444, 64] width 84 height 43
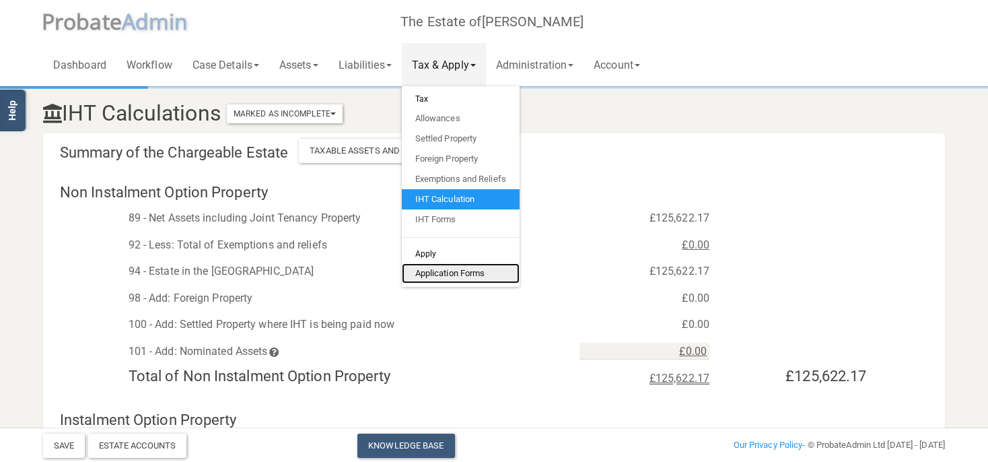
click at [468, 272] on link "Application Forms" at bounding box center [461, 273] width 118 height 20
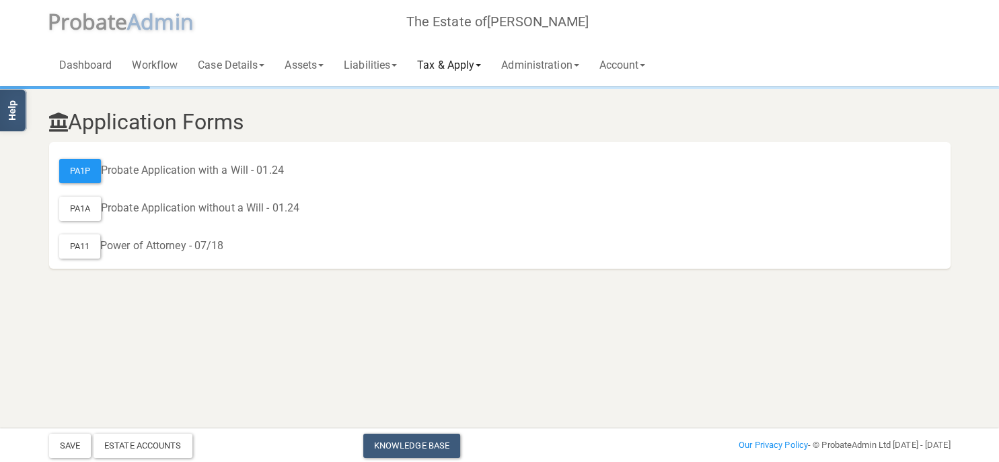
click at [465, 65] on link "Tax & Apply" at bounding box center [449, 64] width 84 height 43
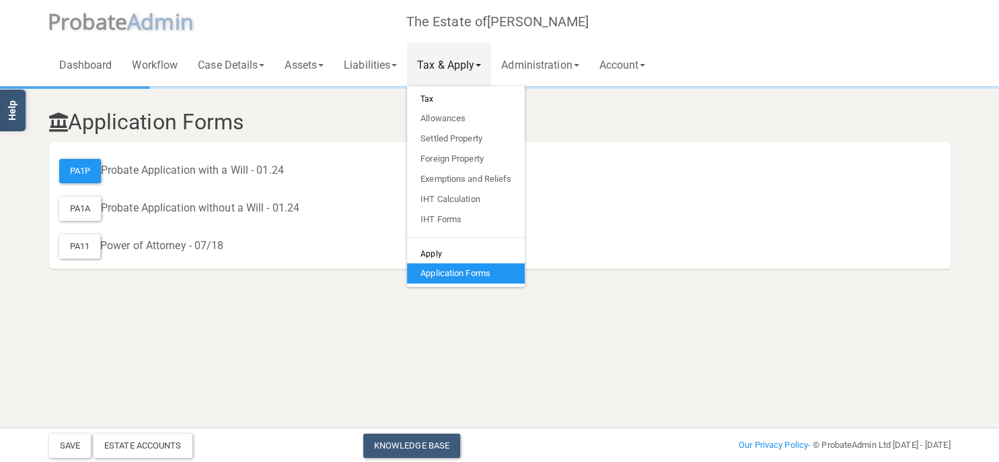
click at [461, 255] on h6 "Apply" at bounding box center [466, 253] width 118 height 19
click at [542, 66] on link "Administration" at bounding box center [540, 64] width 98 height 43
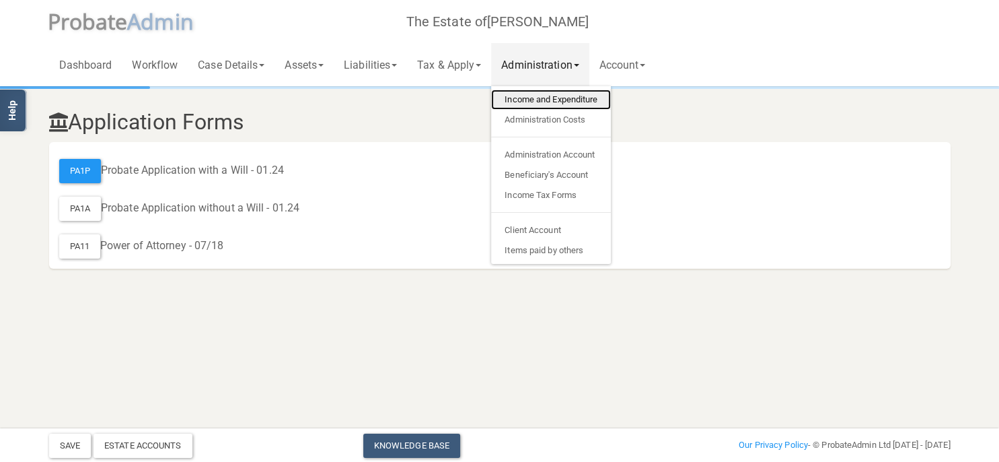
click at [542, 100] on link "Income and Expenditure" at bounding box center [551, 99] width 120 height 20
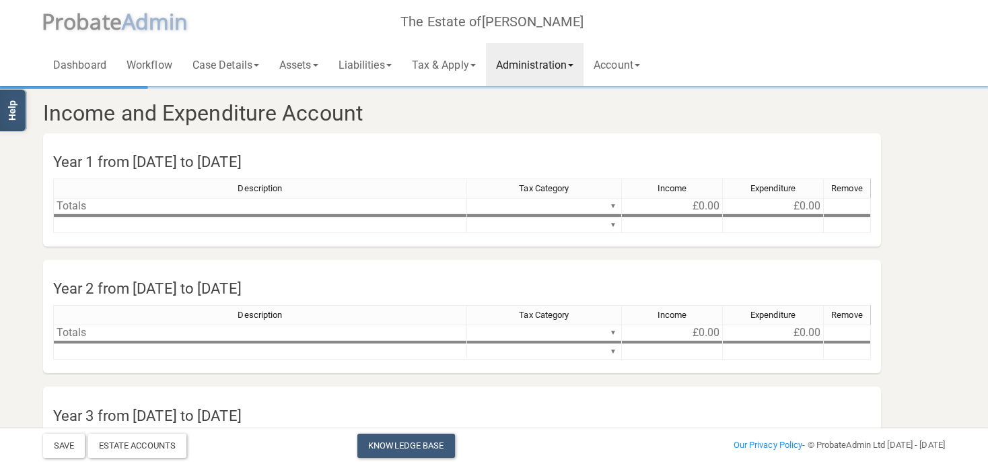
click at [551, 61] on link "Administration" at bounding box center [535, 64] width 98 height 43
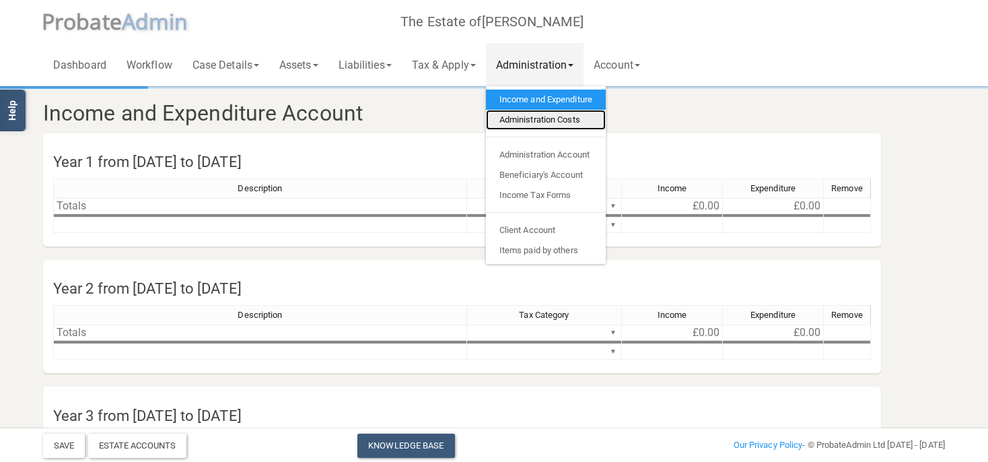
click at [557, 121] on link "Administration Costs" at bounding box center [546, 120] width 120 height 20
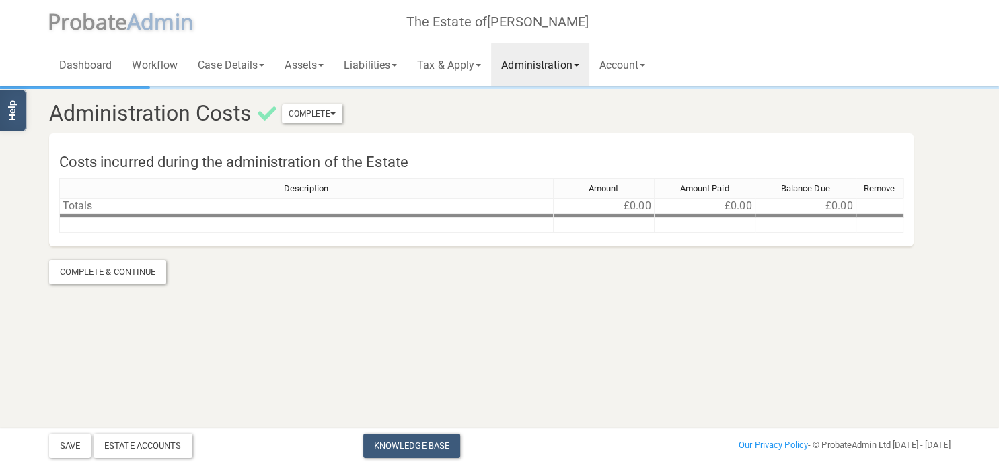
click at [559, 64] on link "Administration" at bounding box center [540, 64] width 98 height 43
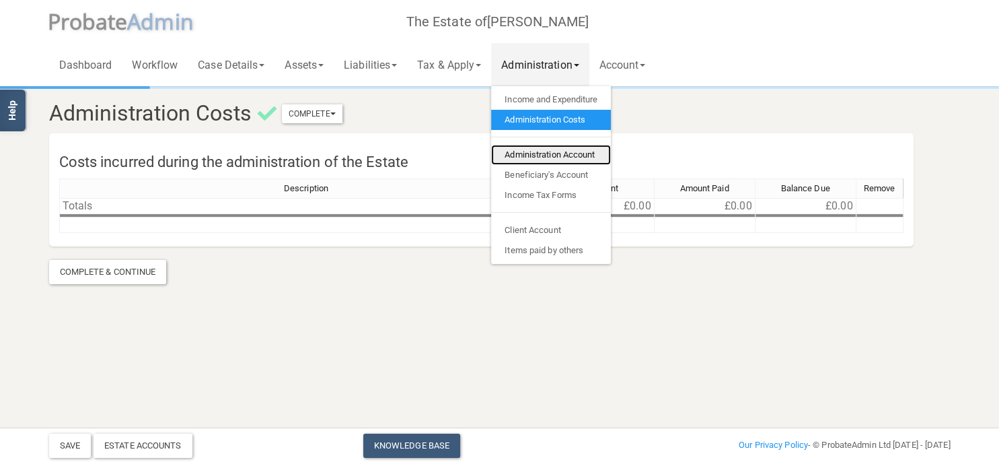
click at [547, 155] on link "Administration Account" at bounding box center [551, 155] width 120 height 20
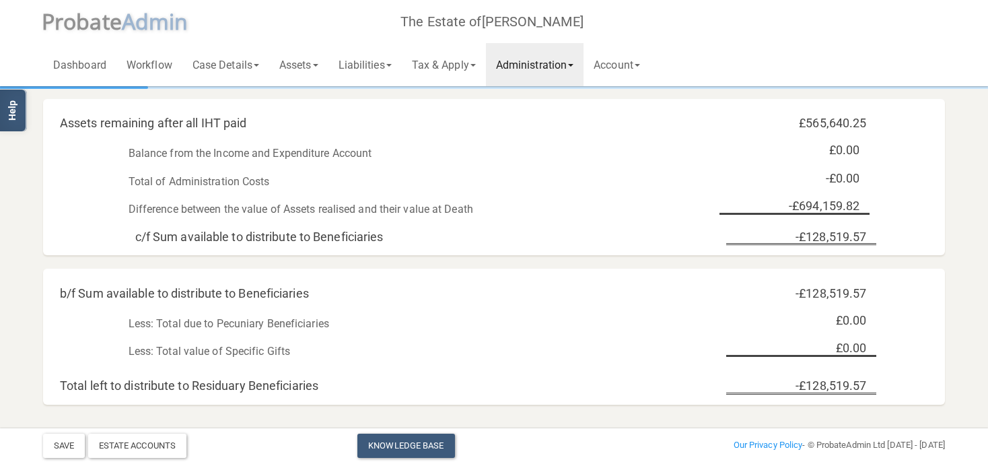
scroll to position [219, 0]
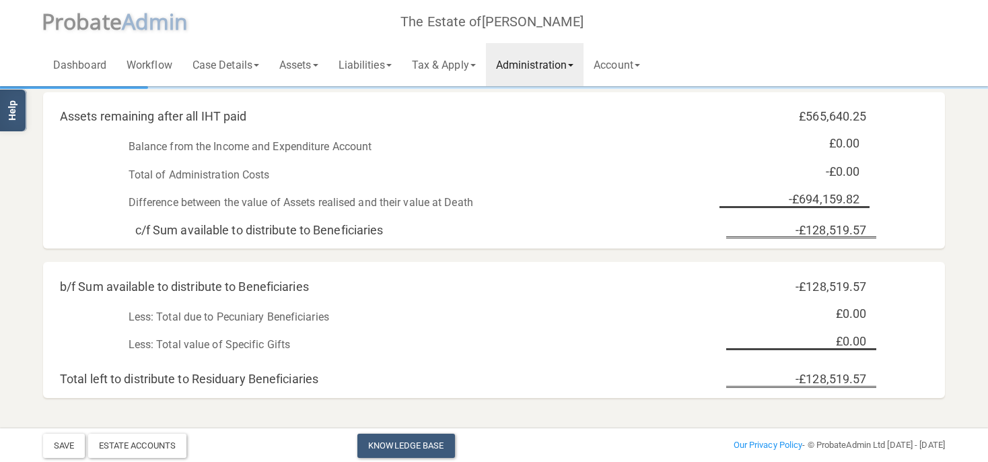
click at [570, 61] on link "Administration" at bounding box center [535, 64] width 98 height 43
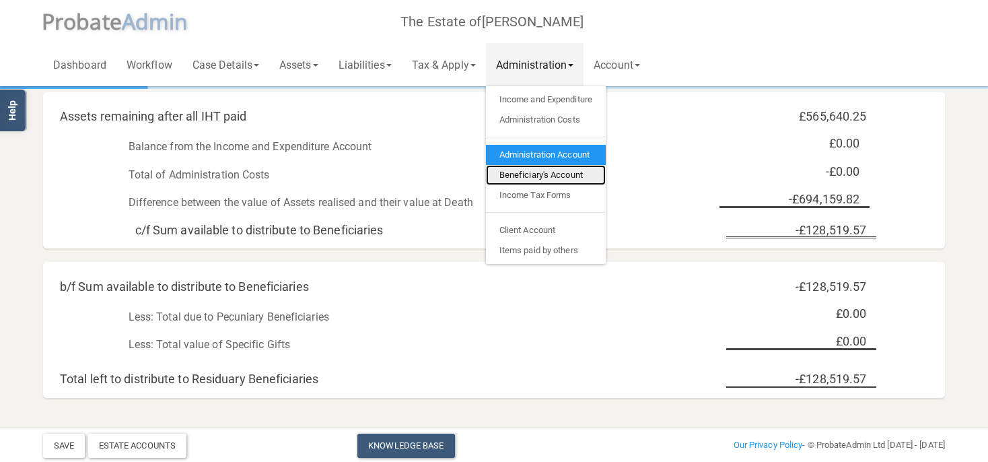
click at [581, 178] on link "Beneficiary's Account" at bounding box center [546, 175] width 120 height 20
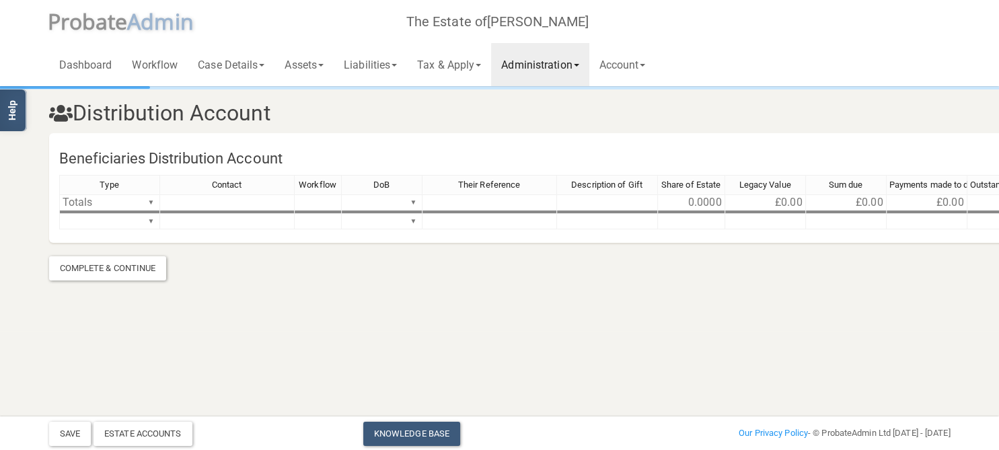
click at [540, 63] on link "Administration" at bounding box center [540, 64] width 98 height 43
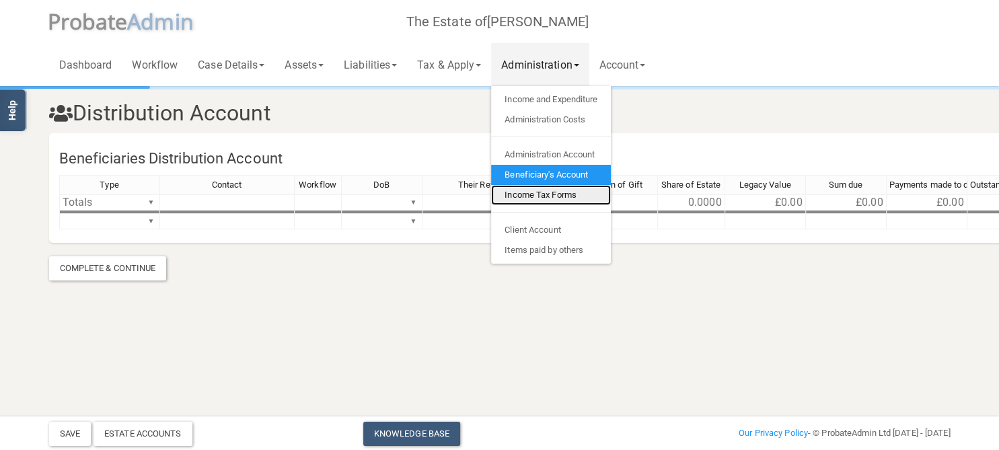
click at [553, 195] on link "Income Tax Forms" at bounding box center [551, 195] width 120 height 20
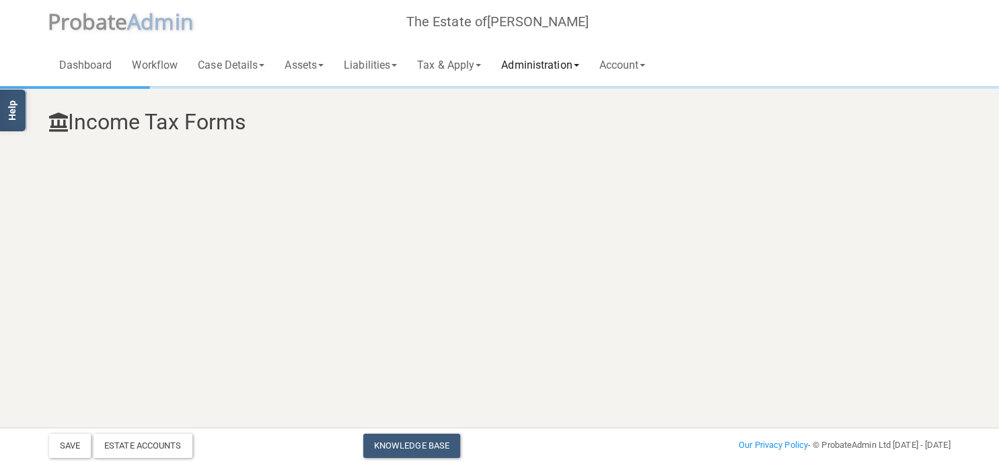
click at [582, 65] on link "Administration" at bounding box center [540, 64] width 98 height 43
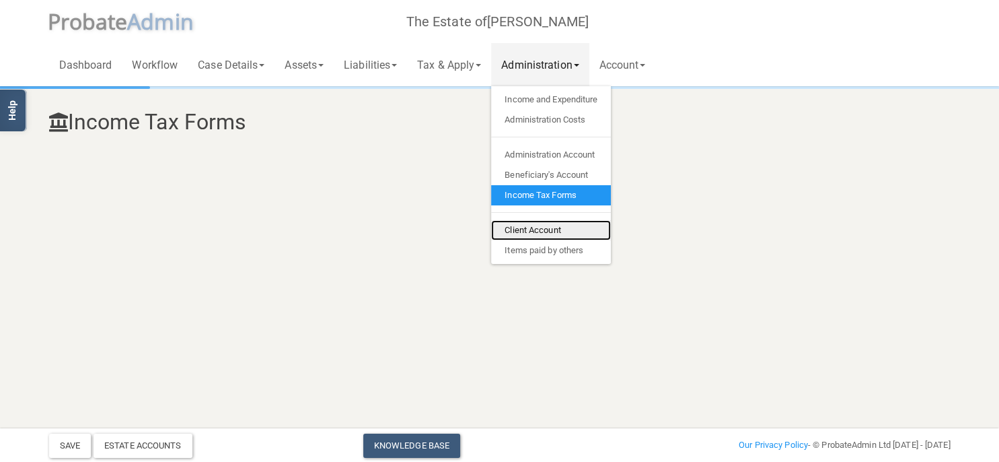
click at [569, 225] on link "Client Account" at bounding box center [551, 230] width 120 height 20
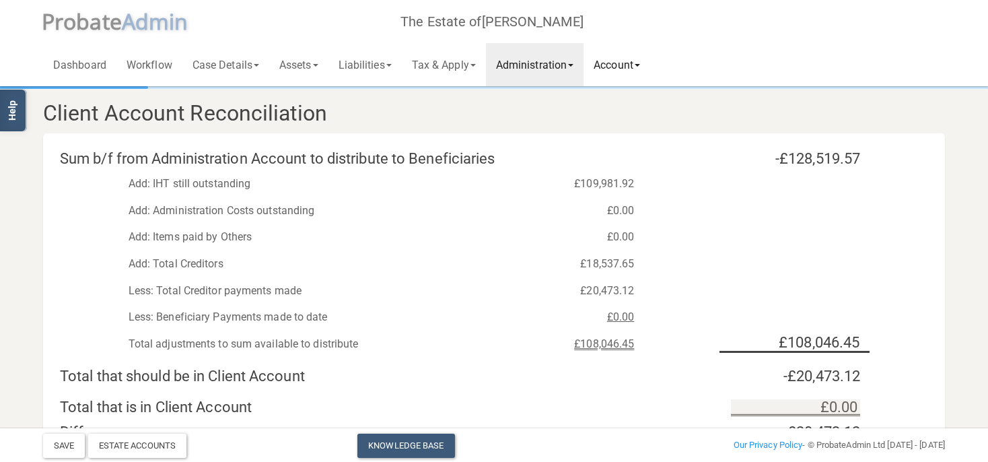
click at [623, 65] on link "Account" at bounding box center [616, 64] width 67 height 43
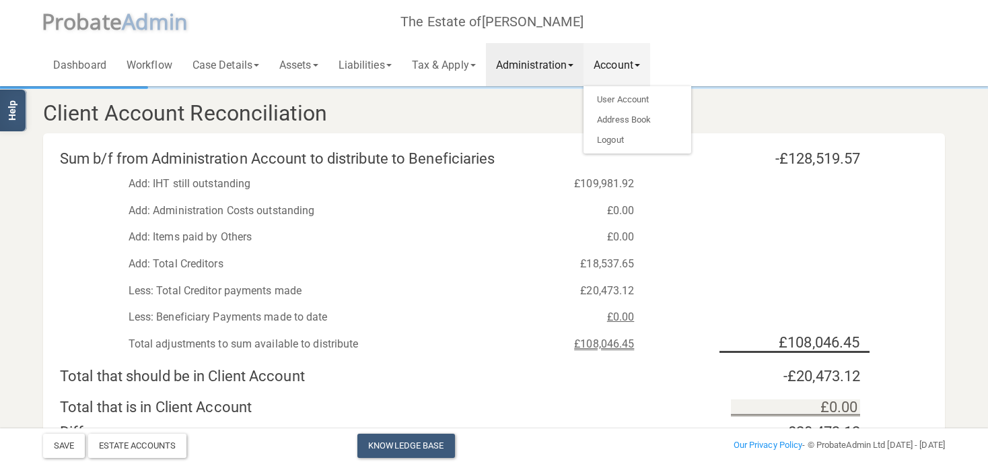
click at [575, 74] on link "Administration" at bounding box center [535, 64] width 98 height 43
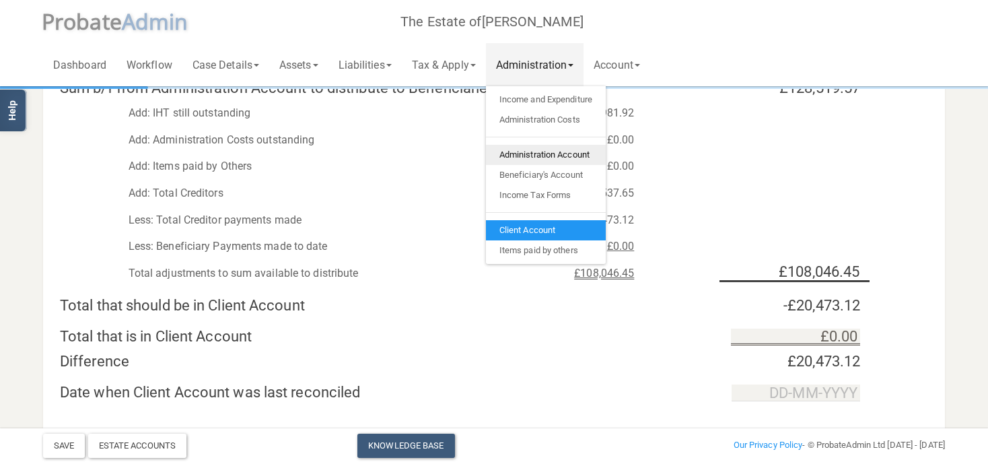
scroll to position [142, 0]
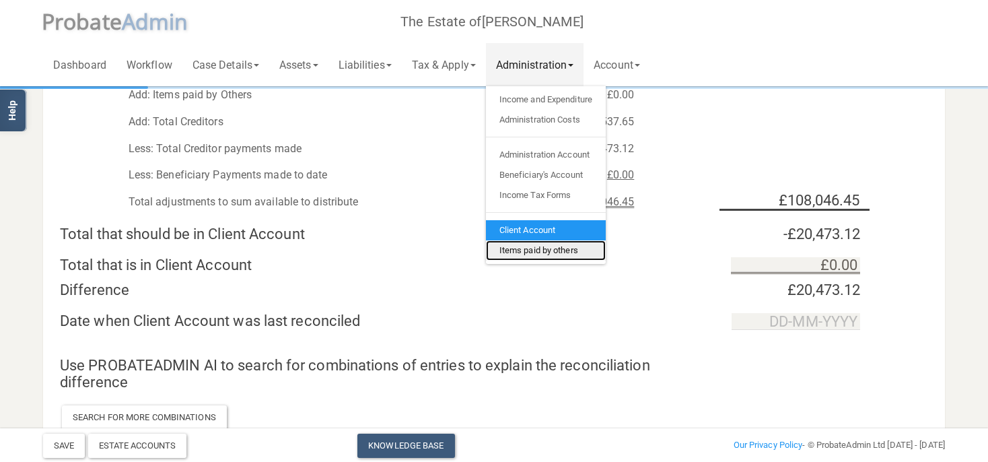
click at [565, 252] on link "Items paid by others" at bounding box center [546, 250] width 120 height 20
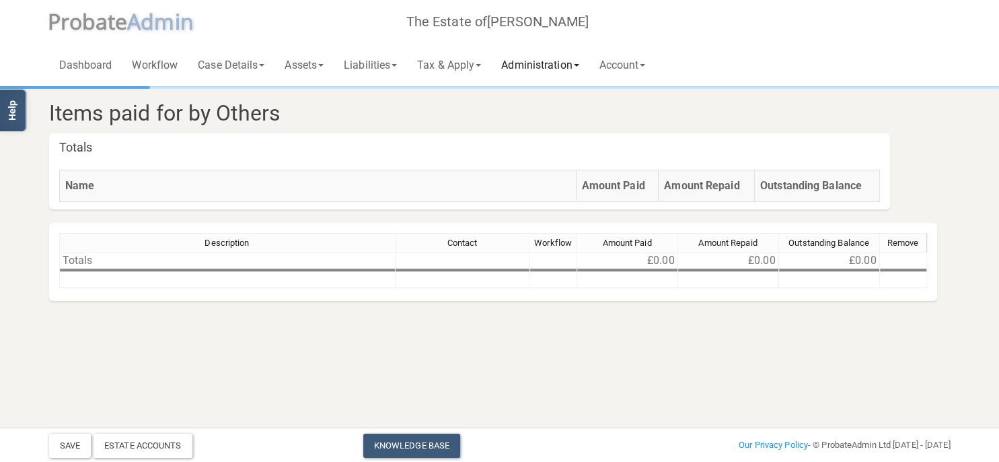
click at [525, 64] on link "Administration" at bounding box center [540, 64] width 98 height 43
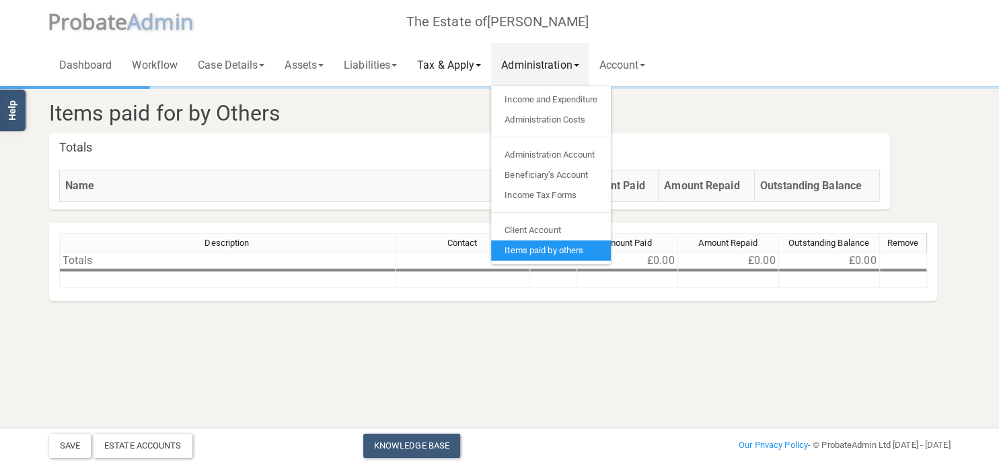
click at [466, 66] on link "Tax & Apply" at bounding box center [449, 64] width 84 height 43
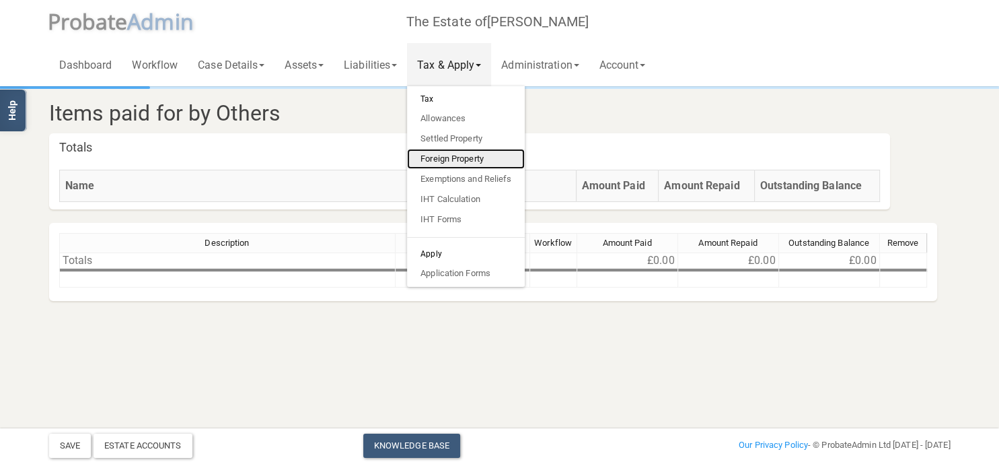
click at [490, 157] on link "Foreign Property" at bounding box center [466, 159] width 118 height 20
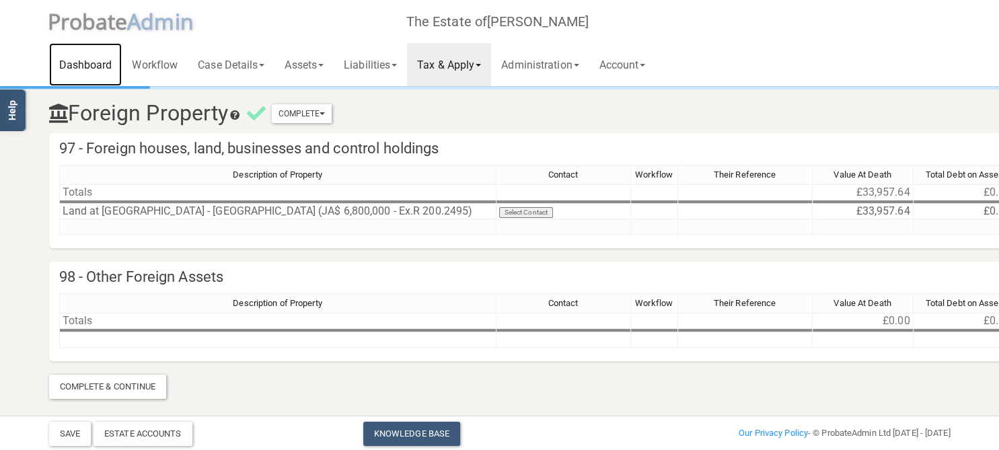
click at [73, 63] on link "Dashboard" at bounding box center [85, 64] width 73 height 43
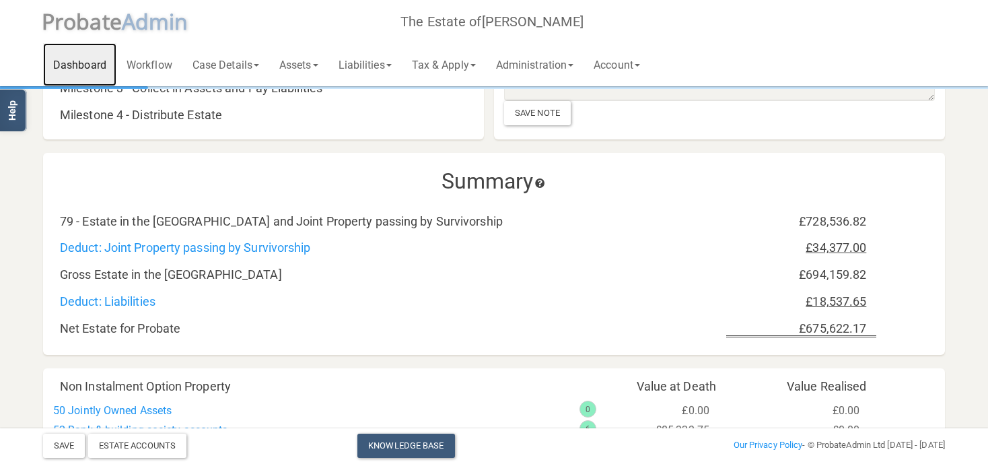
scroll to position [426, 0]
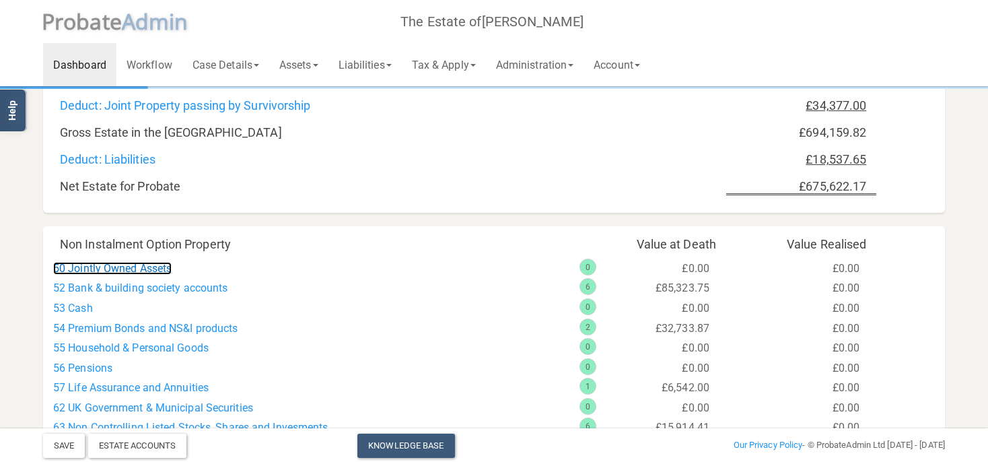
click at [118, 274] on link "50 Jointly Owned Assets" at bounding box center [112, 268] width 118 height 13
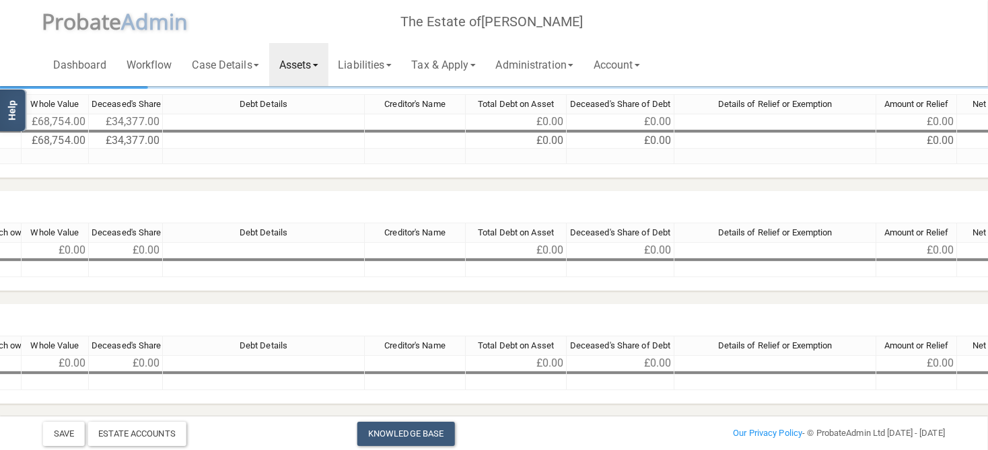
scroll to position [71, 1061]
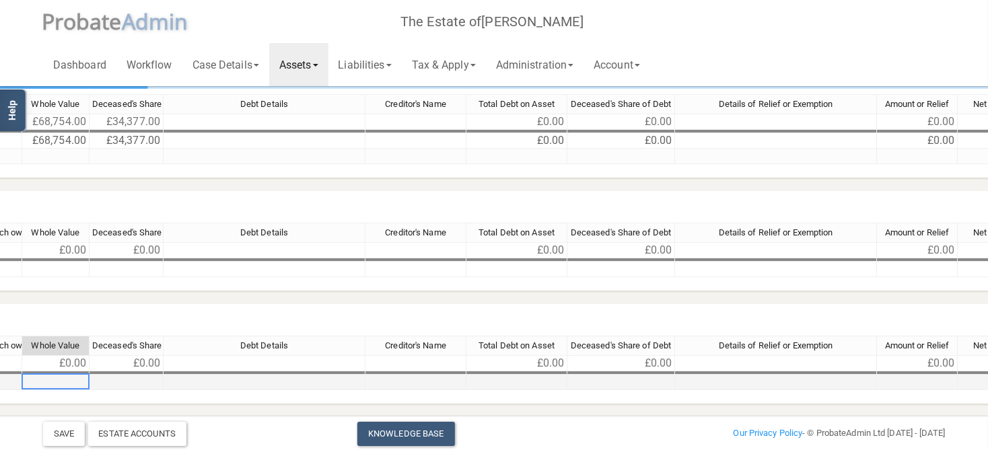
click at [61, 378] on td at bounding box center [55, 382] width 67 height 15
click at [137, 379] on tr "▼" at bounding box center [282, 382] width 1867 height 15
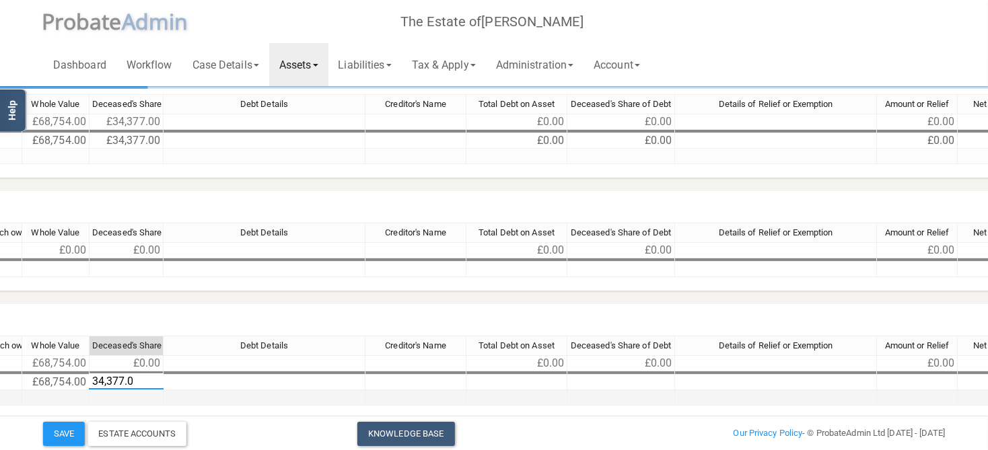
type textarea "34,377.00"
click at [219, 331] on h4 "Non Instalment Option Property held as a Joint Tenant" at bounding box center [105, 320] width 2244 height 32
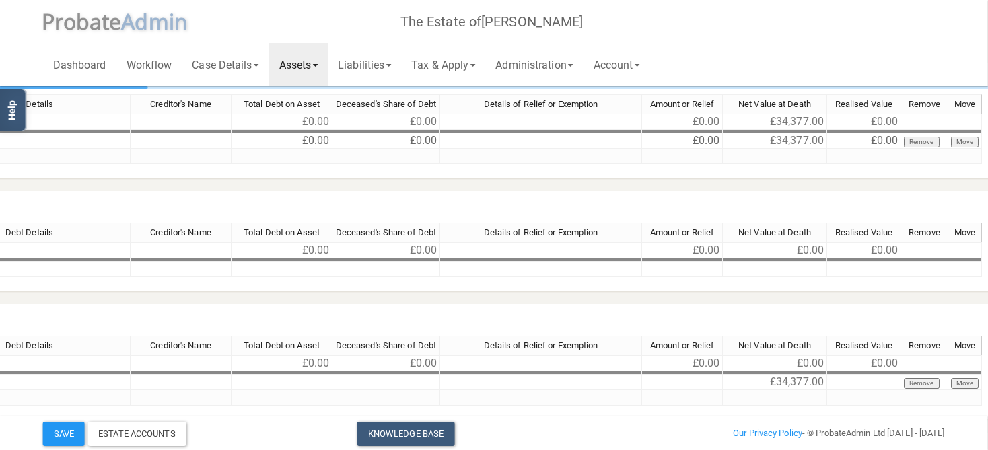
scroll to position [71, 1299]
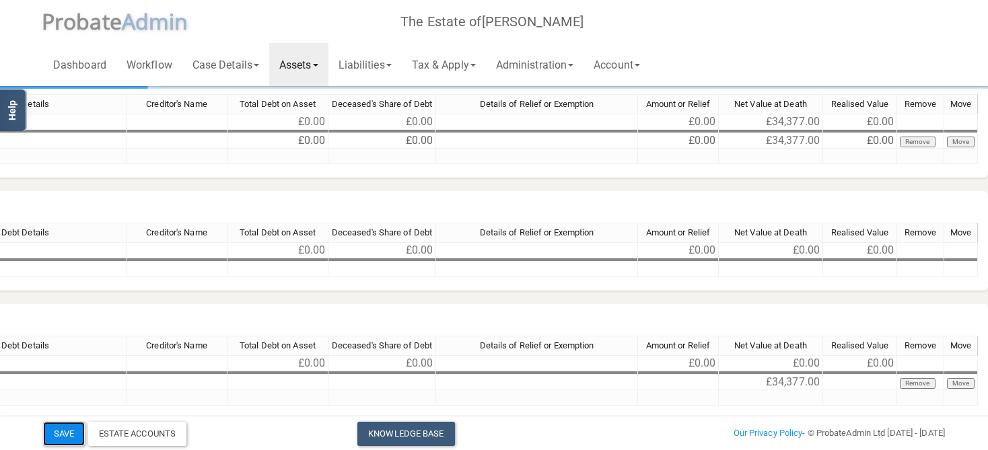
click at [60, 436] on button "Save" at bounding box center [64, 434] width 42 height 24
click at [552, 52] on link "Administration" at bounding box center [535, 64] width 98 height 43
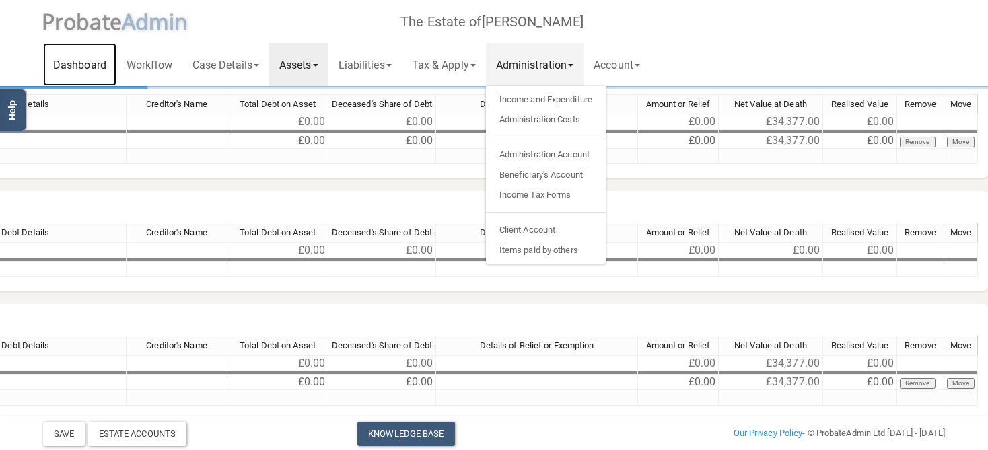
click at [65, 68] on link "Dashboard" at bounding box center [79, 64] width 73 height 43
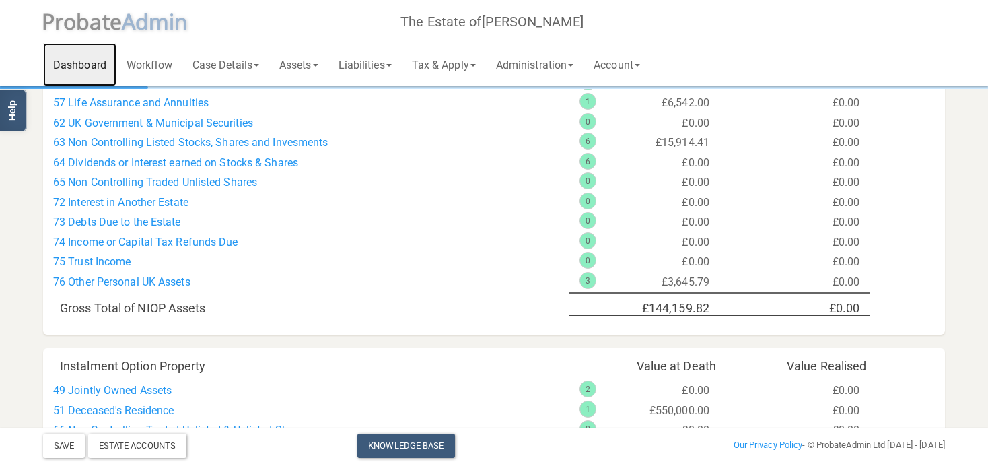
scroll to position [568, 0]
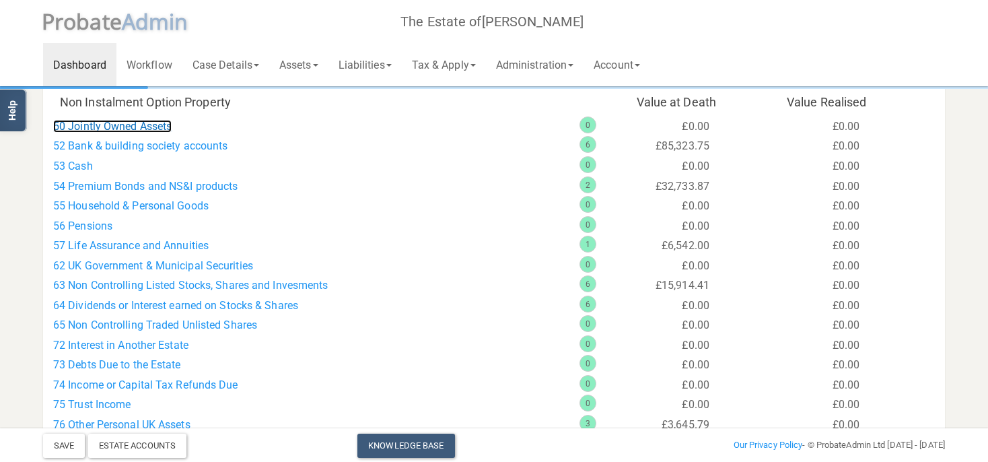
click at [93, 124] on link "50 Jointly Owned Assets" at bounding box center [112, 126] width 118 height 13
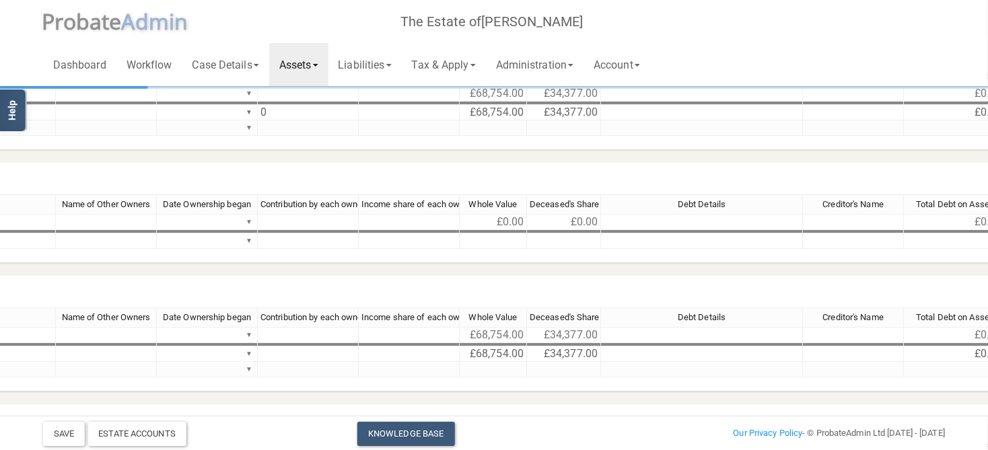
scroll to position [28, 623]
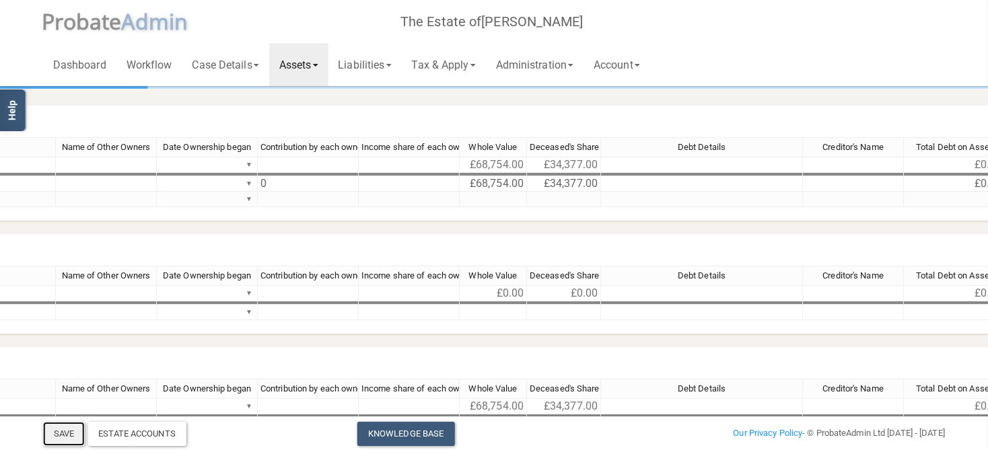
drag, startPoint x: 68, startPoint y: 437, endPoint x: 62, endPoint y: 429, distance: 9.6
click at [62, 429] on button "Save" at bounding box center [64, 434] width 42 height 24
click at [464, 67] on link "Tax & Apply" at bounding box center [444, 64] width 84 height 43
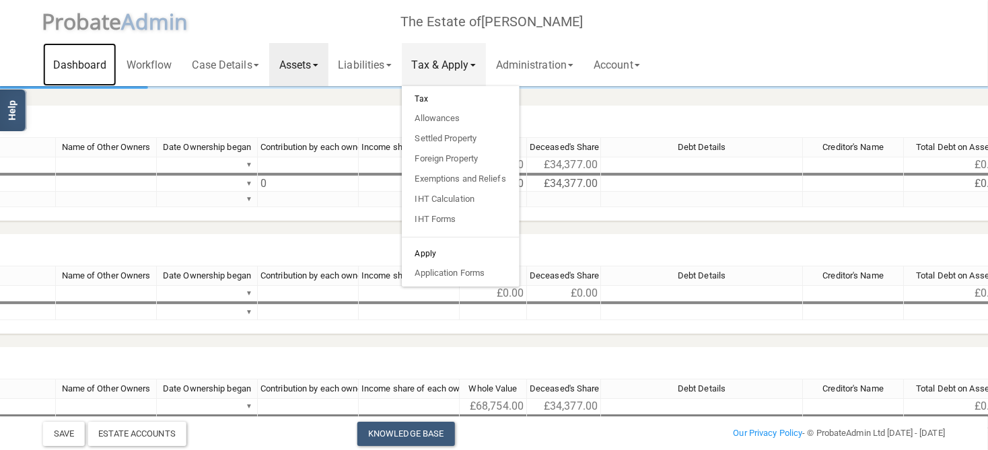
click at [97, 69] on link "Dashboard" at bounding box center [79, 64] width 73 height 43
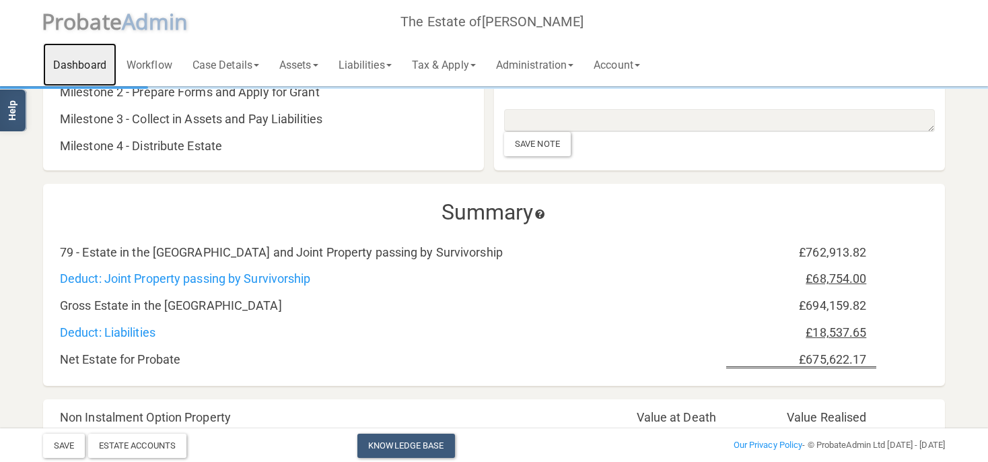
scroll to position [324, 0]
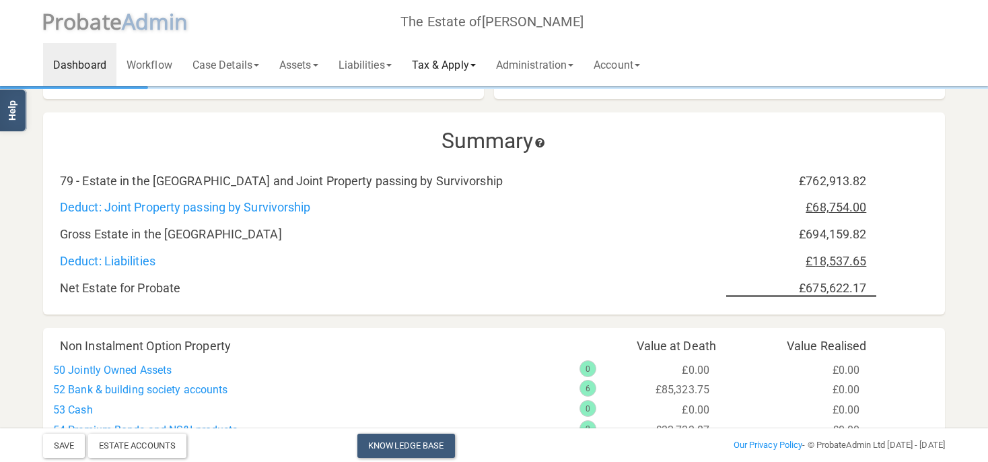
click at [451, 69] on link "Tax & Apply" at bounding box center [444, 64] width 84 height 43
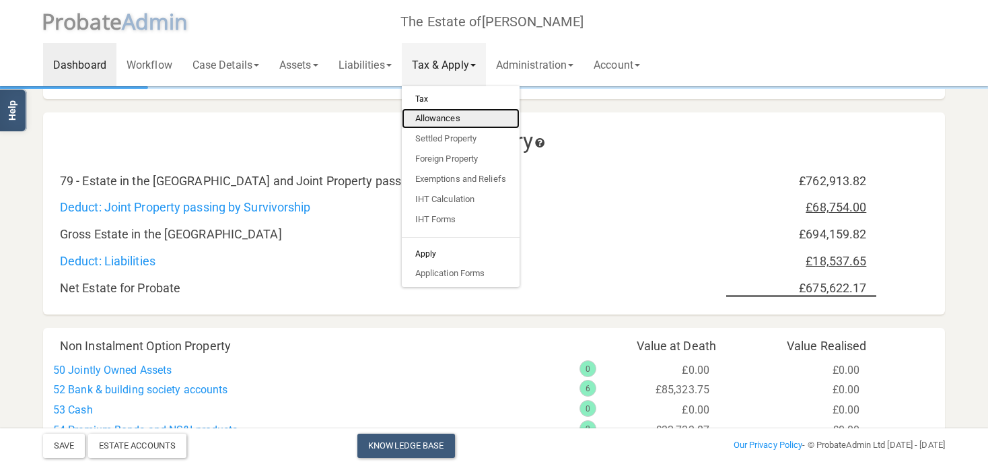
click at [451, 118] on link "Allowances" at bounding box center [461, 118] width 118 height 20
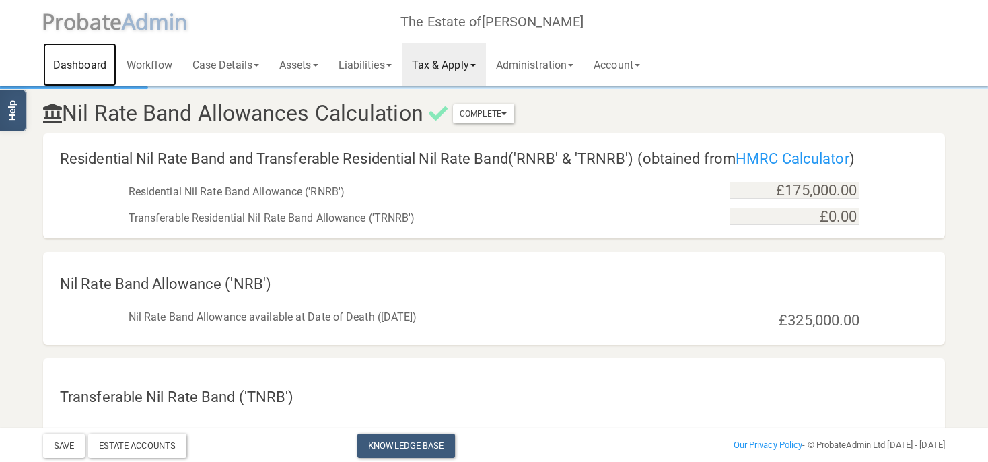
click at [85, 63] on link "Dashboard" at bounding box center [79, 64] width 73 height 43
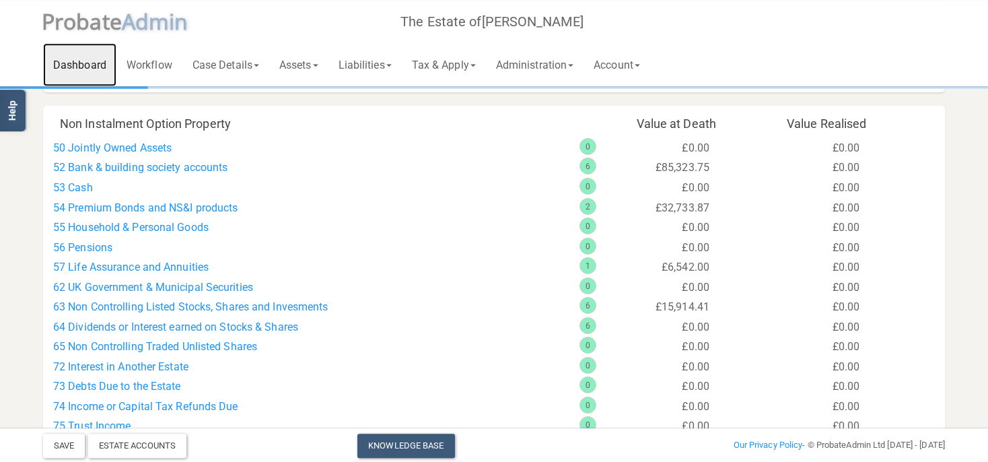
scroll to position [568, 0]
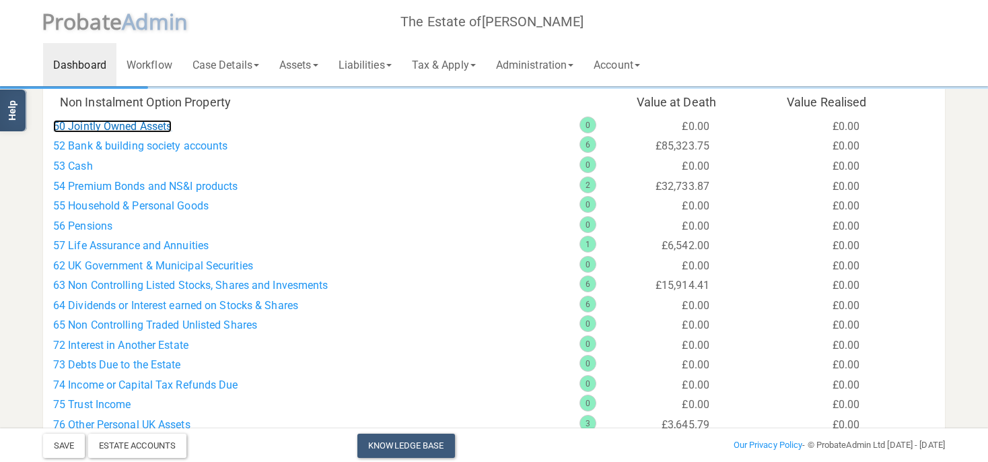
click at [139, 131] on link "50 Jointly Owned Assets" at bounding box center [112, 126] width 118 height 13
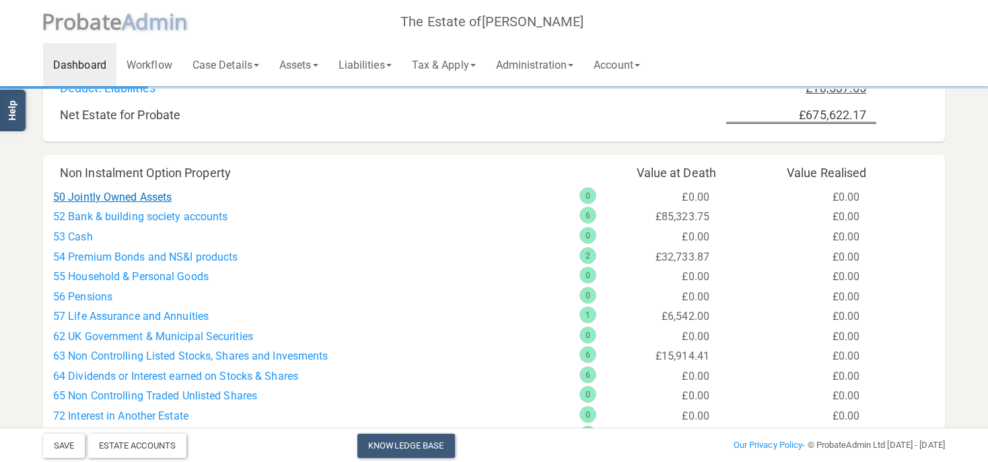
click at [133, 190] on div "50 Jointly Owned Assets" at bounding box center [306, 197] width 526 height 20
click at [132, 200] on link "50 Jointly Owned Assets" at bounding box center [112, 196] width 118 height 13
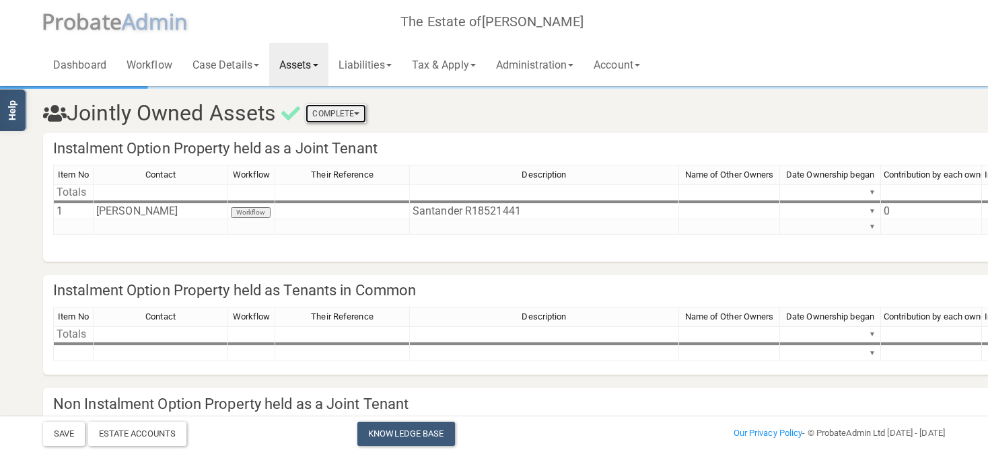
click at [336, 116] on button "Complete" at bounding box center [336, 113] width 61 height 19
click at [329, 153] on link "Mark As Complete" at bounding box center [312, 157] width 108 height 20
click at [332, 116] on button "Complete" at bounding box center [336, 113] width 61 height 19
click at [322, 138] on link "Mark As Incomplete" at bounding box center [312, 137] width 108 height 20
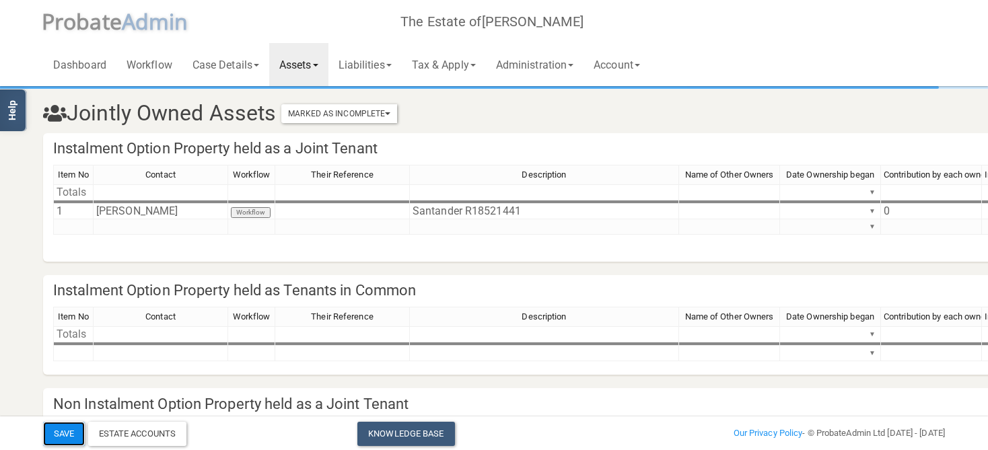
click at [67, 435] on button "Save" at bounding box center [64, 434] width 42 height 24
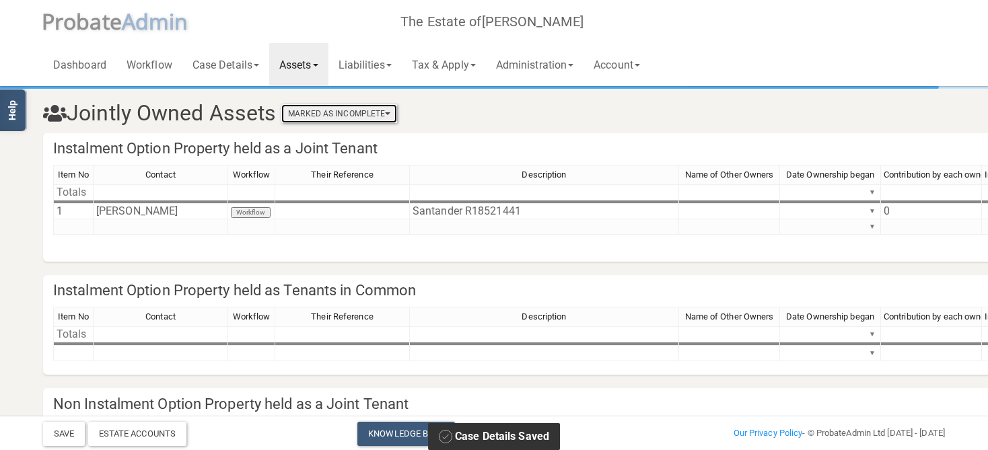
click at [365, 122] on button "Marked As Incomplete" at bounding box center [339, 113] width 116 height 19
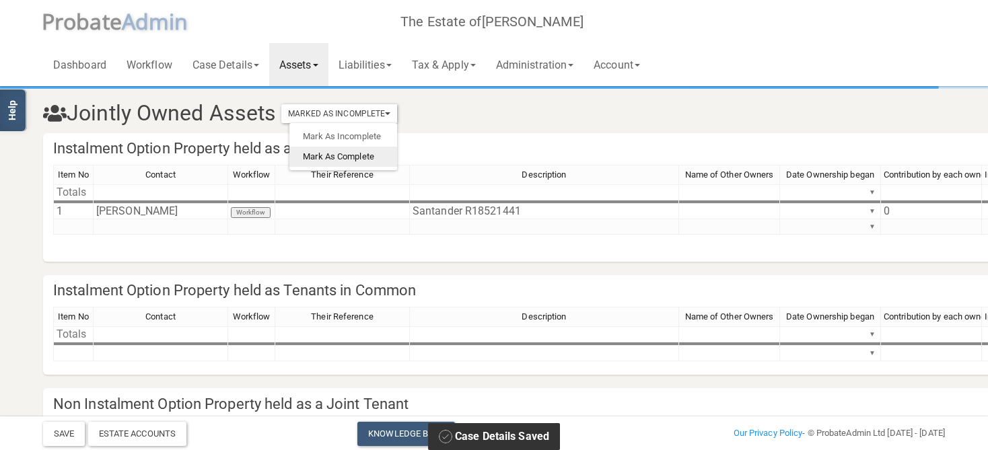
click at [353, 158] on link "Mark As Complete" at bounding box center [343, 157] width 108 height 20
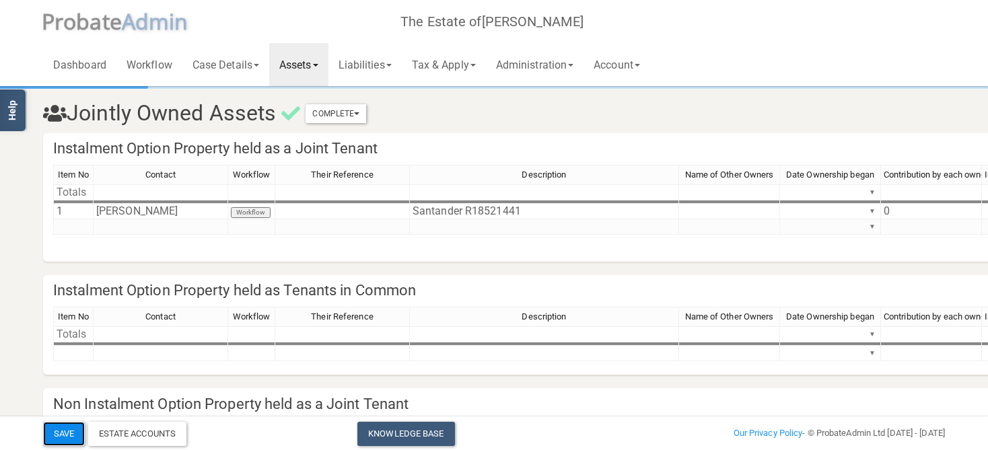
click at [79, 437] on button "Save" at bounding box center [64, 434] width 42 height 24
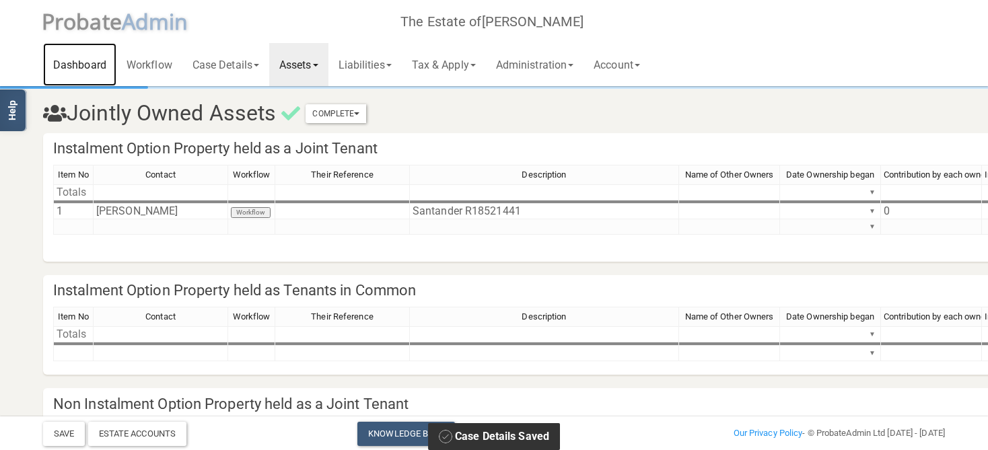
click at [81, 66] on link "Dashboard" at bounding box center [79, 64] width 73 height 43
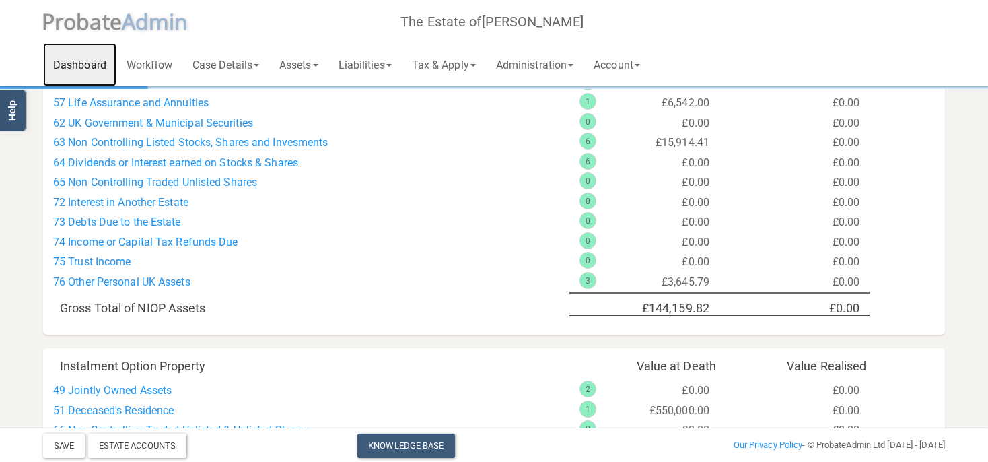
scroll to position [568, 0]
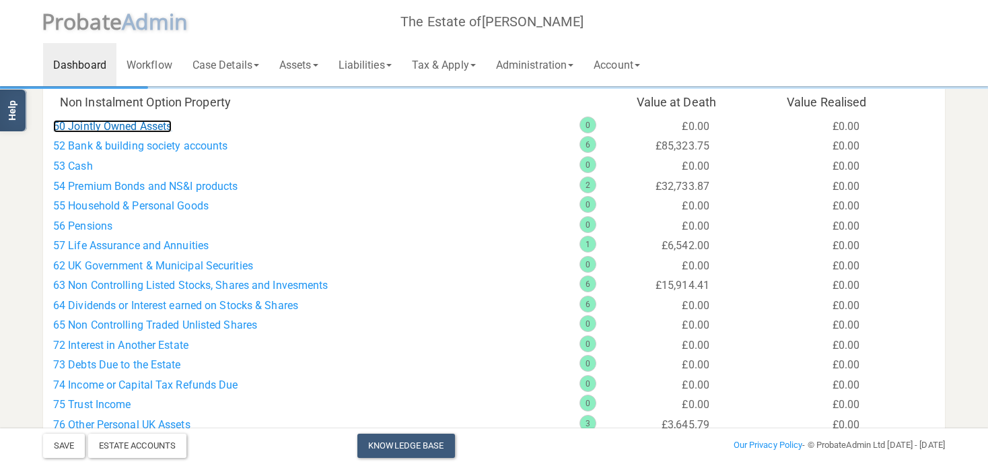
click at [130, 124] on link "50 Jointly Owned Assets" at bounding box center [112, 126] width 118 height 13
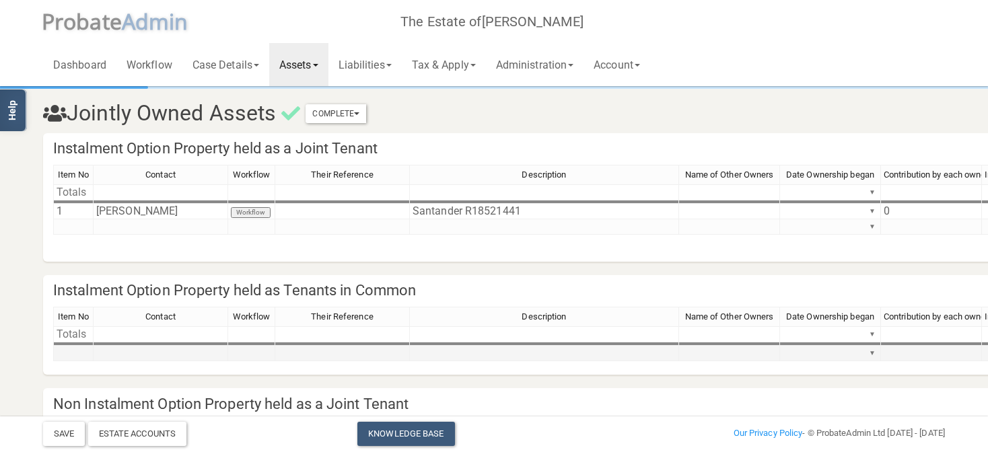
click at [67, 355] on td at bounding box center [73, 353] width 40 height 15
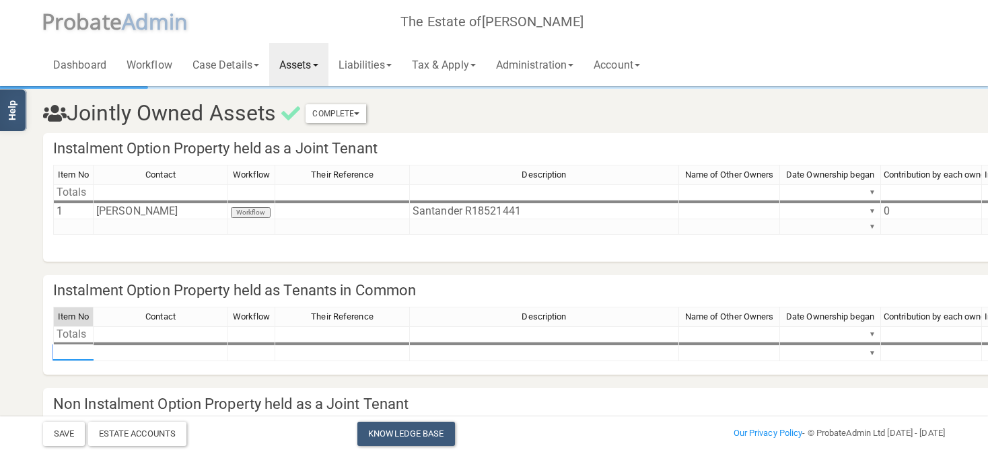
type textarea "1"
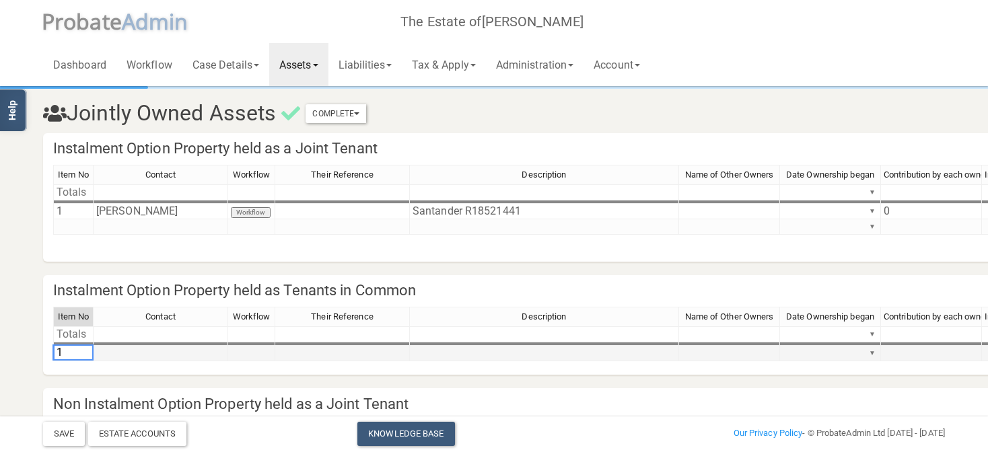
click at [131, 349] on td at bounding box center [161, 353] width 135 height 15
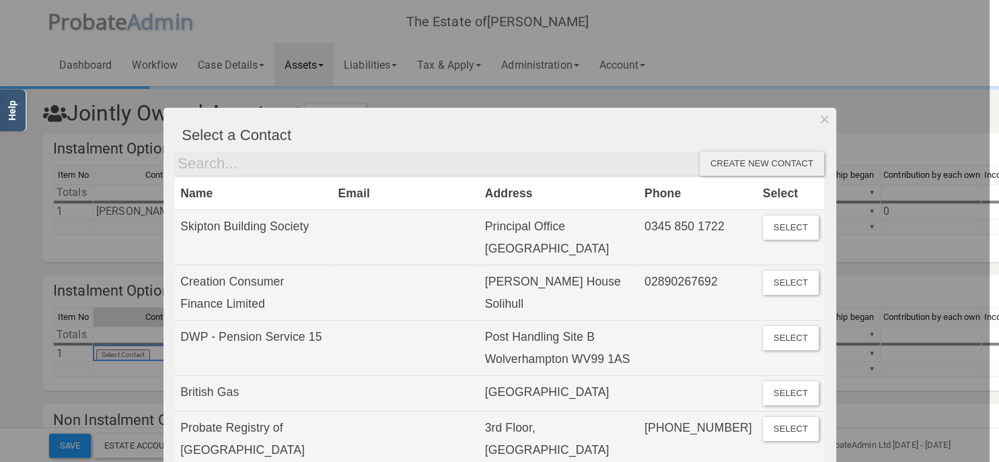
click at [124, 354] on div at bounding box center [495, 231] width 990 height 462
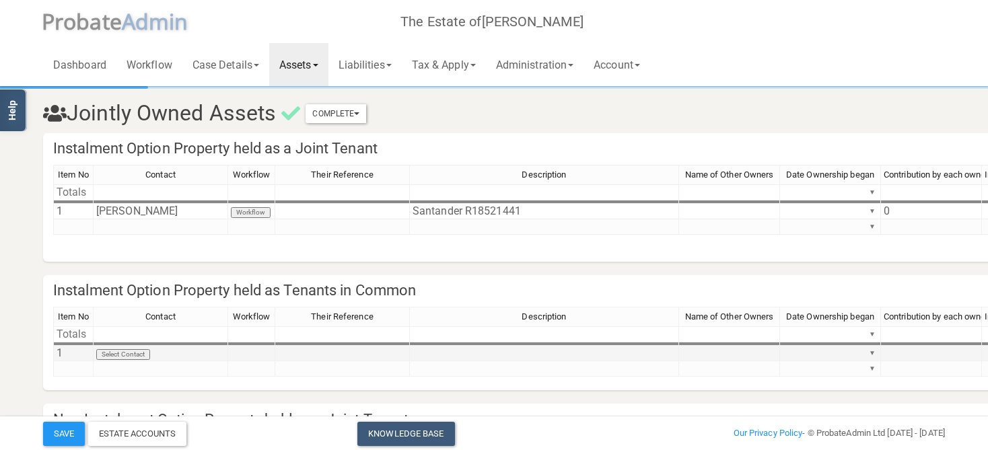
click at [133, 355] on td "Select Contact" at bounding box center [161, 353] width 135 height 15
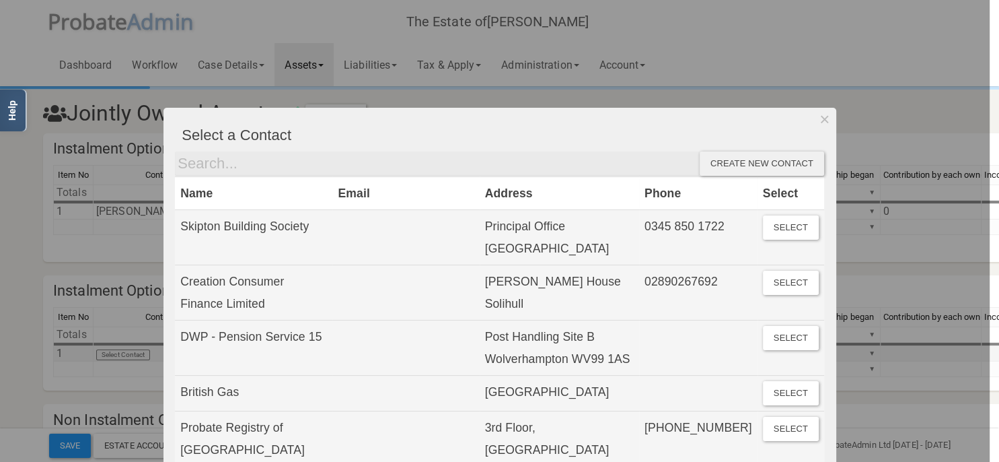
click at [243, 170] on input "text" at bounding box center [437, 163] width 525 height 24
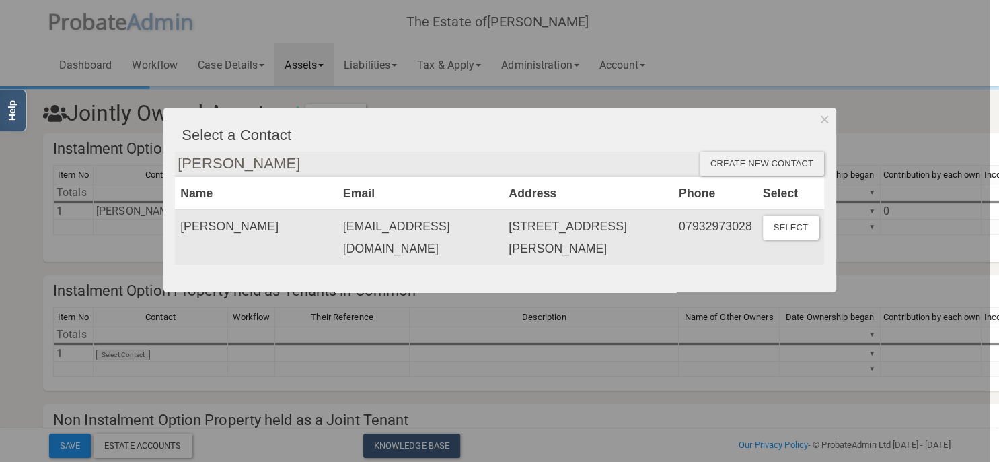
type input "[PERSON_NAME]"
click at [651, 231] on td "[STREET_ADDRESS][PERSON_NAME]" at bounding box center [588, 237] width 170 height 55
click at [785, 226] on button "Select" at bounding box center [791, 227] width 56 height 24
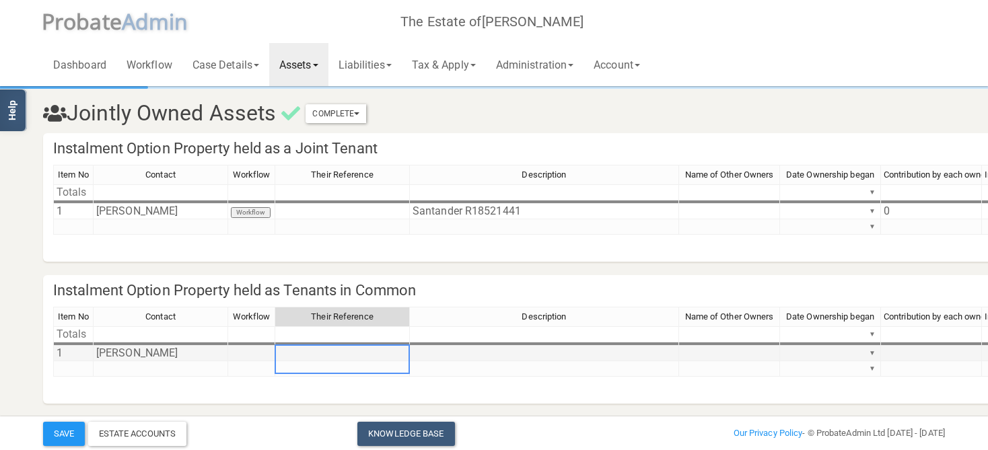
click at [396, 359] on td at bounding box center [342, 353] width 135 height 15
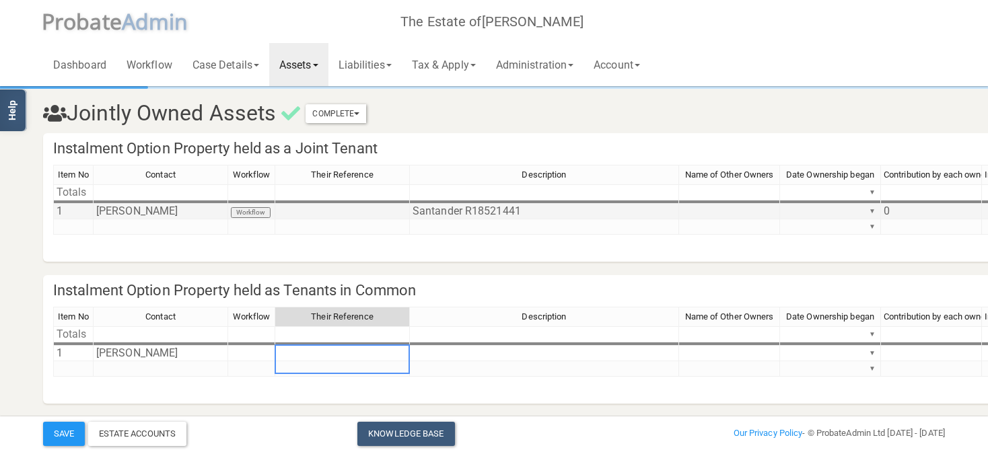
click at [479, 208] on td "Santander R18521441" at bounding box center [544, 211] width 269 height 15
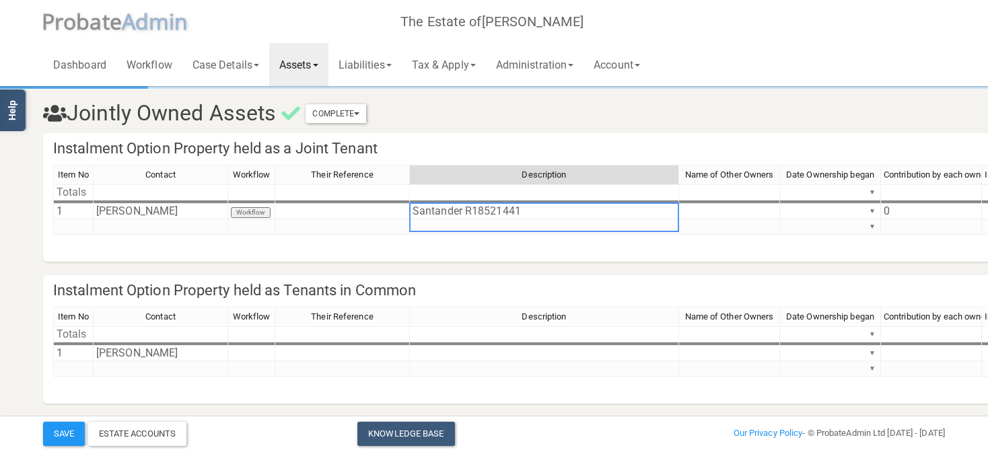
click at [479, 209] on td "Santander R18521441" at bounding box center [544, 211] width 269 height 15
type textarea "Santander R18521441"
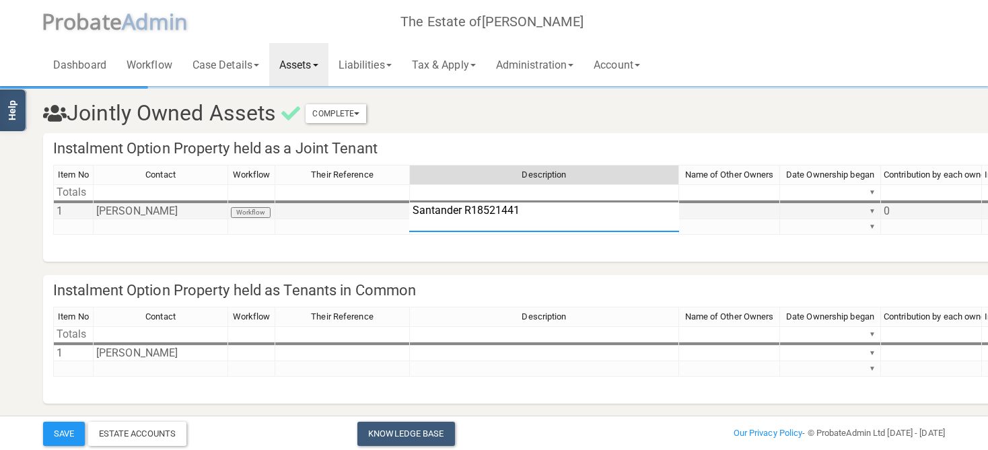
drag, startPoint x: 547, startPoint y: 211, endPoint x: 386, endPoint y: 209, distance: 160.8
click at [409, 209] on textarea "Santander R18521441" at bounding box center [544, 218] width 270 height 30
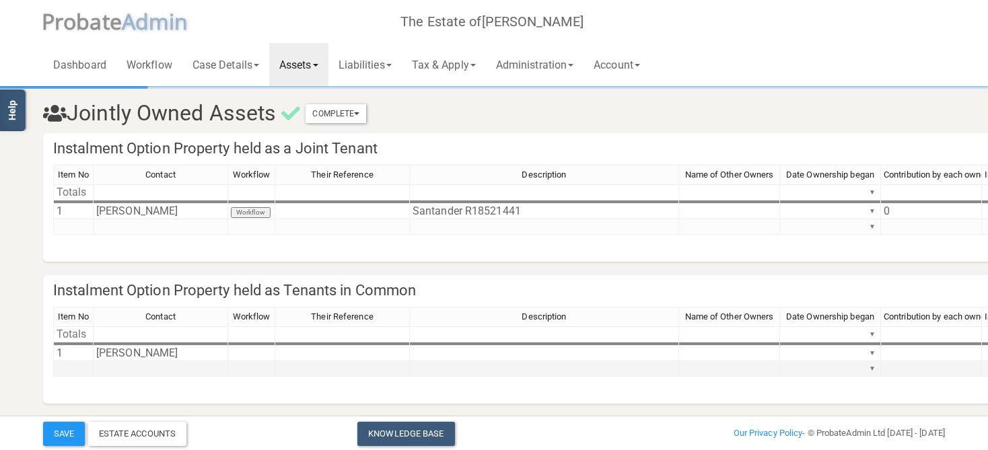
drag, startPoint x: 348, startPoint y: 393, endPoint x: 489, endPoint y: 376, distance: 141.6
click at [497, 375] on td at bounding box center [544, 368] width 269 height 15
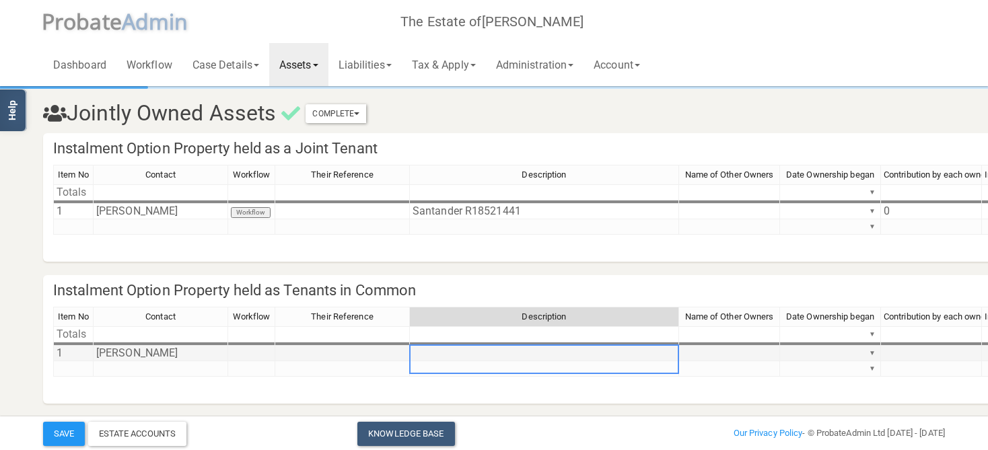
click at [496, 359] on td at bounding box center [544, 353] width 269 height 15
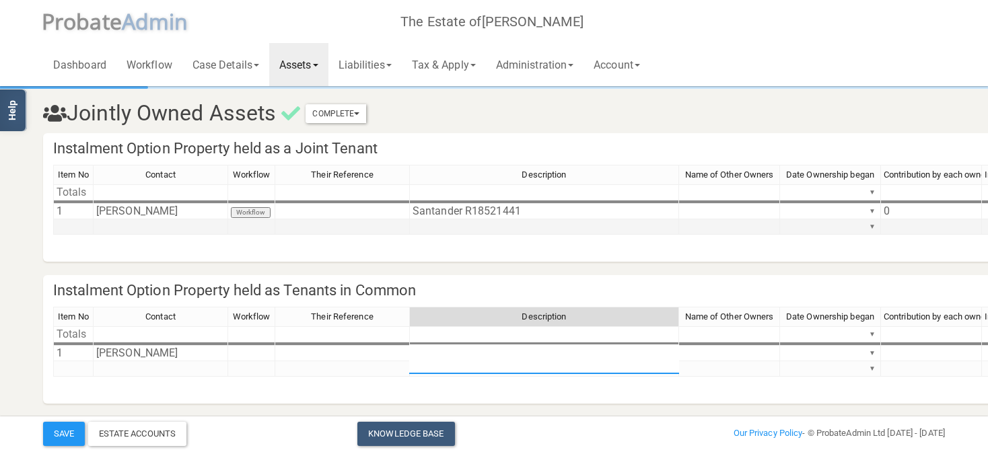
type textarea "Santander R18521441"
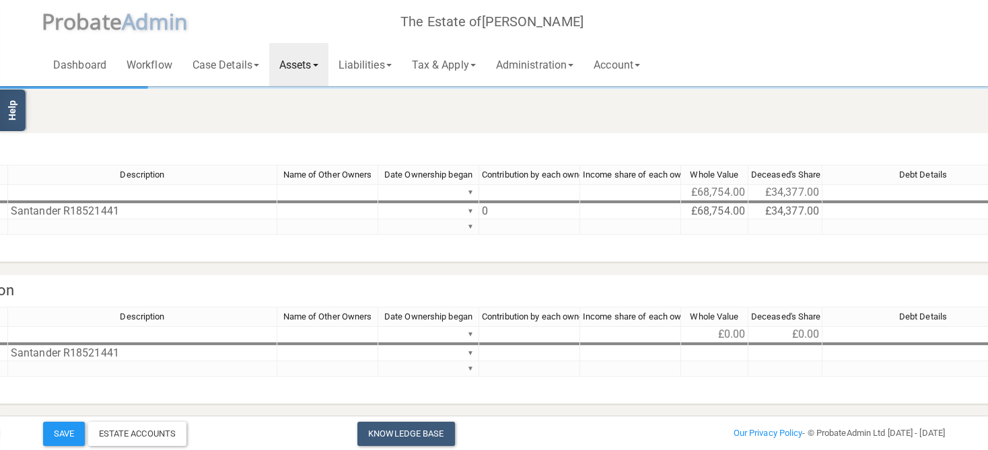
scroll to position [0, 435]
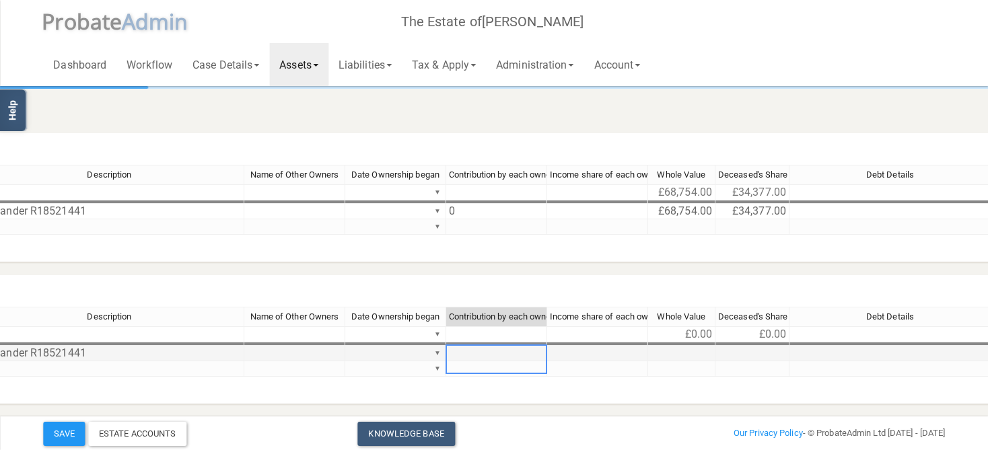
click at [487, 351] on td at bounding box center [496, 353] width 101 height 15
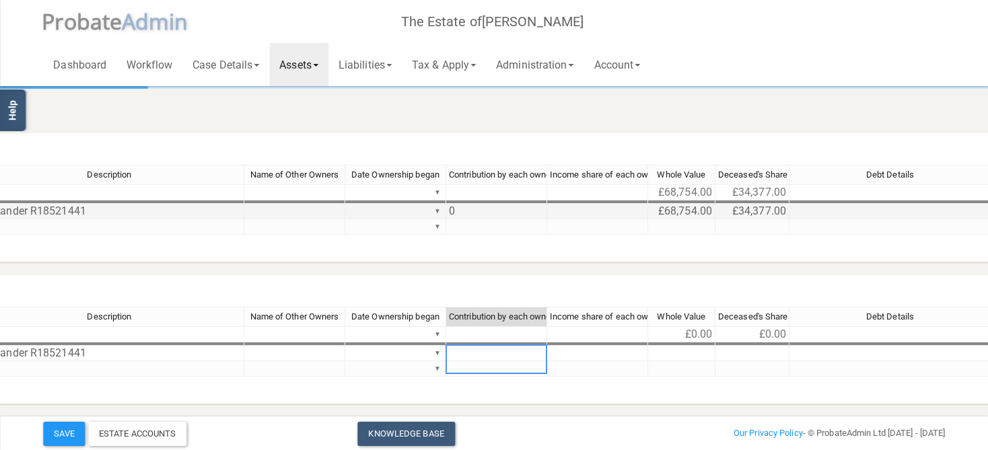
click at [496, 206] on td "0" at bounding box center [496, 211] width 101 height 15
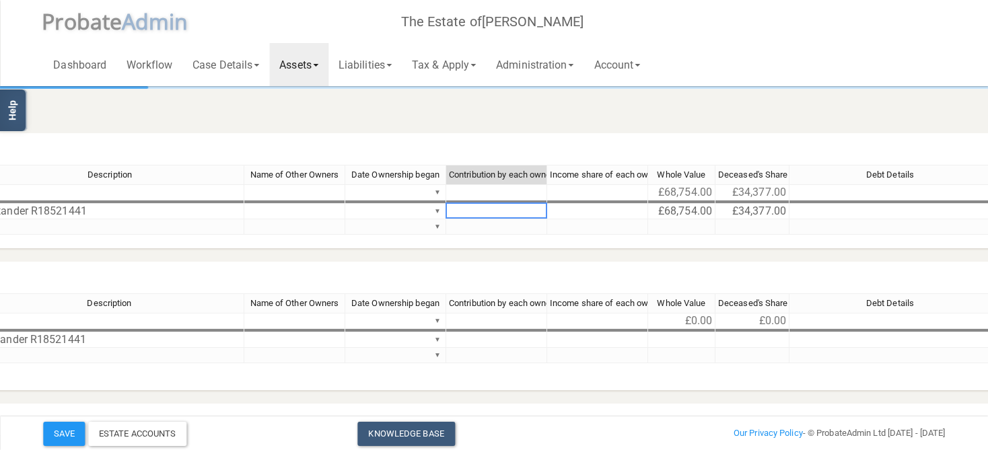
click at [521, 147] on h4 "Instalment Option Property held as a Joint Tenant" at bounding box center [730, 149] width 2244 height 32
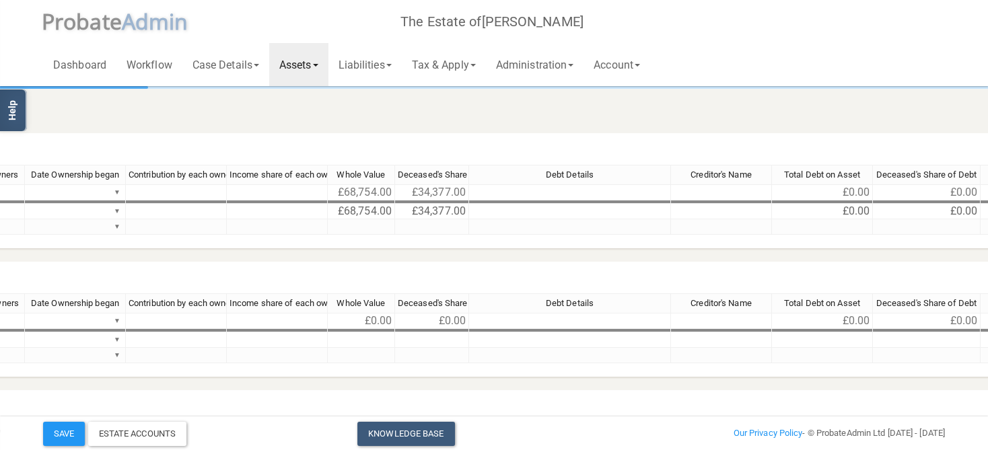
scroll to position [0, 663]
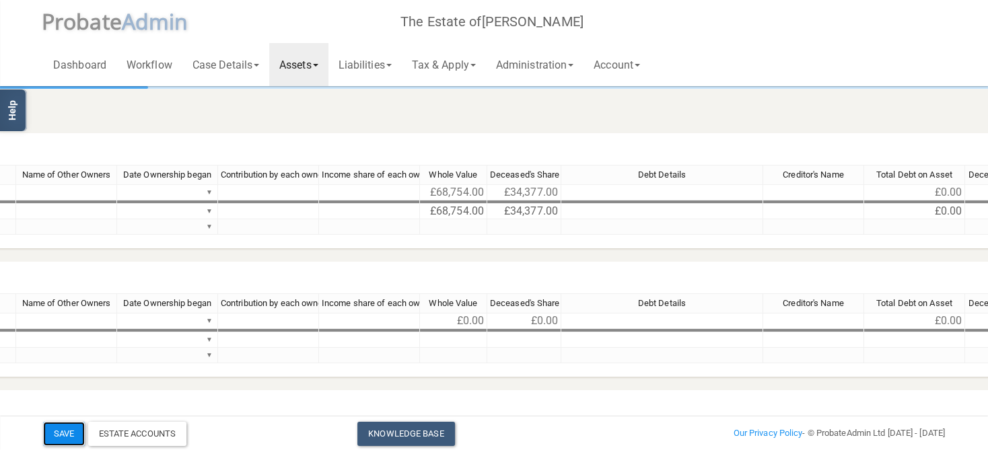
click at [50, 429] on button "Save" at bounding box center [64, 434] width 42 height 24
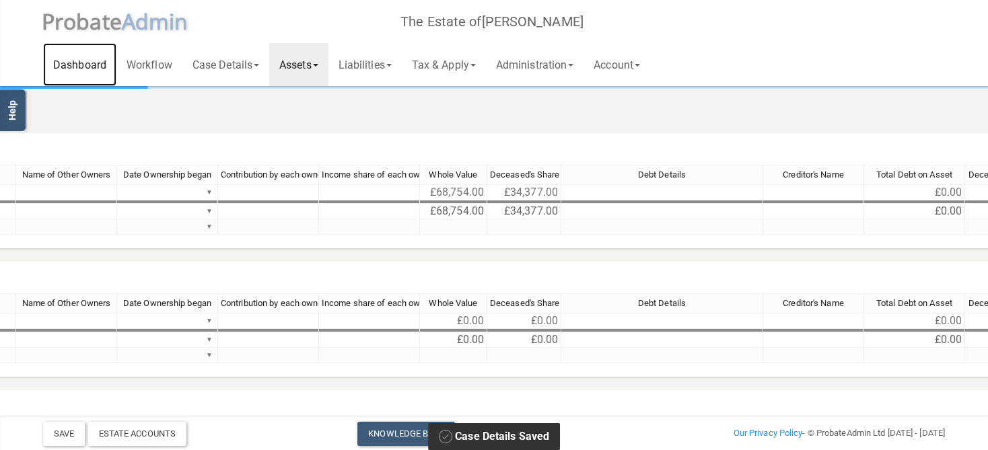
click at [79, 65] on link "Dashboard" at bounding box center [79, 64] width 73 height 43
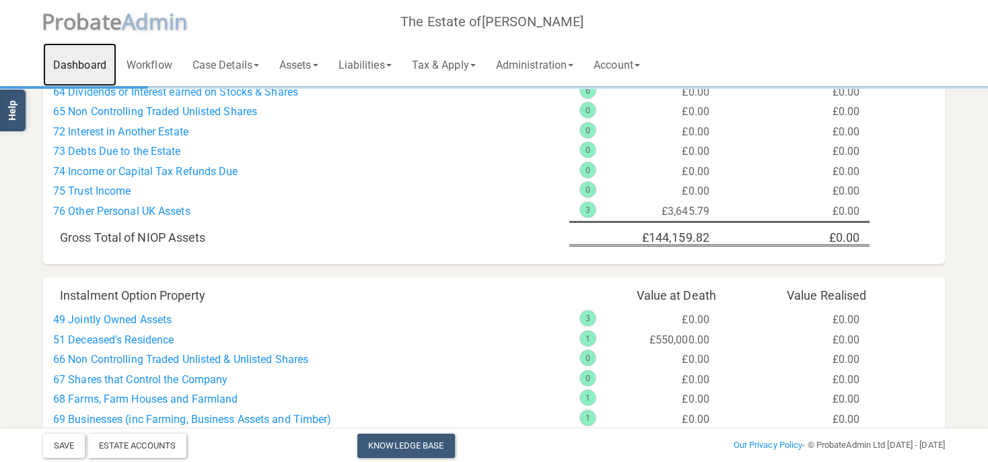
scroll to position [497, 0]
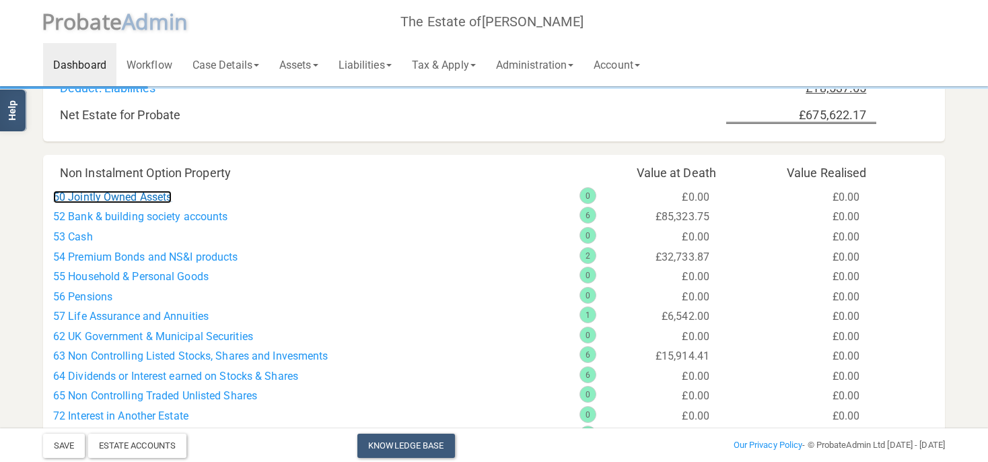
click at [117, 192] on link "50 Jointly Owned Assets" at bounding box center [112, 196] width 118 height 13
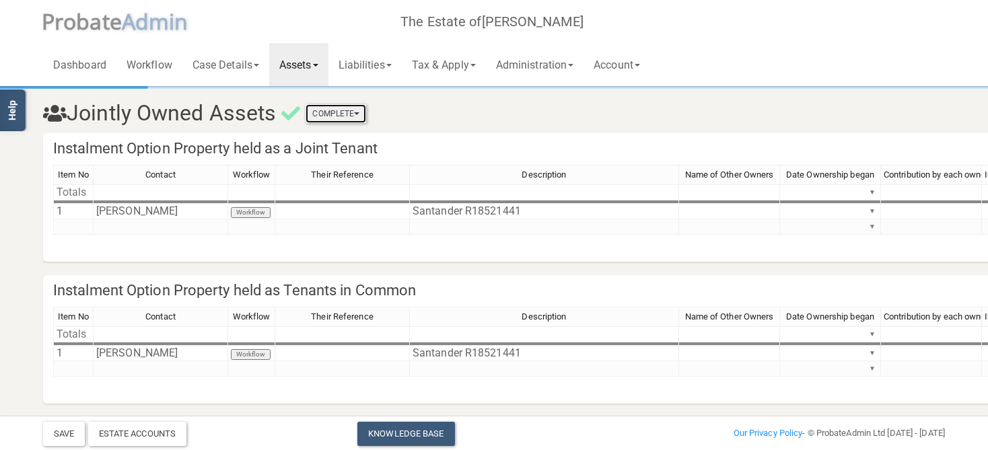
click at [338, 120] on button "Complete" at bounding box center [336, 113] width 61 height 19
click at [334, 139] on link "Mark As Incomplete" at bounding box center [312, 137] width 108 height 20
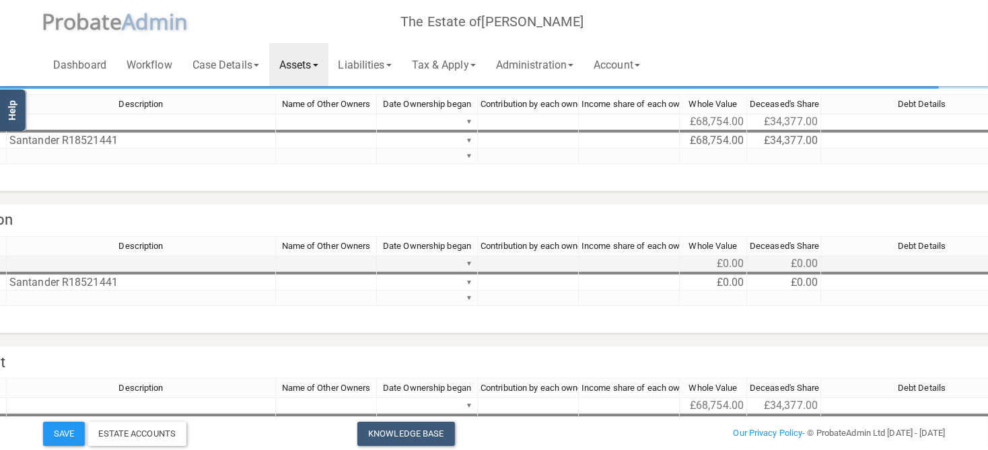
scroll to position [71, 456]
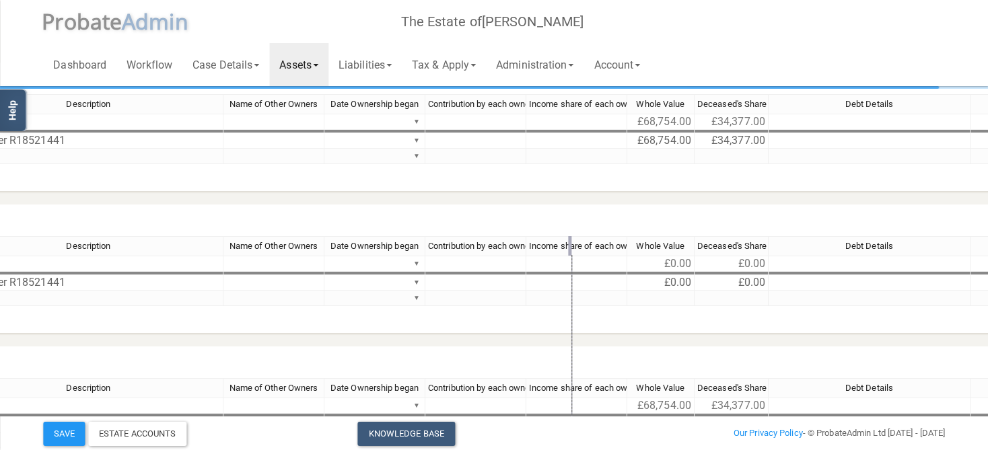
drag, startPoint x: 524, startPoint y: 242, endPoint x: 571, endPoint y: 246, distance: 47.3
click at [571, 246] on div at bounding box center [569, 246] width 3 height 20
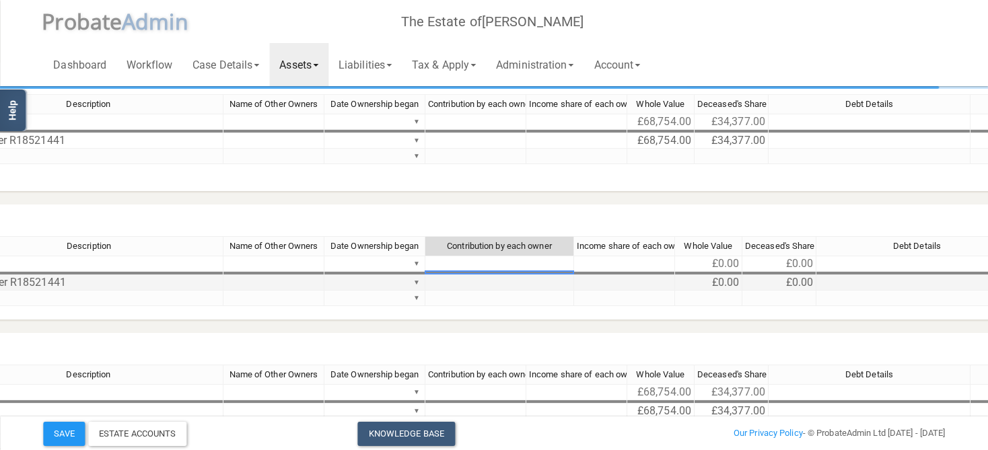
click at [501, 280] on td at bounding box center [499, 282] width 149 height 15
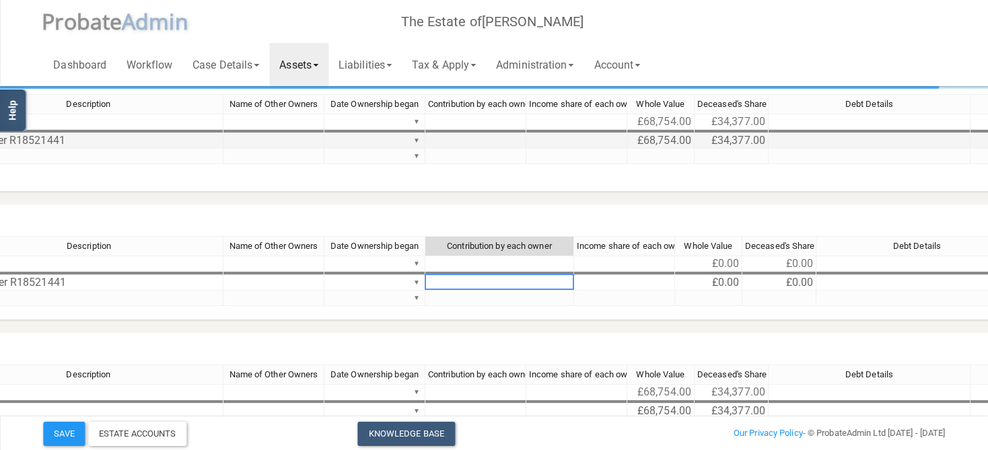
click at [493, 143] on td at bounding box center [475, 140] width 101 height 15
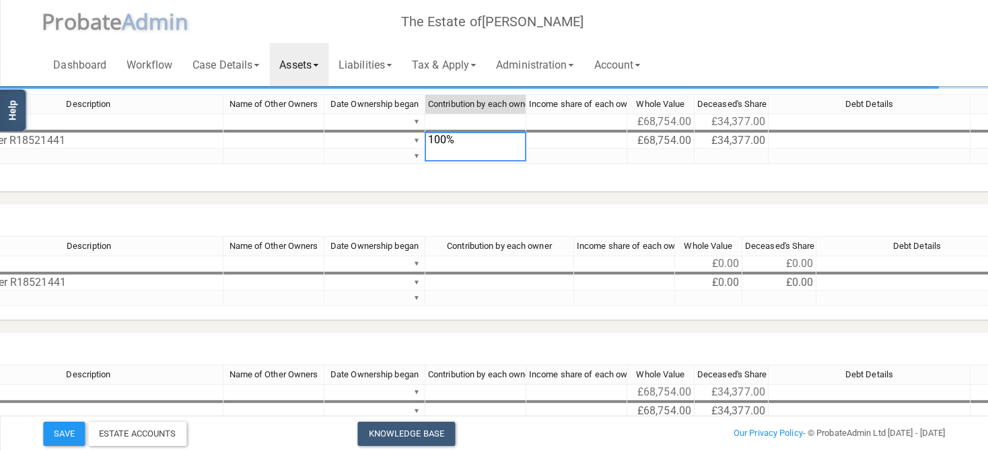
click at [528, 166] on div "Item No Contact Workflow Their Reference Description Name of Other Owners Date …" at bounding box center [710, 142] width 2224 height 96
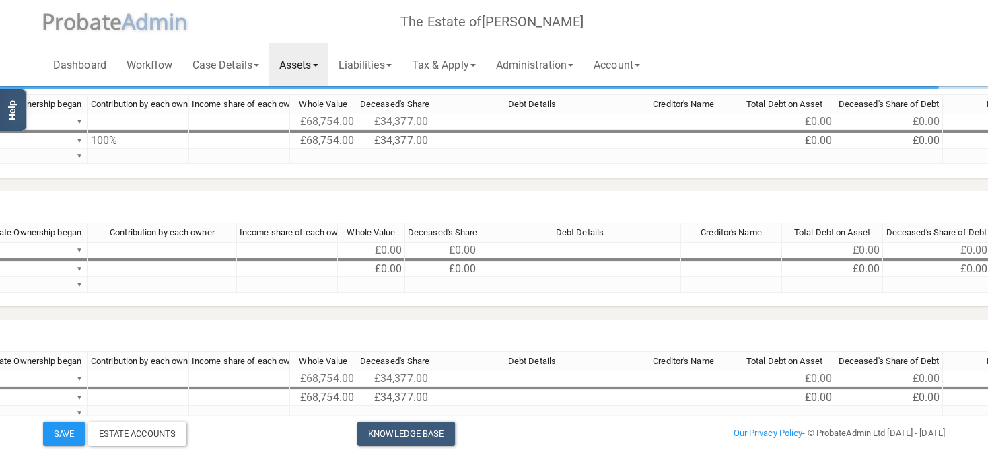
scroll to position [71, 632]
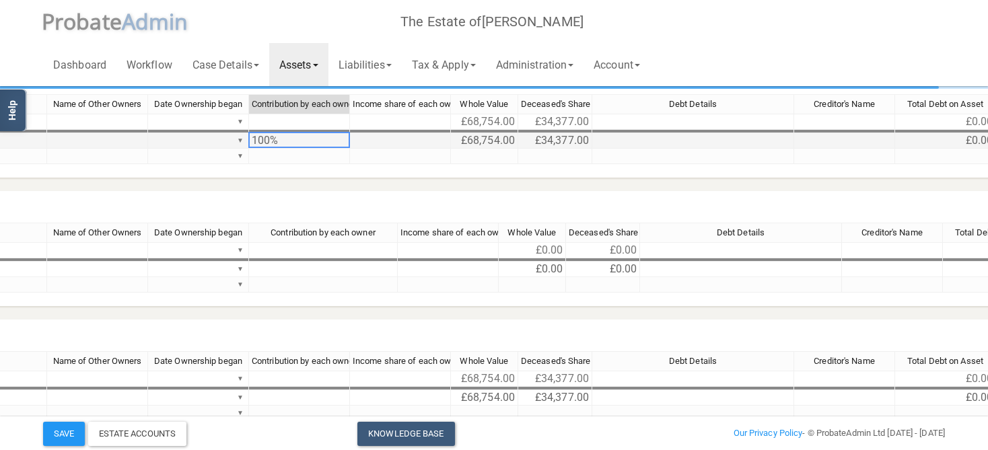
click at [296, 139] on td "100%" at bounding box center [299, 140] width 101 height 15
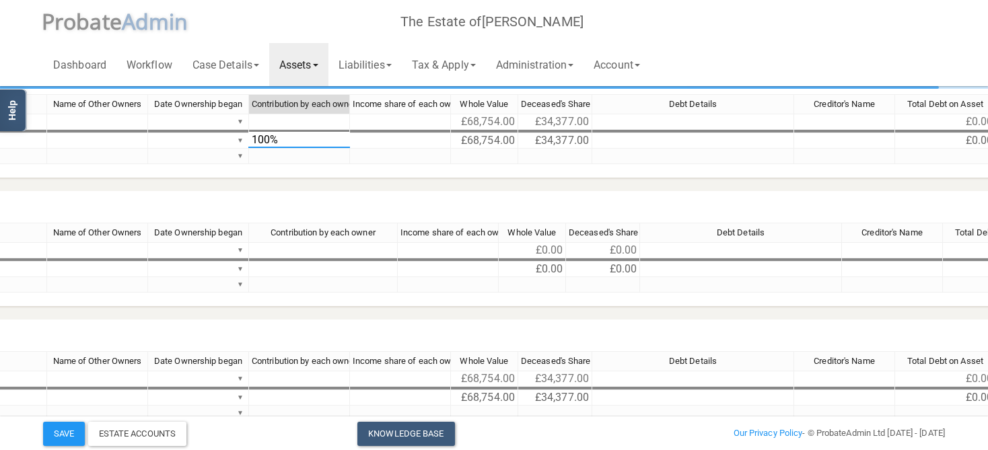
type textarea "100"
click at [402, 192] on h4 "Instalment Option Property held as Tenants in Common" at bounding box center [557, 207] width 2292 height 32
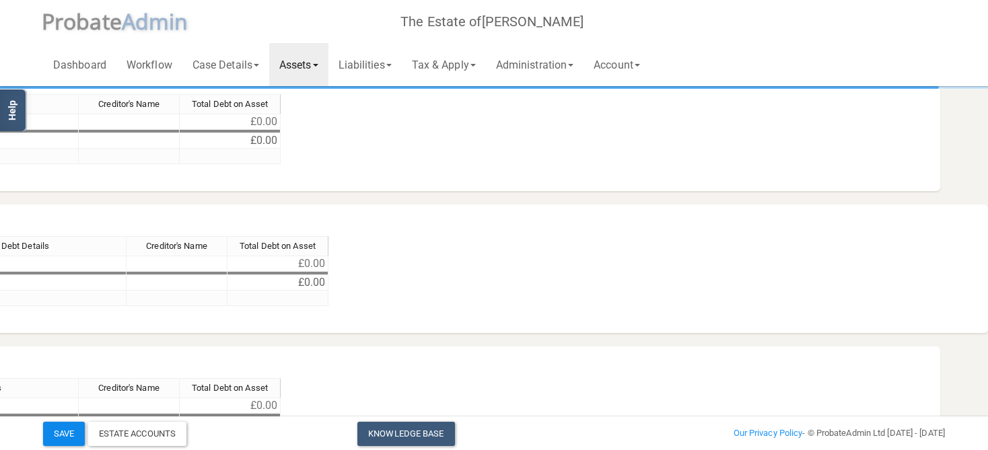
scroll to position [71, 77]
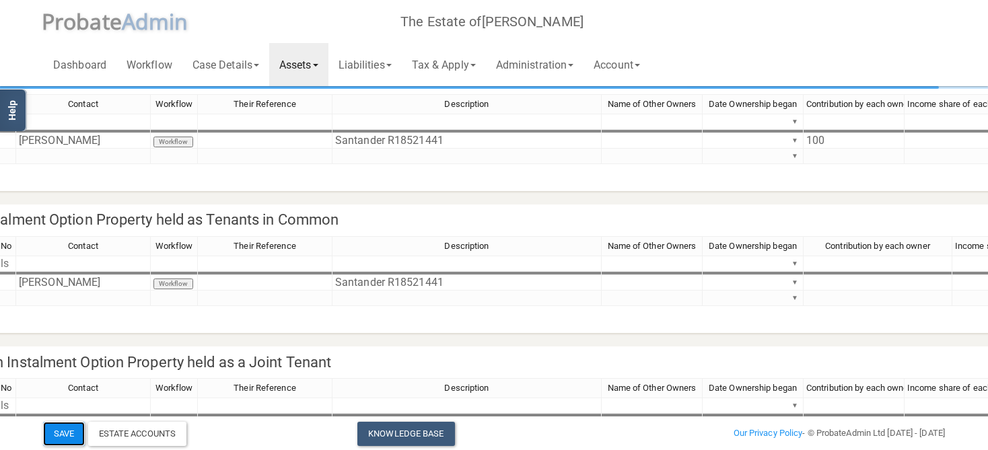
click at [59, 437] on button "Save" at bounding box center [64, 434] width 42 height 24
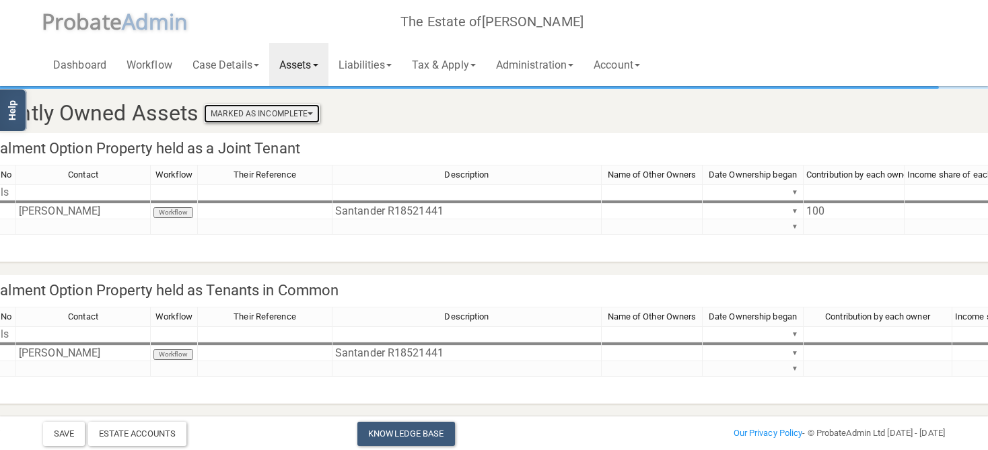
click at [289, 121] on button "Marked As Incomplete" at bounding box center [262, 113] width 116 height 19
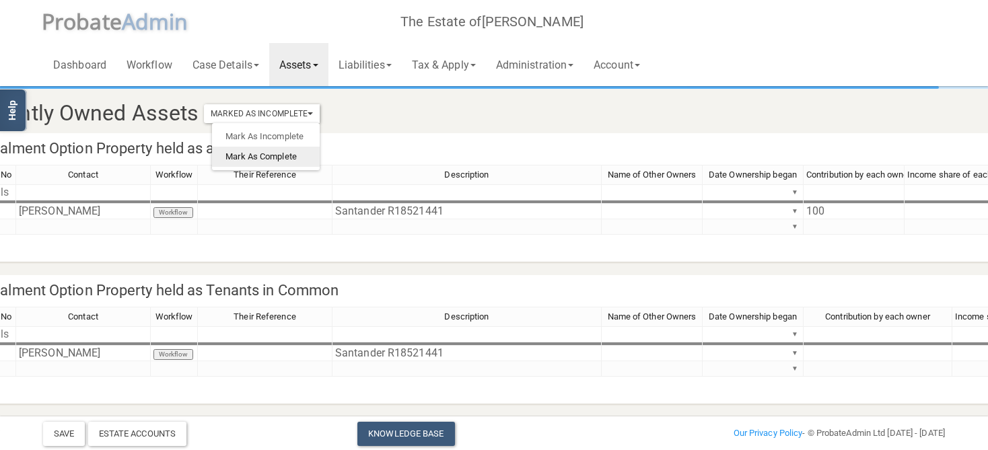
click at [276, 156] on link "Mark As Complete" at bounding box center [266, 157] width 108 height 20
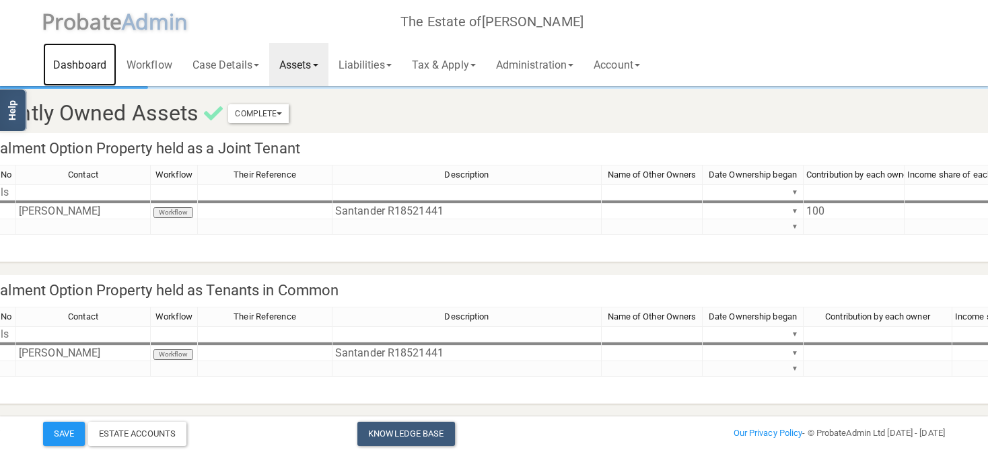
click at [81, 67] on link "Dashboard" at bounding box center [79, 64] width 73 height 43
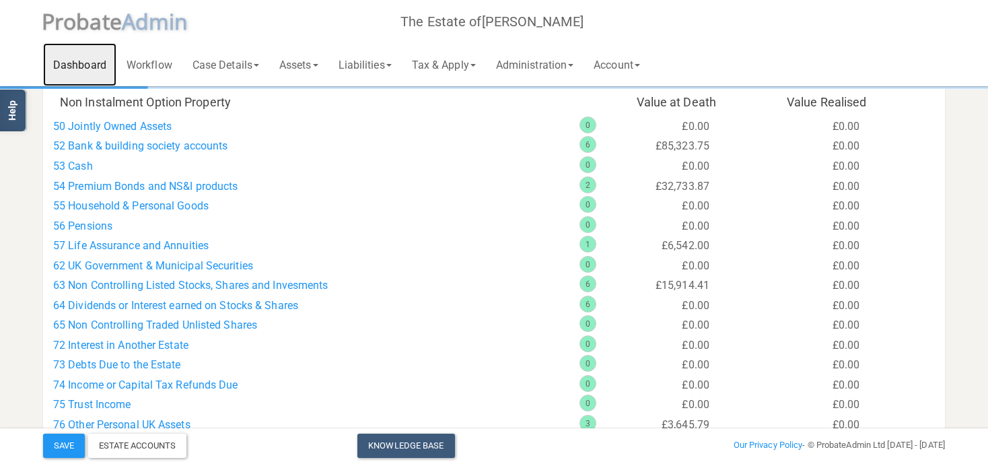
scroll to position [853, 0]
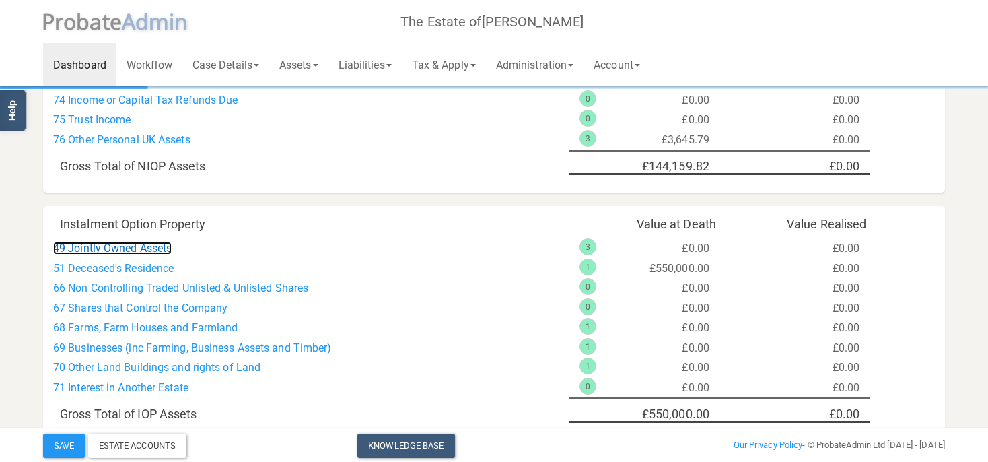
click at [133, 252] on link "49 Jointly Owned Assets" at bounding box center [112, 248] width 118 height 13
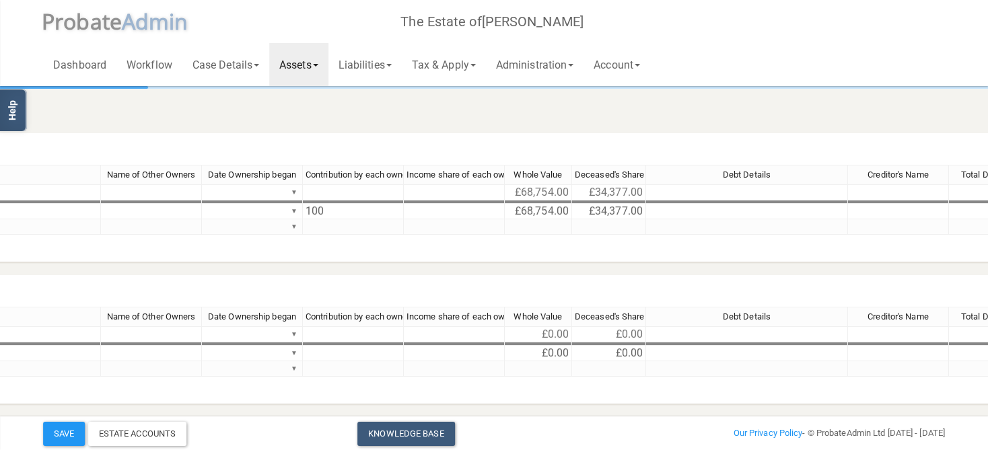
scroll to position [0, 616]
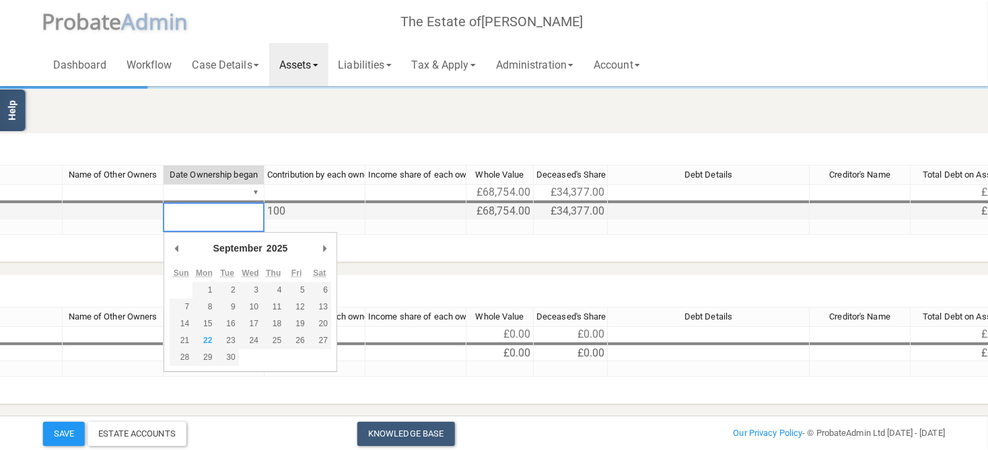
click at [255, 213] on div "Item No Contact Workflow Their Reference Description Name of Other Owners Date …" at bounding box center [549, 213] width 2224 height 96
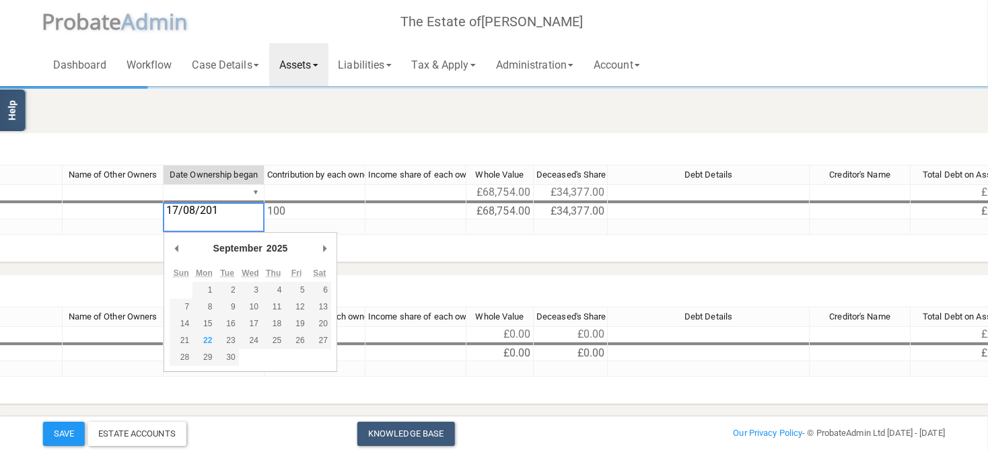
type textarea "[DATE]"
click at [320, 144] on h4 "Instalment Option Property held as a Joint Tenant" at bounding box center [549, 149] width 2244 height 32
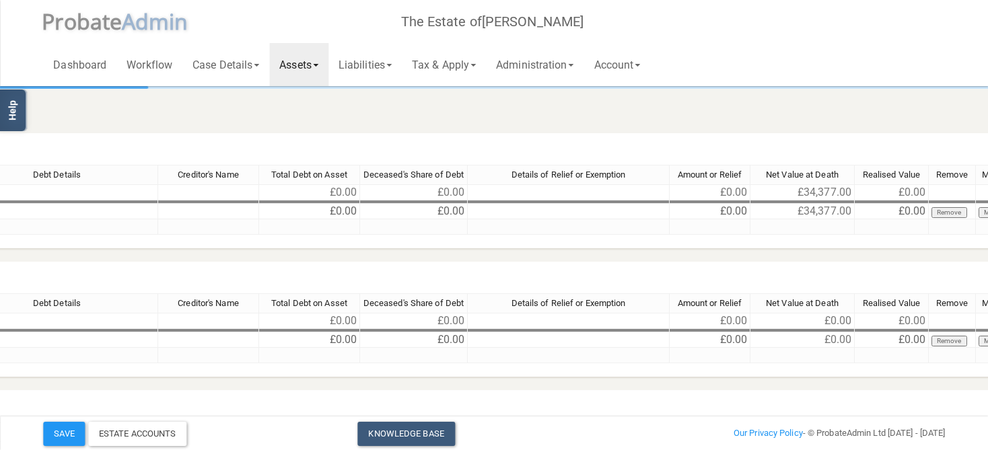
scroll to position [0, 1299]
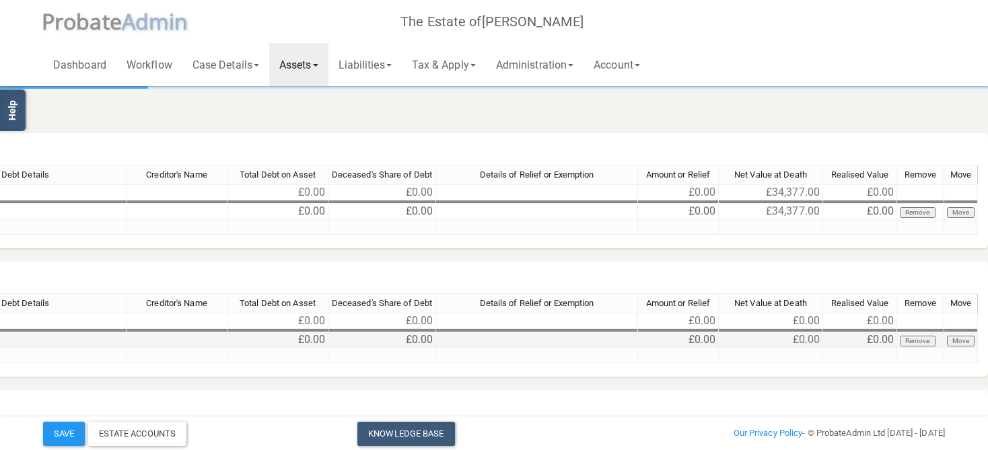
click at [779, 347] on div at bounding box center [770, 346] width 104 height 1
click at [778, 342] on td "£0.00" at bounding box center [771, 339] width 104 height 15
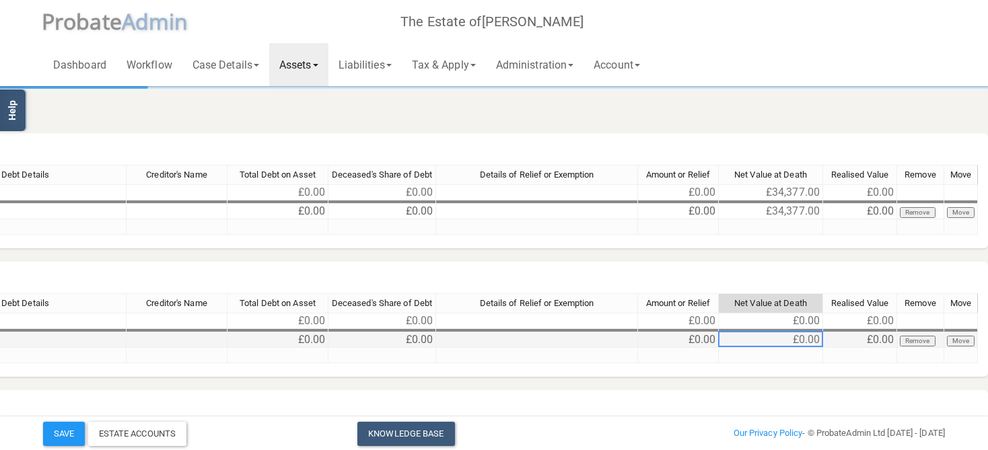
click at [779, 339] on td "£0.00" at bounding box center [771, 339] width 104 height 15
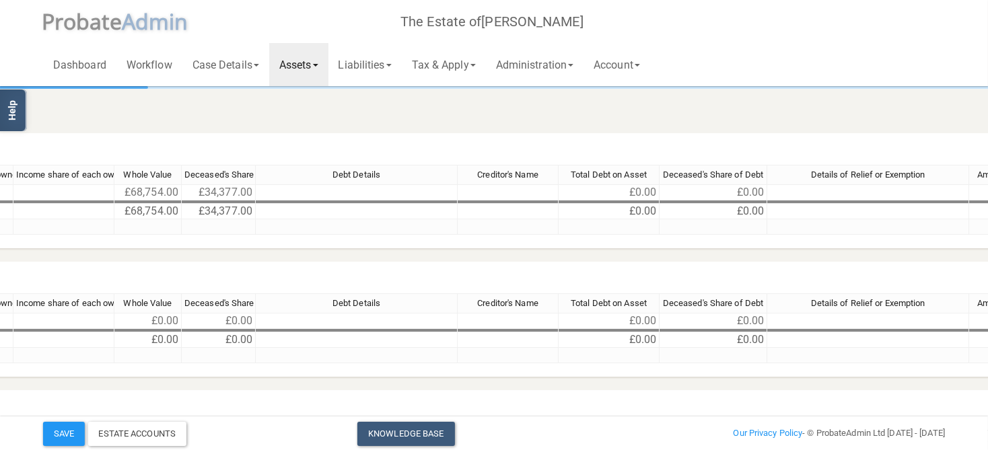
scroll to position [0, 967]
click at [222, 335] on td "£0.00" at bounding box center [220, 339] width 74 height 15
click at [144, 358] on tr "▼" at bounding box center [376, 355] width 1867 height 15
click at [155, 339] on td "£0.00" at bounding box center [149, 339] width 67 height 15
type textarea "68,754.00"
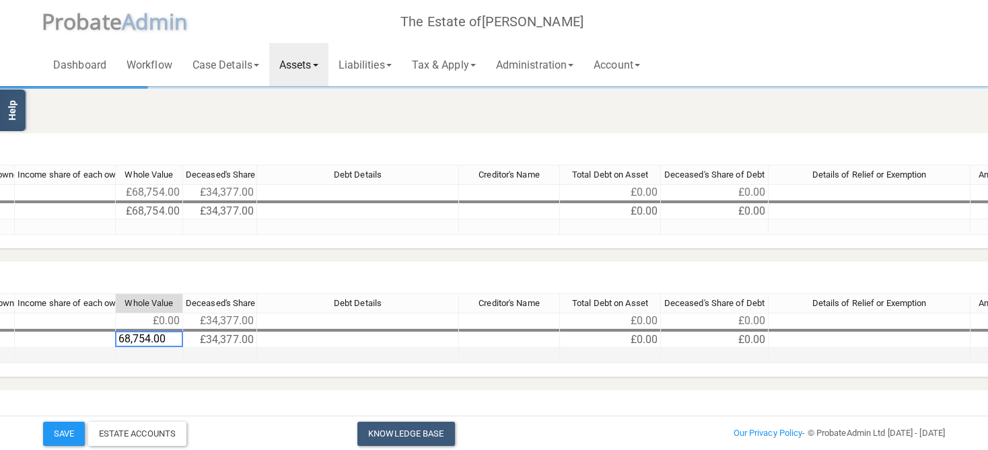
click at [365, 358] on td at bounding box center [358, 355] width 202 height 15
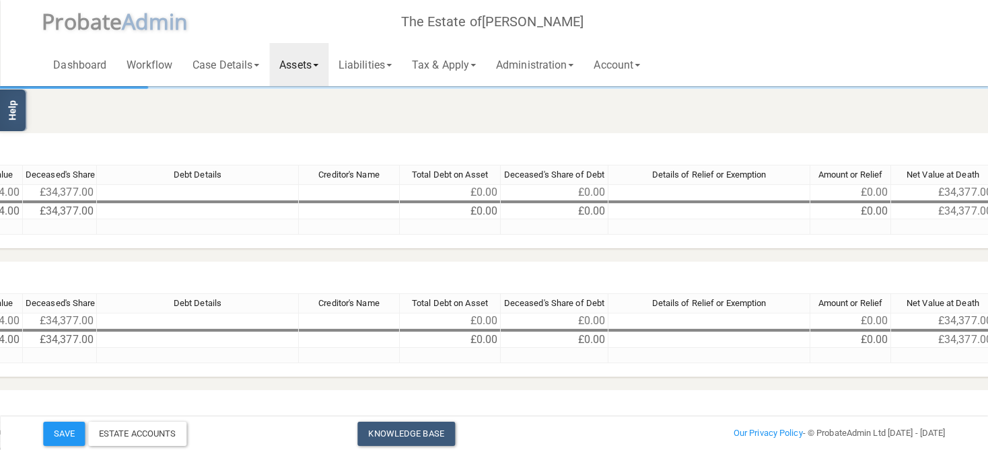
scroll to position [0, 1299]
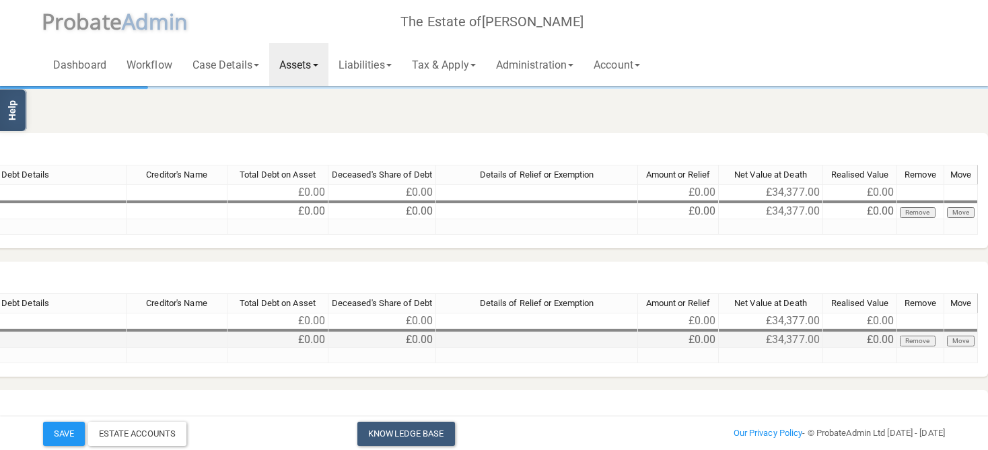
click at [922, 340] on button "Remove" at bounding box center [918, 341] width 36 height 11
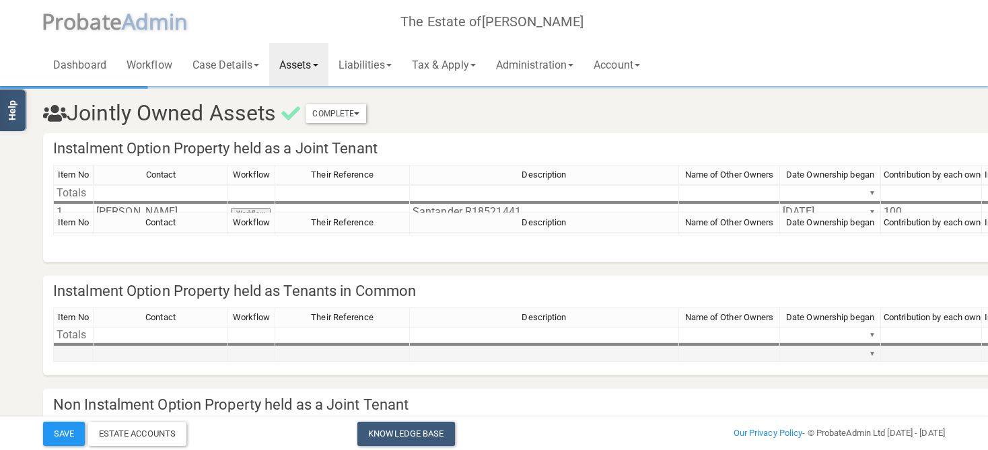
scroll to position [213, 0]
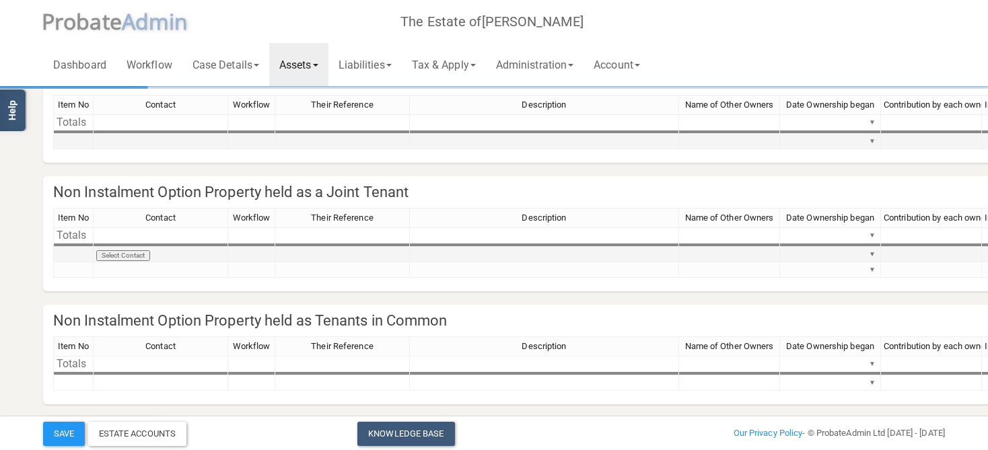
click at [134, 254] on td "Select Contact" at bounding box center [161, 254] width 135 height 15
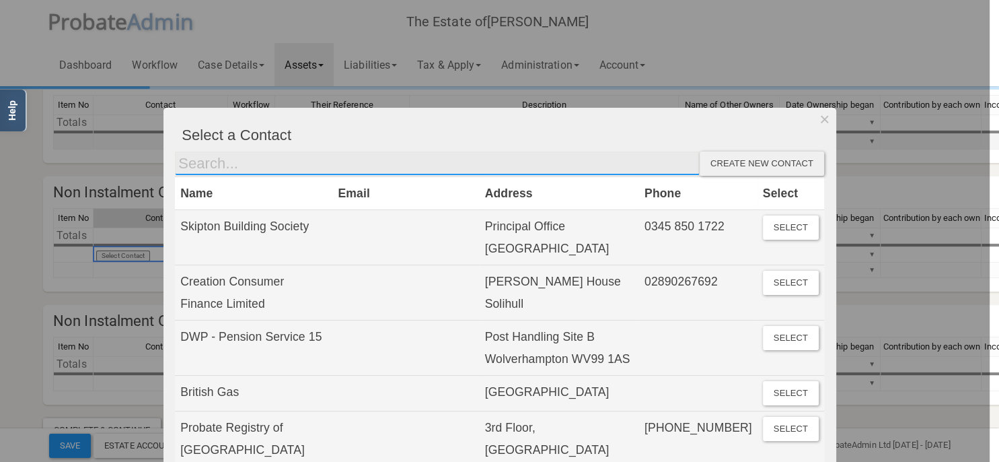
click at [262, 171] on input "text" at bounding box center [437, 163] width 525 height 24
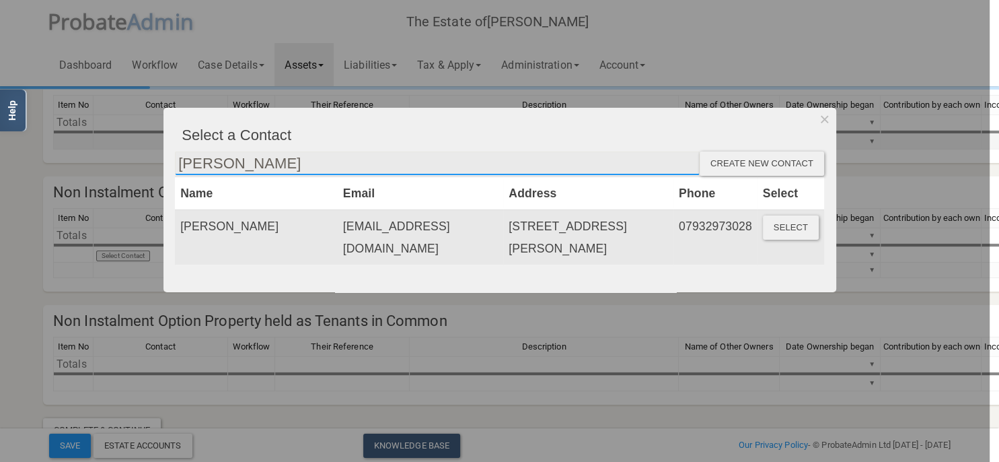
type input "[PERSON_NAME]"
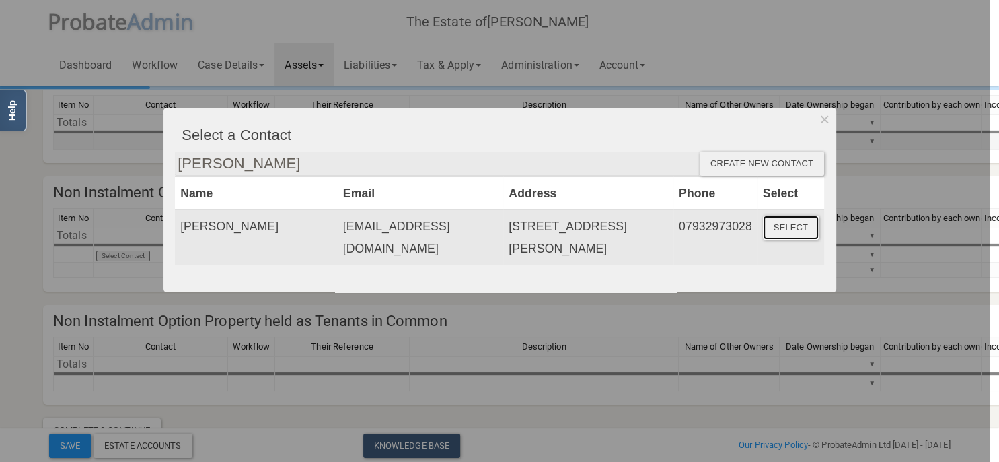
click at [791, 223] on button "Select" at bounding box center [791, 227] width 56 height 24
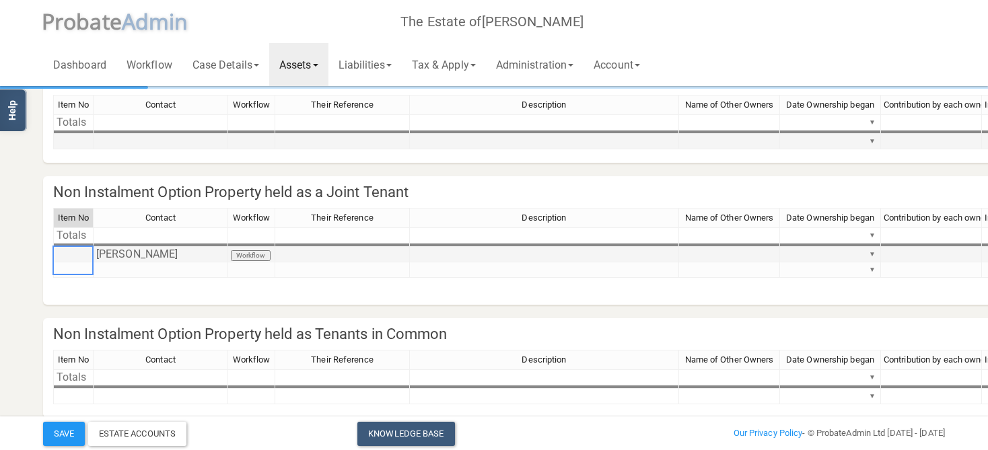
click at [74, 257] on td at bounding box center [73, 254] width 40 height 15
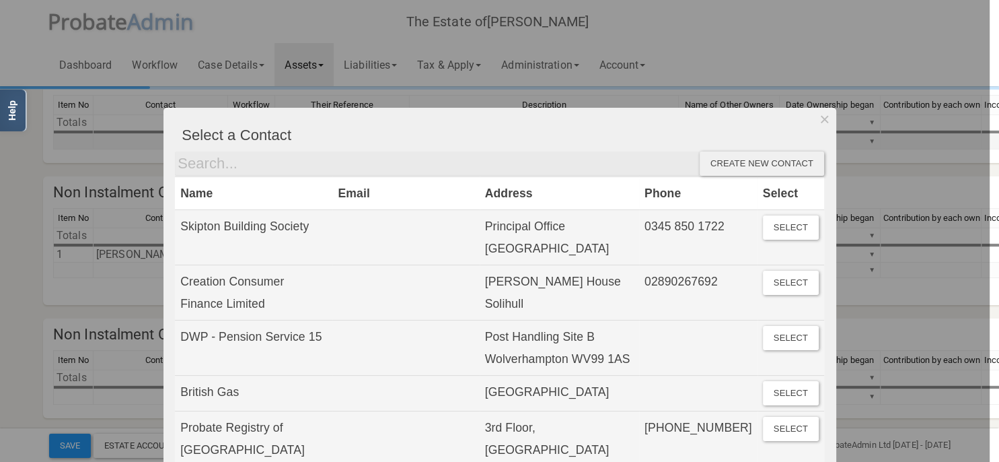
click at [77, 262] on div at bounding box center [495, 231] width 990 height 462
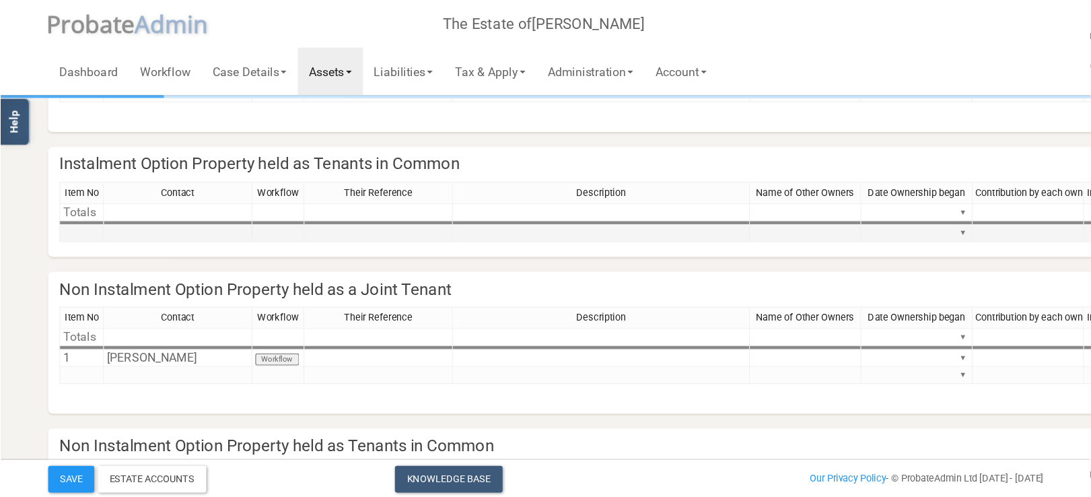
scroll to position [71, 0]
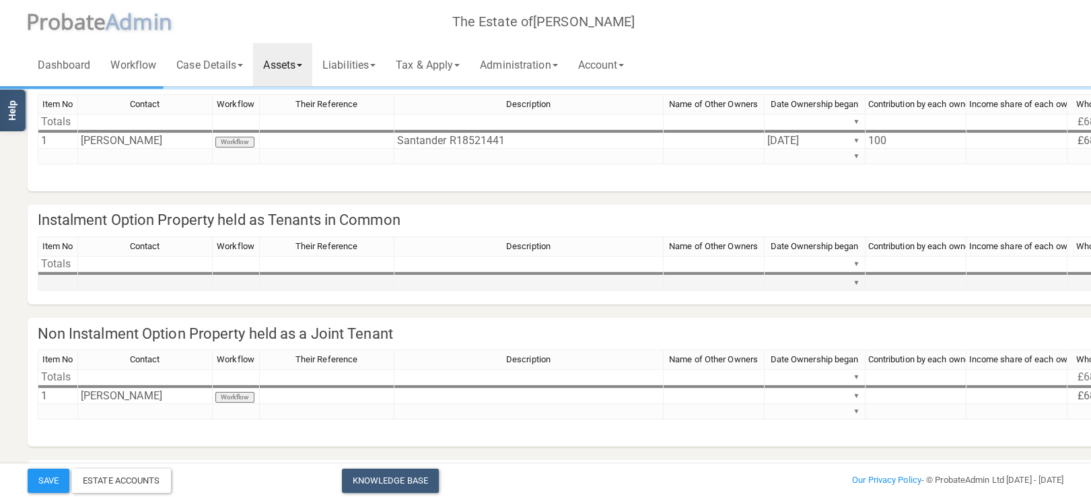
click at [470, 137] on td "Santander R18521441" at bounding box center [528, 140] width 269 height 15
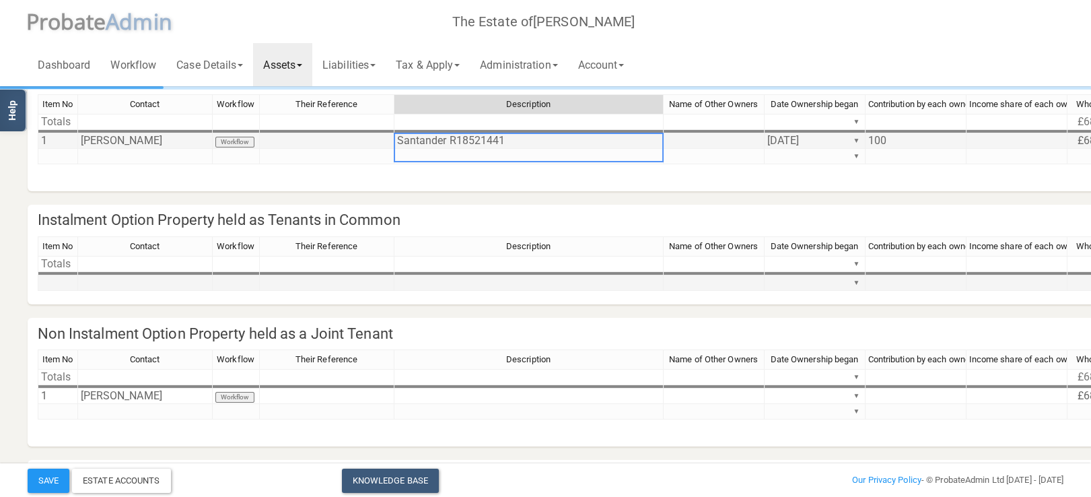
click at [470, 137] on td "Santander R18521441" at bounding box center [528, 140] width 269 height 15
type textarea "Santander R18521441"
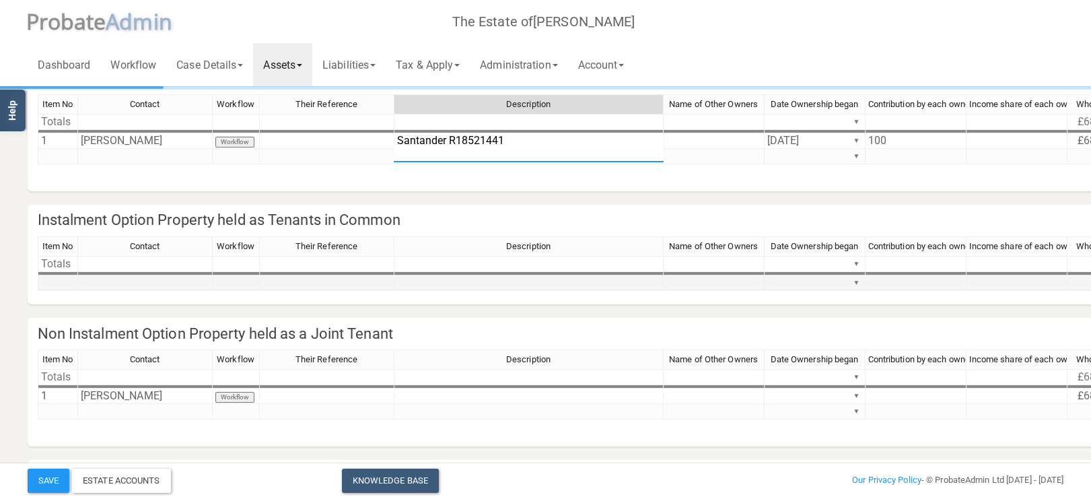
drag, startPoint x: 548, startPoint y: 147, endPoint x: 326, endPoint y: 132, distance: 222.6
click at [394, 133] on textarea "Santander R18521441" at bounding box center [529, 148] width 270 height 30
click at [406, 401] on td at bounding box center [528, 395] width 269 height 15
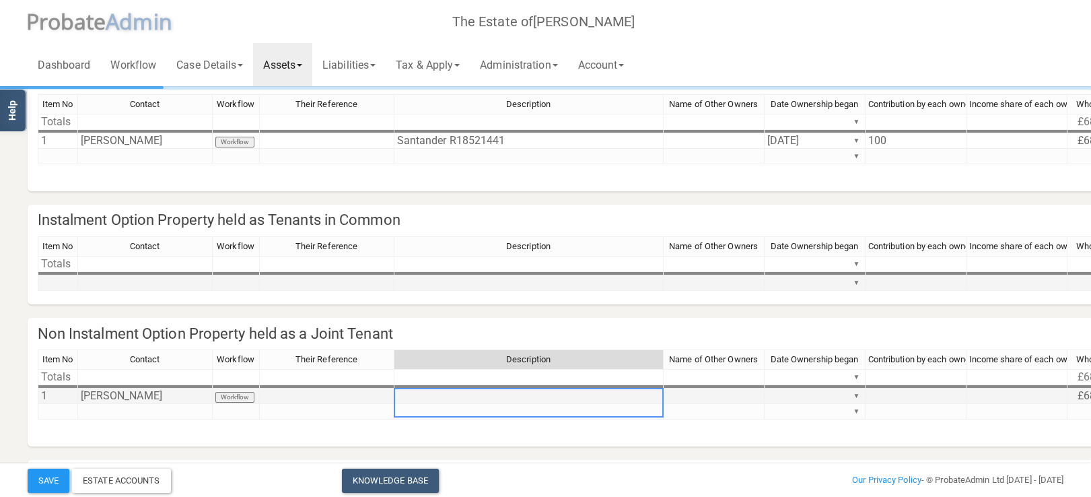
click at [406, 401] on td at bounding box center [528, 395] width 269 height 15
type textarea "Santander R18521441"
click at [716, 400] on td at bounding box center [713, 395] width 101 height 15
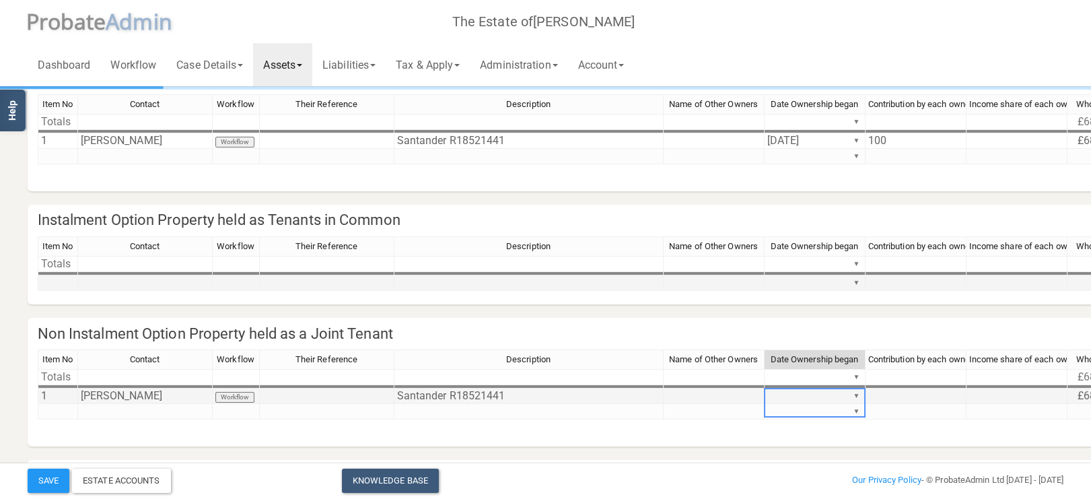
click at [803, 393] on td "▼" at bounding box center [814, 395] width 101 height 15
click at [863, 397] on td "▼" at bounding box center [814, 395] width 101 height 15
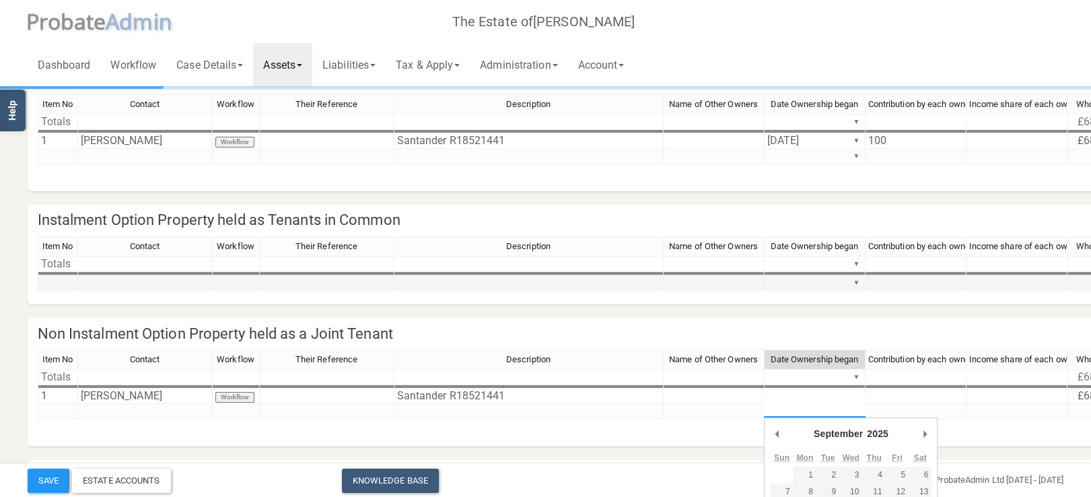
drag, startPoint x: 857, startPoint y: 395, endPoint x: 813, endPoint y: 406, distance: 45.9
type textarea "[DATE]"
click at [944, 374] on td at bounding box center [915, 377] width 101 height 16
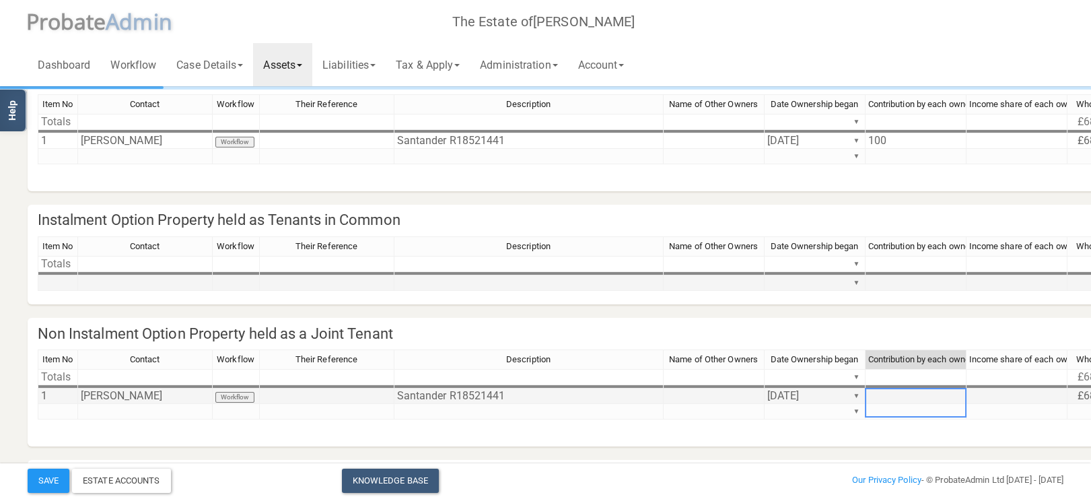
click at [894, 395] on td at bounding box center [915, 395] width 101 height 15
type textarea "100"
click at [999, 404] on td at bounding box center [1016, 395] width 101 height 15
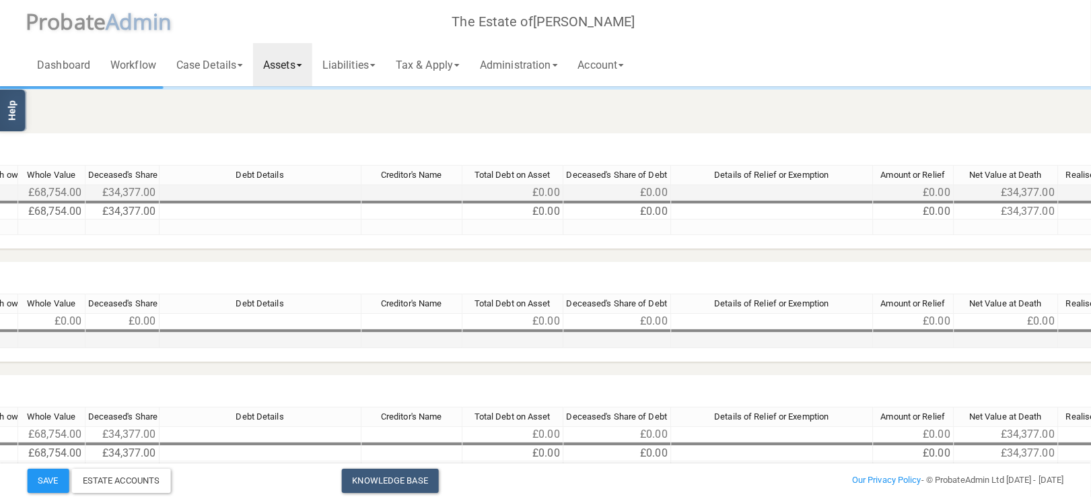
scroll to position [0, 1180]
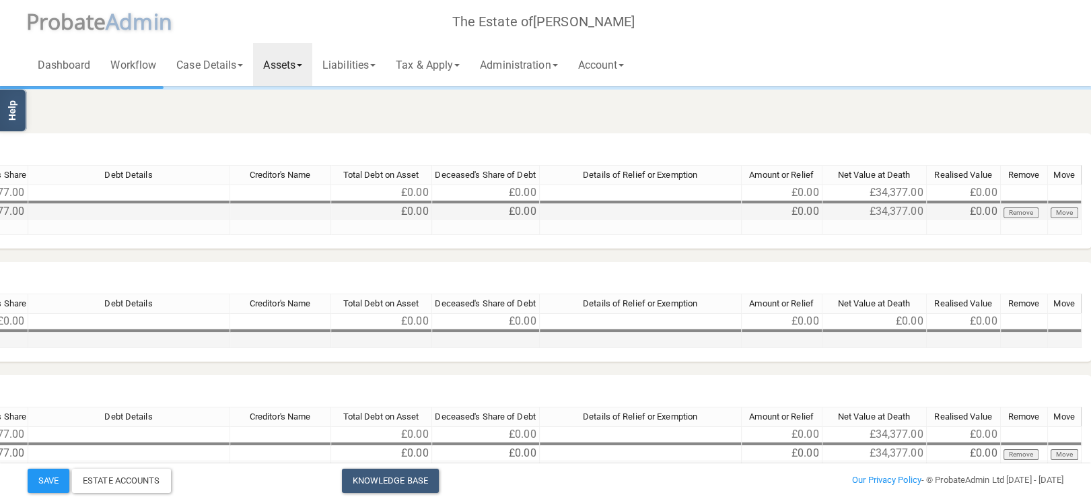
click at [999, 211] on button "Remove" at bounding box center [1021, 212] width 36 height 11
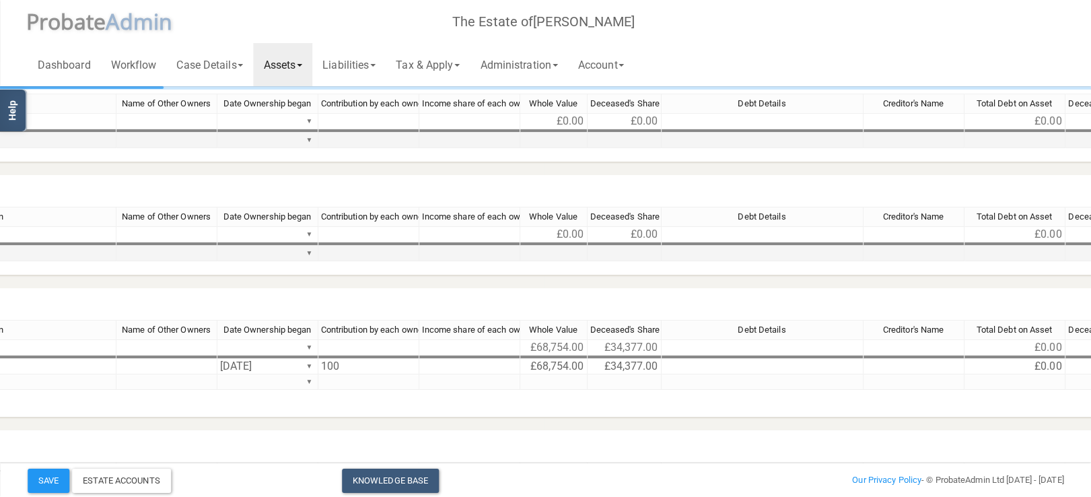
scroll to position [71, 550]
drag, startPoint x: 413, startPoint y: 329, endPoint x: 468, endPoint y: 329, distance: 55.2
click at [468, 329] on div at bounding box center [468, 330] width 3 height 20
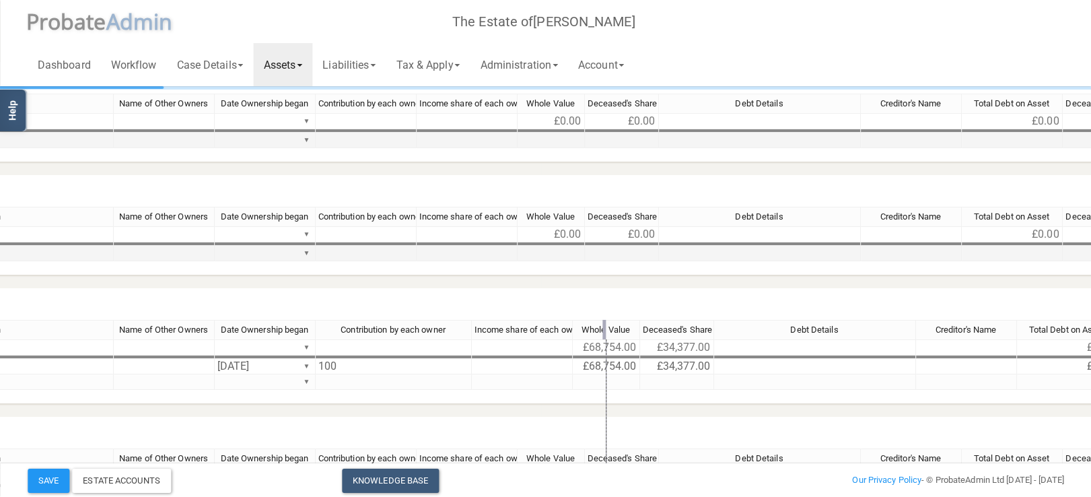
drag, startPoint x: 571, startPoint y: 332, endPoint x: 612, endPoint y: 332, distance: 40.4
click at [606, 332] on div at bounding box center [603, 330] width 3 height 20
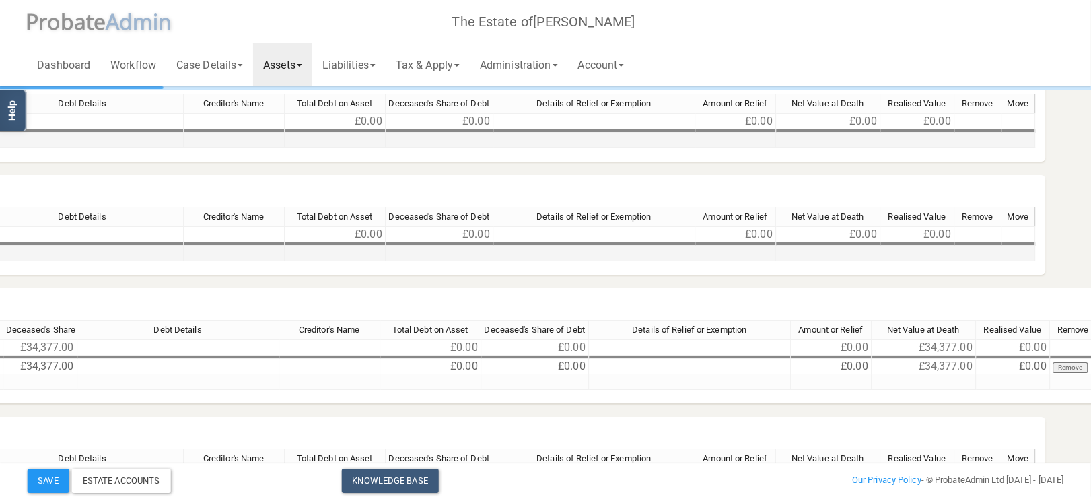
scroll to position [71, 1276]
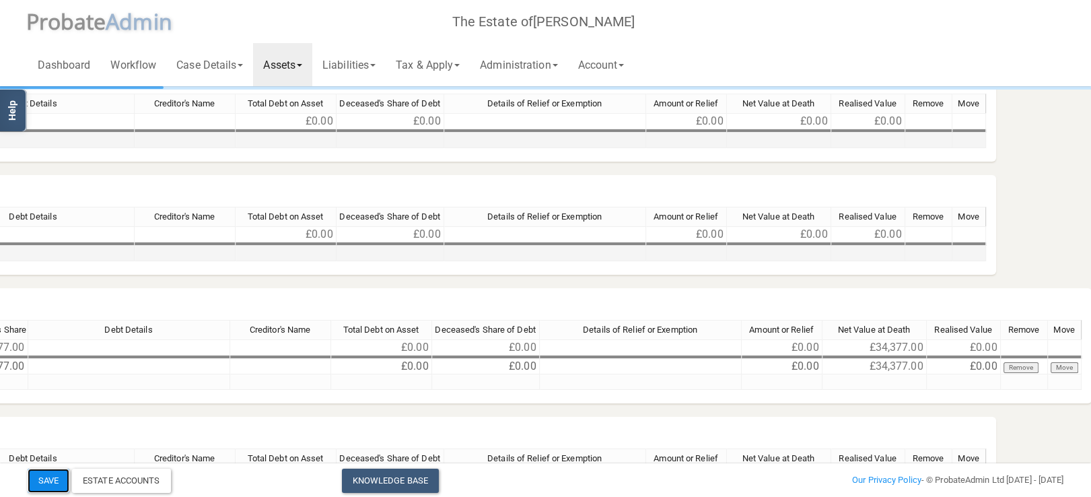
click at [38, 461] on button "Save" at bounding box center [49, 480] width 42 height 24
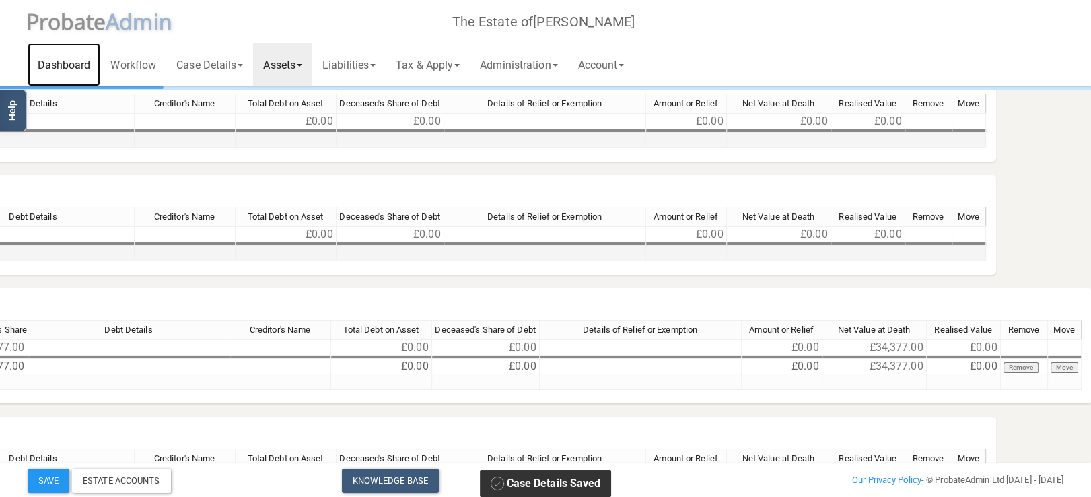
click at [55, 59] on link "Dashboard" at bounding box center [64, 64] width 73 height 43
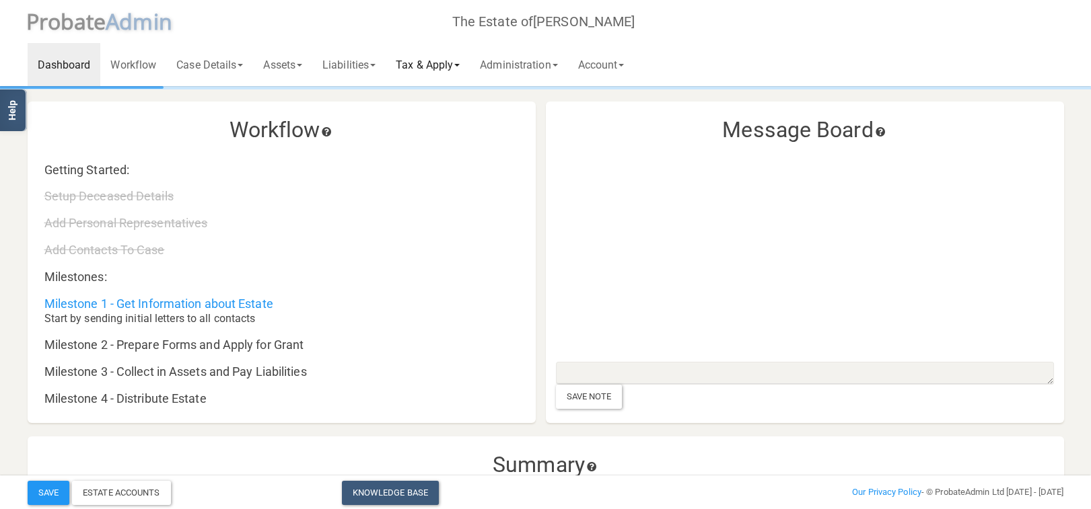
click at [464, 73] on link "Tax & Apply" at bounding box center [428, 64] width 84 height 43
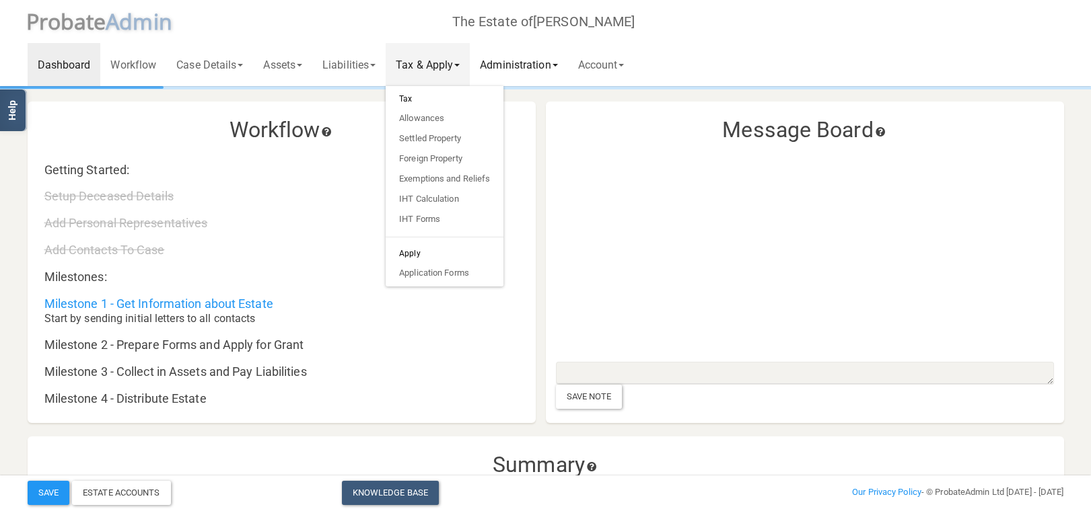
click at [532, 59] on link "Administration" at bounding box center [519, 64] width 98 height 43
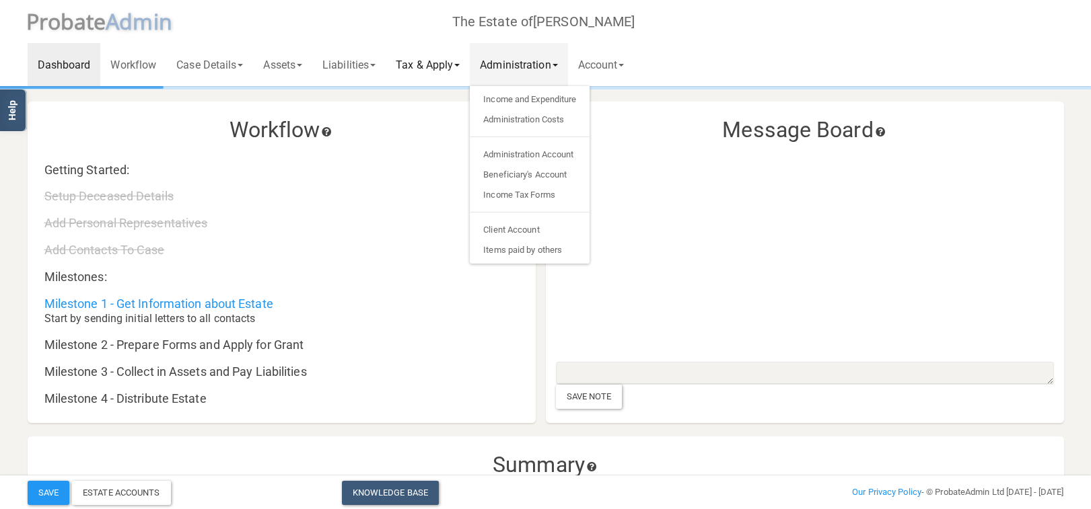
click at [423, 59] on link "Tax & Apply" at bounding box center [428, 64] width 84 height 43
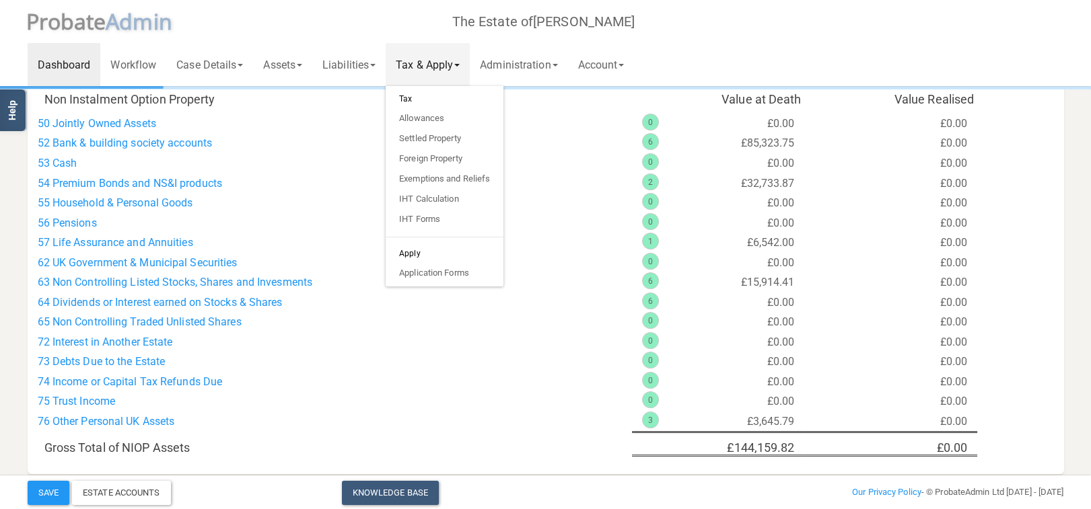
scroll to position [428, 0]
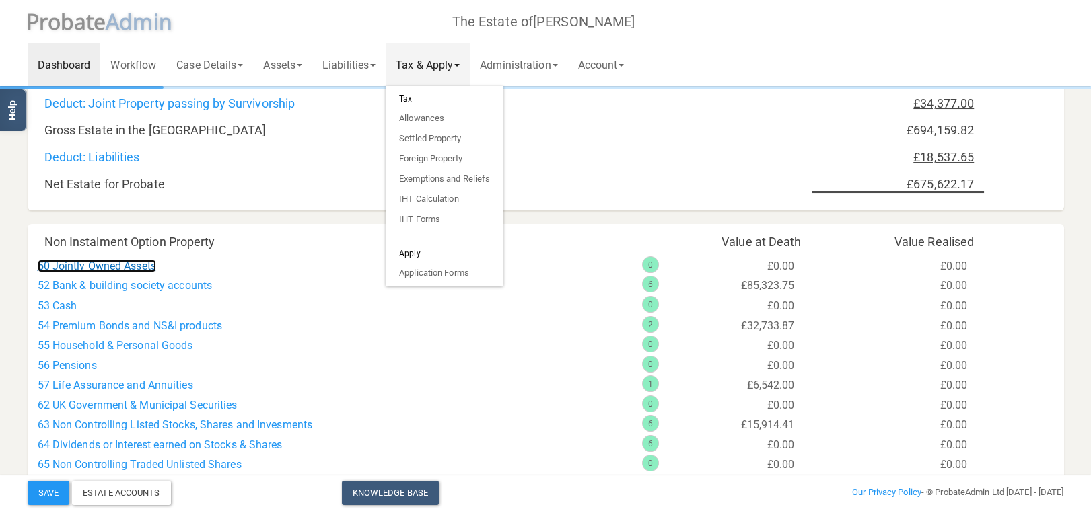
click at [112, 268] on link "50 Jointly Owned Assets" at bounding box center [97, 266] width 118 height 13
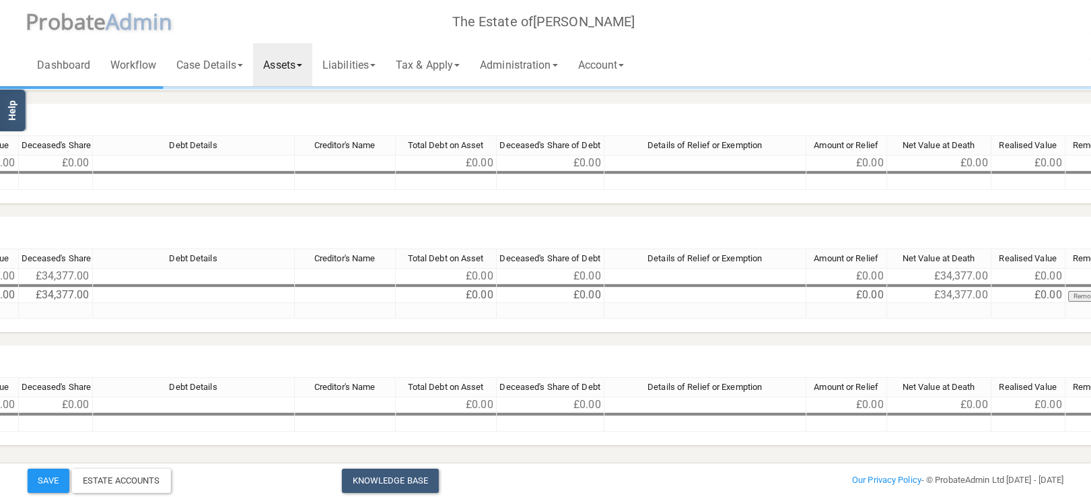
scroll to position [143, 1180]
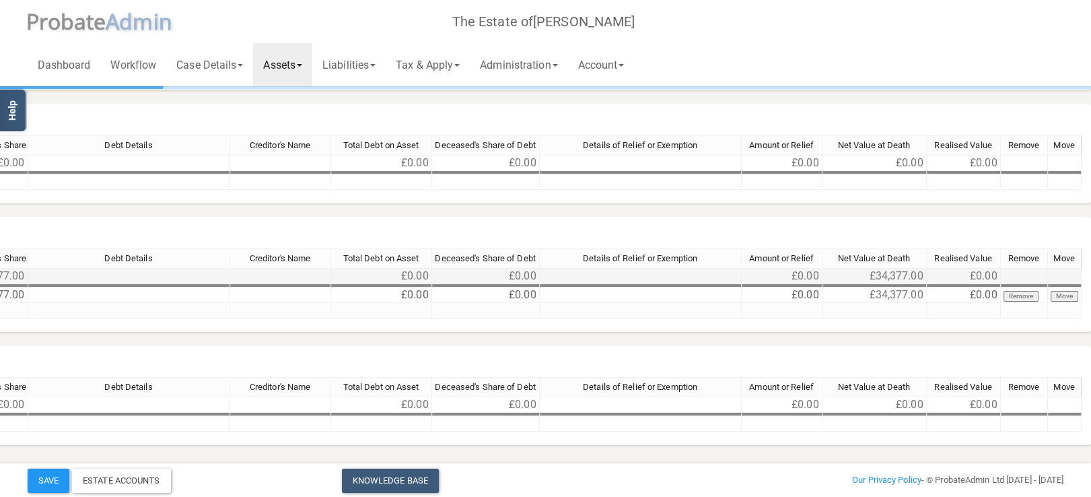
click at [797, 275] on td "£0.00" at bounding box center [782, 276] width 81 height 16
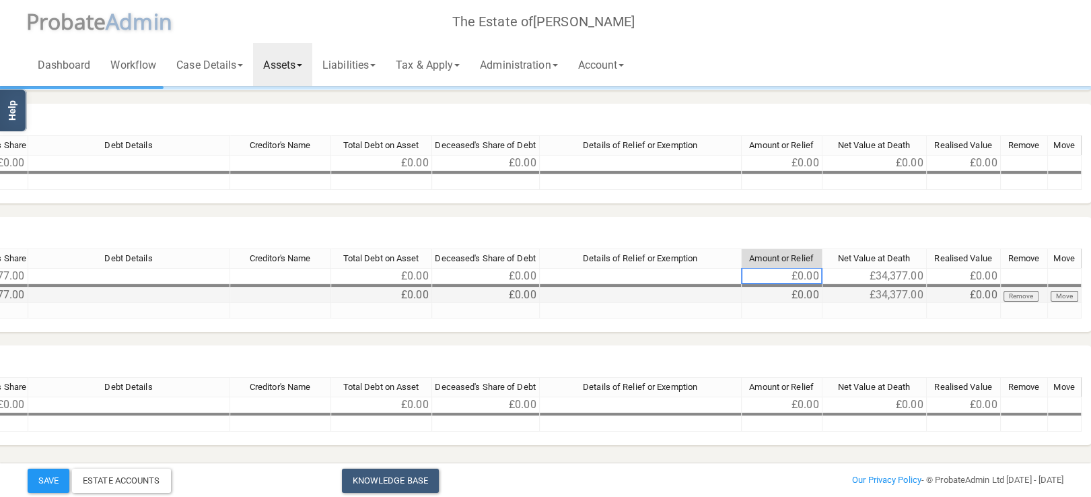
click at [803, 298] on td "£0.00" at bounding box center [782, 294] width 81 height 15
click at [801, 291] on td "£30,998.44" at bounding box center [782, 294] width 81 height 15
type textarea "3,000"
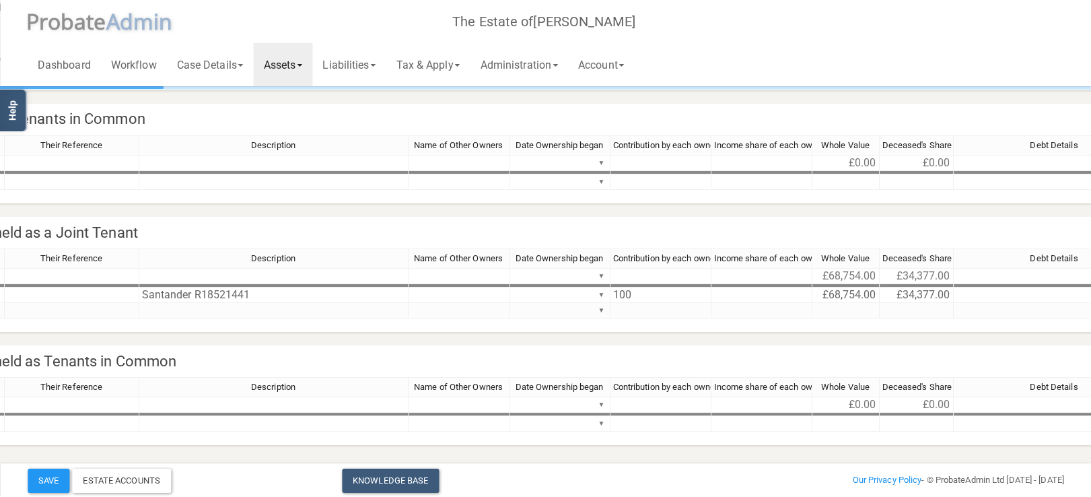
scroll to position [143, 254]
click at [584, 293] on td "▼" at bounding box center [560, 294] width 101 height 15
click at [598, 293] on td "▼" at bounding box center [560, 294] width 101 height 15
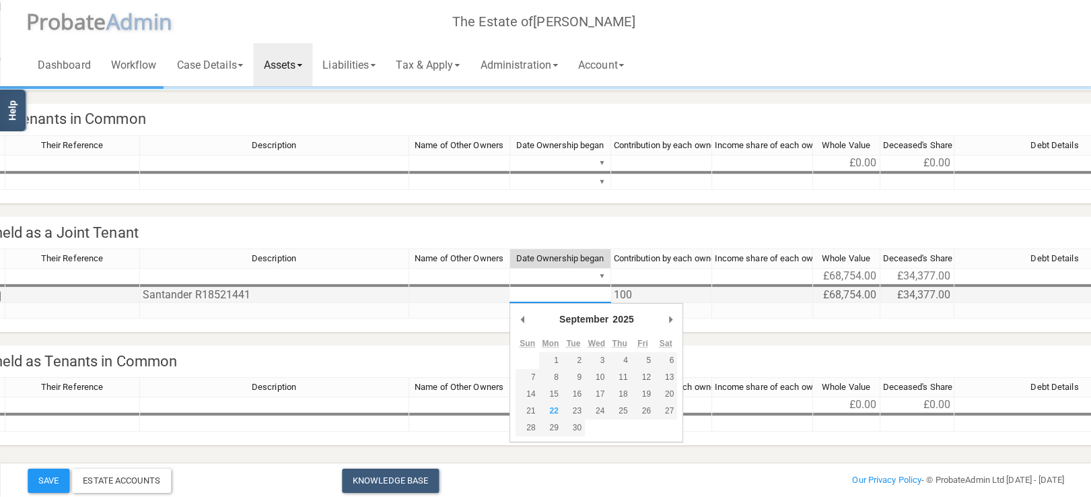
click at [600, 293] on div "Workflow Their Reference Description Name of Other Owners Date Ownership began …" at bounding box center [895, 289] width 2224 height 82
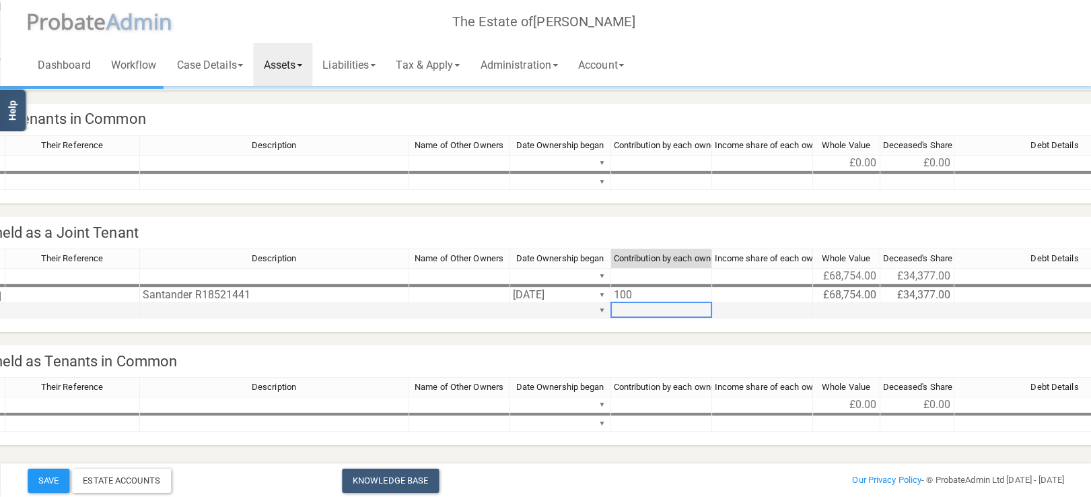
click at [686, 314] on td at bounding box center [661, 310] width 101 height 15
click at [622, 296] on td "100" at bounding box center [661, 294] width 101 height 15
click at [677, 296] on td "100" at bounding box center [661, 294] width 101 height 15
type textarea "20,000.00"
click at [694, 348] on h4 "Non Instalment Option Property held as Tenants in Common" at bounding box center [895, 361] width 2244 height 32
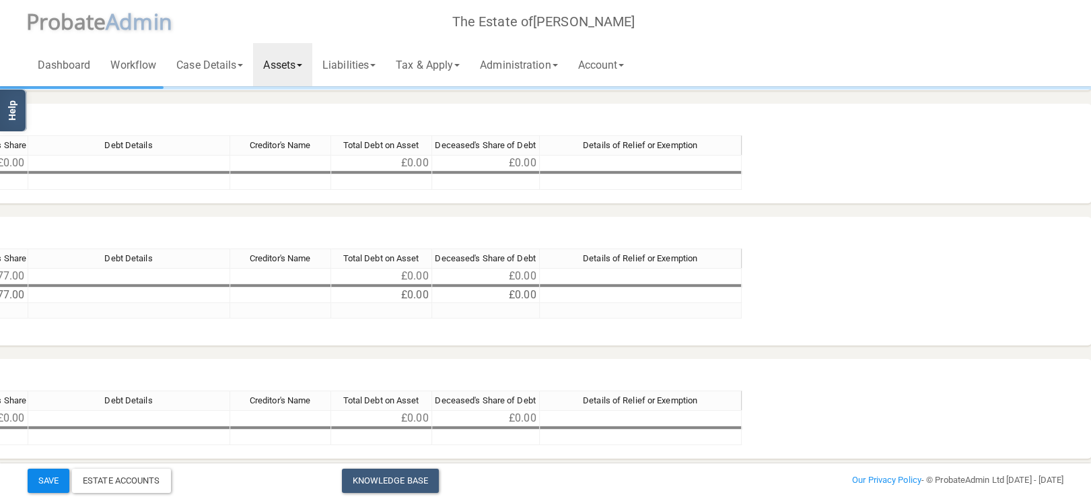
scroll to position [143, 0]
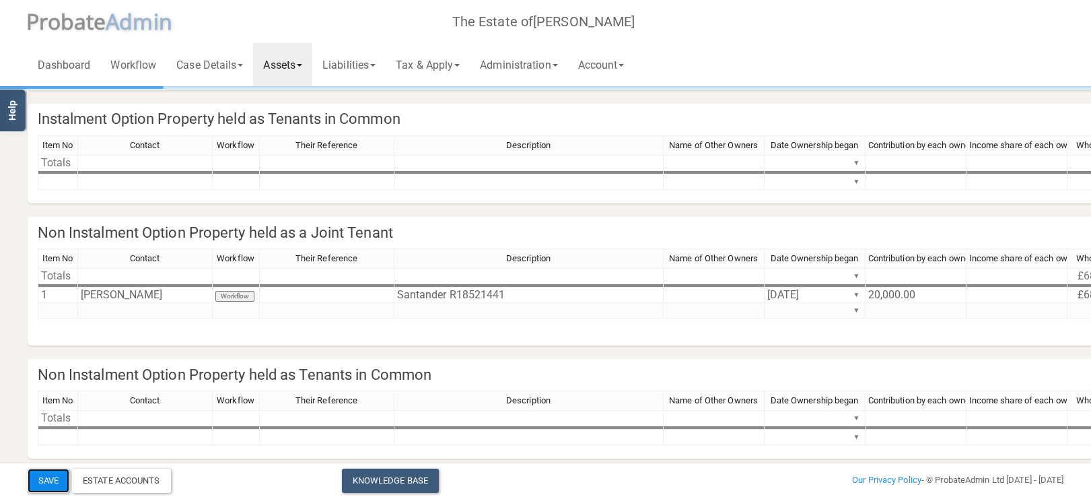
click at [54, 461] on button "Save" at bounding box center [49, 480] width 42 height 24
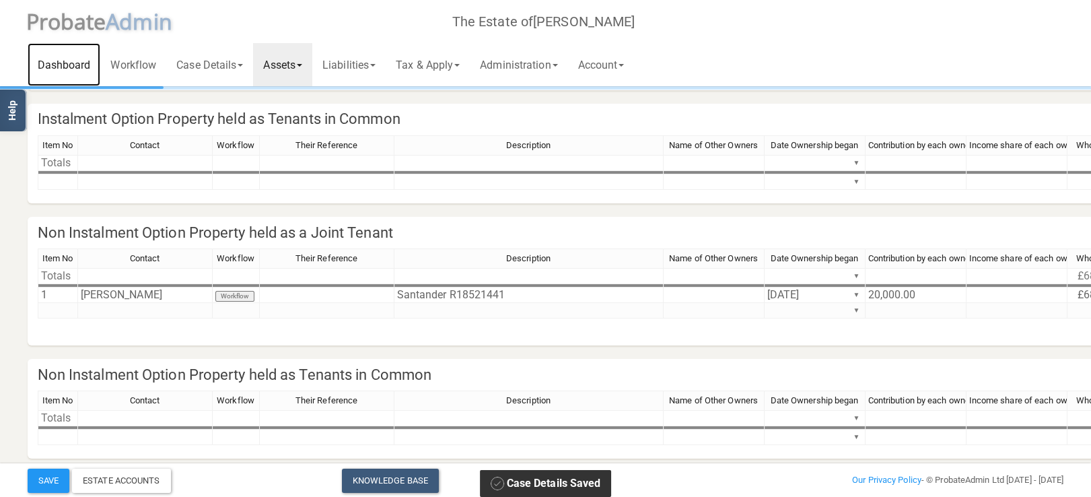
click at [71, 62] on link "Dashboard" at bounding box center [64, 64] width 73 height 43
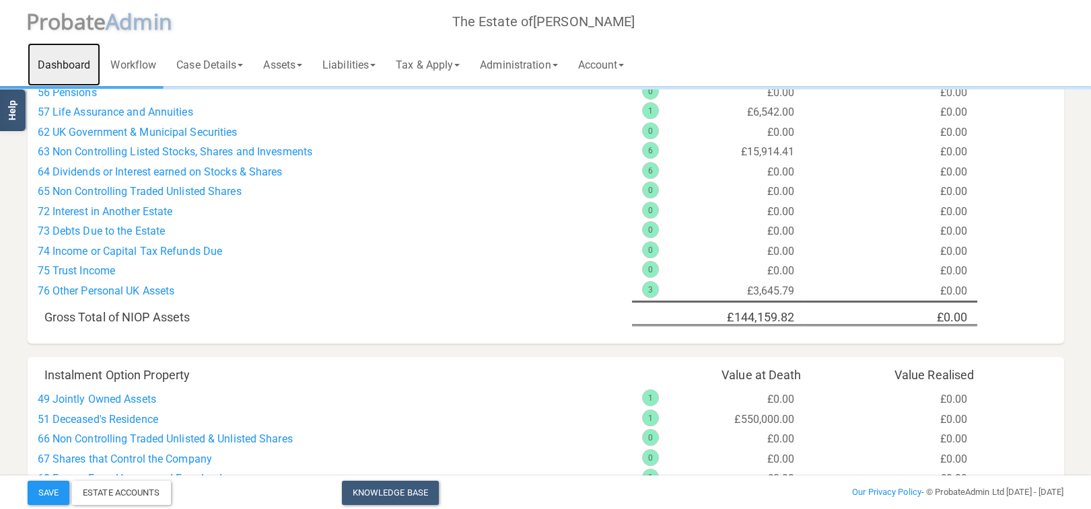
scroll to position [559, 0]
